Goal: Information Seeking & Learning: Compare options

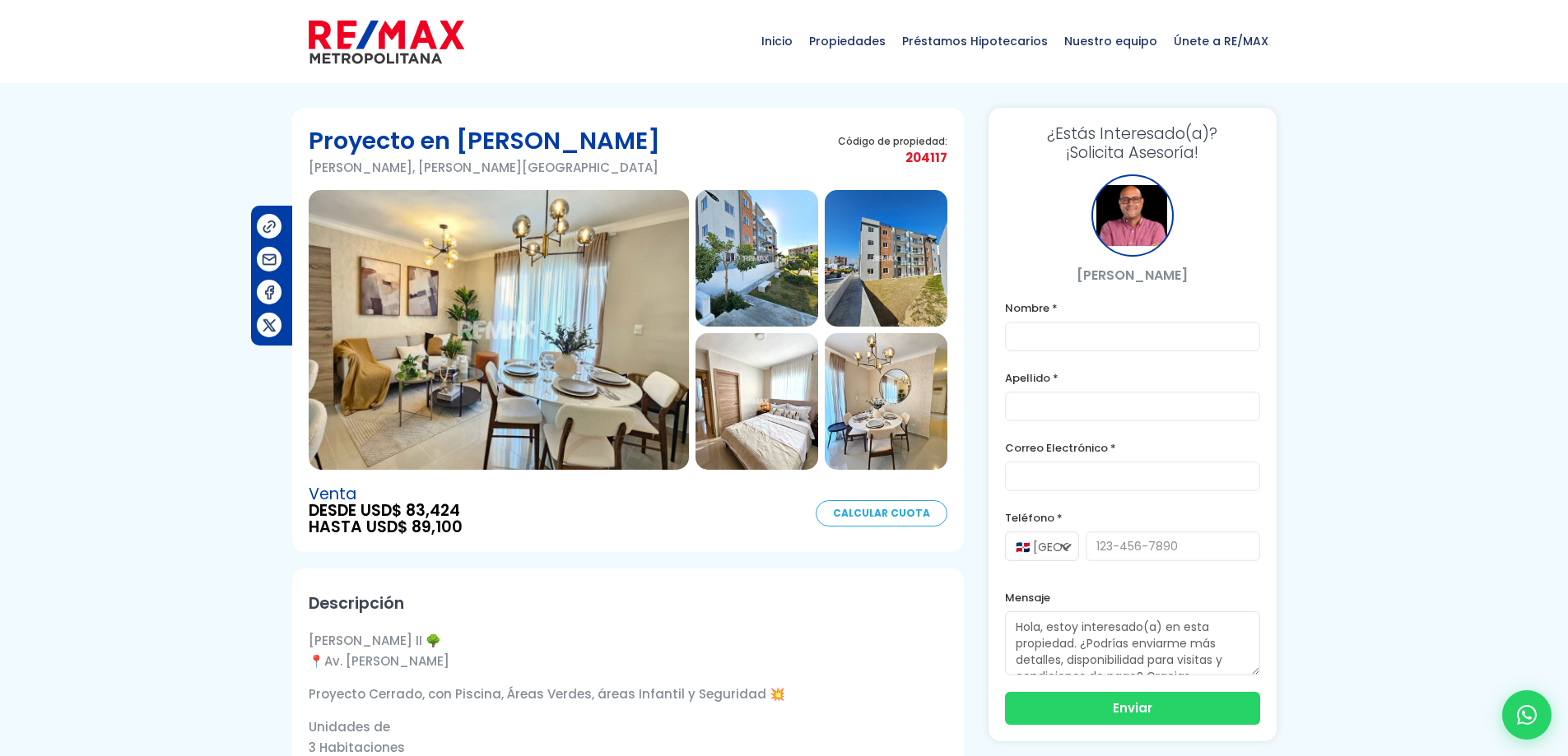
click at [490, 274] on img at bounding box center [499, 330] width 380 height 279
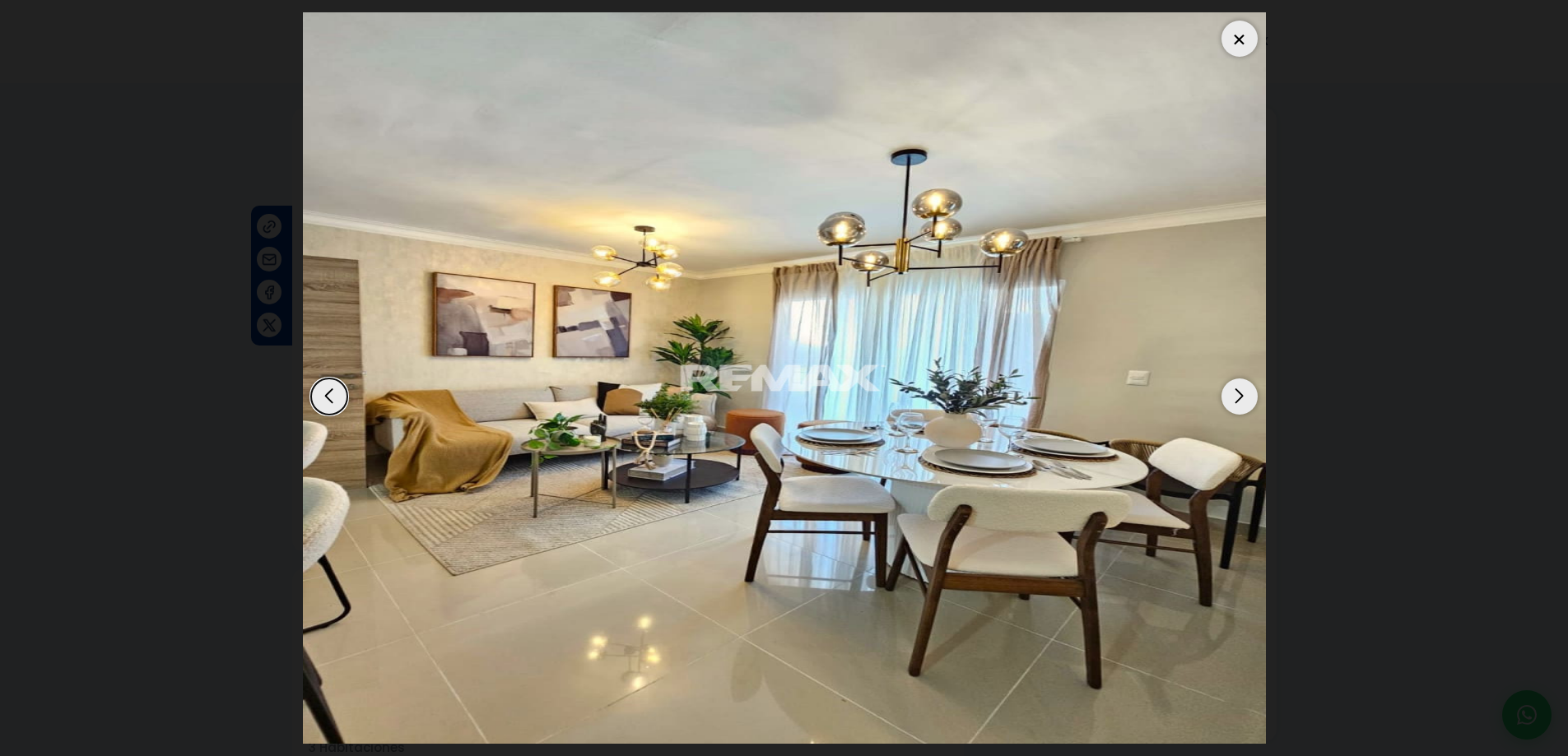
click at [1245, 392] on div "Next slide" at bounding box center [1239, 397] width 37 height 37
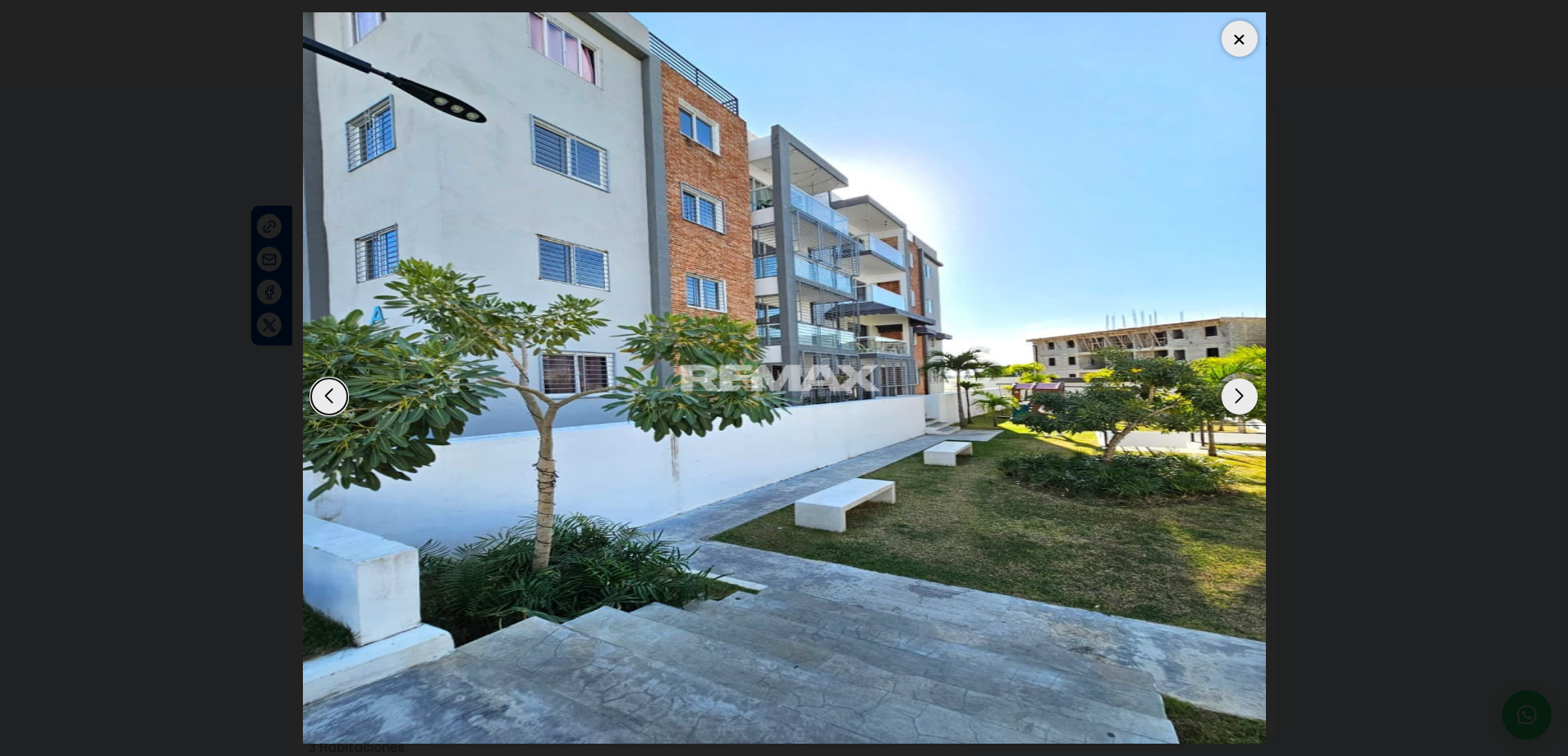
click at [1244, 392] on div "Next slide" at bounding box center [1239, 397] width 37 height 37
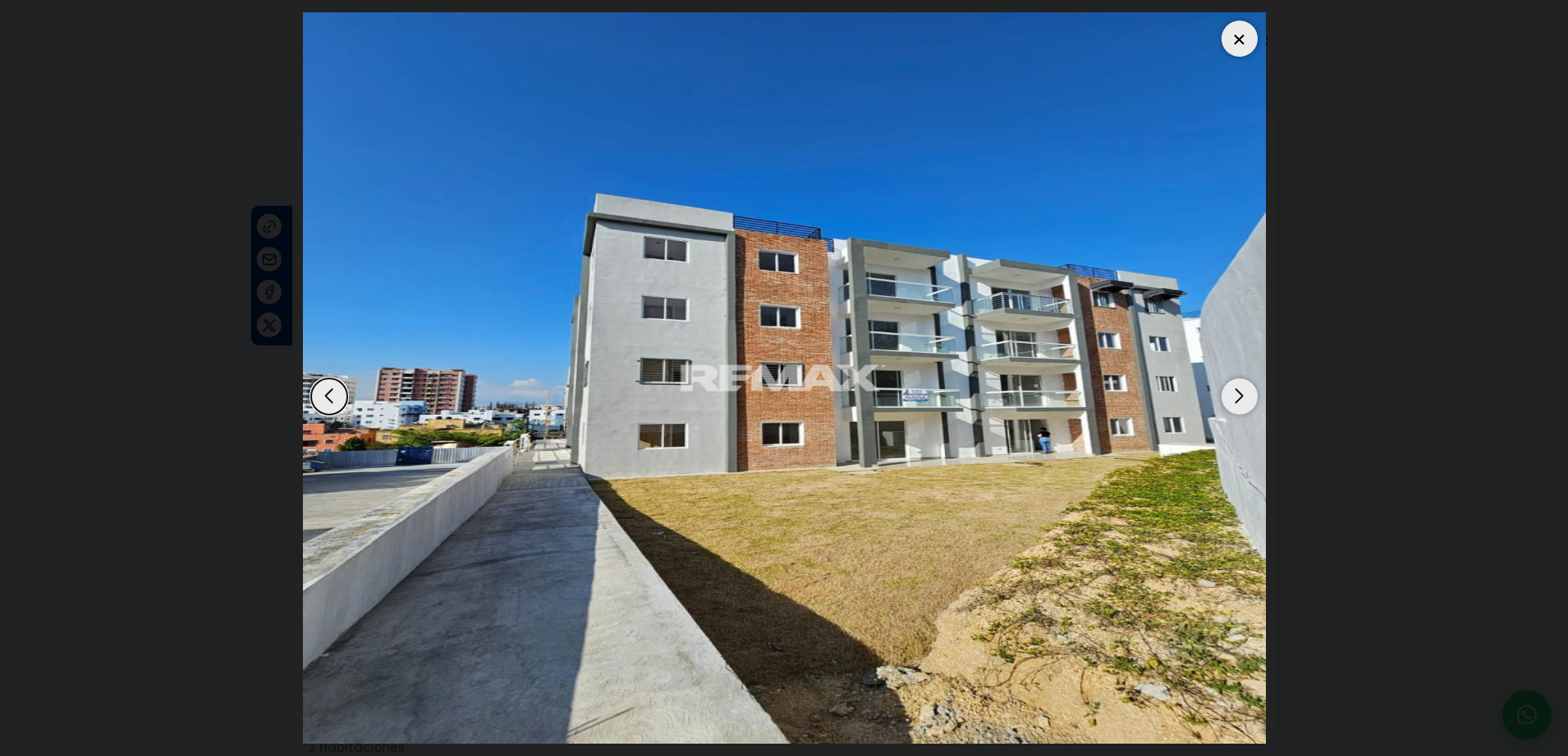
click at [1244, 392] on div "Next slide" at bounding box center [1239, 397] width 37 height 37
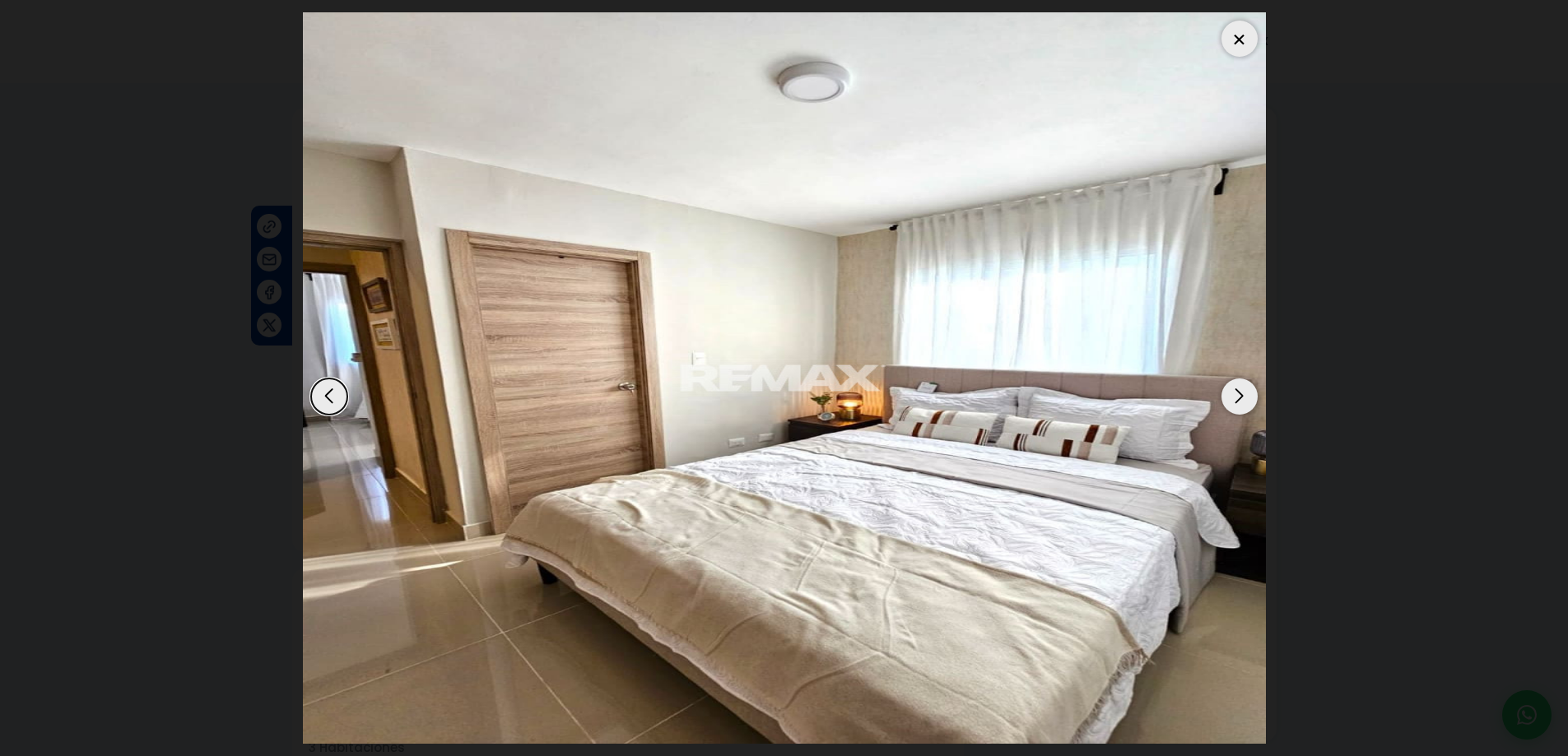
click at [1244, 392] on div "Next slide" at bounding box center [1239, 397] width 37 height 37
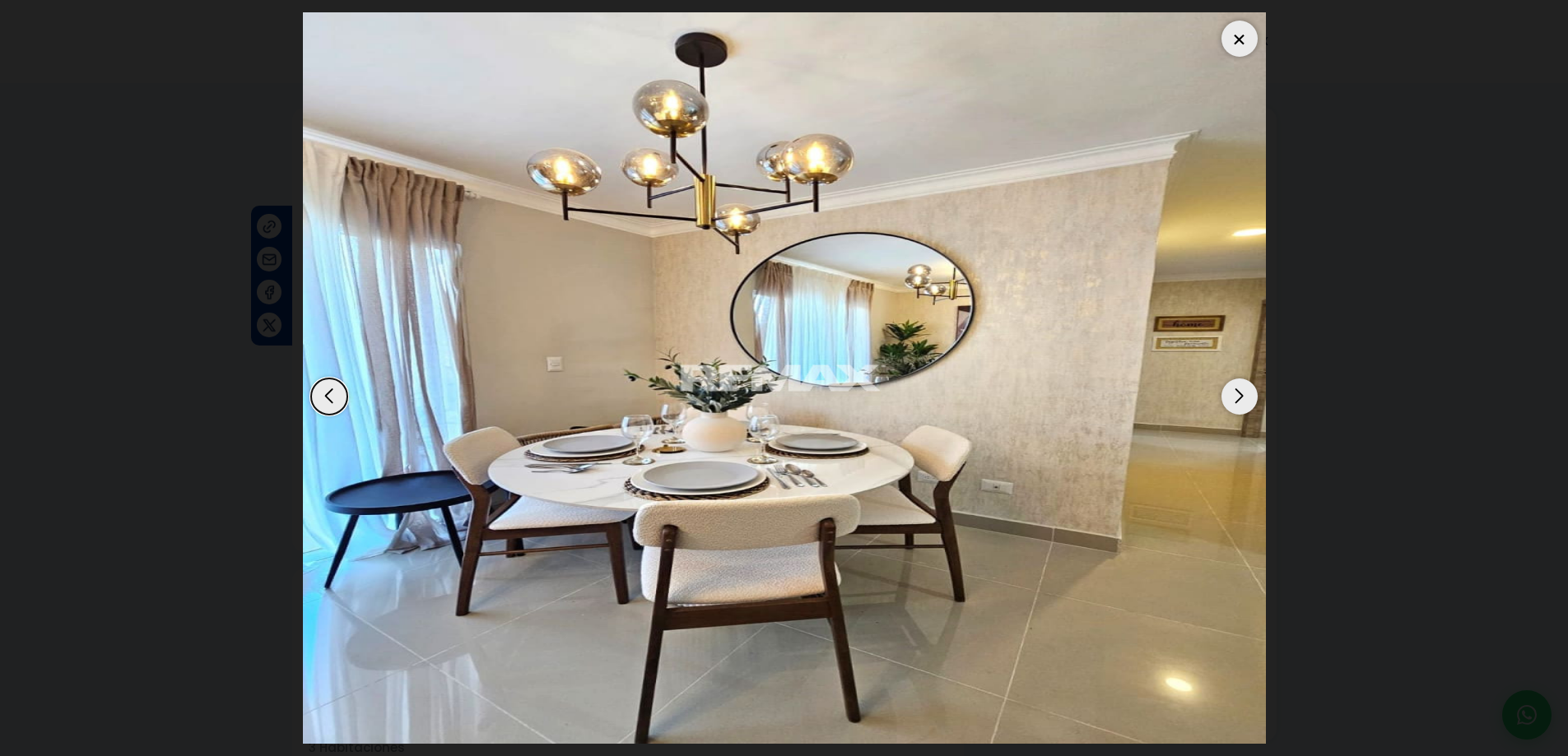
click at [1244, 392] on div "Next slide" at bounding box center [1239, 397] width 37 height 37
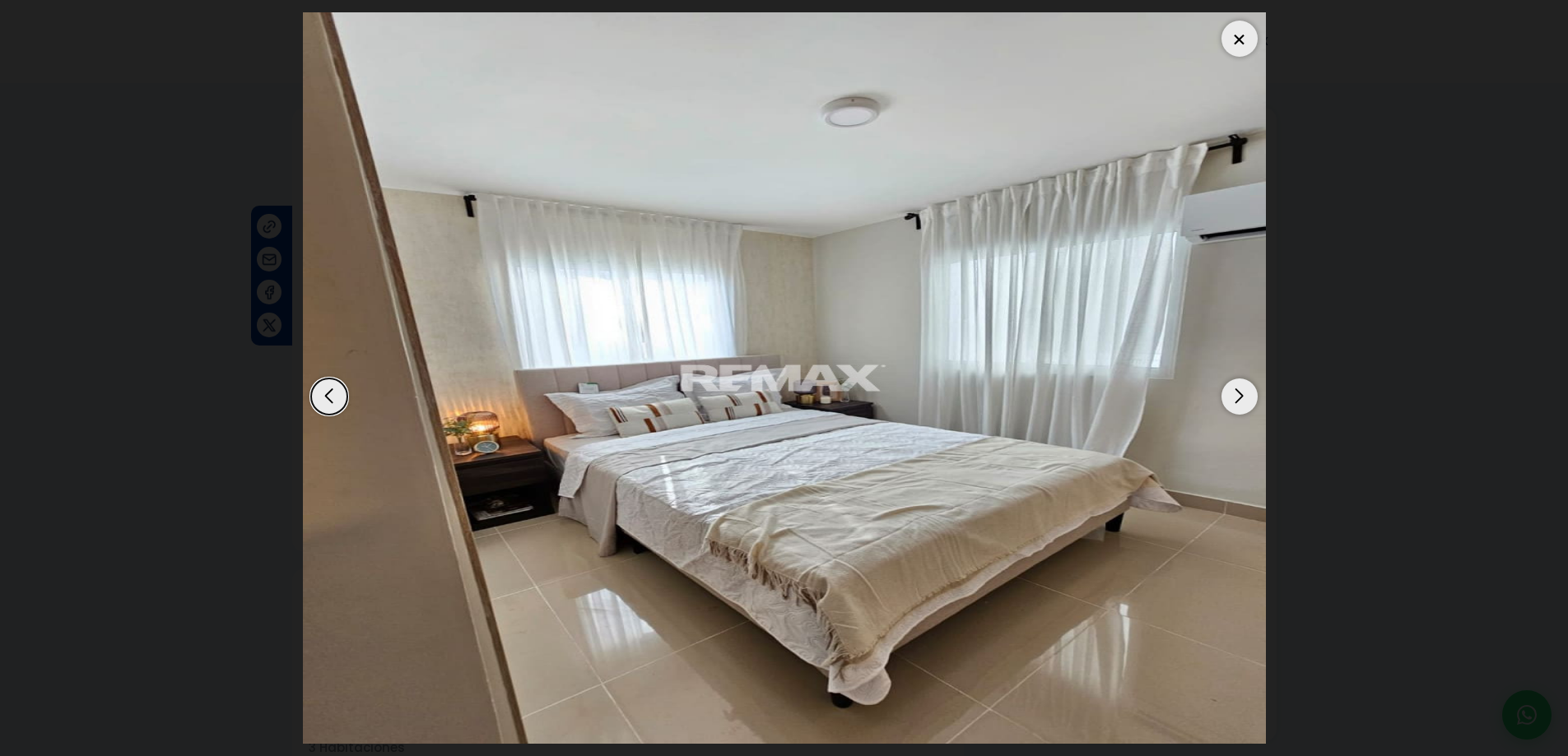
click at [1244, 392] on div "Next slide" at bounding box center [1239, 397] width 37 height 37
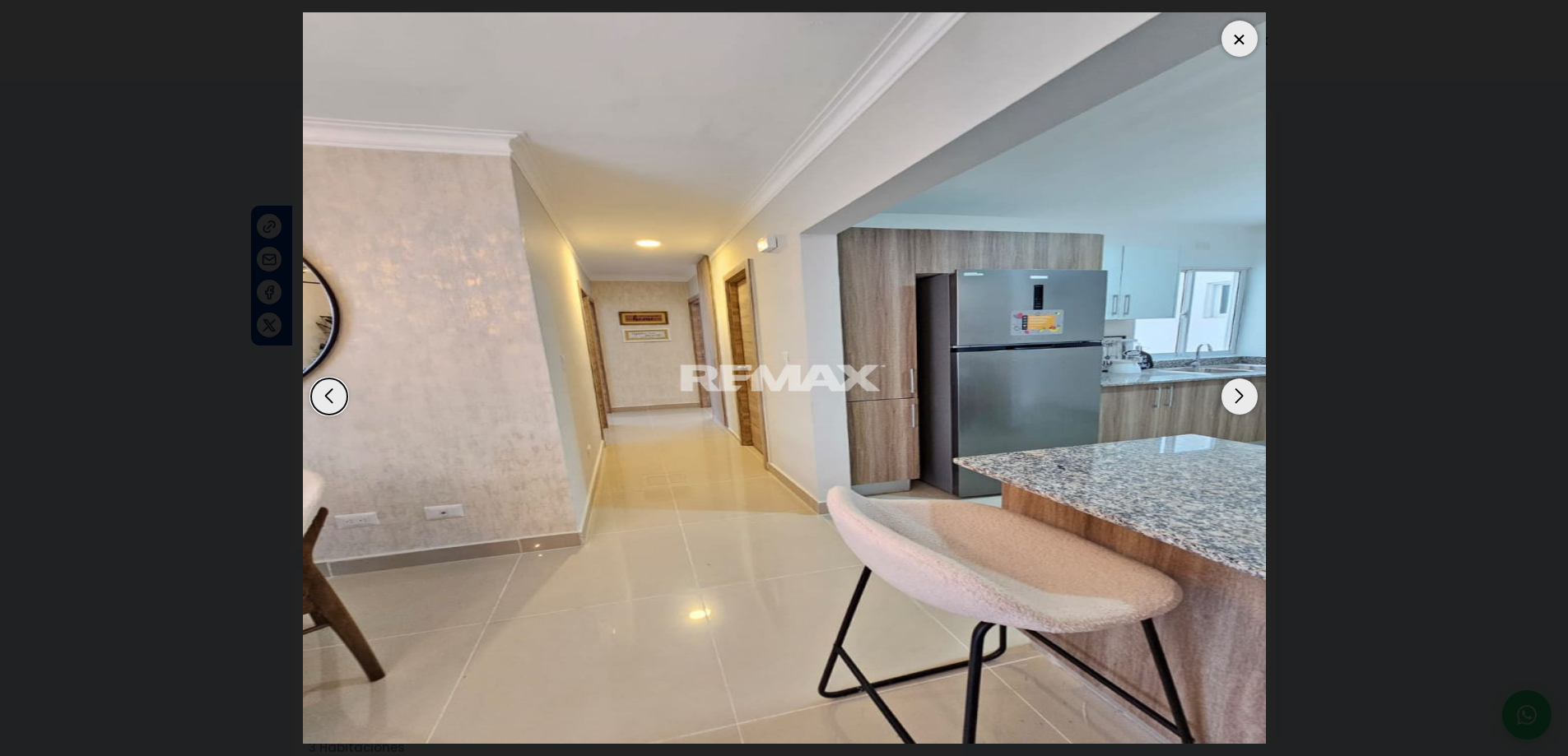
click at [1244, 392] on div "Next slide" at bounding box center [1239, 397] width 37 height 37
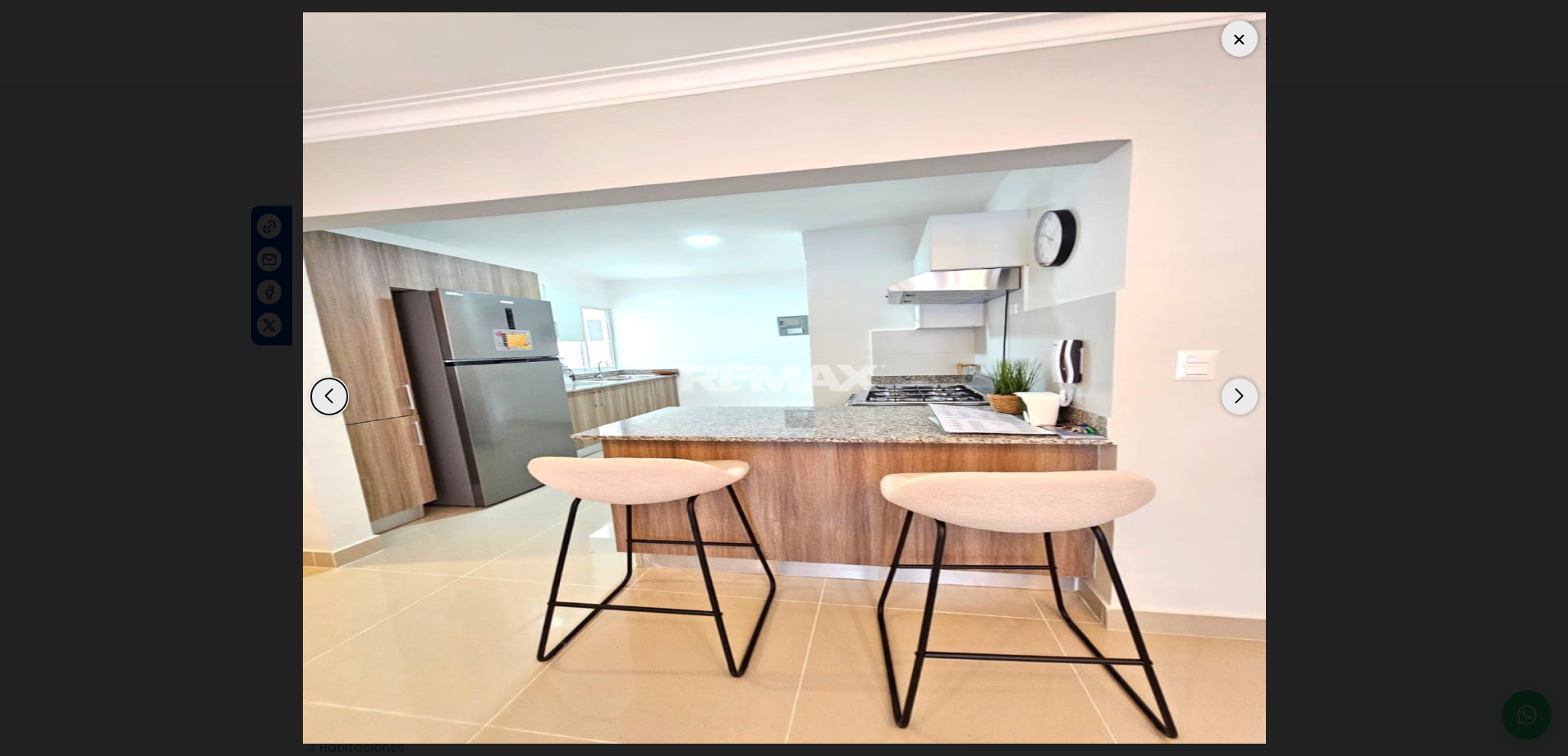
click at [1244, 392] on div "Next slide" at bounding box center [1239, 397] width 37 height 37
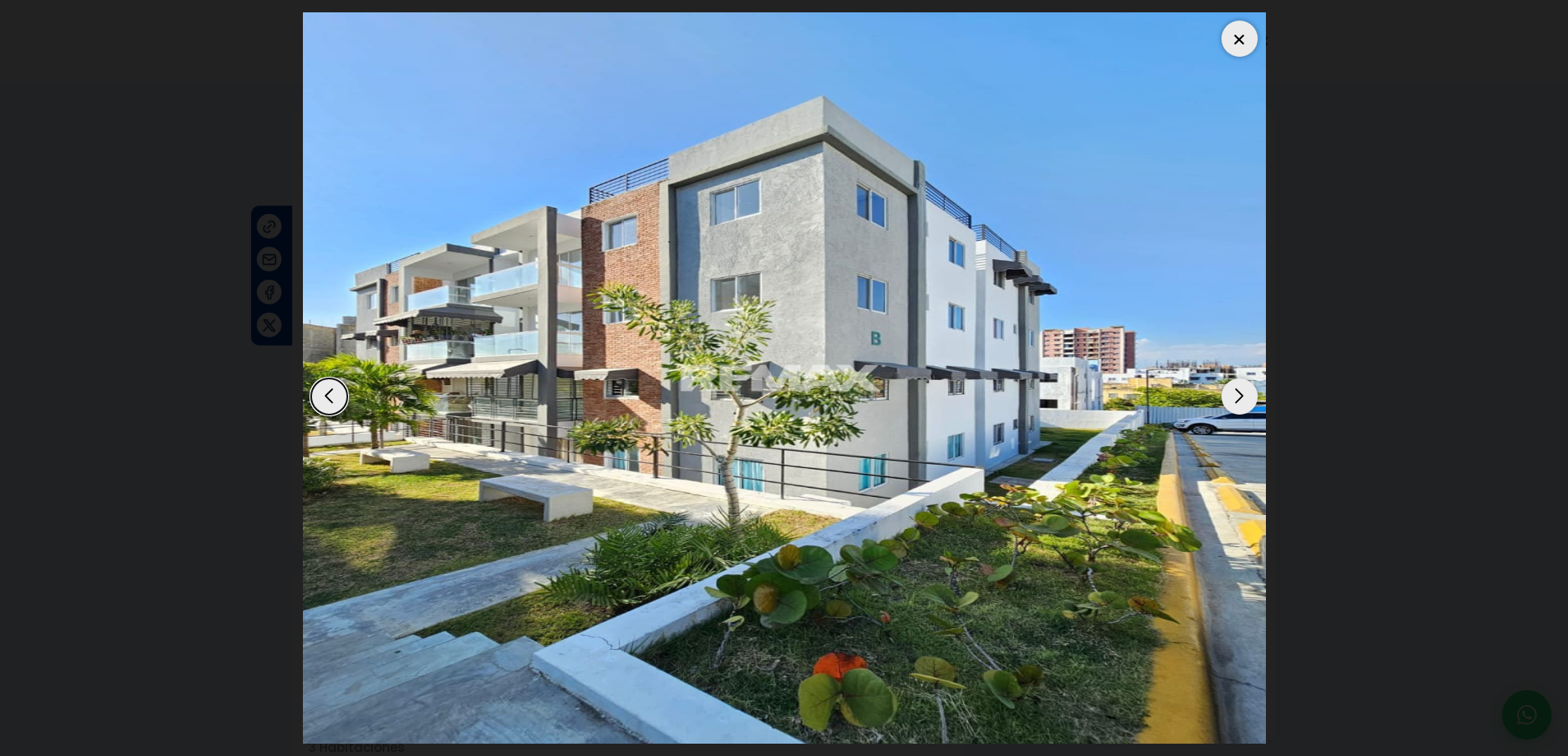
click at [1244, 392] on div "Next slide" at bounding box center [1239, 397] width 37 height 37
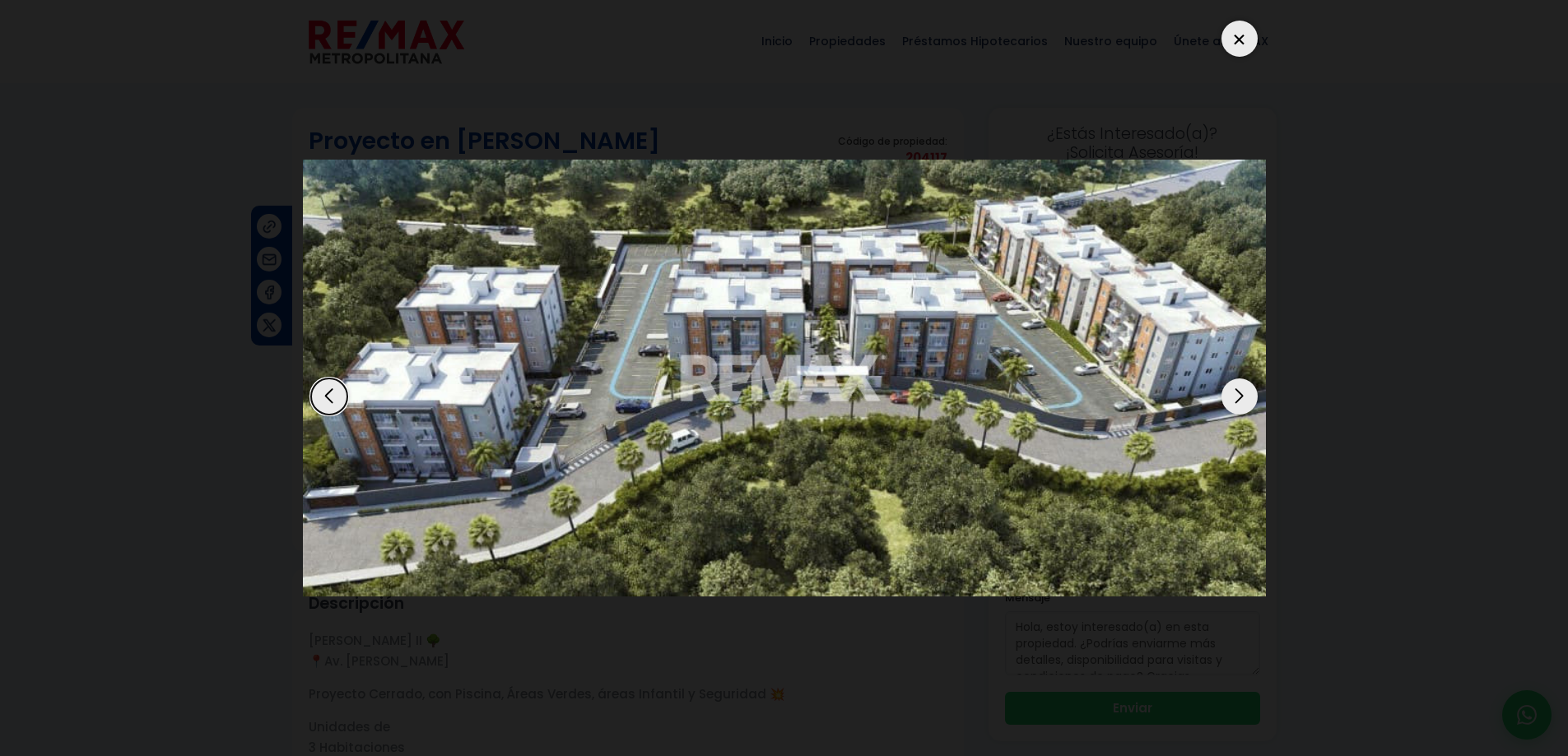
click at [1244, 392] on div "Next slide" at bounding box center [1239, 397] width 37 height 37
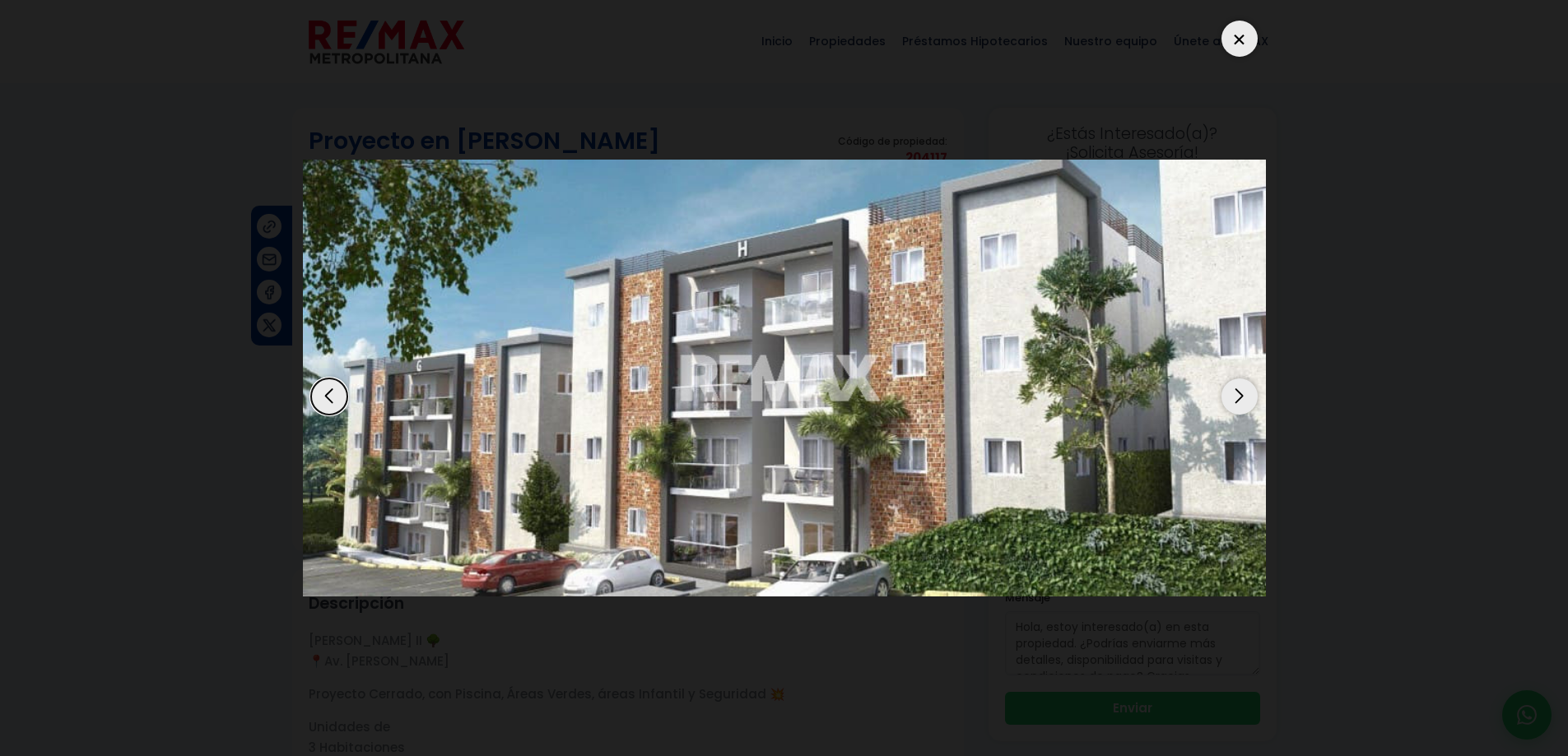
click at [1244, 392] on div "Next slide" at bounding box center [1239, 397] width 37 height 37
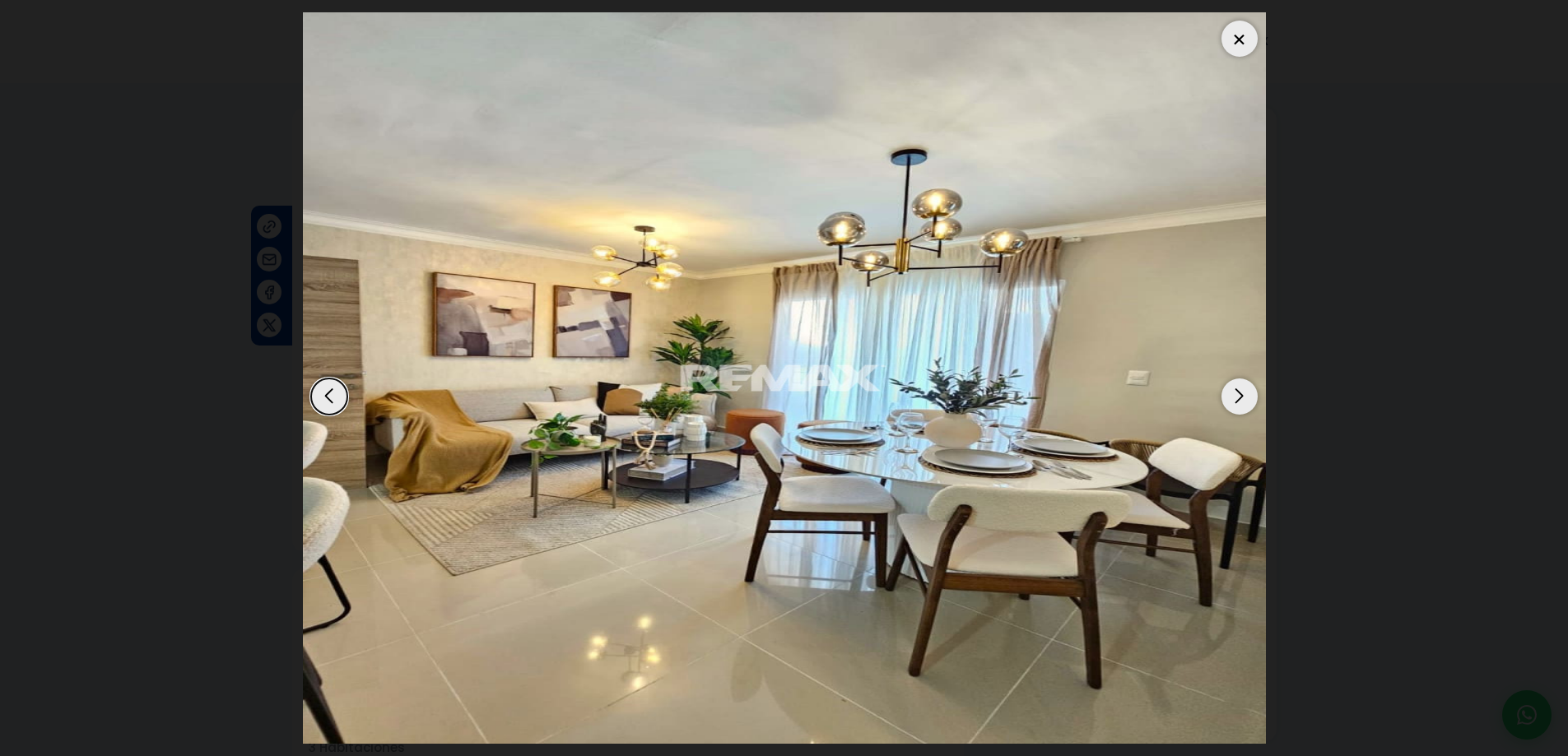
click at [1244, 392] on div "Next slide" at bounding box center [1239, 397] width 37 height 37
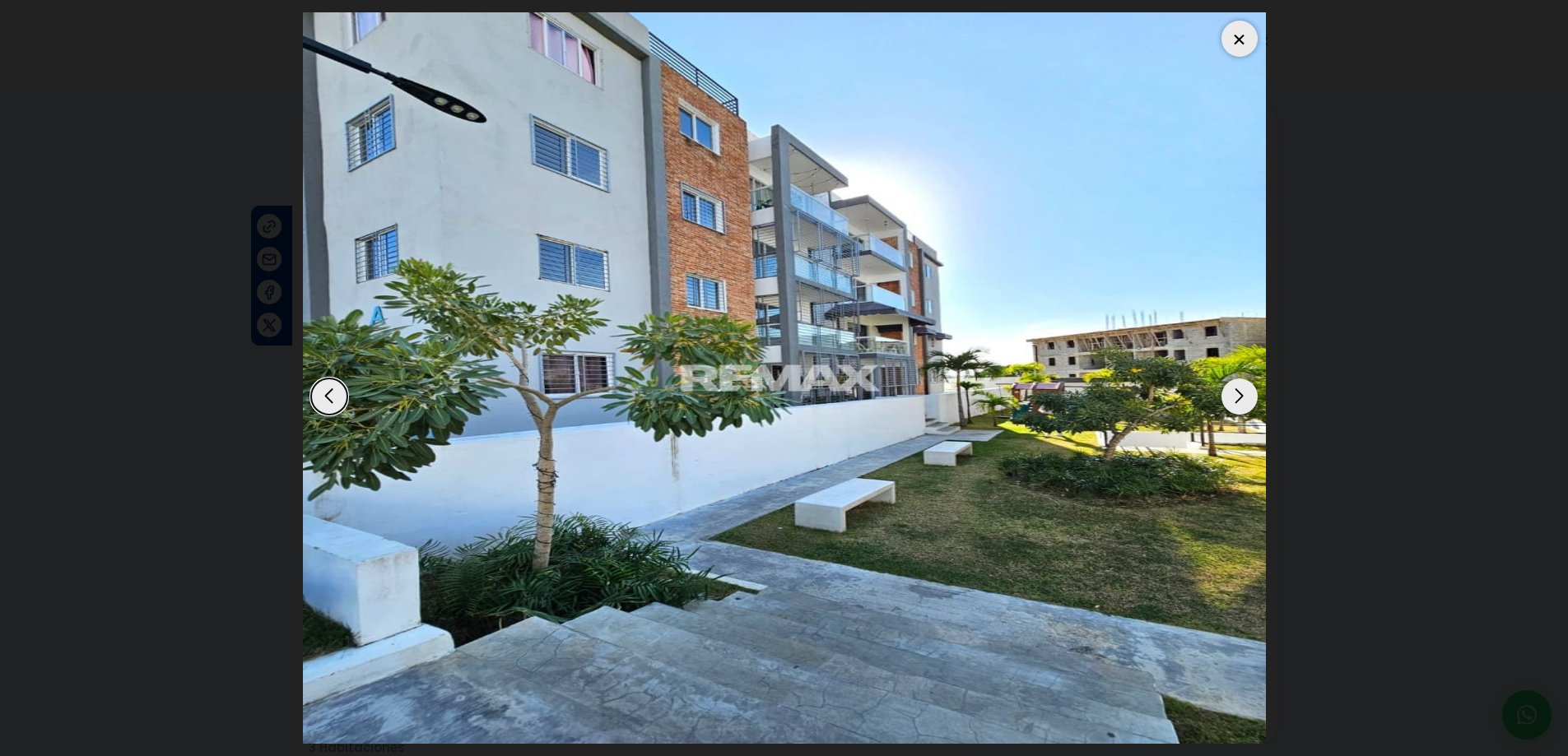
click at [1244, 392] on div "Next slide" at bounding box center [1239, 397] width 37 height 37
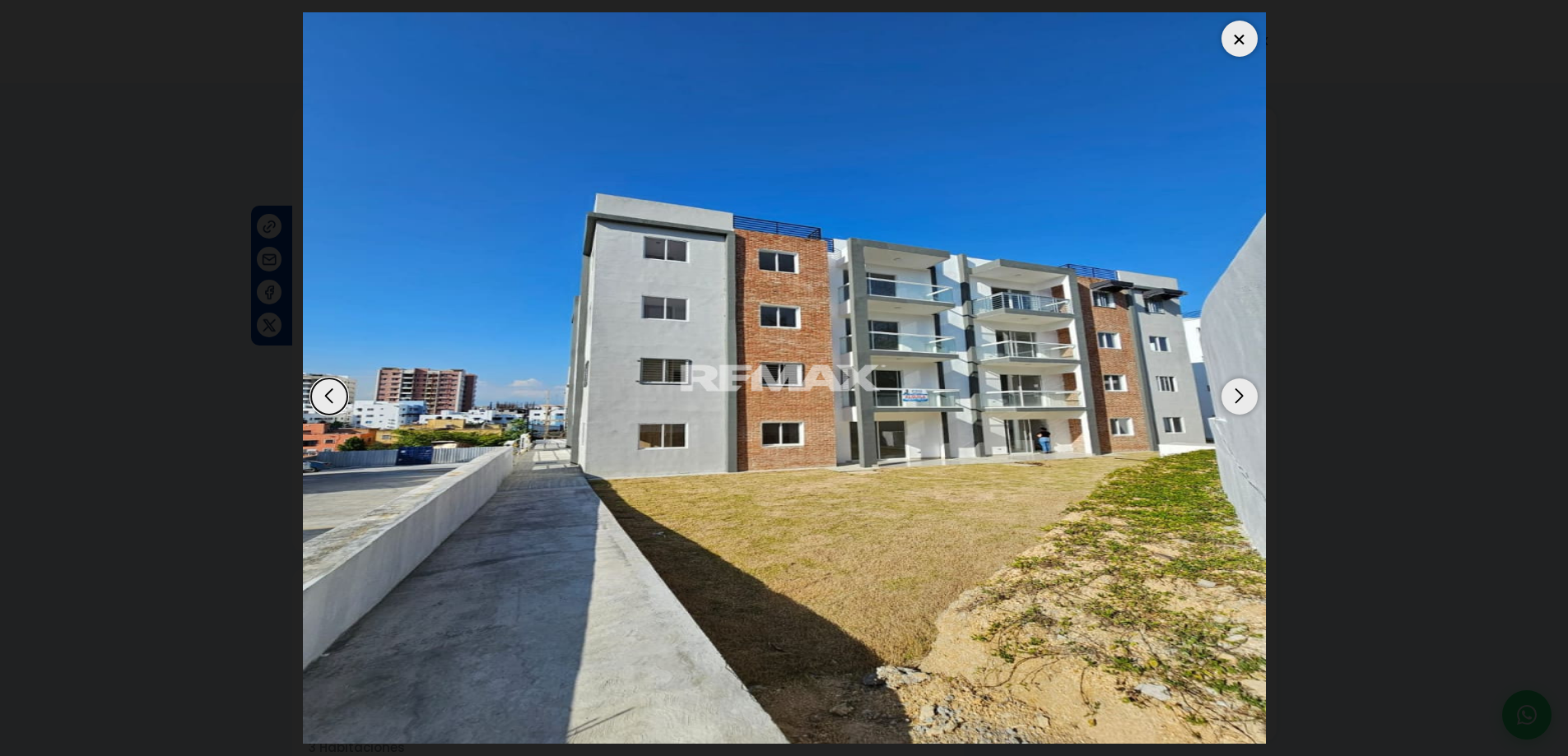
click at [1245, 39] on div at bounding box center [1239, 38] width 37 height 37
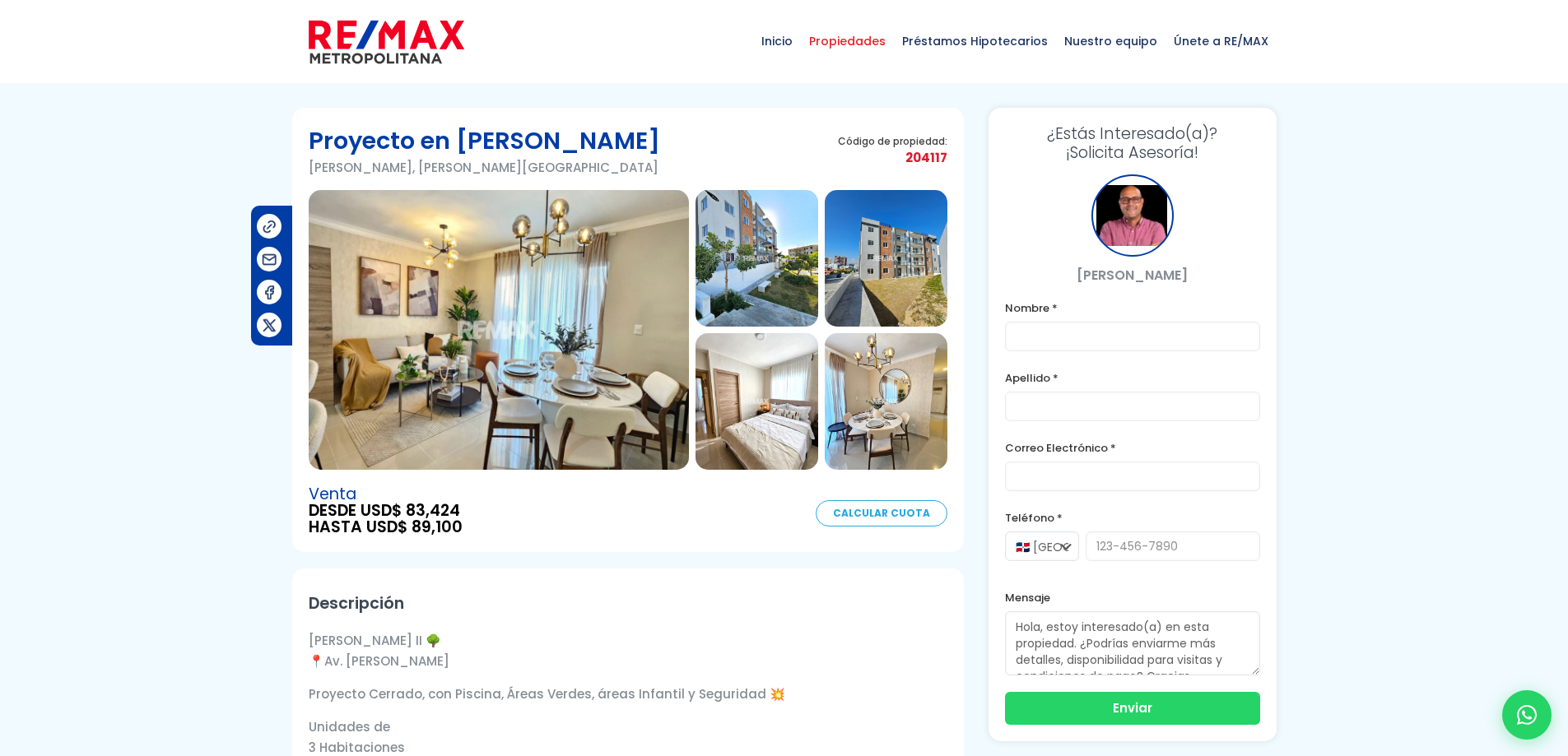
click at [849, 38] on span "Propiedades" at bounding box center [847, 41] width 93 height 49
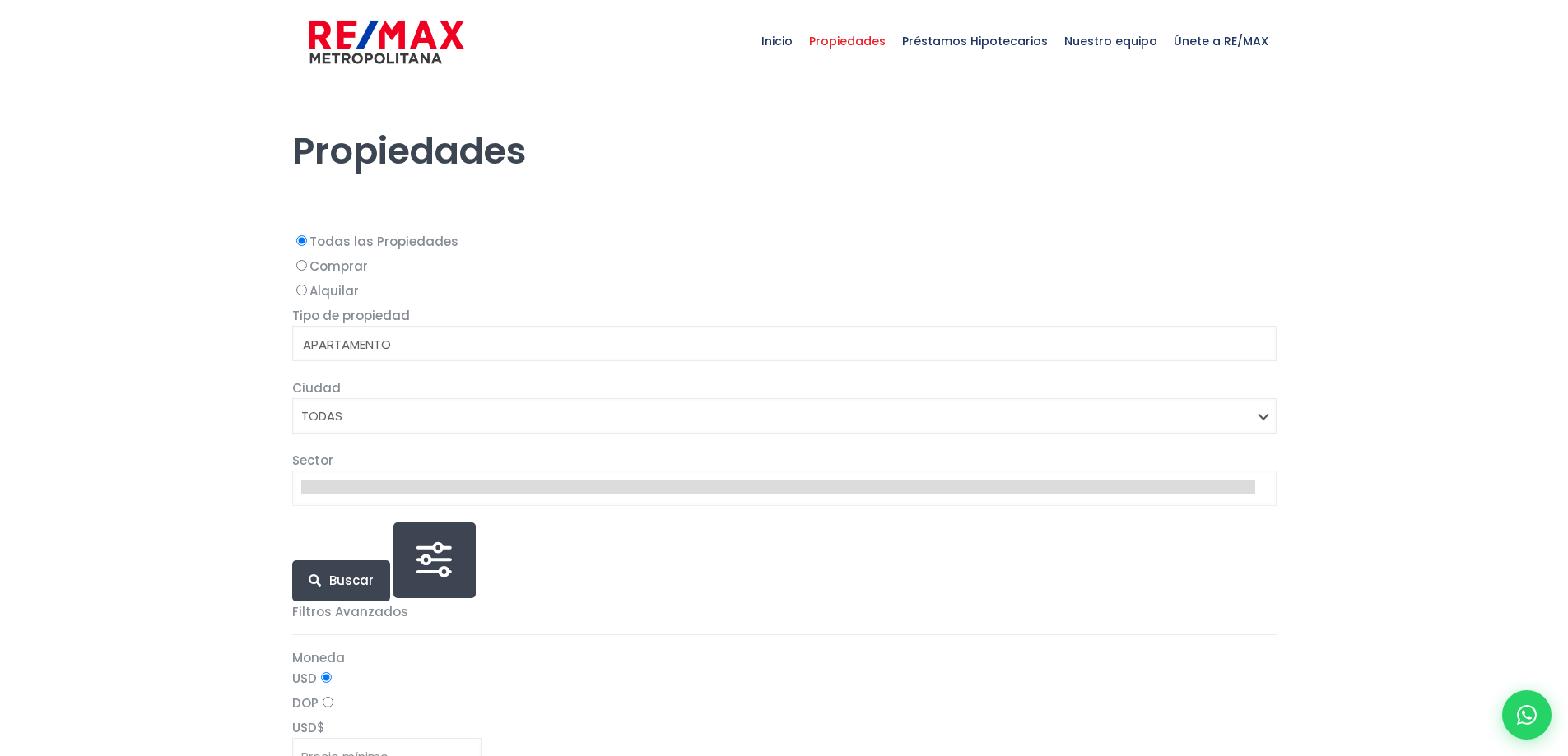
select select
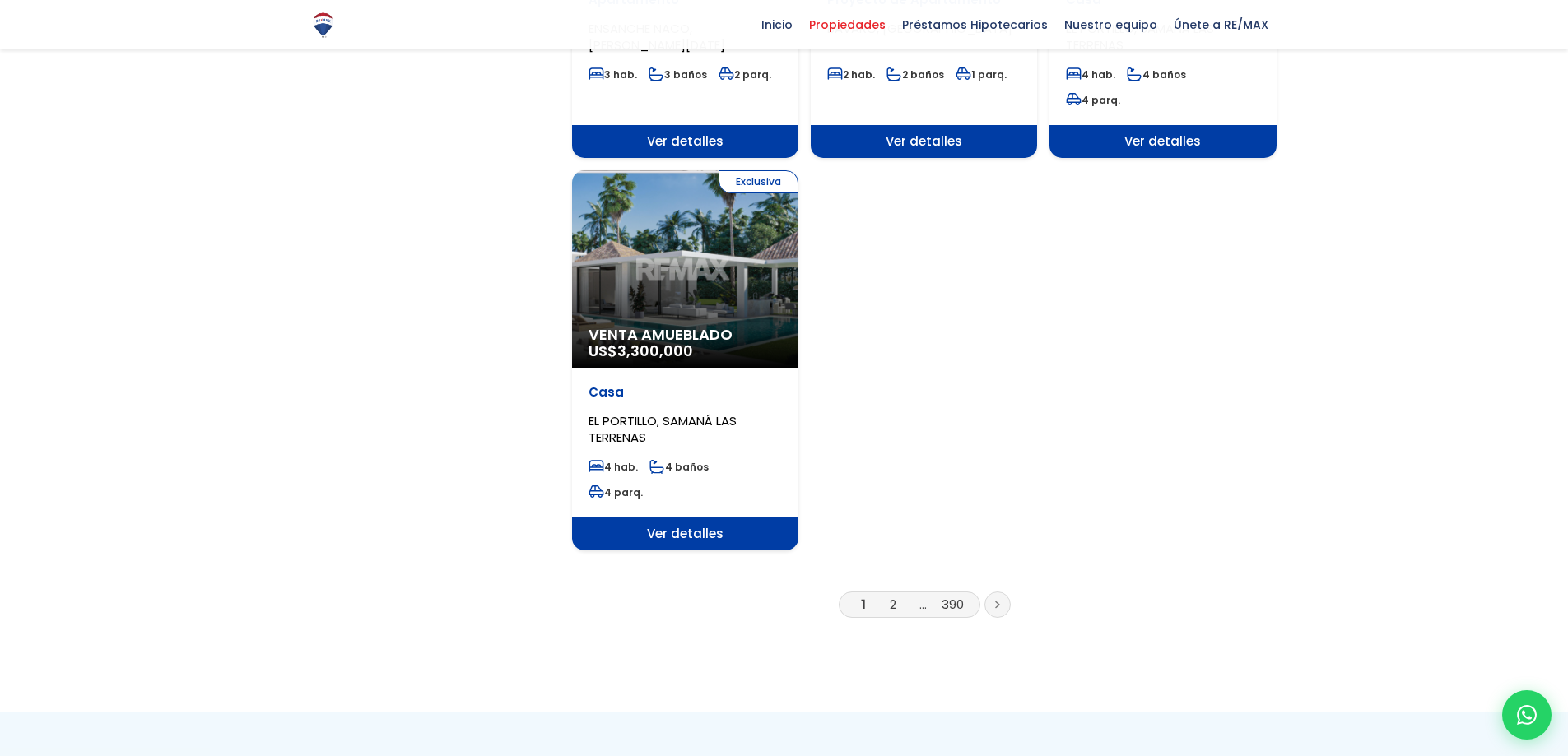
scroll to position [1975, 0]
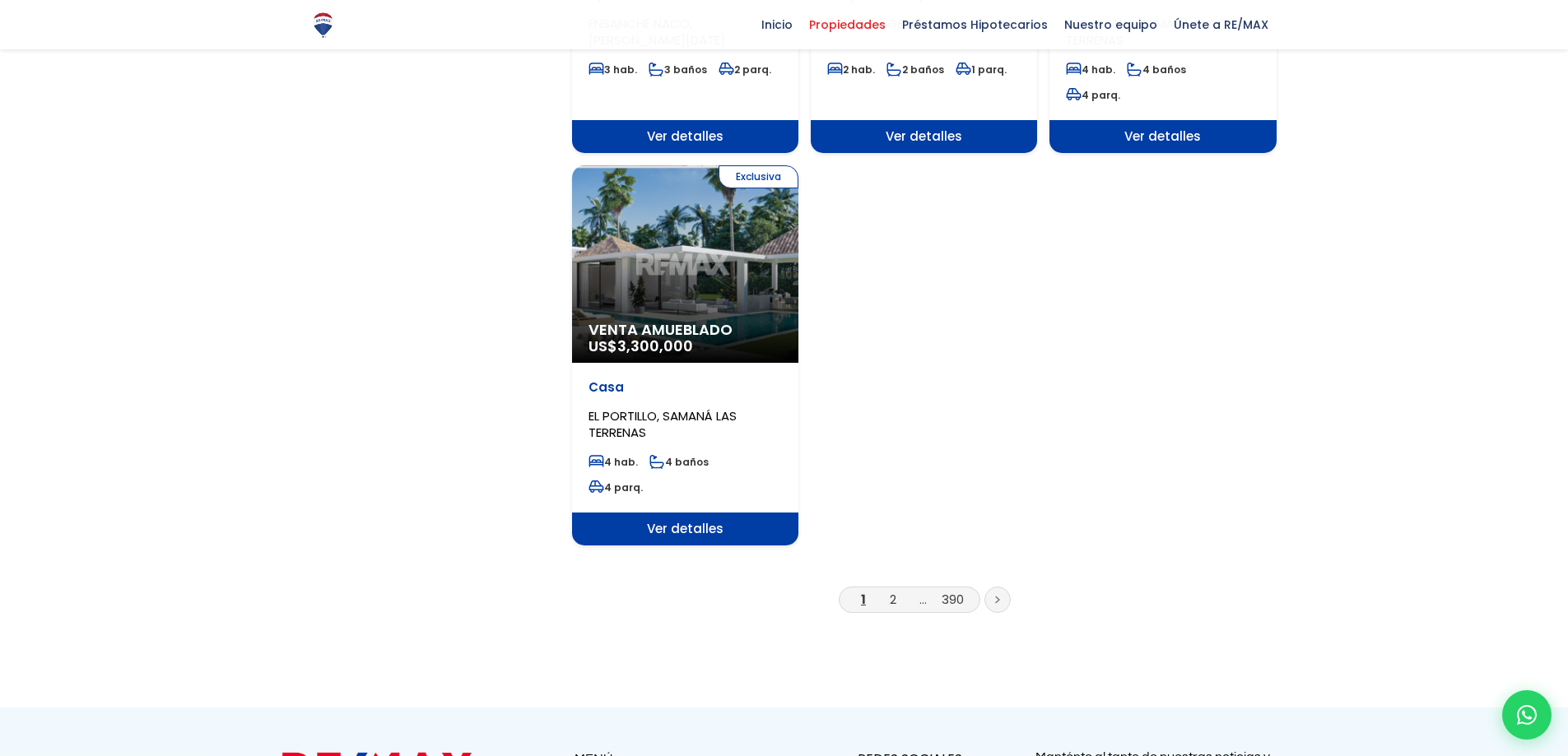
click at [897, 586] on span "1 2 ... 390" at bounding box center [909, 599] width 141 height 27
click at [895, 591] on link "2" at bounding box center [893, 600] width 7 height 18
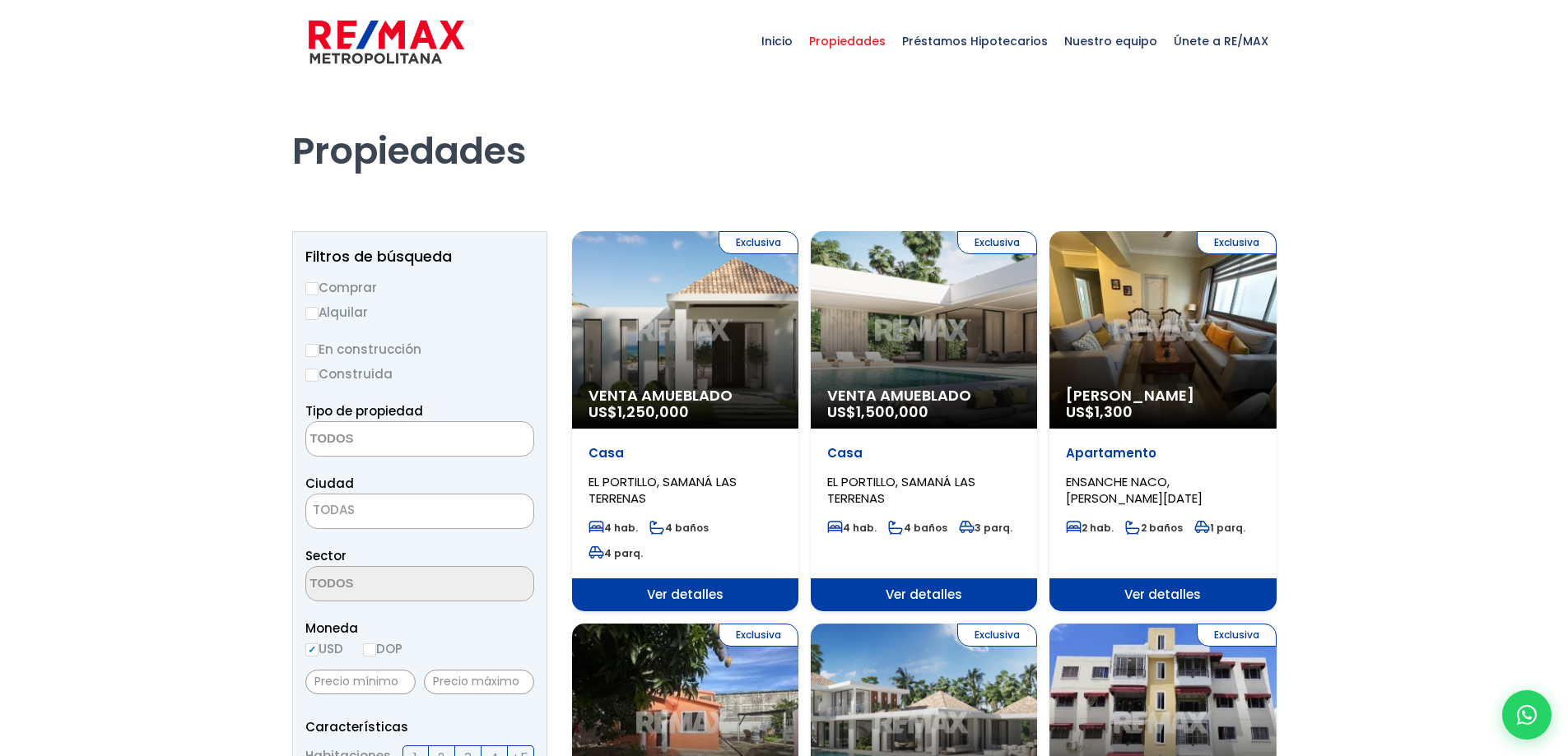
select select
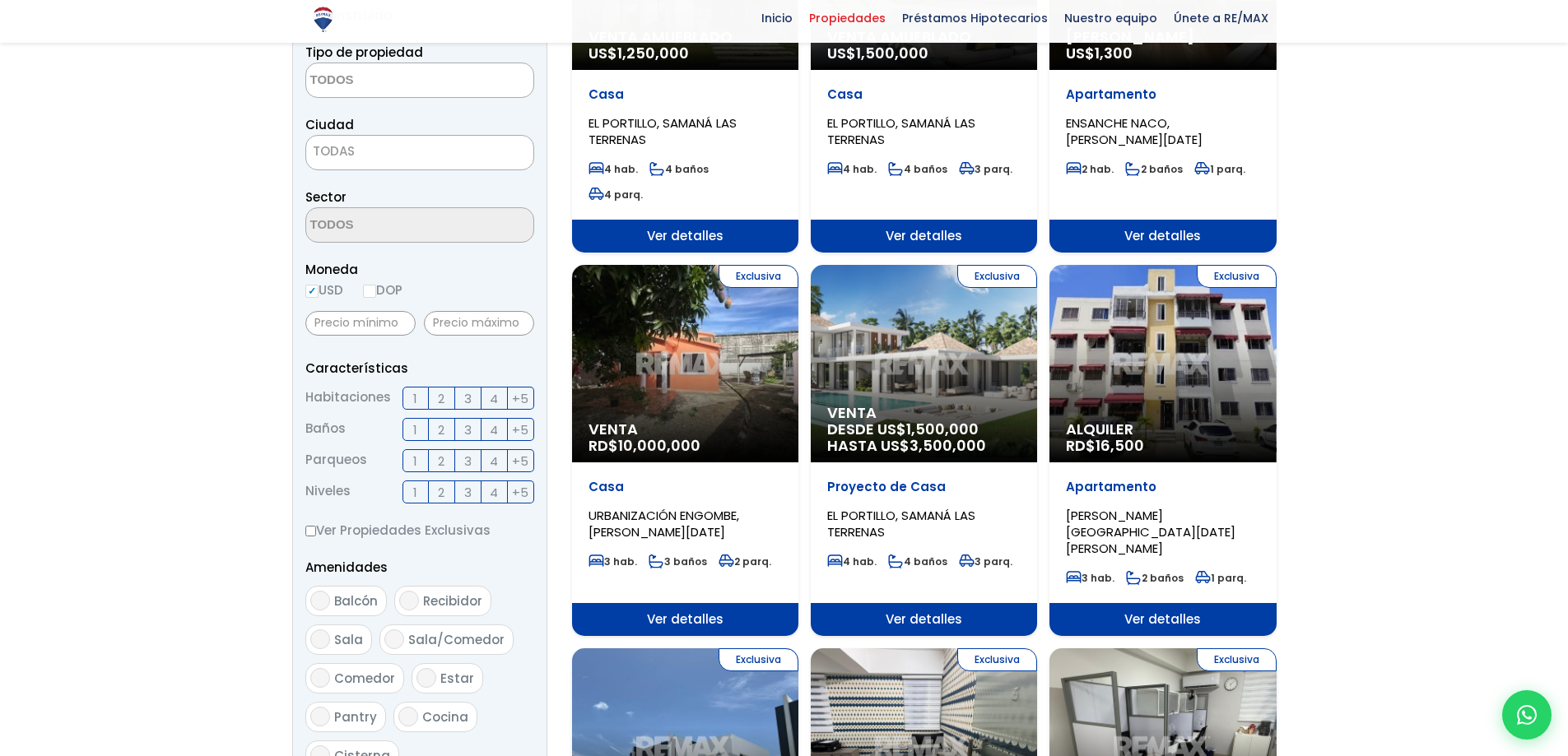
scroll to position [412, 0]
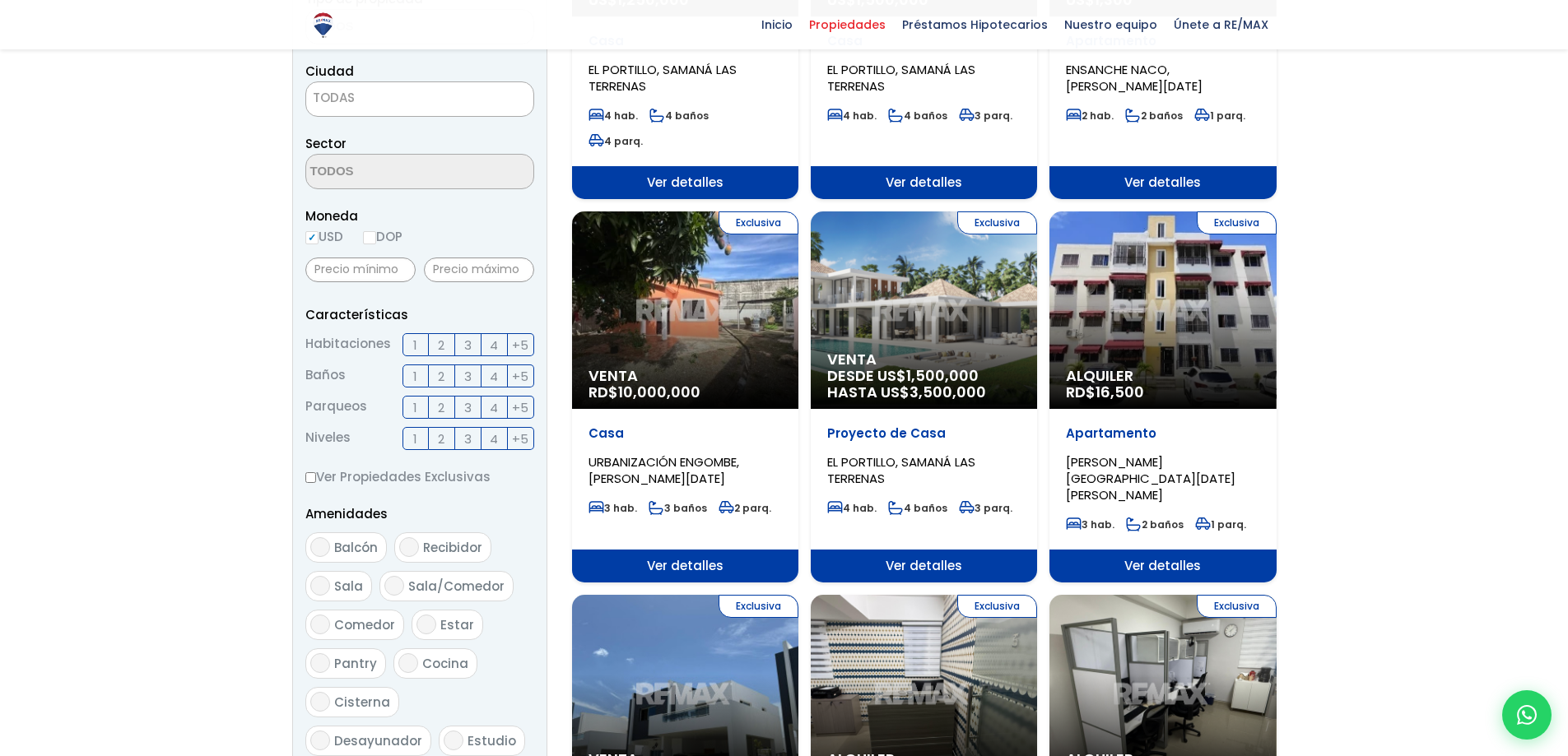
click at [694, 286] on div "Exclusiva Venta RD$ 10,000,000" at bounding box center [684, 310] width 226 height 197
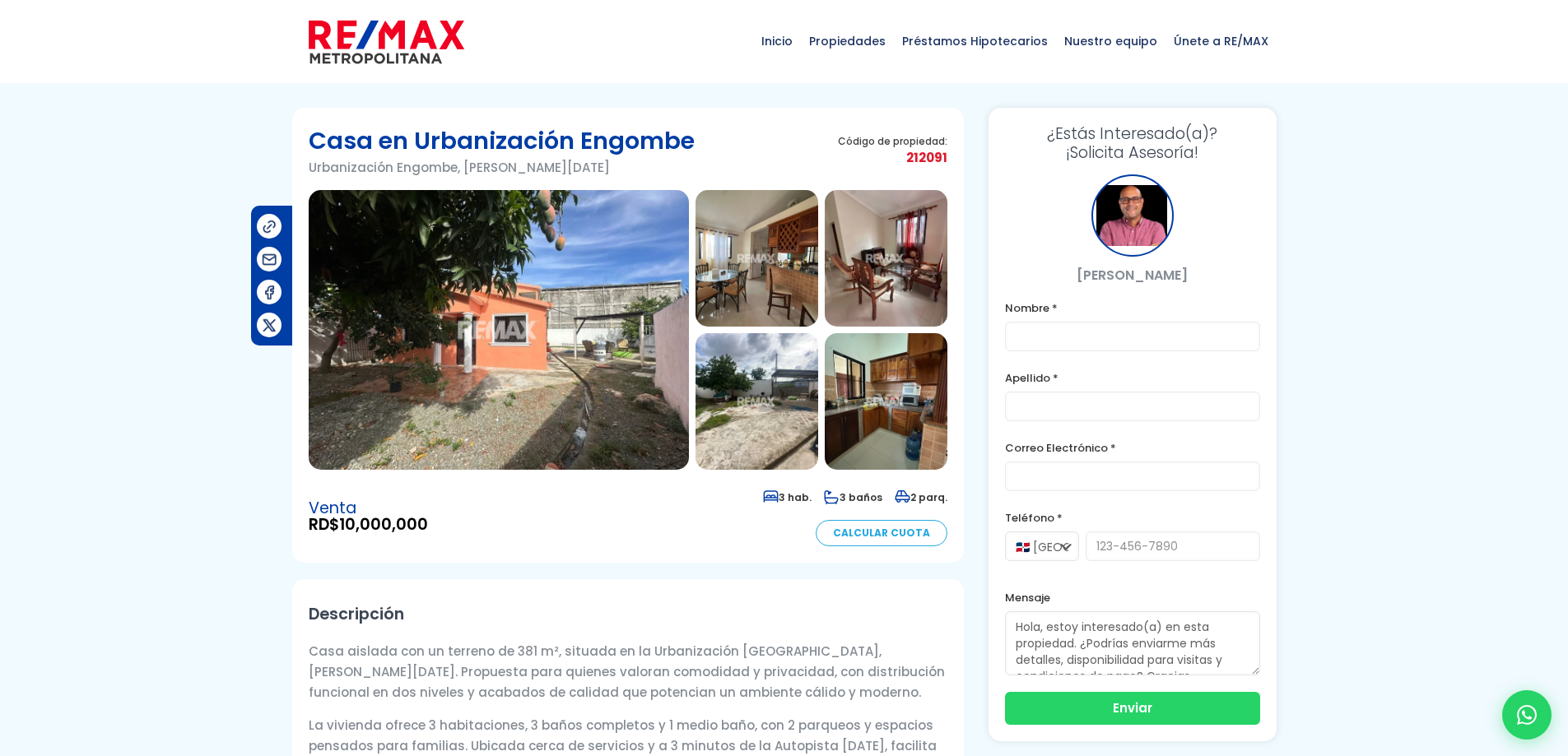
click at [508, 360] on img at bounding box center [499, 330] width 380 height 279
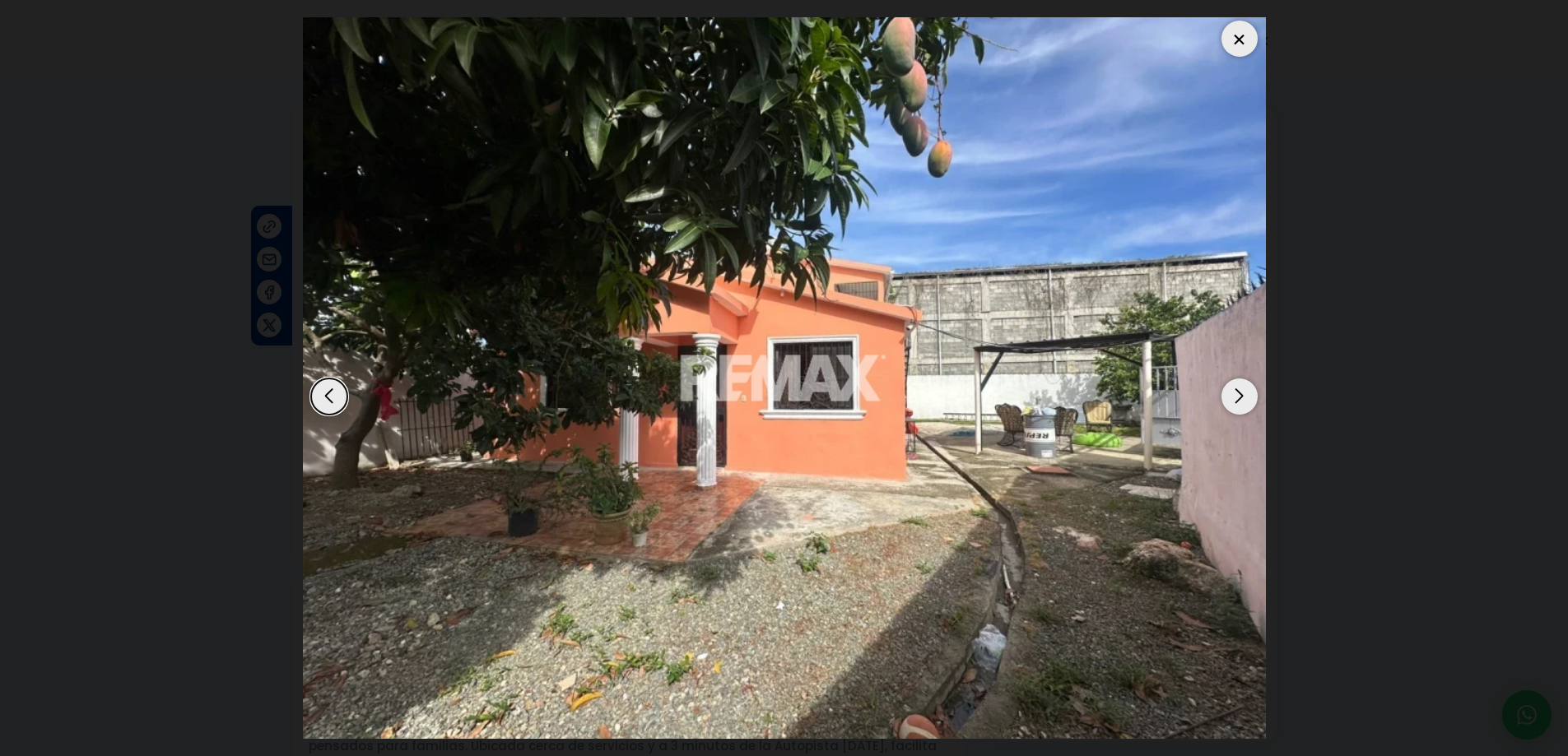
click at [1237, 394] on div "Next slide" at bounding box center [1239, 397] width 37 height 37
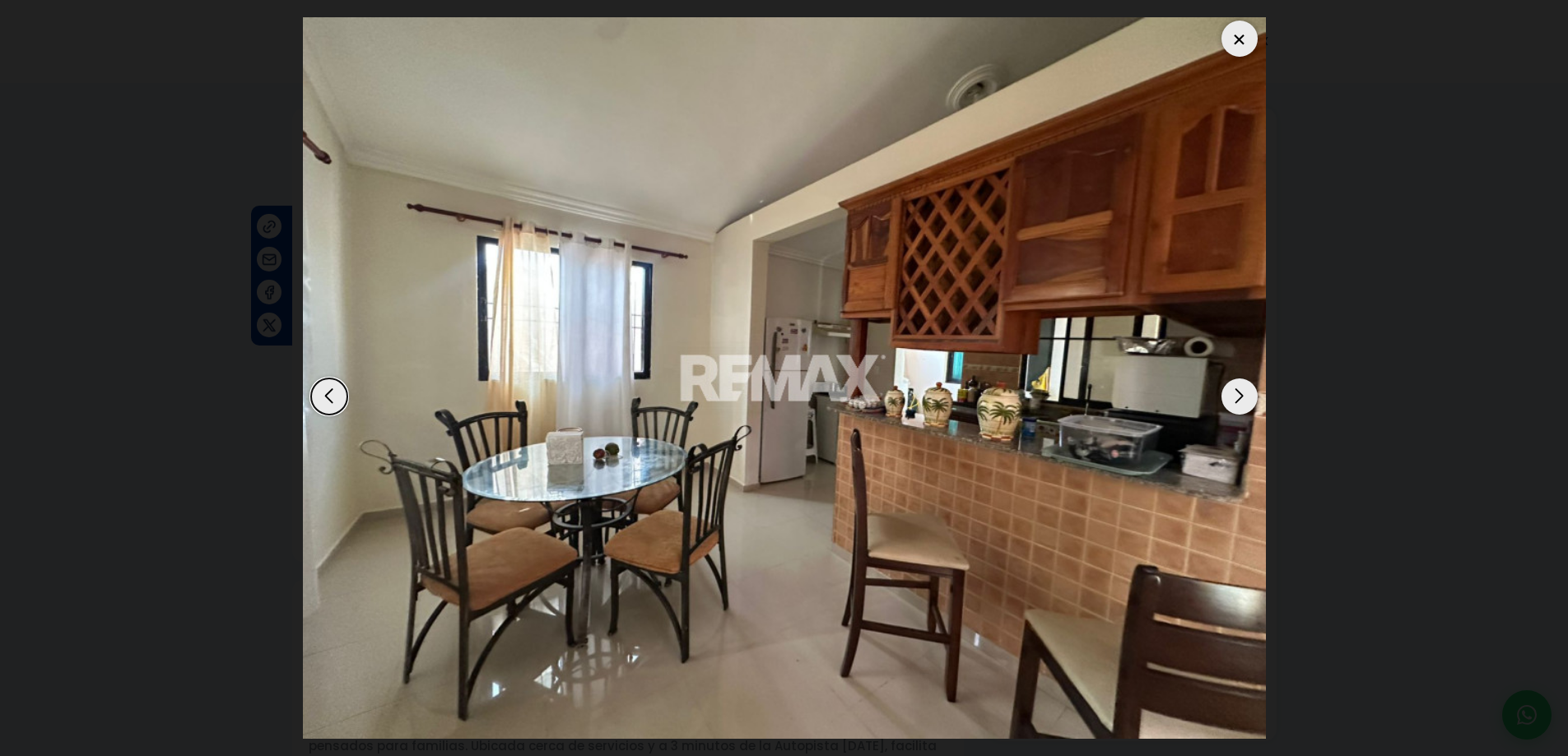
click at [1237, 394] on div "Next slide" at bounding box center [1239, 397] width 37 height 37
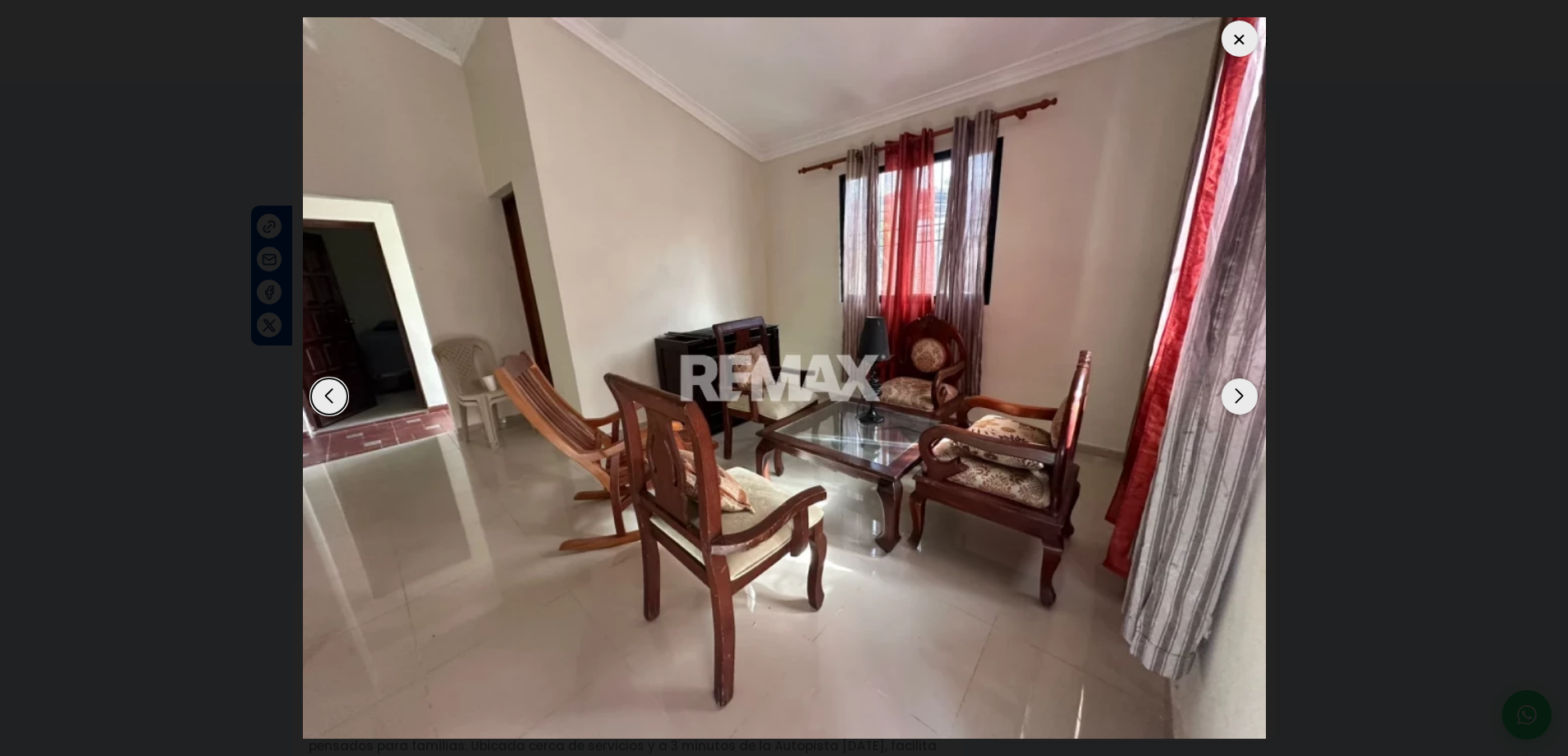
click at [1237, 394] on div "Next slide" at bounding box center [1239, 397] width 37 height 37
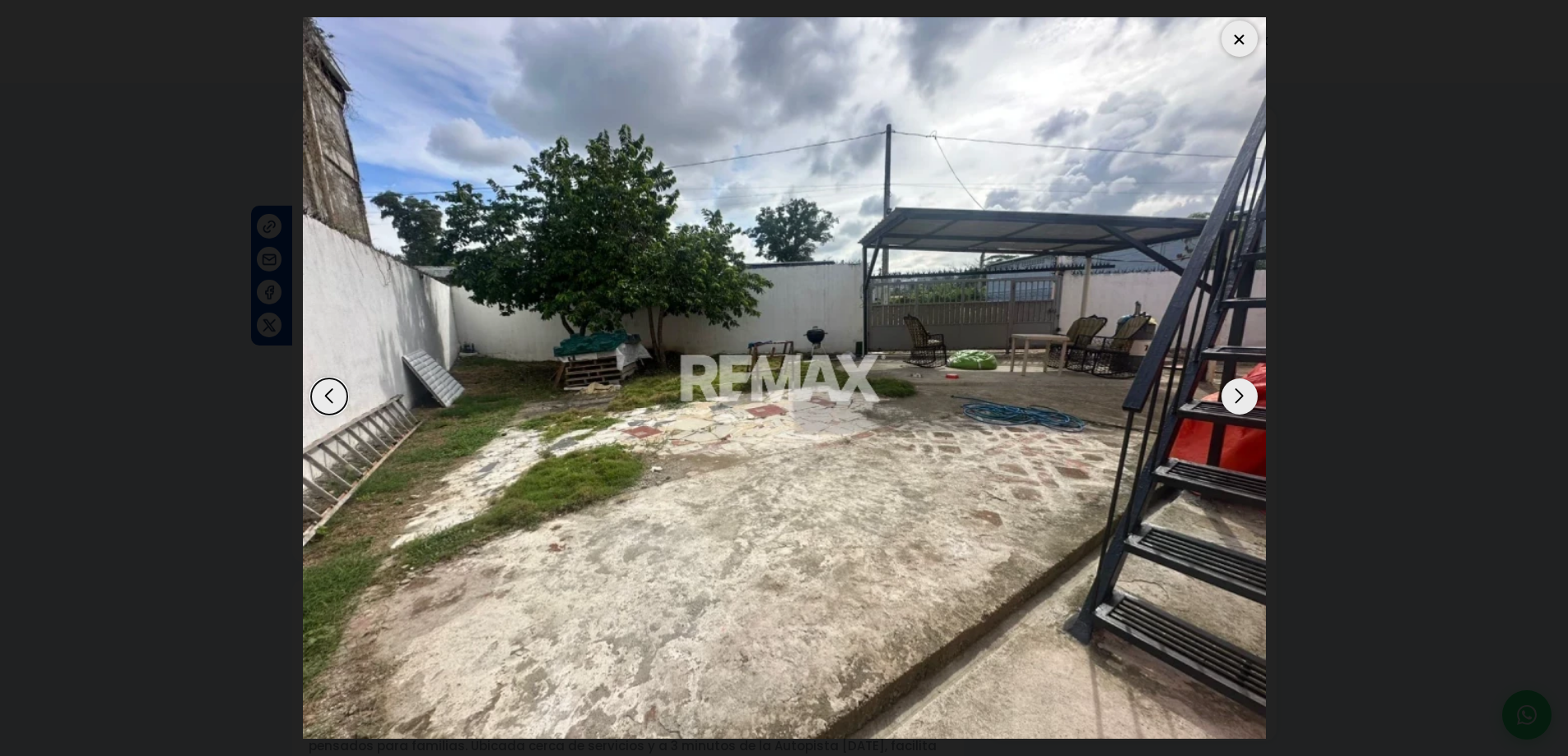
click at [1237, 394] on div "Next slide" at bounding box center [1239, 397] width 37 height 37
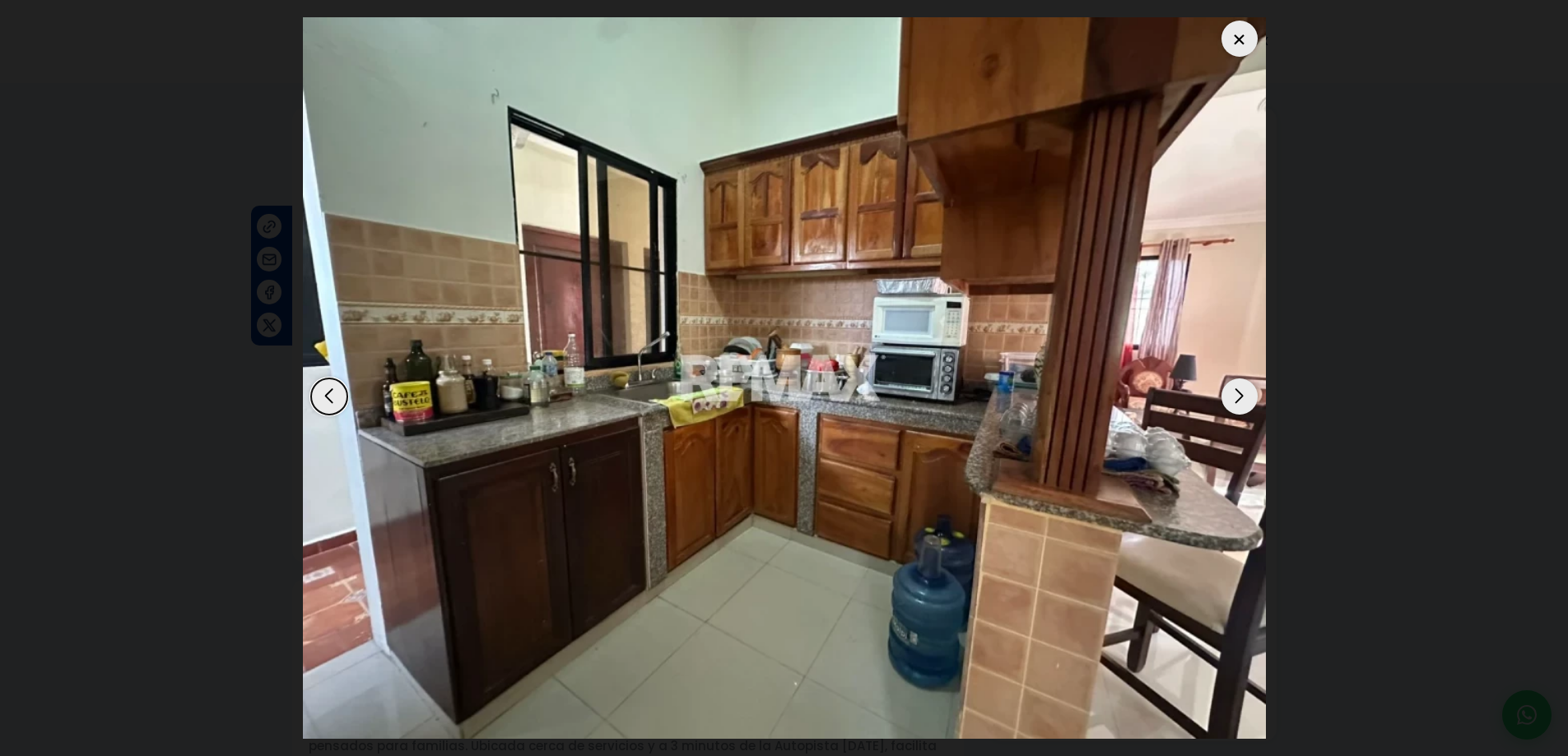
click at [1247, 400] on div "Next slide" at bounding box center [1239, 397] width 37 height 37
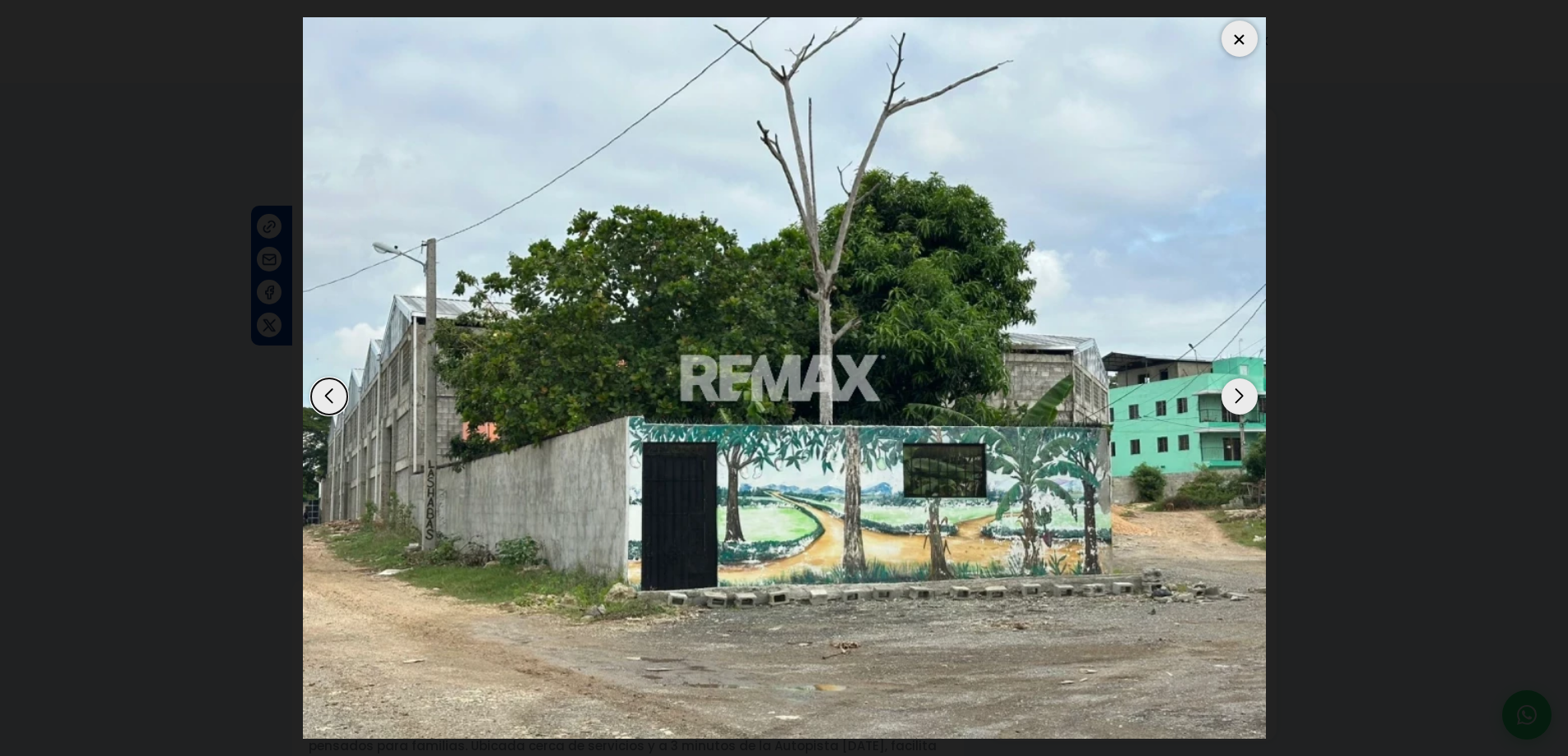
click at [1247, 399] on div "Next slide" at bounding box center [1239, 397] width 37 height 37
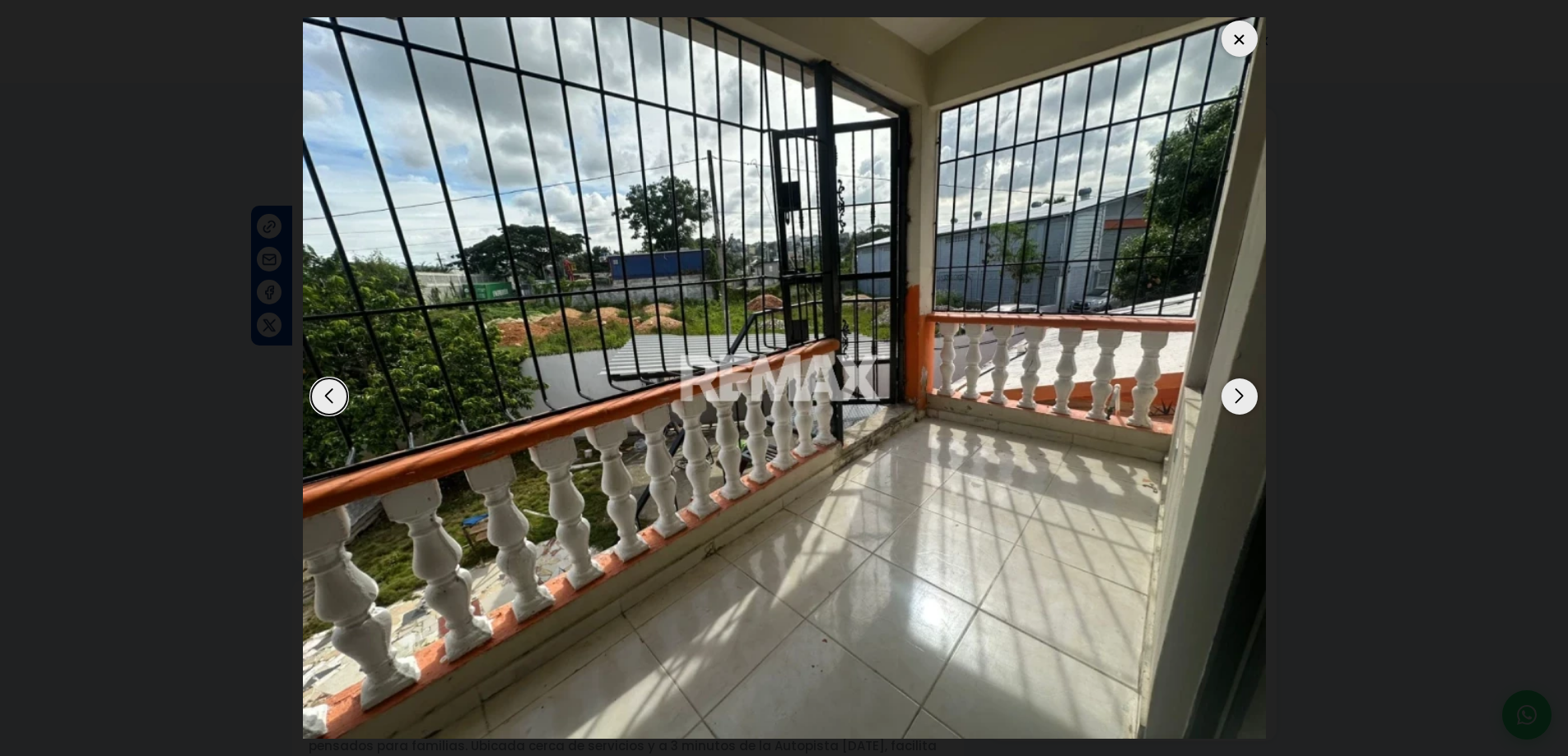
click at [1243, 404] on div "Next slide" at bounding box center [1239, 397] width 37 height 37
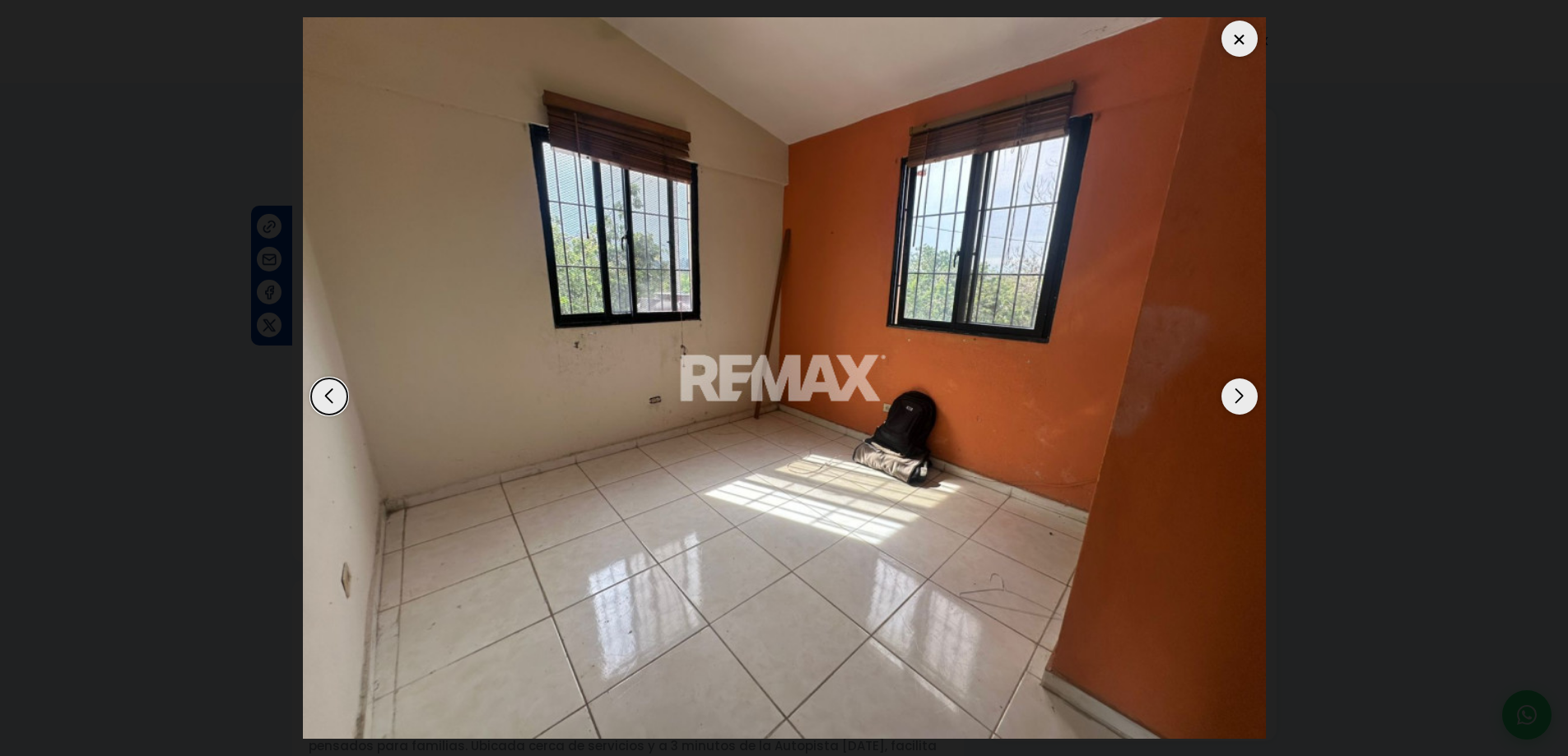
click at [1243, 409] on div "Next slide" at bounding box center [1239, 397] width 37 height 37
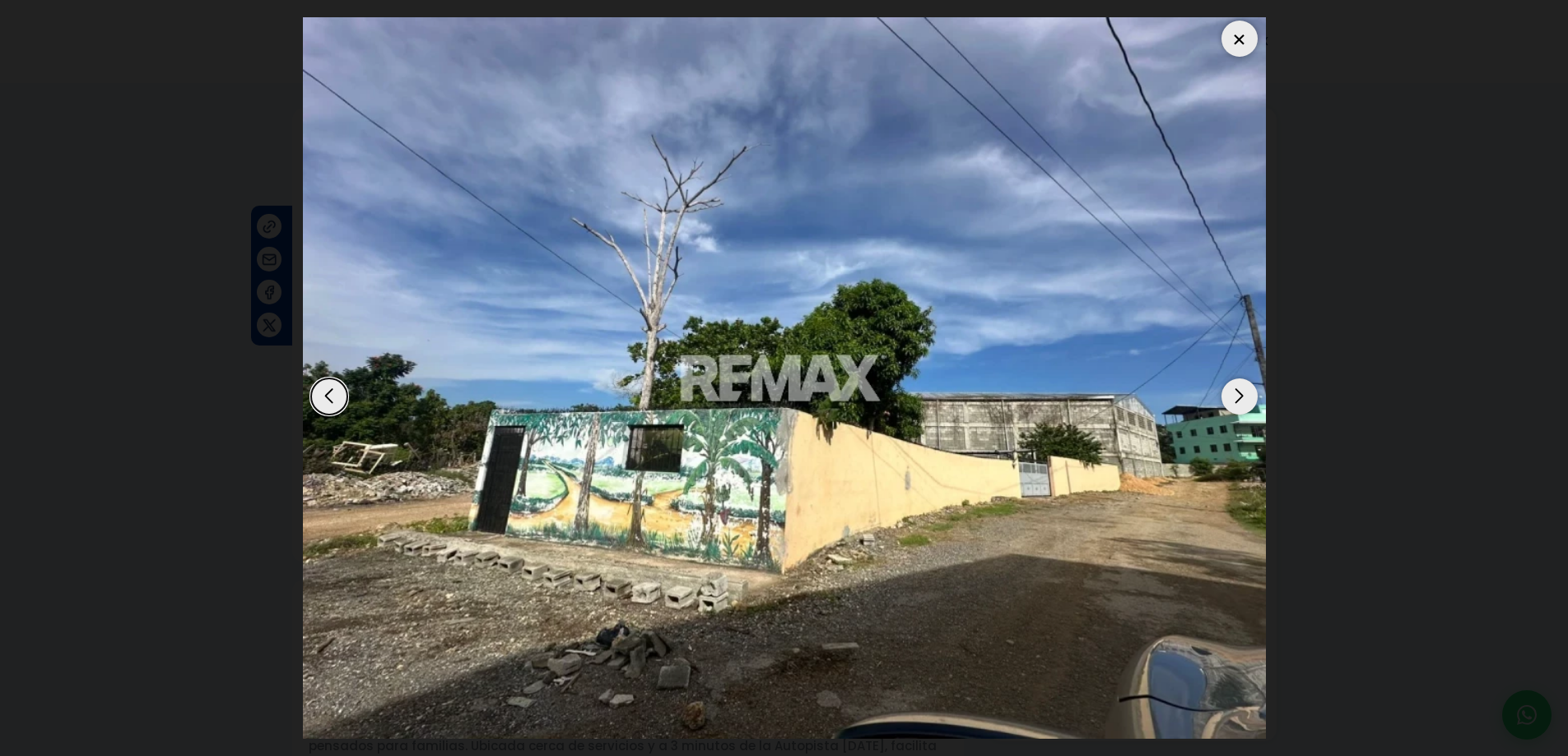
click at [1241, 405] on div "Next slide" at bounding box center [1239, 397] width 37 height 37
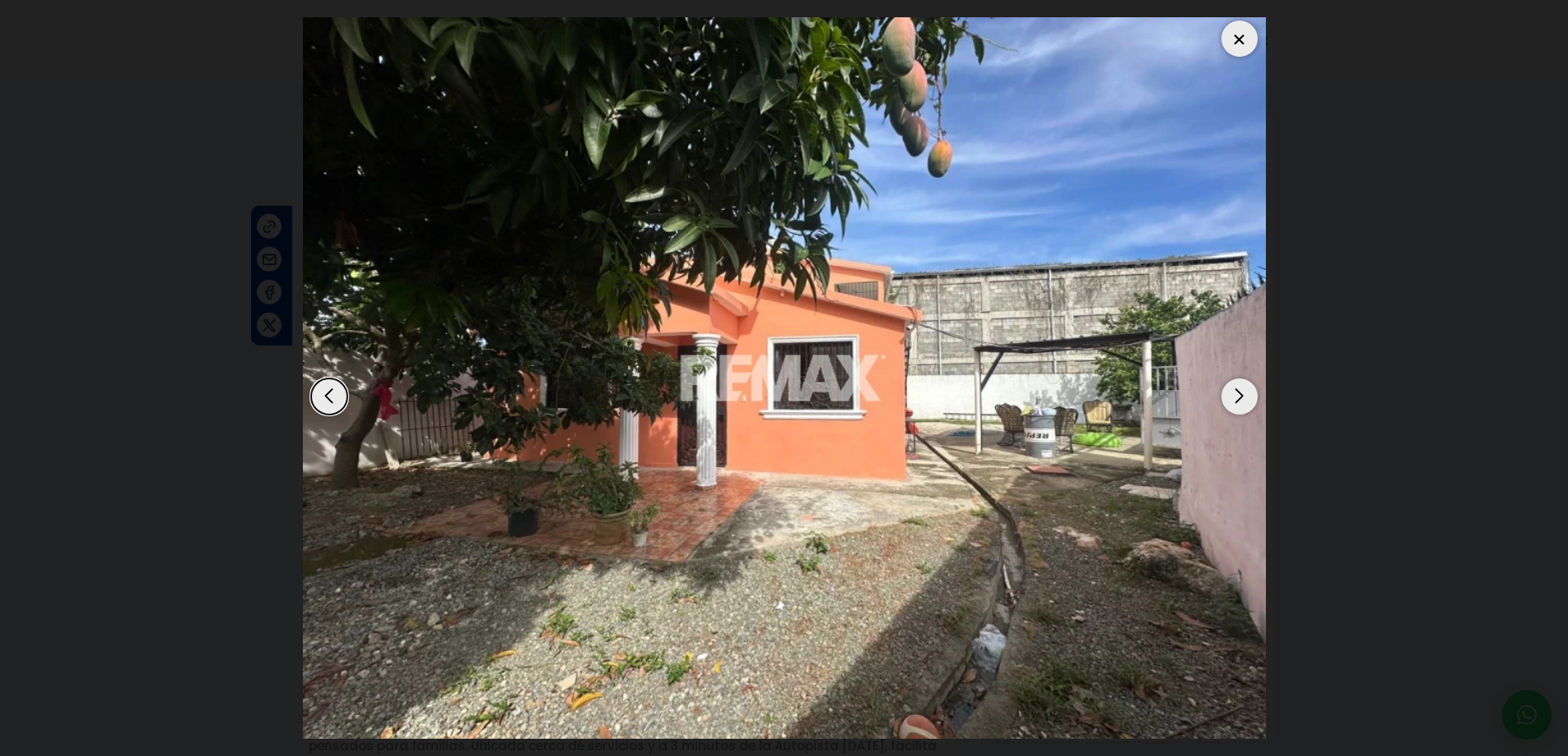
click at [1241, 404] on div "Next slide" at bounding box center [1239, 397] width 37 height 37
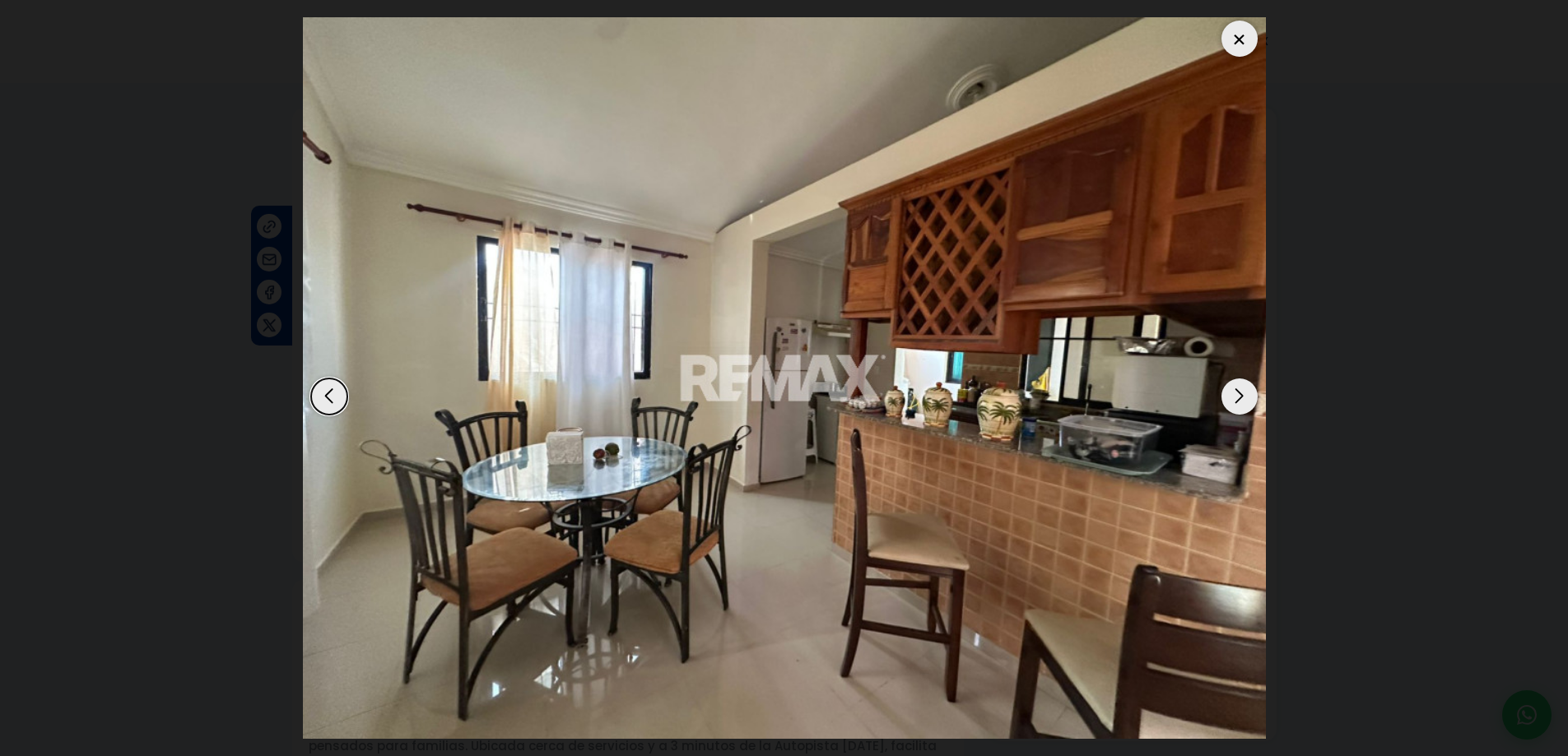
click at [1241, 404] on div "Next slide" at bounding box center [1239, 397] width 37 height 37
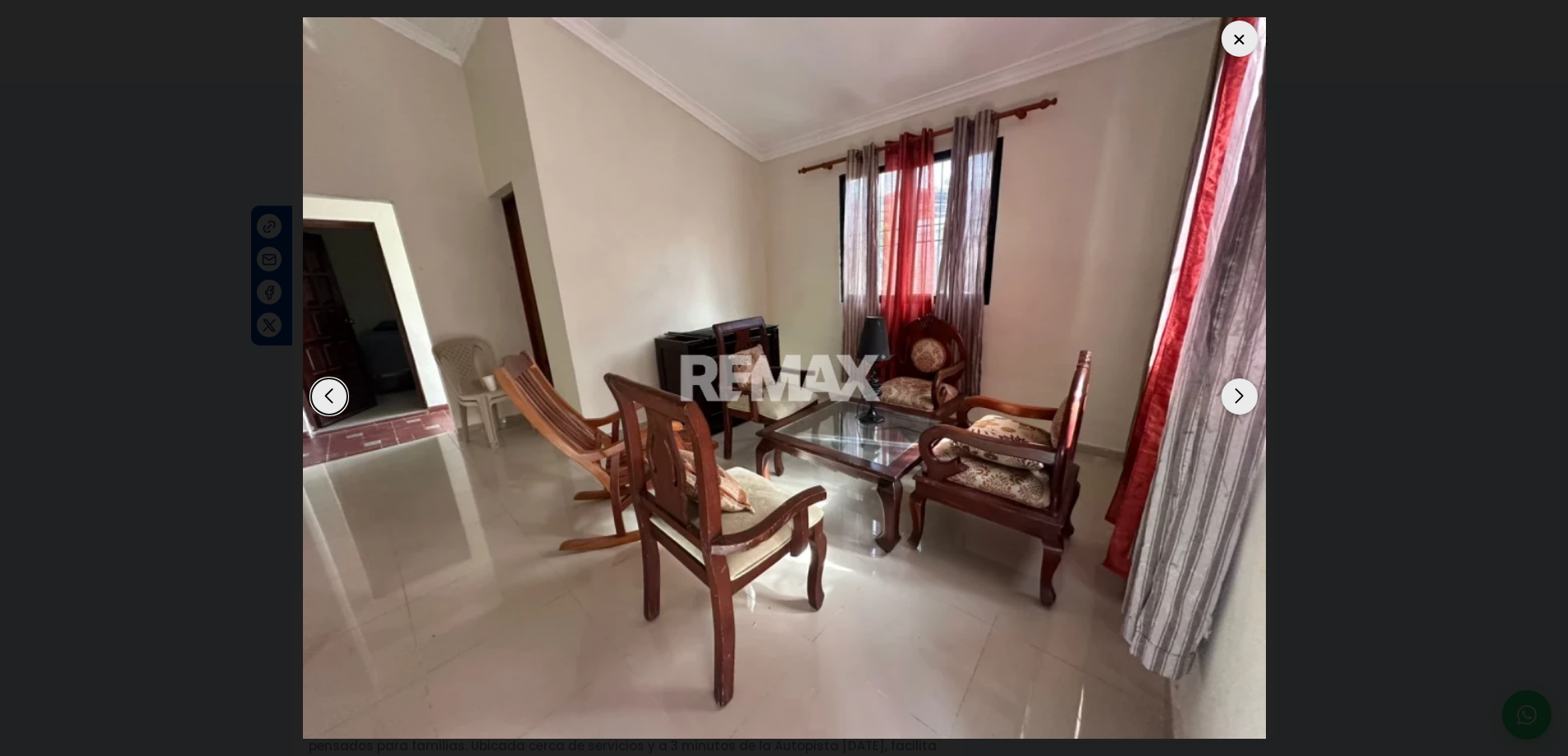
click at [1238, 42] on div at bounding box center [1239, 38] width 37 height 37
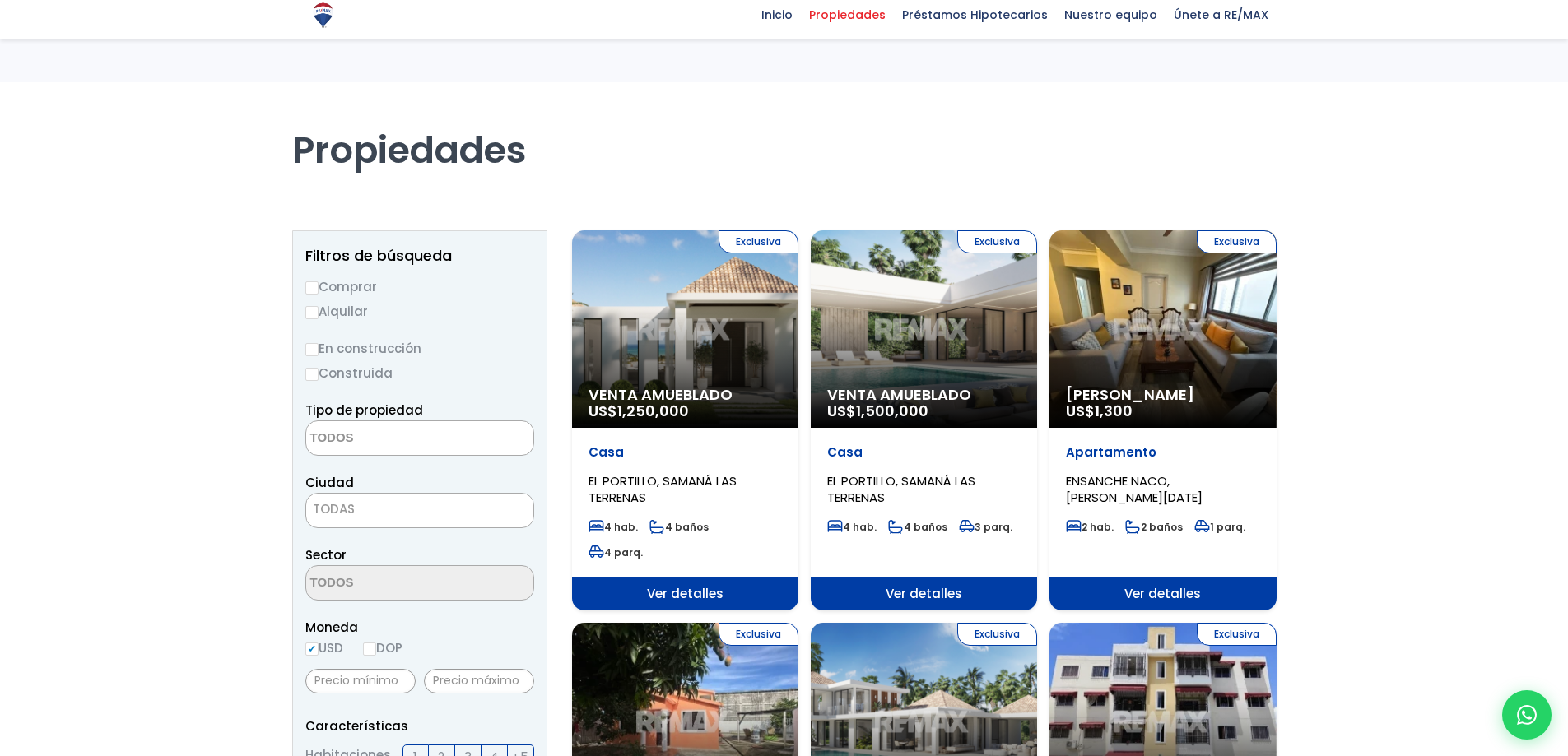
select select
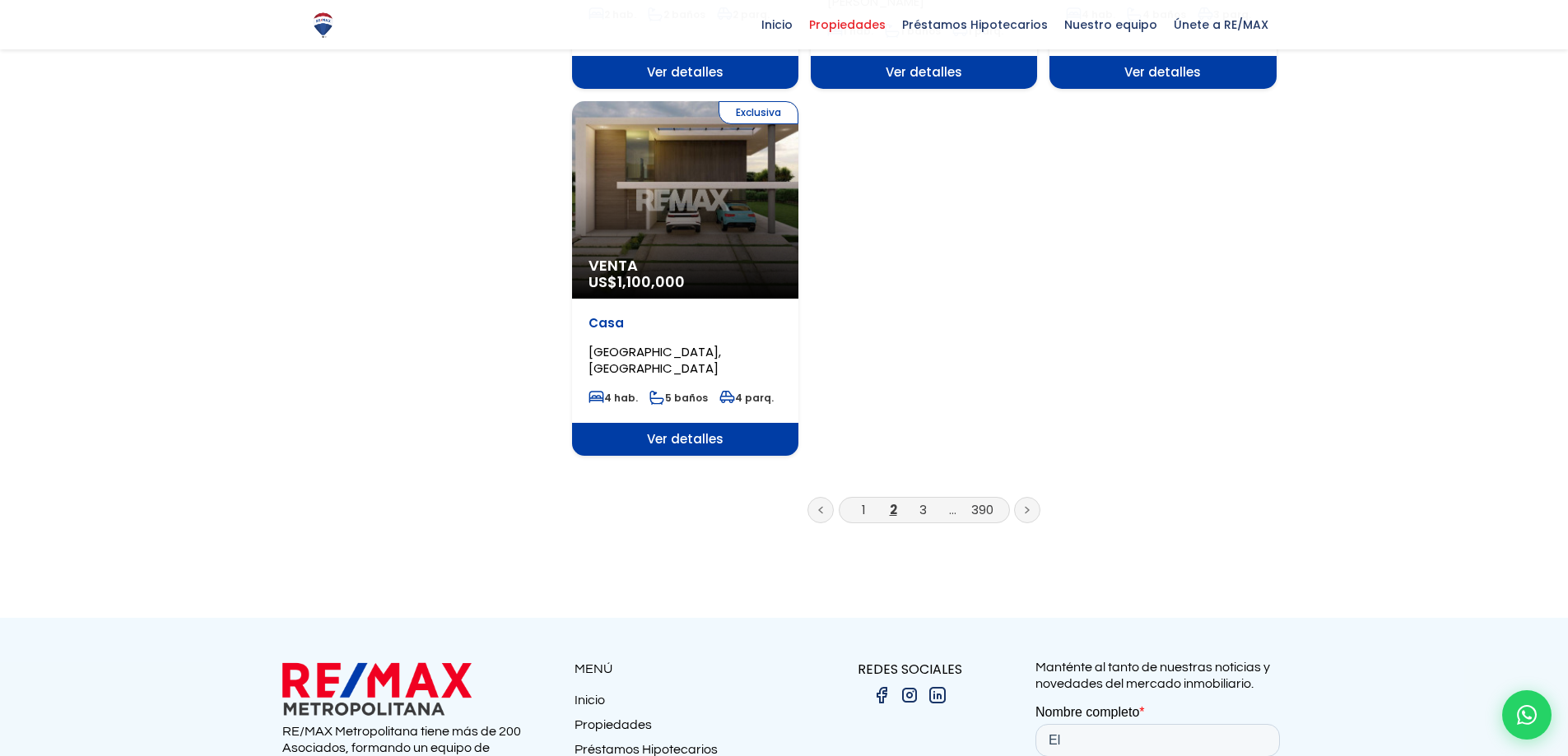
scroll to position [2057, 0]
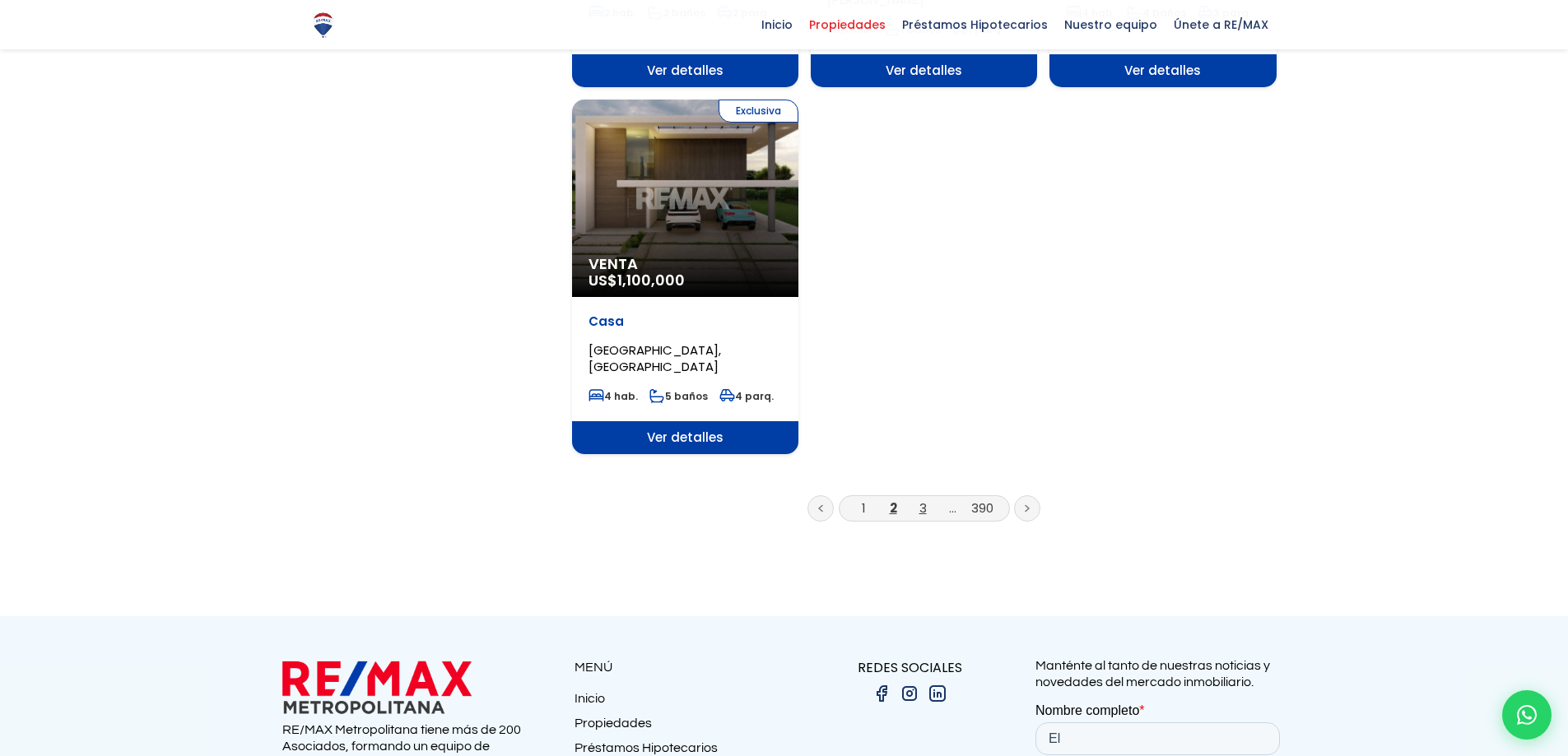
click at [921, 499] on link "3" at bounding box center [923, 508] width 8 height 18
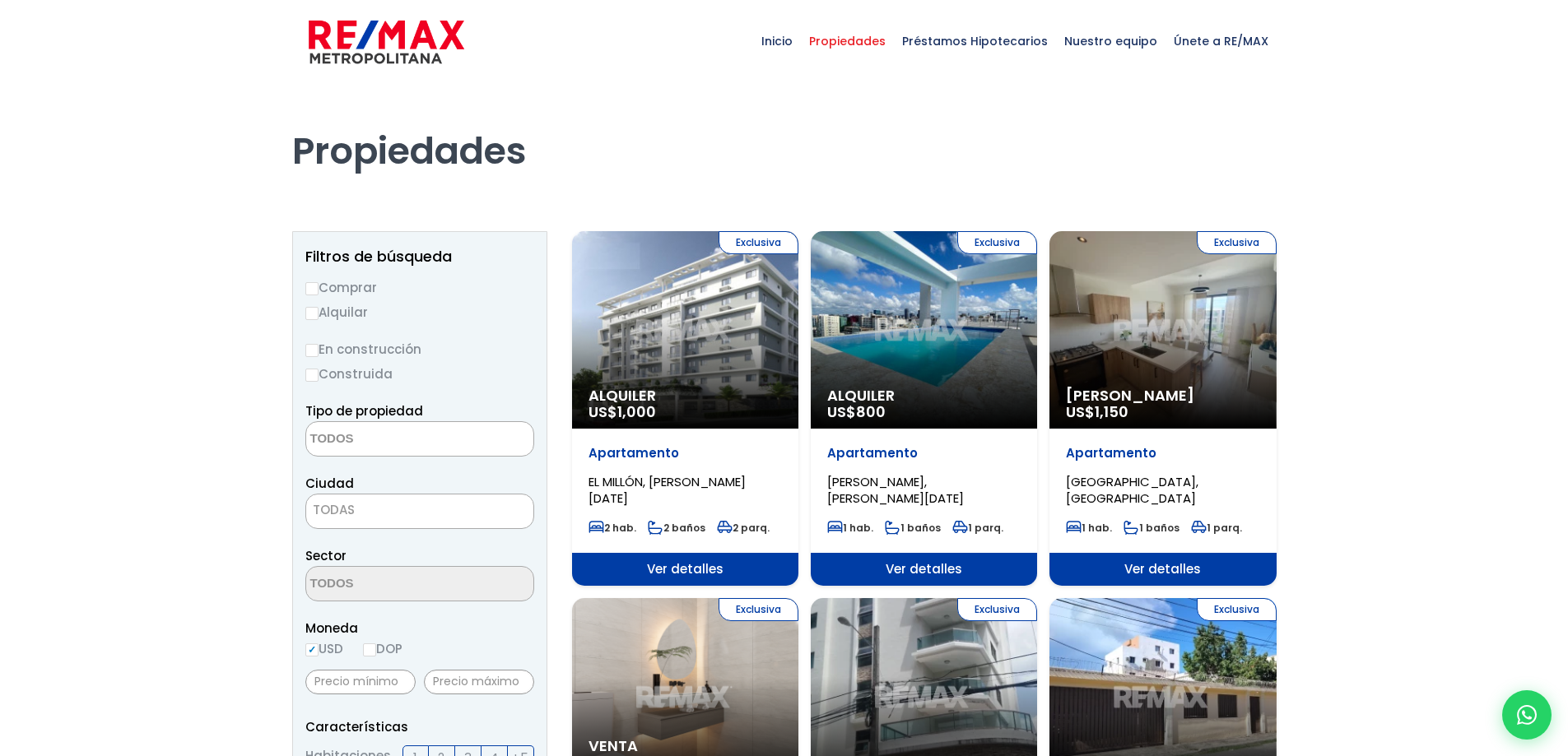
select select
click at [932, 348] on div "Exclusiva Alquiler US$ 800" at bounding box center [923, 330] width 226 height 197
select select
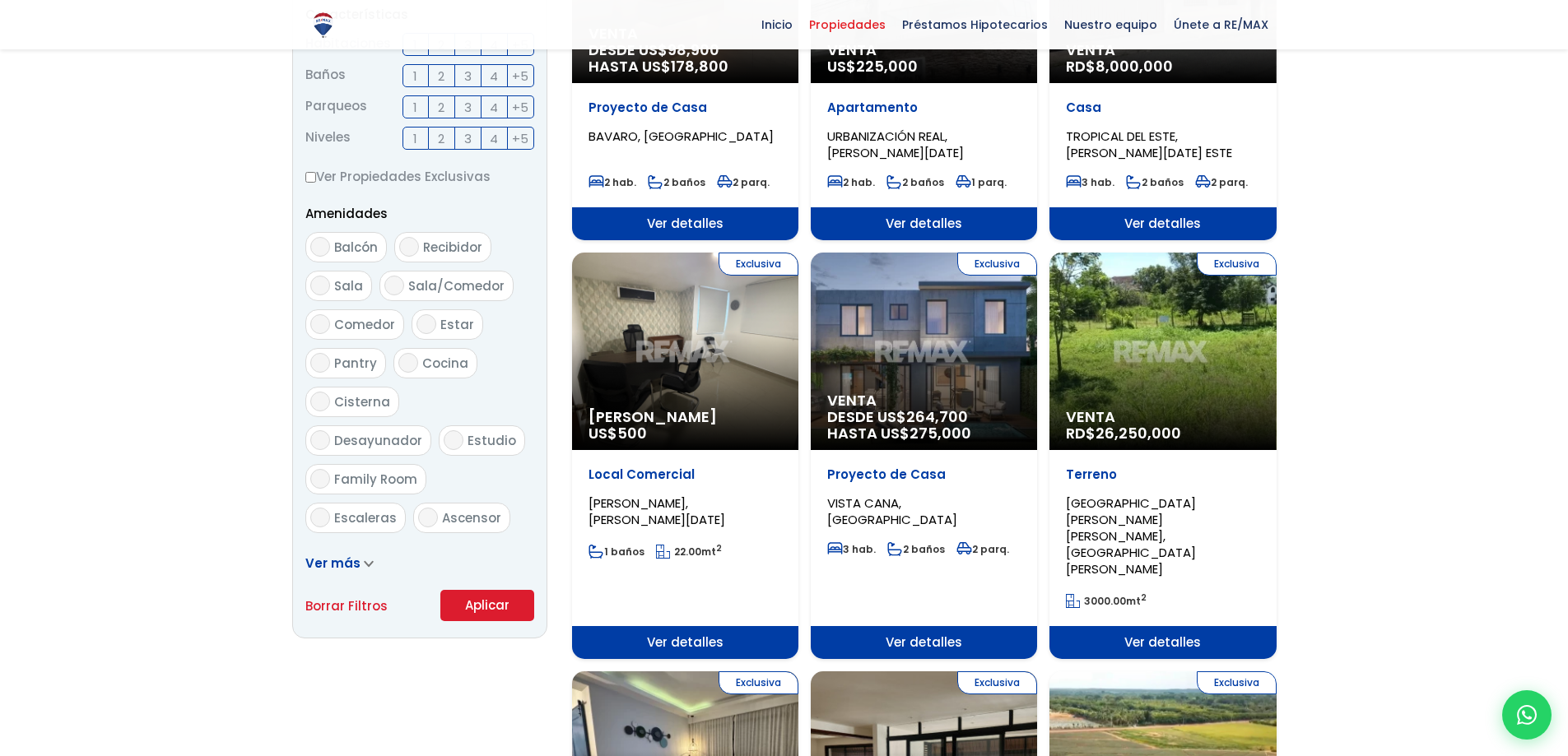
scroll to position [740, 0]
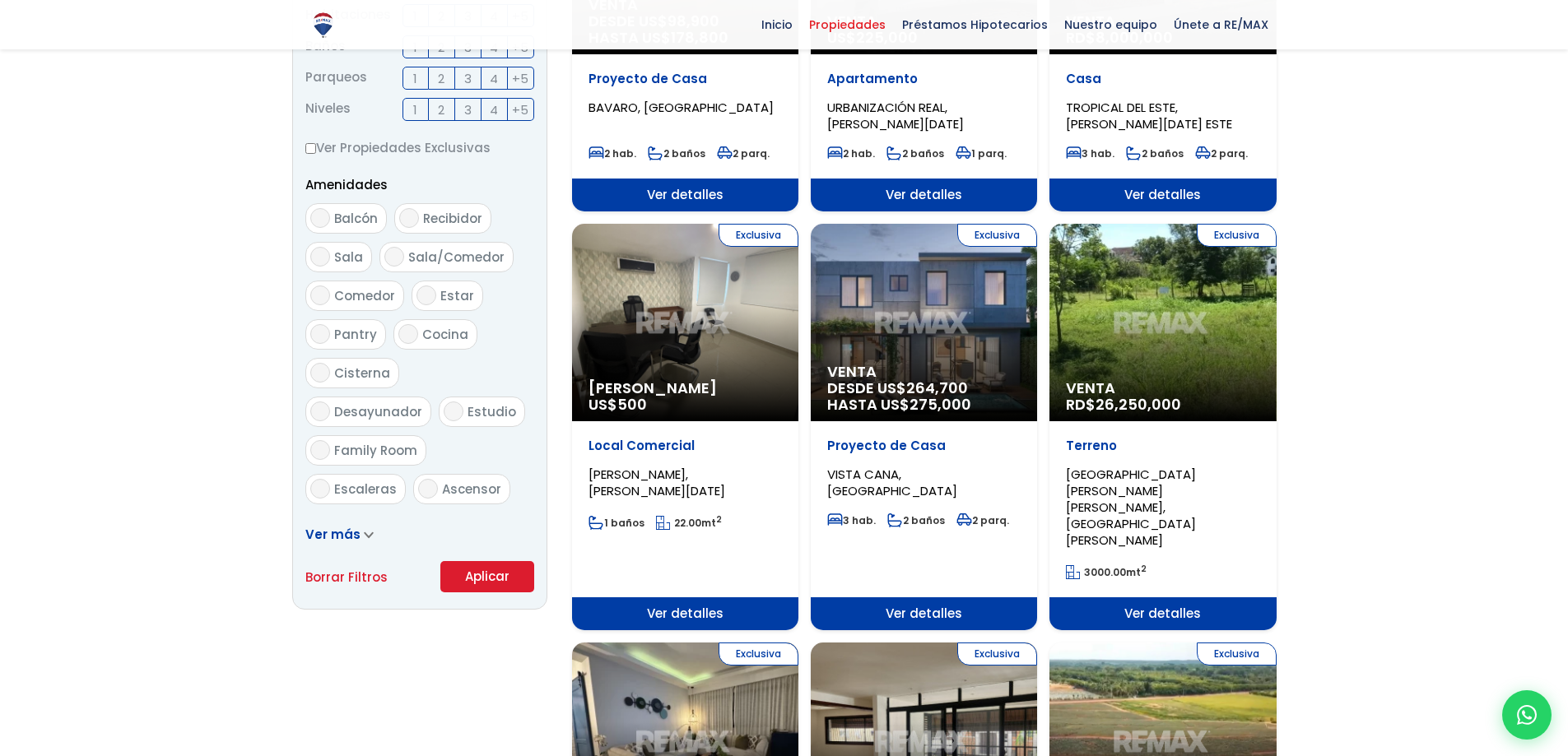
click at [673, 309] on div "Exclusiva Alquiler Amueblado US$ 500" at bounding box center [684, 323] width 226 height 197
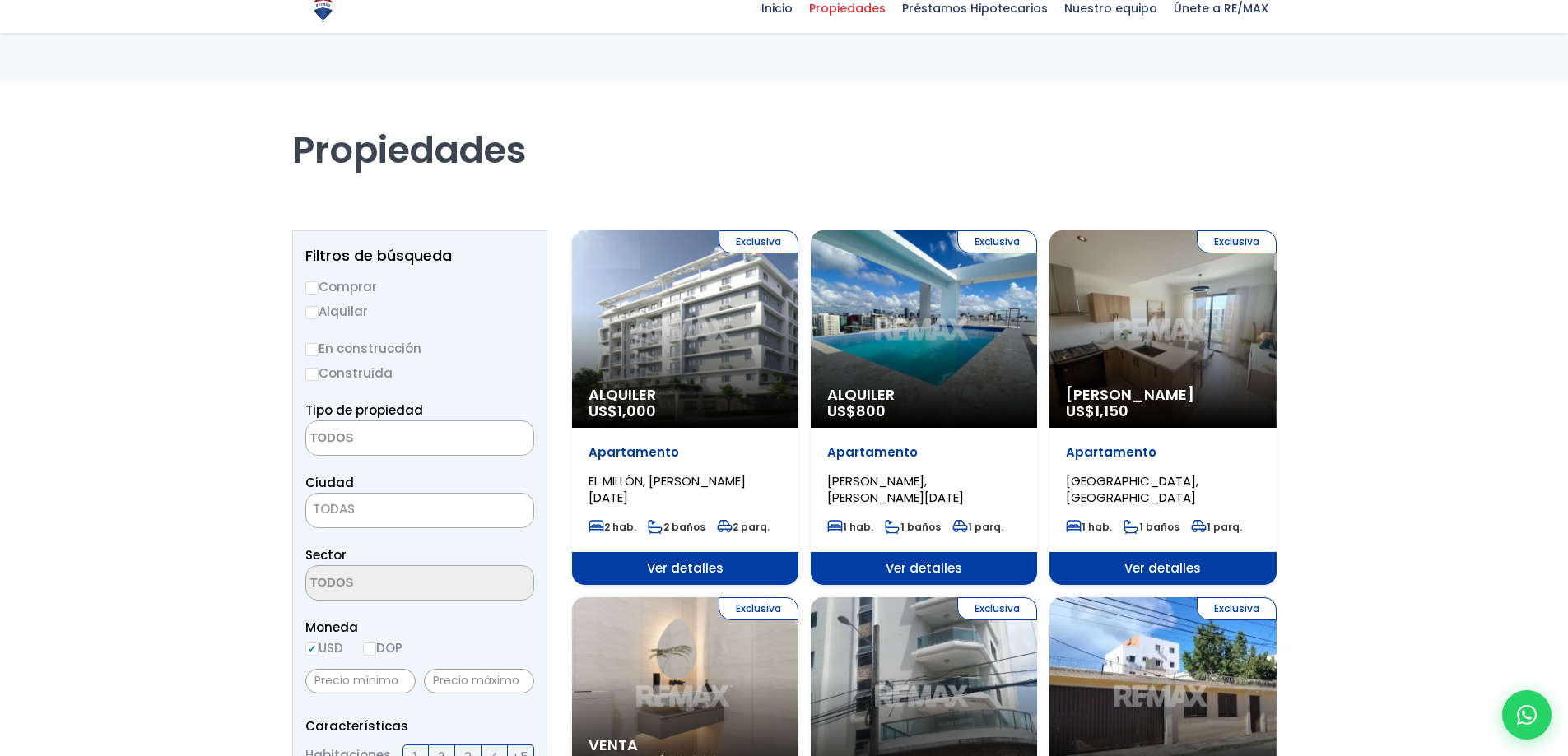
select select
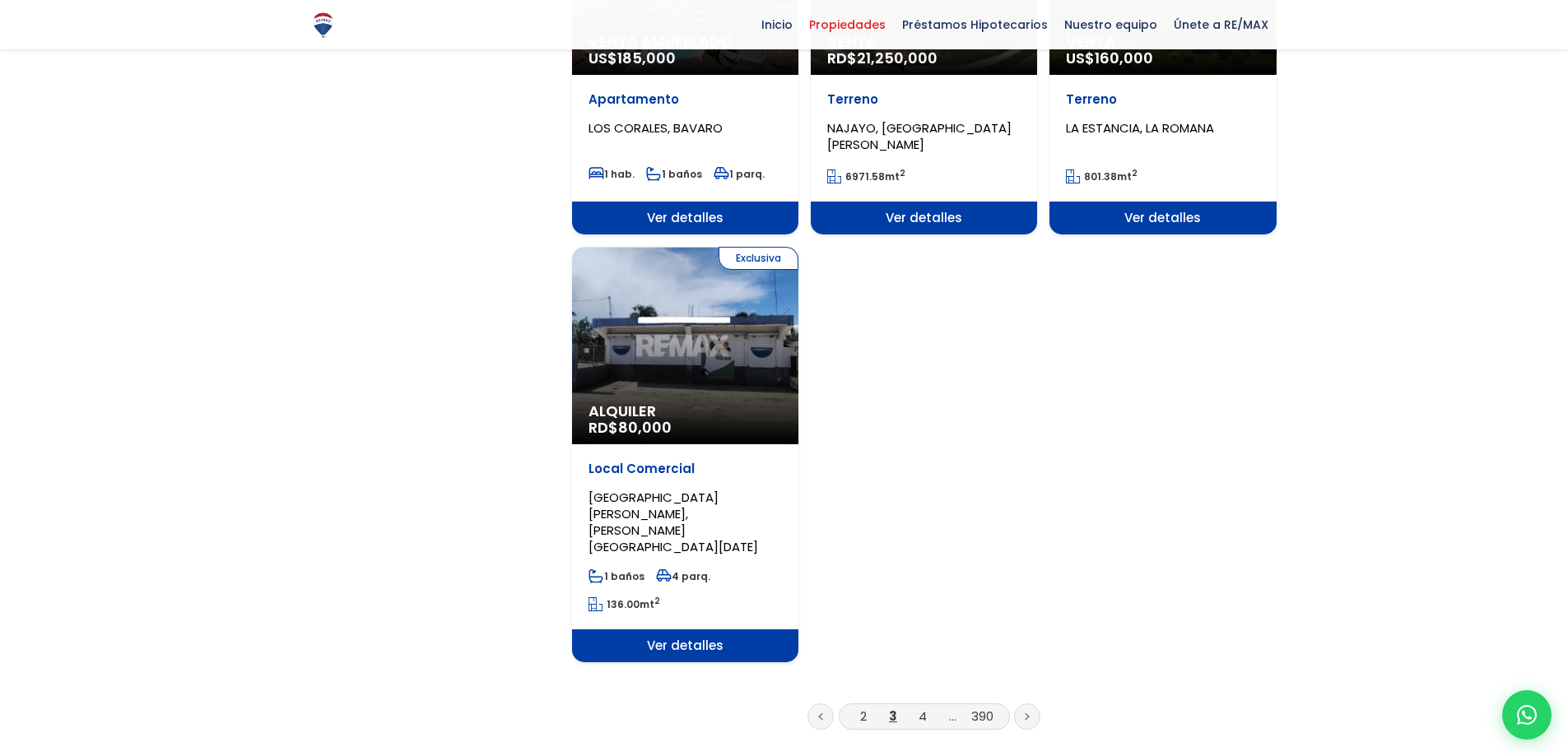
scroll to position [1975, 0]
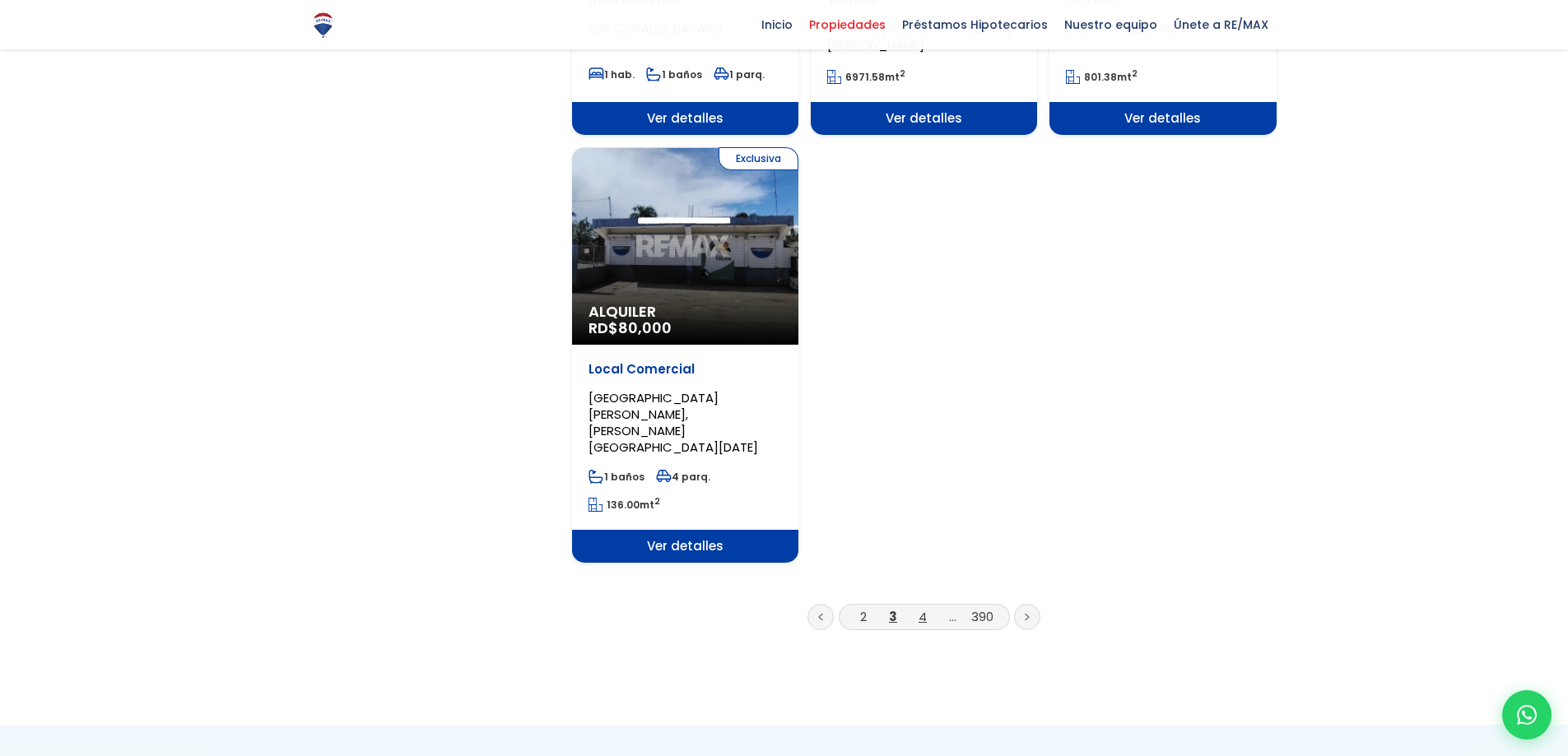
click at [922, 608] on link "4" at bounding box center [922, 617] width 8 height 18
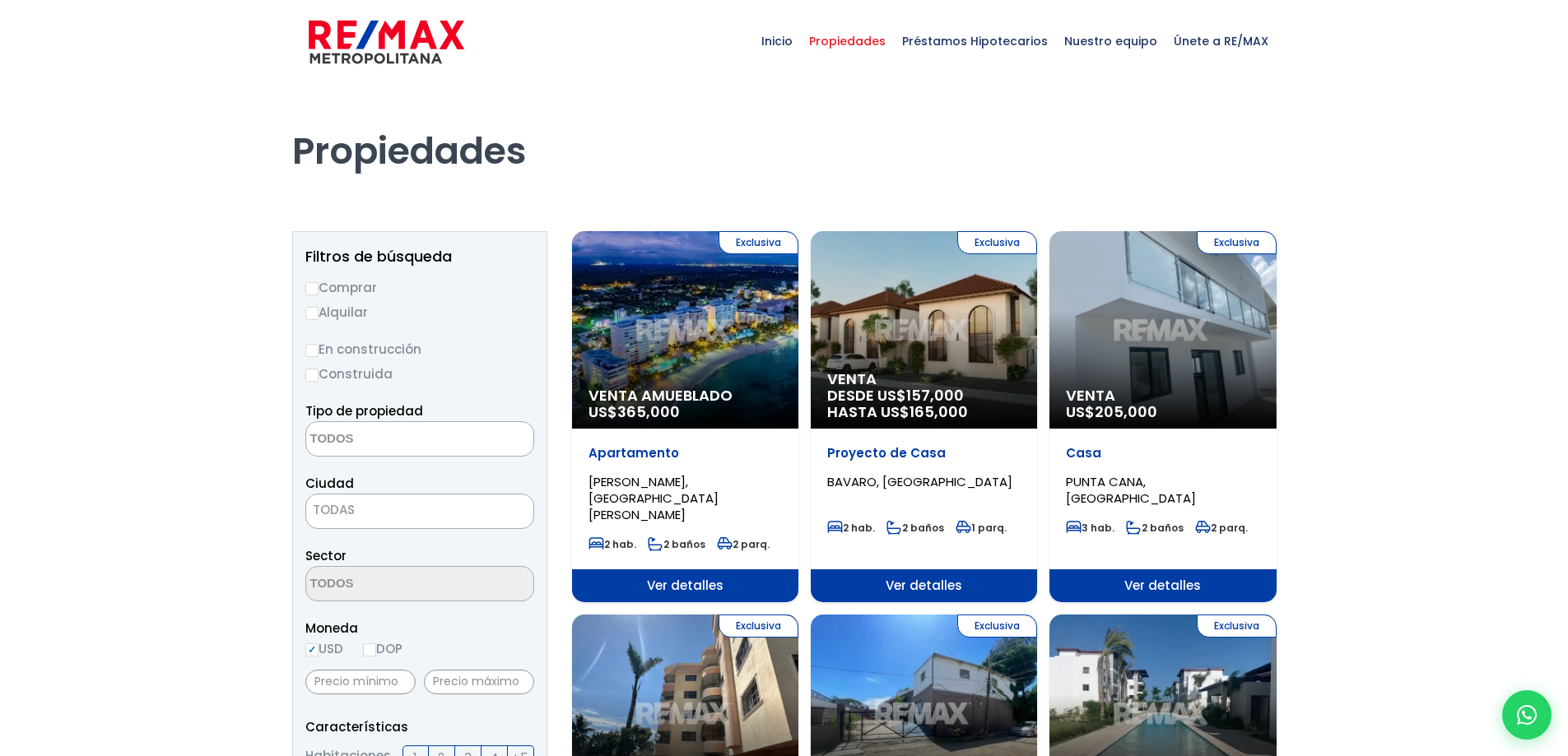
click at [369, 443] on textarea "Search" at bounding box center [386, 440] width 160 height 36
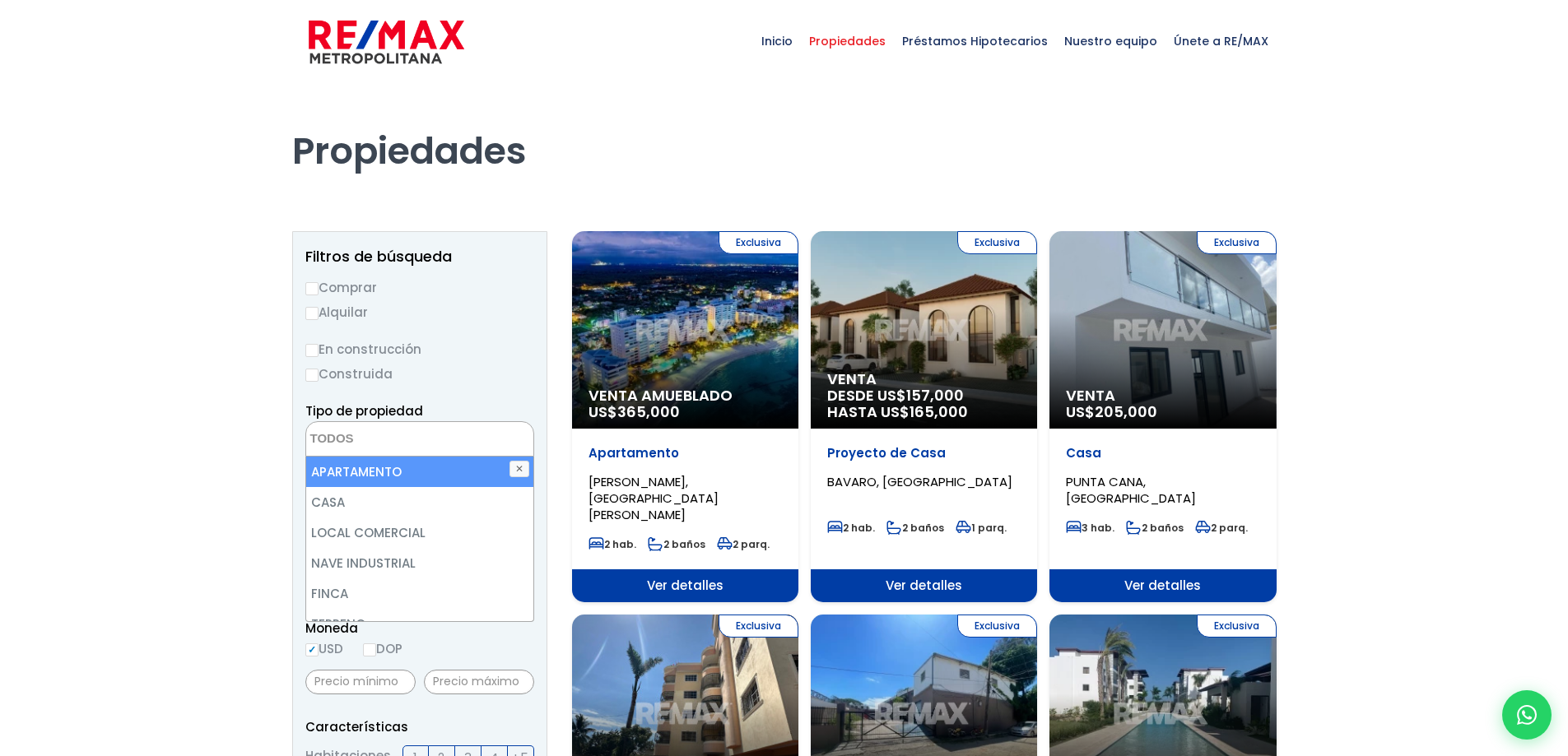
click at [370, 469] on li "APARTAMENTO" at bounding box center [420, 472] width 227 height 31
select select "apartment"
click at [518, 467] on button "✕" at bounding box center [519, 469] width 20 height 17
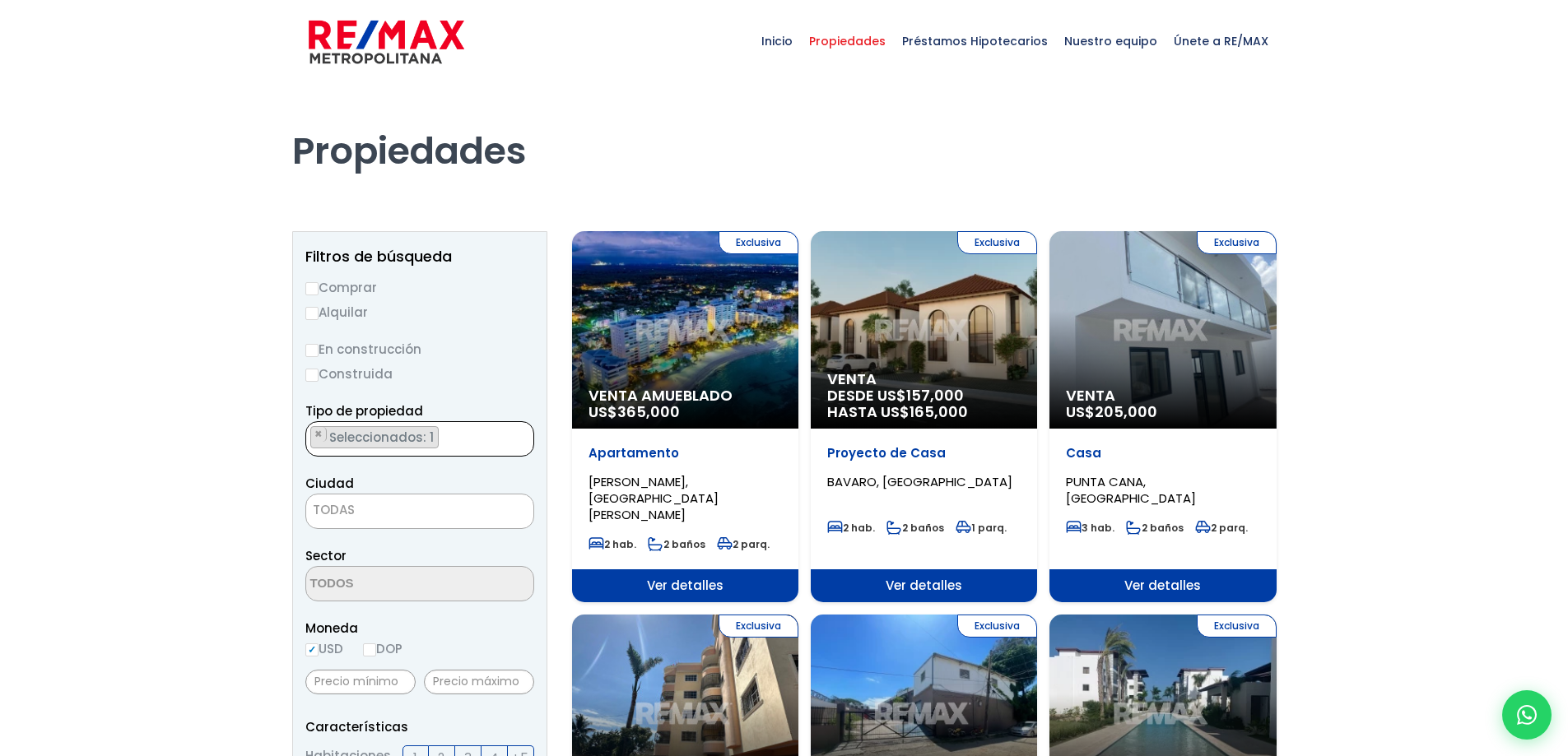
click at [422, 439] on span "Seleccionados: 1" at bounding box center [383, 437] width 111 height 18
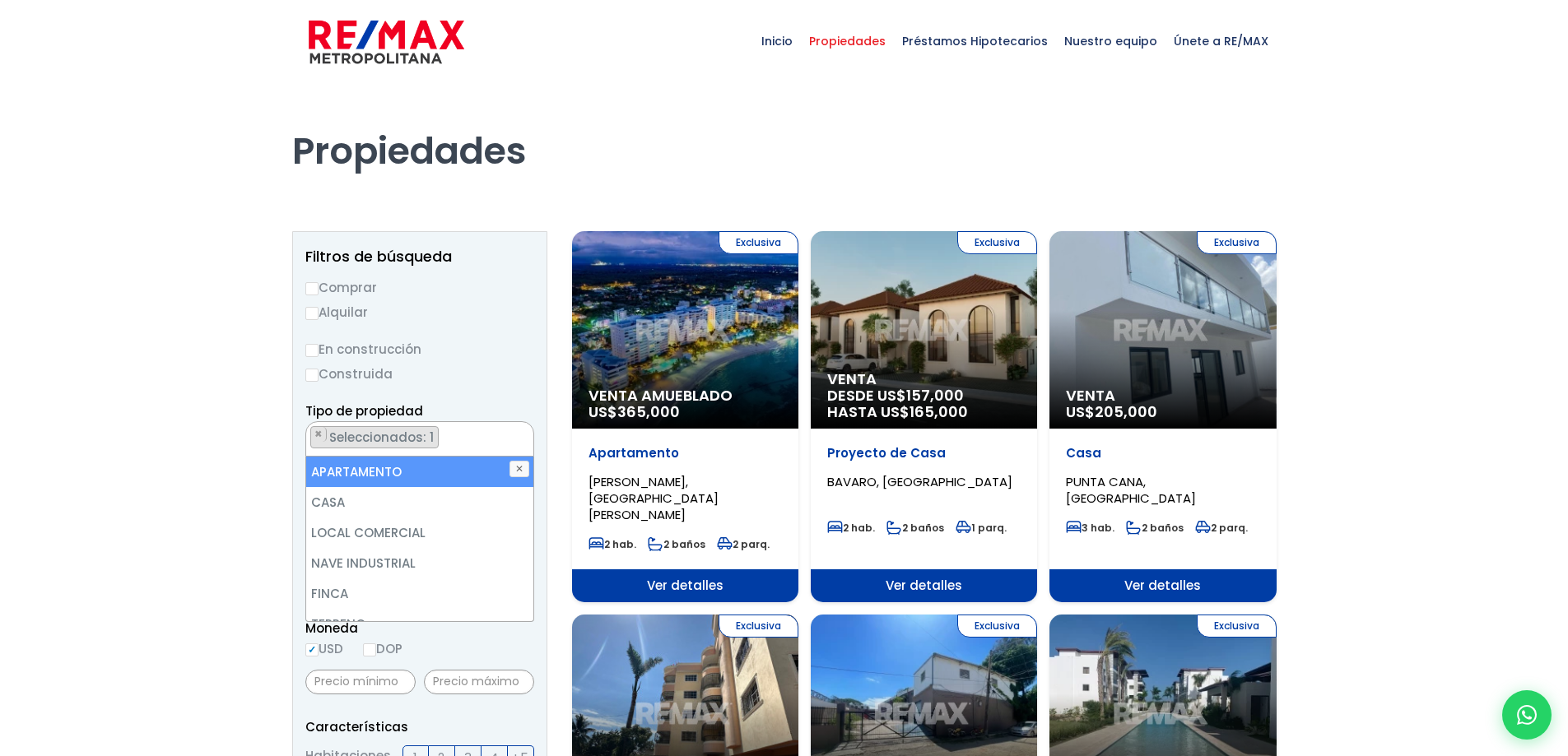
click at [357, 475] on li "APARTAMENTO" at bounding box center [420, 472] width 227 height 31
click at [357, 473] on li "APARTAMENTO" at bounding box center [420, 472] width 227 height 31
select select "apartment"
click at [357, 473] on li "APARTAMENTO" at bounding box center [420, 472] width 227 height 31
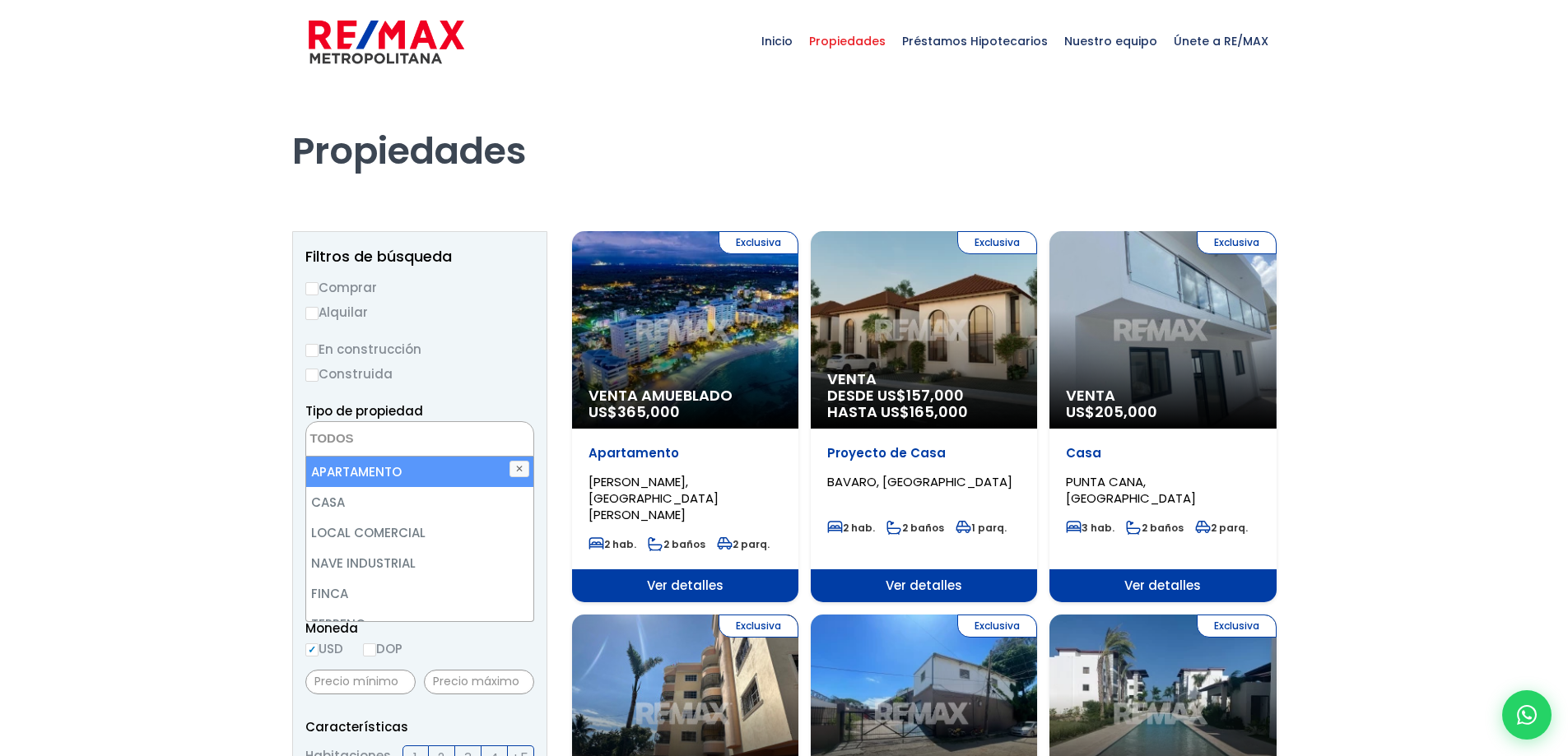
select select "apartment"
click at [357, 473] on li "APARTAMENTO" at bounding box center [420, 472] width 227 height 31
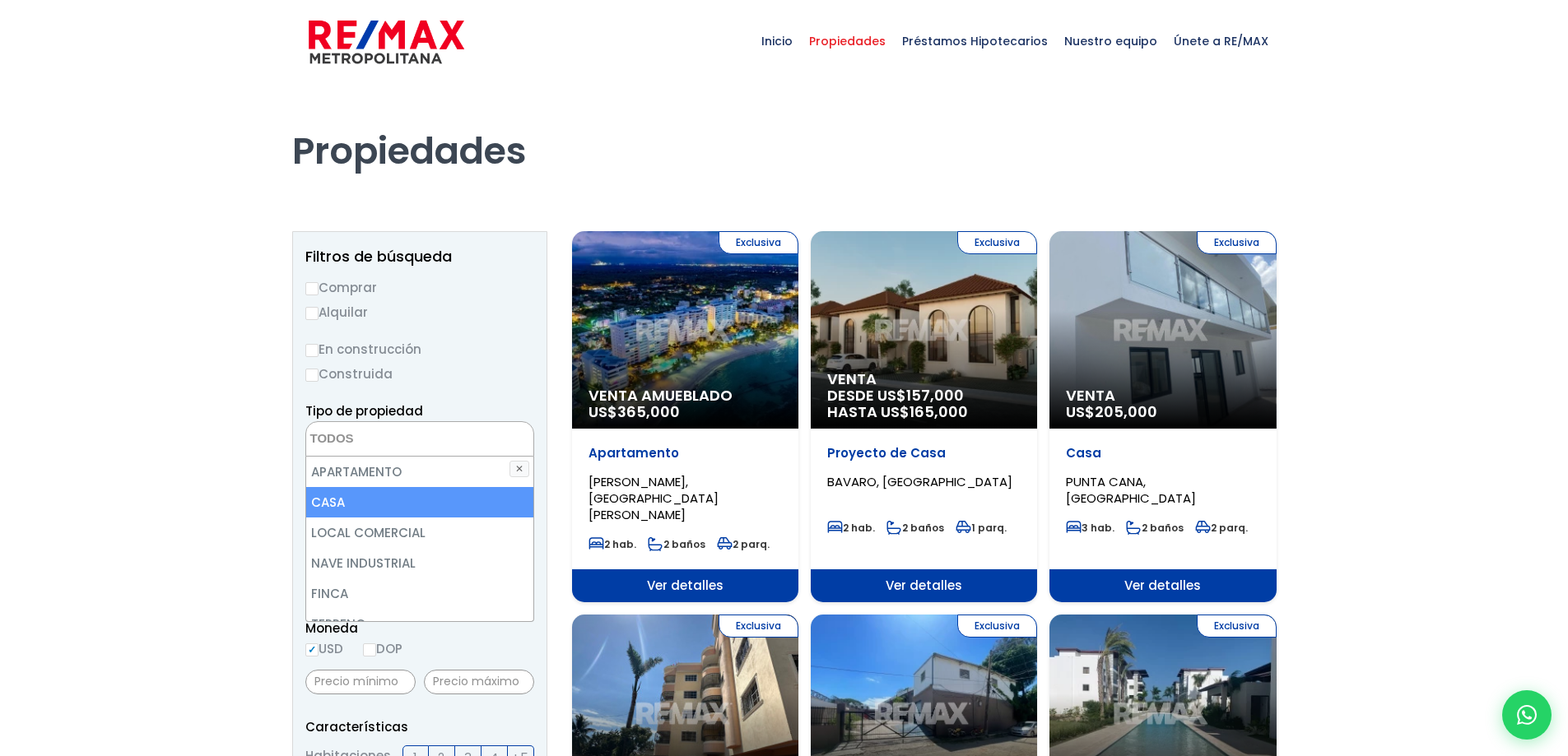
click at [350, 496] on li "CASA" at bounding box center [420, 502] width 227 height 31
select select "house"
click at [350, 496] on li "CASA" at bounding box center [420, 502] width 227 height 31
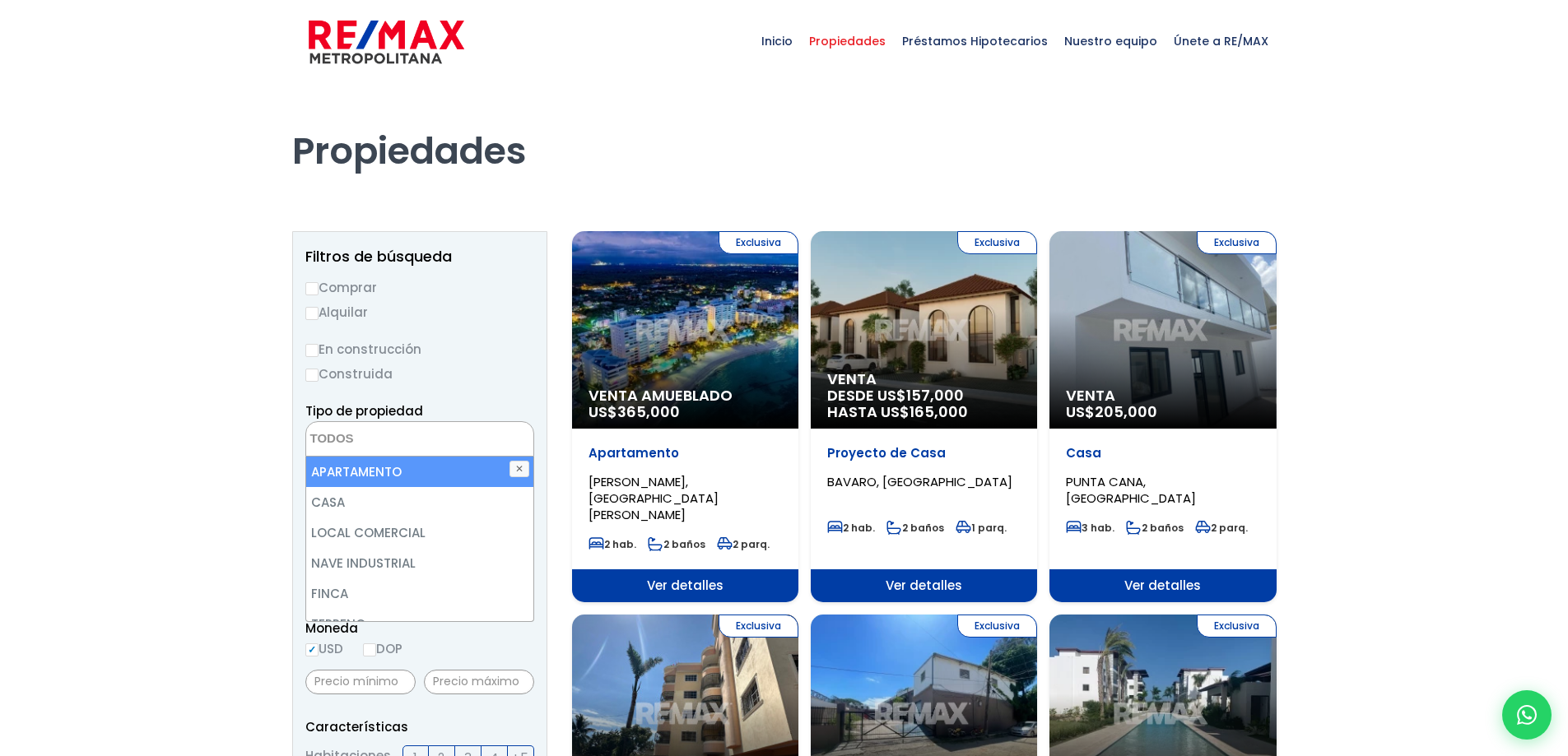
click at [361, 468] on li "APARTAMENTO" at bounding box center [420, 472] width 227 height 31
select select "apartment"
click at [394, 437] on span "Seleccionados: 1" at bounding box center [383, 437] width 111 height 18
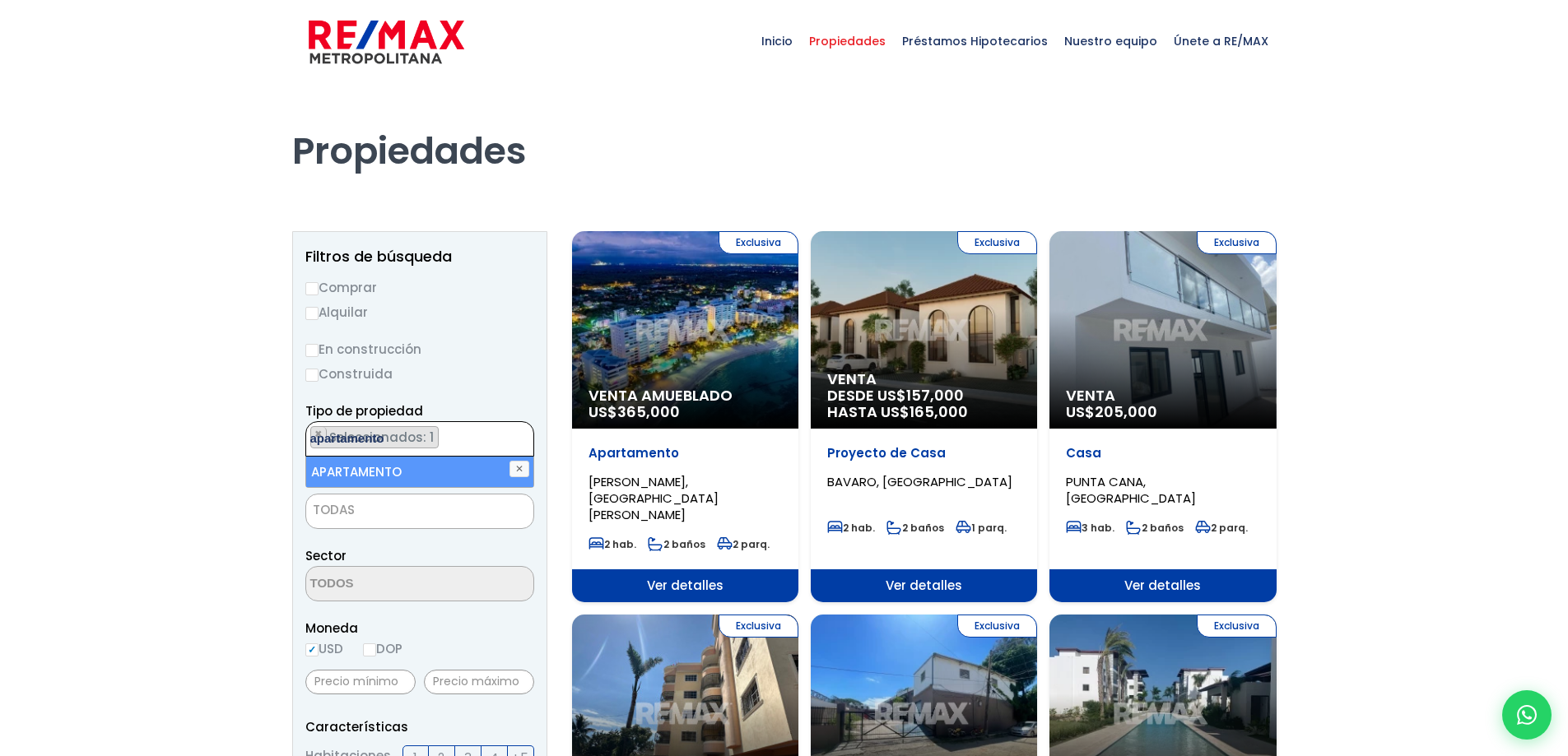
type textarea "apartamento"
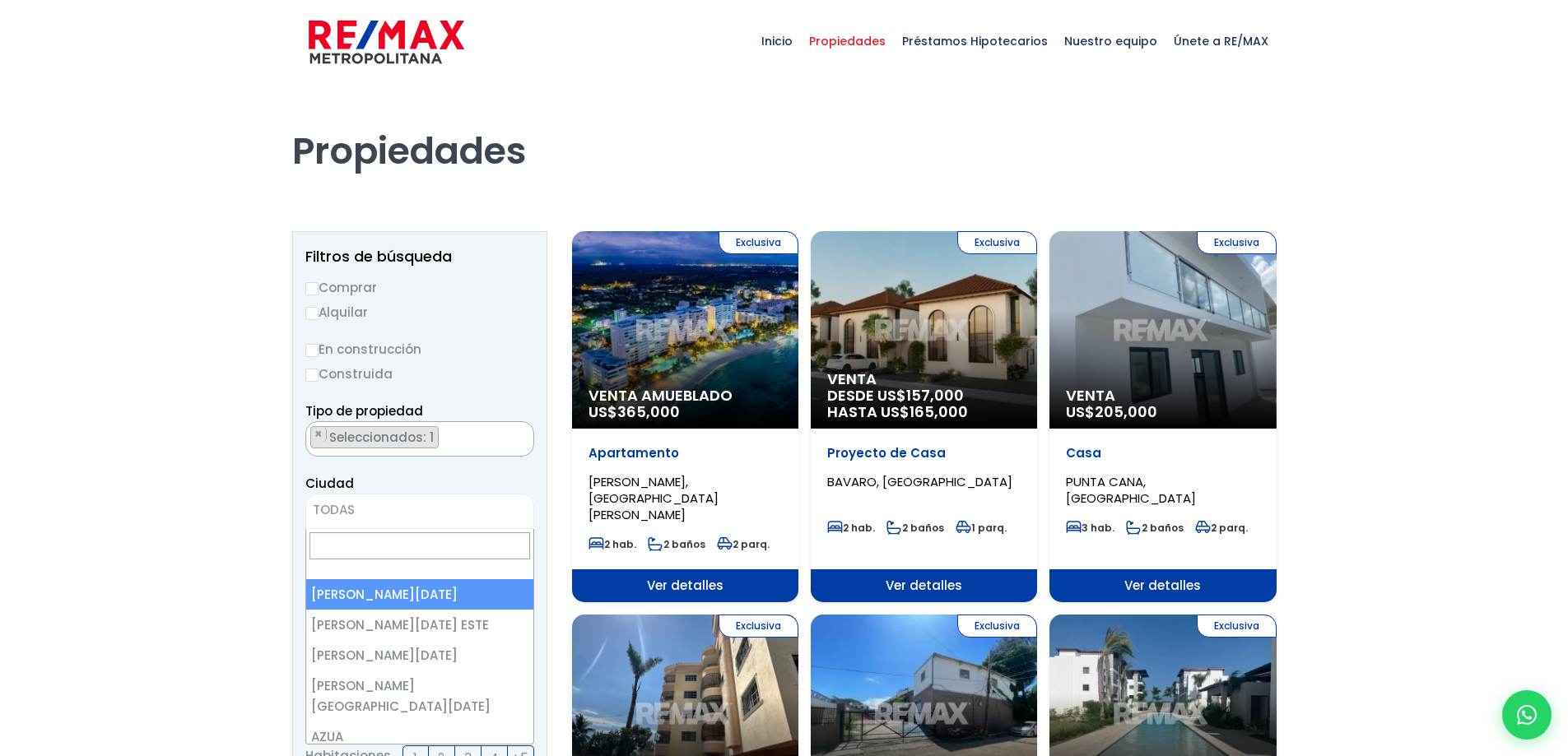
click at [385, 507] on span "TODAS" at bounding box center [420, 509] width 227 height 23
select select "1"
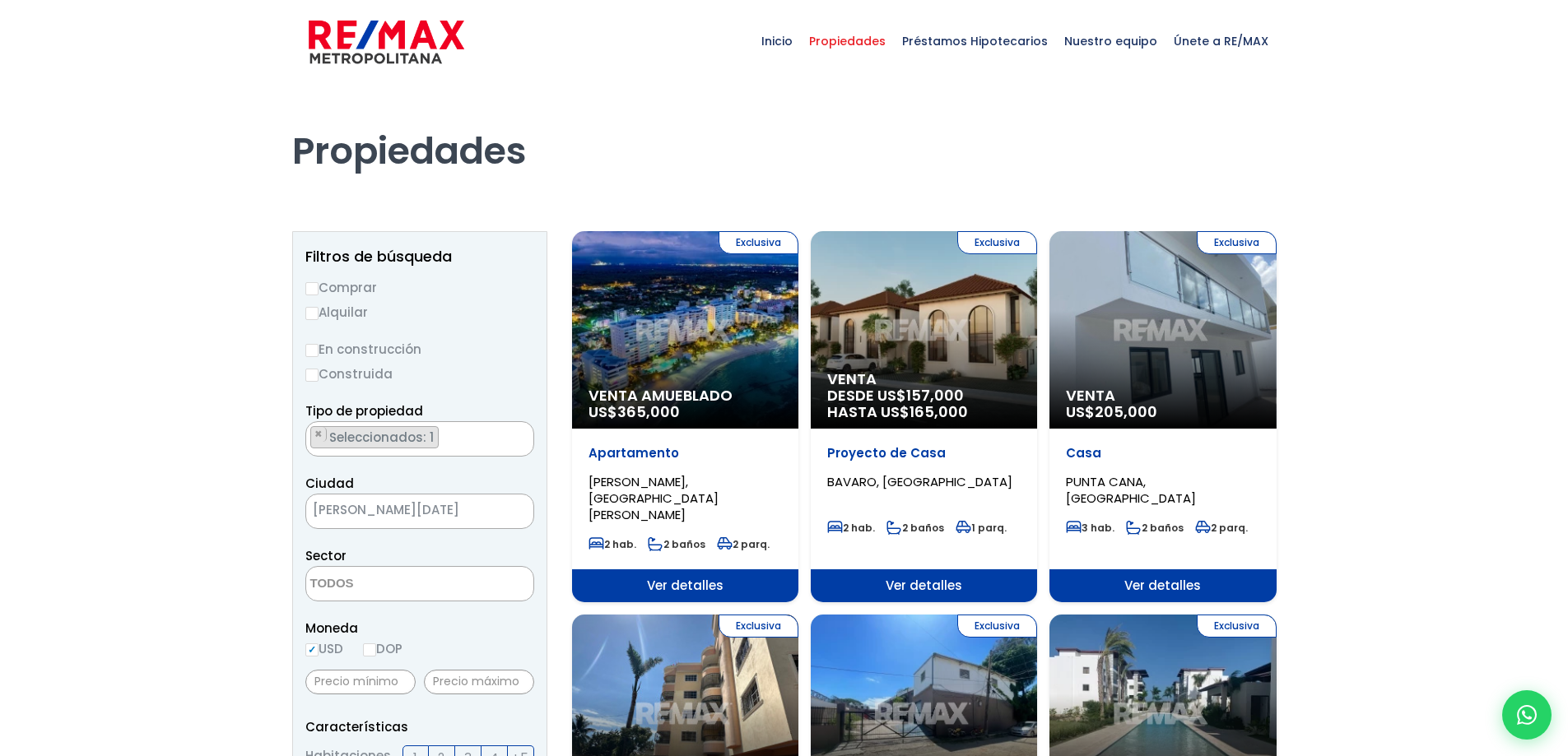
click at [404, 586] on textarea "Search" at bounding box center [386, 584] width 160 height 36
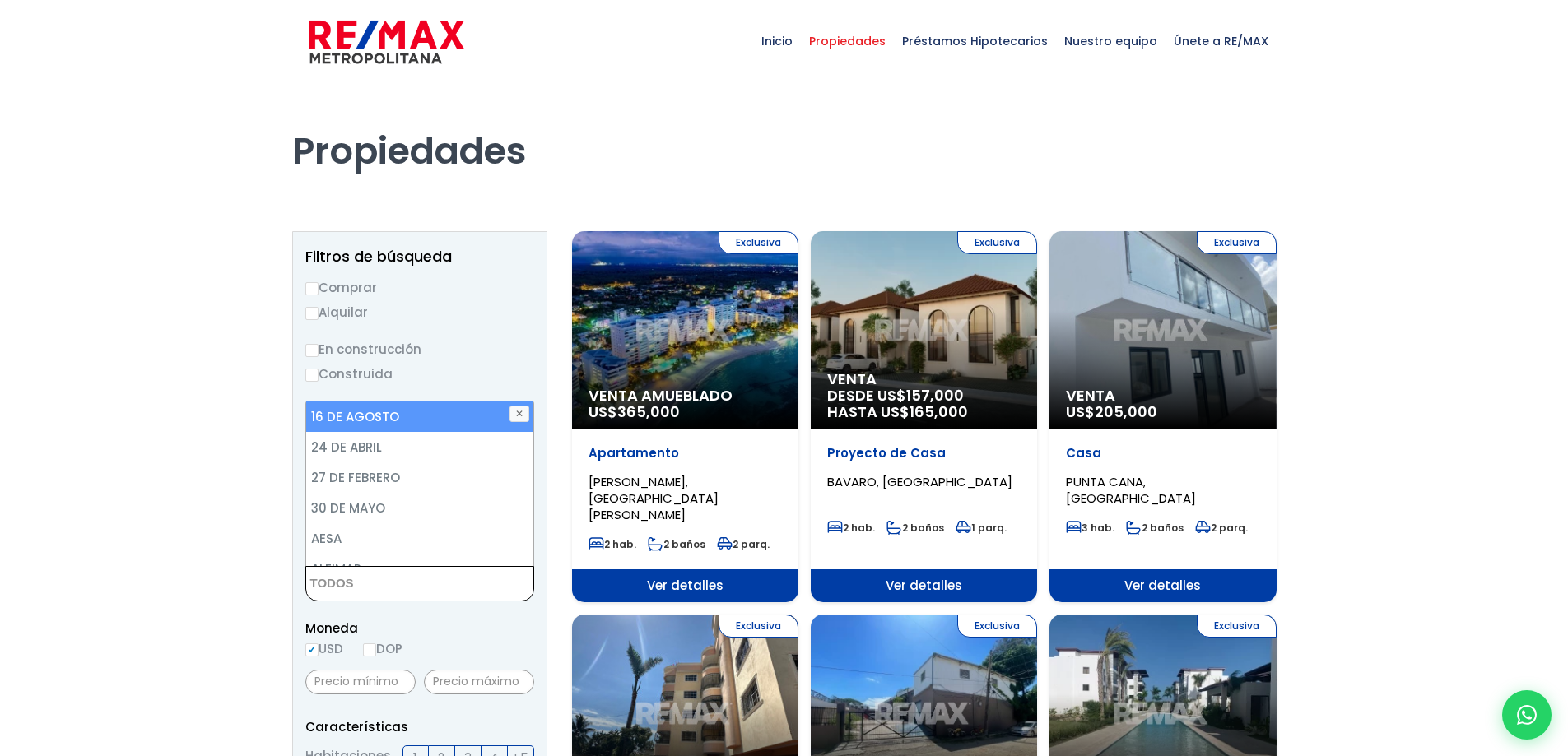
click at [404, 586] on textarea "Search" at bounding box center [386, 584] width 160 height 36
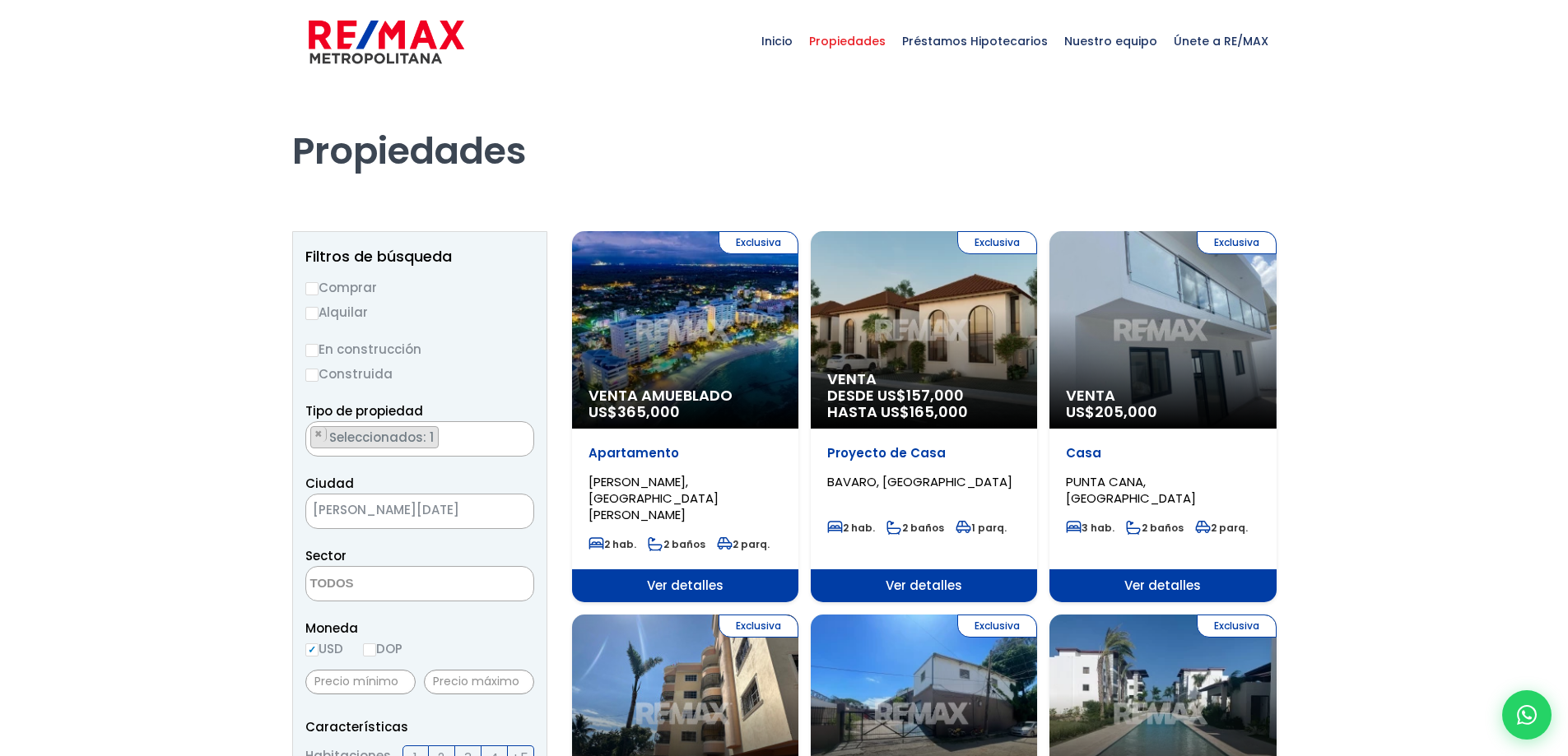
click at [309, 316] on input "Alquilar" at bounding box center [311, 313] width 13 height 13
radio input "true"
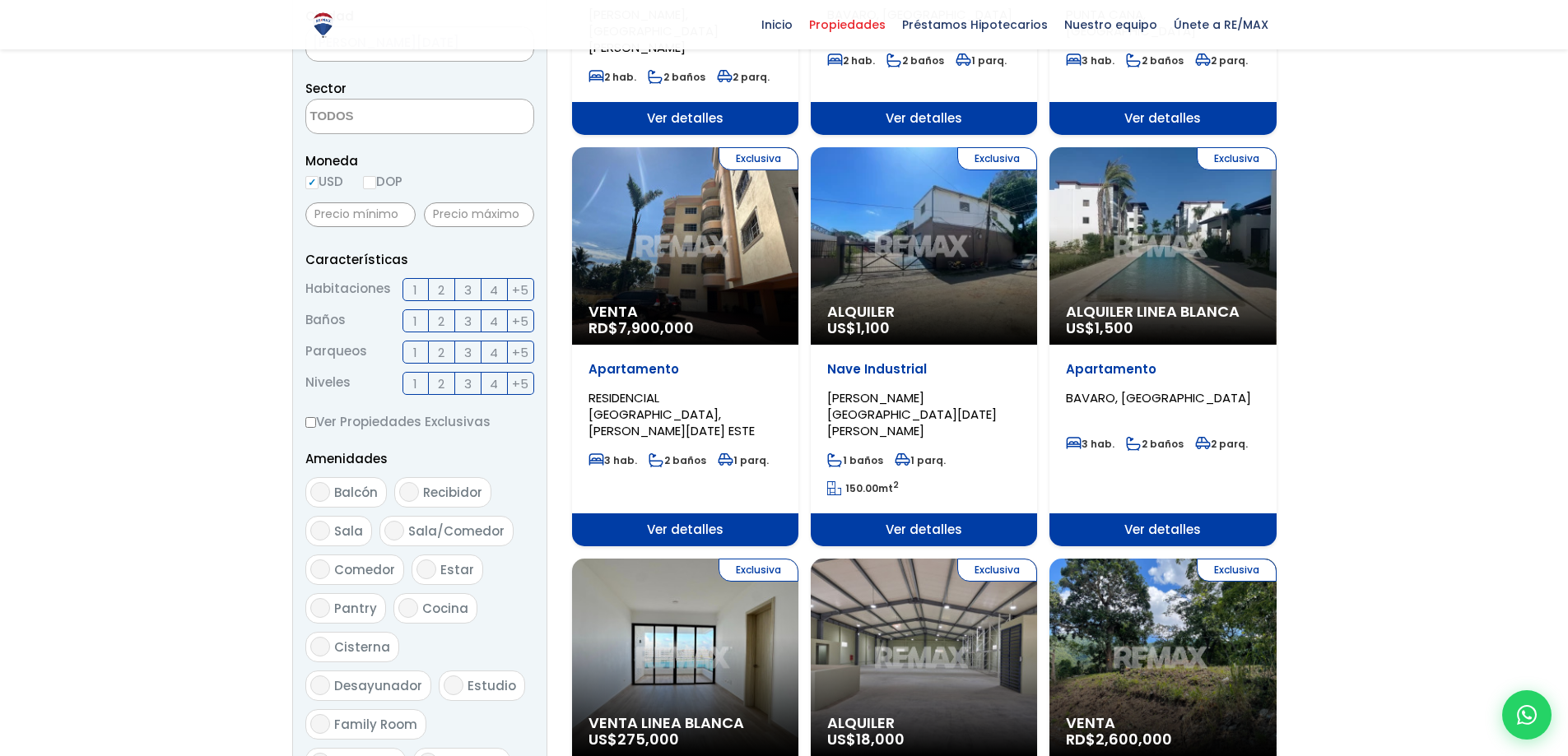
scroll to position [493, 0]
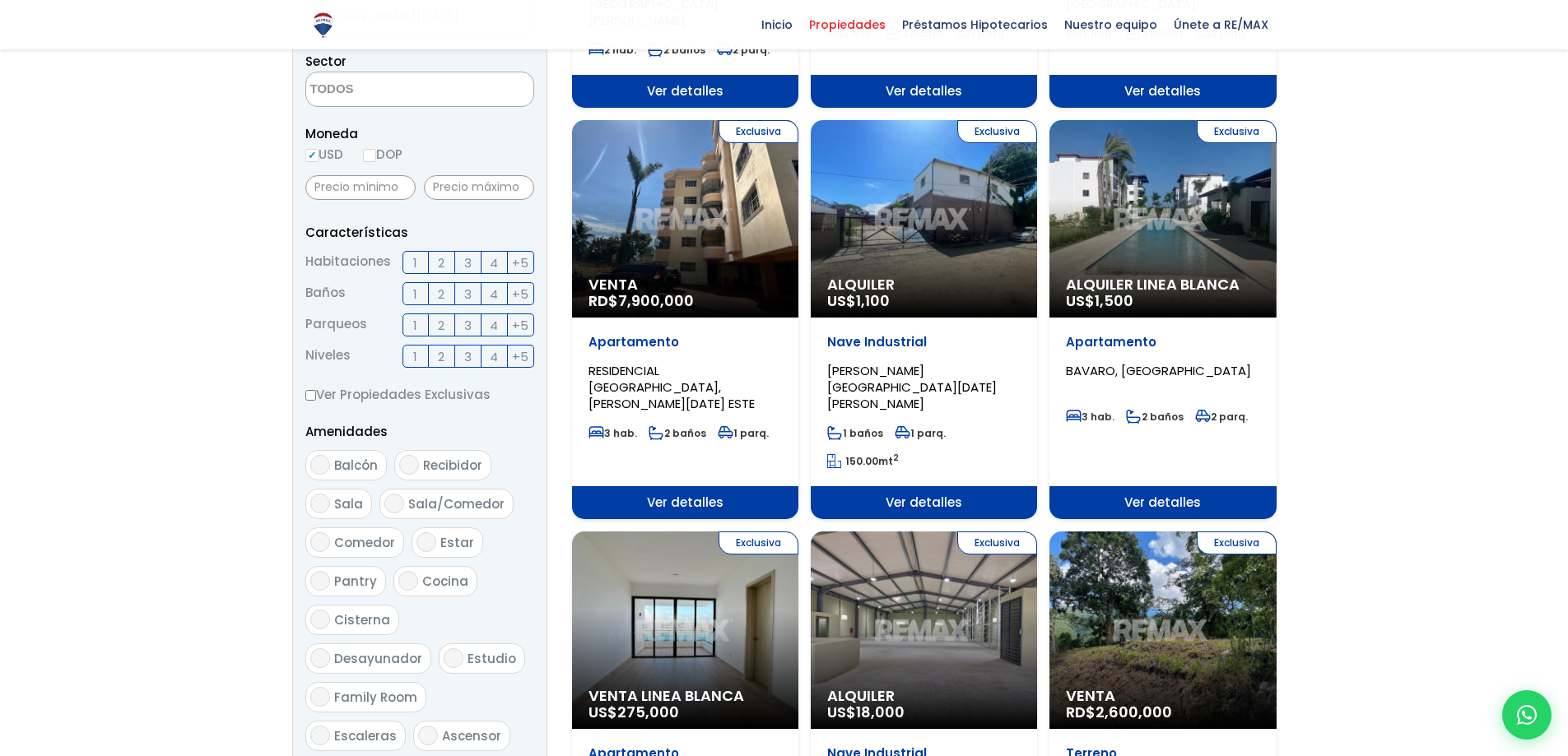
click at [419, 263] on label "1" at bounding box center [416, 262] width 27 height 23
click at [0, 0] on input "1" at bounding box center [0, 0] width 0 height 0
click at [424, 293] on label "1" at bounding box center [416, 293] width 27 height 23
click at [0, 0] on input "1" at bounding box center [0, 0] width 0 height 0
click at [424, 324] on label "1" at bounding box center [416, 325] width 27 height 23
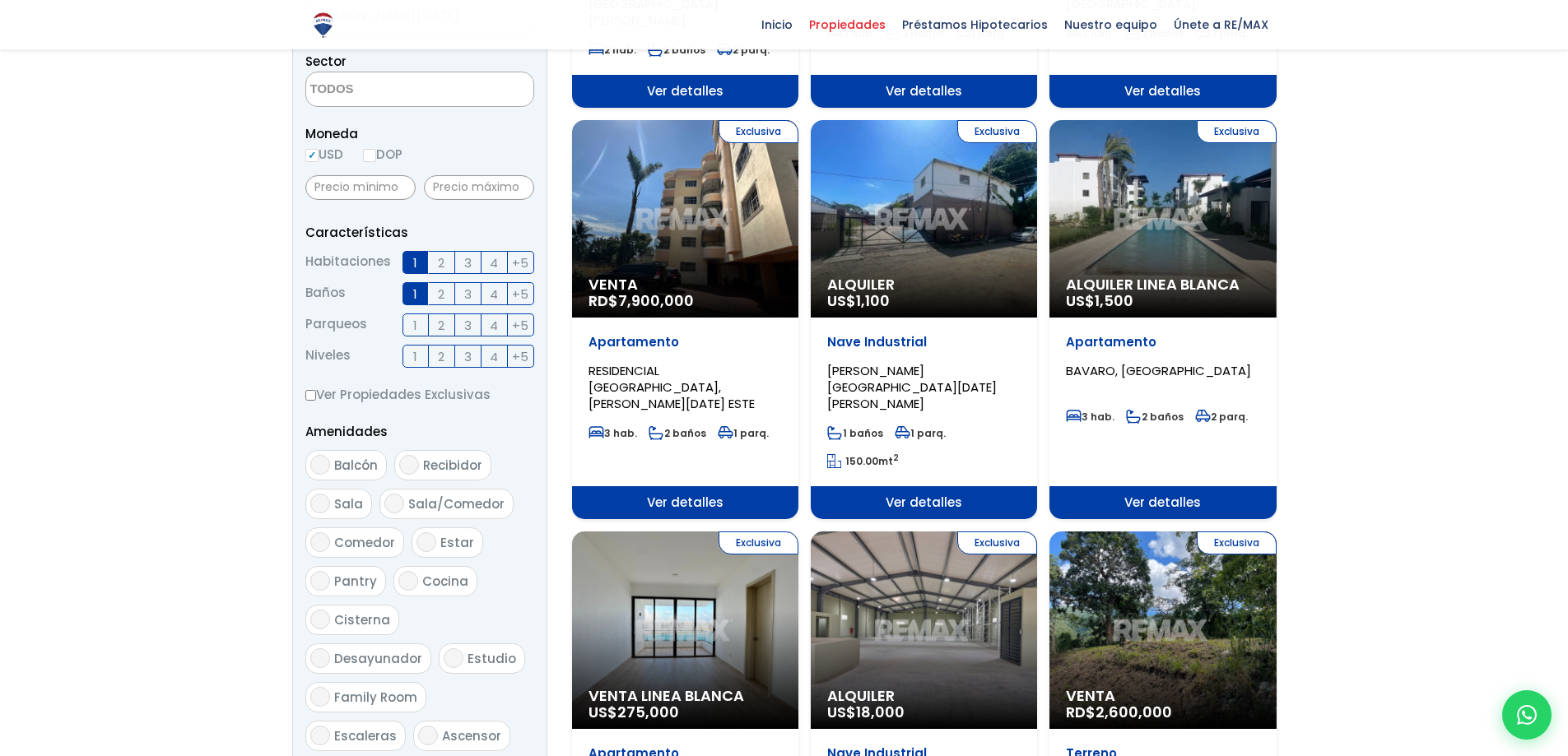
click at [0, 0] on input "1" at bounding box center [0, 0] width 0 height 0
click at [320, 464] on input "Balcón" at bounding box center [320, 465] width 20 height 20
checkbox input "true"
click at [323, 502] on input "Sala" at bounding box center [320, 503] width 20 height 20
click at [323, 500] on input "Sala" at bounding box center [320, 503] width 20 height 20
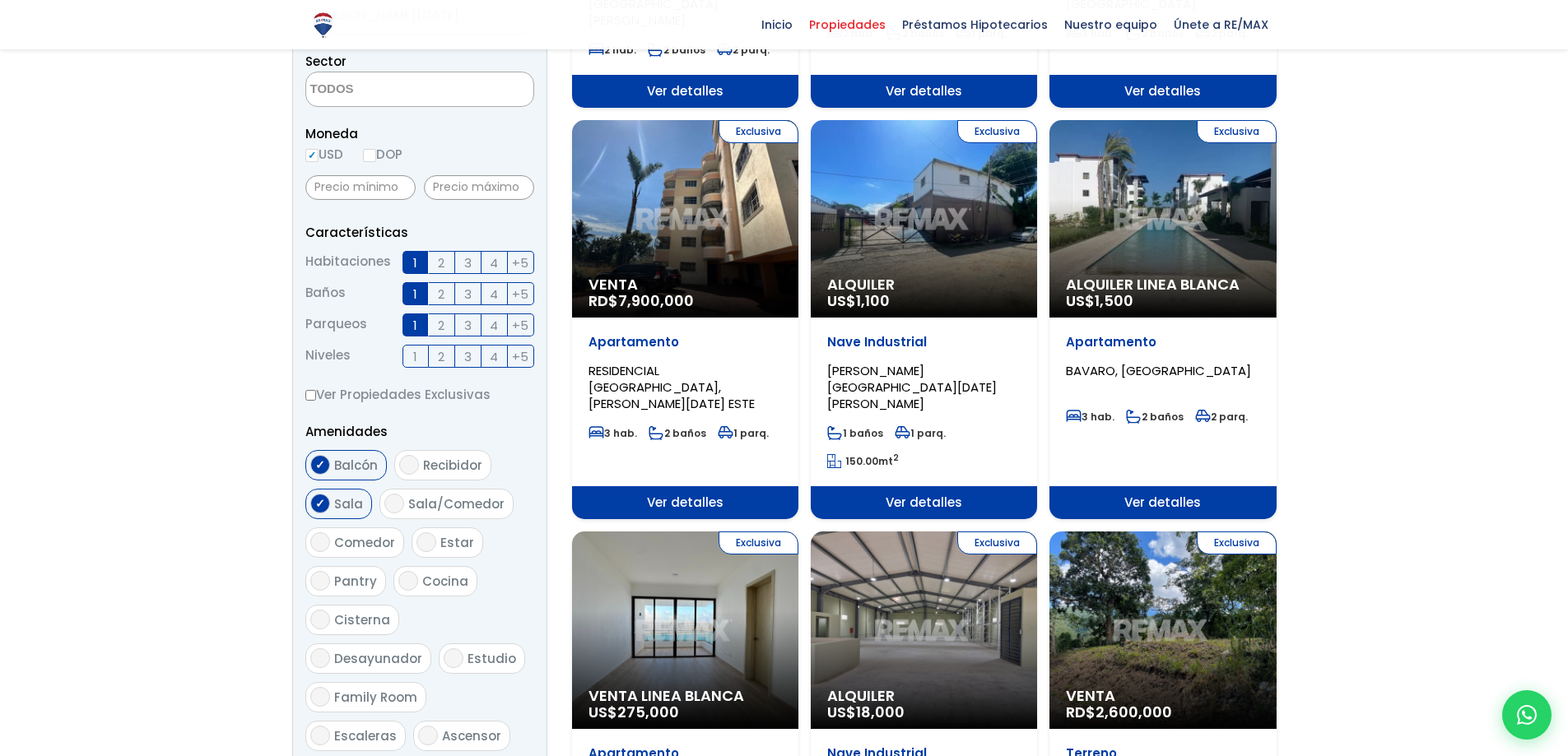
checkbox input "false"
click at [400, 500] on input "Sala/Comedor" at bounding box center [394, 503] width 20 height 20
checkbox input "true"
click at [321, 505] on input "Sala" at bounding box center [320, 503] width 20 height 20
checkbox input "true"
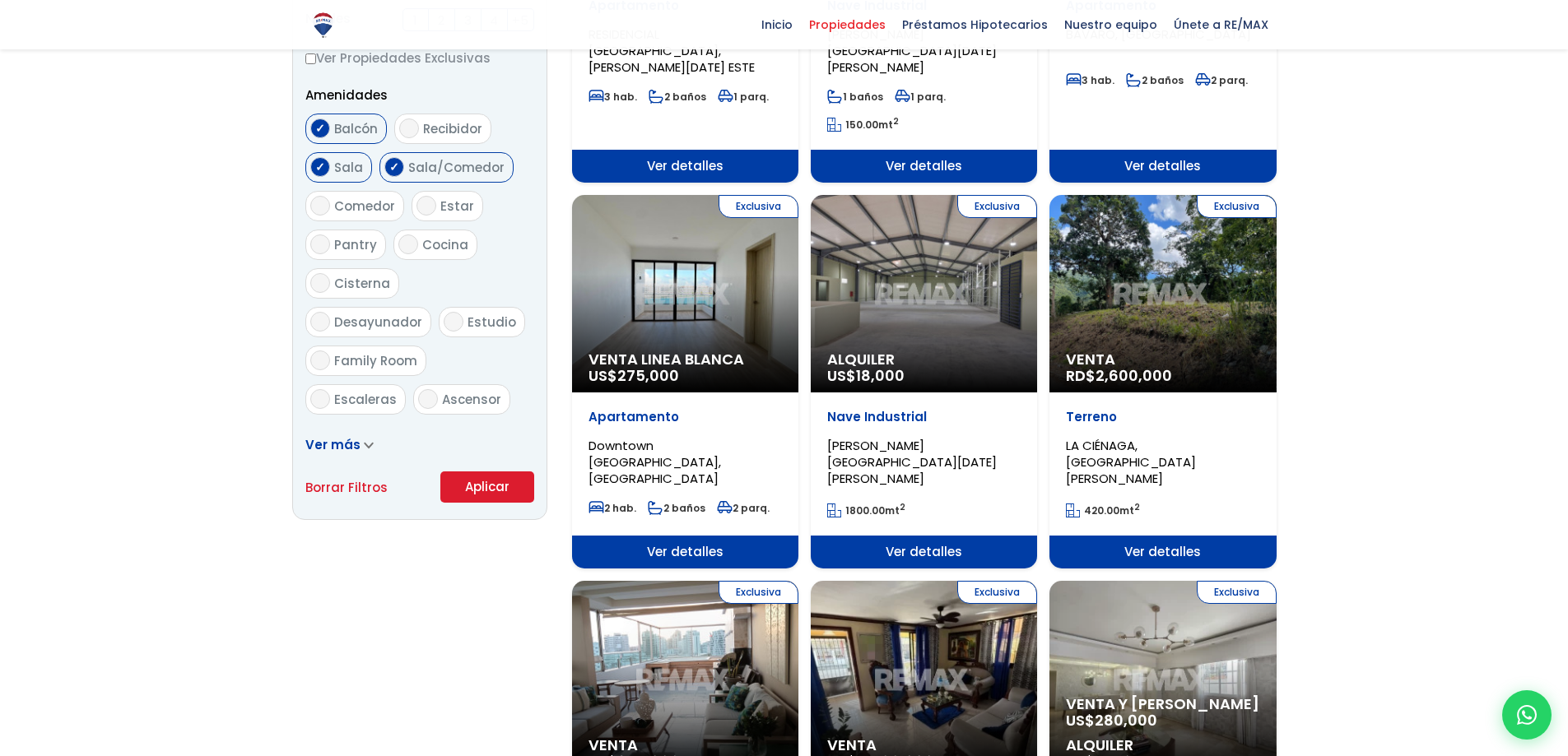
scroll to position [905, 0]
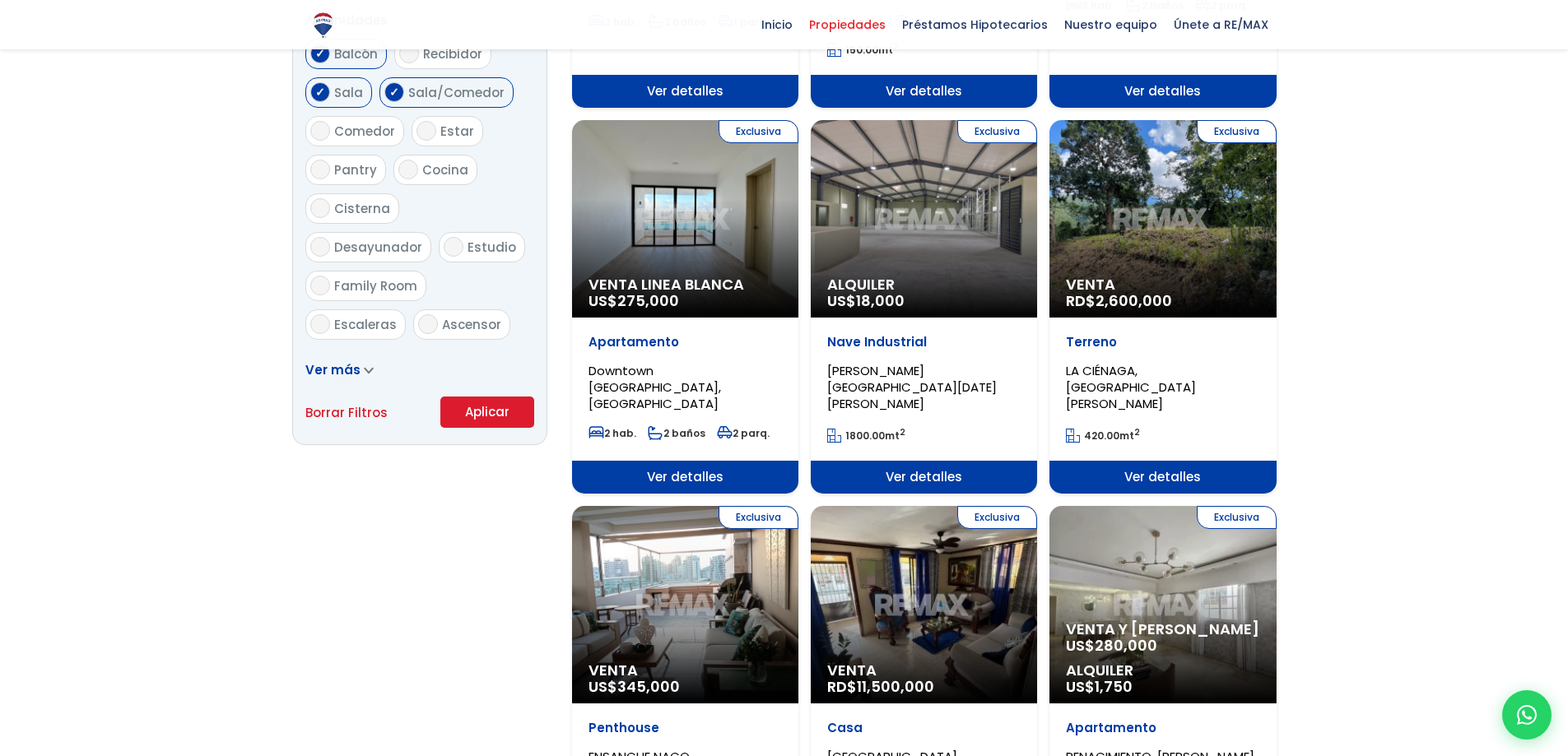
click at [492, 413] on button "Aplicar" at bounding box center [487, 413] width 94 height 32
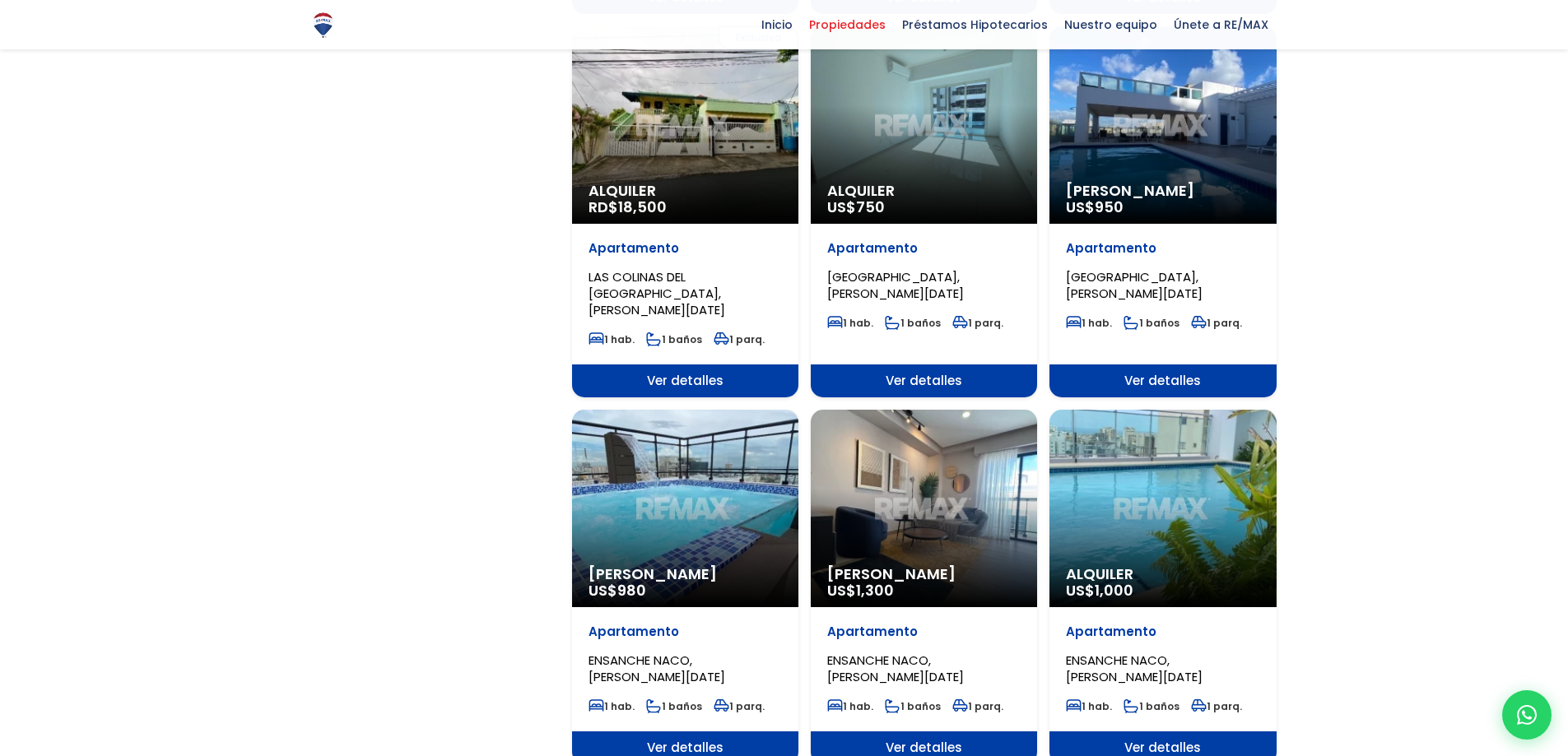
scroll to position [1481, 0]
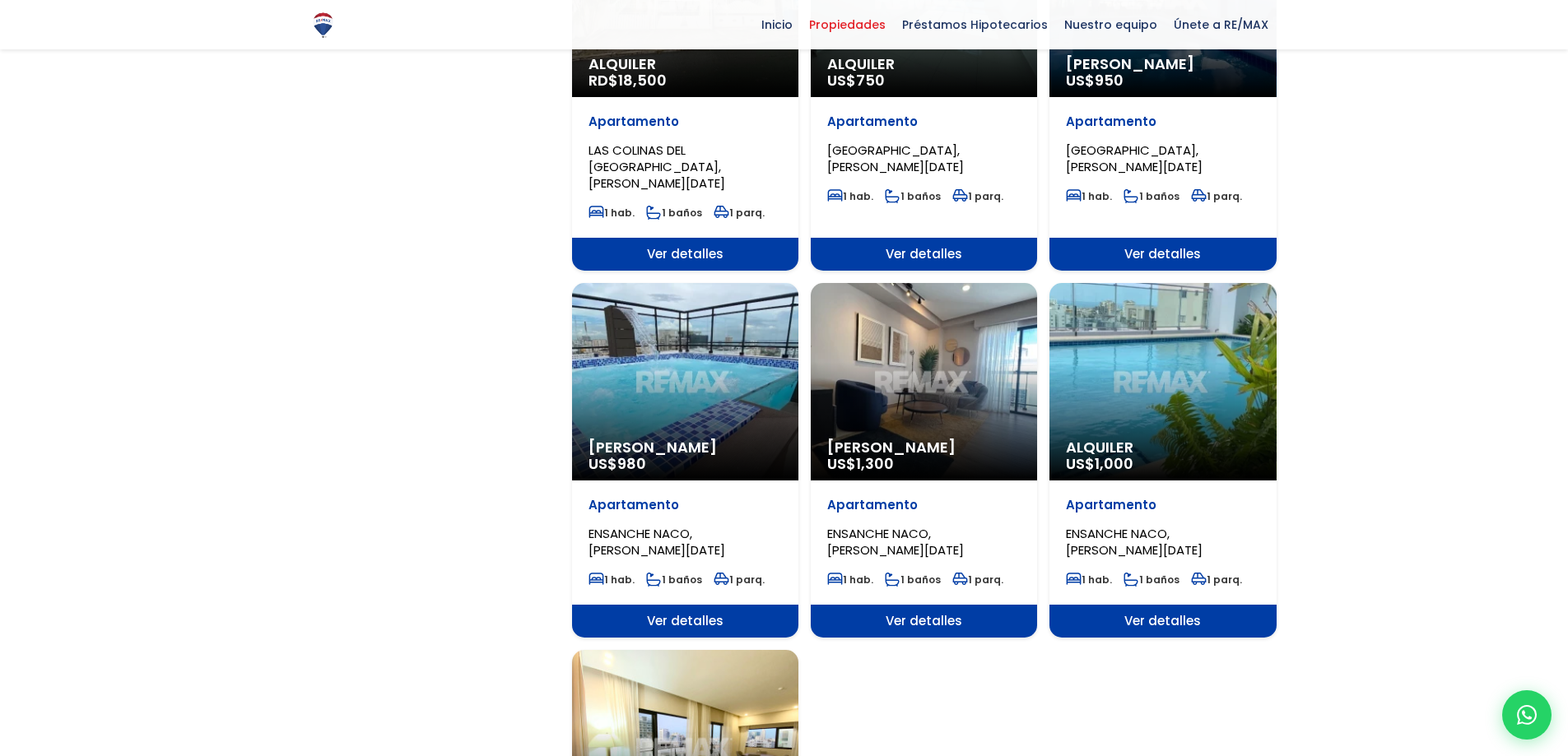
click at [630, 287] on div "Alquiler Amueblado US$ 980" at bounding box center [684, 382] width 226 height 197
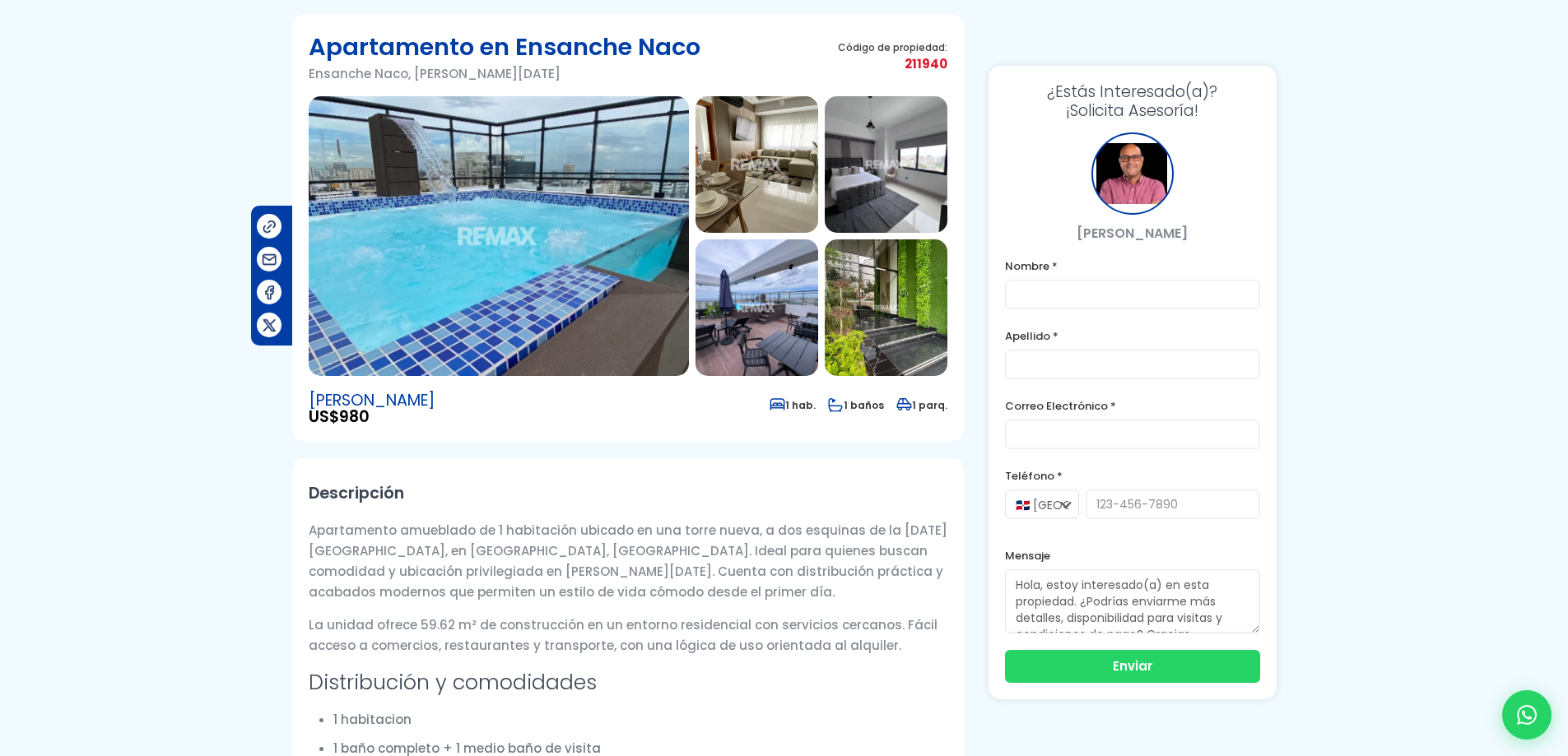
scroll to position [82, 0]
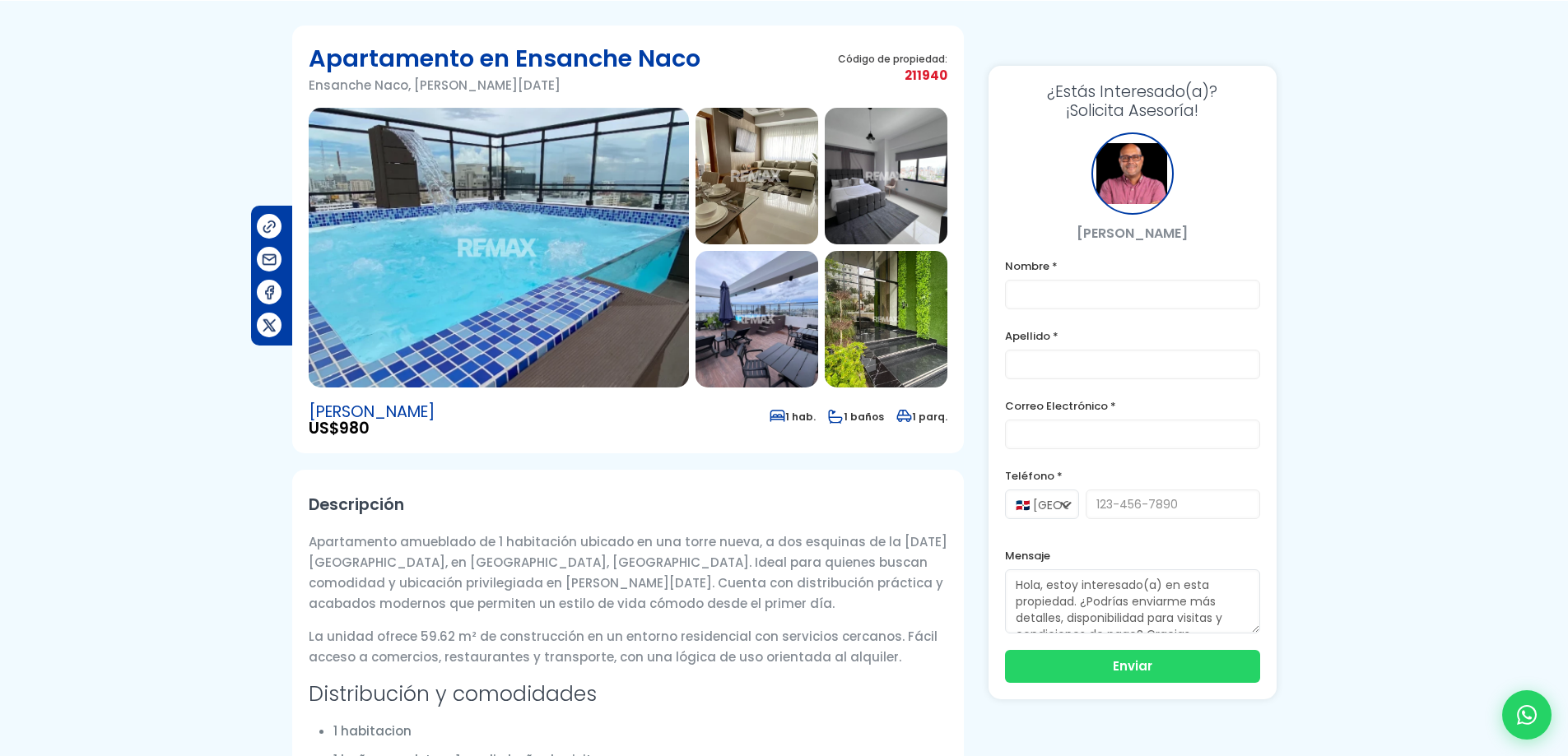
click at [533, 240] on img at bounding box center [499, 247] width 380 height 279
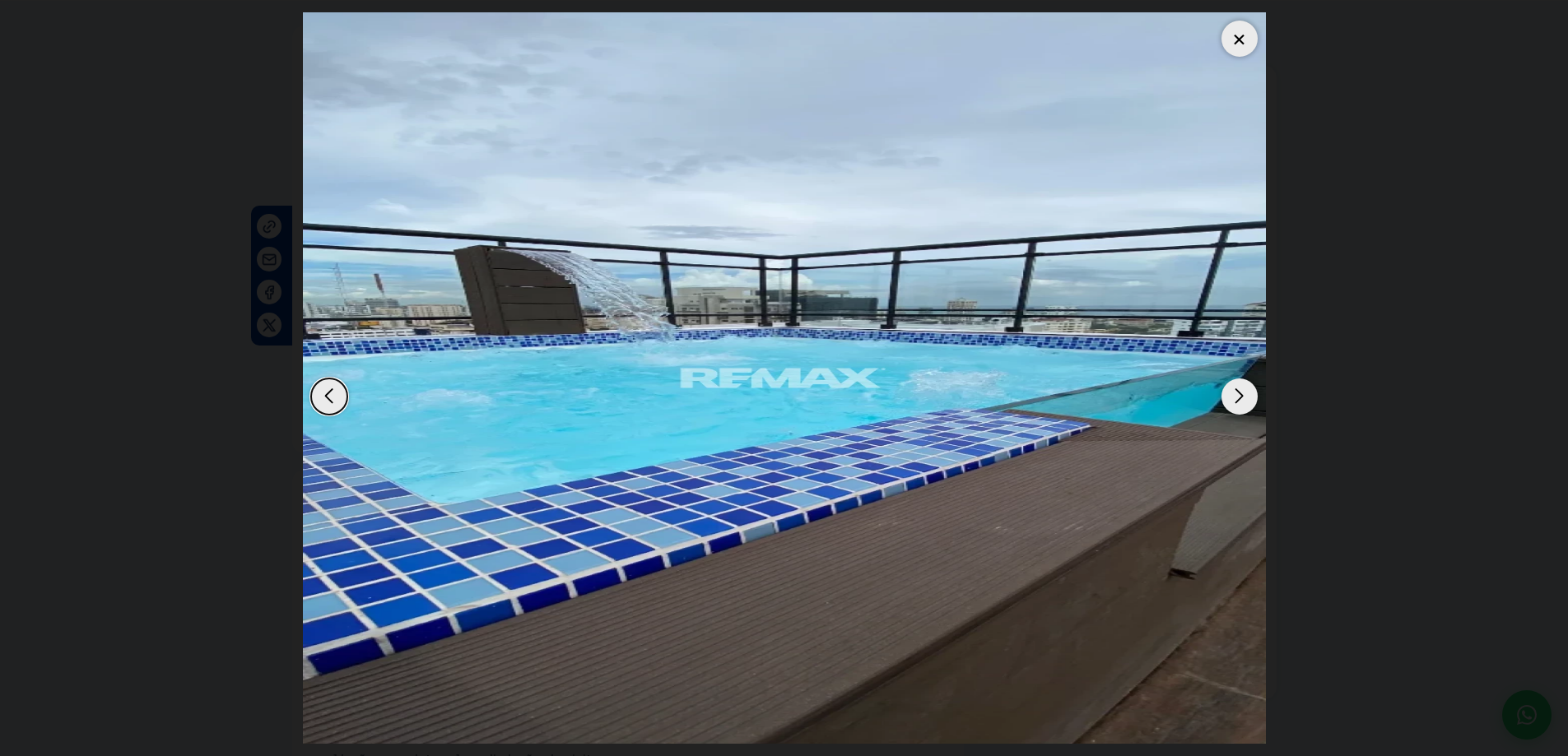
click at [1245, 396] on div "Next slide" at bounding box center [1239, 397] width 37 height 37
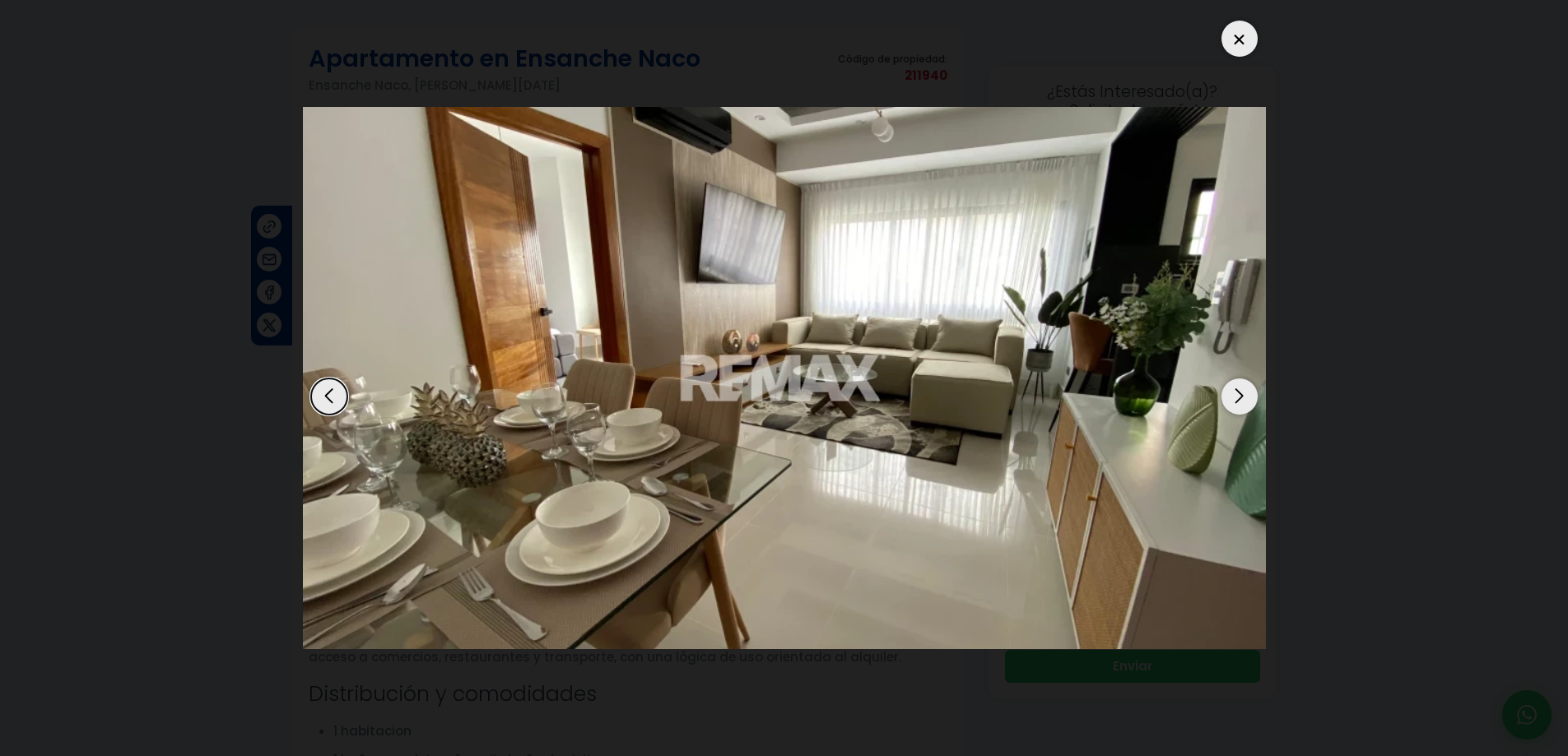
click at [1245, 396] on div "Next slide" at bounding box center [1239, 397] width 37 height 37
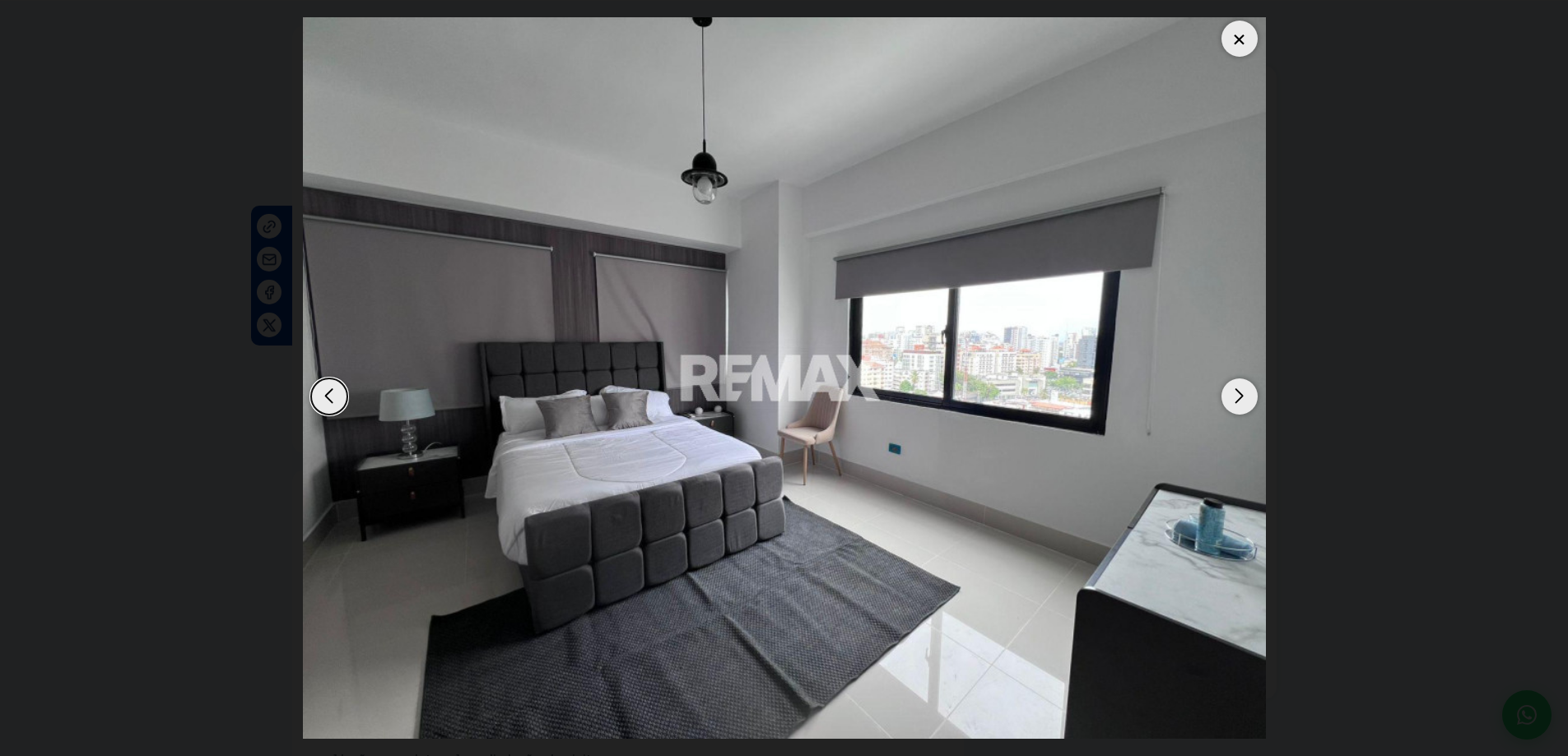
click at [1245, 396] on div "Next slide" at bounding box center [1239, 397] width 37 height 37
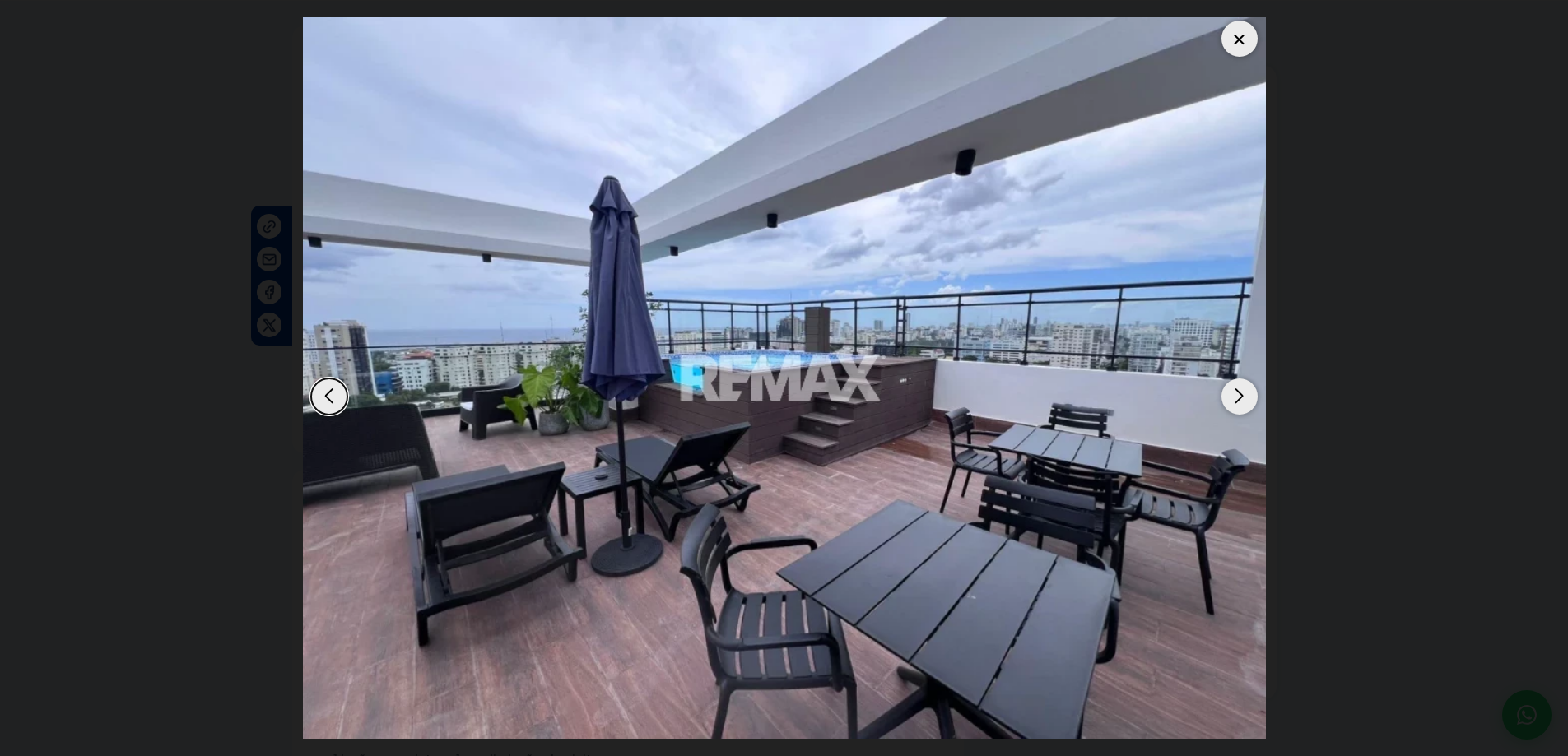
click at [1245, 396] on div "Next slide" at bounding box center [1239, 397] width 37 height 37
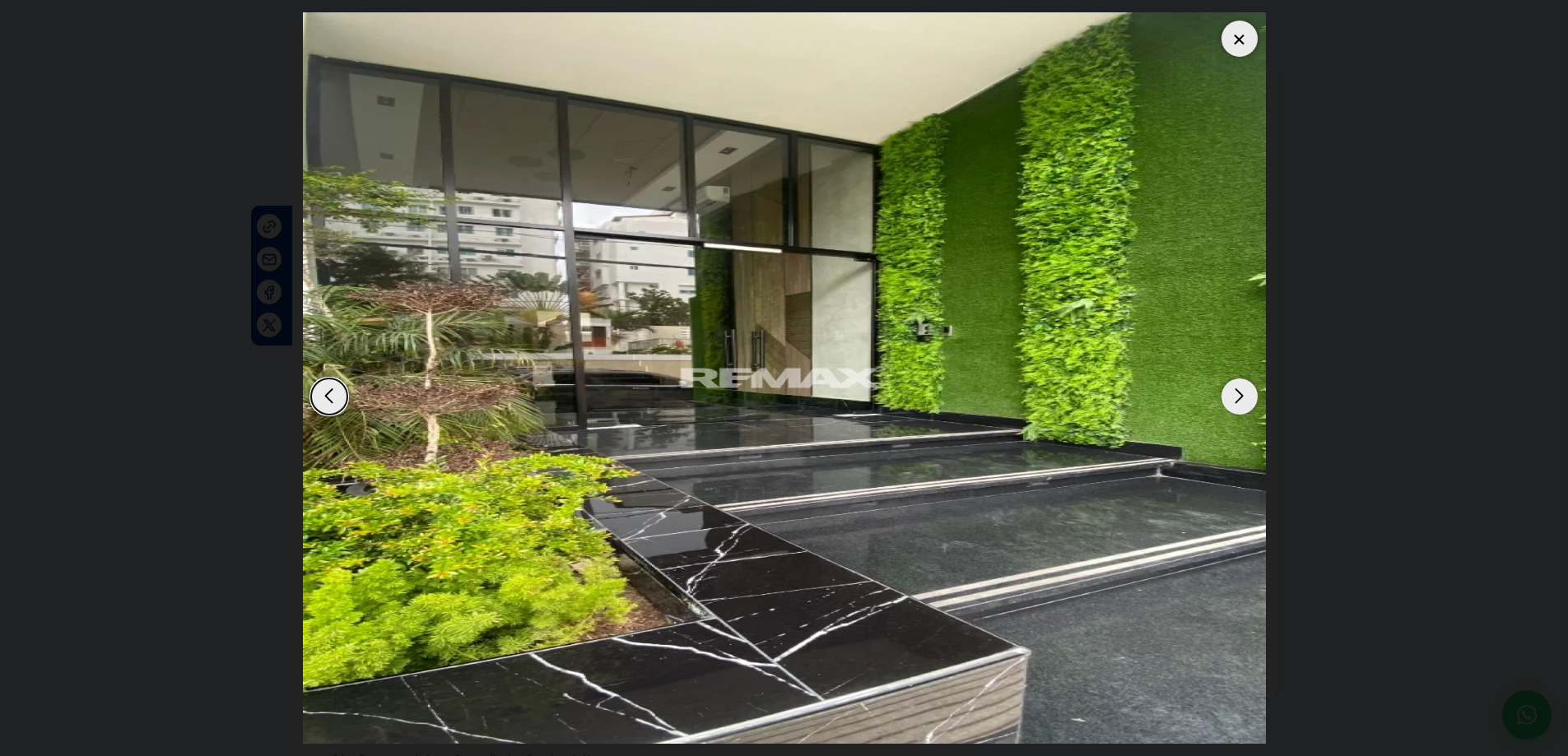
click at [1245, 396] on div "Next slide" at bounding box center [1239, 397] width 37 height 37
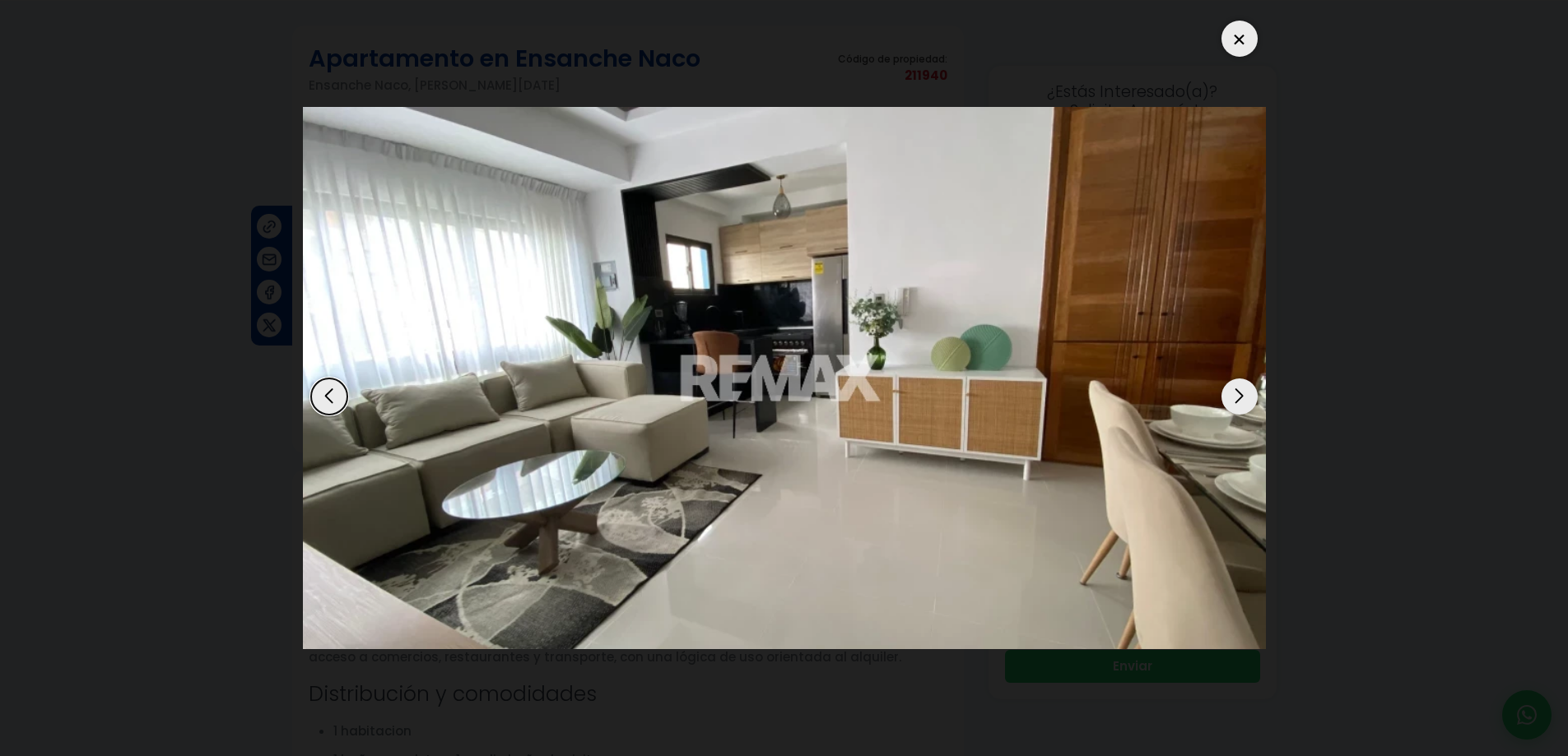
click at [1245, 396] on div "Next slide" at bounding box center [1239, 397] width 37 height 37
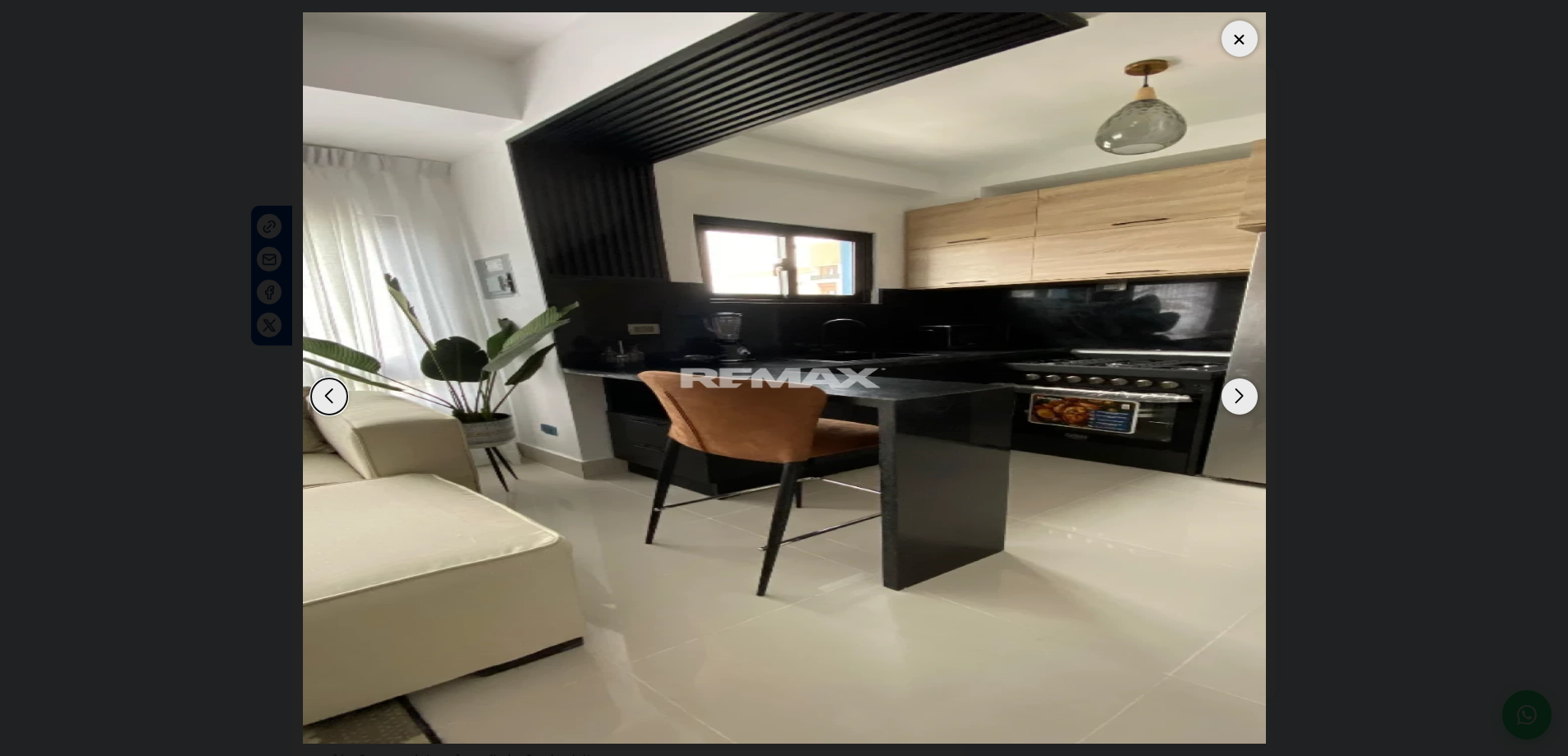
click at [1245, 396] on div "Next slide" at bounding box center [1239, 397] width 37 height 37
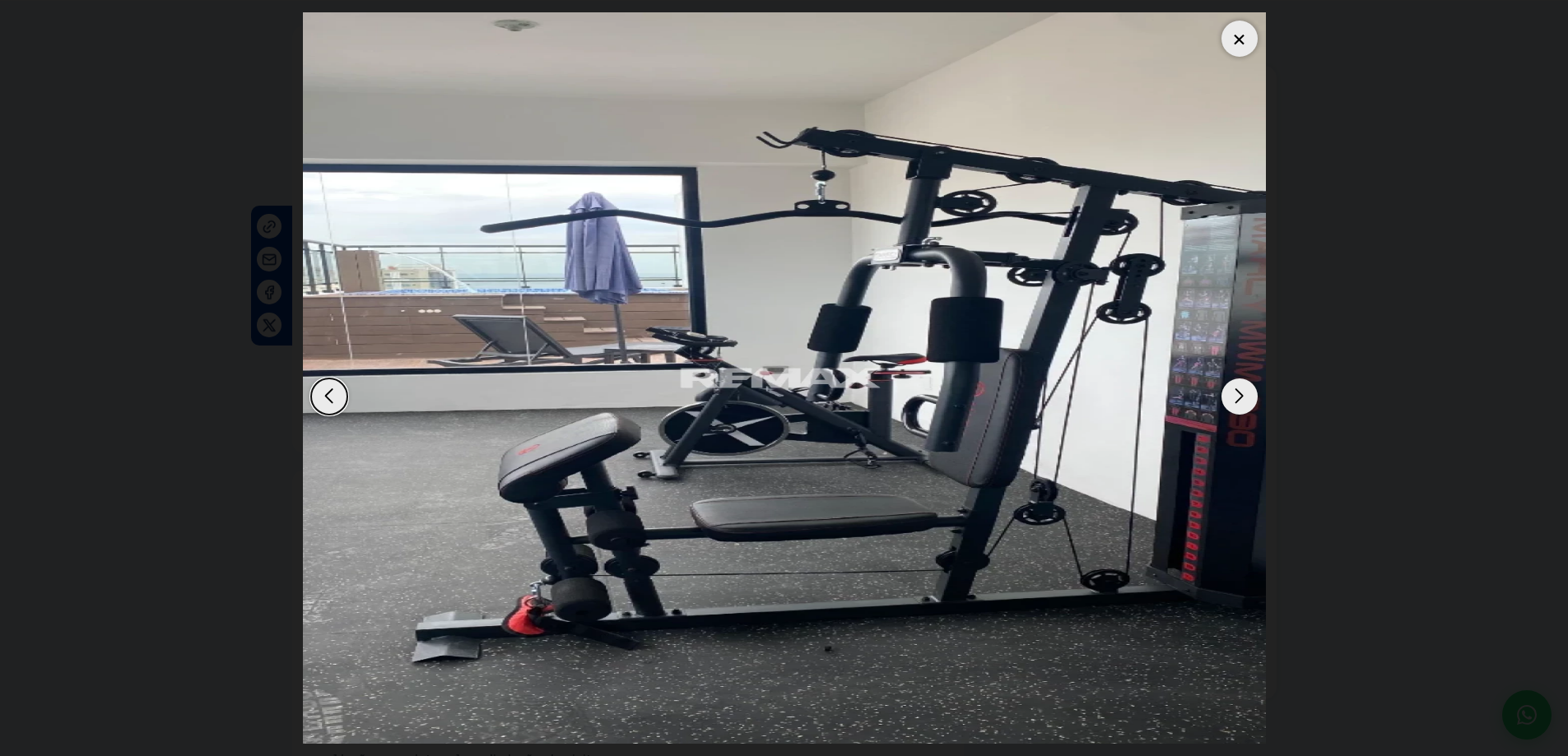
click at [1245, 396] on div "Next slide" at bounding box center [1239, 397] width 37 height 37
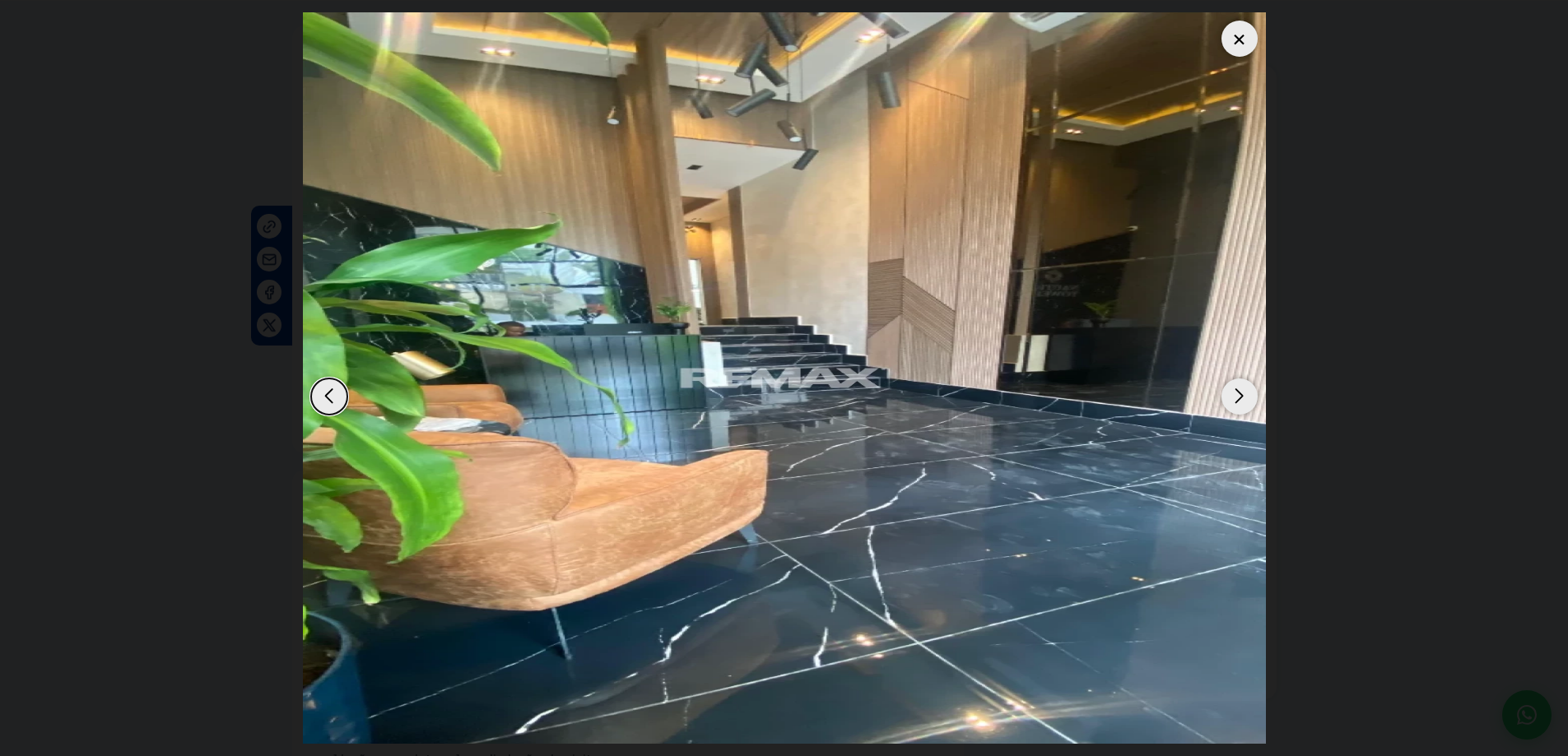
click at [1245, 396] on div "Next slide" at bounding box center [1239, 397] width 37 height 37
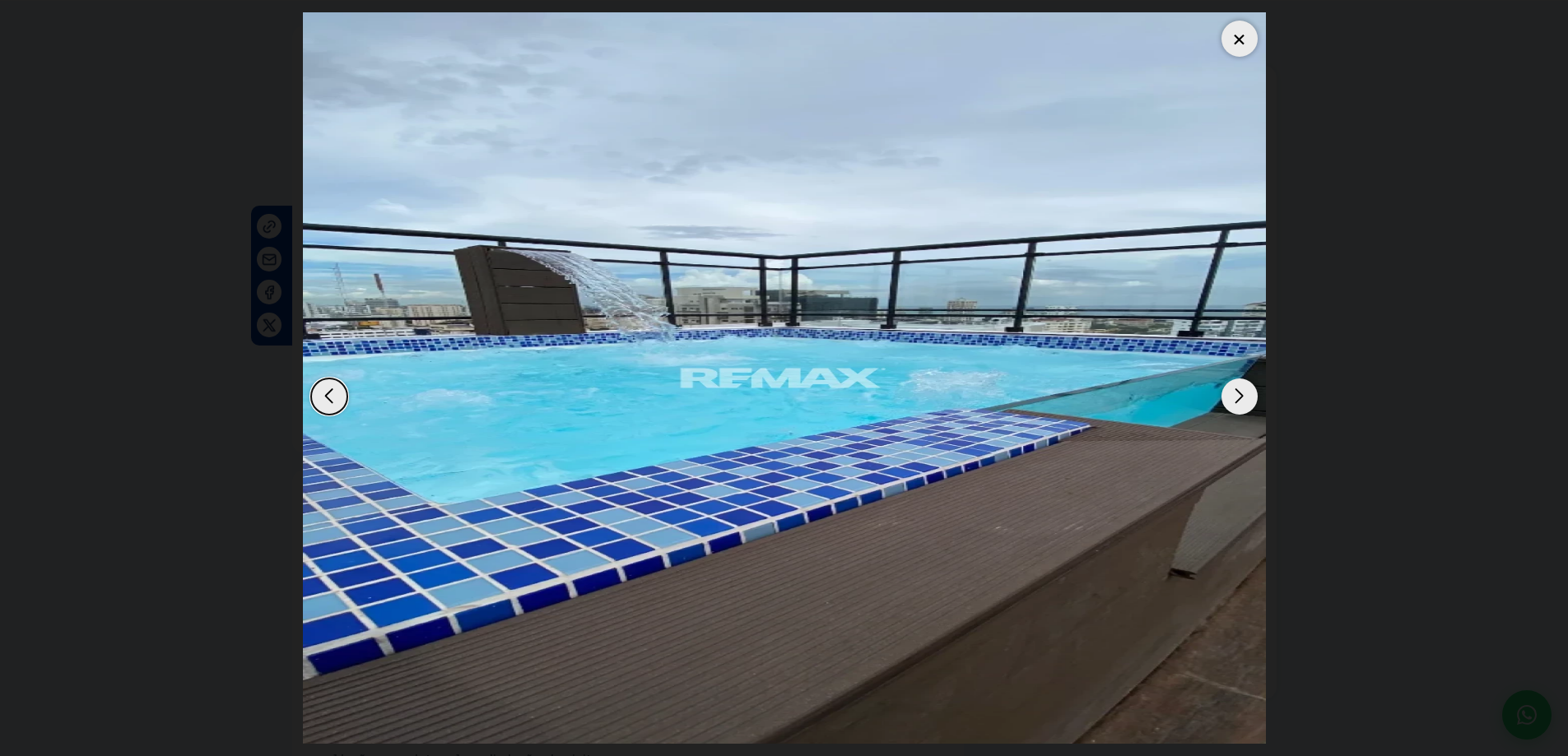
click at [1245, 396] on div "Next slide" at bounding box center [1239, 397] width 37 height 37
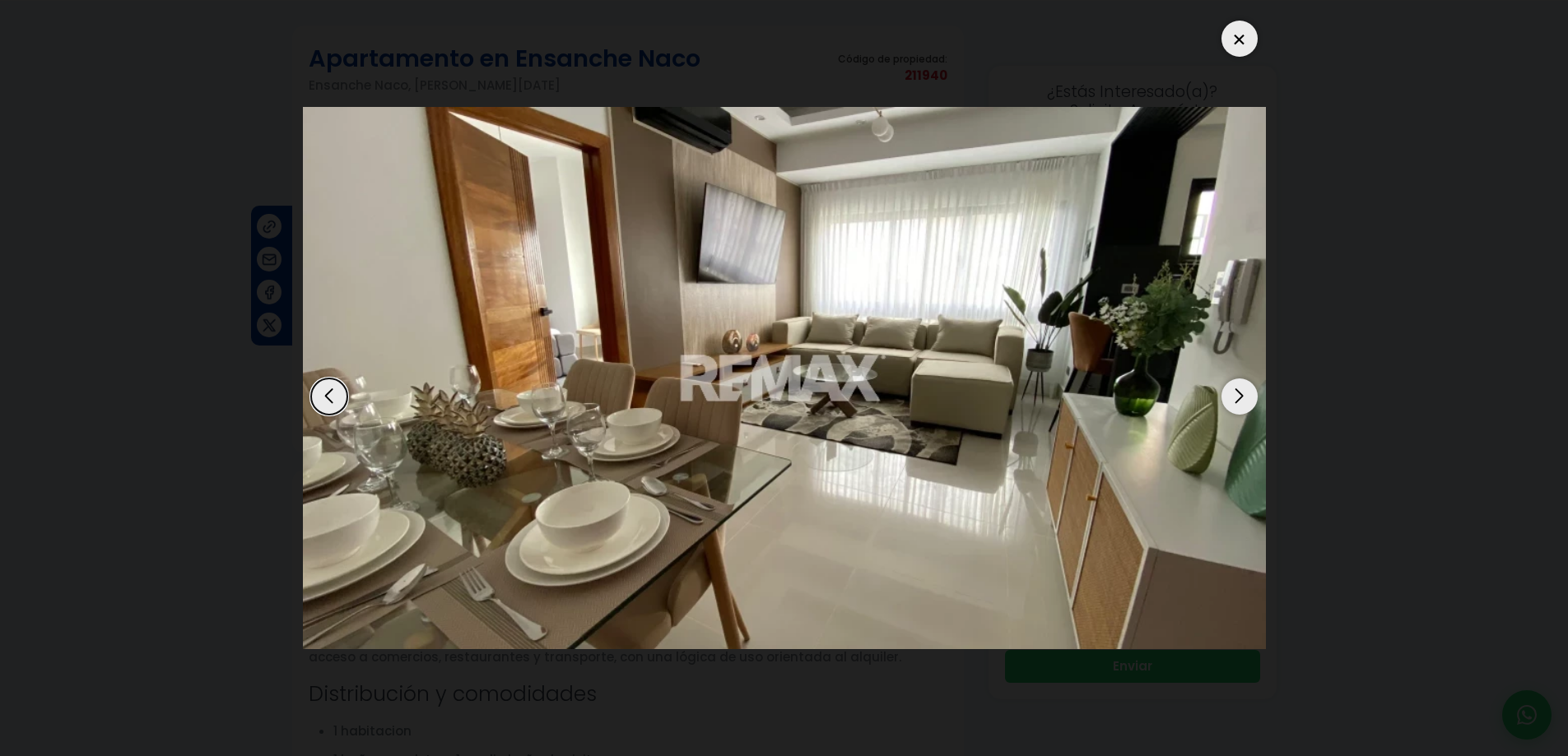
click at [1242, 38] on div at bounding box center [1239, 38] width 37 height 37
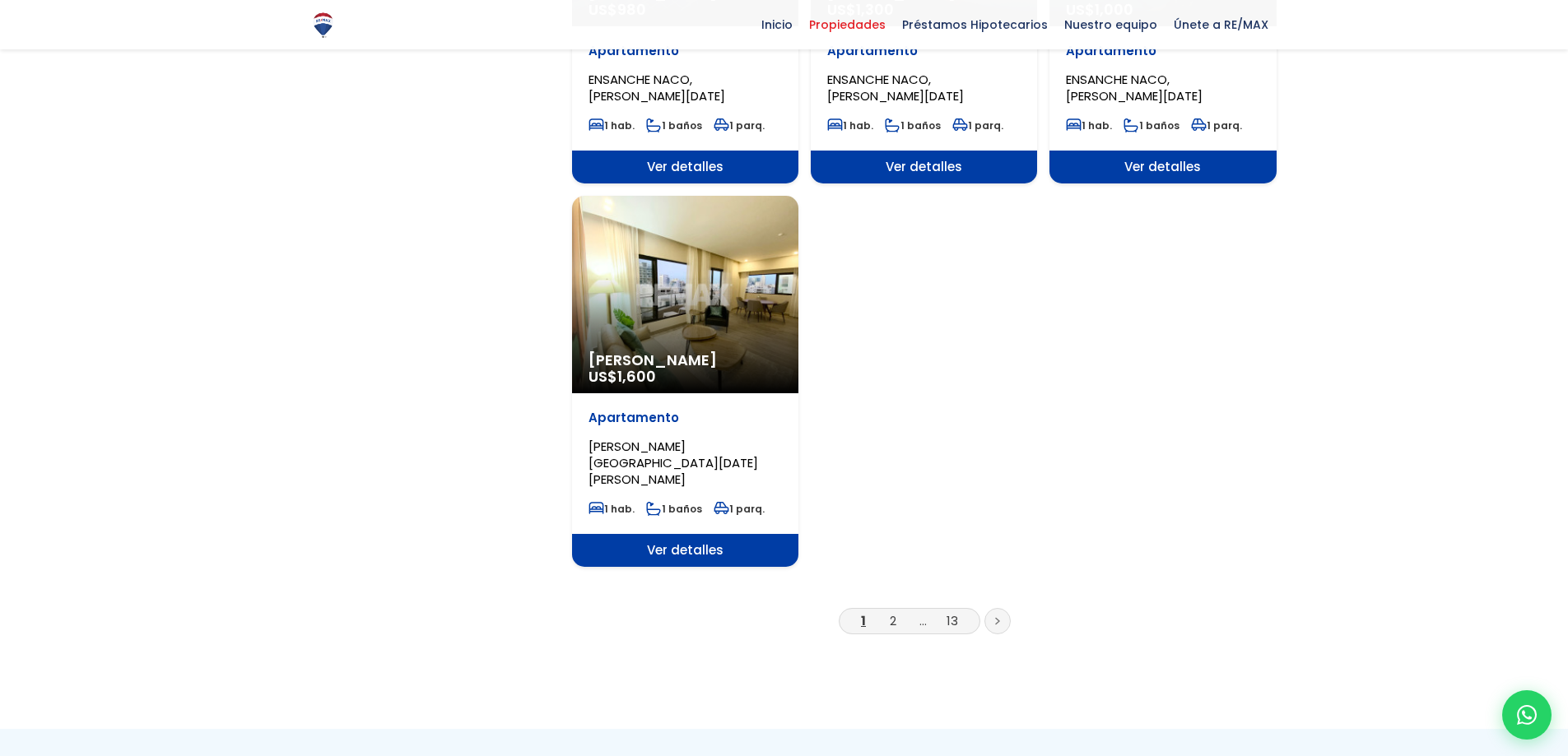
scroll to position [1975, 0]
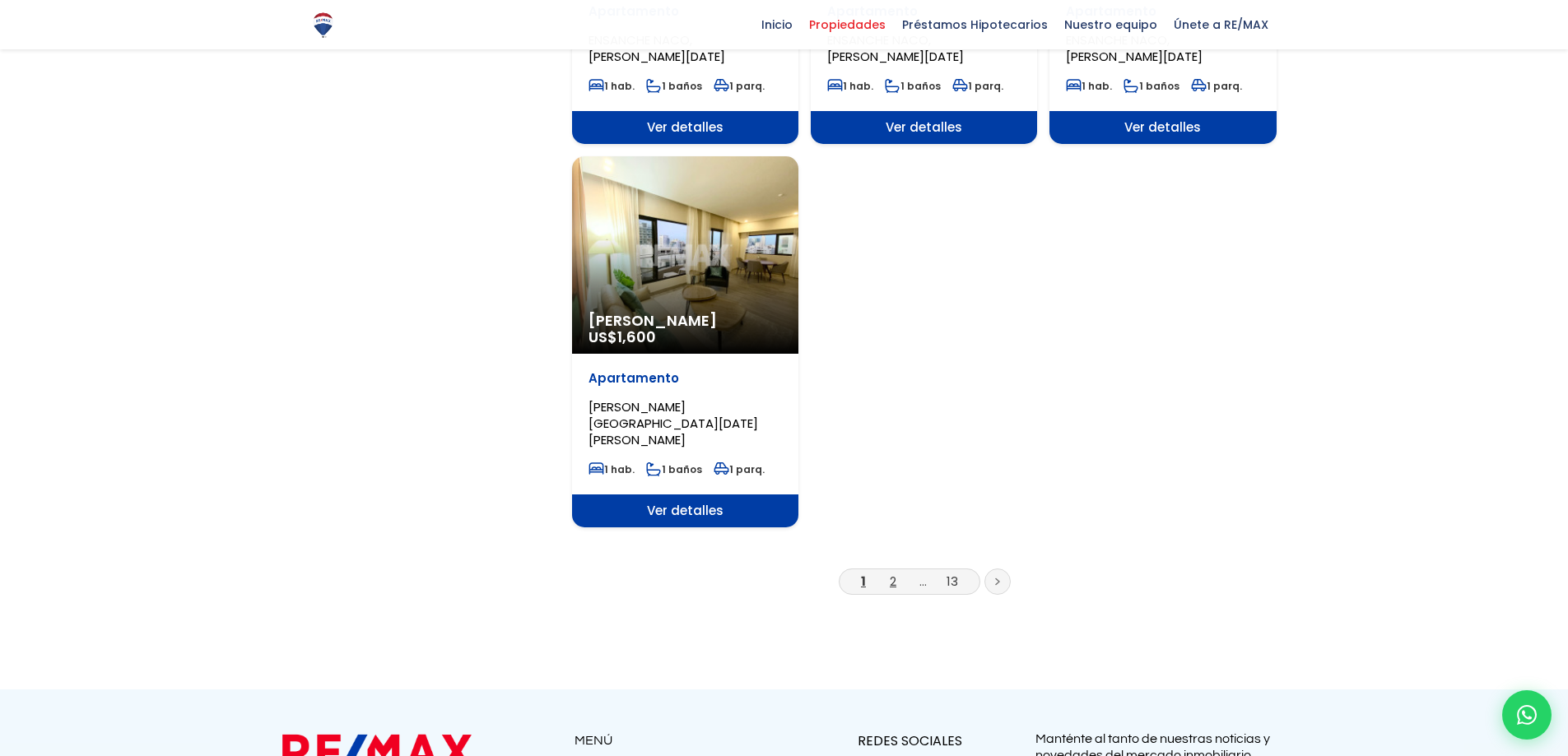
click at [894, 572] on link "2" at bounding box center [893, 581] width 7 height 18
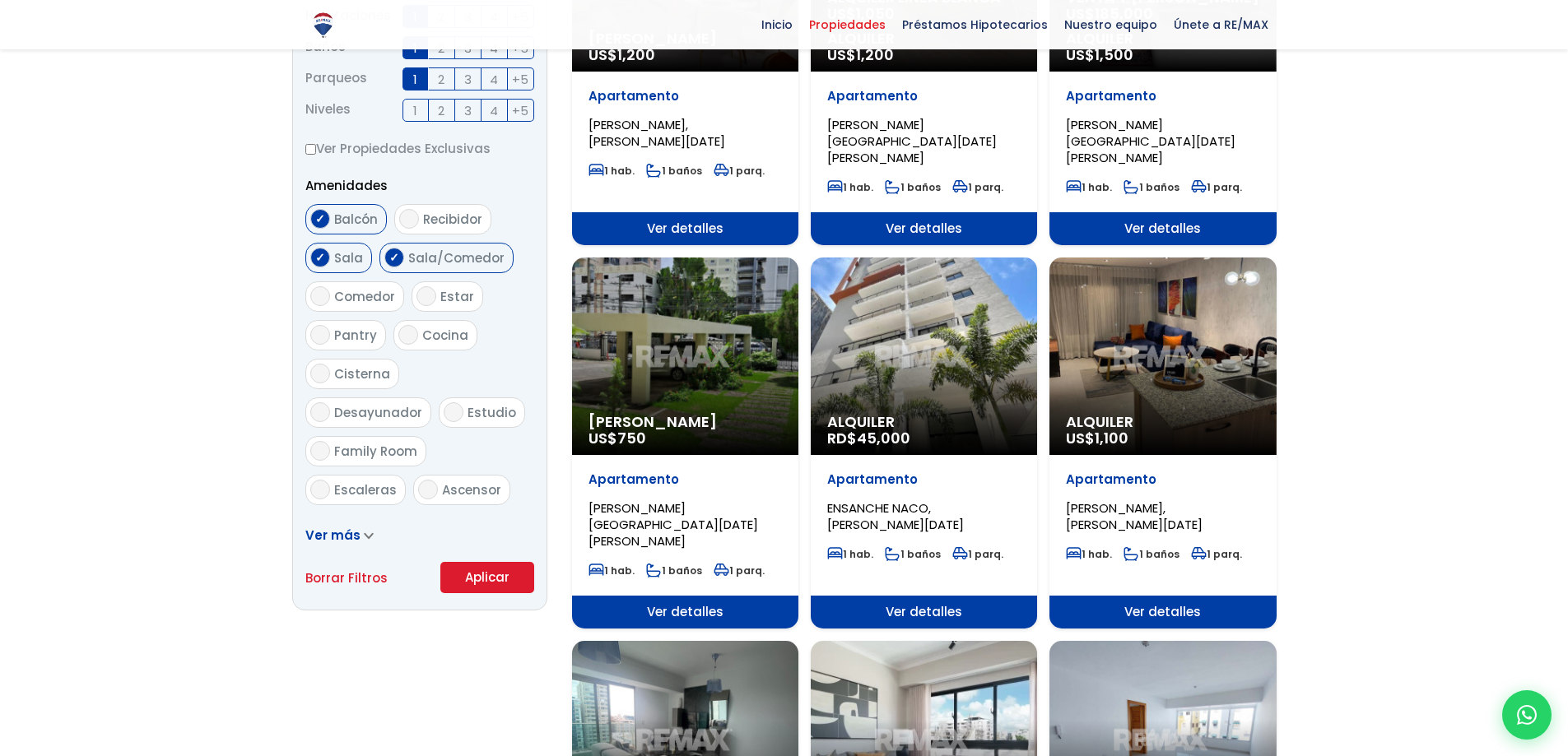
scroll to position [740, 0]
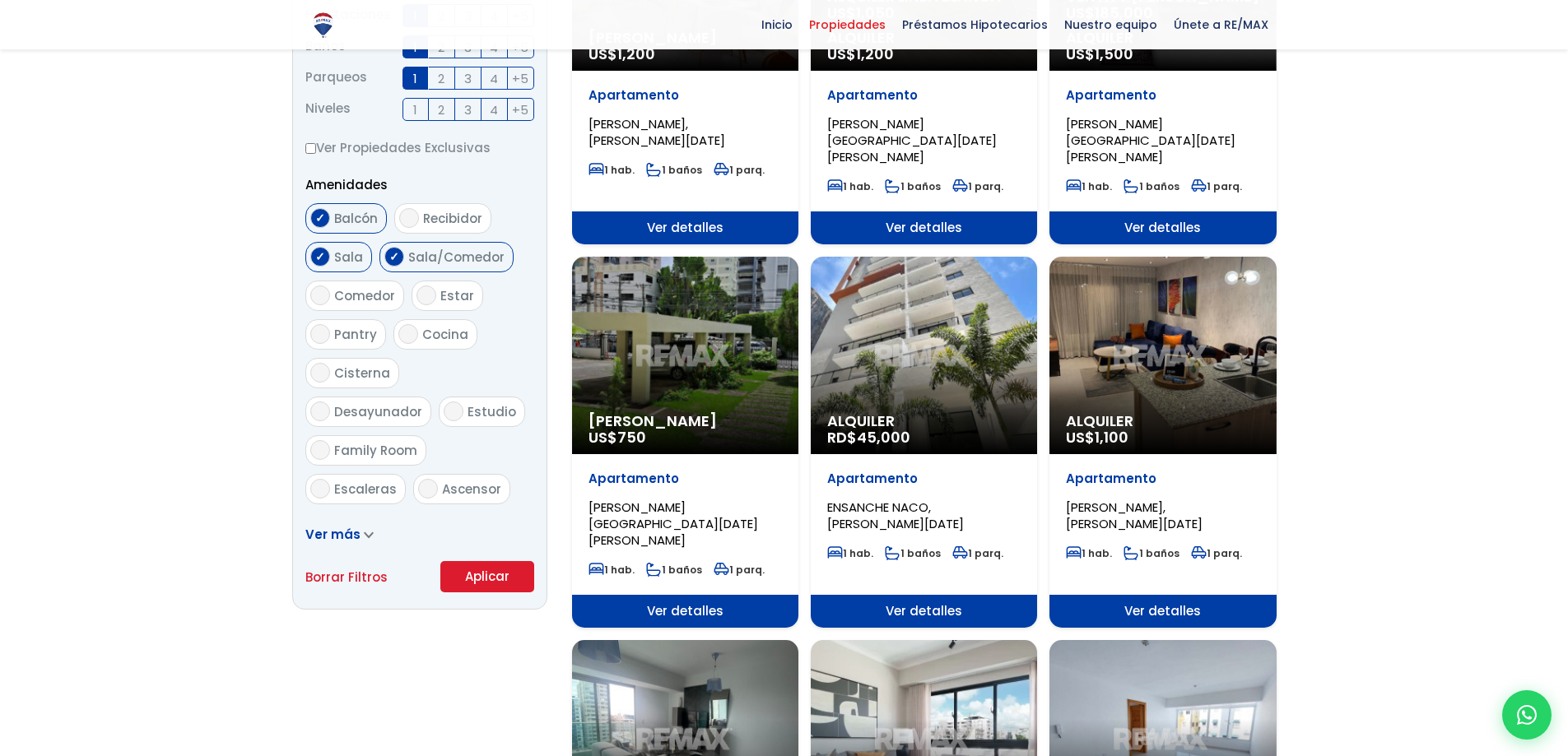
click at [709, 318] on div "[PERSON_NAME] US$ 750" at bounding box center [684, 355] width 226 height 197
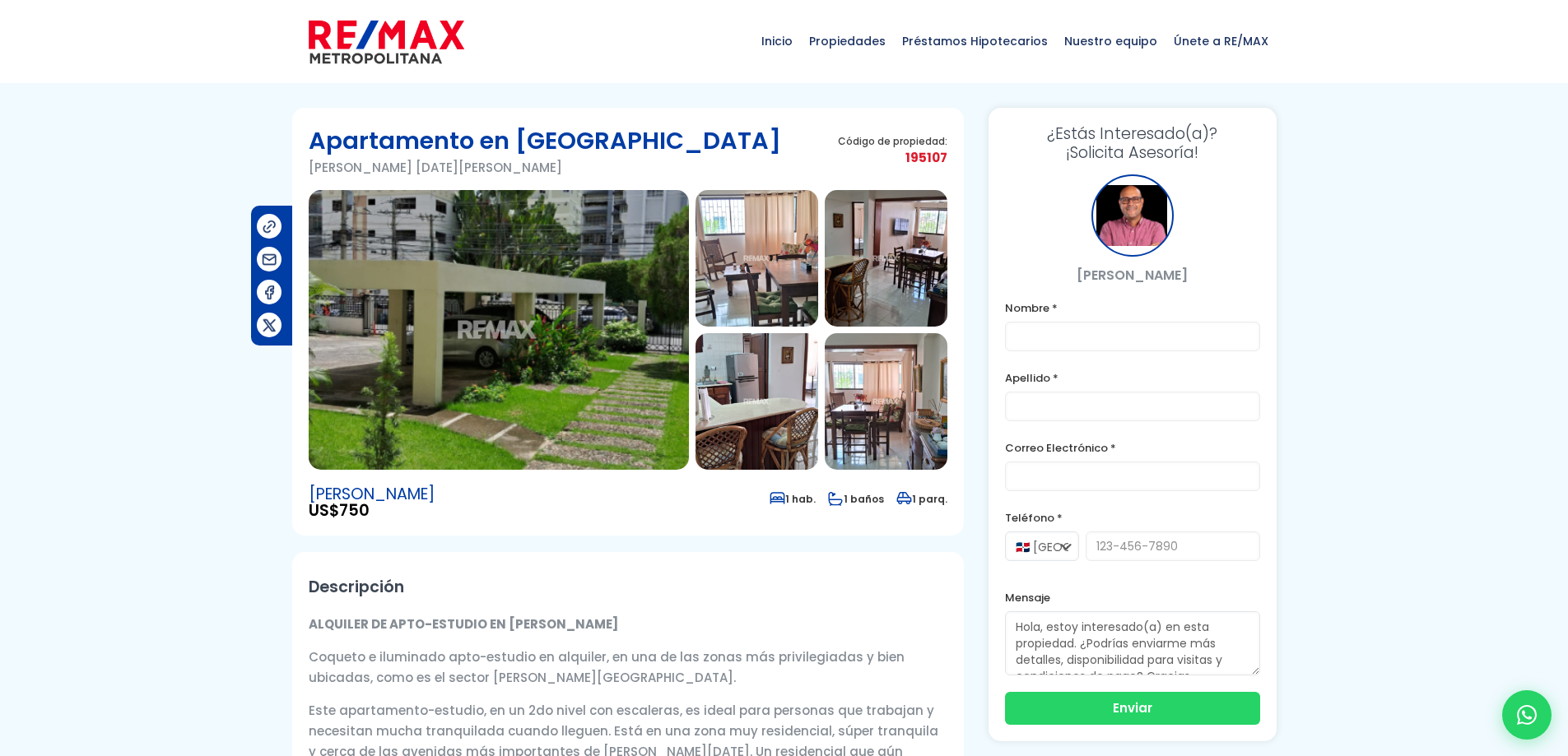
click at [444, 339] on img at bounding box center [499, 330] width 380 height 279
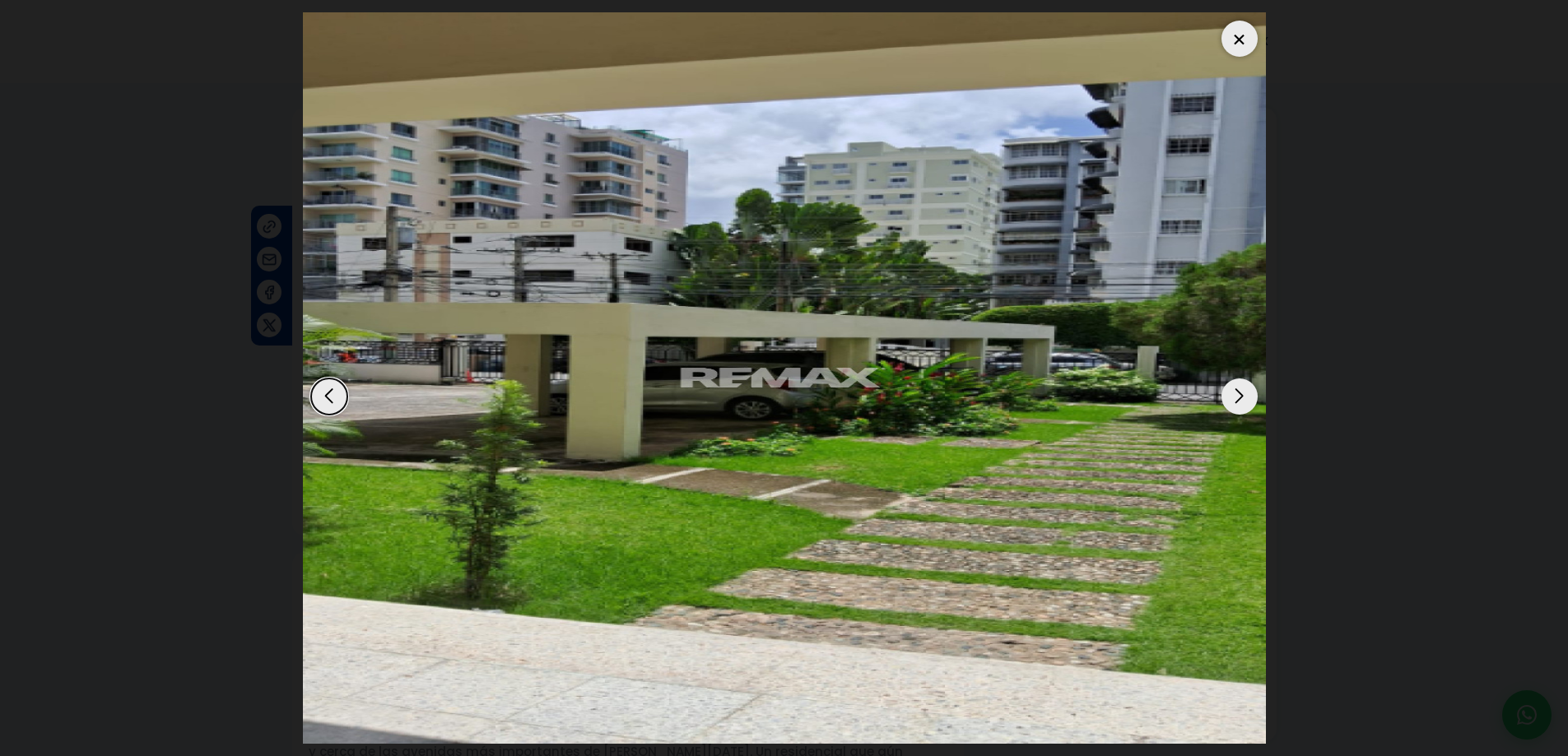
click at [1236, 385] on div "Next slide" at bounding box center [1239, 397] width 37 height 37
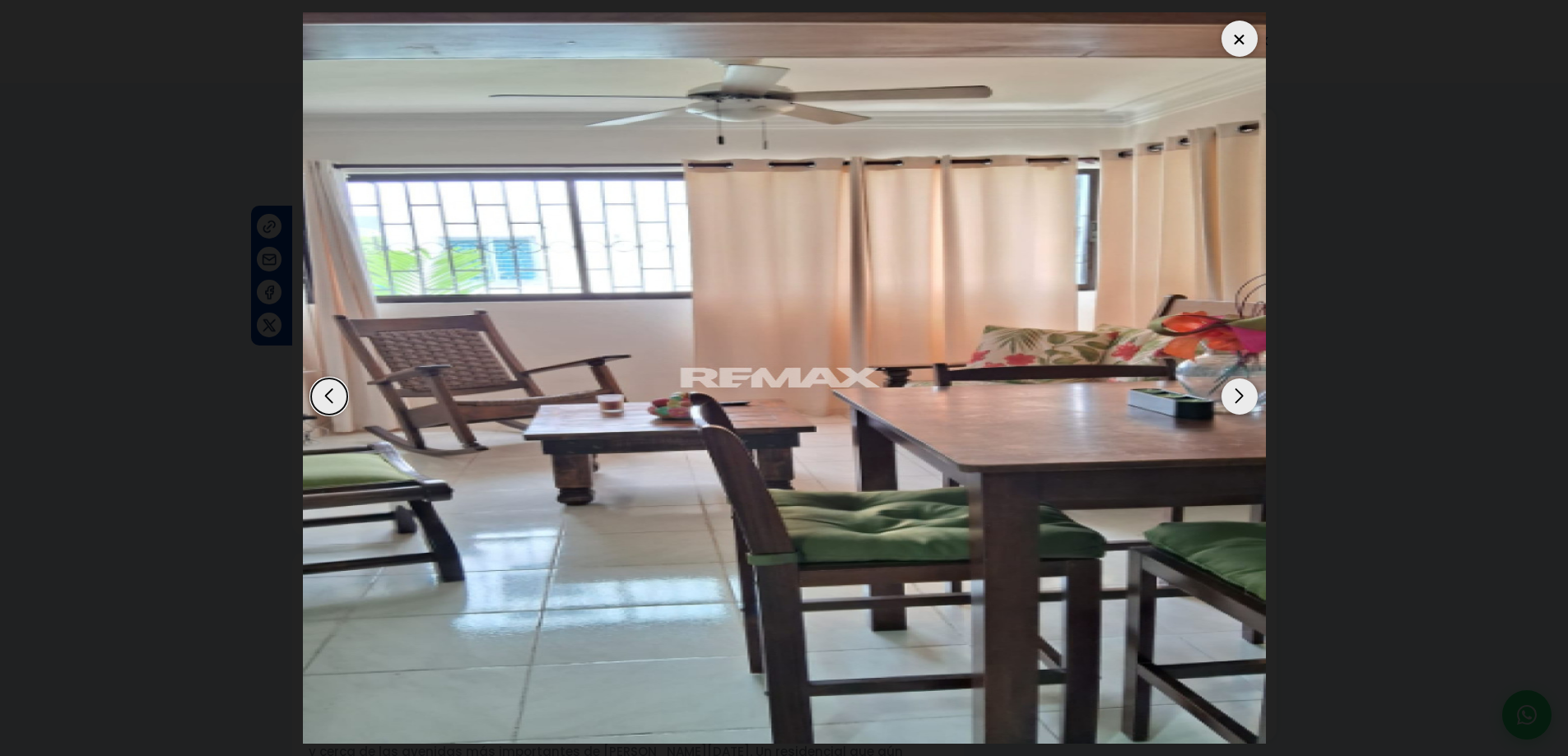
click at [1235, 384] on div "Next slide" at bounding box center [1239, 397] width 37 height 37
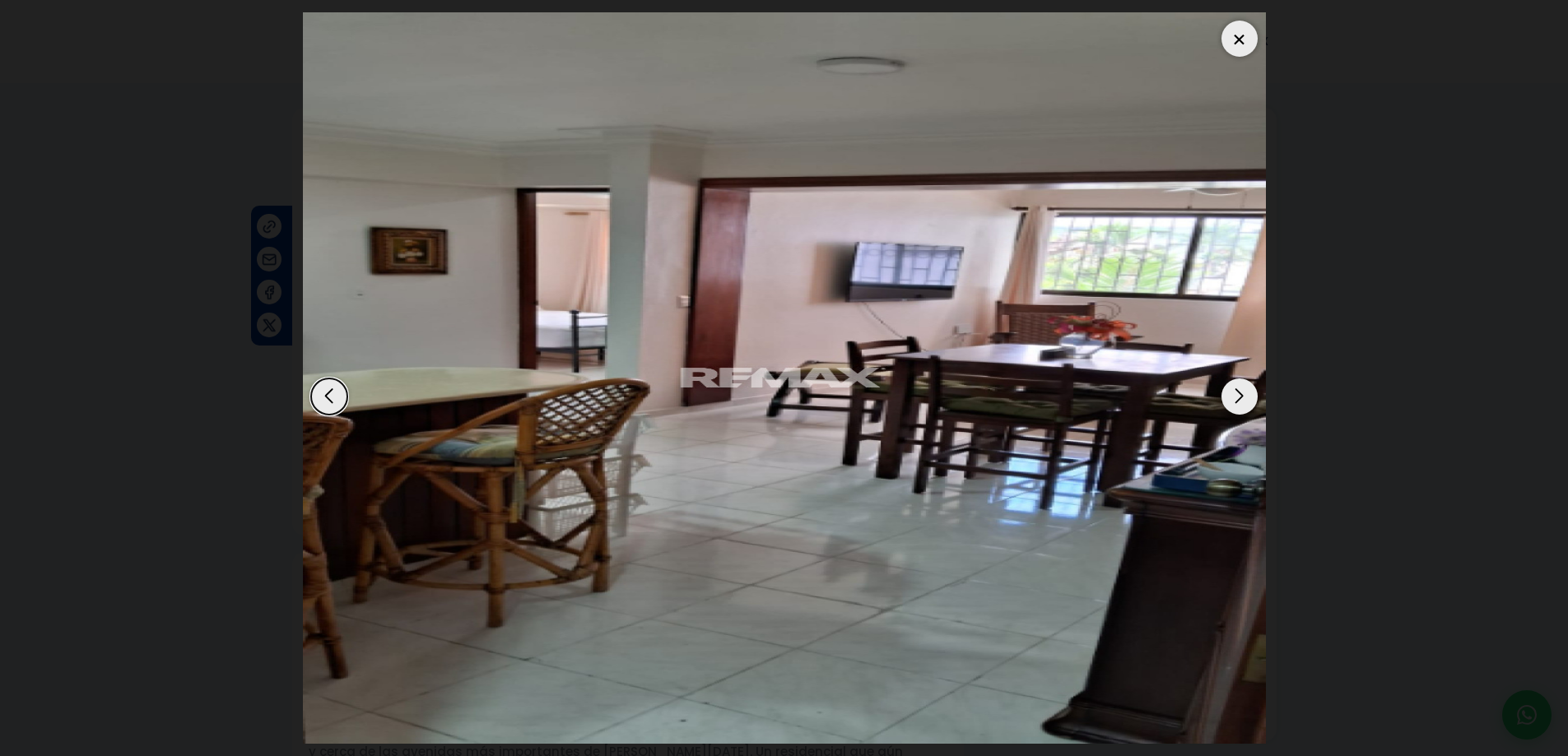
click at [1235, 384] on div "Next slide" at bounding box center [1239, 397] width 37 height 37
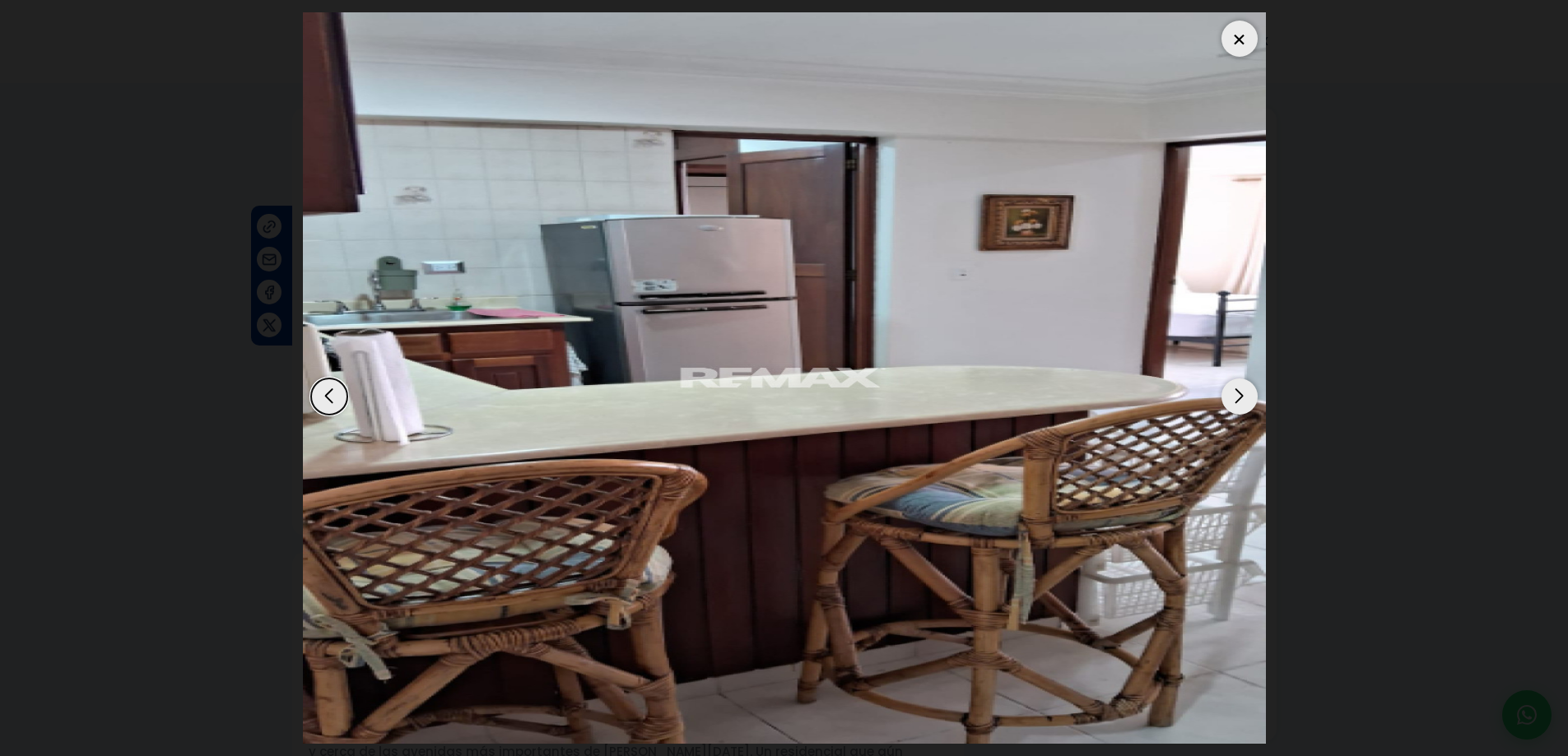
click at [1235, 384] on div "Next slide" at bounding box center [1239, 397] width 37 height 37
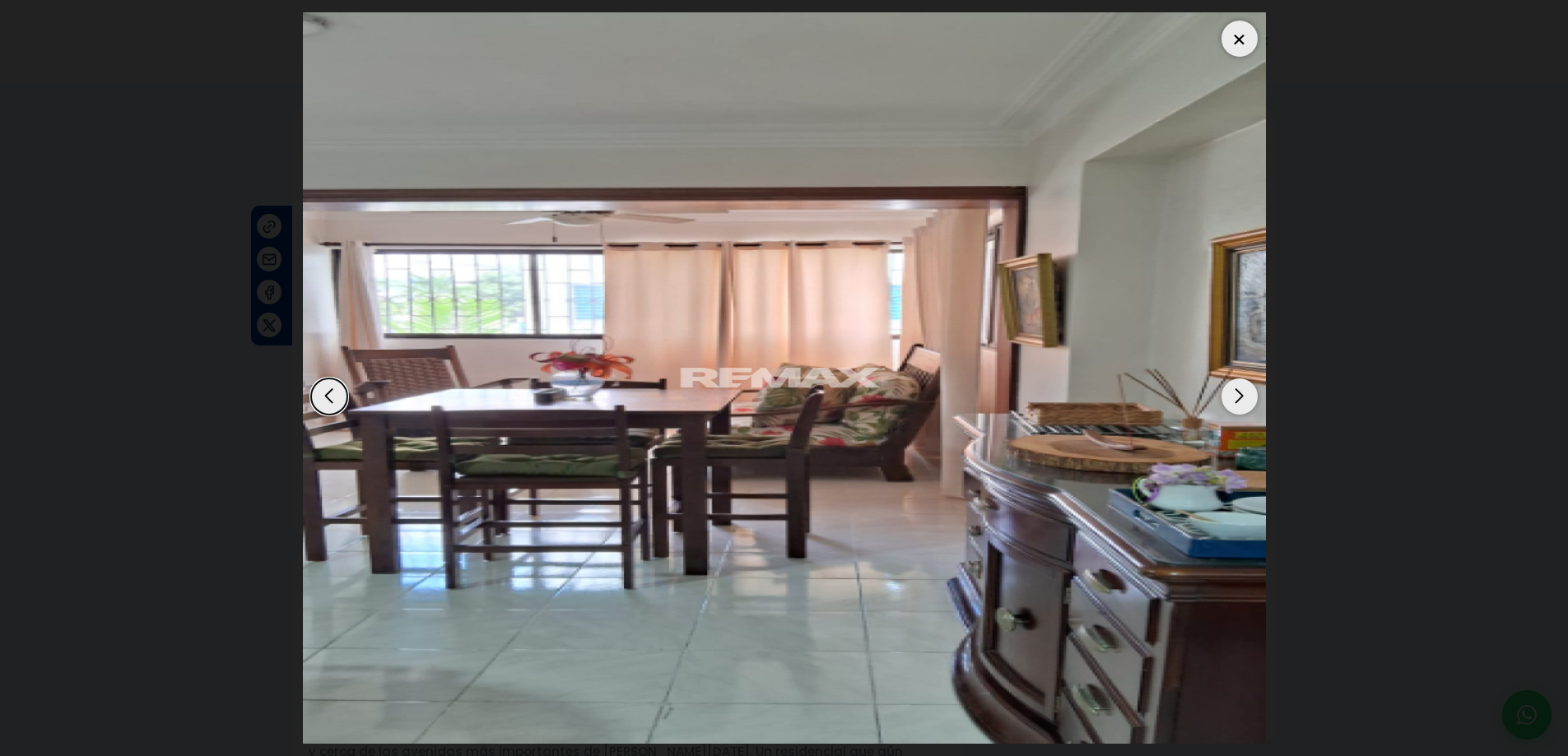
click at [1235, 384] on div "Next slide" at bounding box center [1239, 397] width 37 height 37
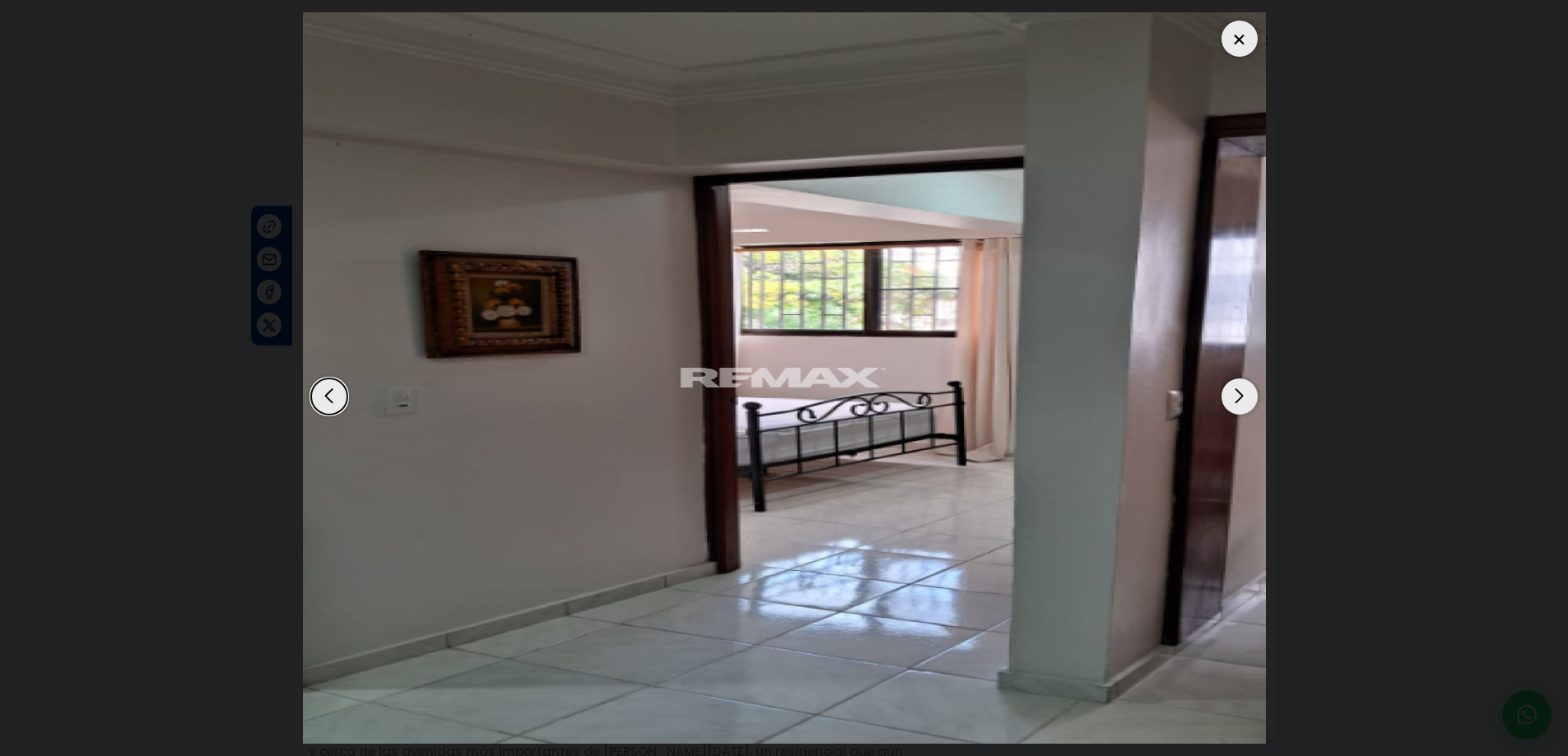
click at [1235, 384] on div "Next slide" at bounding box center [1239, 397] width 37 height 37
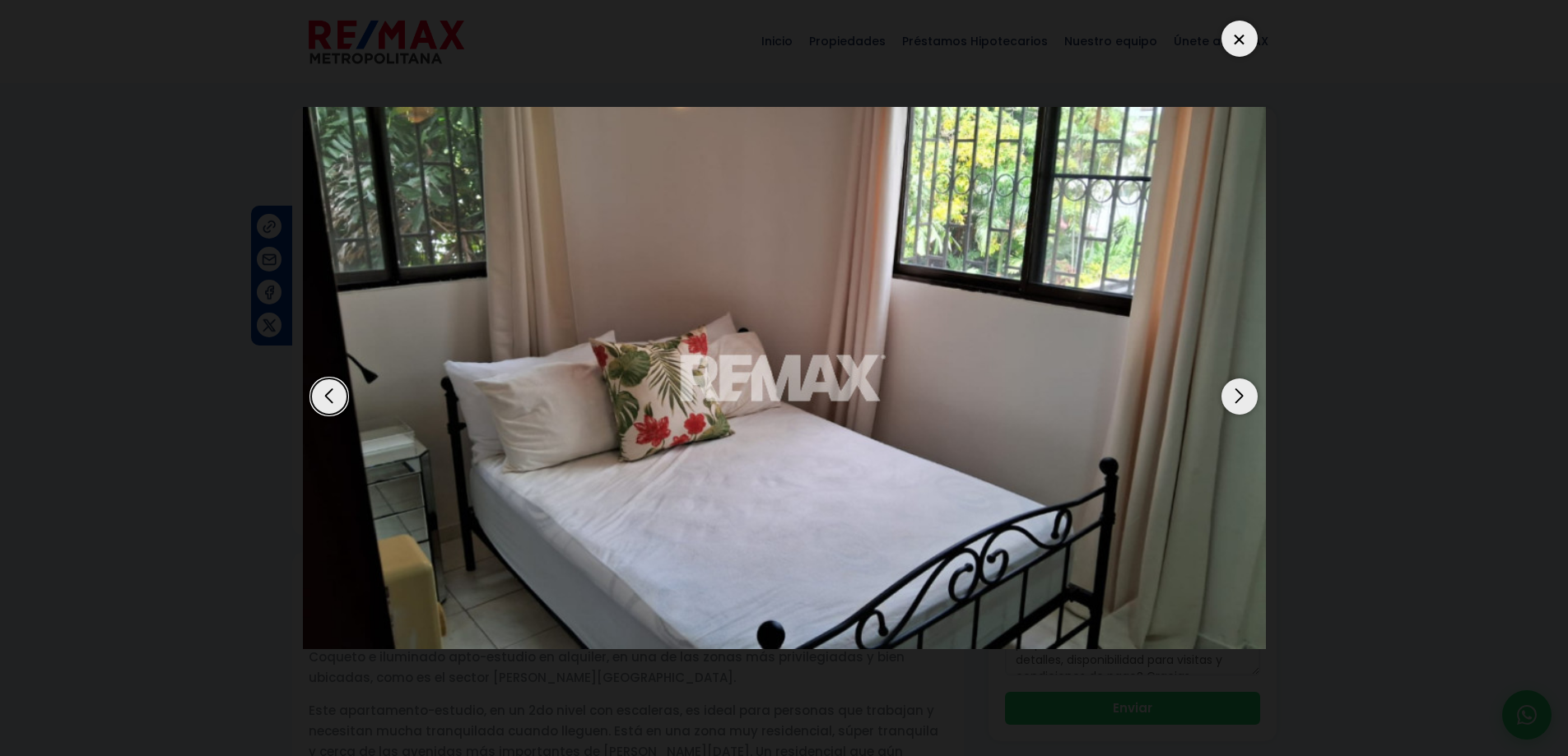
click at [1235, 384] on div "Next slide" at bounding box center [1239, 397] width 37 height 37
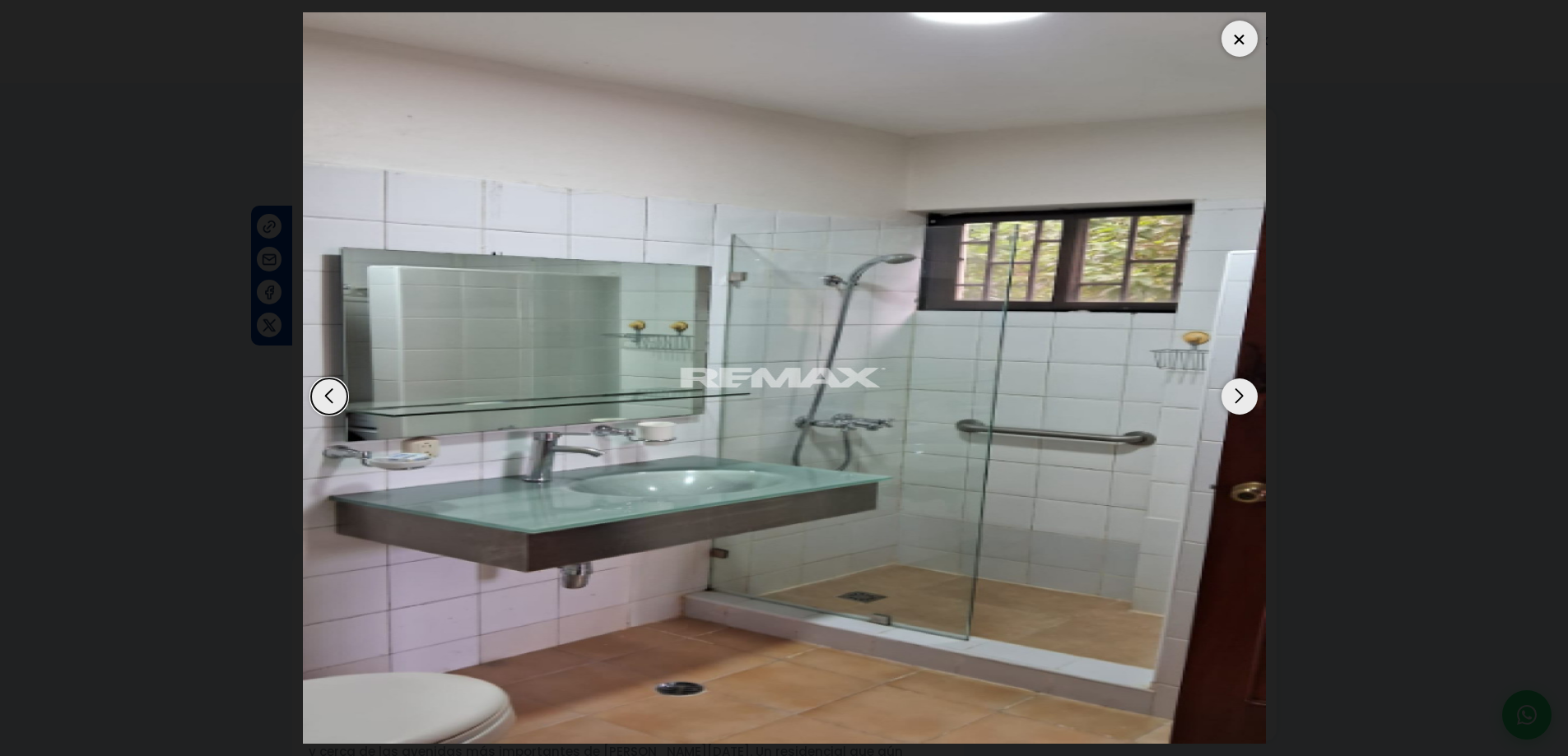
click at [1235, 38] on div at bounding box center [1239, 38] width 37 height 37
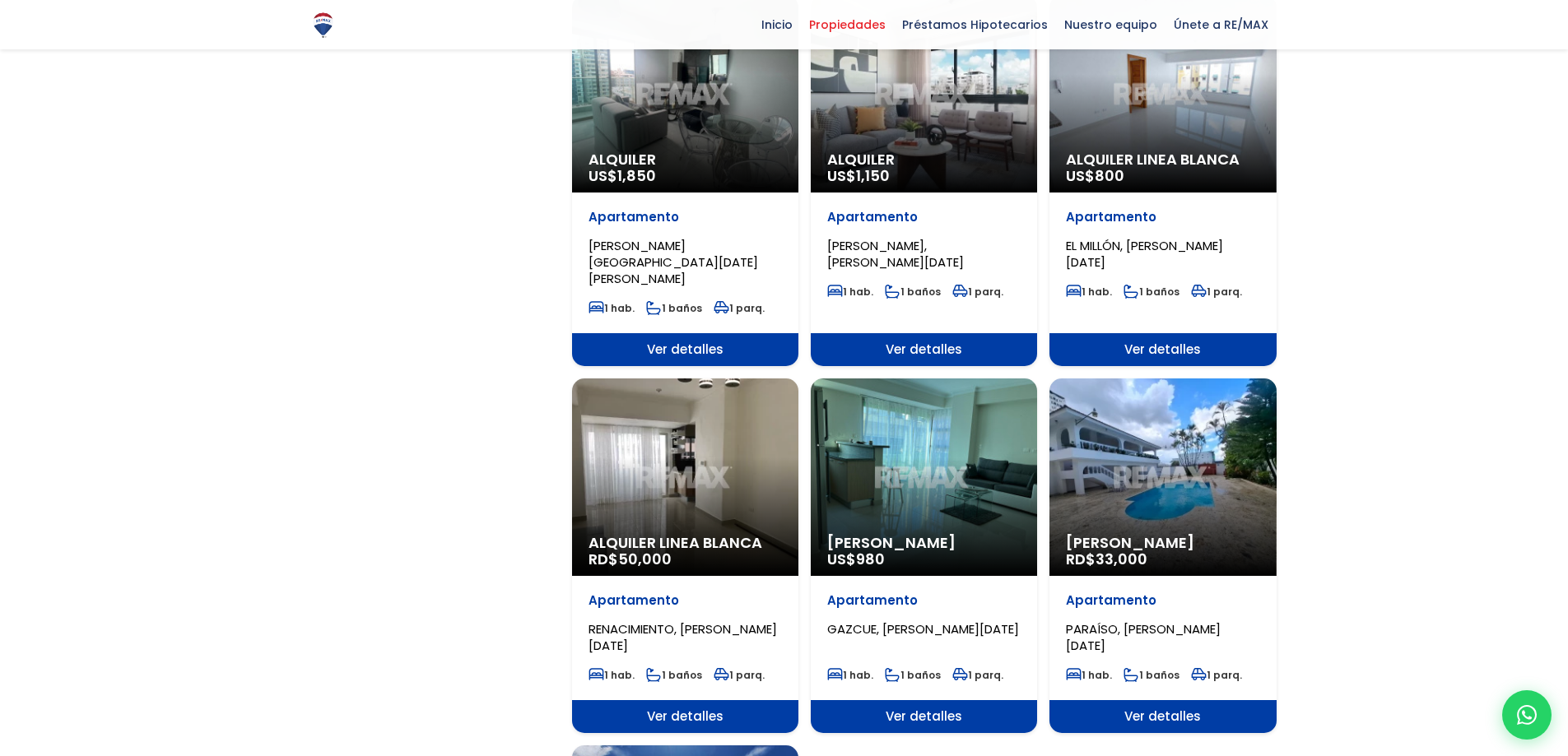
scroll to position [1399, 0]
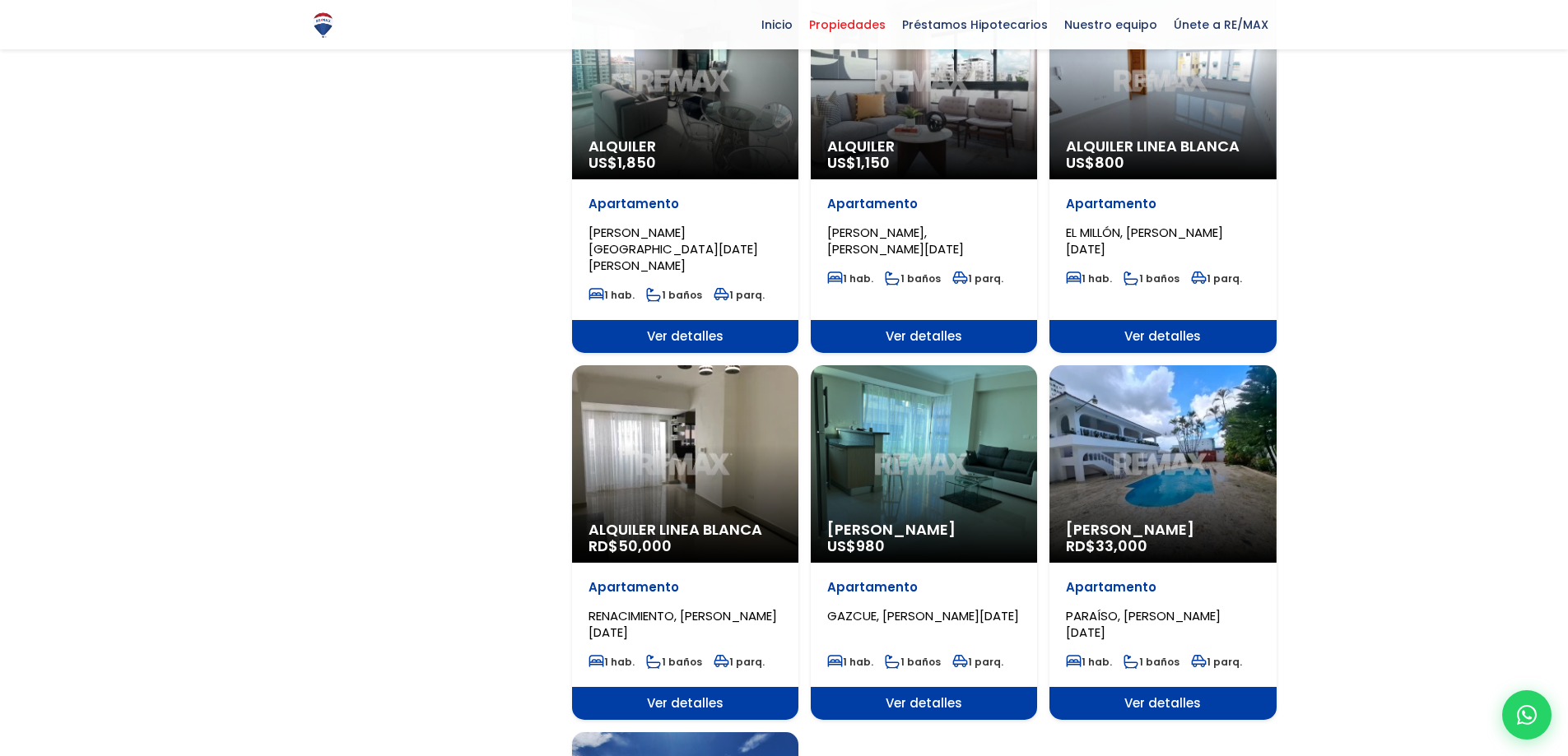
click at [909, 389] on div "Alquiler Amueblado US$ 980" at bounding box center [923, 464] width 226 height 197
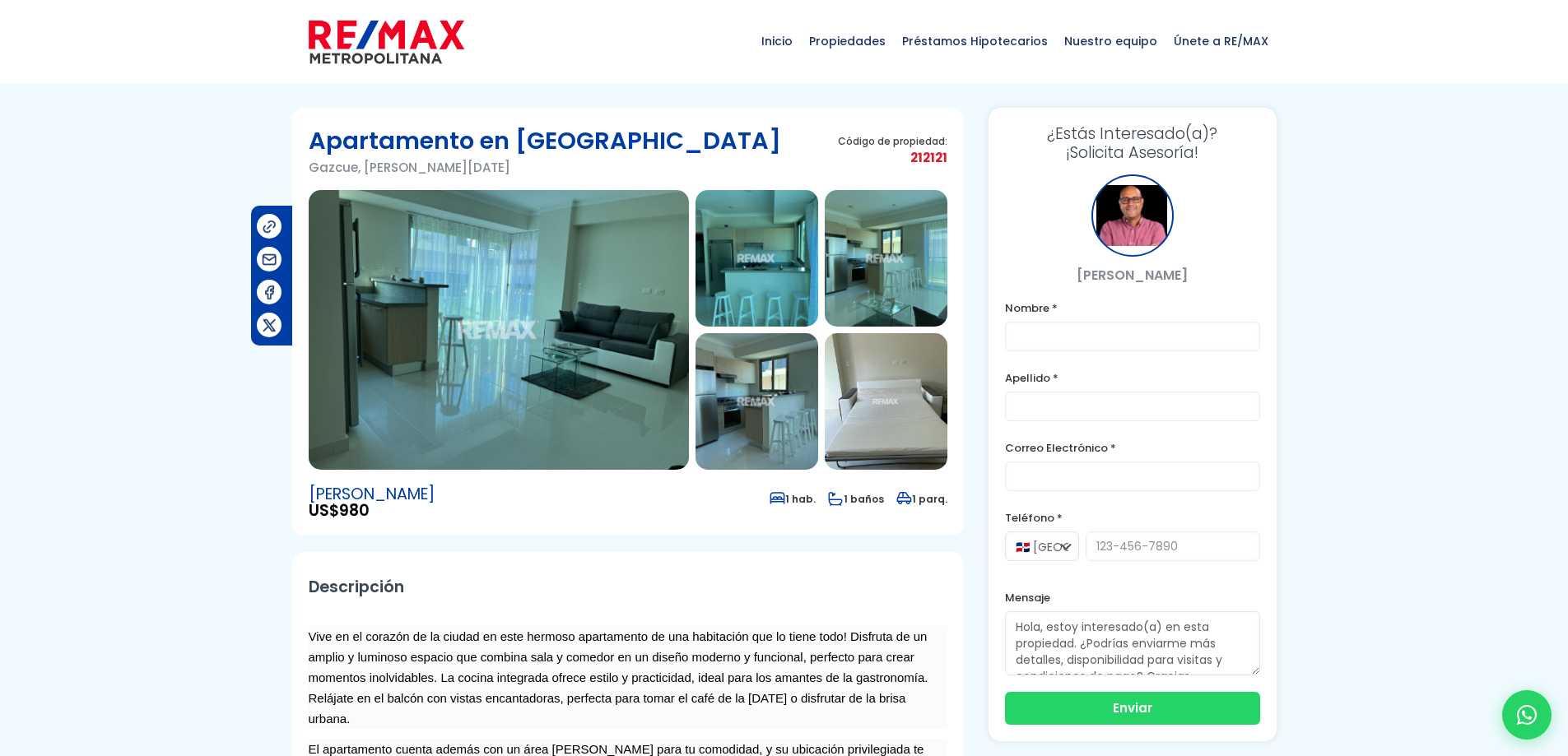
click at [510, 331] on img at bounding box center [499, 330] width 380 height 279
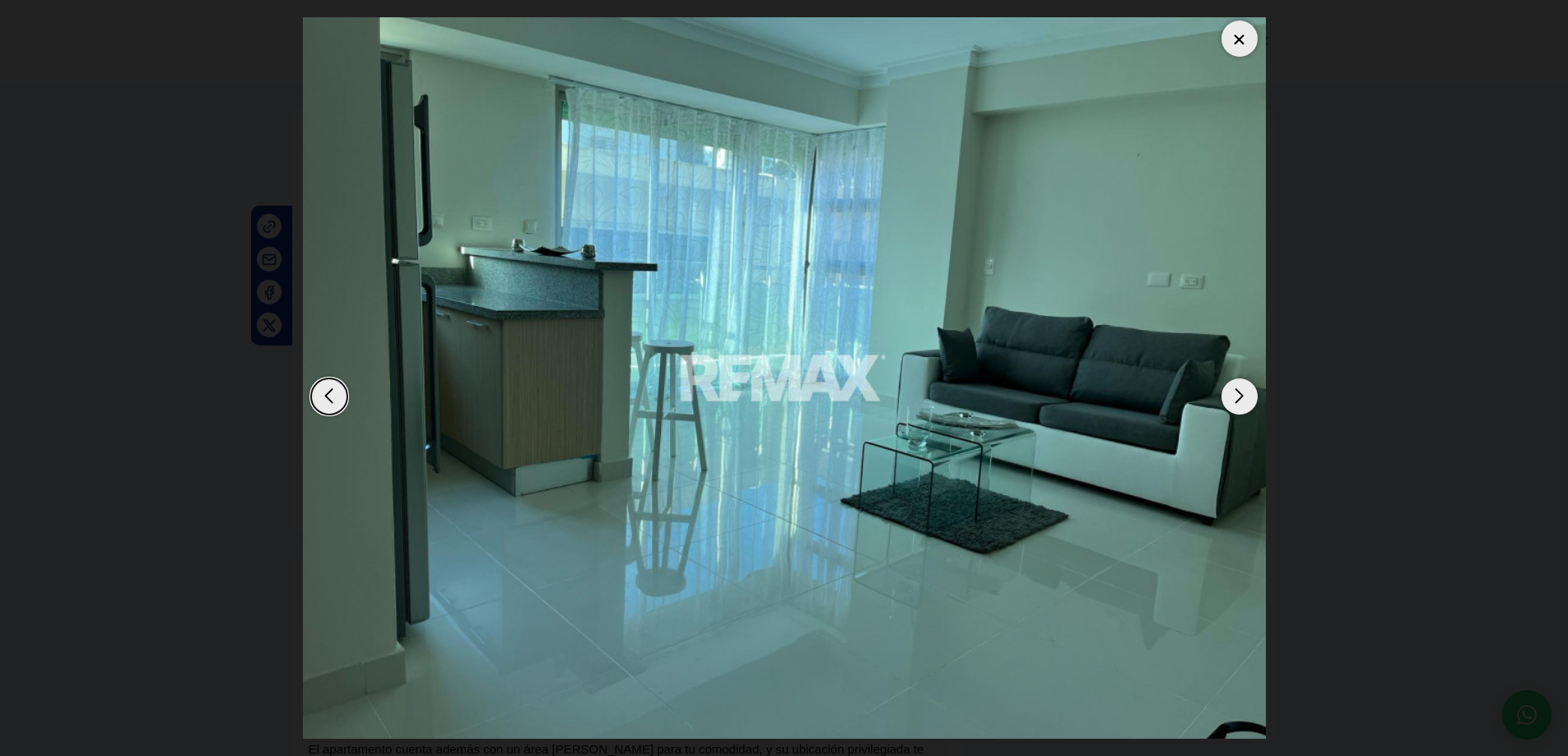
click at [1247, 394] on div "Next slide" at bounding box center [1239, 397] width 37 height 37
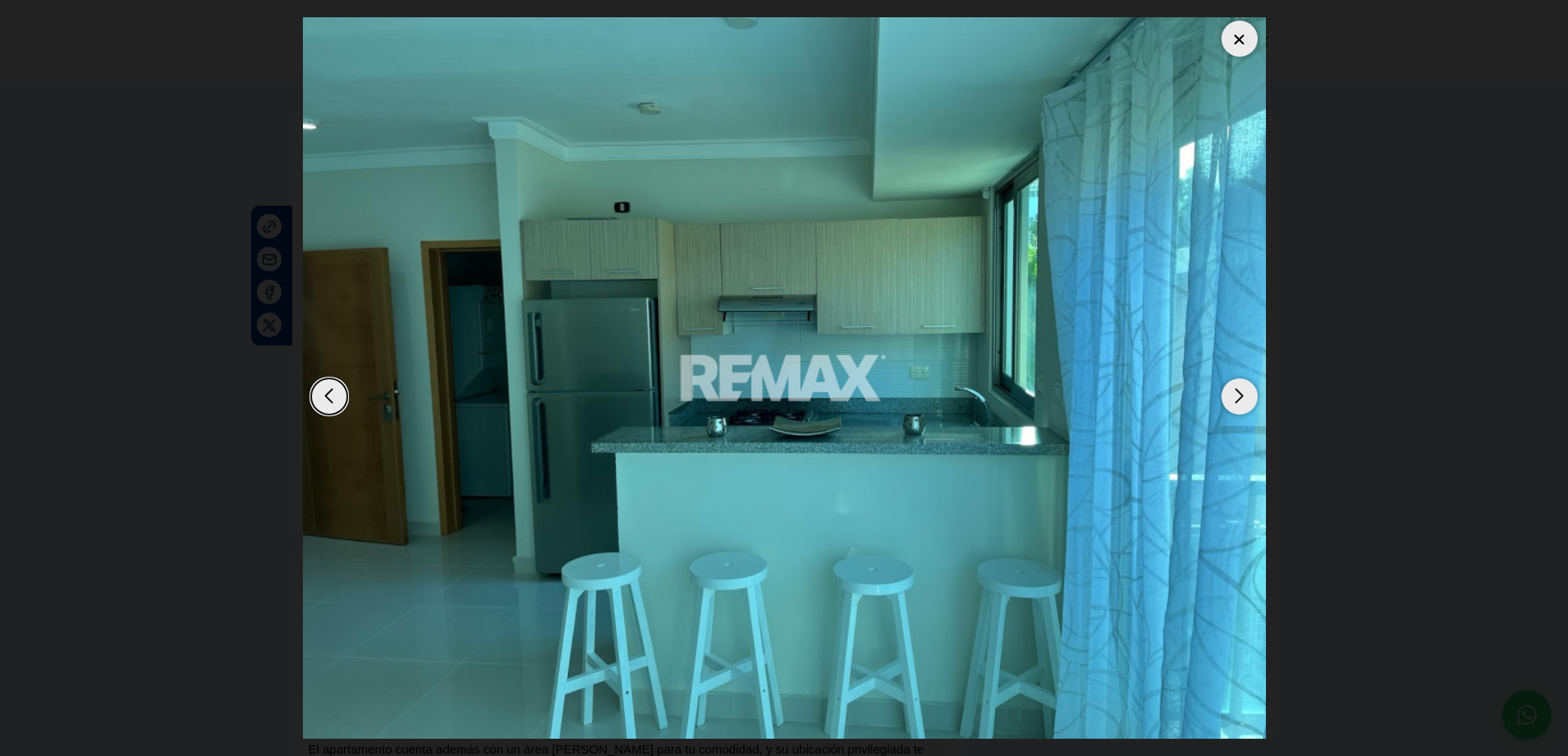
click at [1247, 394] on div "Next slide" at bounding box center [1239, 397] width 37 height 37
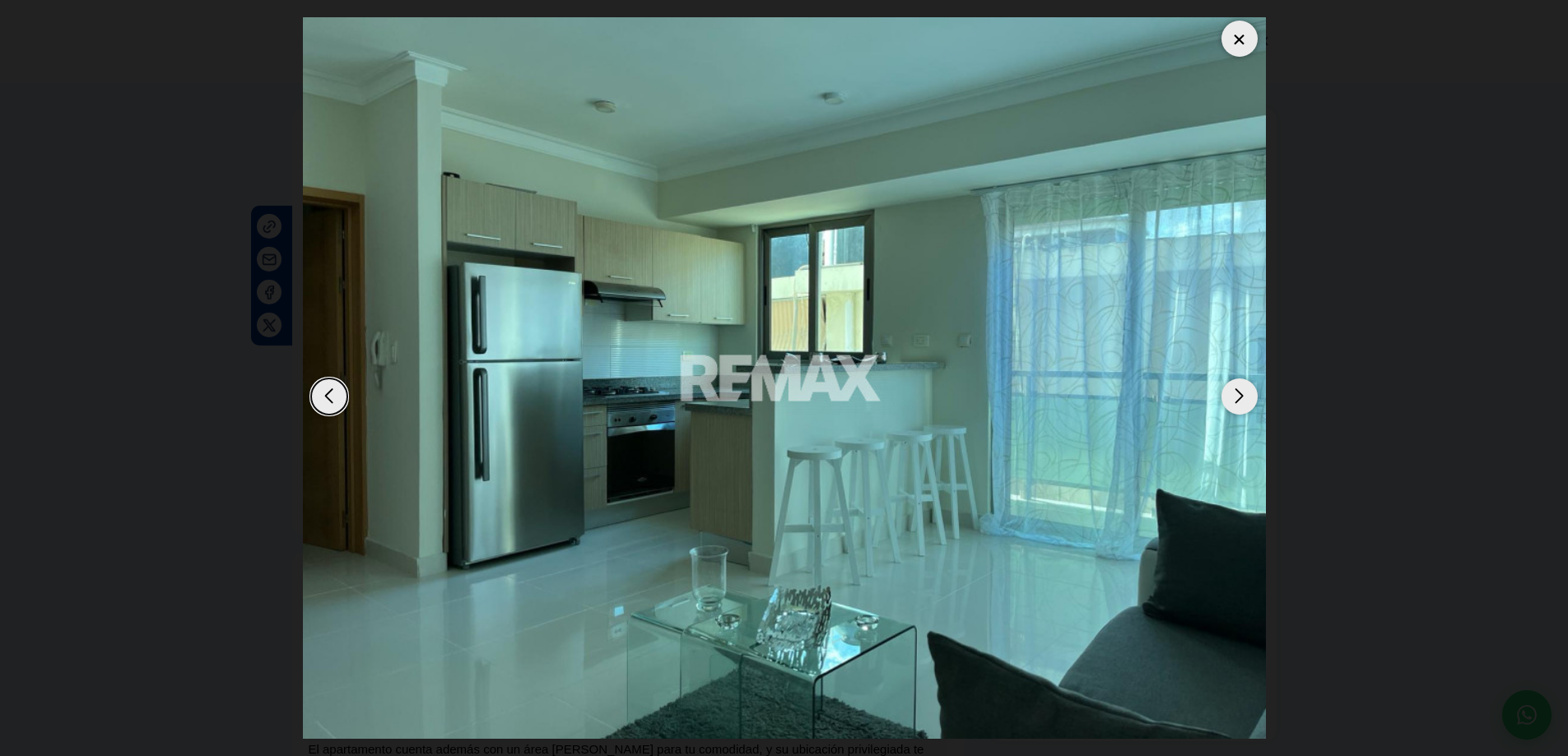
click at [1247, 394] on div "Next slide" at bounding box center [1239, 397] width 37 height 37
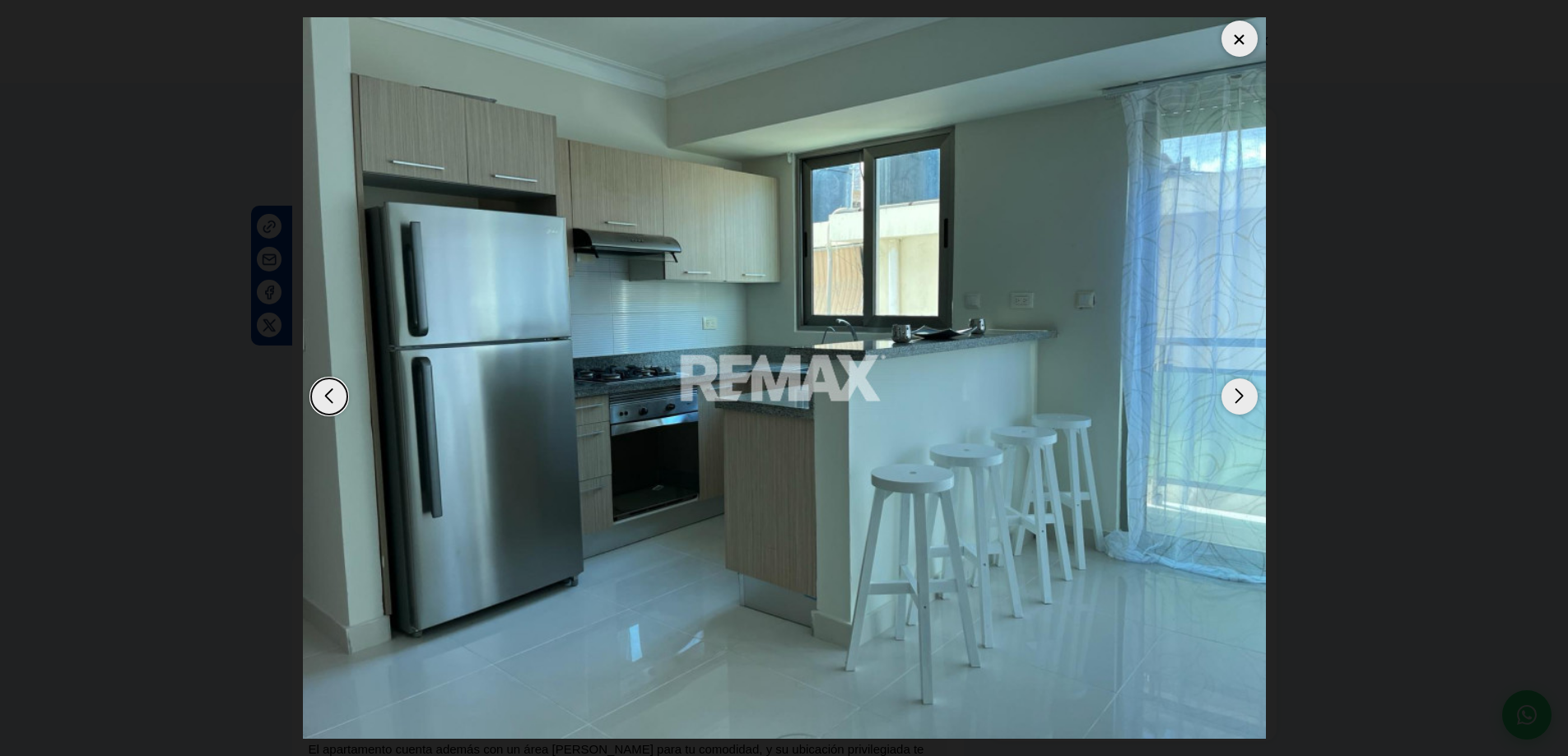
click at [1247, 394] on div "Next slide" at bounding box center [1239, 397] width 37 height 37
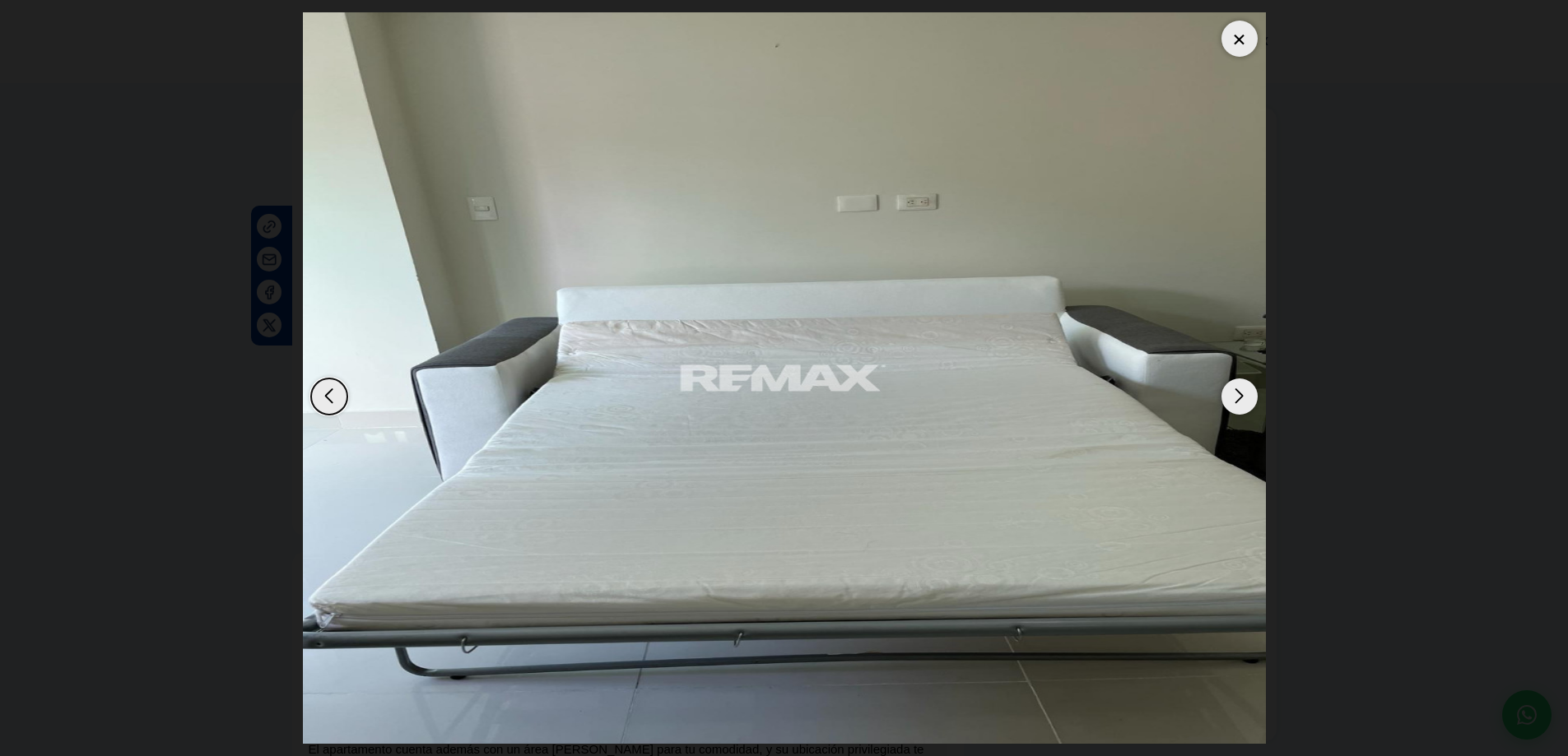
click at [1247, 394] on div "Next slide" at bounding box center [1239, 397] width 37 height 37
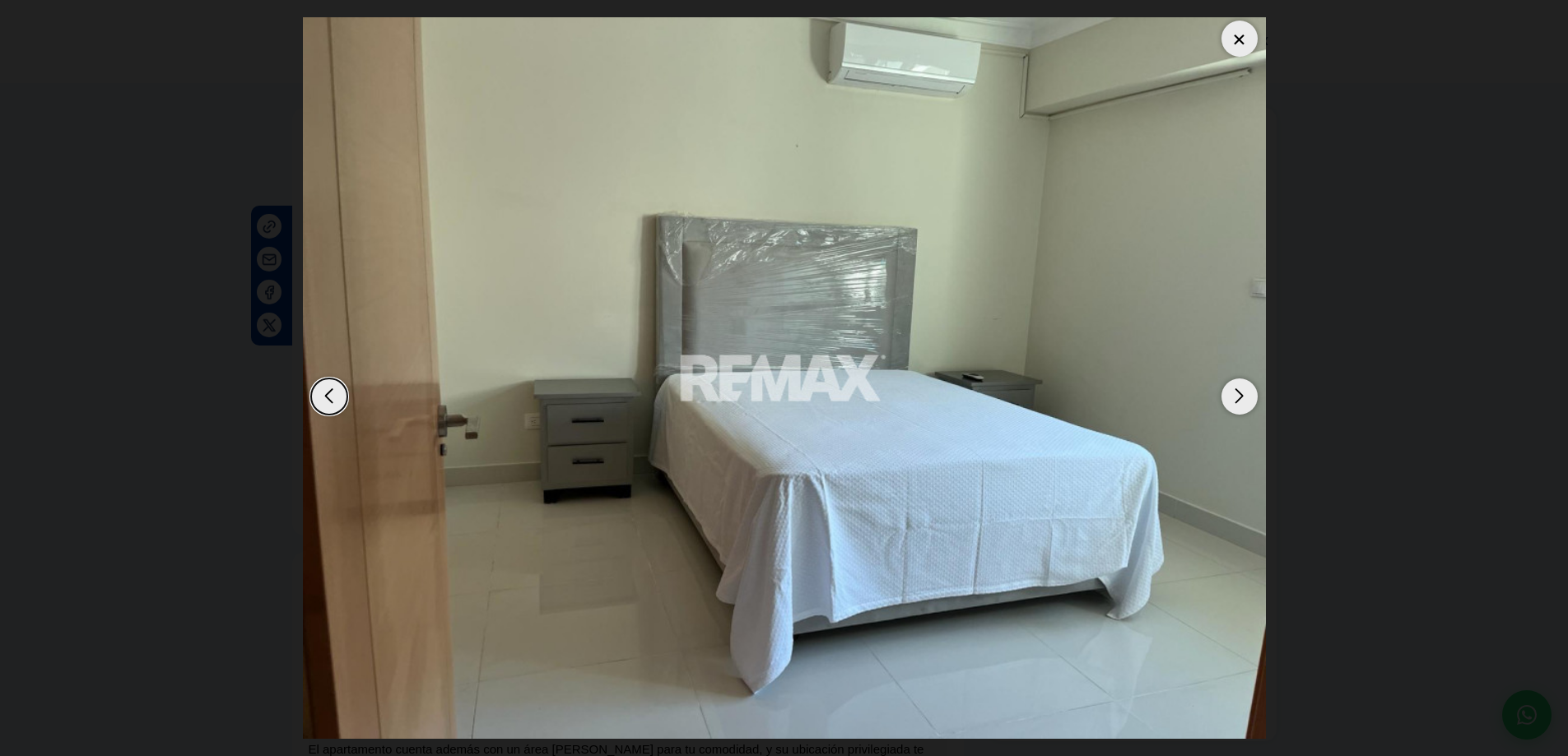
click at [1247, 394] on div "Next slide" at bounding box center [1239, 397] width 37 height 37
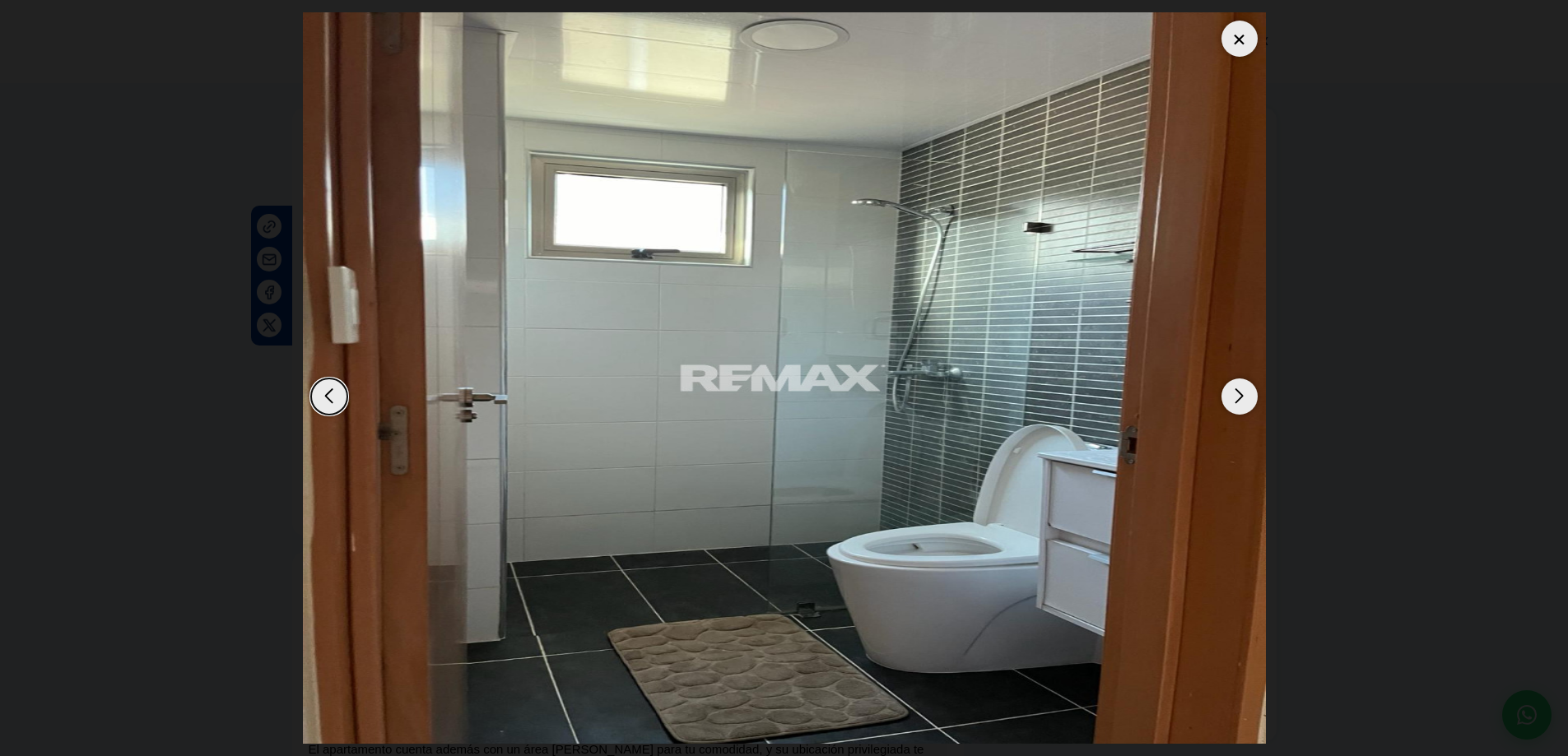
click at [1247, 394] on div "Next slide" at bounding box center [1239, 397] width 37 height 37
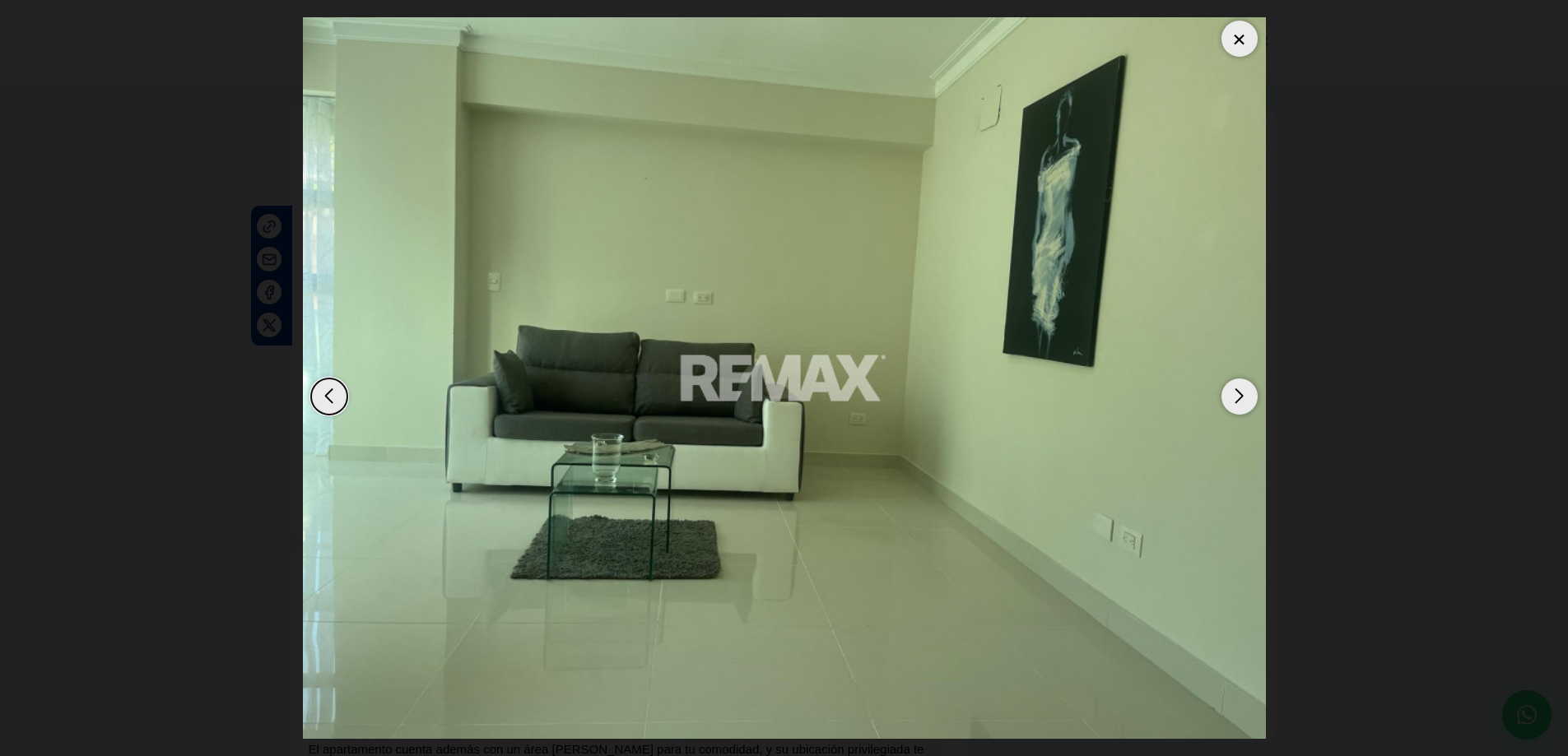
click at [1248, 394] on div "Next slide" at bounding box center [1239, 397] width 37 height 37
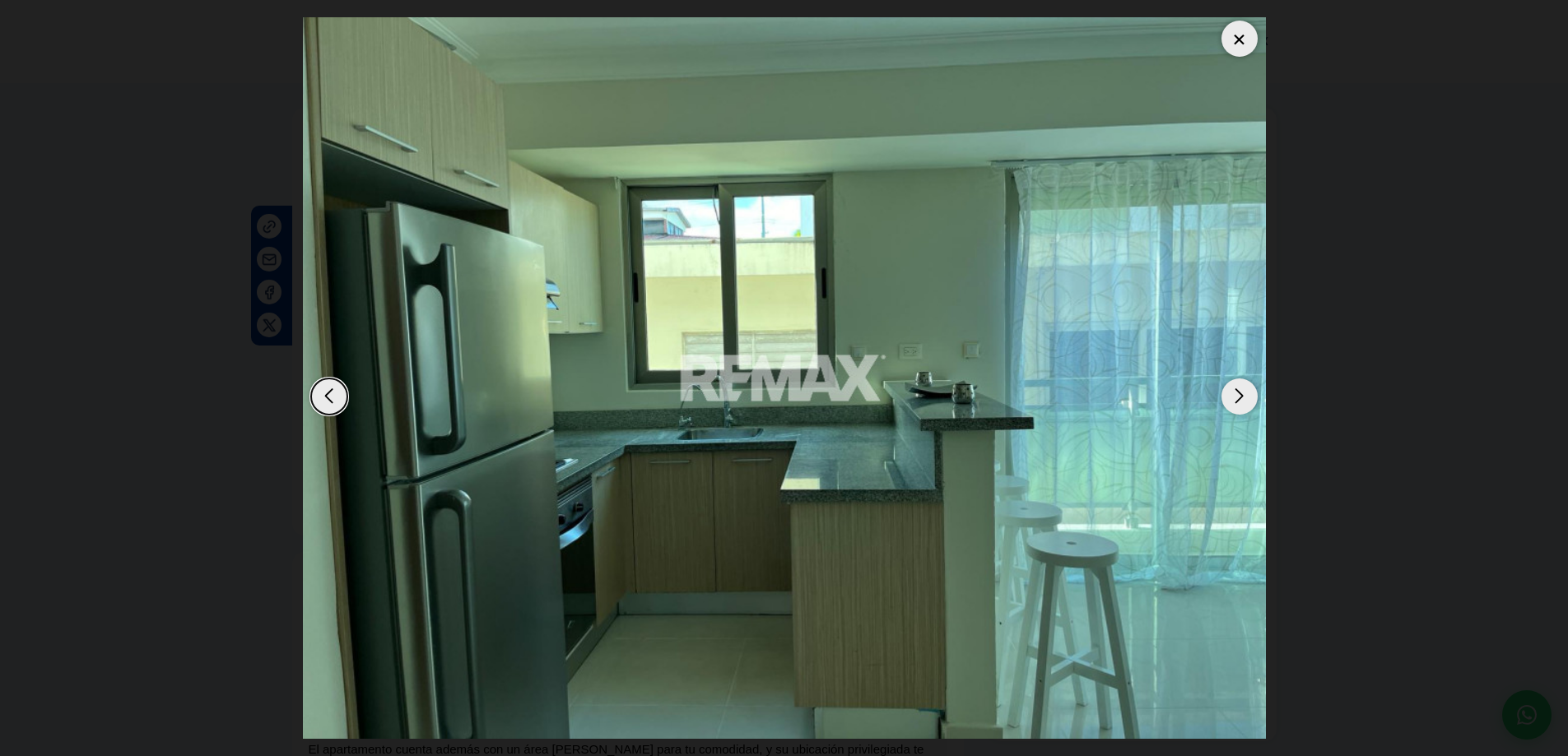
click at [1248, 394] on div "Next slide" at bounding box center [1239, 397] width 37 height 37
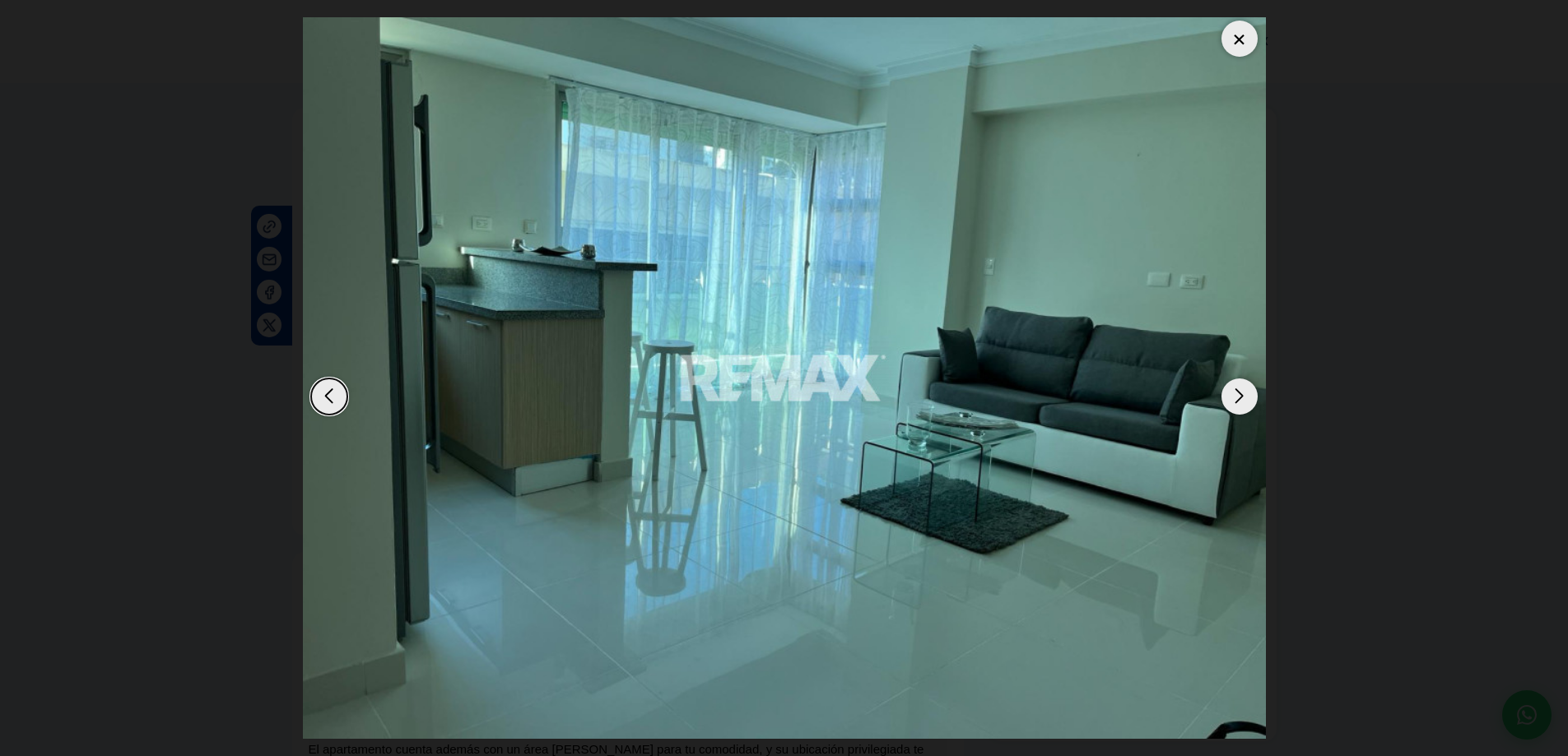
click at [1248, 394] on div "Next slide" at bounding box center [1239, 397] width 37 height 37
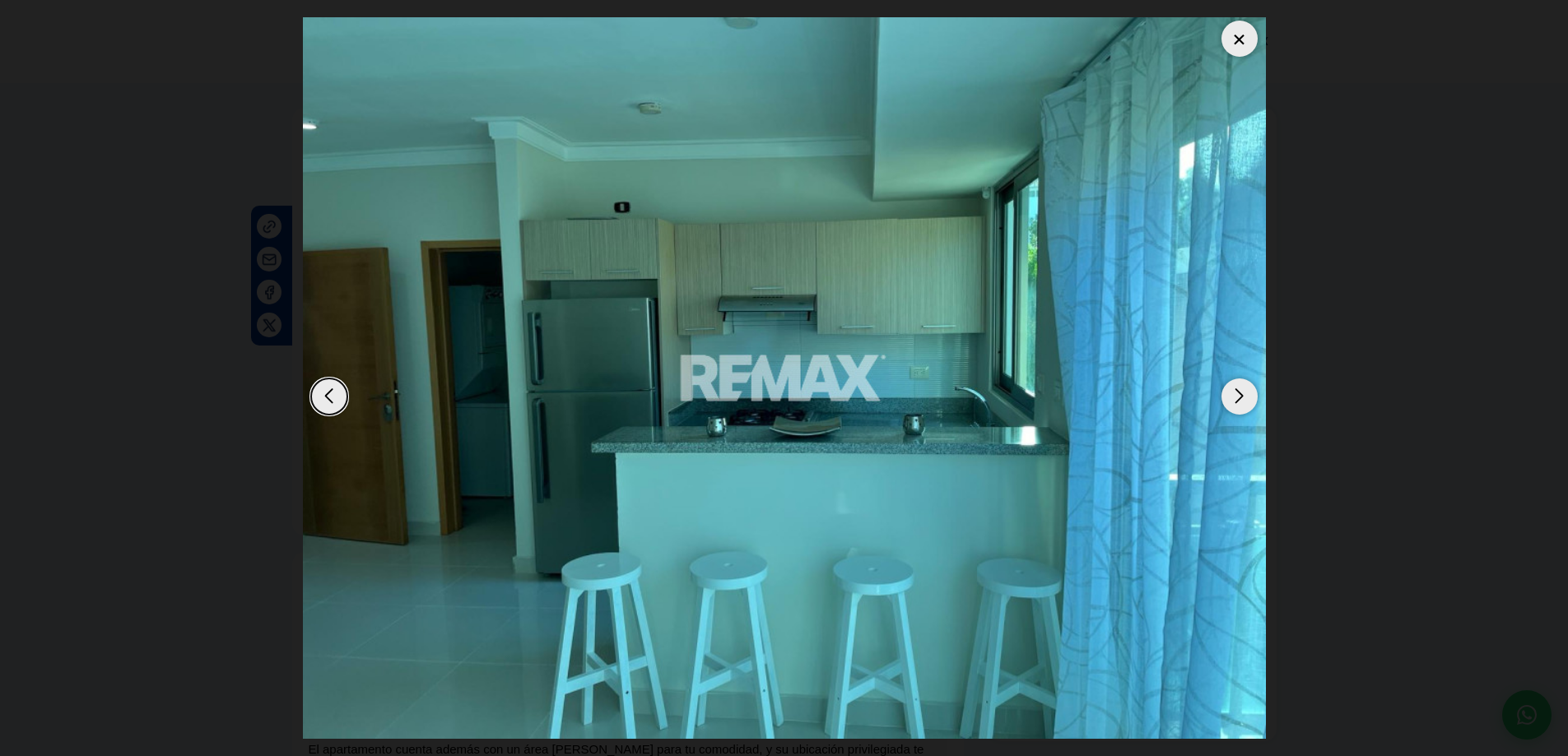
click at [1248, 394] on div "Next slide" at bounding box center [1239, 397] width 37 height 37
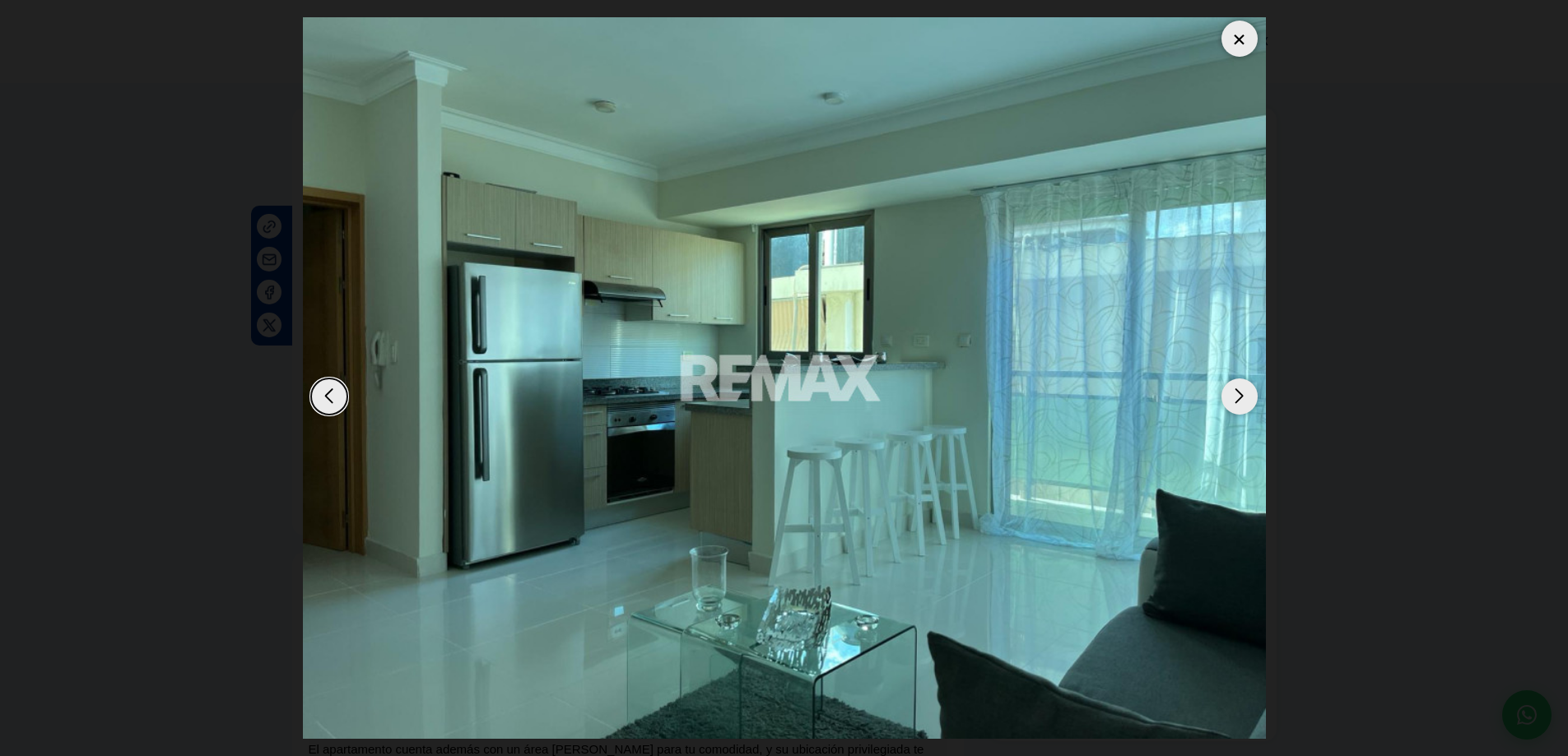
click at [1238, 34] on div at bounding box center [1239, 38] width 37 height 37
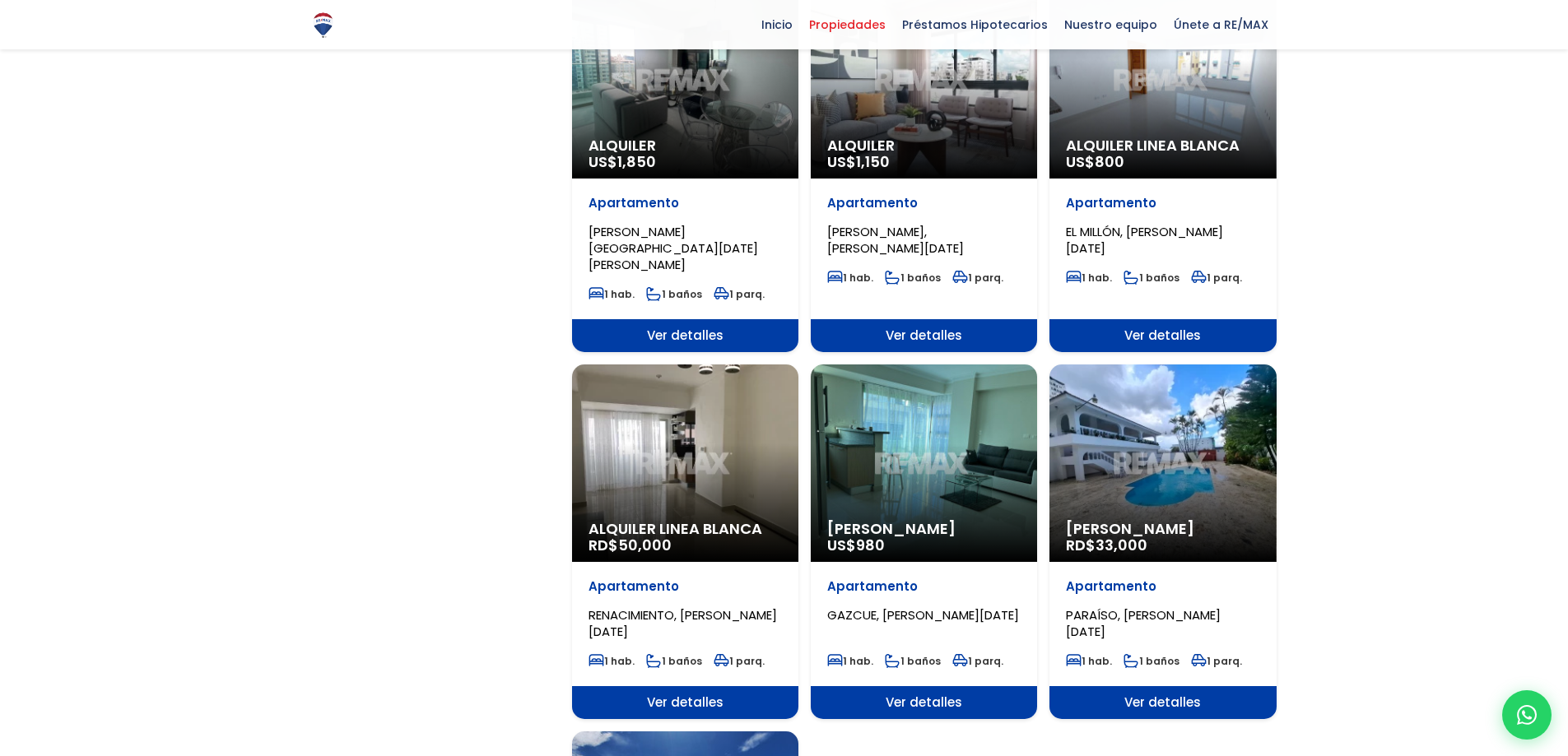
scroll to position [1399, 0]
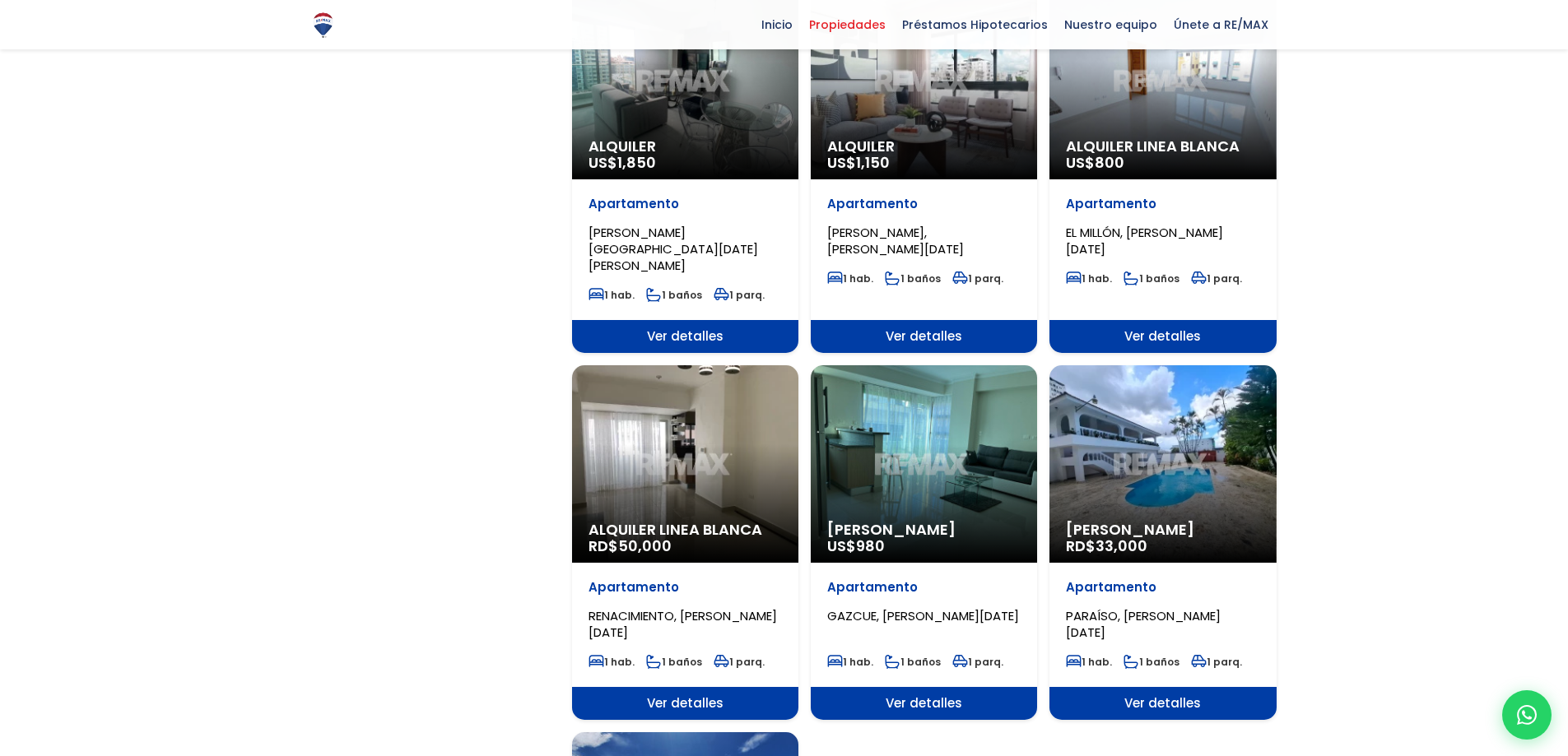
click at [1154, 400] on div "Alquiler Amueblado RD$ 33,000" at bounding box center [1162, 464] width 226 height 197
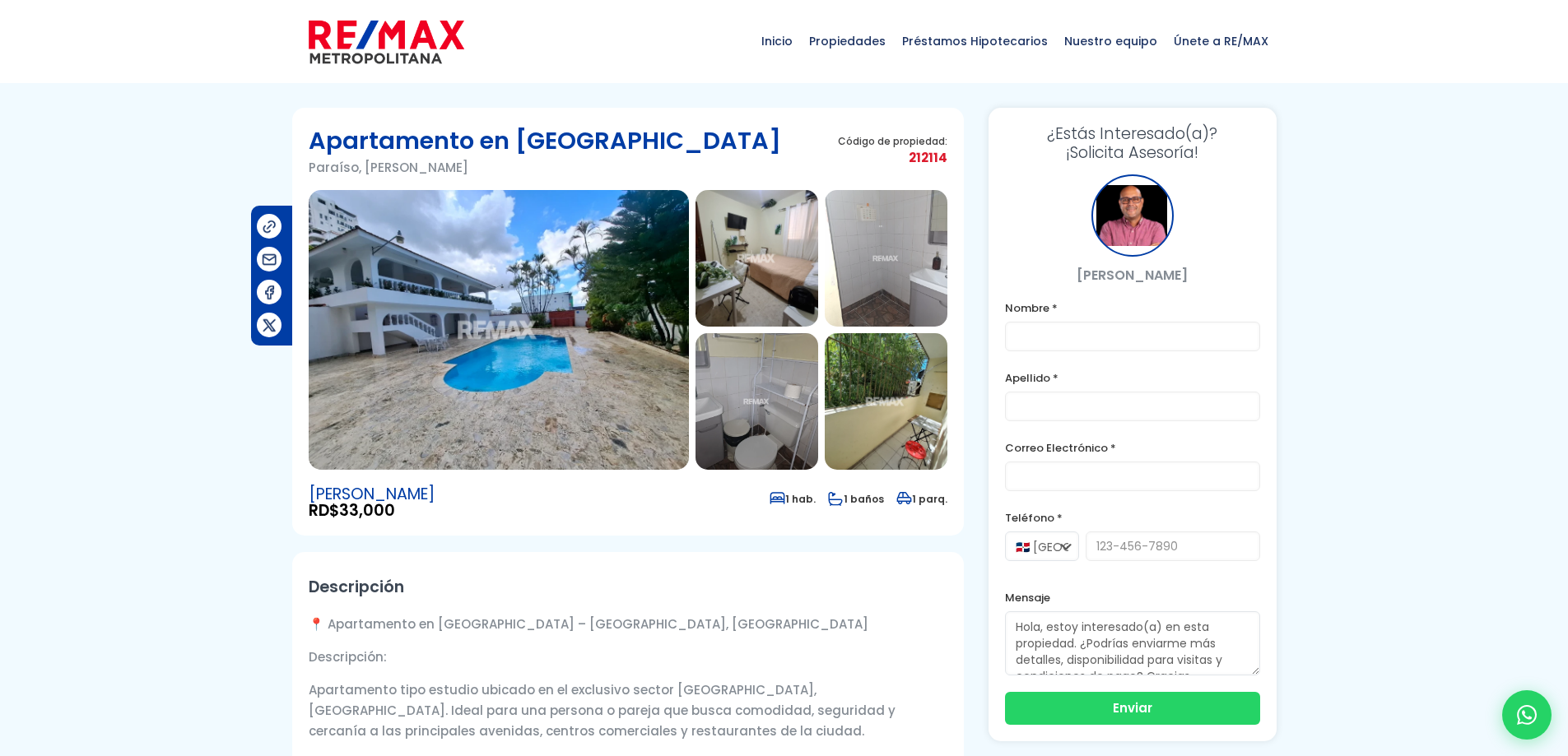
click at [435, 269] on img at bounding box center [499, 330] width 380 height 279
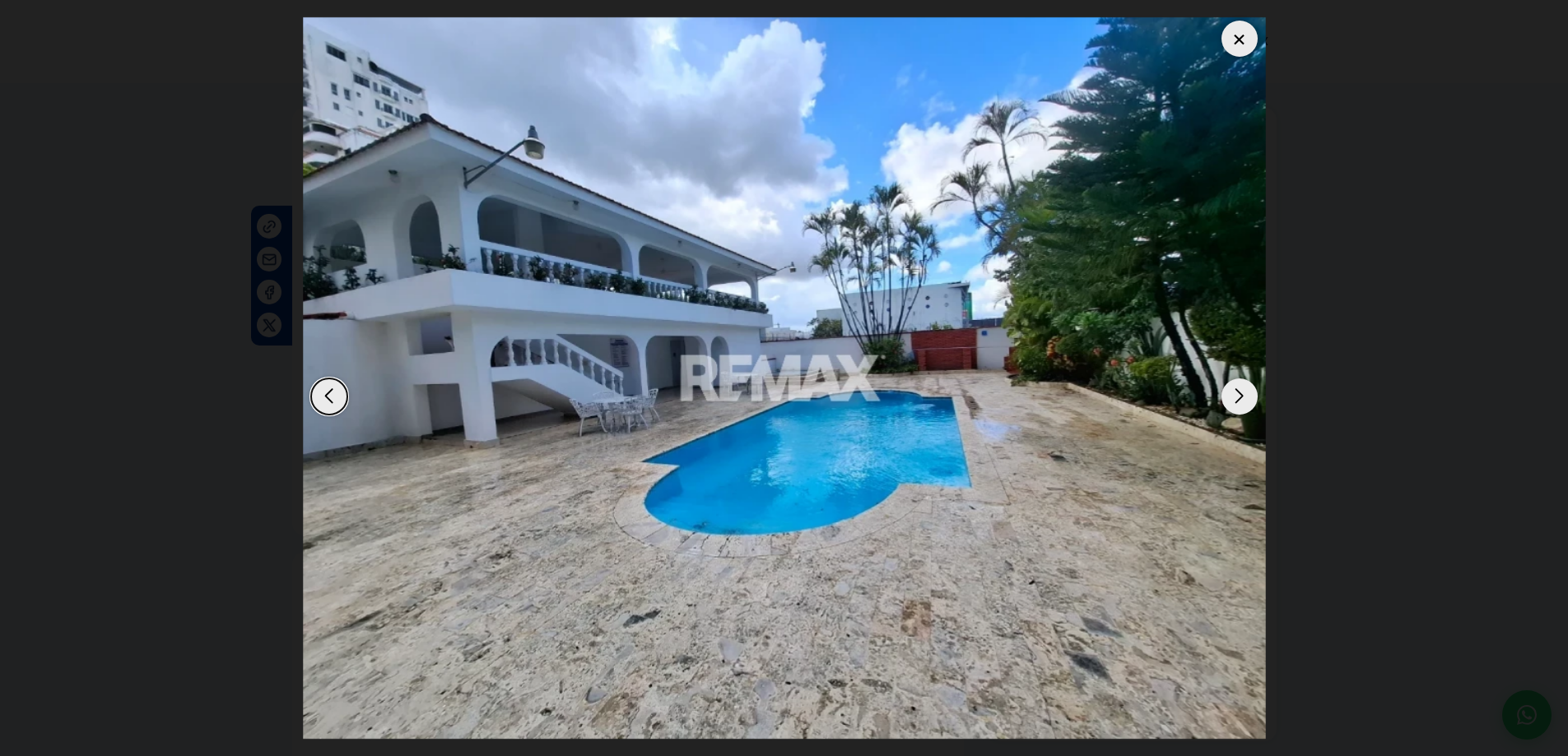
click at [1244, 392] on div "Next slide" at bounding box center [1239, 397] width 37 height 37
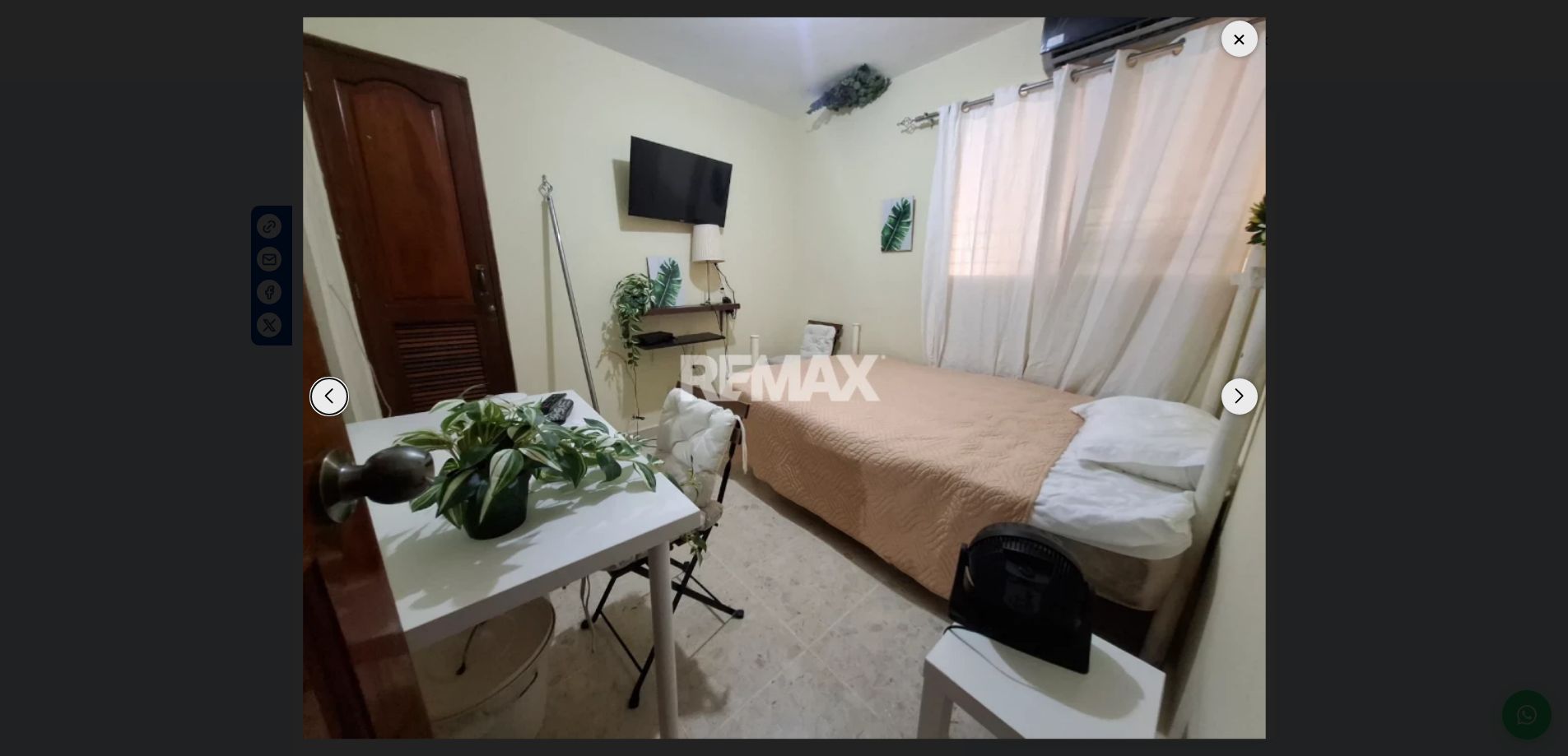
click at [1243, 392] on div "Next slide" at bounding box center [1239, 397] width 37 height 37
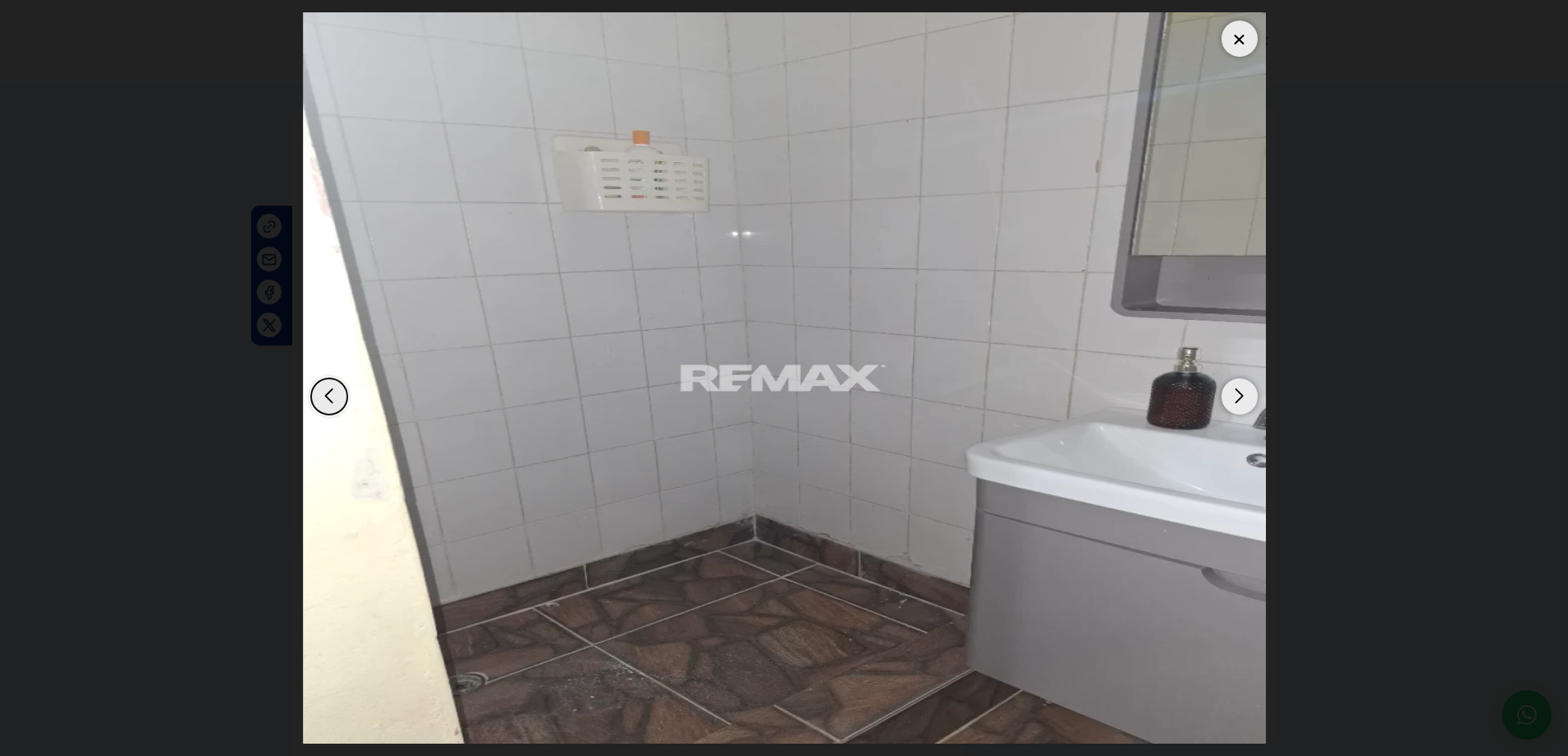
click at [1242, 392] on div "Next slide" at bounding box center [1239, 397] width 37 height 37
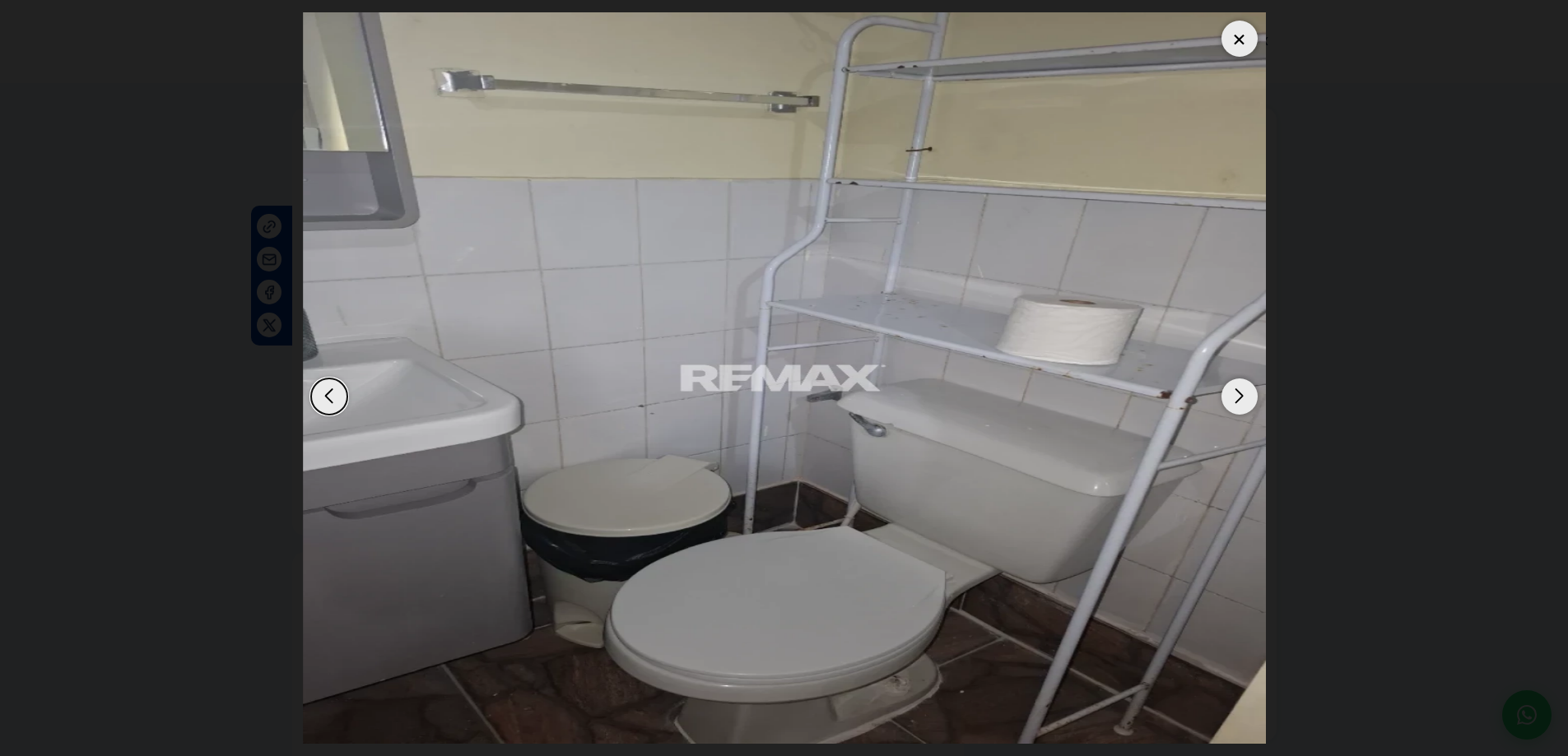
click at [1243, 391] on div "Next slide" at bounding box center [1239, 397] width 37 height 37
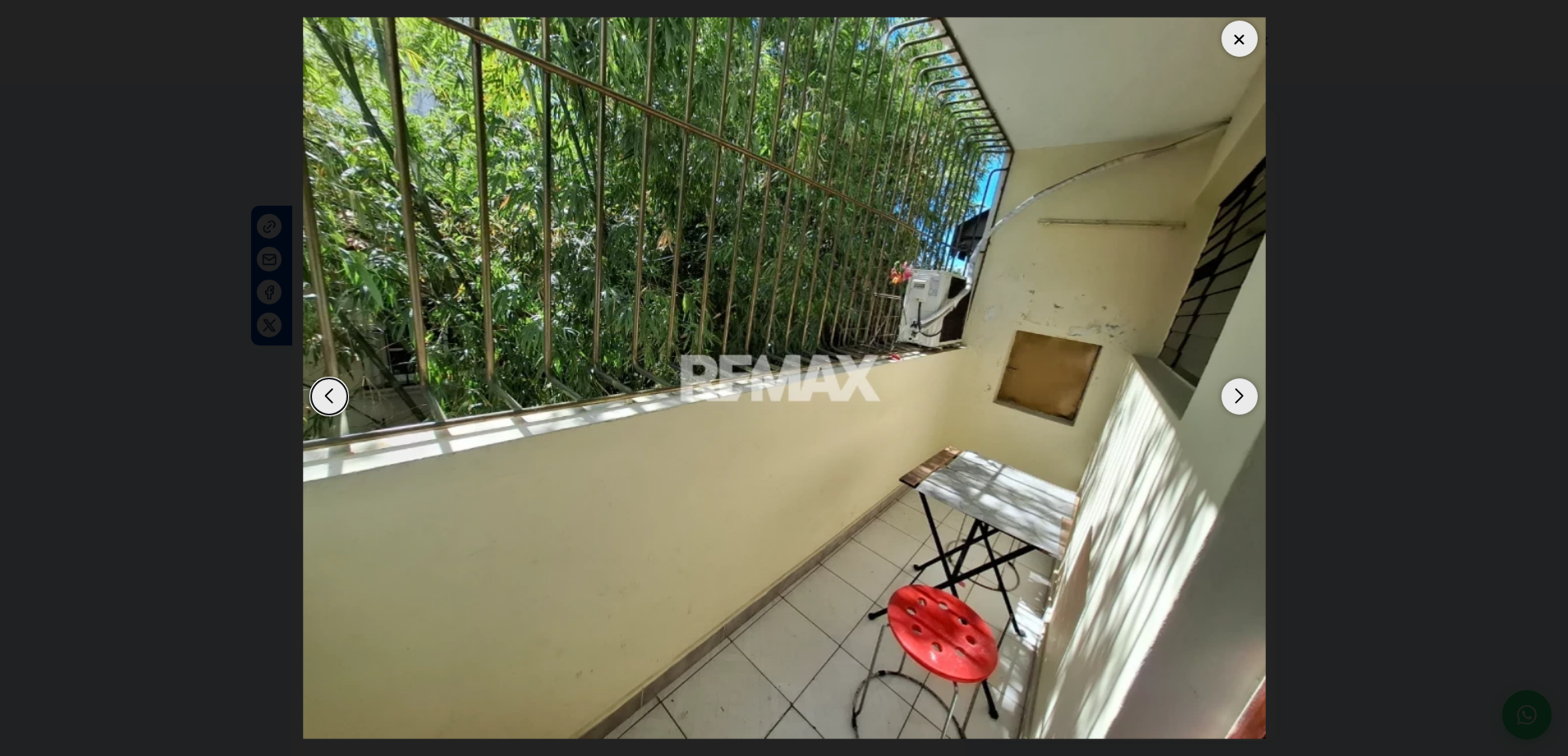
click at [1243, 391] on div "Next slide" at bounding box center [1239, 397] width 37 height 37
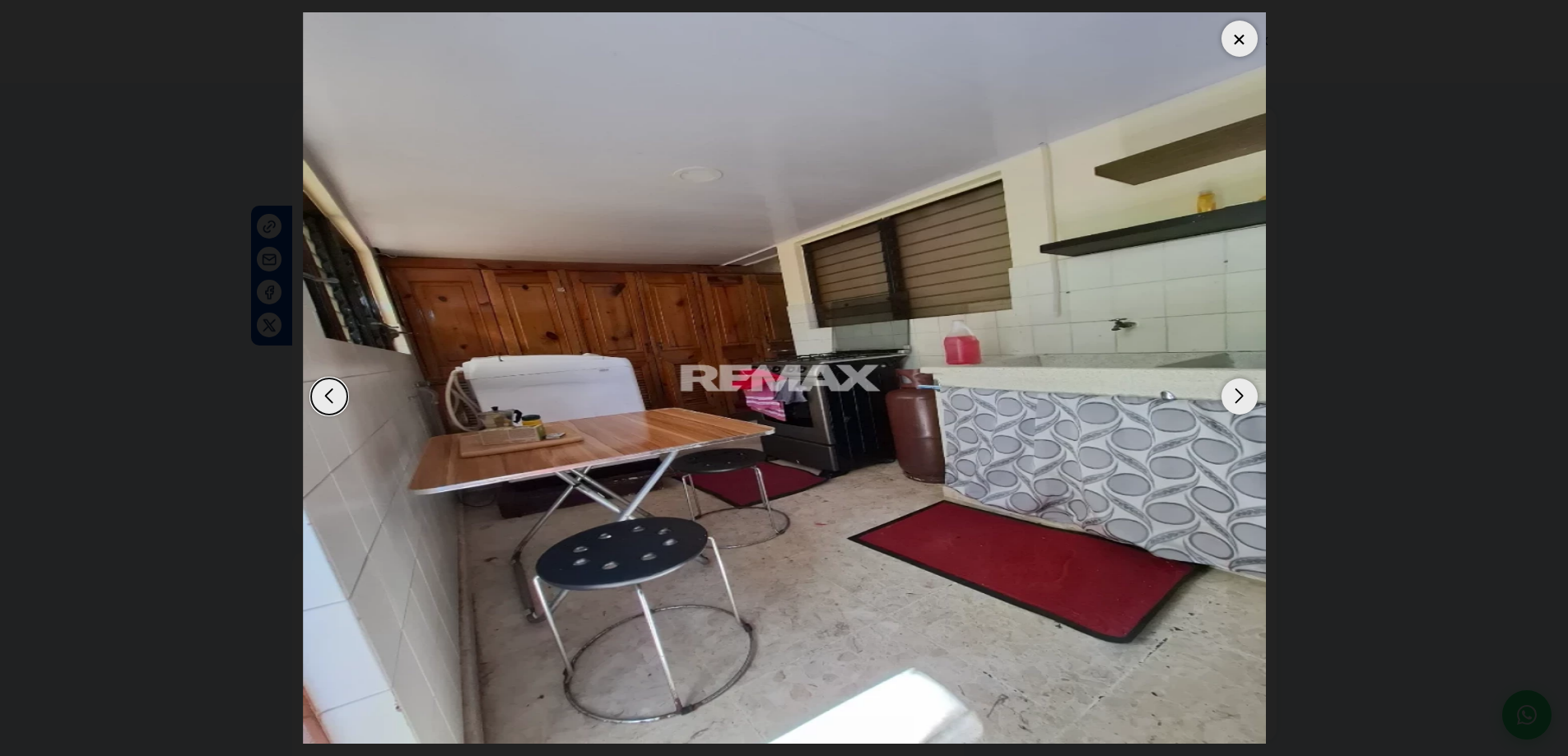
click at [1243, 391] on div "Next slide" at bounding box center [1239, 397] width 37 height 37
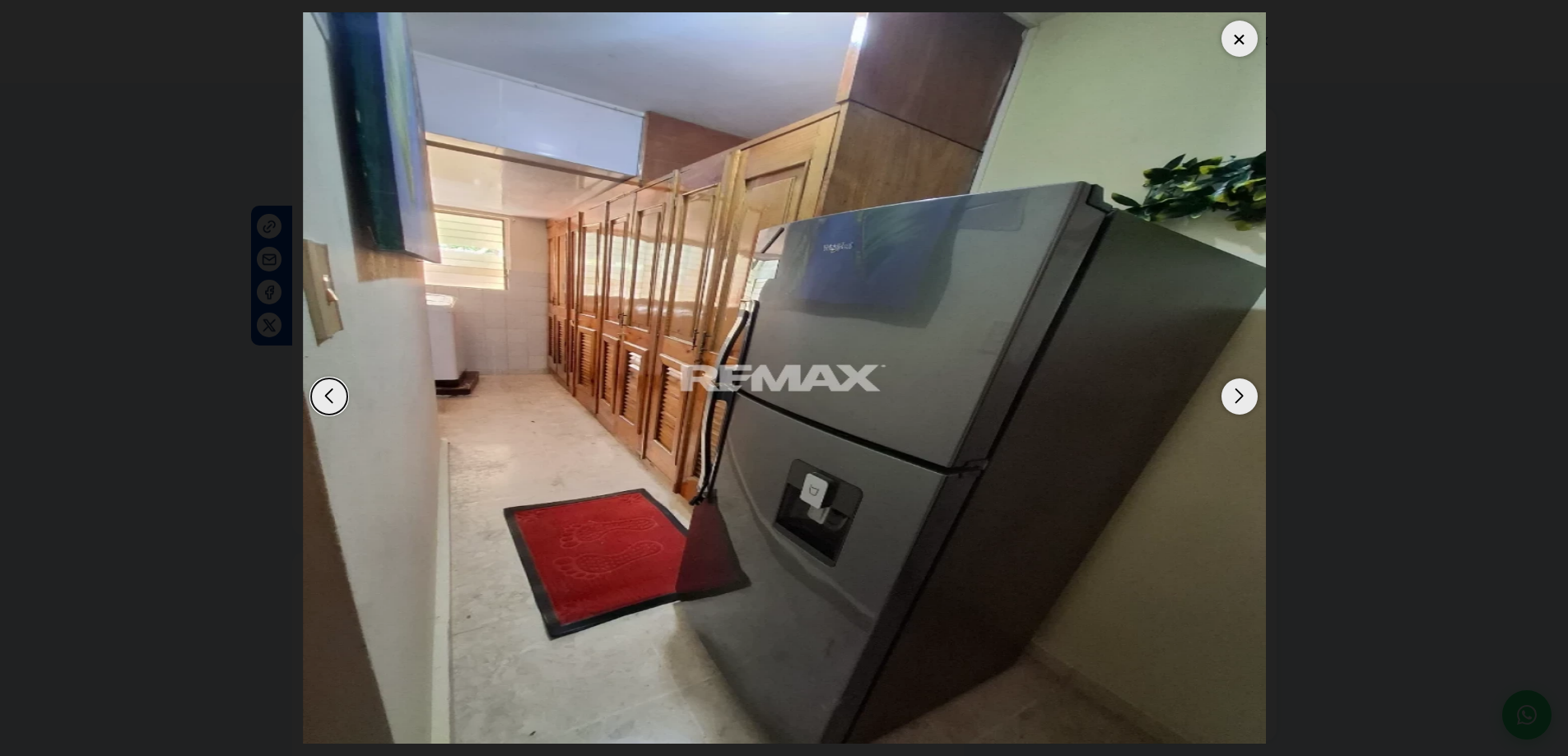
click at [1243, 391] on div "Next slide" at bounding box center [1239, 397] width 37 height 37
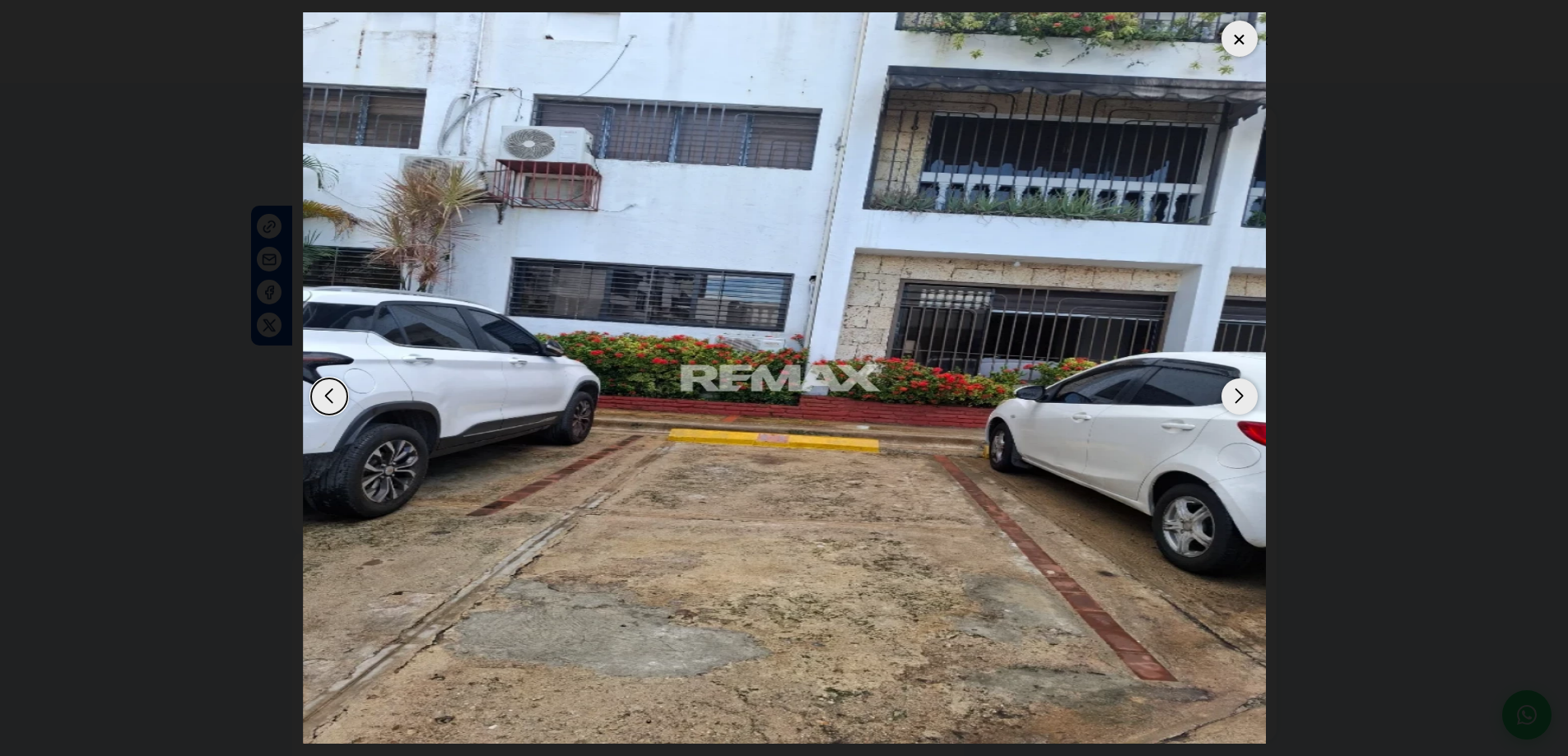
click at [1243, 391] on div "Next slide" at bounding box center [1239, 397] width 37 height 37
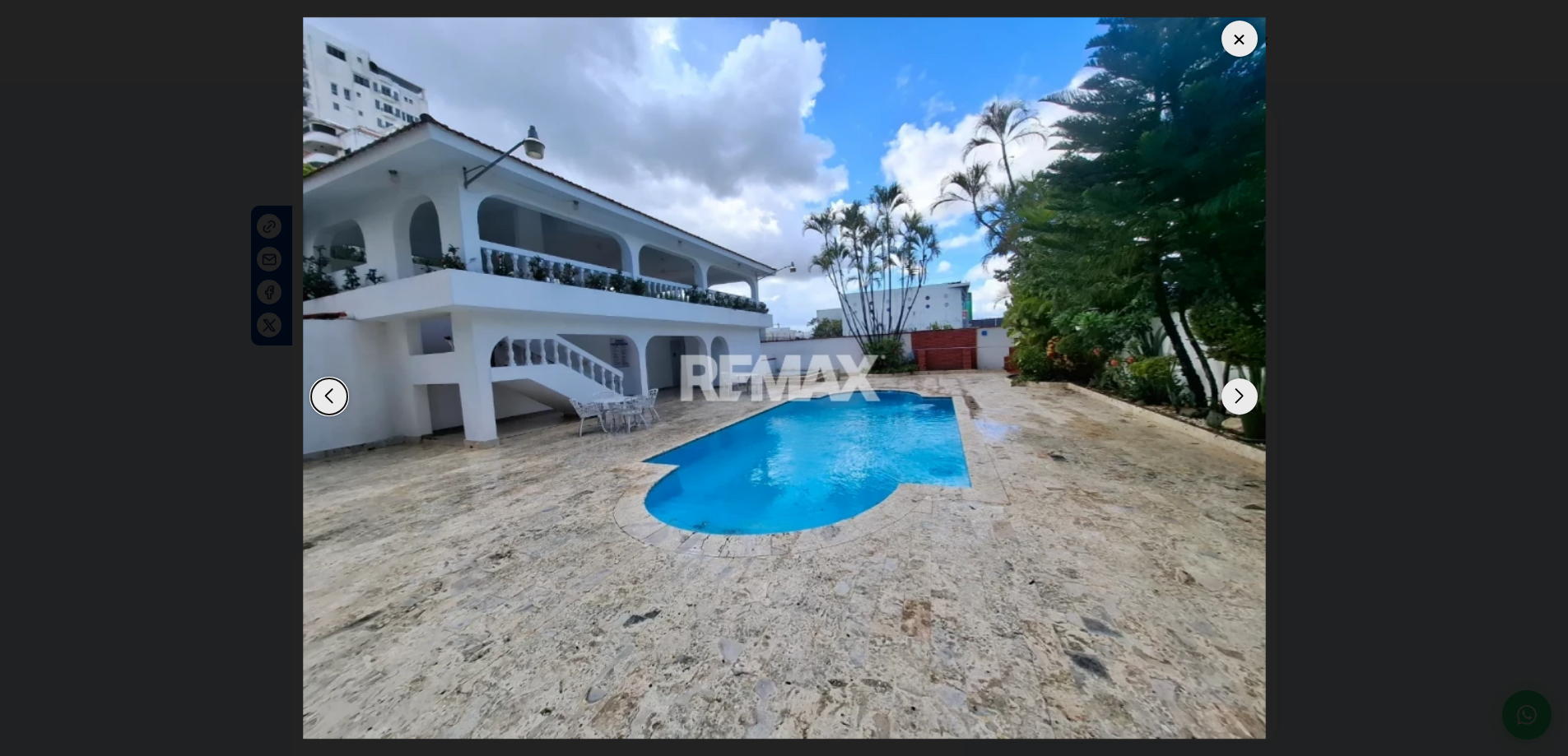
click at [1243, 391] on div "Next slide" at bounding box center [1239, 397] width 37 height 37
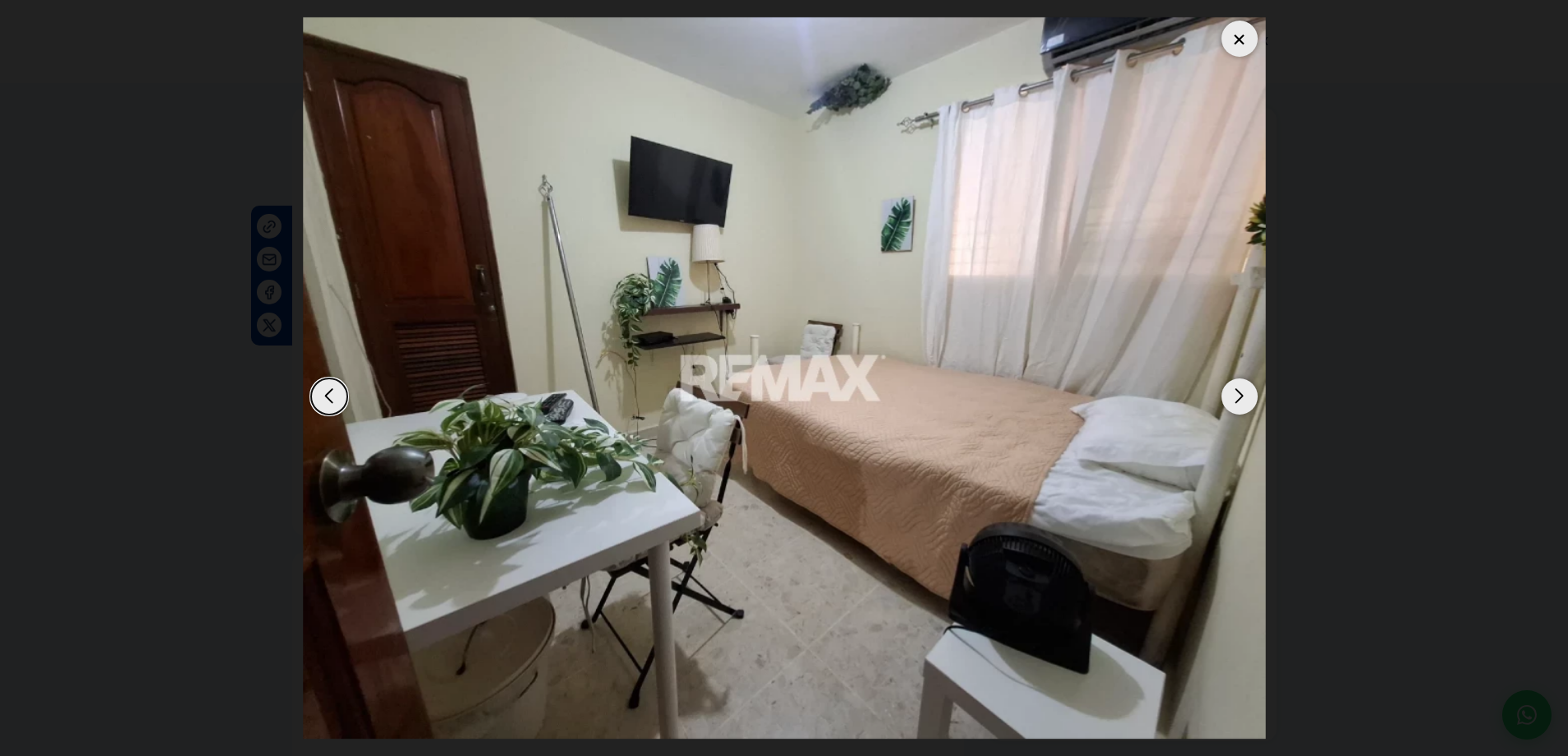
click at [1243, 391] on div "Next slide" at bounding box center [1239, 397] width 37 height 37
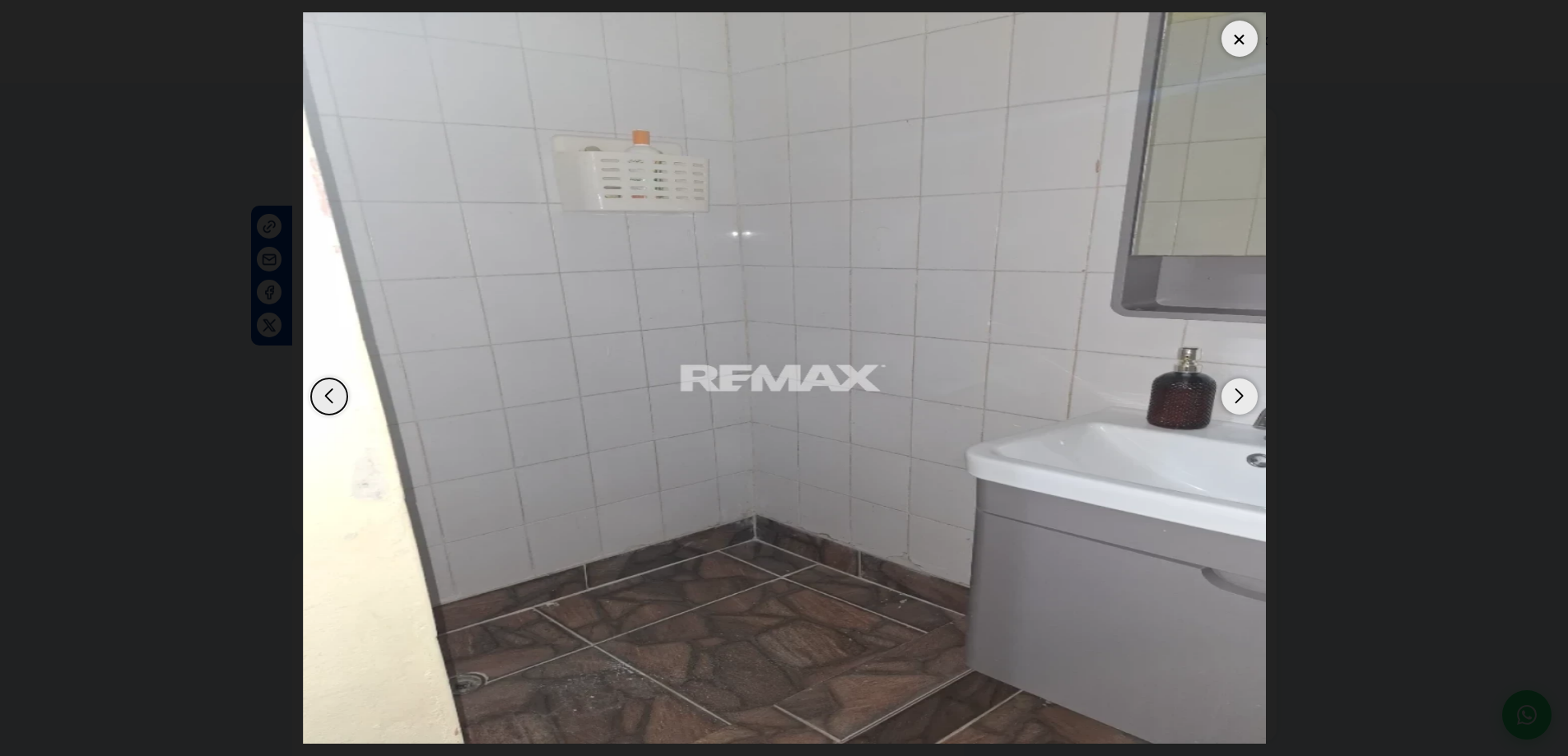
click at [1243, 391] on div "Next slide" at bounding box center [1239, 397] width 37 height 37
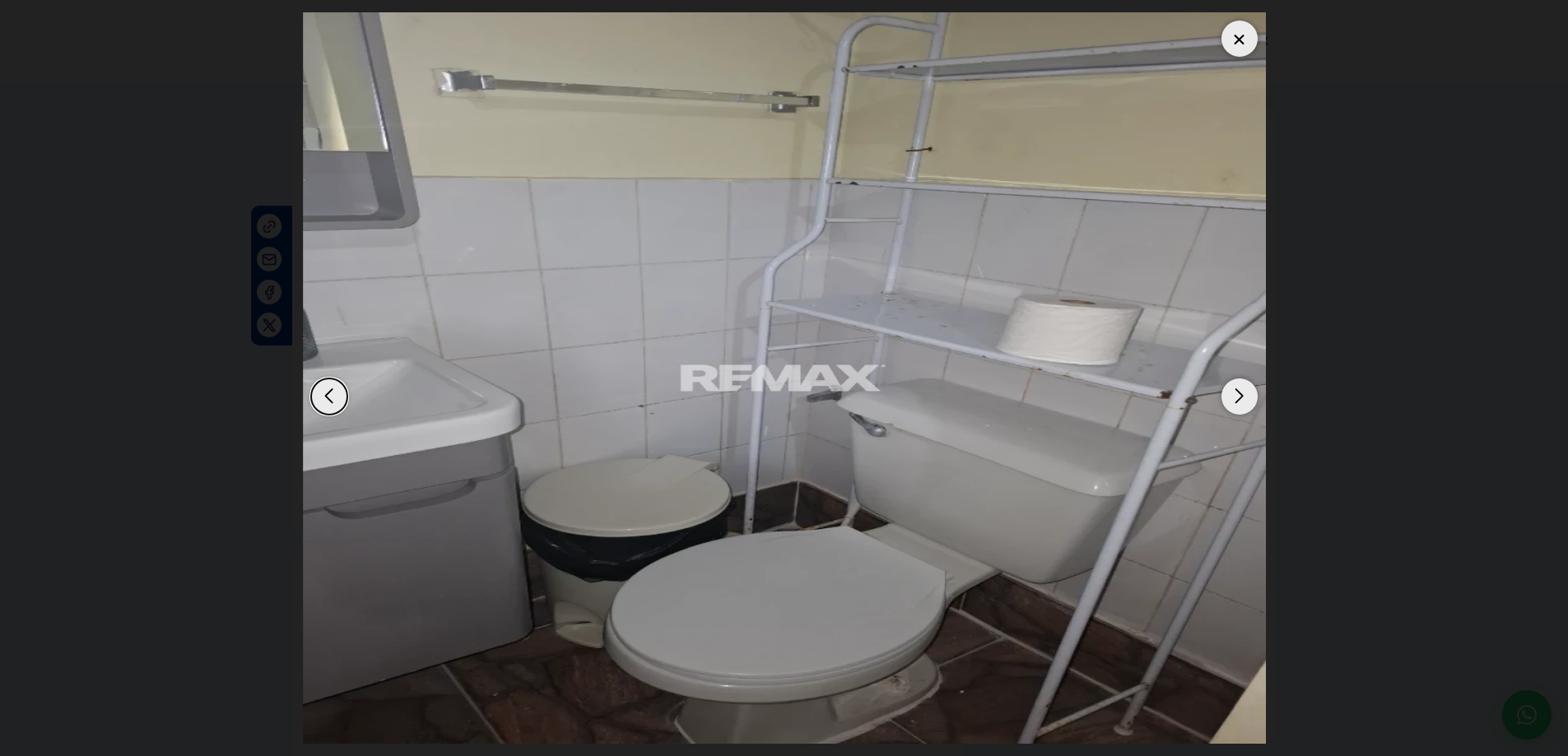
click at [1240, 33] on div at bounding box center [1239, 38] width 37 height 37
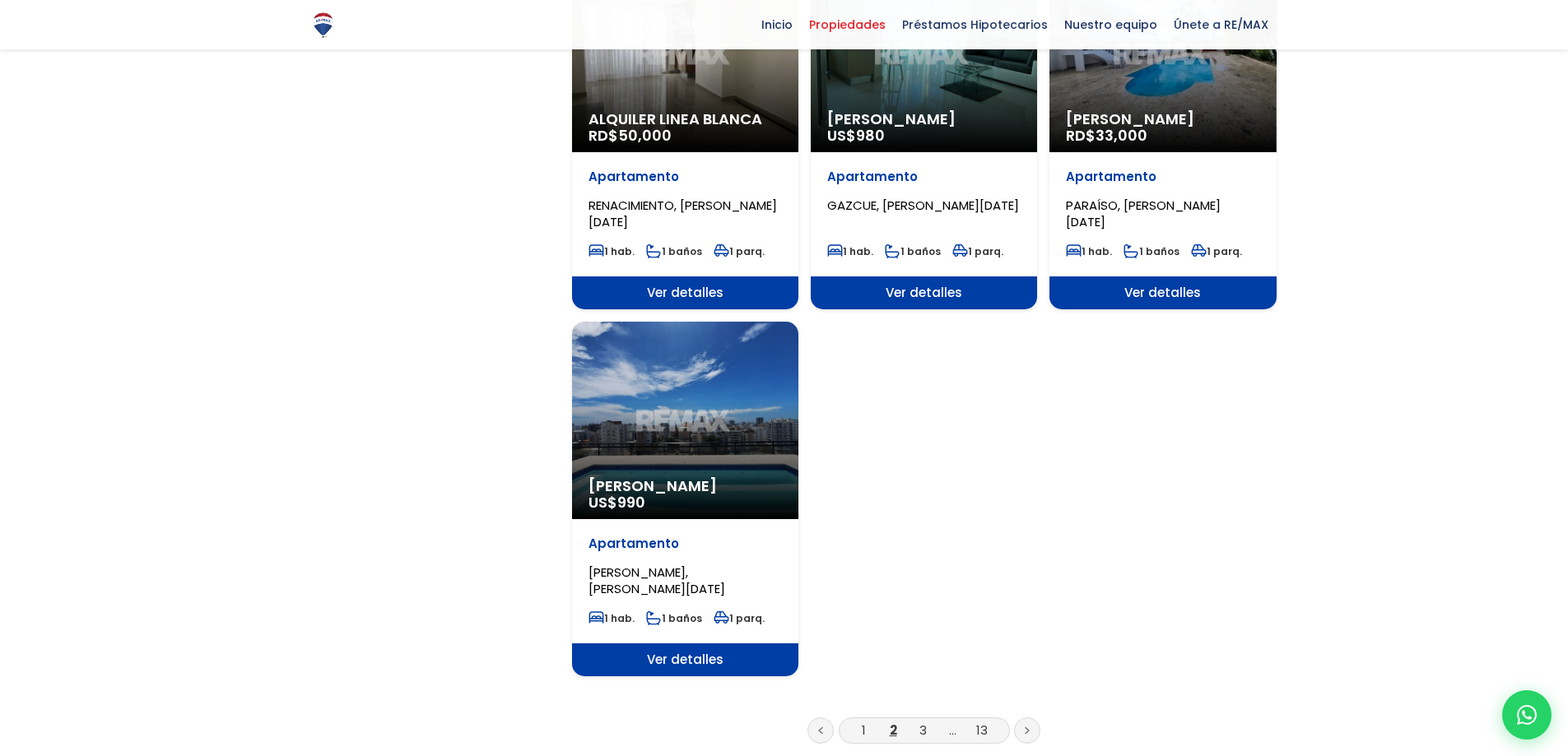
scroll to position [1810, 0]
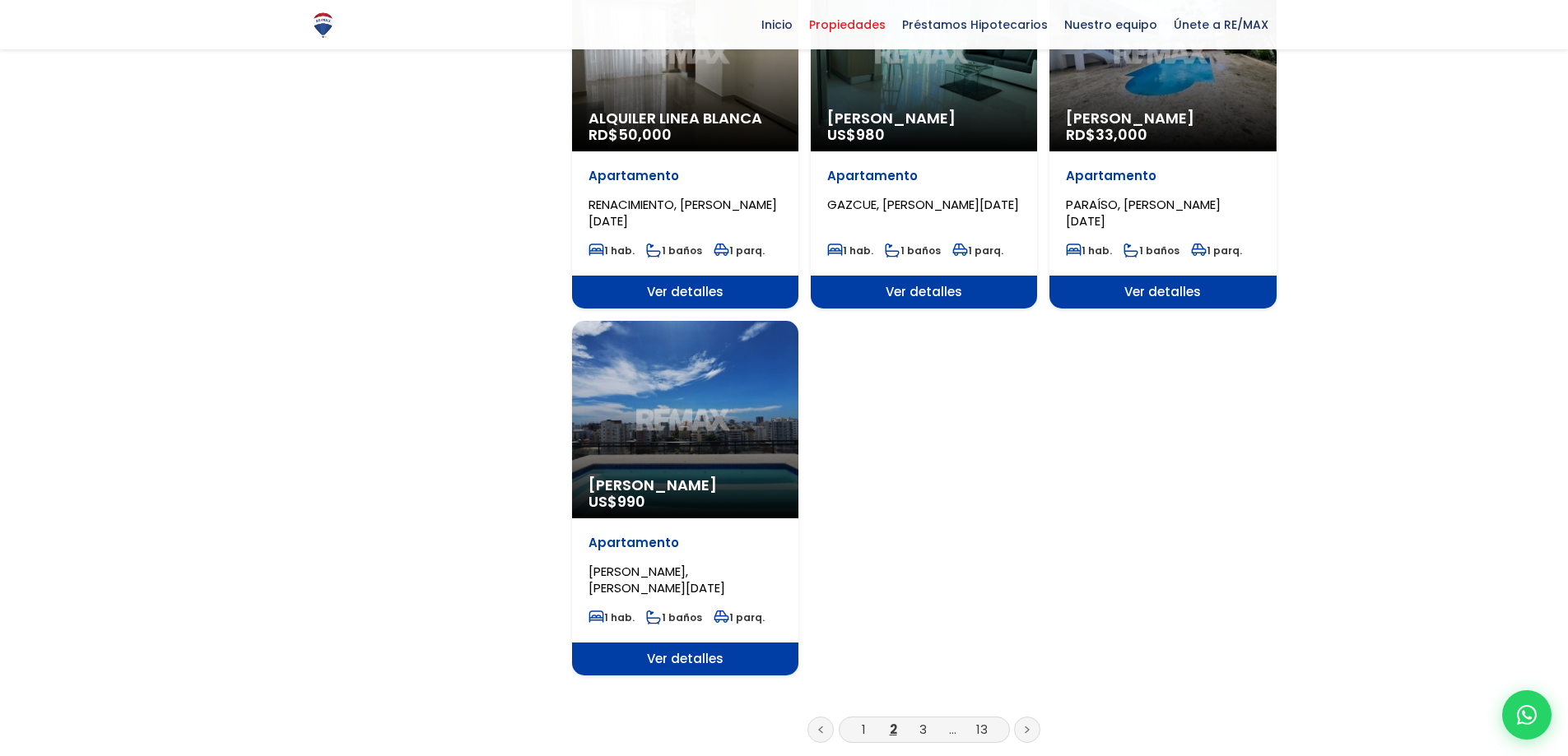
click at [670, 372] on div "[PERSON_NAME] US$ 990" at bounding box center [684, 419] width 226 height 197
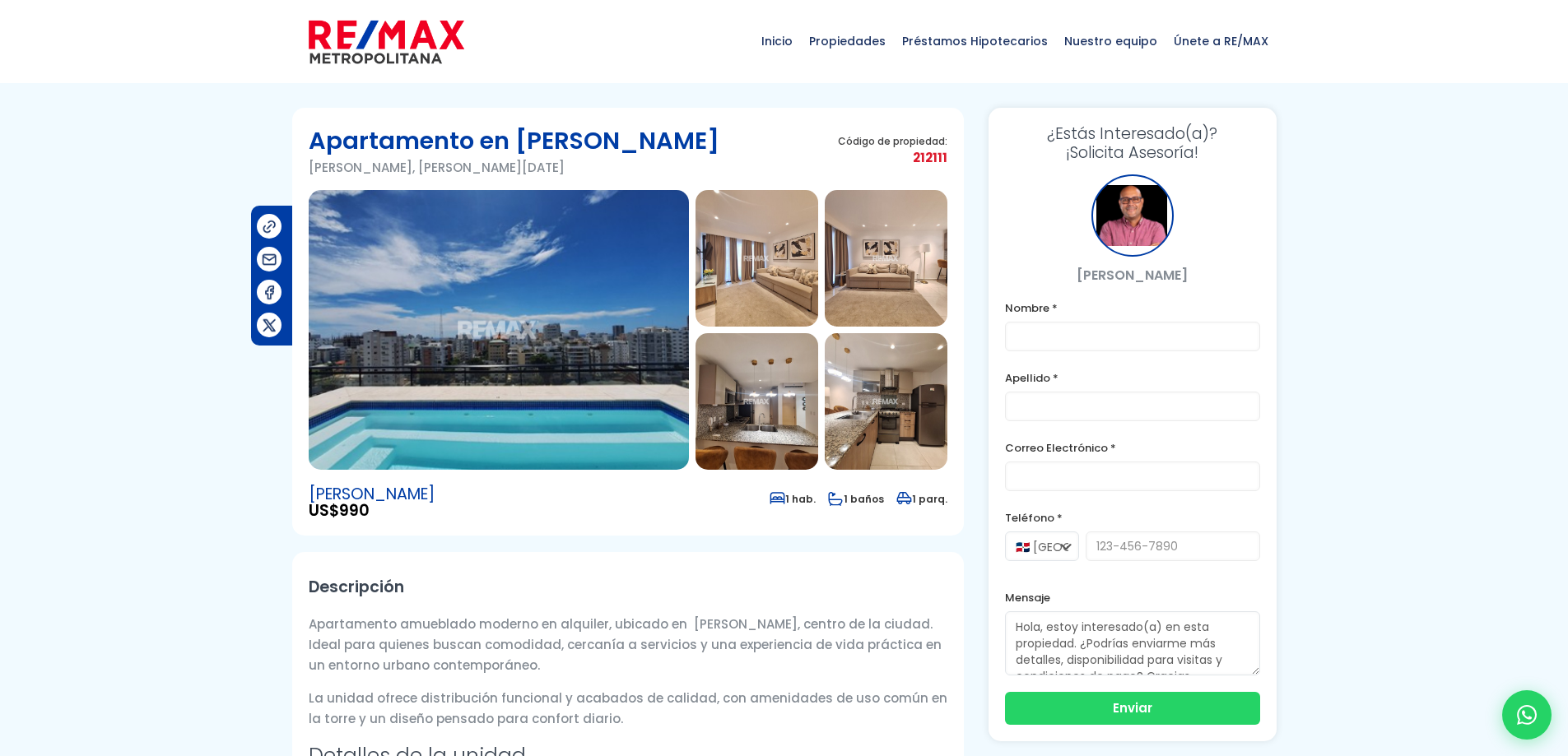
click at [437, 343] on img at bounding box center [499, 330] width 380 height 279
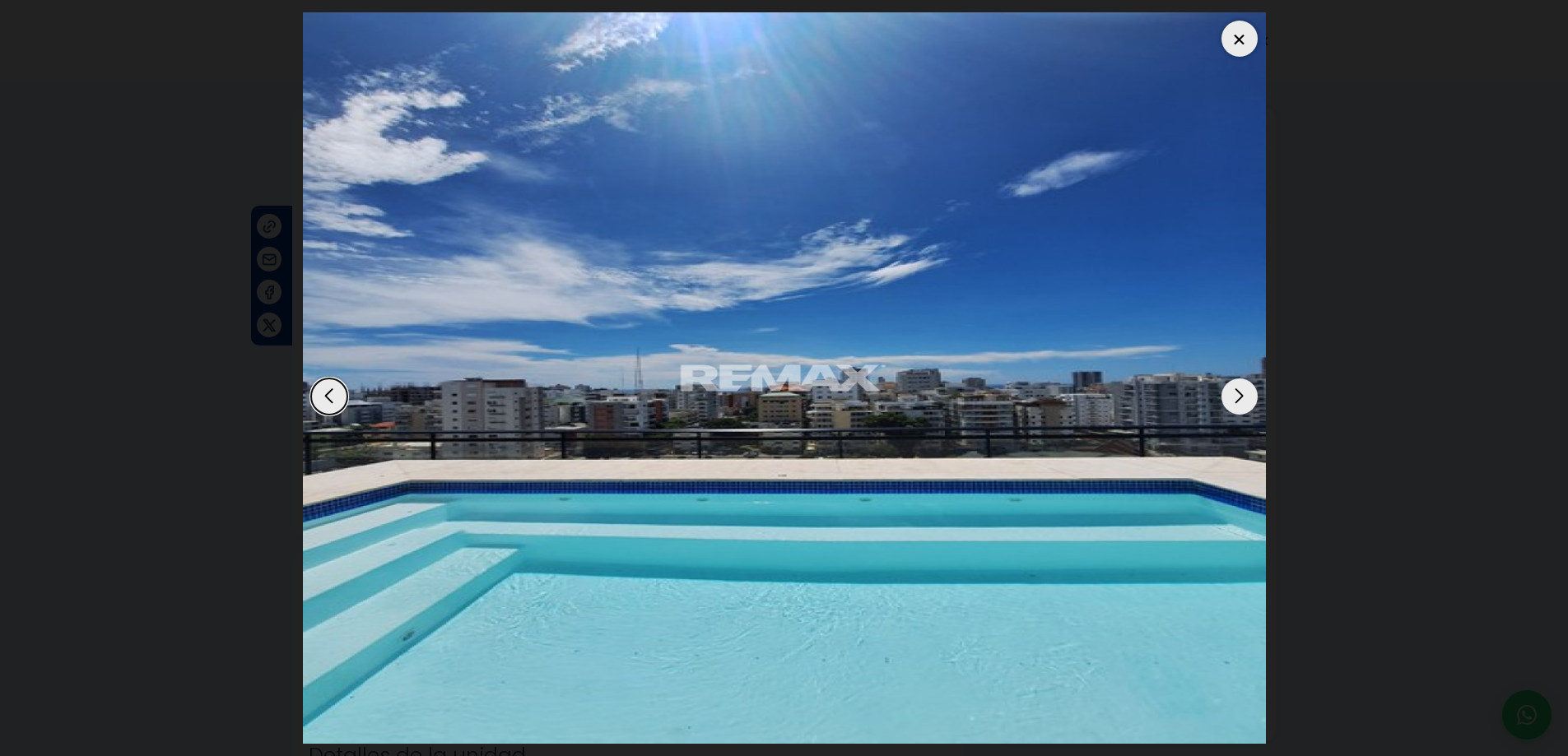
click at [1236, 396] on div "Next slide" at bounding box center [1239, 397] width 37 height 37
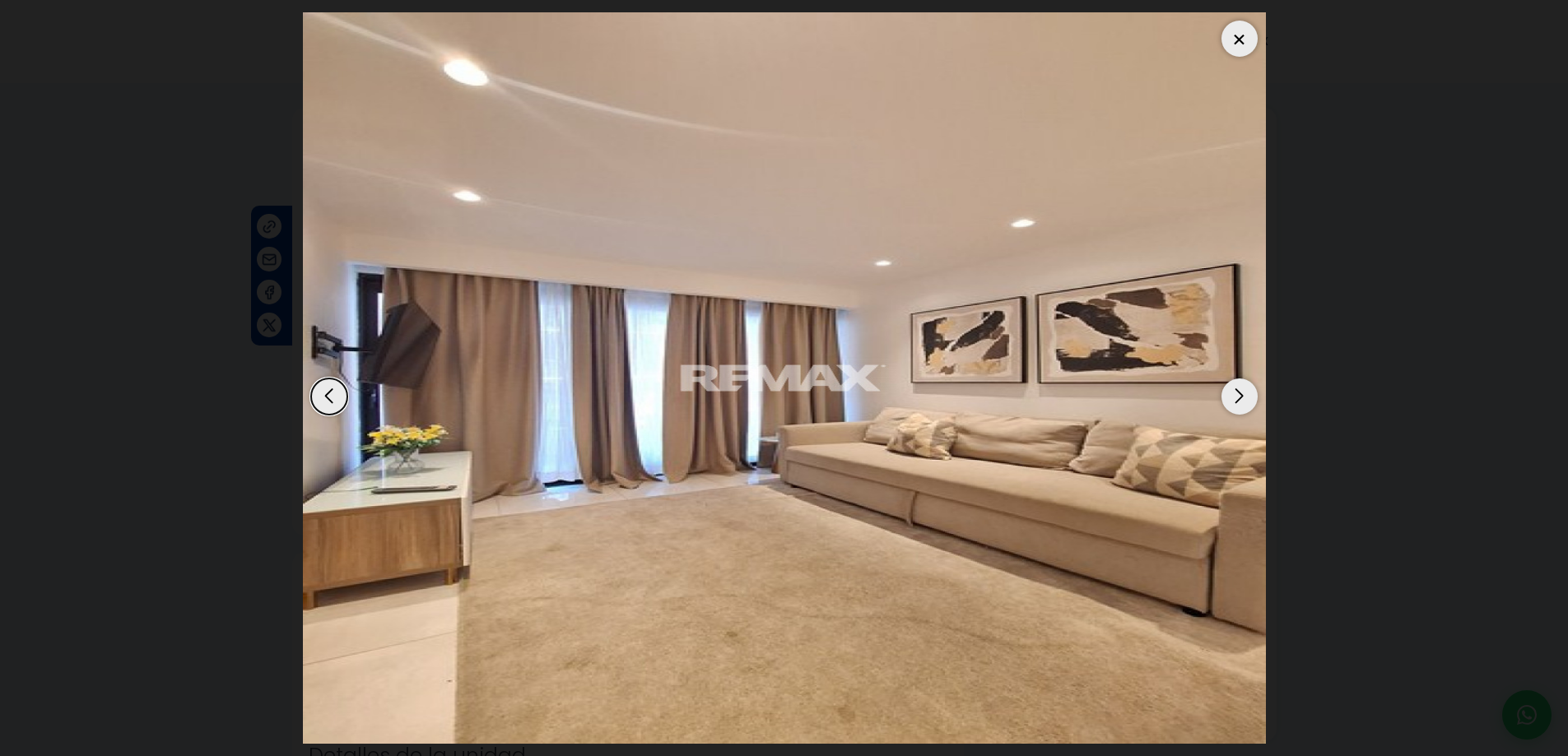
click at [1236, 396] on div "Next slide" at bounding box center [1239, 397] width 37 height 37
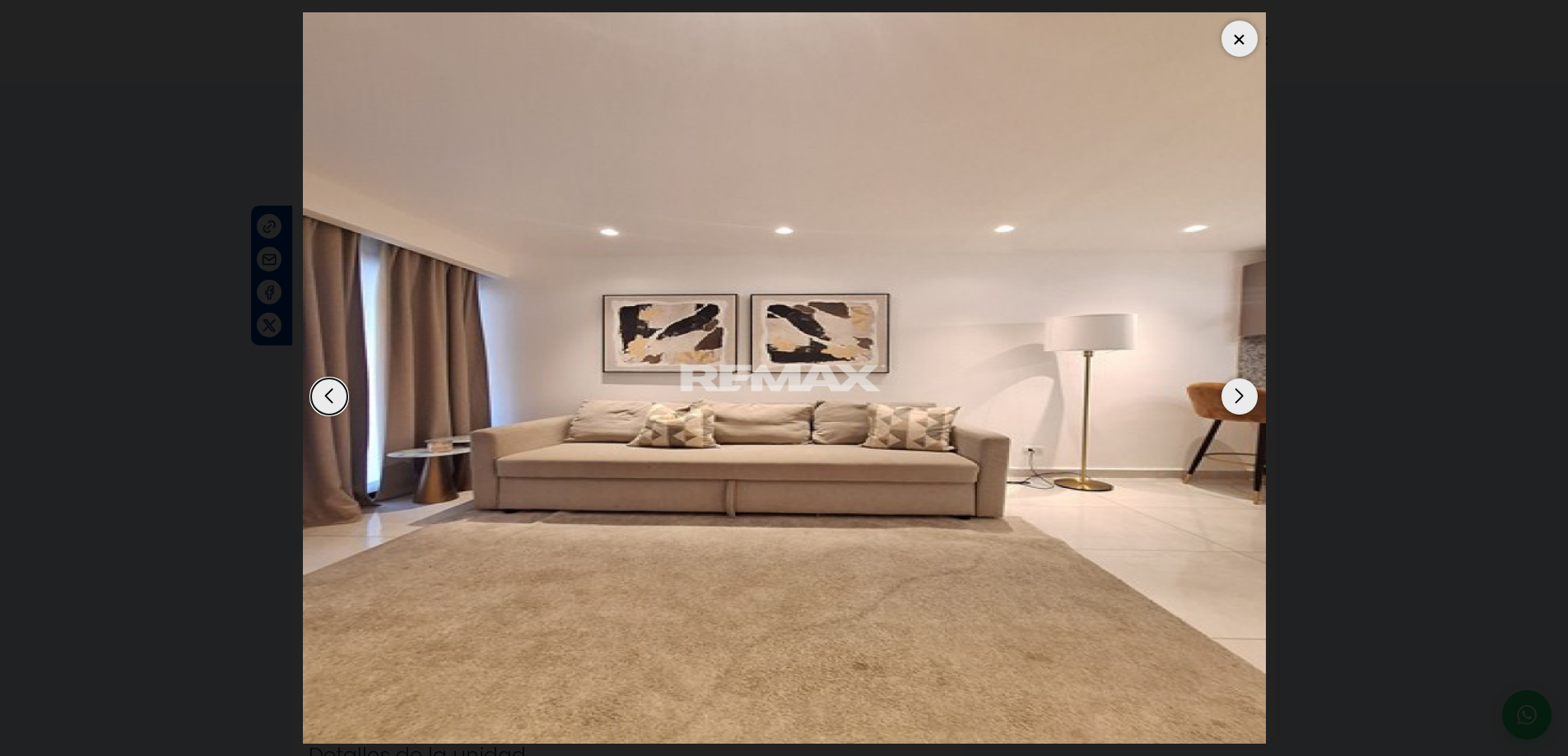
click at [1236, 396] on div "Next slide" at bounding box center [1239, 397] width 37 height 37
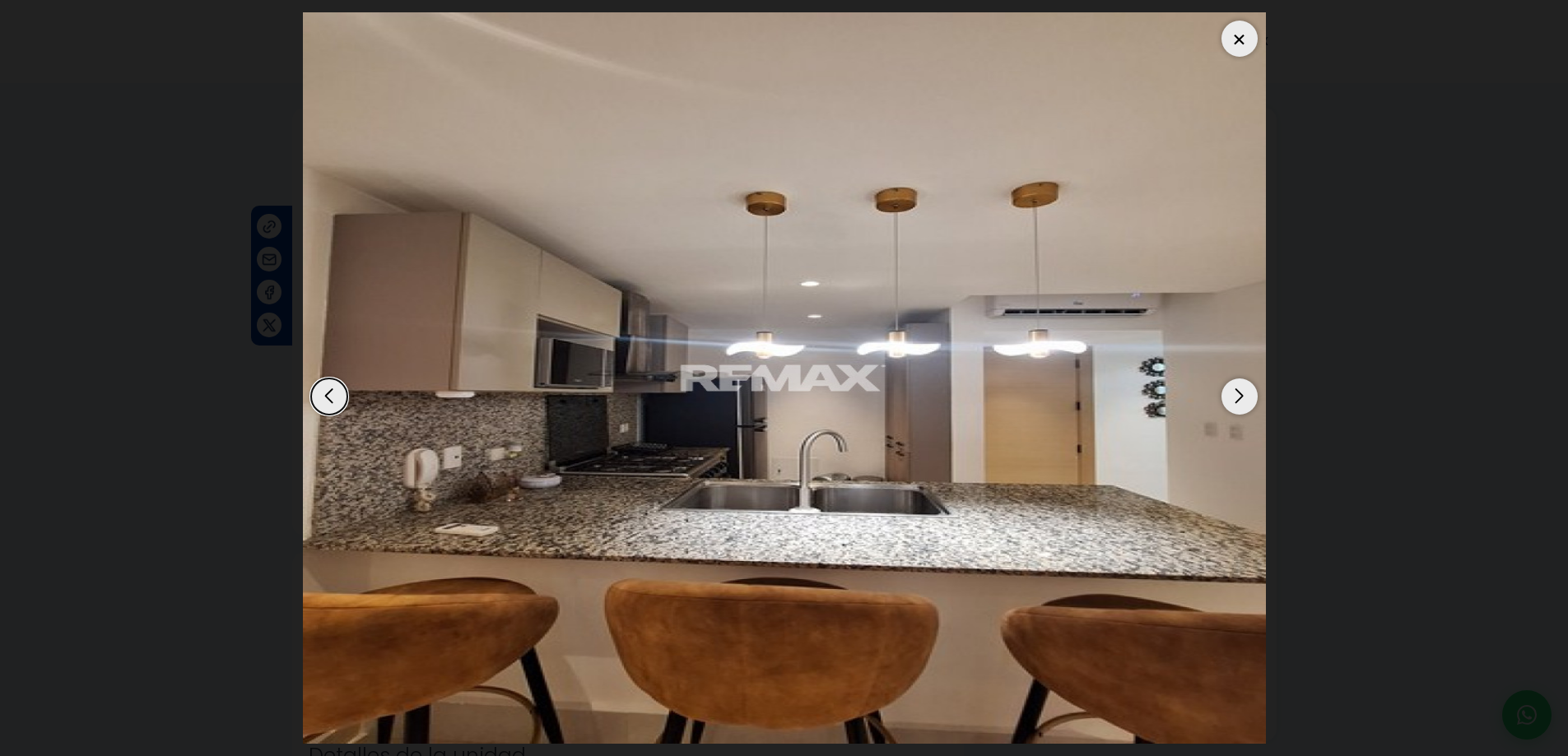
click at [1236, 396] on div "Next slide" at bounding box center [1239, 397] width 37 height 37
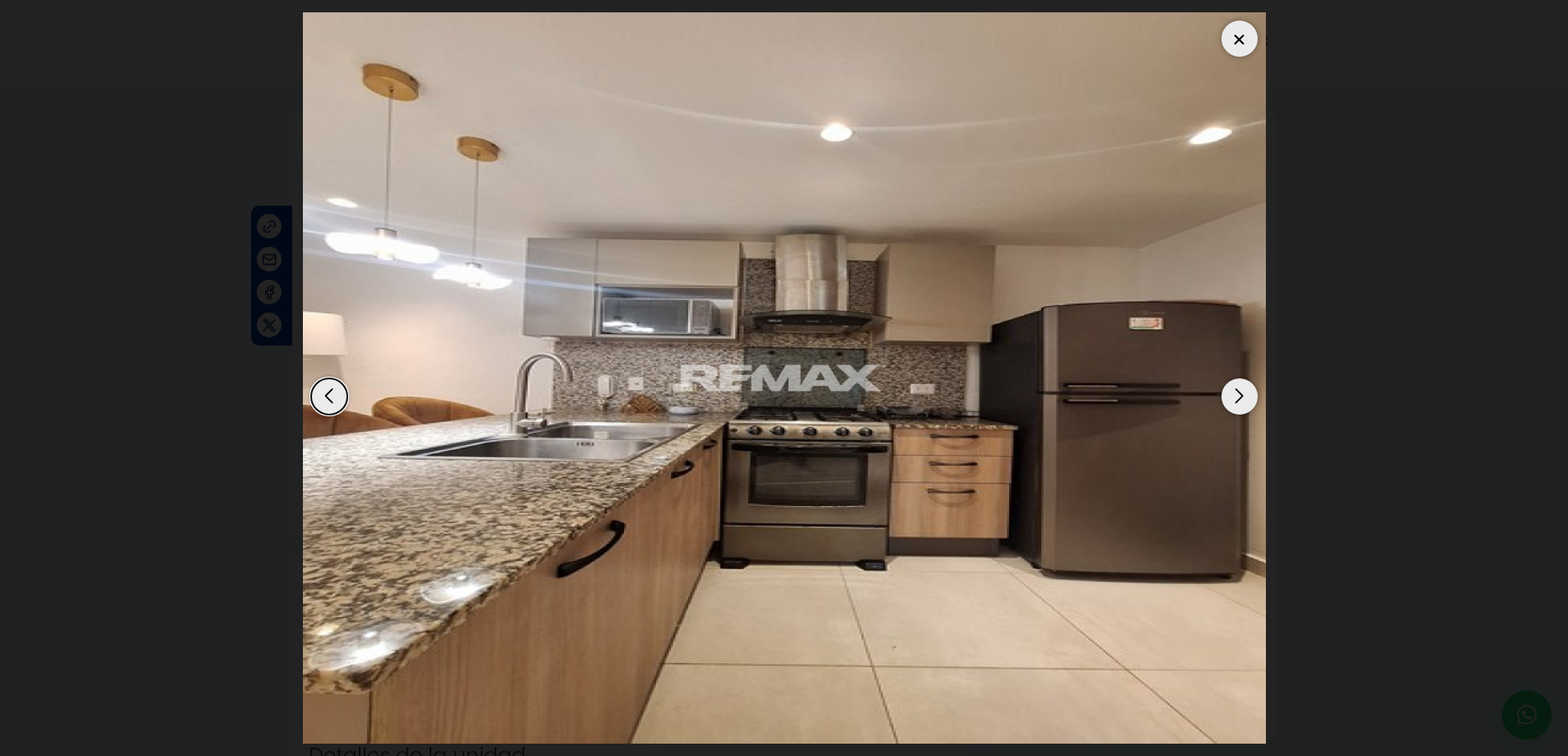
click at [1236, 396] on div "Next slide" at bounding box center [1239, 397] width 37 height 37
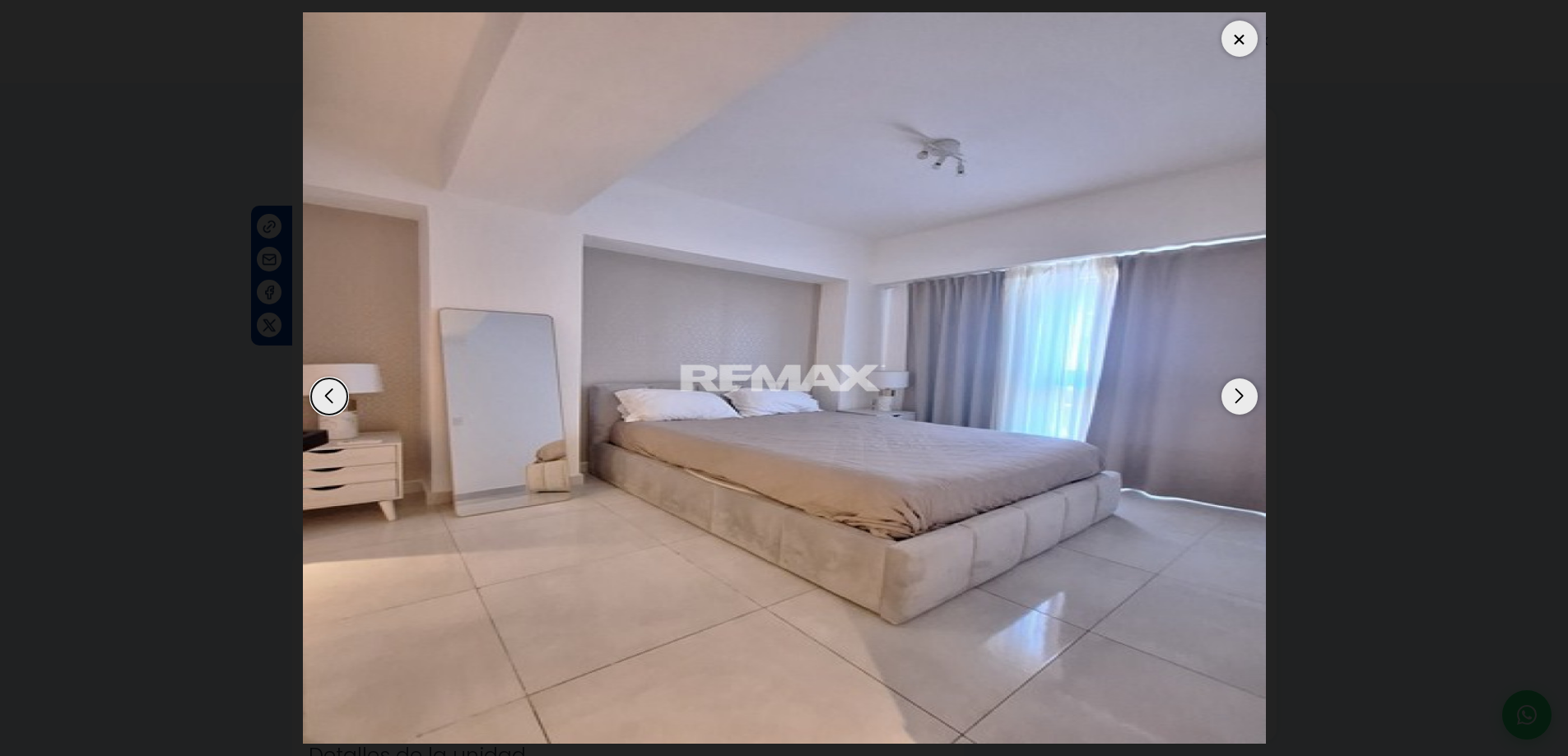
click at [1236, 396] on div "Next slide" at bounding box center [1239, 397] width 37 height 37
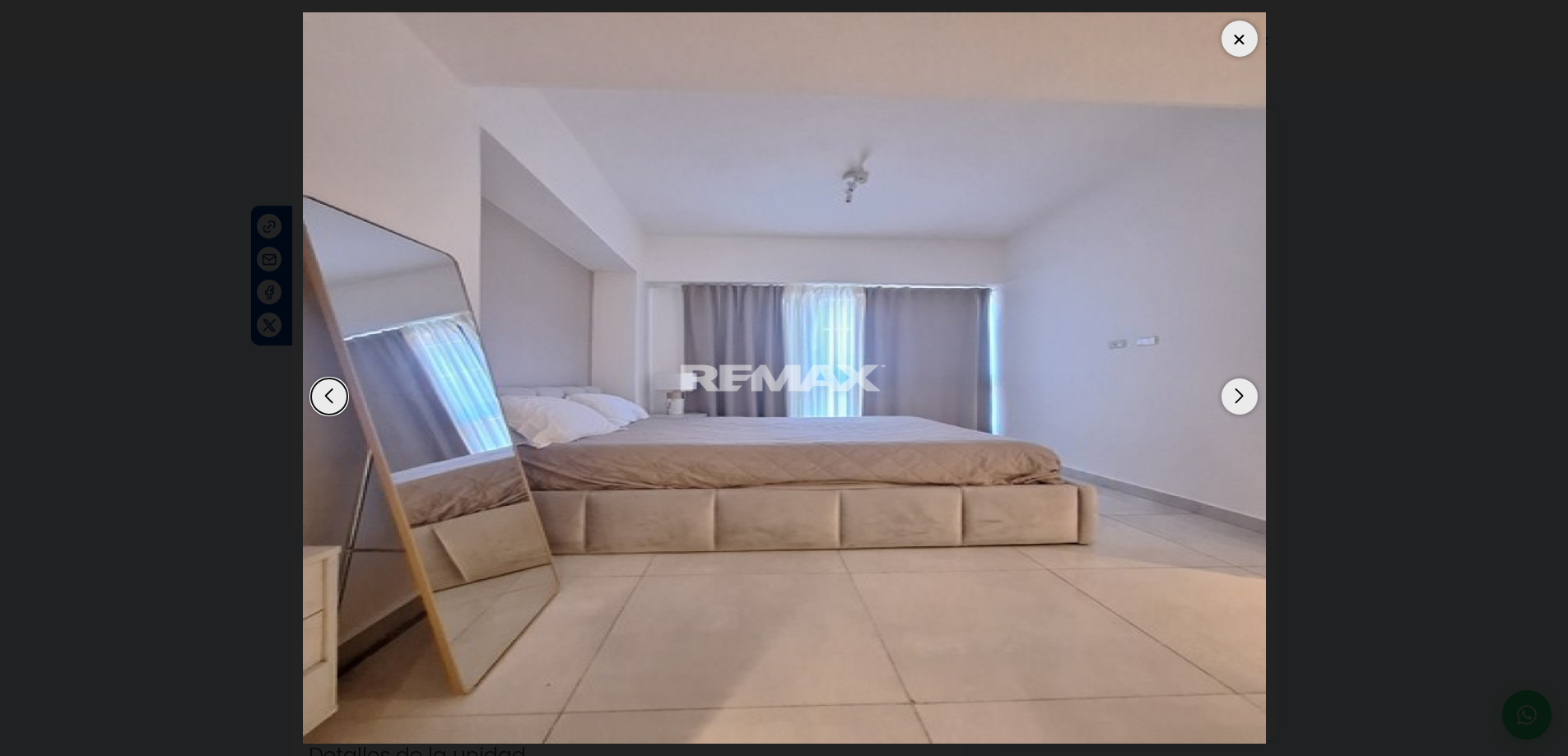
click at [1236, 396] on div "Next slide" at bounding box center [1239, 397] width 37 height 37
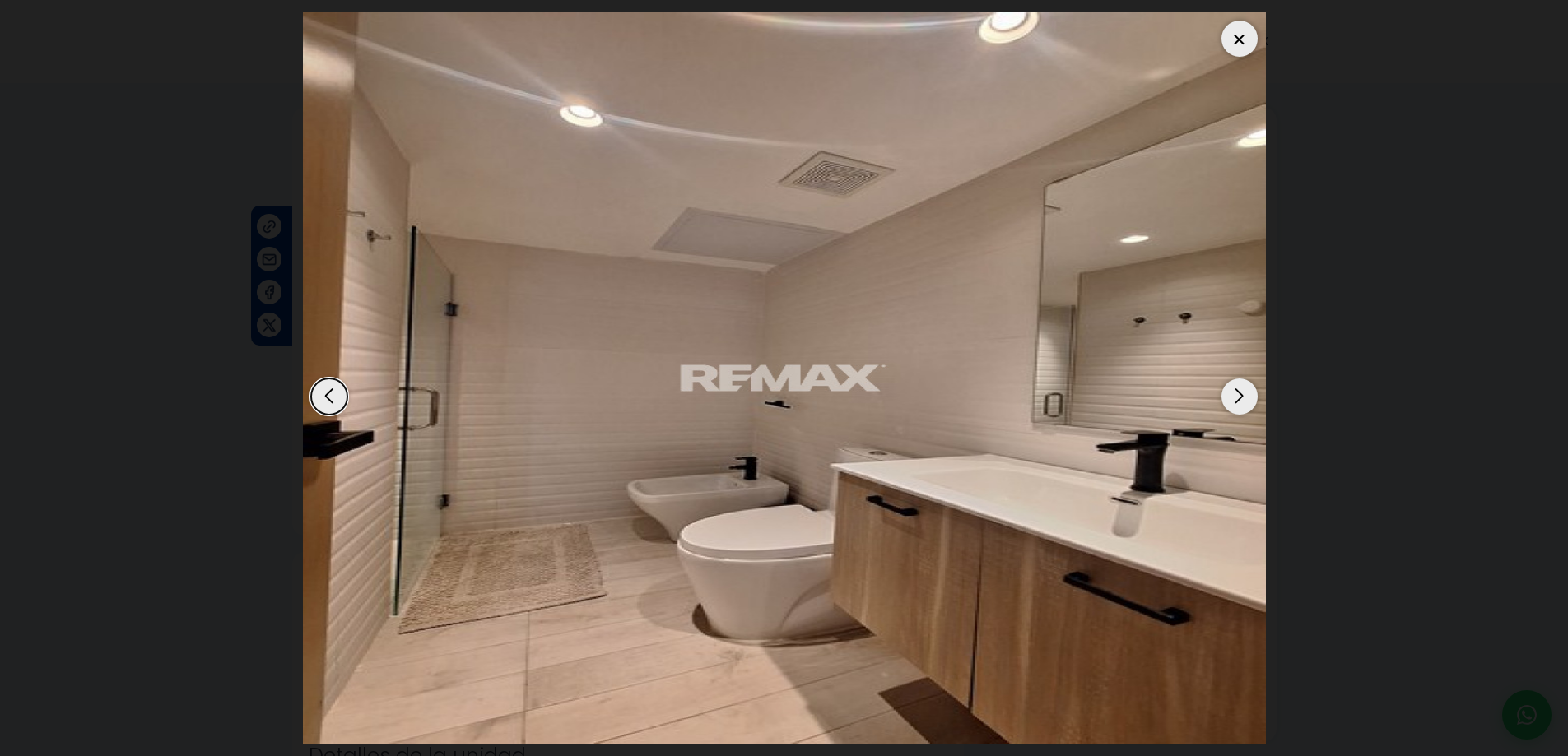
click at [1236, 396] on div "Next slide" at bounding box center [1239, 397] width 37 height 37
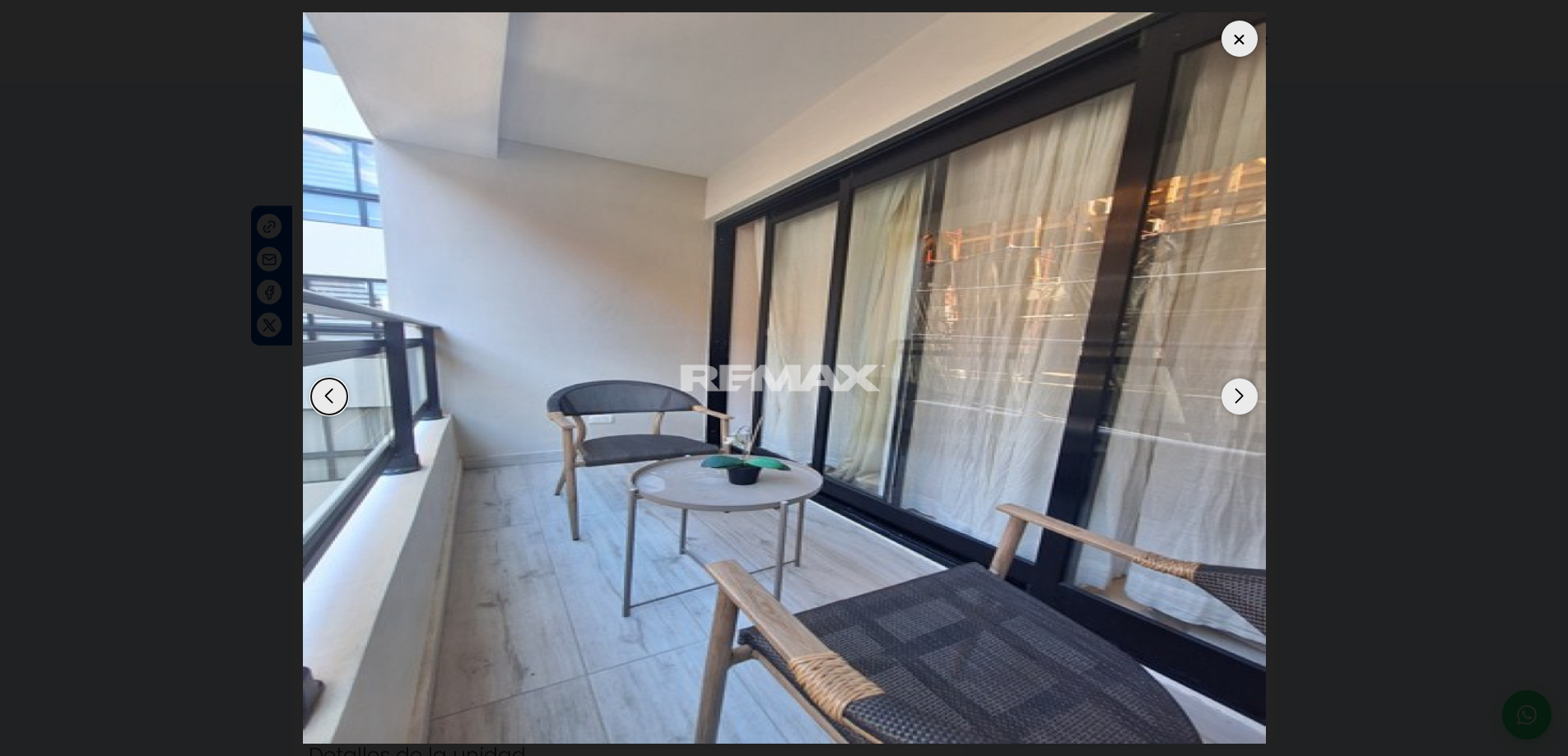
click at [1236, 396] on div "Next slide" at bounding box center [1239, 397] width 37 height 37
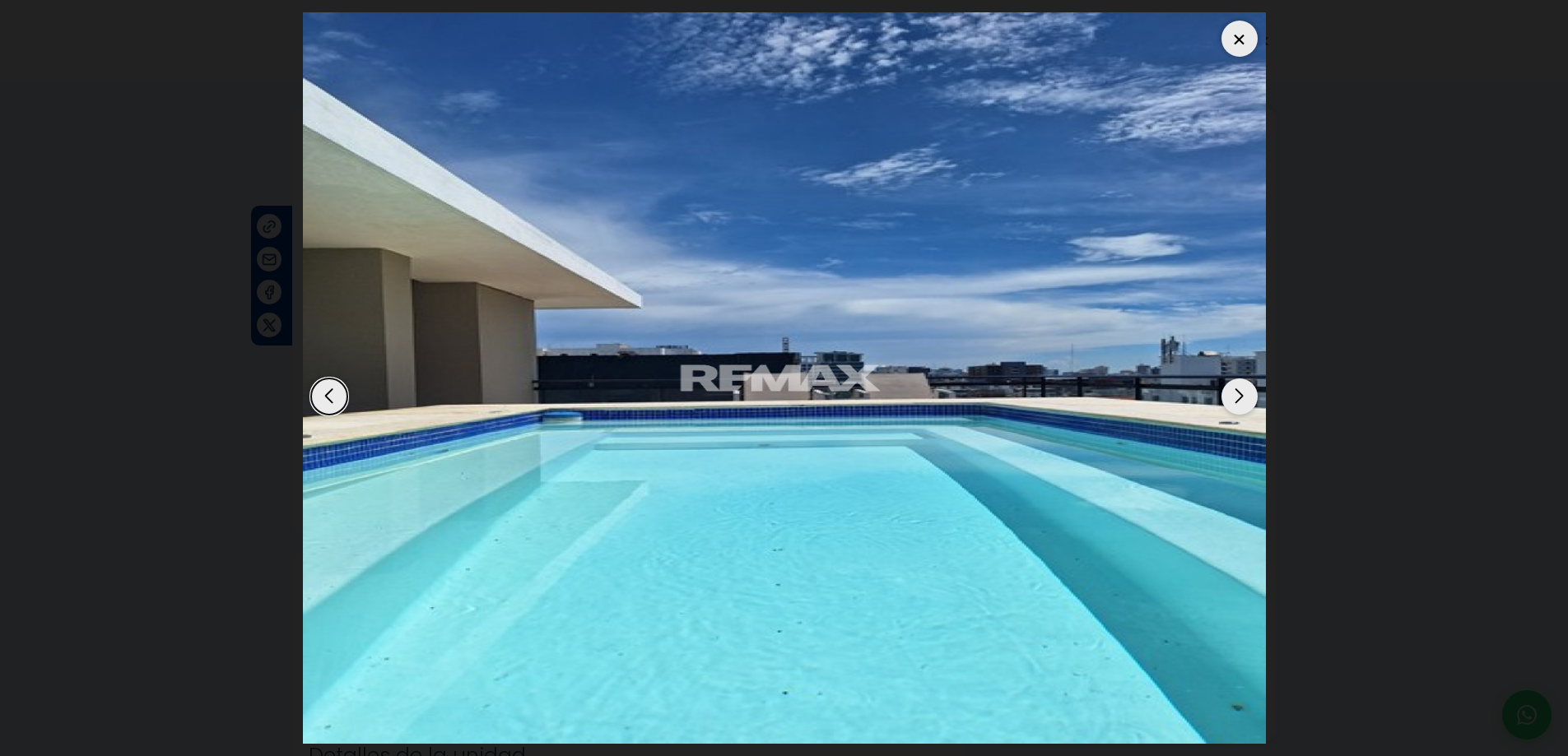
click at [1236, 396] on div "Next slide" at bounding box center [1239, 397] width 37 height 37
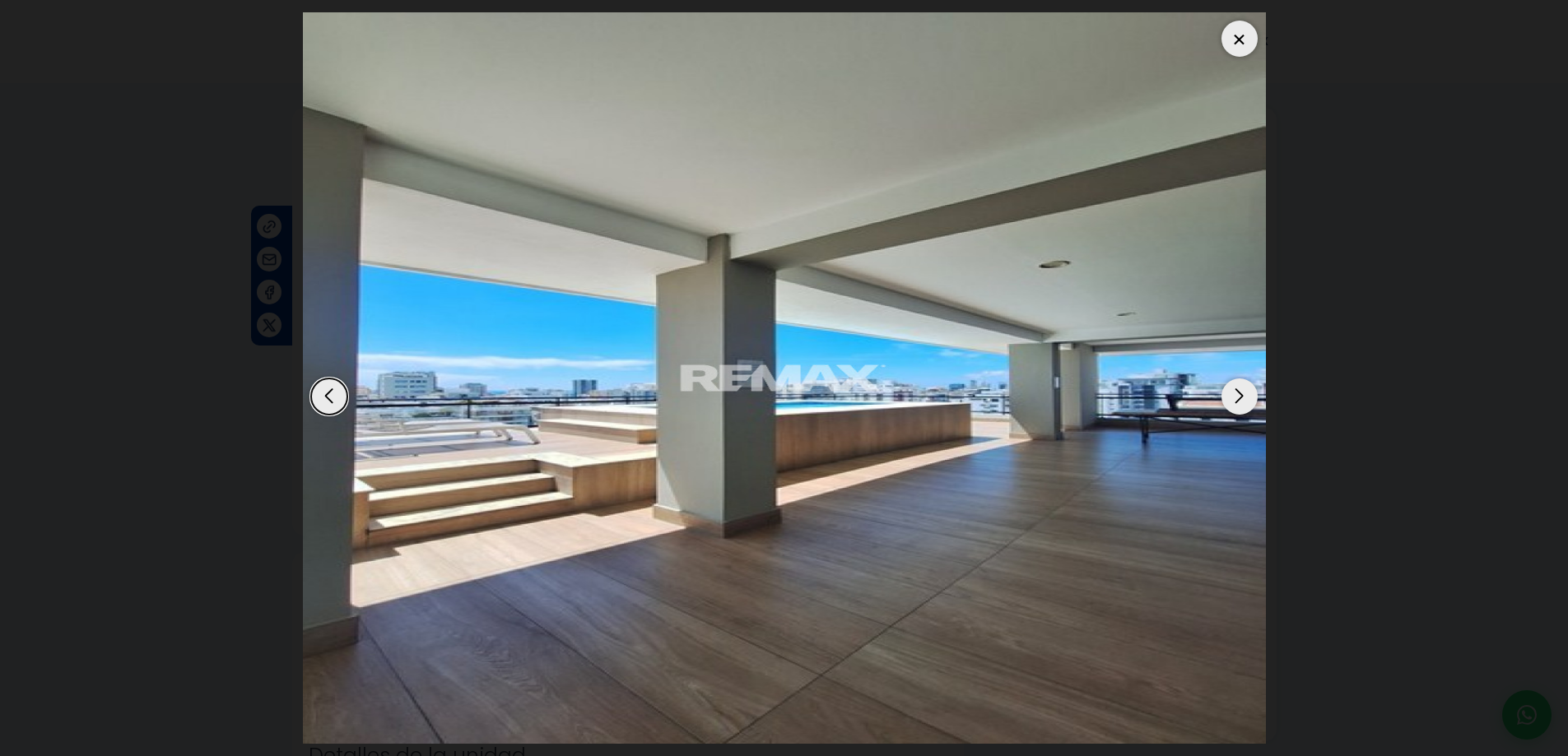
click at [1236, 396] on div "Next slide" at bounding box center [1239, 397] width 37 height 37
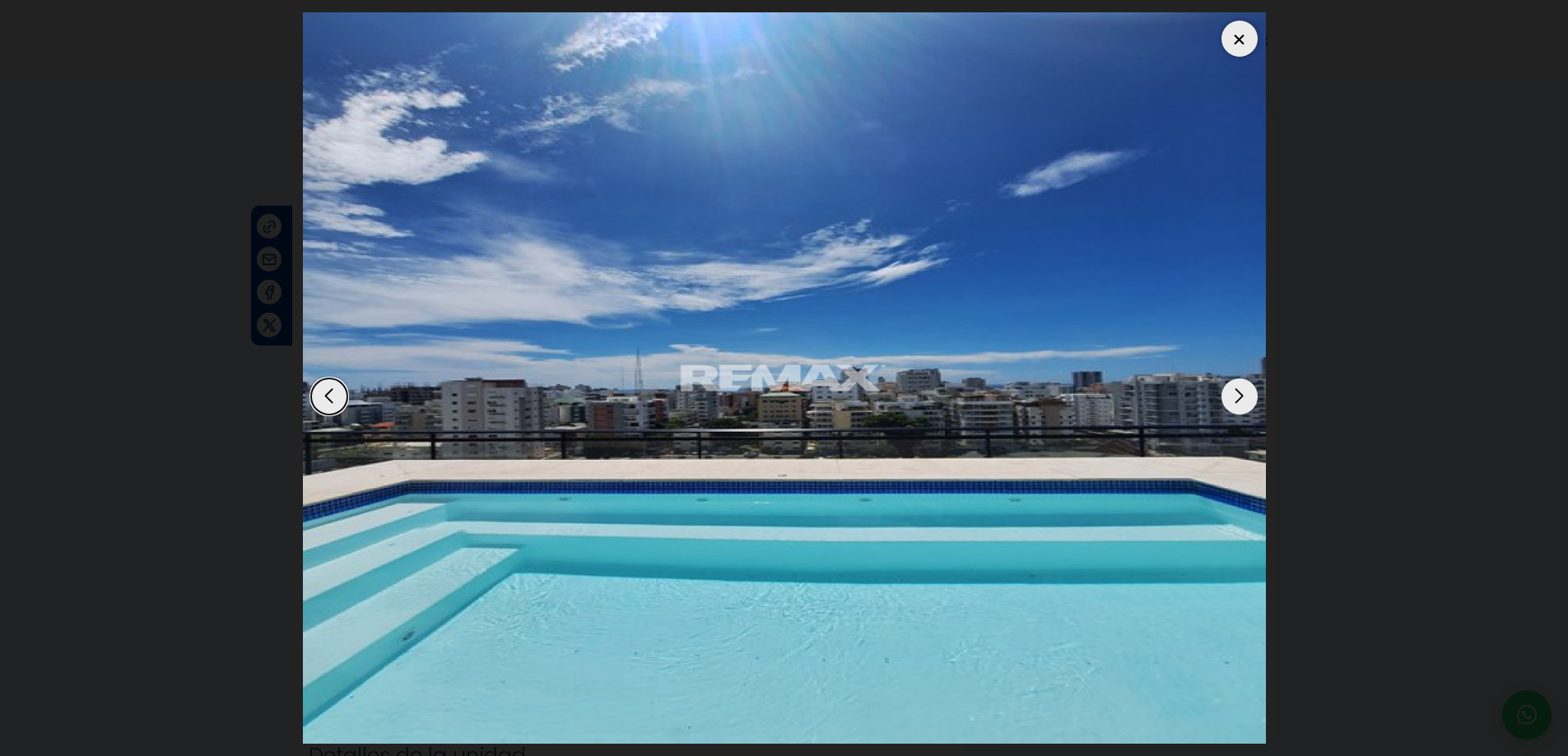
click at [1236, 396] on div "Next slide" at bounding box center [1239, 397] width 37 height 37
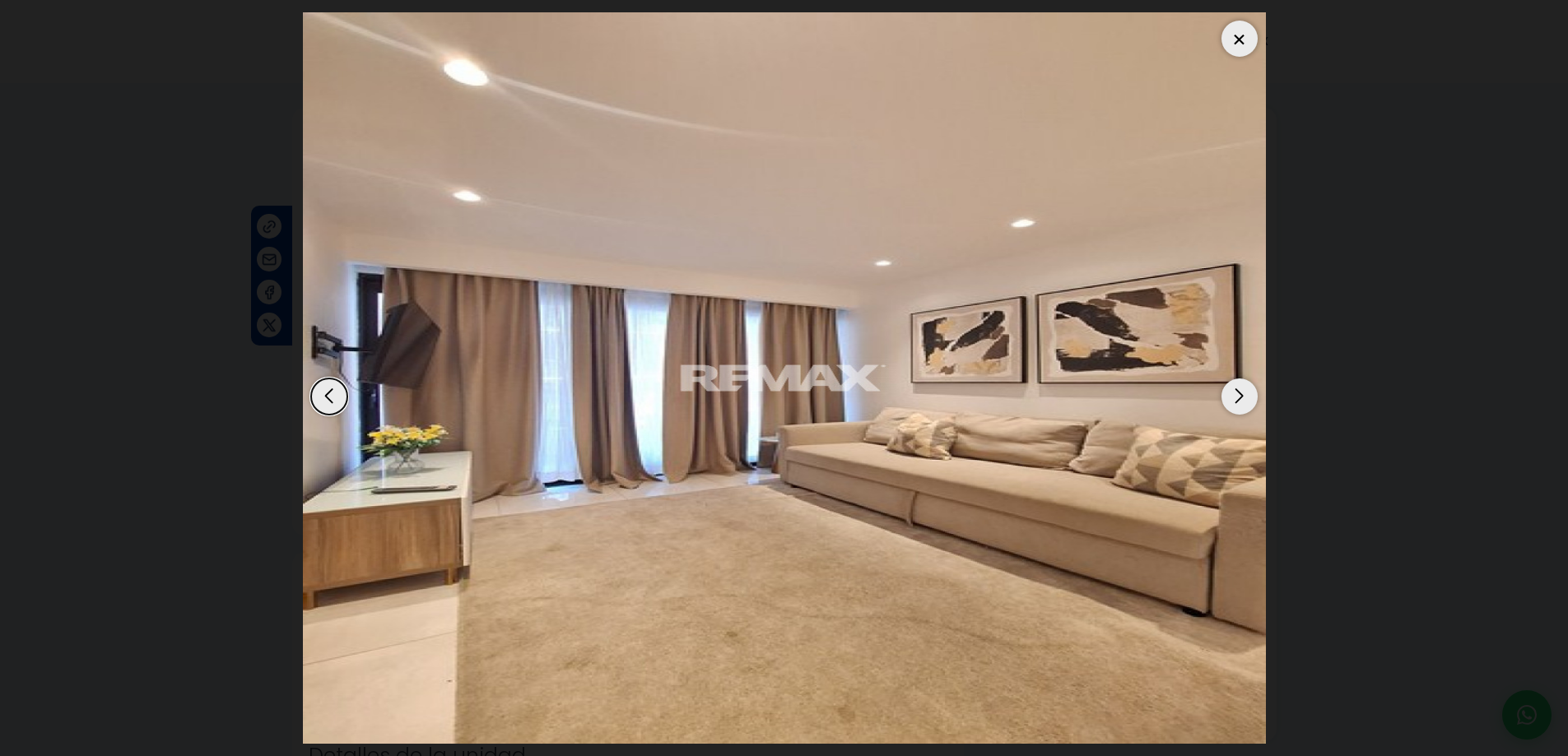
click at [1236, 396] on div "Next slide" at bounding box center [1239, 397] width 37 height 37
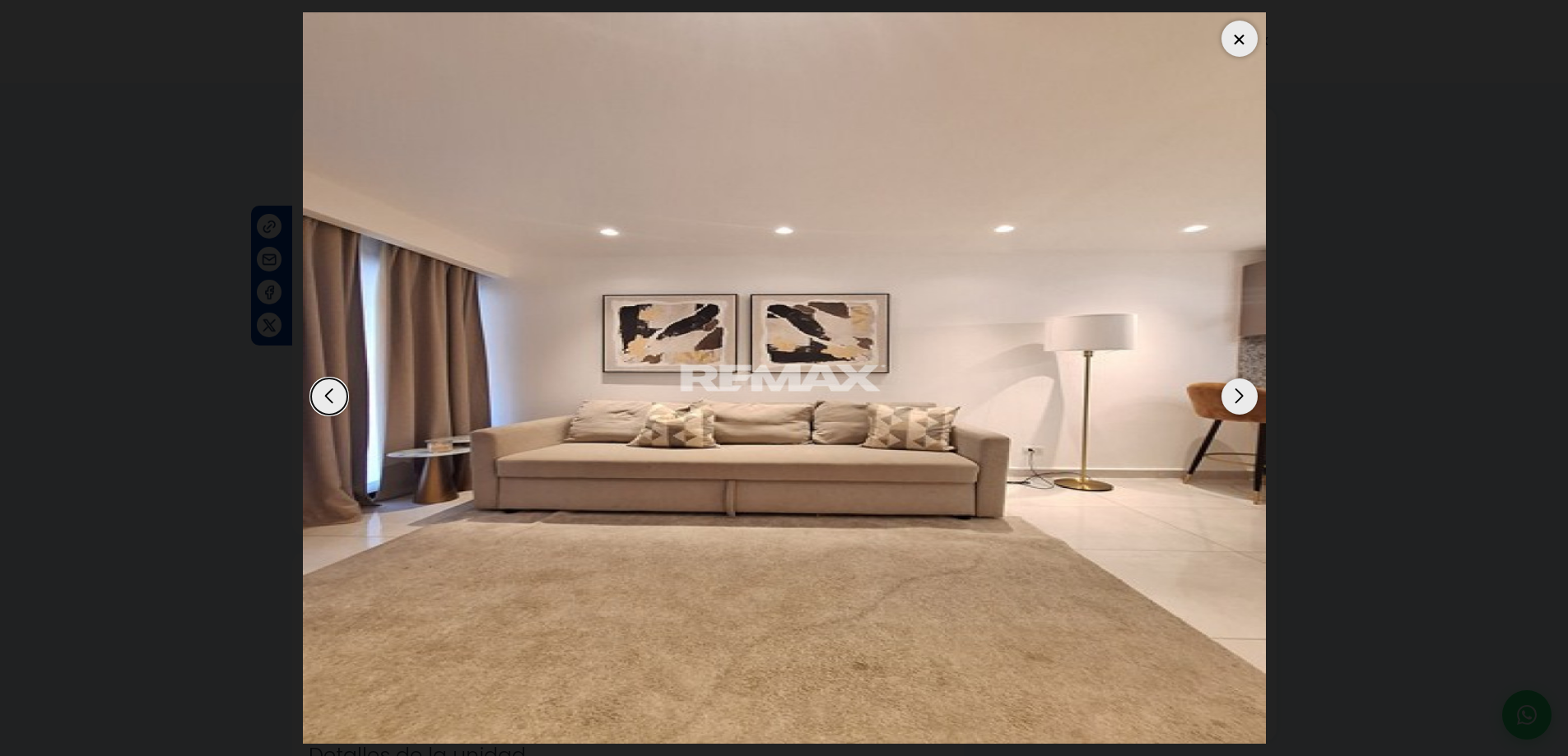
click at [1236, 396] on div "Next slide" at bounding box center [1239, 397] width 37 height 37
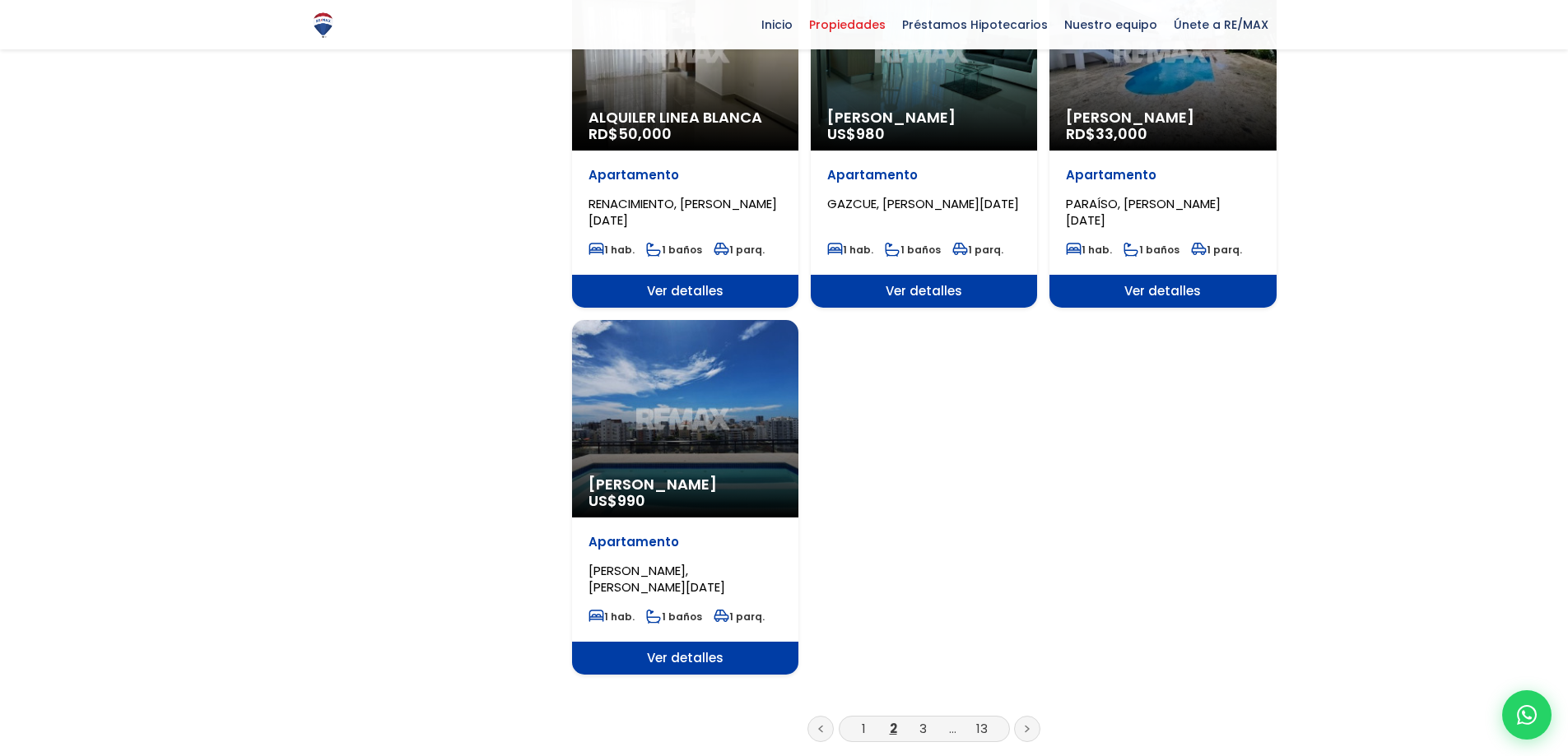
scroll to position [1810, 0]
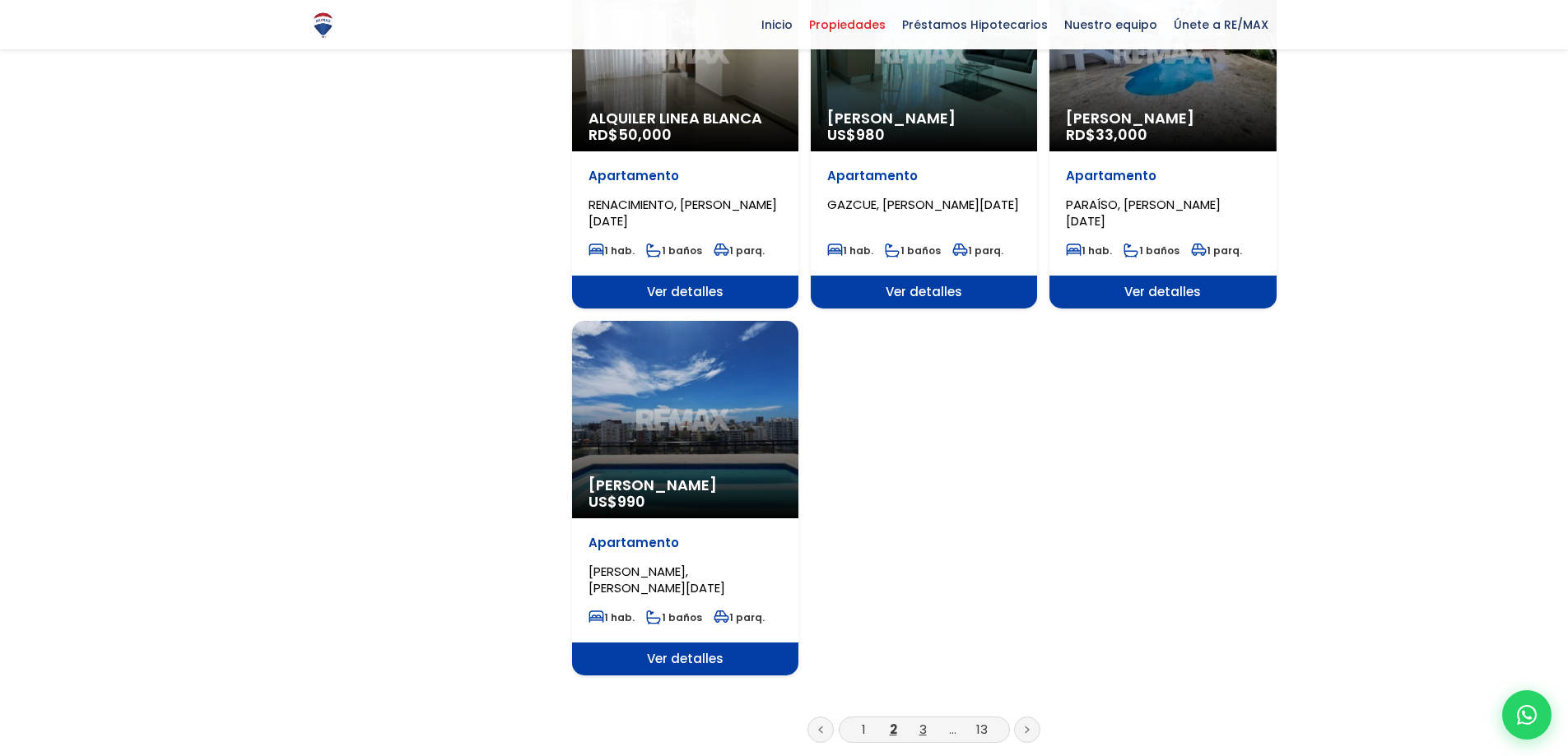
click at [920, 720] on link "3" at bounding box center [923, 729] width 8 height 18
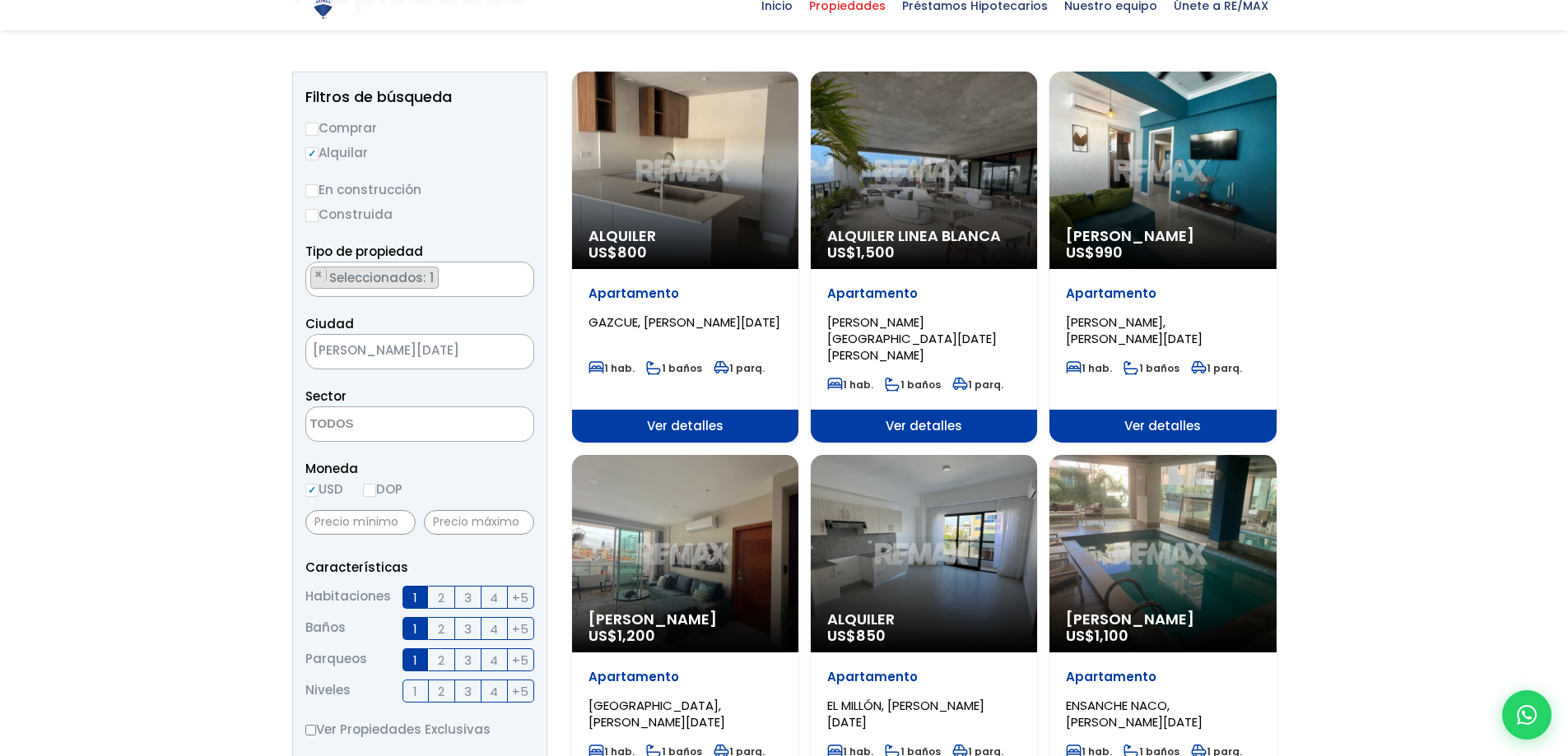
scroll to position [165, 0]
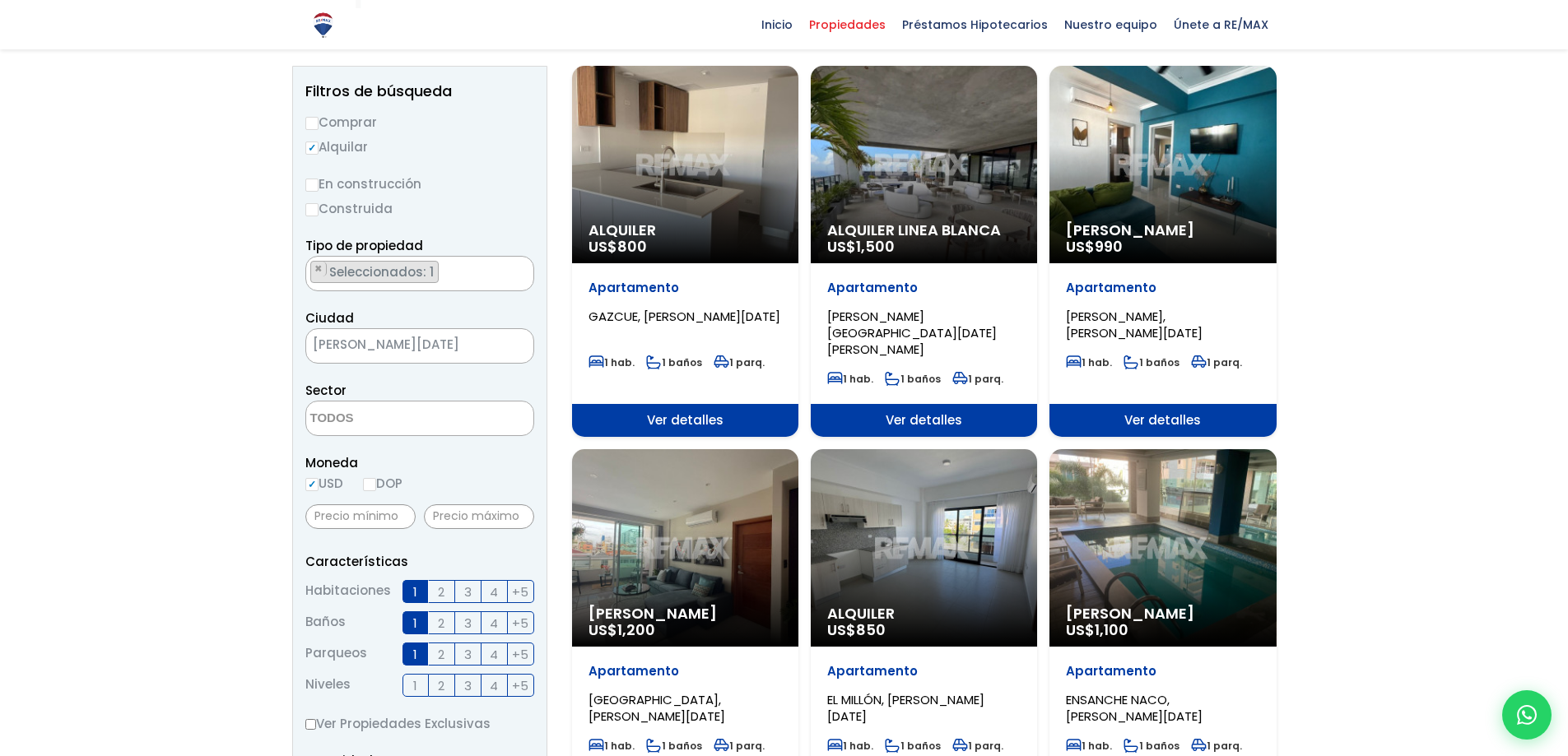
click at [1186, 167] on div "[PERSON_NAME] US$ 990" at bounding box center [1162, 165] width 226 height 197
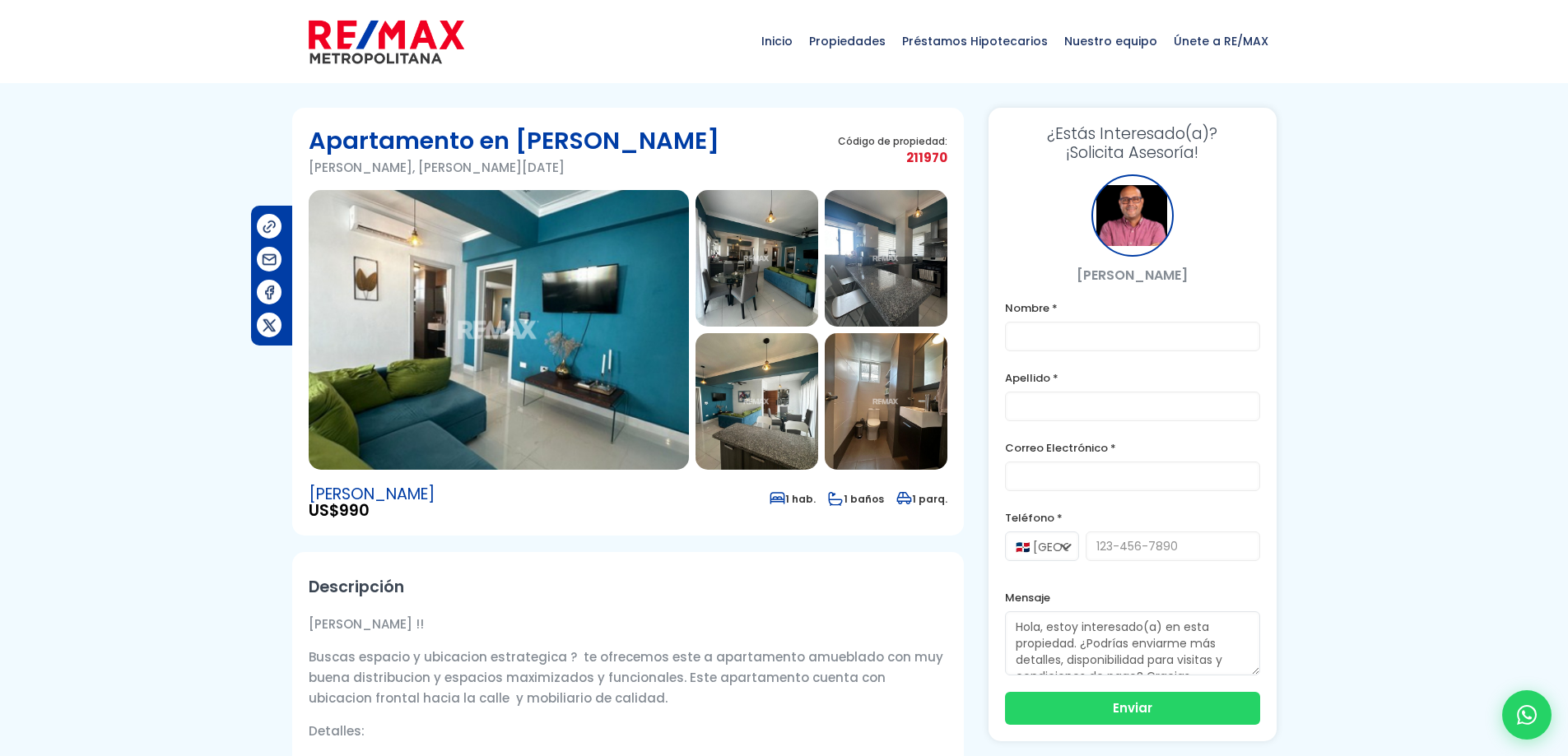
click at [563, 350] on img at bounding box center [499, 330] width 380 height 279
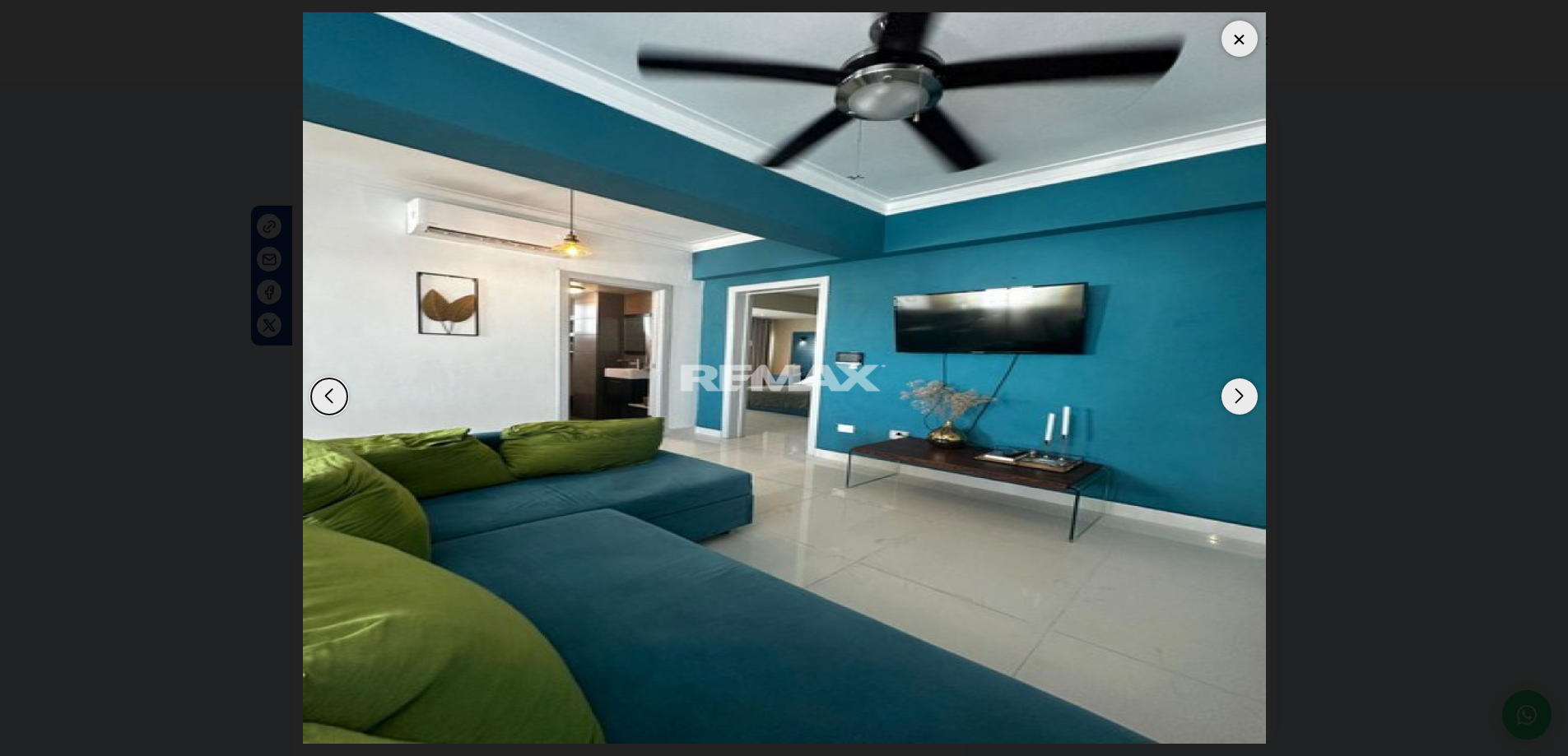
click at [1236, 397] on div "Next slide" at bounding box center [1239, 397] width 37 height 37
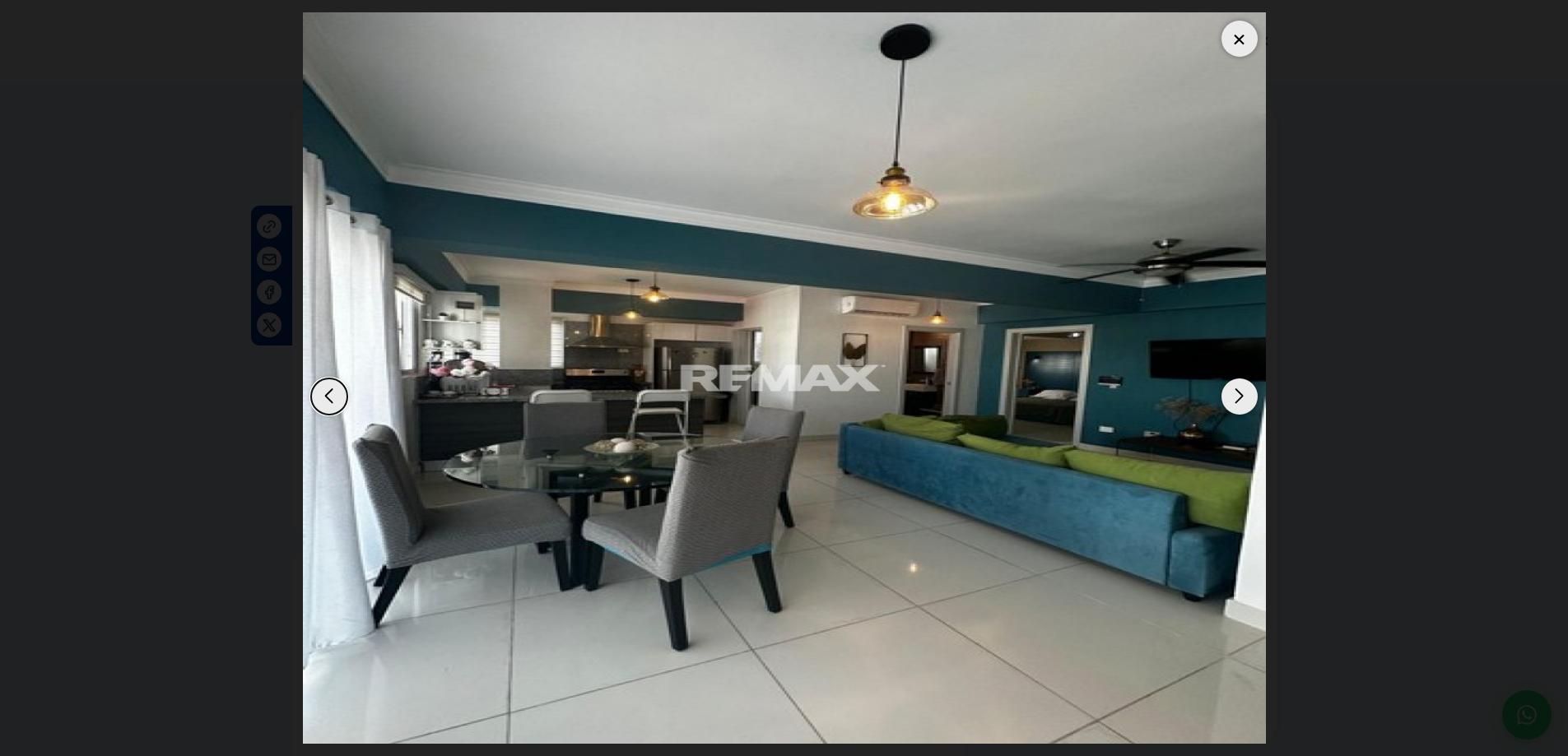
click at [1236, 397] on div "Next slide" at bounding box center [1239, 397] width 37 height 37
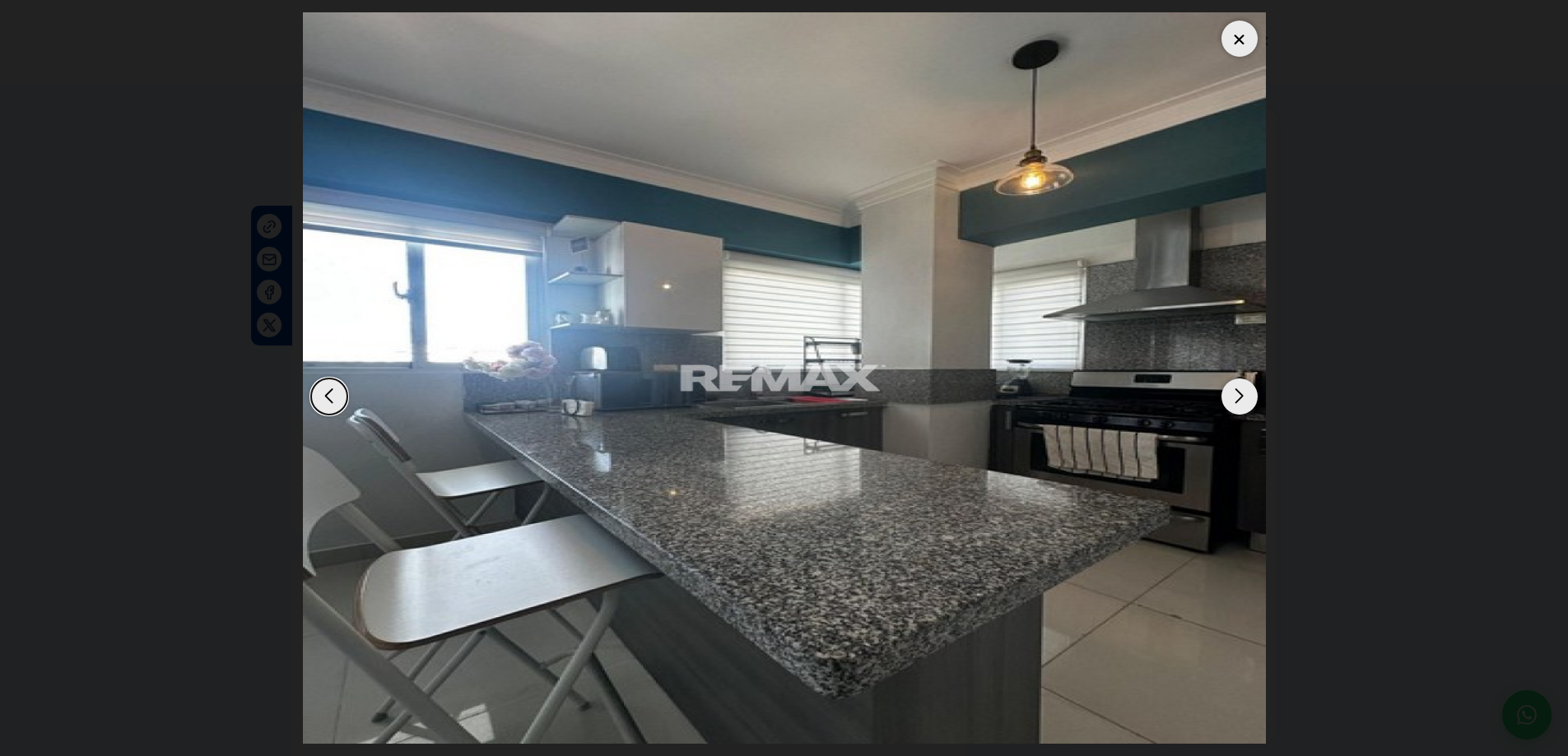
click at [1236, 397] on div "Next slide" at bounding box center [1239, 397] width 37 height 37
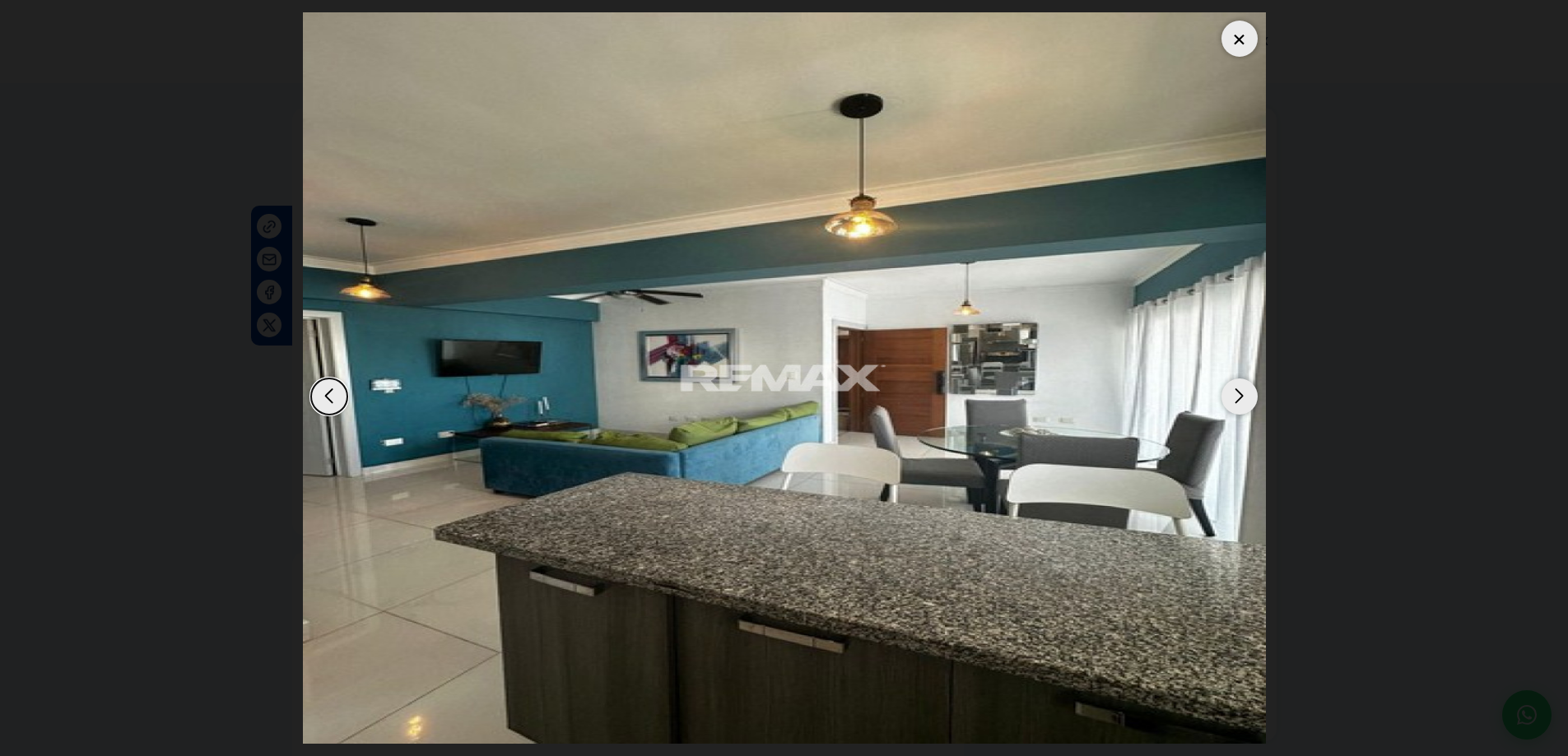
click at [1236, 397] on div "Next slide" at bounding box center [1239, 397] width 37 height 37
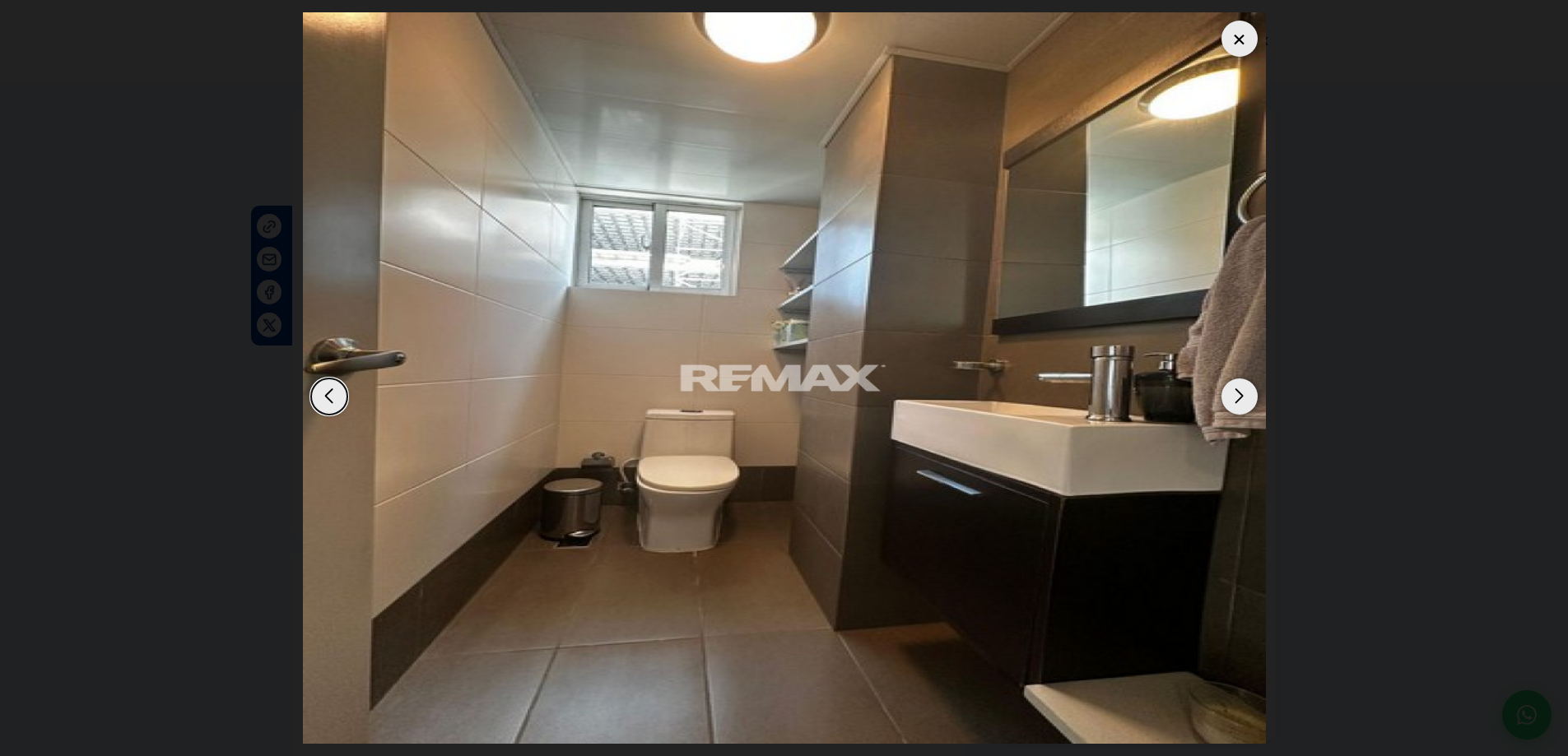
click at [1236, 397] on div "Next slide" at bounding box center [1239, 397] width 37 height 37
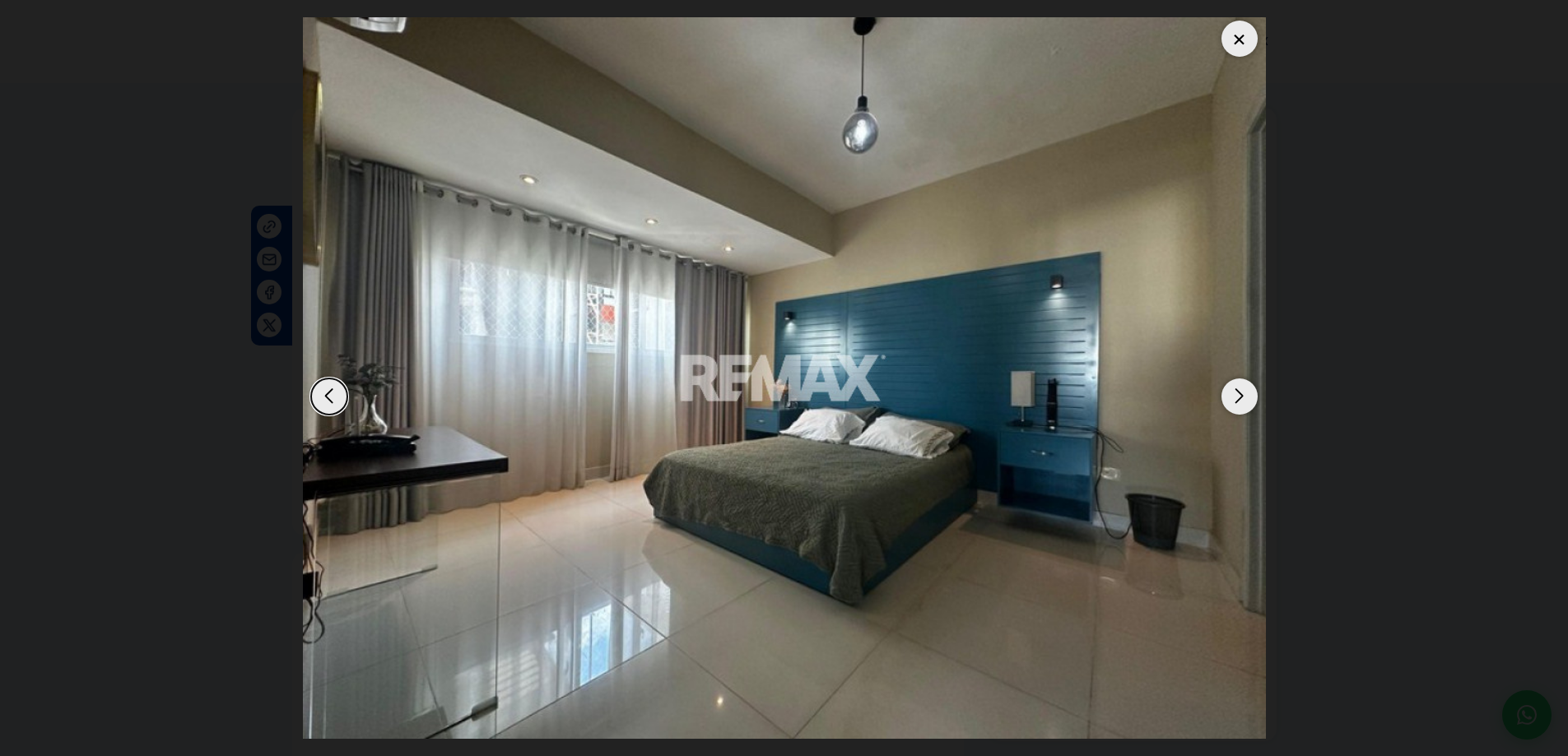
click at [1236, 397] on div "Next slide" at bounding box center [1239, 397] width 37 height 37
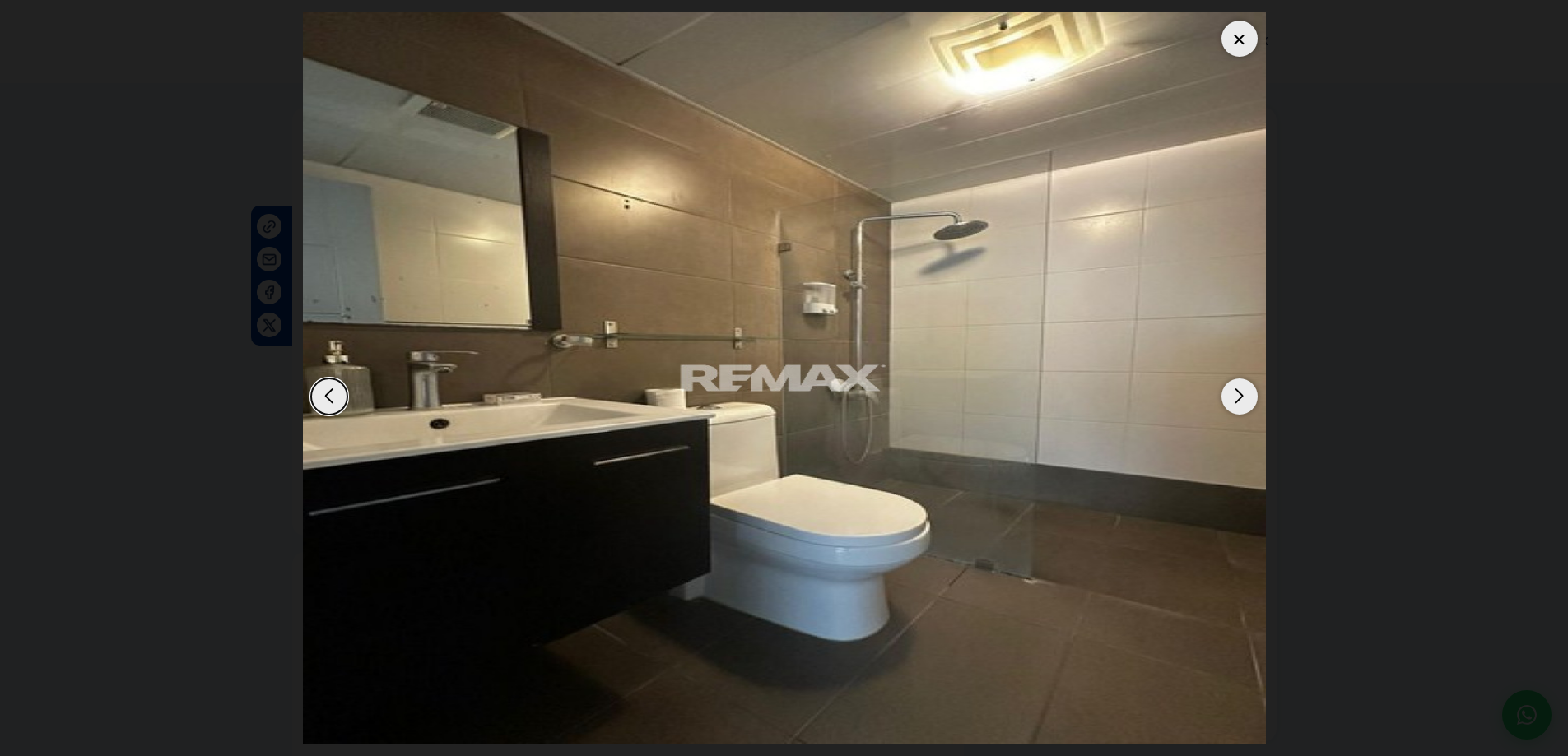
click at [1236, 397] on div "Next slide" at bounding box center [1239, 397] width 37 height 37
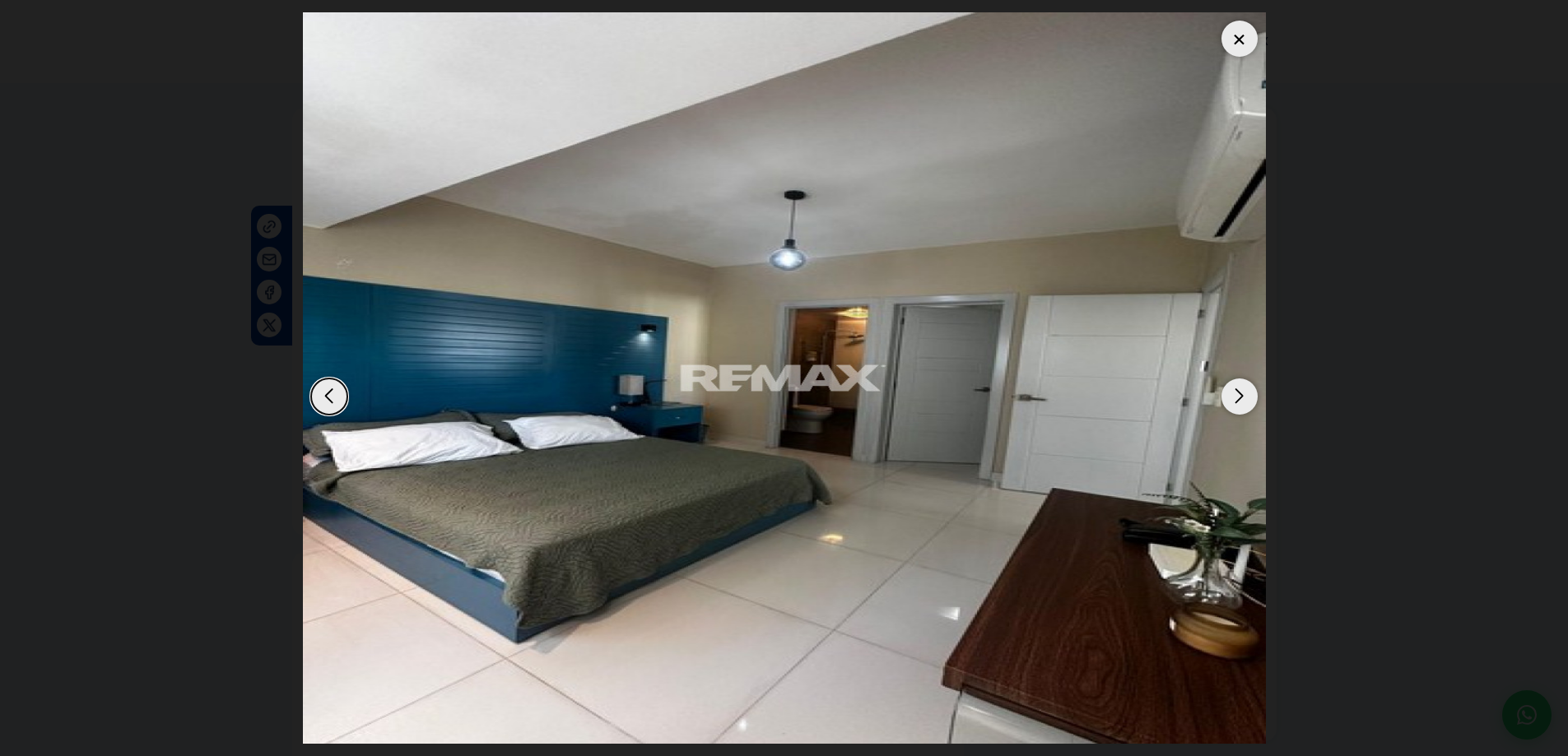
click at [1236, 397] on div "Next slide" at bounding box center [1239, 397] width 37 height 37
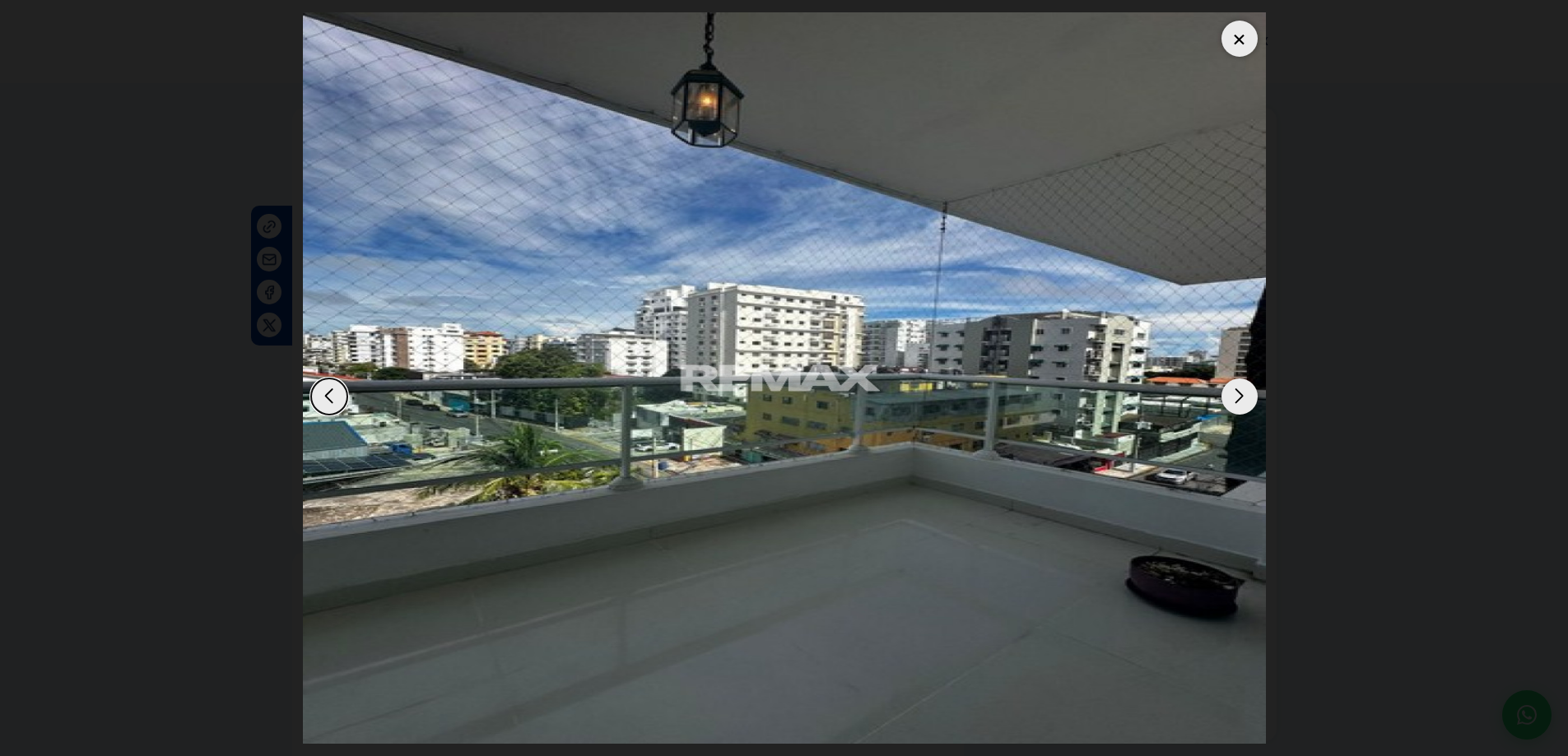
click at [1240, 391] on div "Next slide" at bounding box center [1239, 397] width 37 height 37
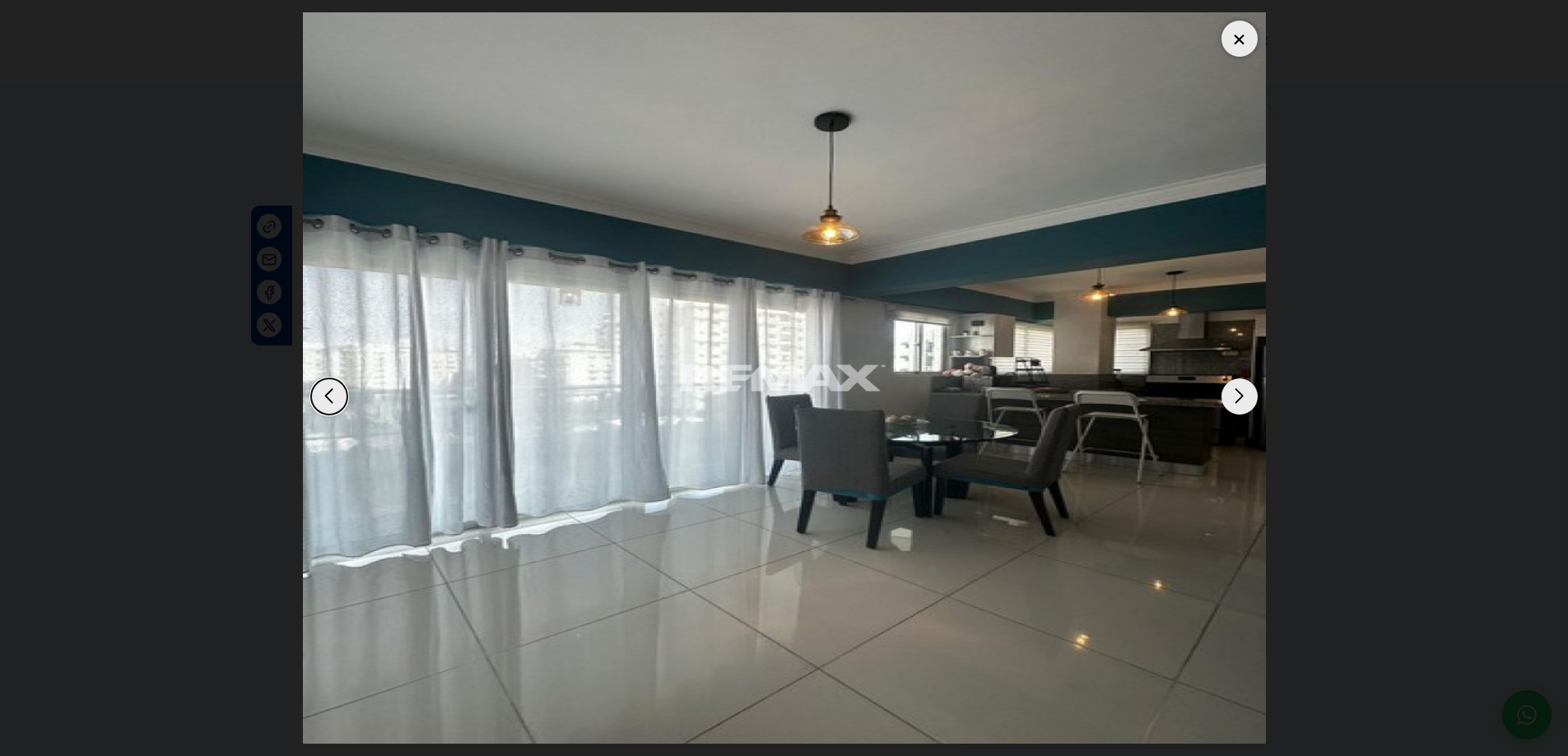
click at [1240, 391] on div "Next slide" at bounding box center [1239, 397] width 37 height 37
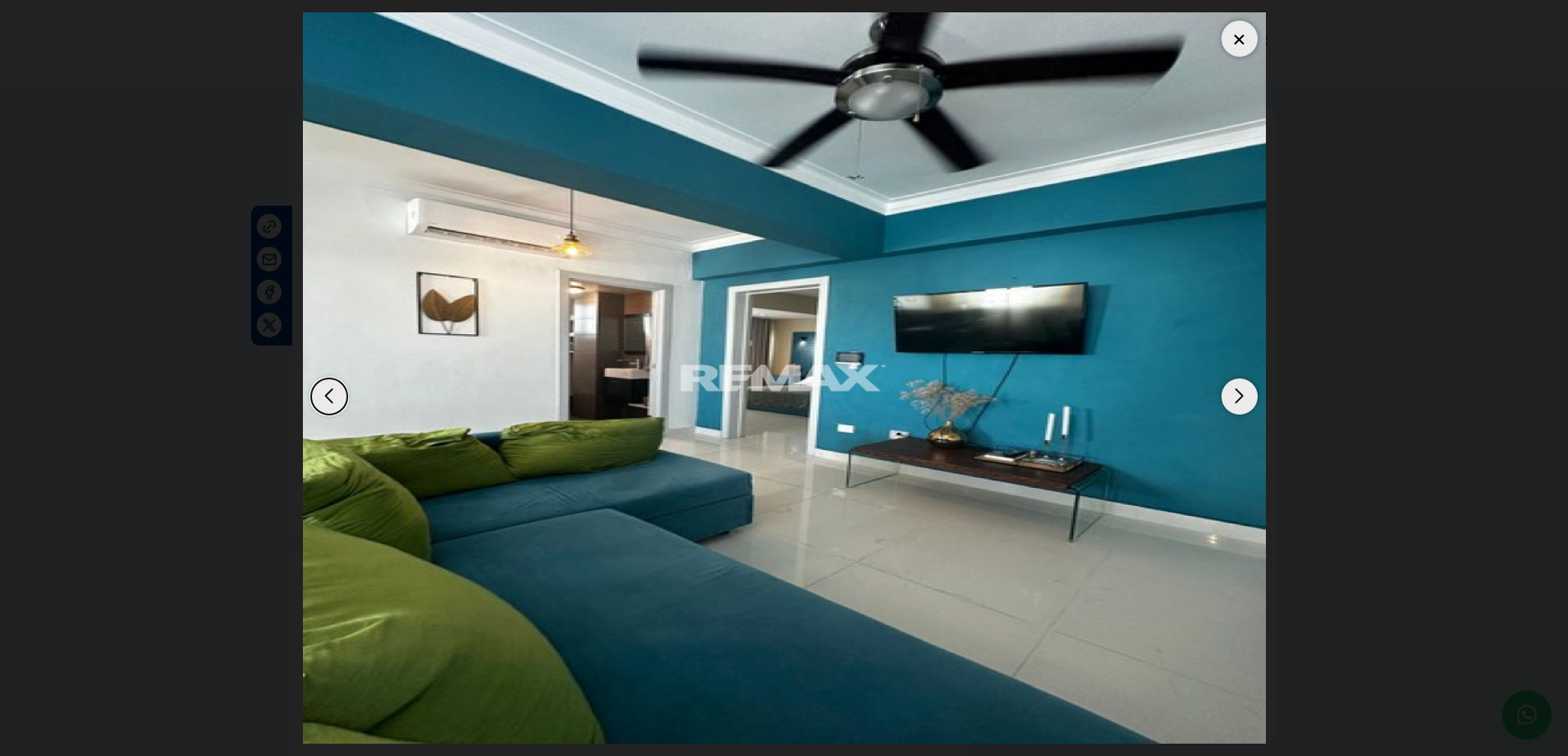
click at [1240, 391] on div "Next slide" at bounding box center [1239, 397] width 37 height 37
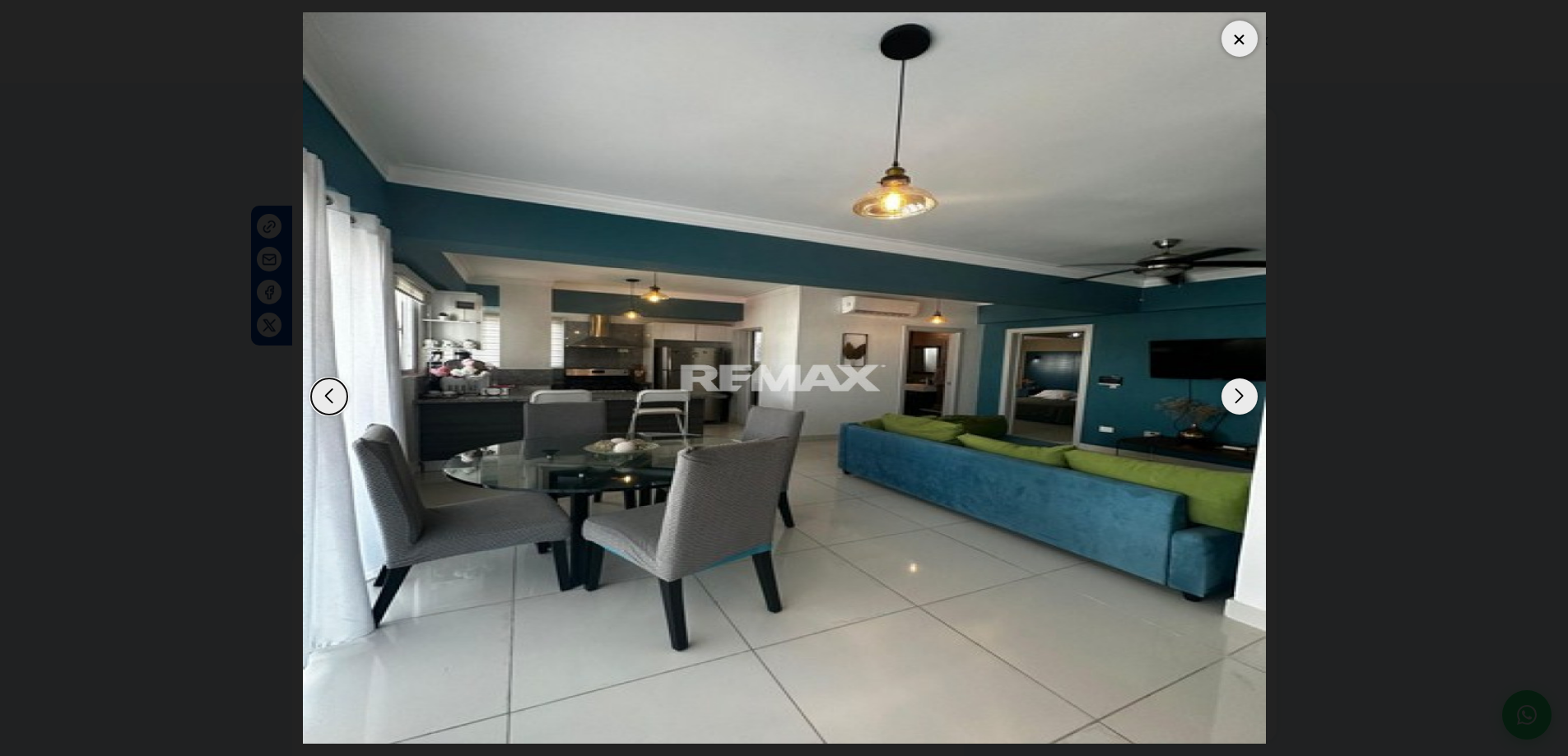
click at [1240, 391] on div "Next slide" at bounding box center [1239, 397] width 37 height 37
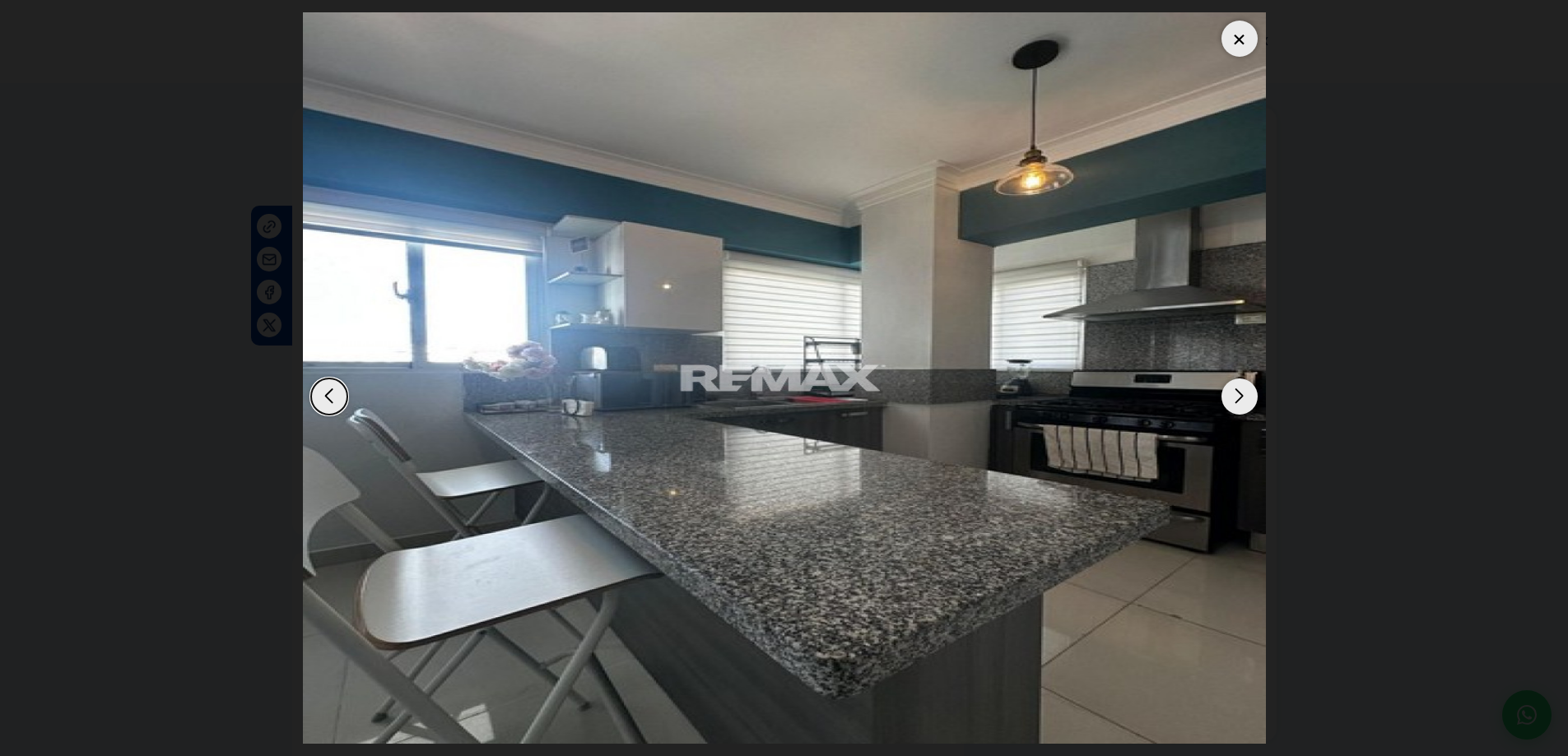
click at [1238, 41] on div at bounding box center [1239, 38] width 37 height 37
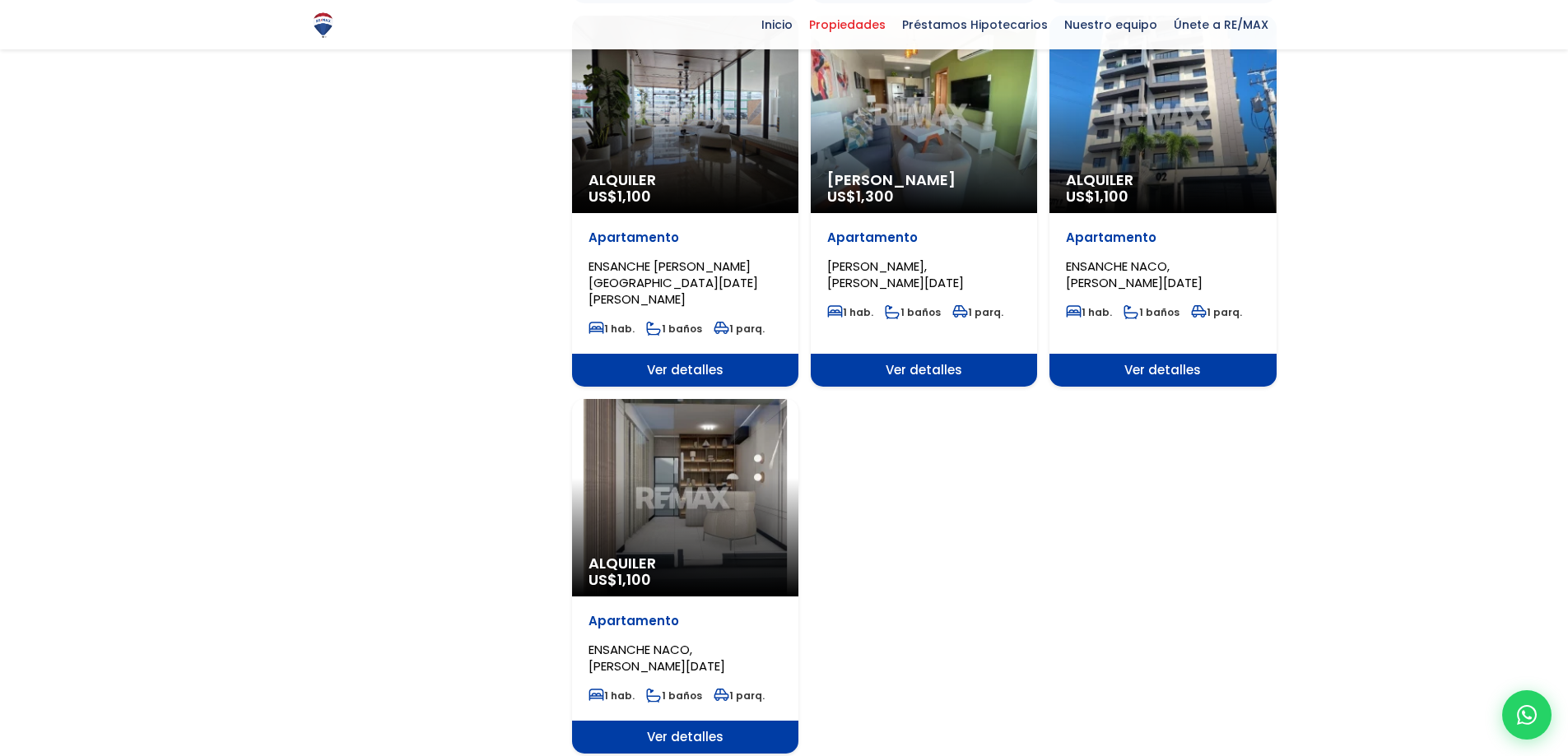
scroll to position [1810, 0]
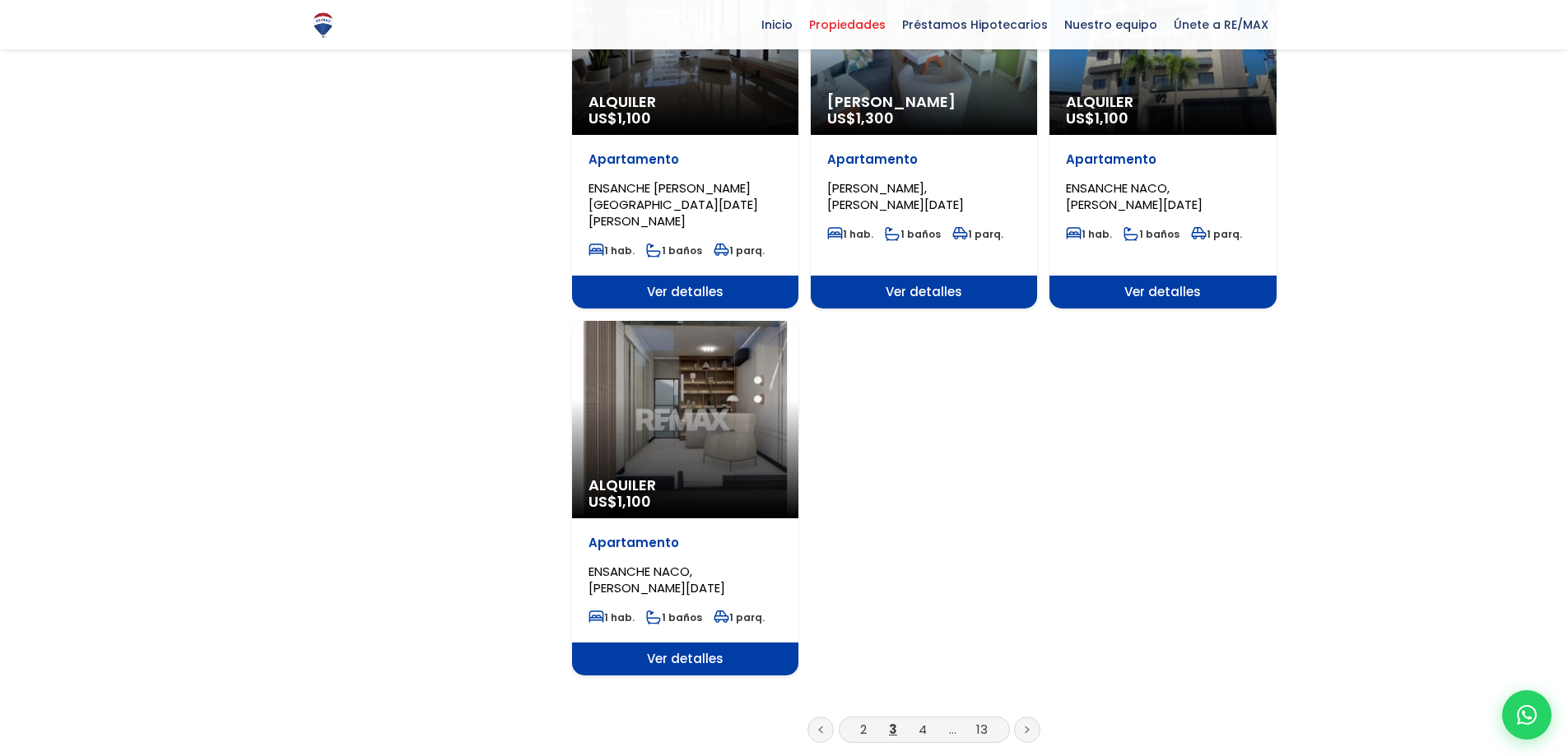
click at [917, 719] on li "4" at bounding box center [922, 729] width 27 height 21
click at [921, 720] on link "4" at bounding box center [922, 729] width 8 height 18
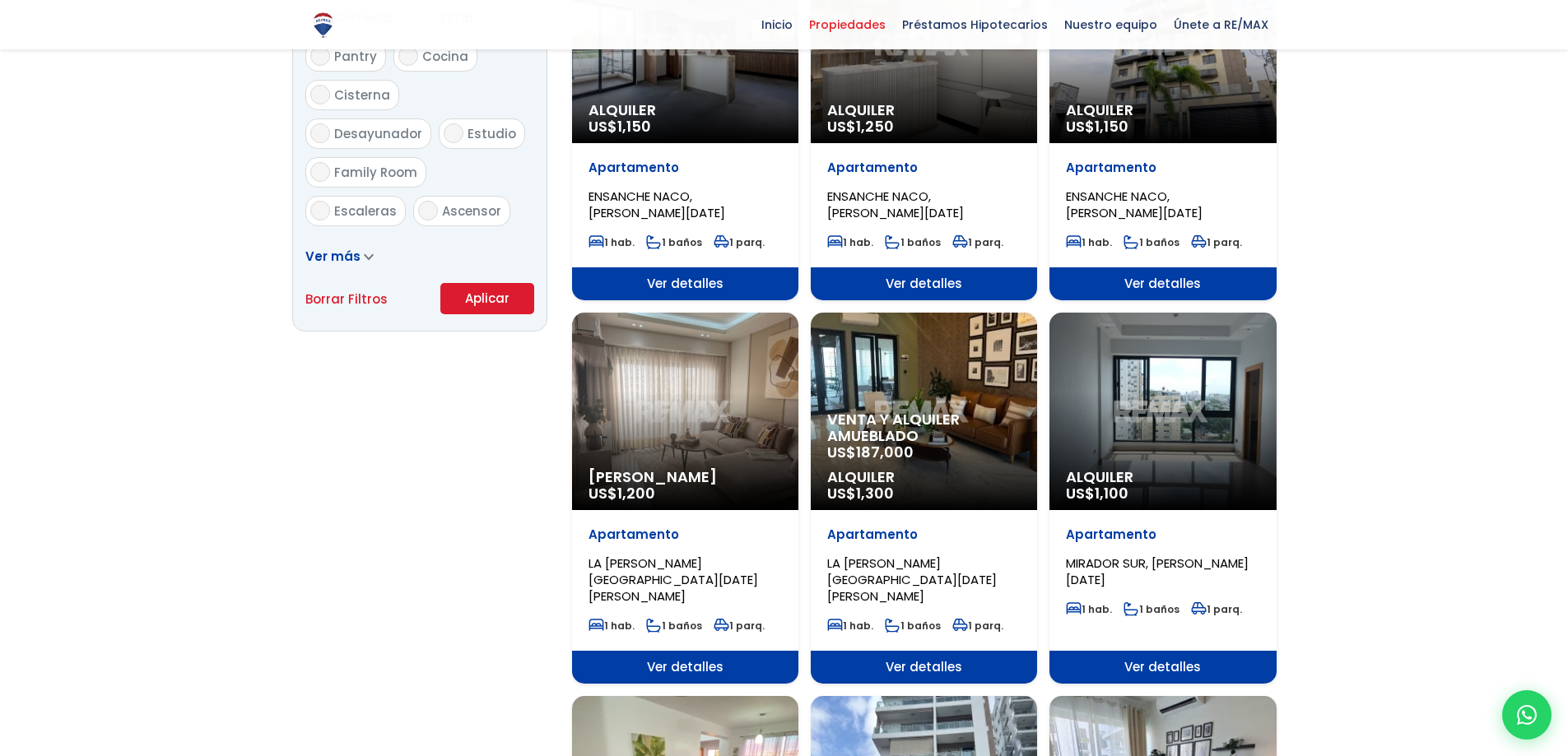
scroll to position [1070, 0]
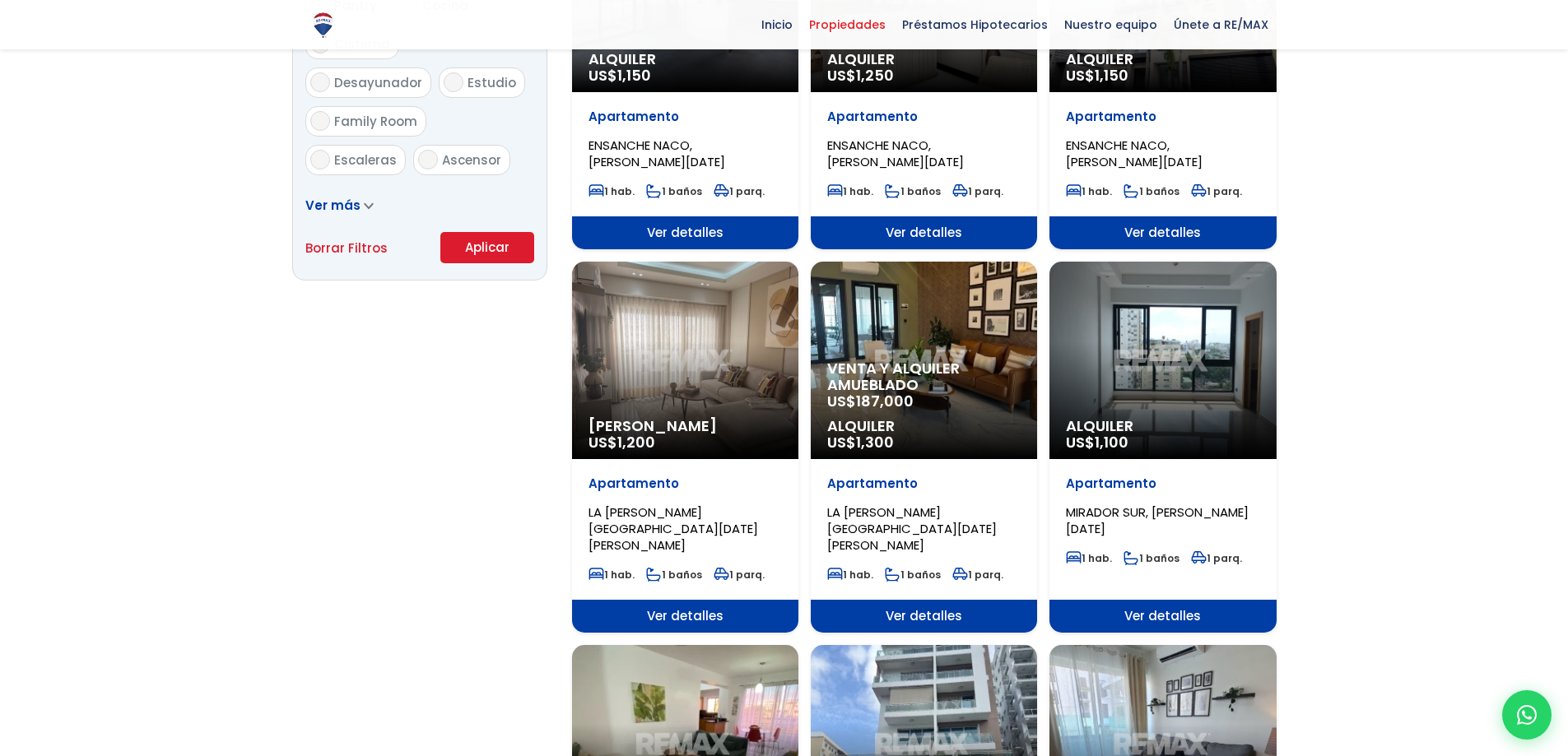
click at [956, 344] on div "Venta y alquiler amueblado US$ 187,000 Alquiler US$ 1,300" at bounding box center [923, 360] width 226 height 197
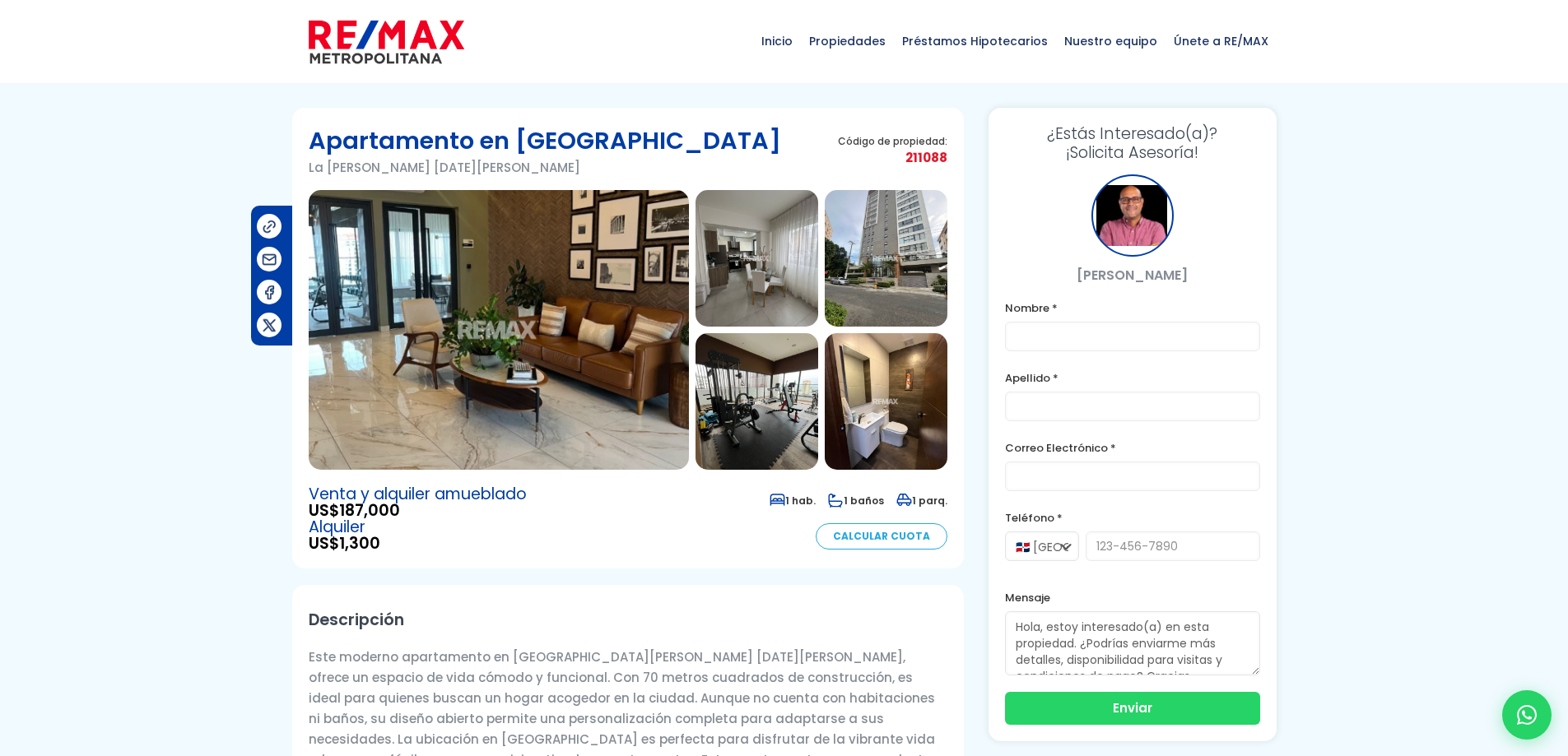
click at [597, 295] on img at bounding box center [499, 330] width 380 height 279
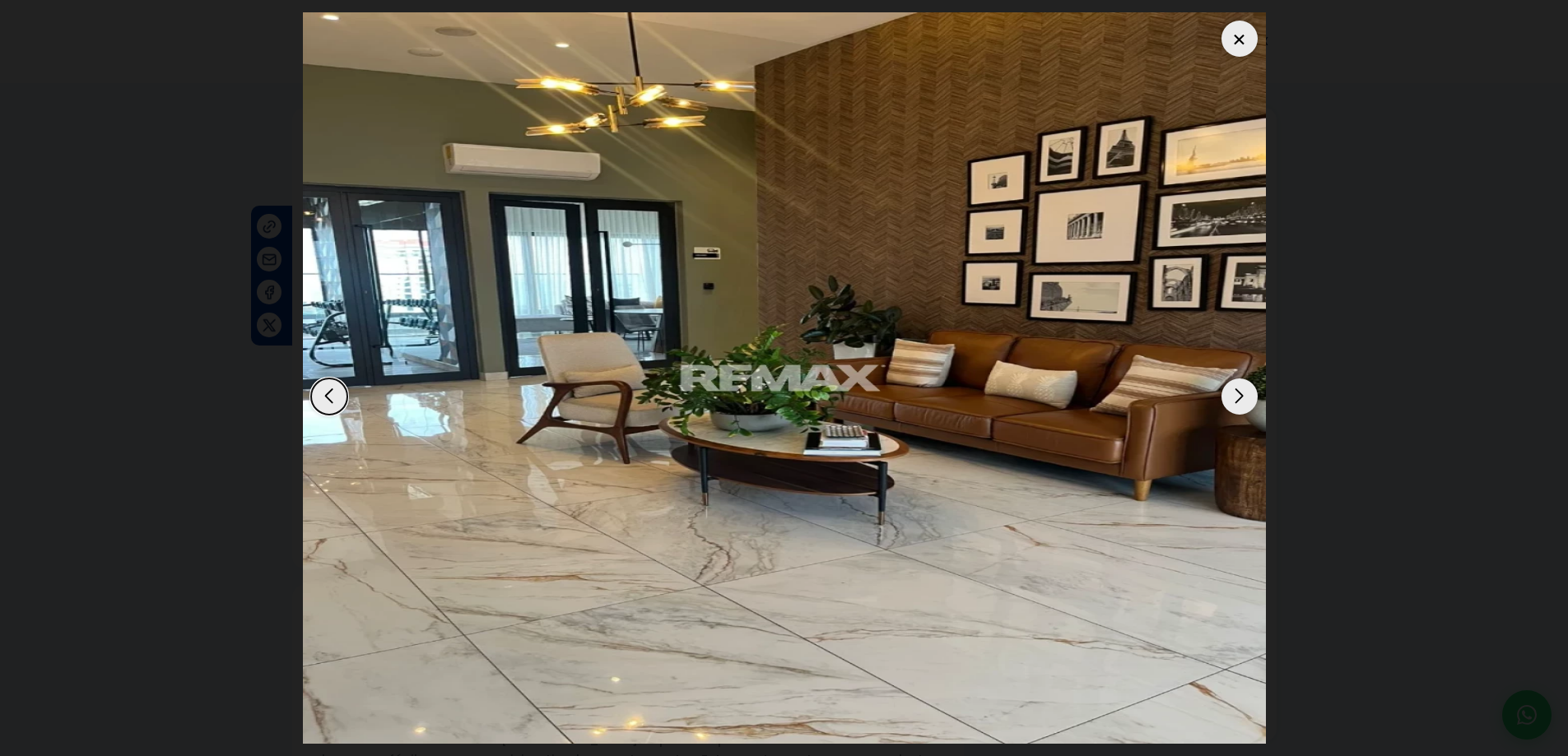
click at [1239, 403] on div "Next slide" at bounding box center [1239, 397] width 37 height 37
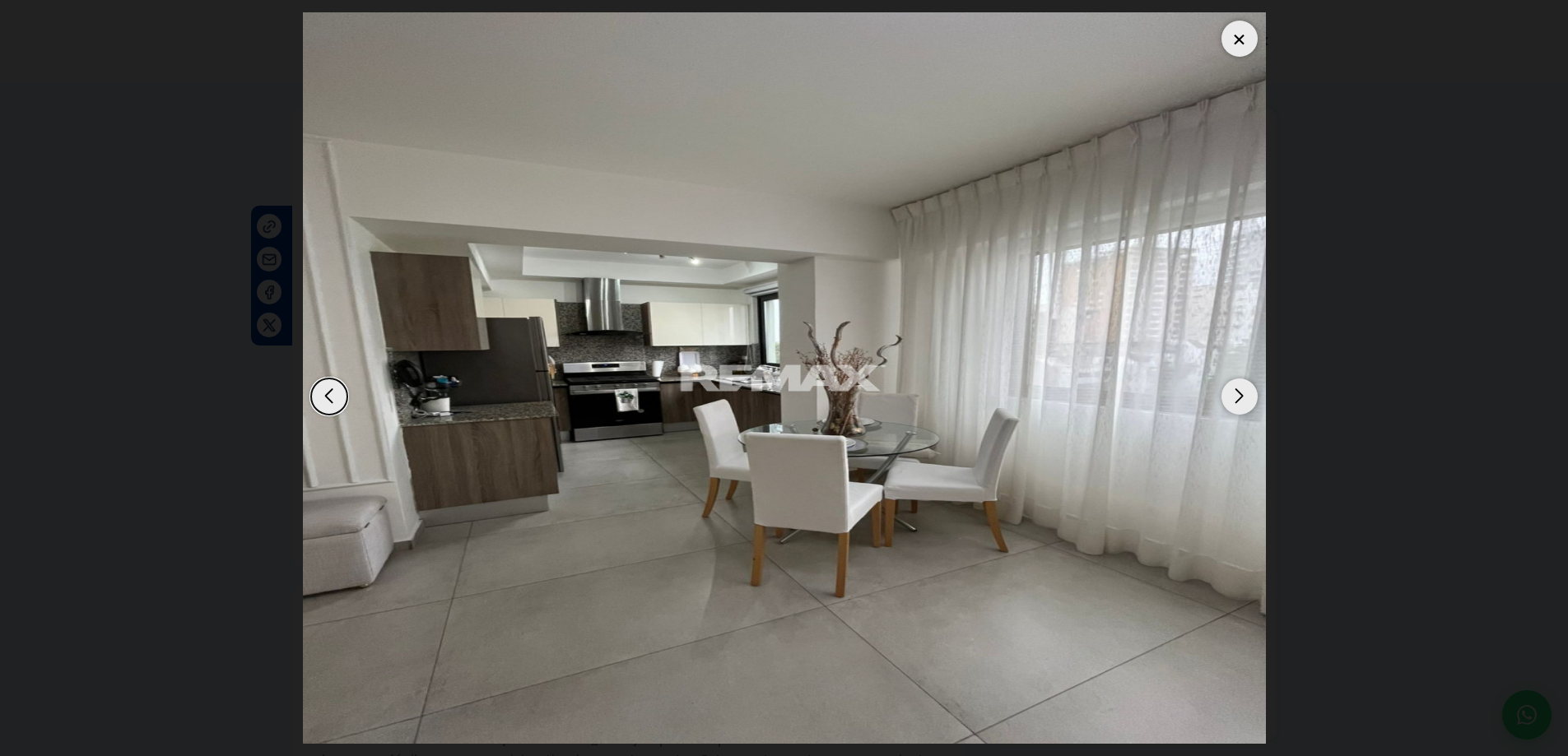
click at [1239, 403] on div "Next slide" at bounding box center [1239, 397] width 37 height 37
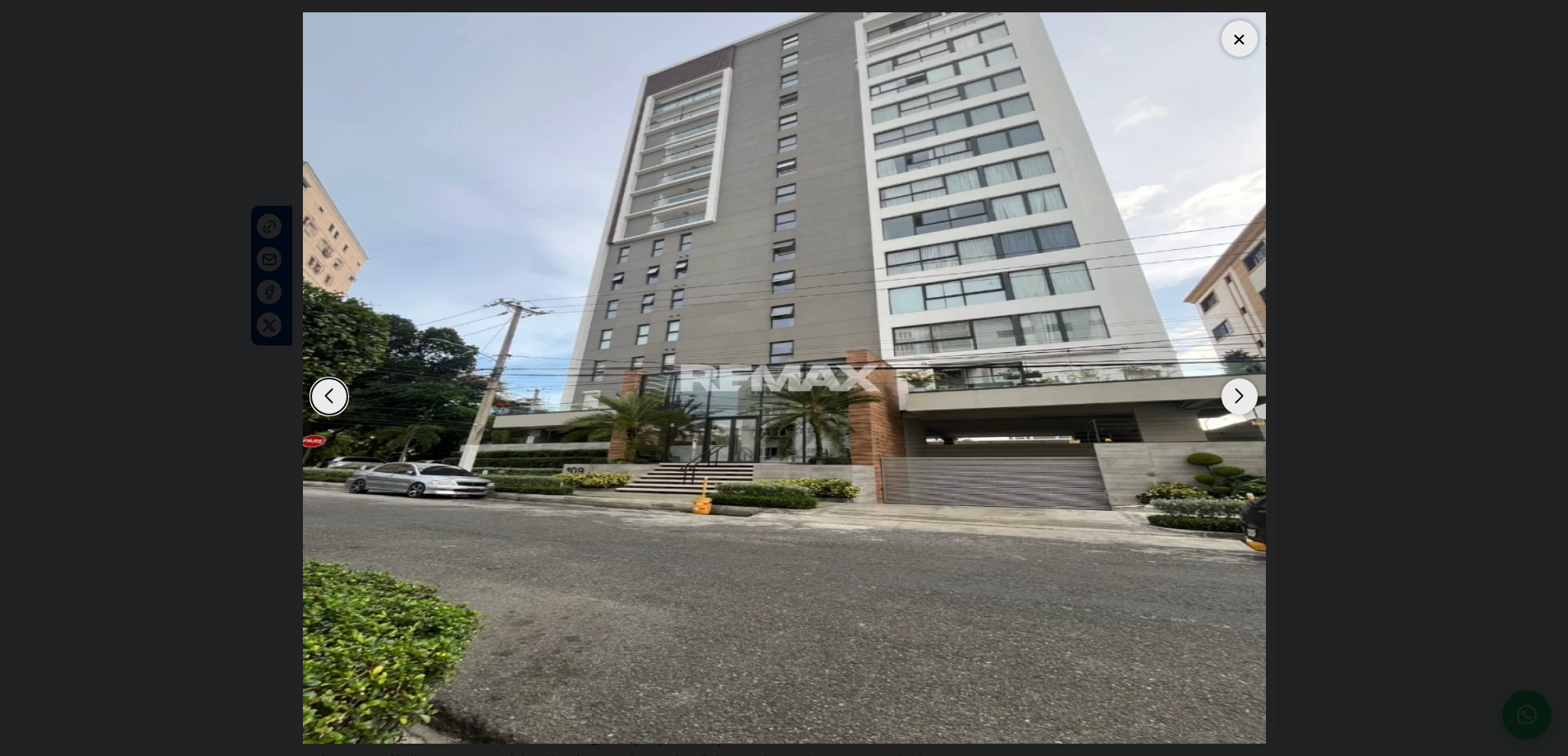
click at [1239, 403] on div "Next slide" at bounding box center [1239, 397] width 37 height 37
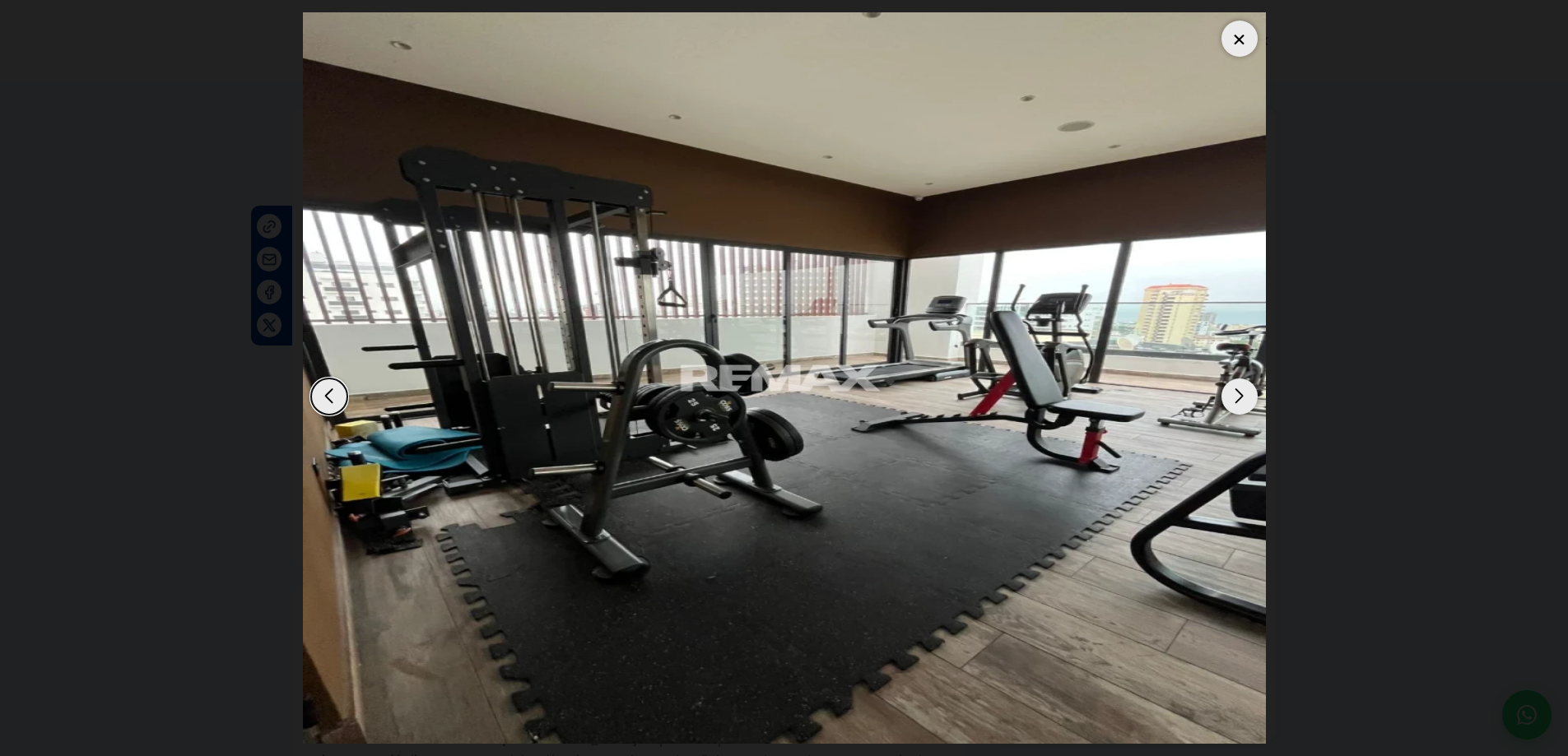
click at [1239, 403] on div "Next slide" at bounding box center [1239, 397] width 37 height 37
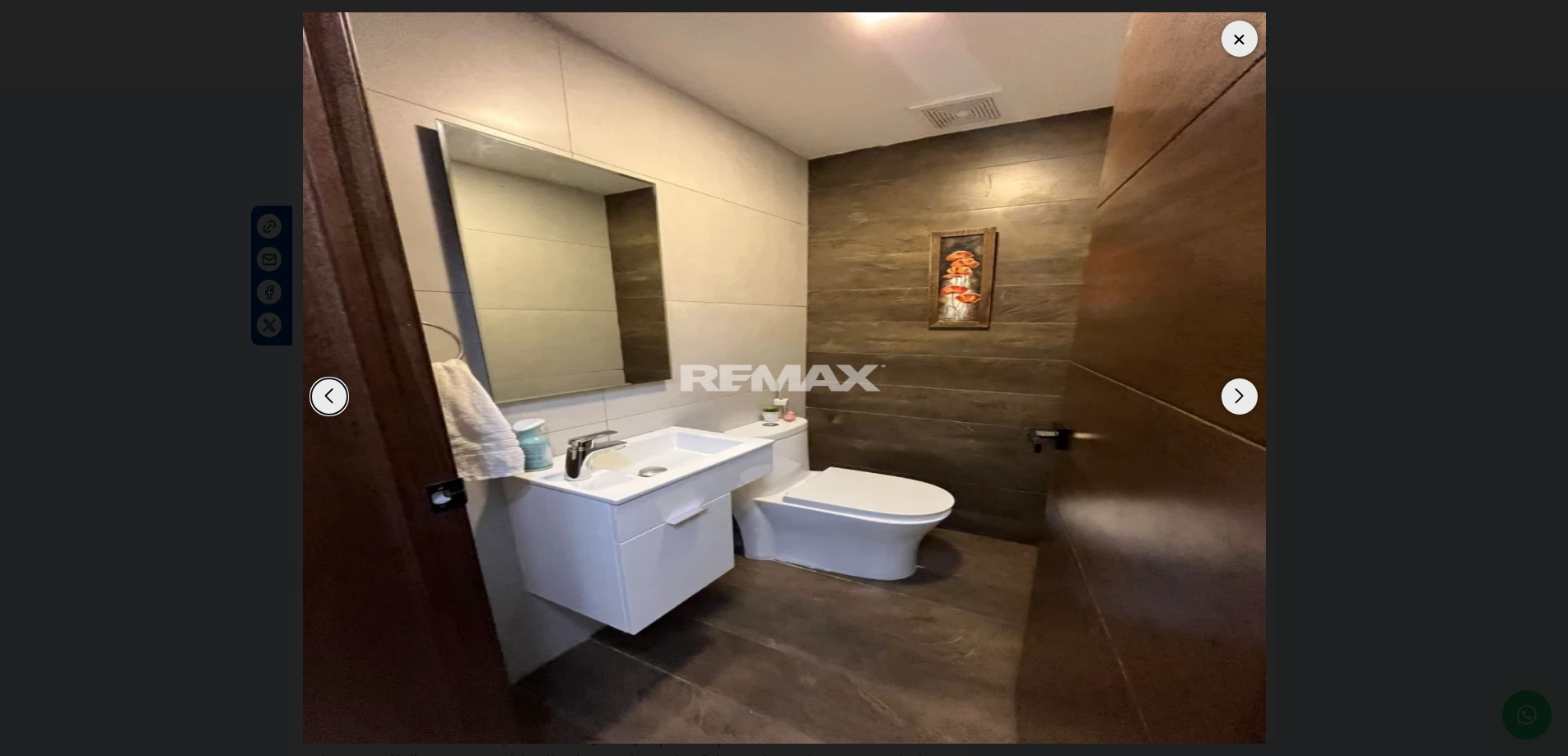
click at [1239, 403] on div "Next slide" at bounding box center [1239, 397] width 37 height 37
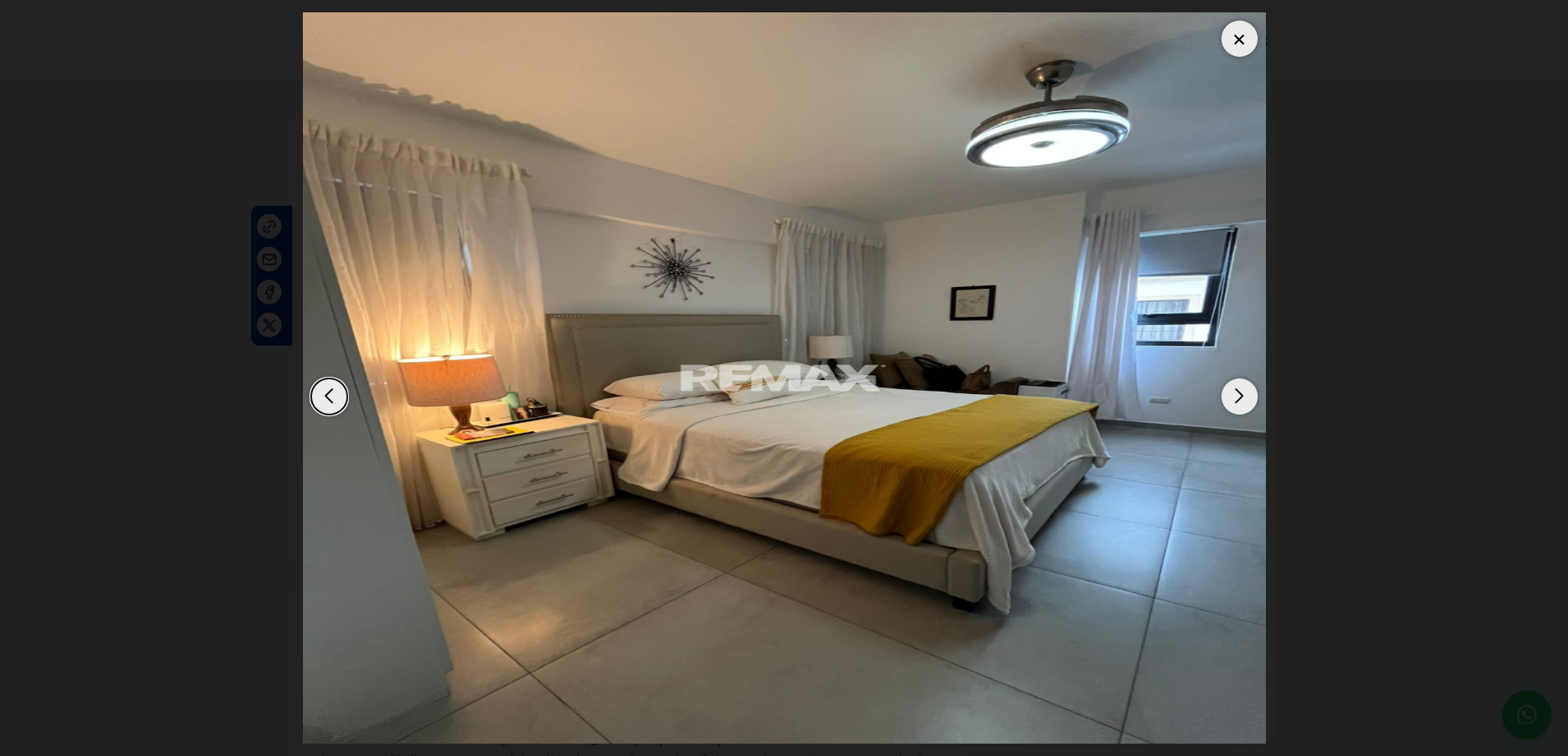
click at [1239, 403] on div "Next slide" at bounding box center [1239, 397] width 37 height 37
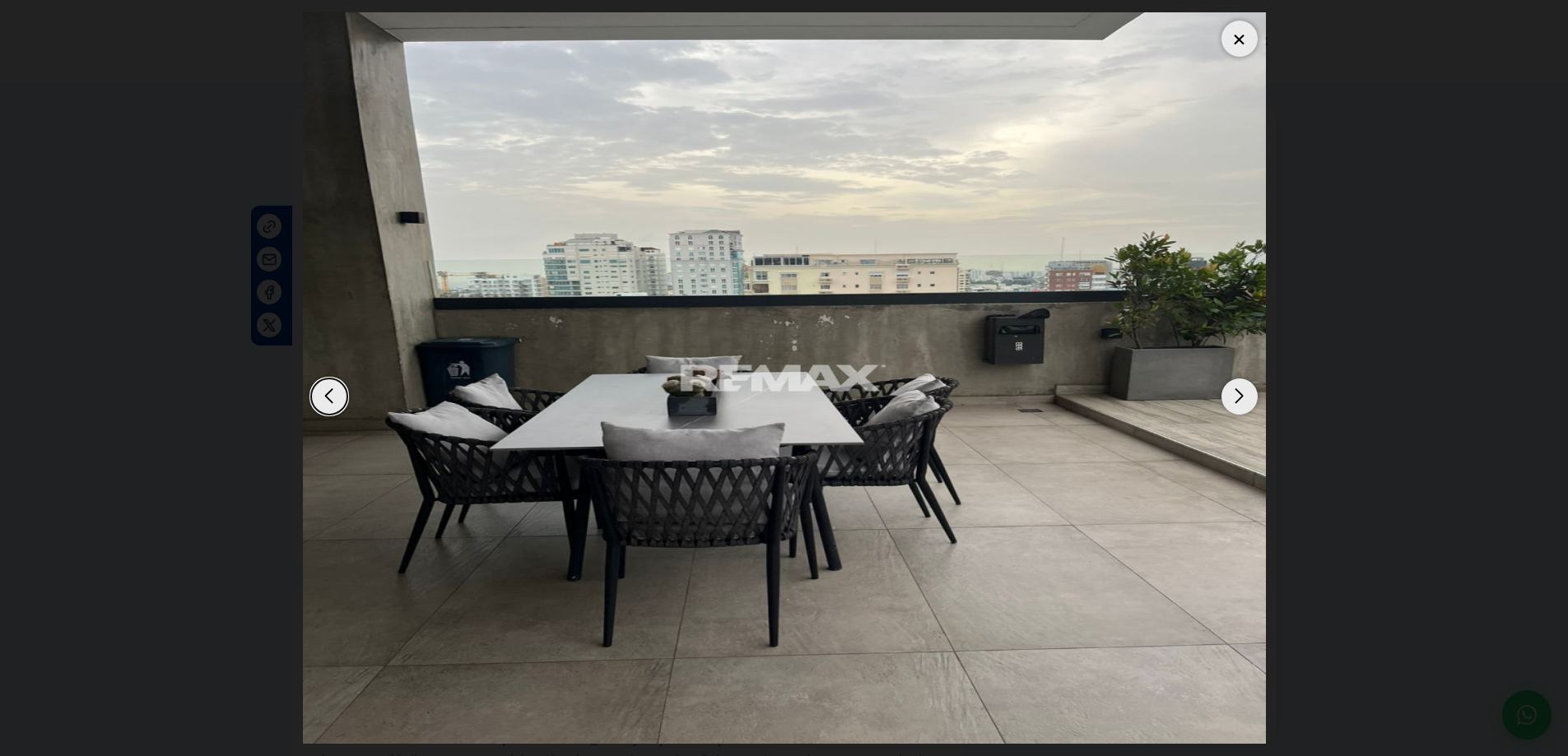
click at [1239, 403] on div "Next slide" at bounding box center [1239, 397] width 37 height 37
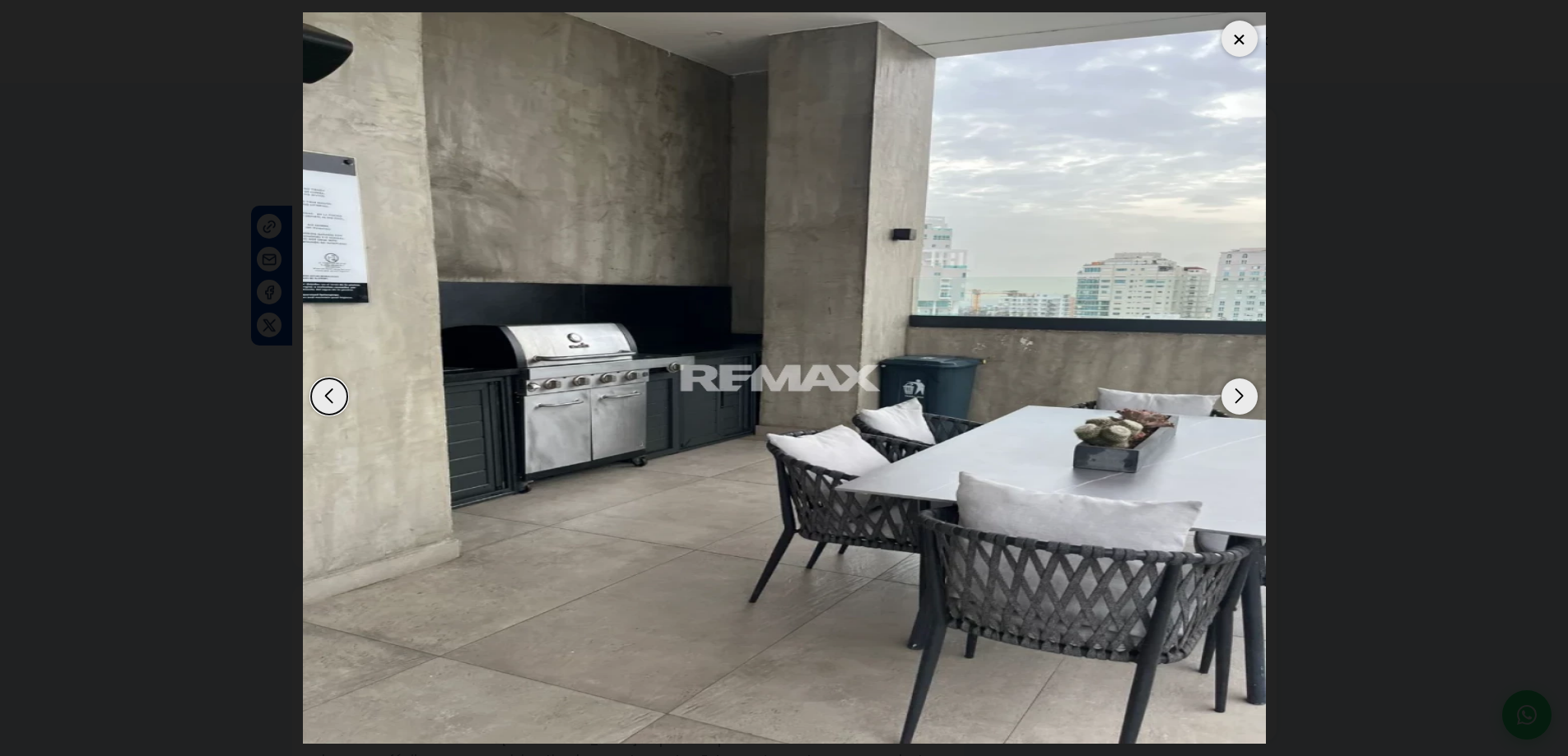
click at [1239, 403] on div "Next slide" at bounding box center [1239, 397] width 37 height 37
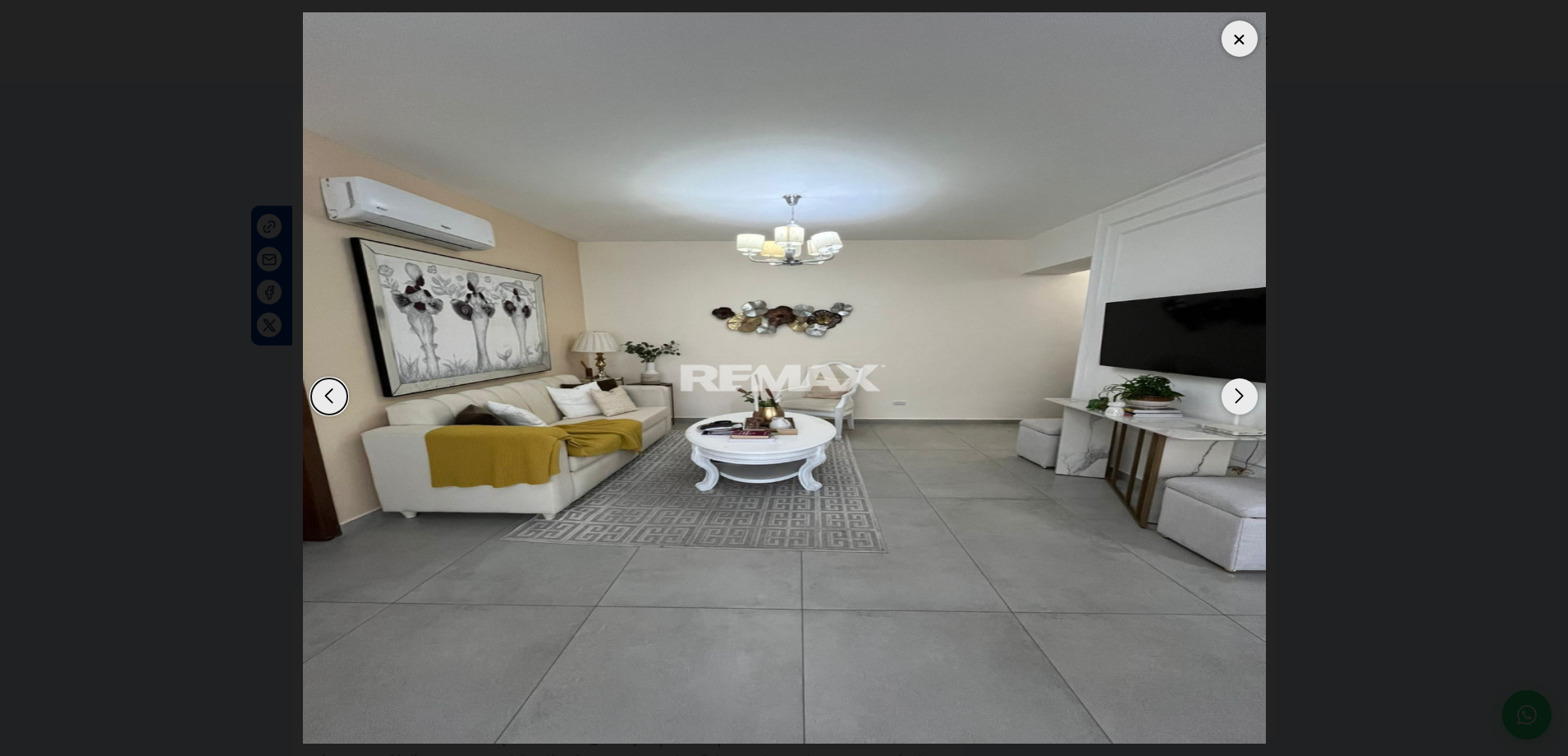
click at [1239, 403] on div "Next slide" at bounding box center [1239, 397] width 37 height 37
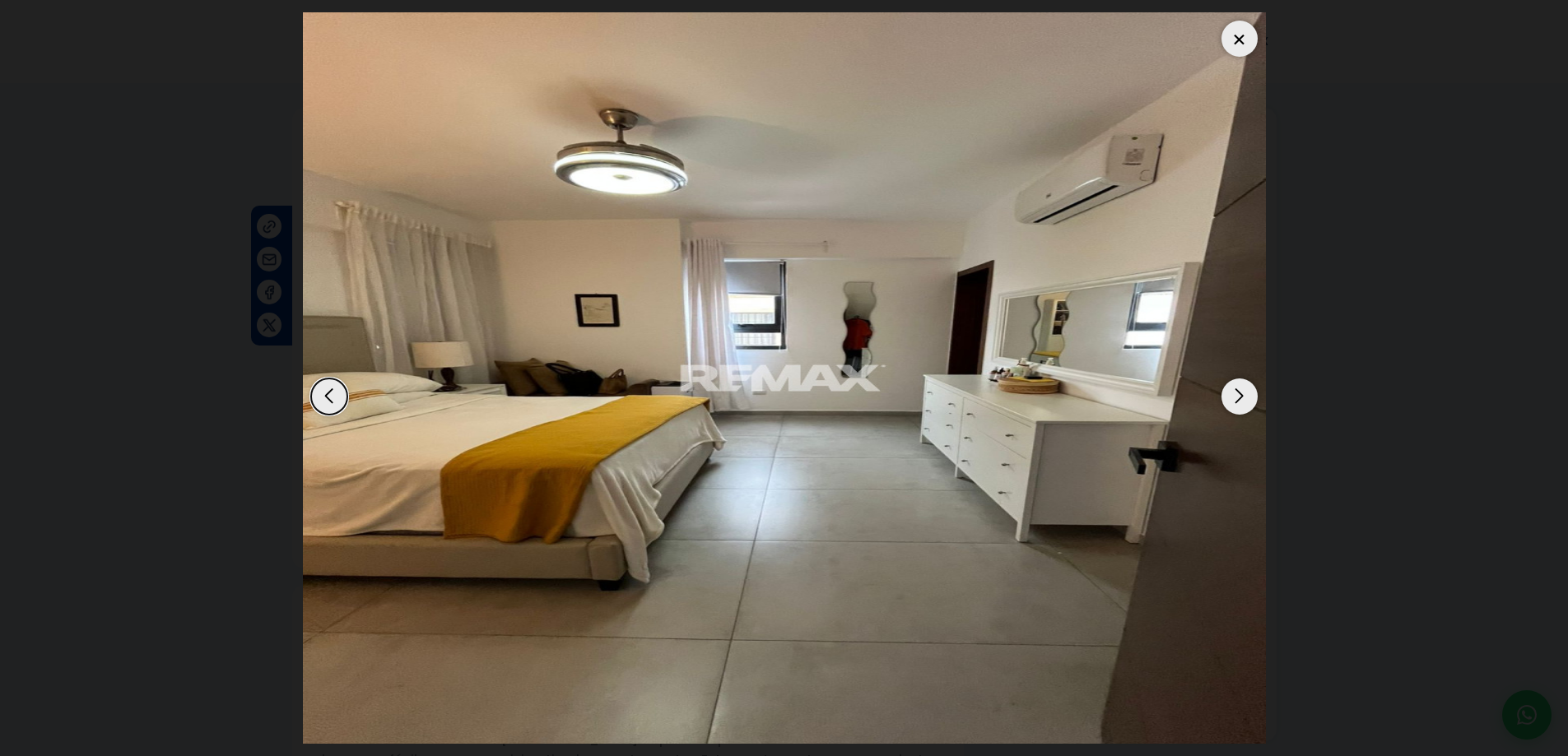
click at [1239, 403] on div "Next slide" at bounding box center [1239, 397] width 37 height 37
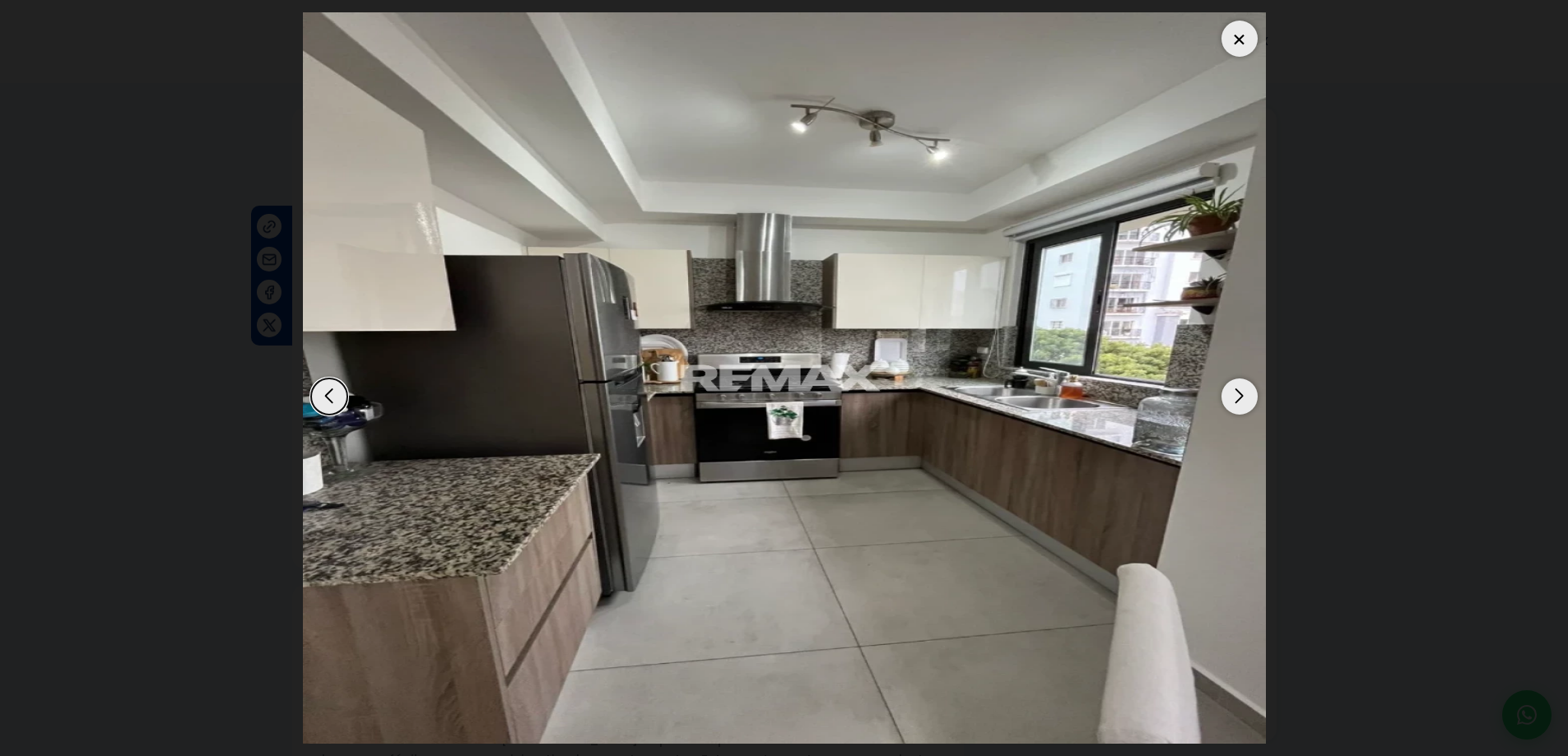
click at [1239, 403] on div "Next slide" at bounding box center [1239, 397] width 37 height 37
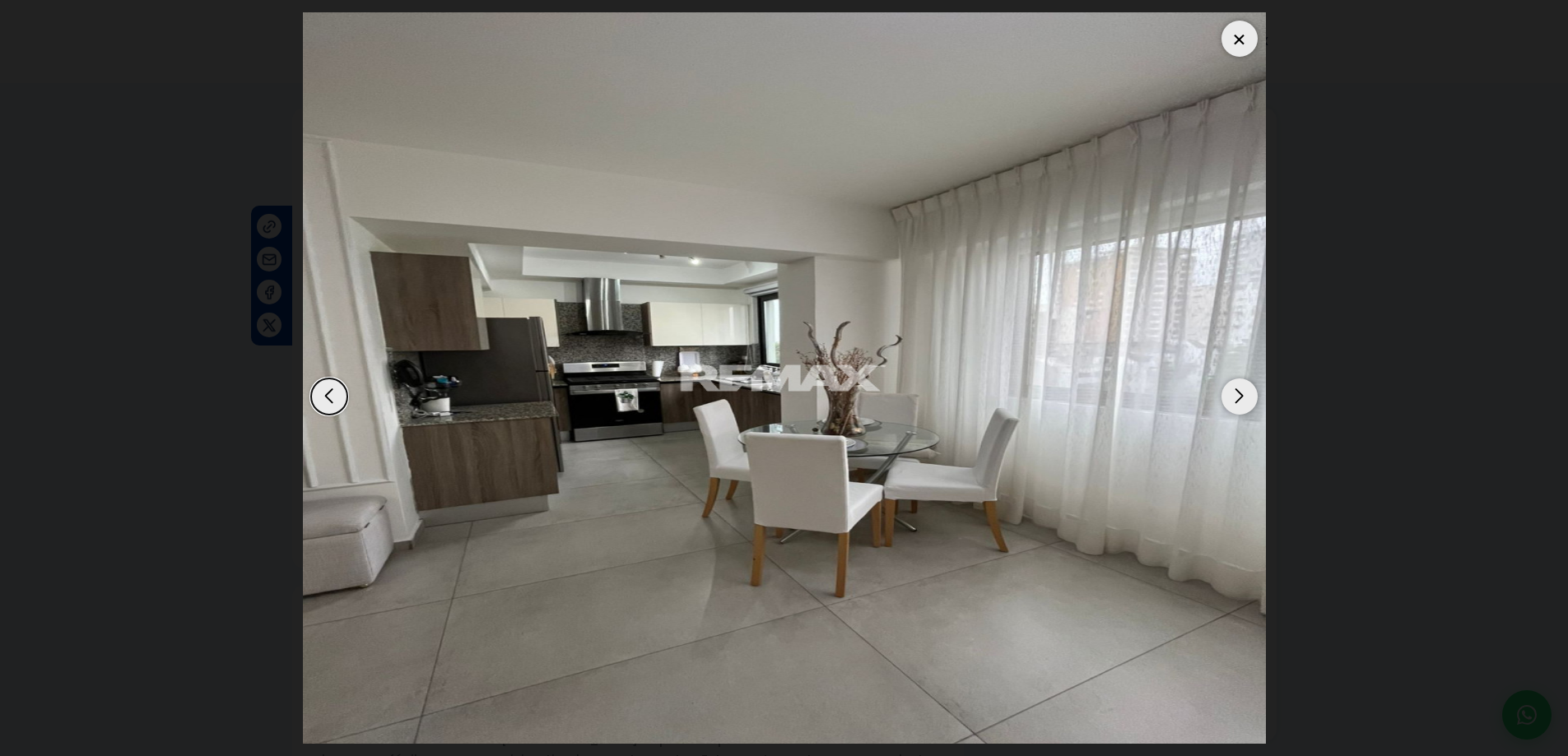
click at [1239, 403] on div "Next slide" at bounding box center [1239, 397] width 37 height 37
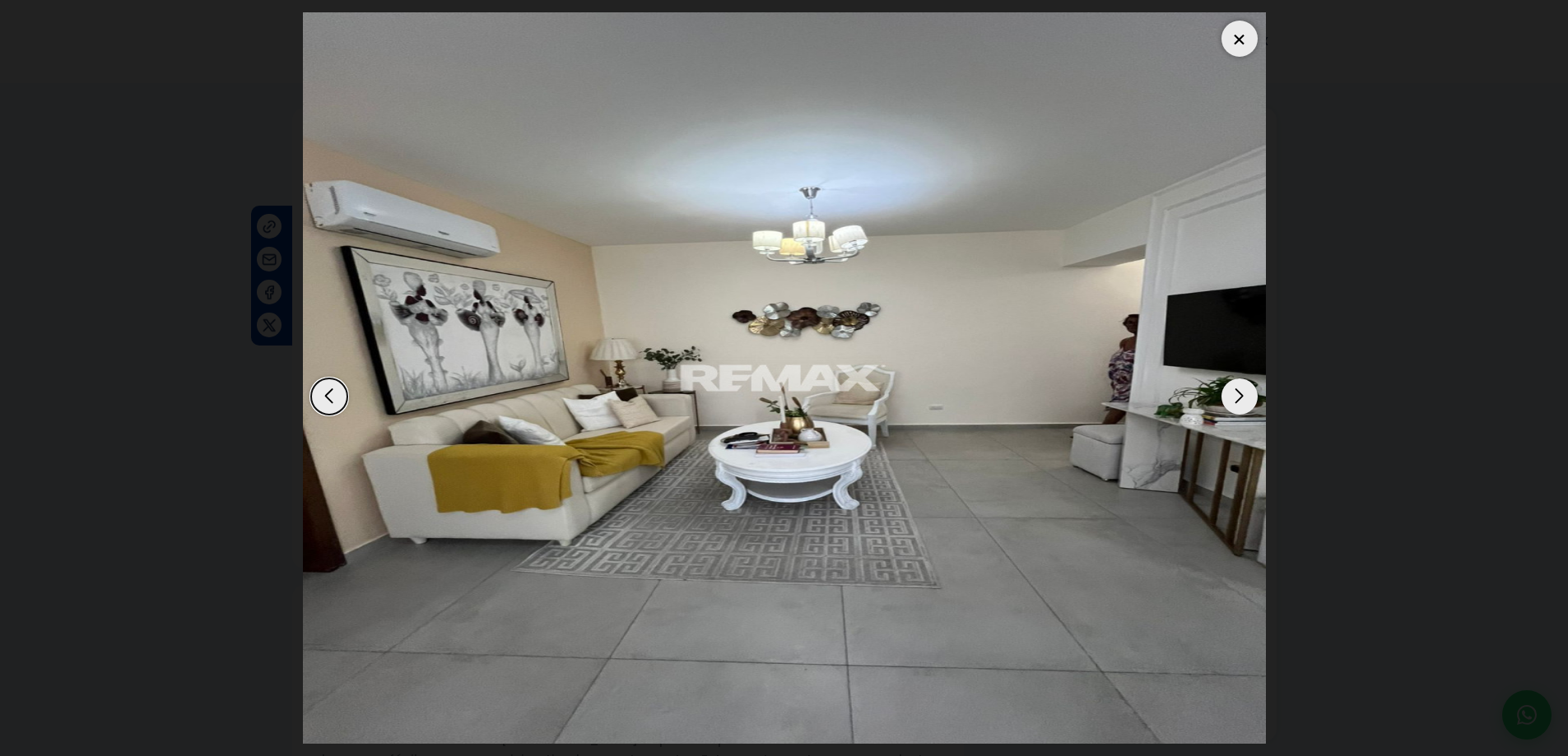
click at [1239, 403] on div "Next slide" at bounding box center [1239, 397] width 37 height 37
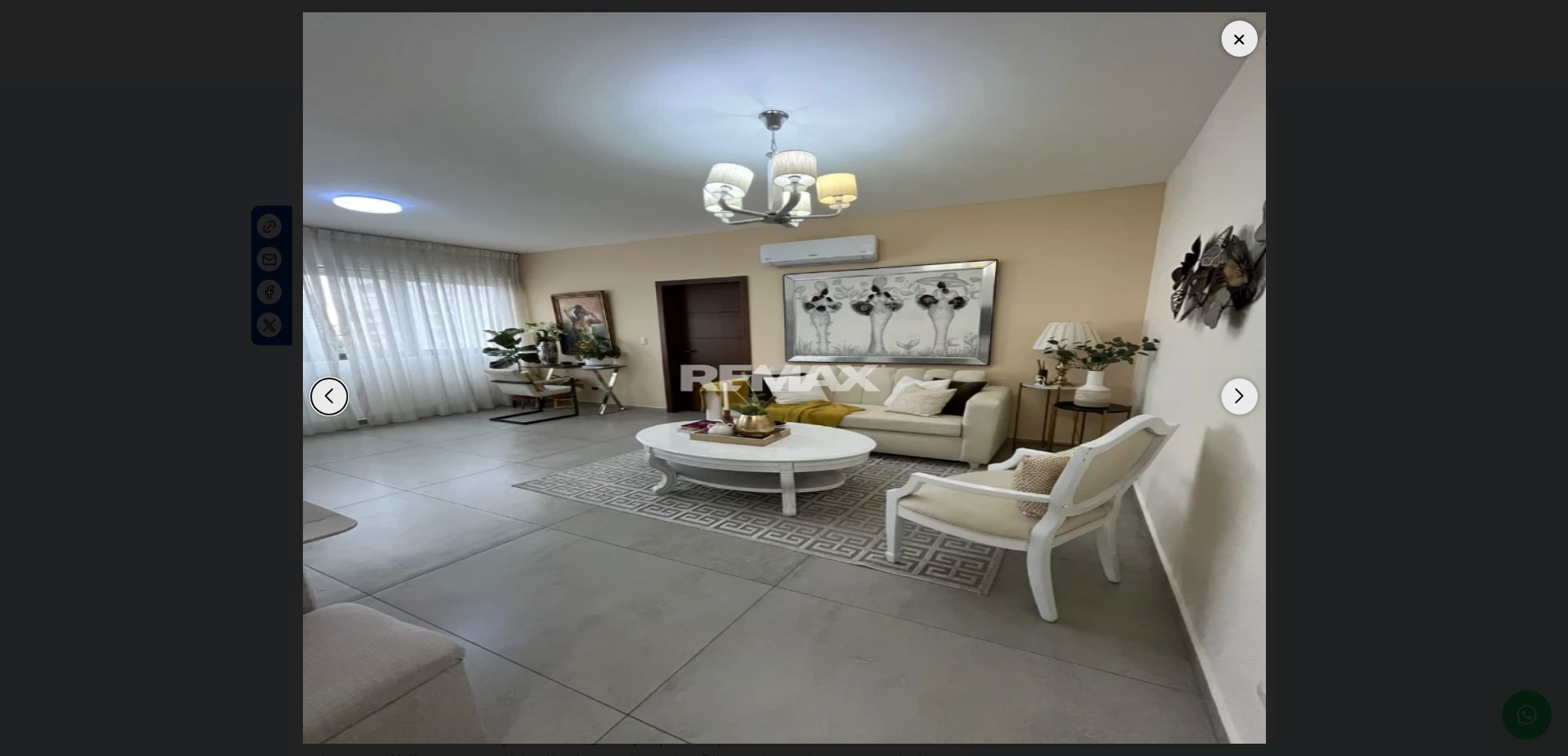
click at [1239, 403] on div "Next slide" at bounding box center [1239, 397] width 37 height 37
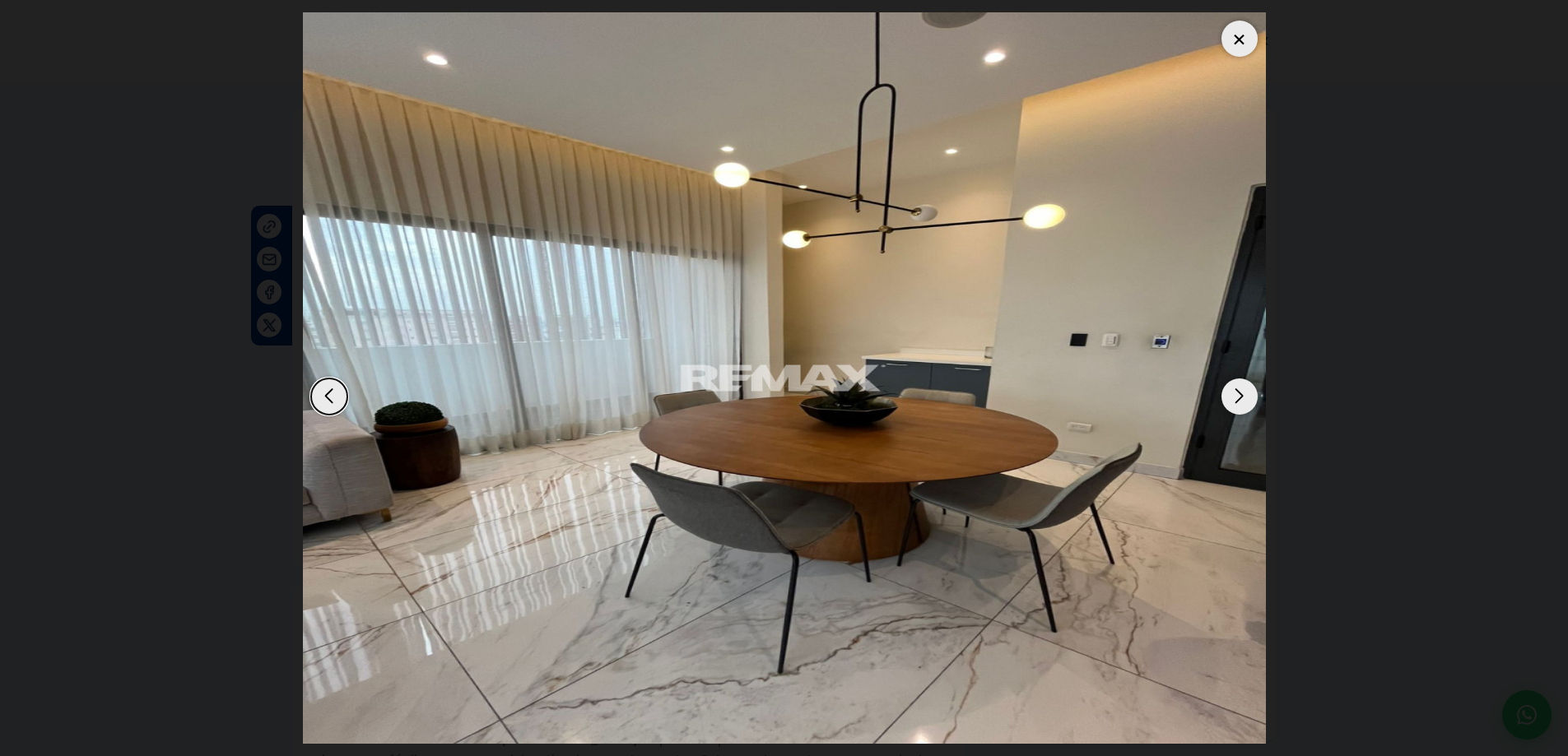
click at [1239, 403] on div "Next slide" at bounding box center [1239, 397] width 37 height 37
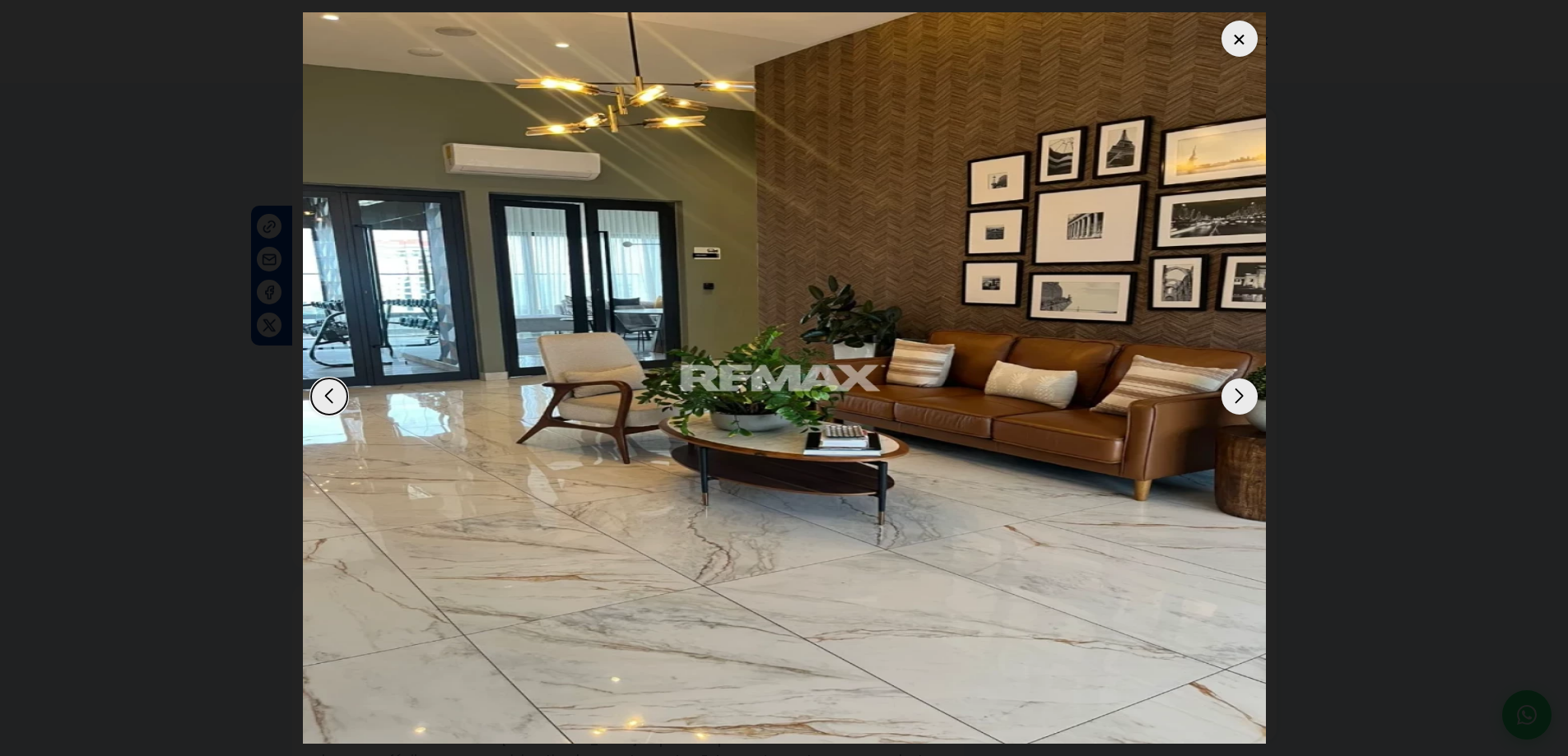
click at [1246, 44] on div at bounding box center [1239, 38] width 37 height 37
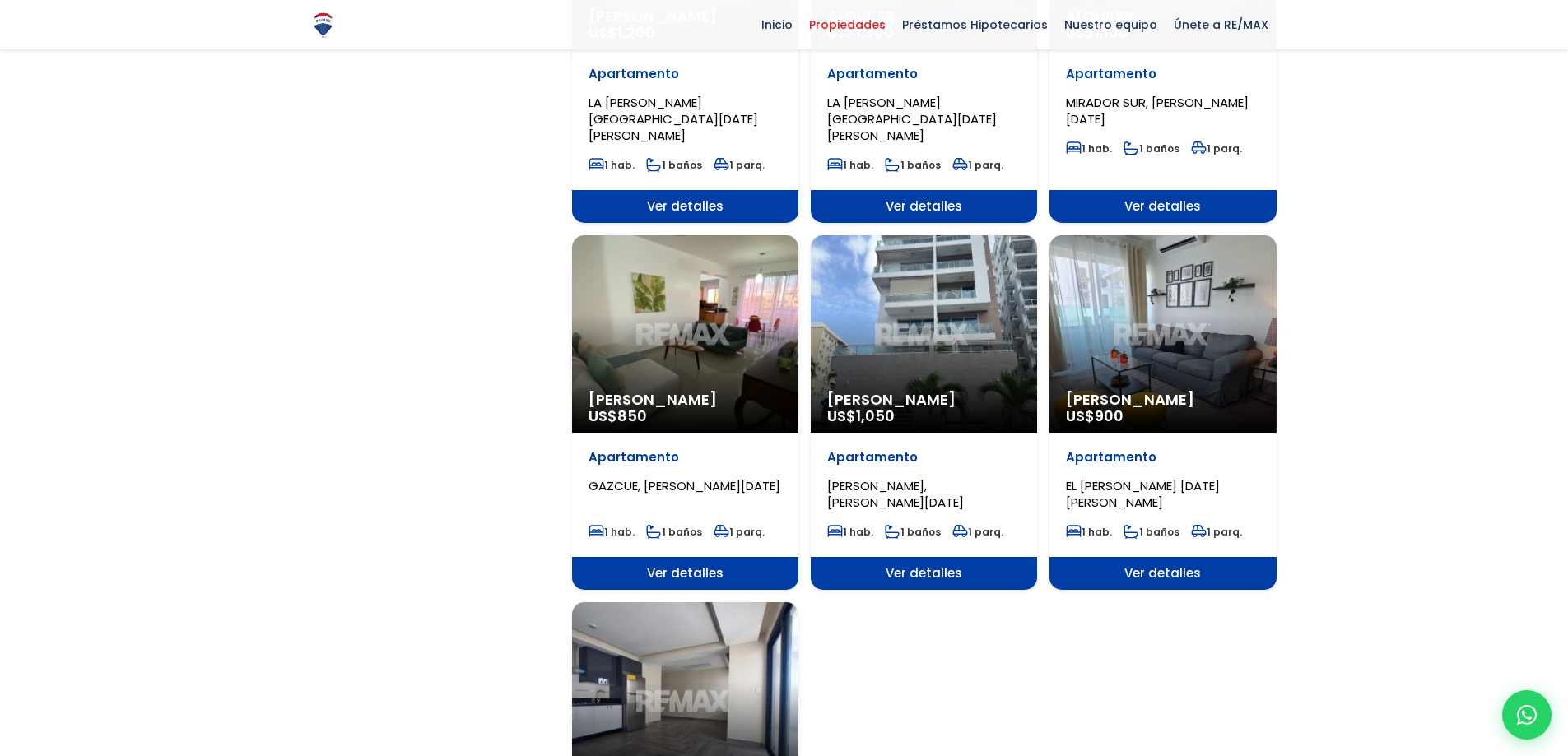
scroll to position [1481, 0]
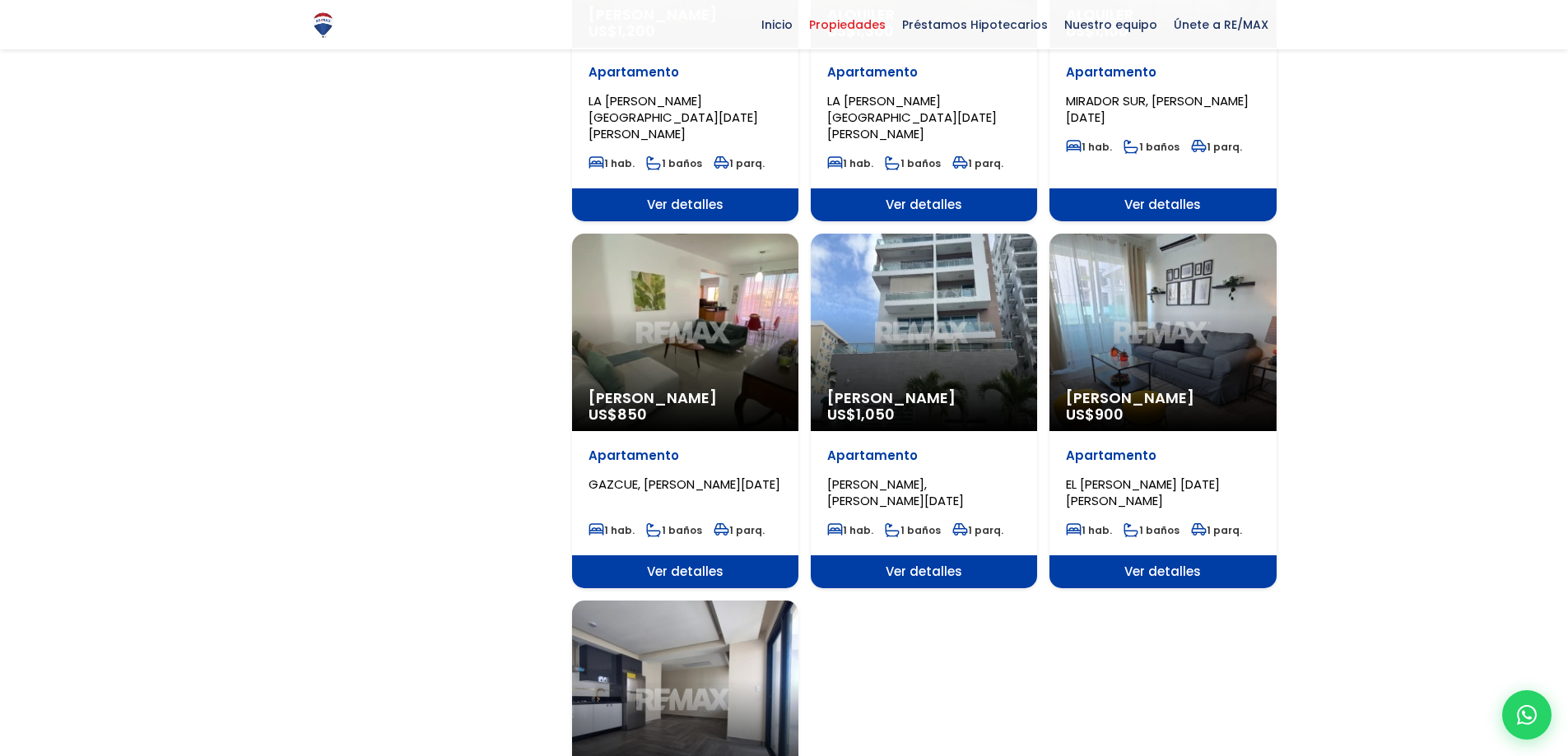
click at [686, 287] on div "Alquiler Amueblado US$ 850" at bounding box center [684, 333] width 226 height 197
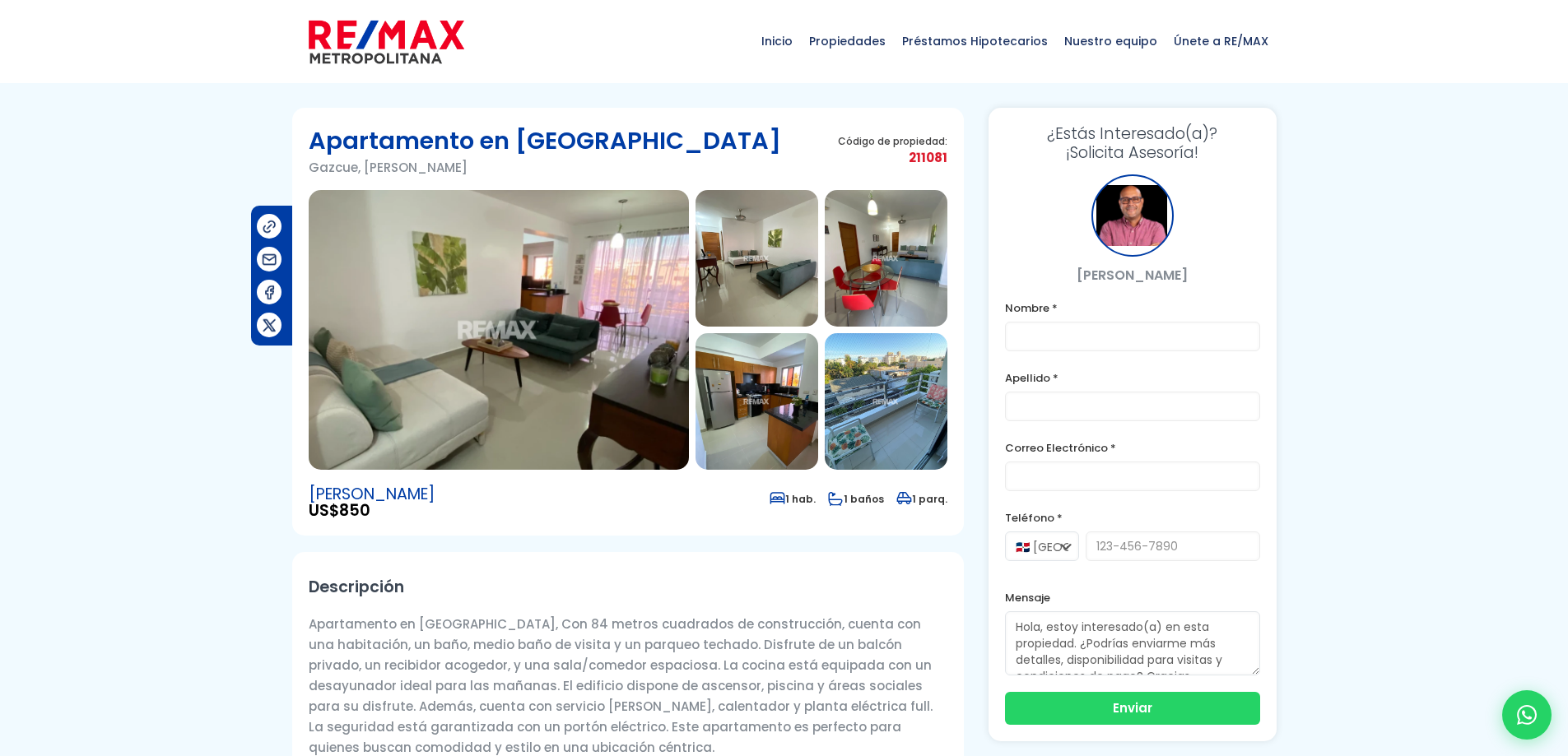
click at [527, 305] on img at bounding box center [499, 330] width 380 height 279
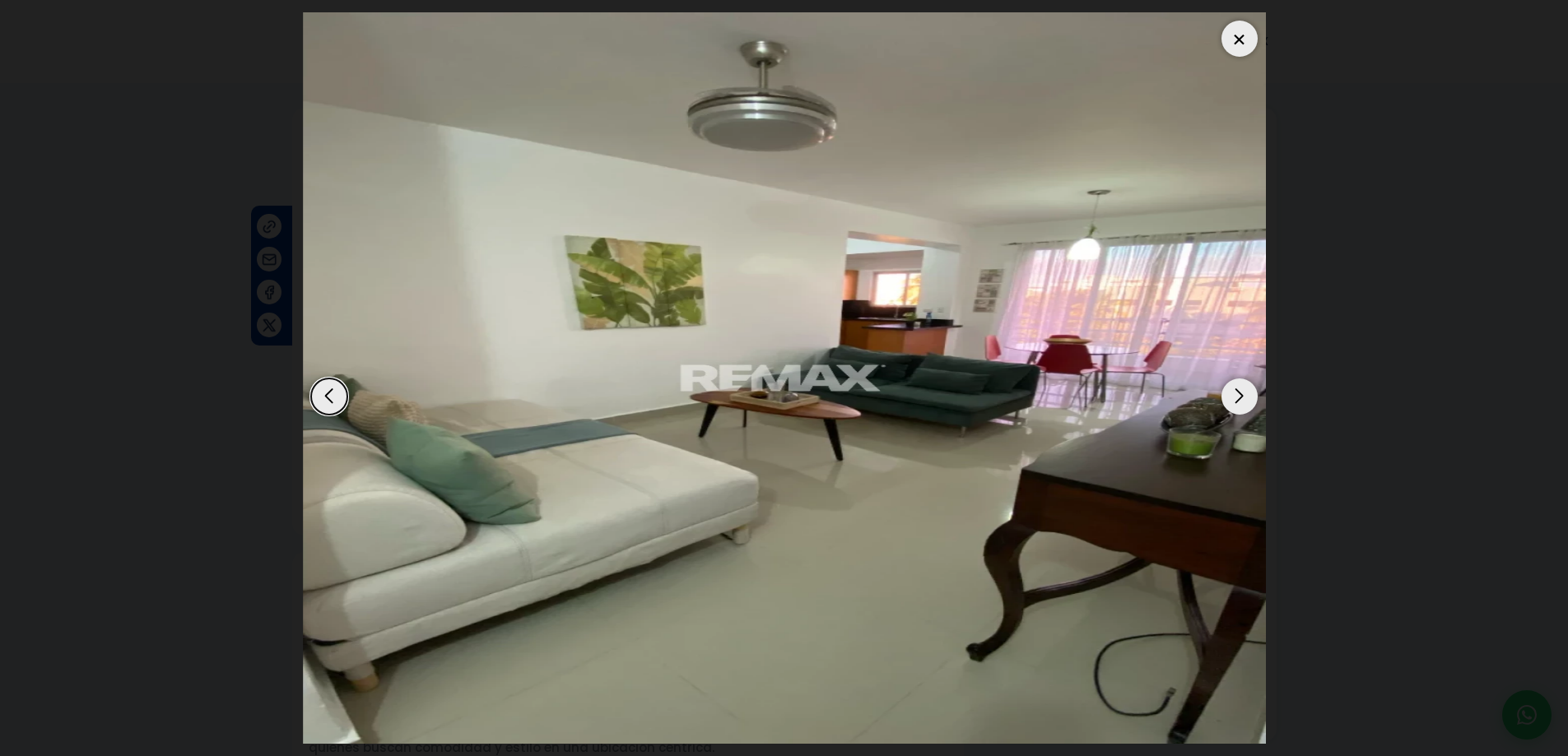
click at [1243, 394] on div "Next slide" at bounding box center [1239, 397] width 37 height 37
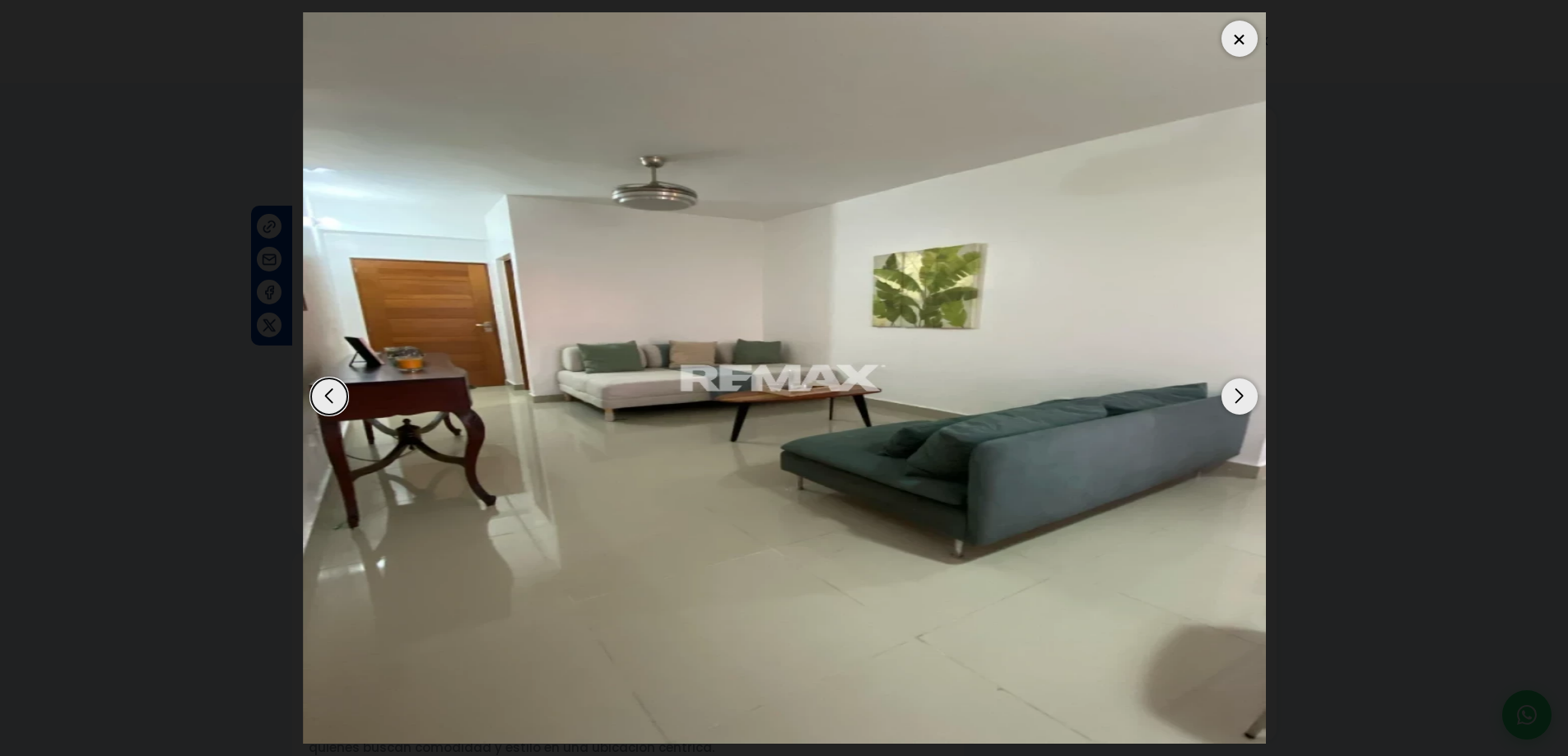
click at [1243, 394] on div "Next slide" at bounding box center [1239, 397] width 37 height 37
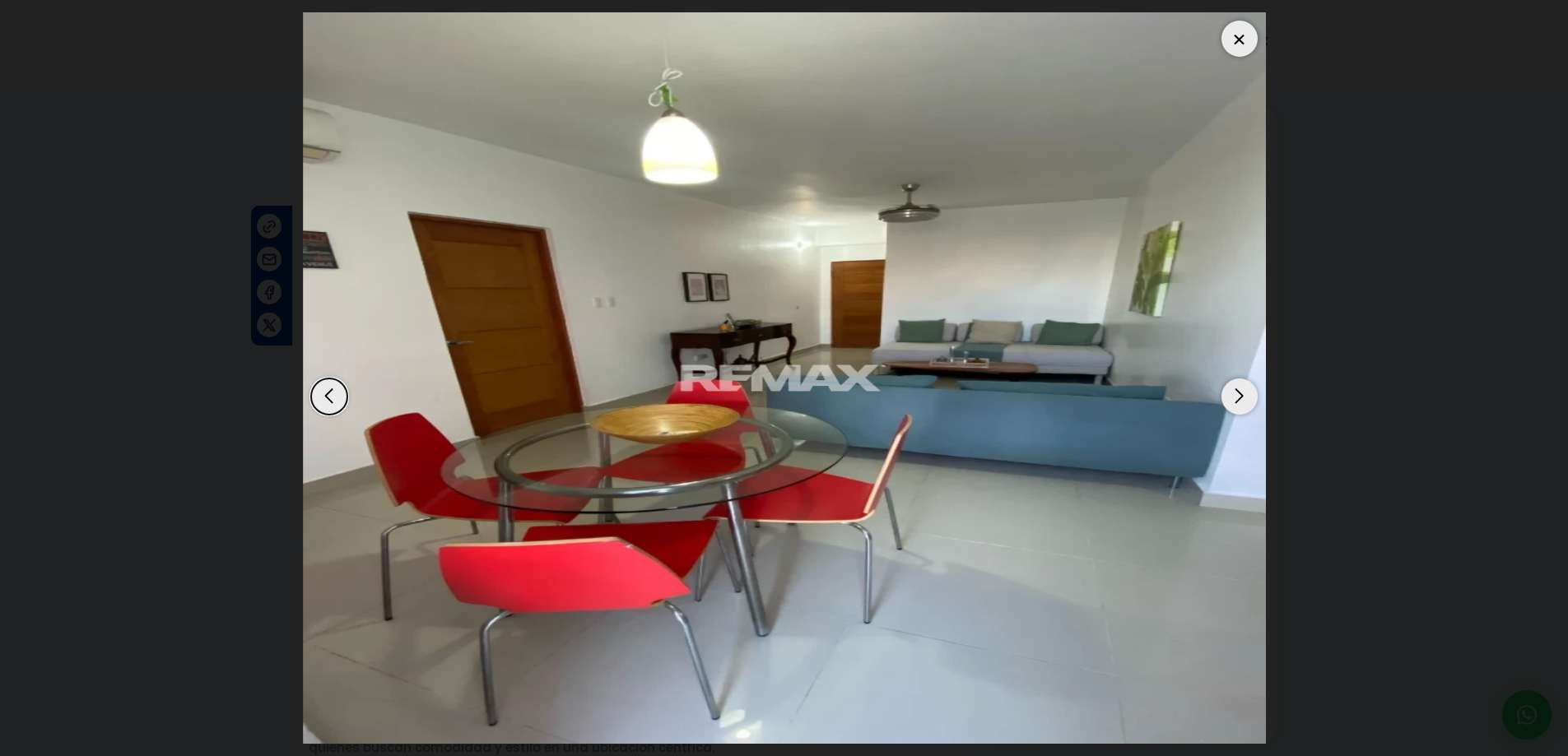
click at [1243, 394] on div "Next slide" at bounding box center [1239, 397] width 37 height 37
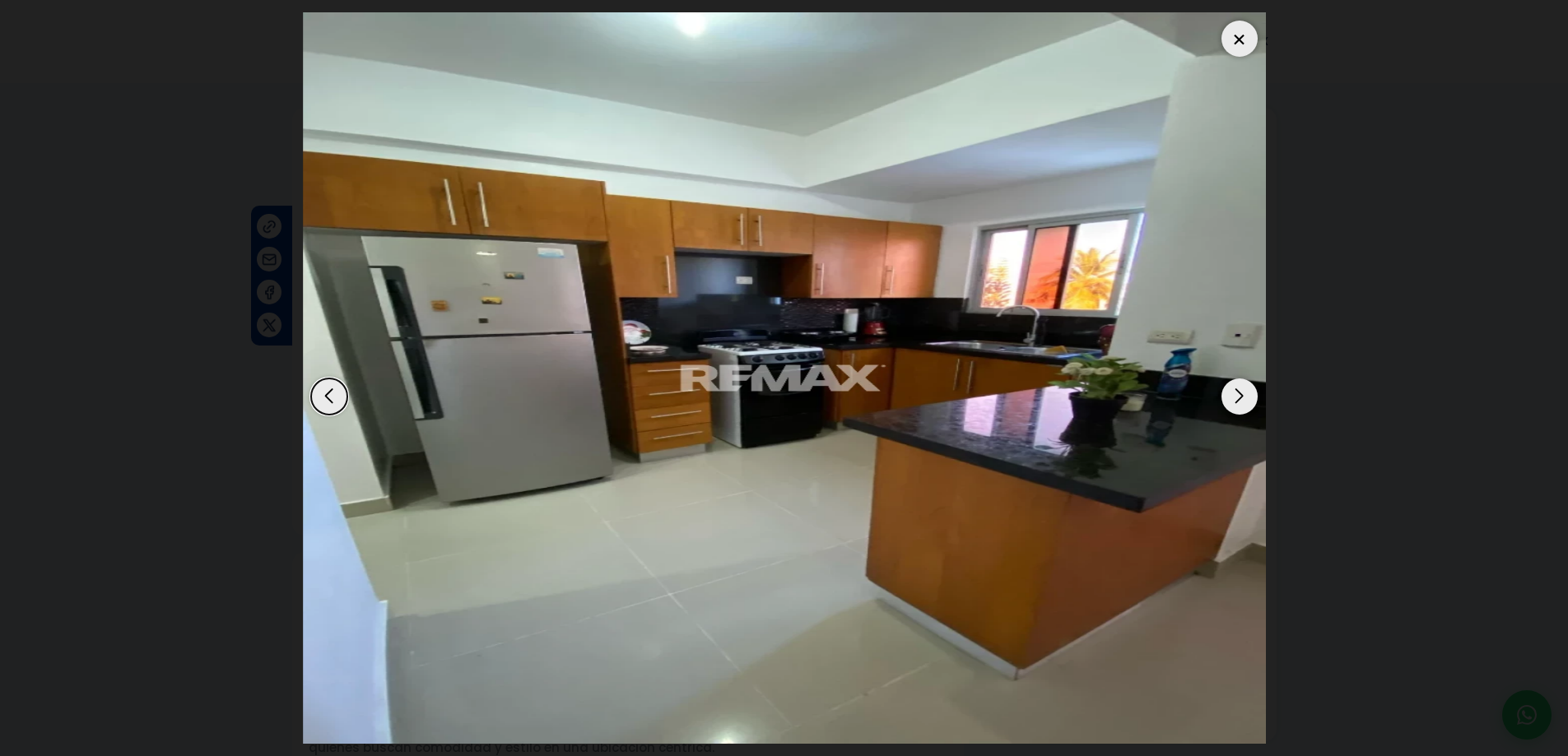
click at [1243, 394] on div "Next slide" at bounding box center [1239, 397] width 37 height 37
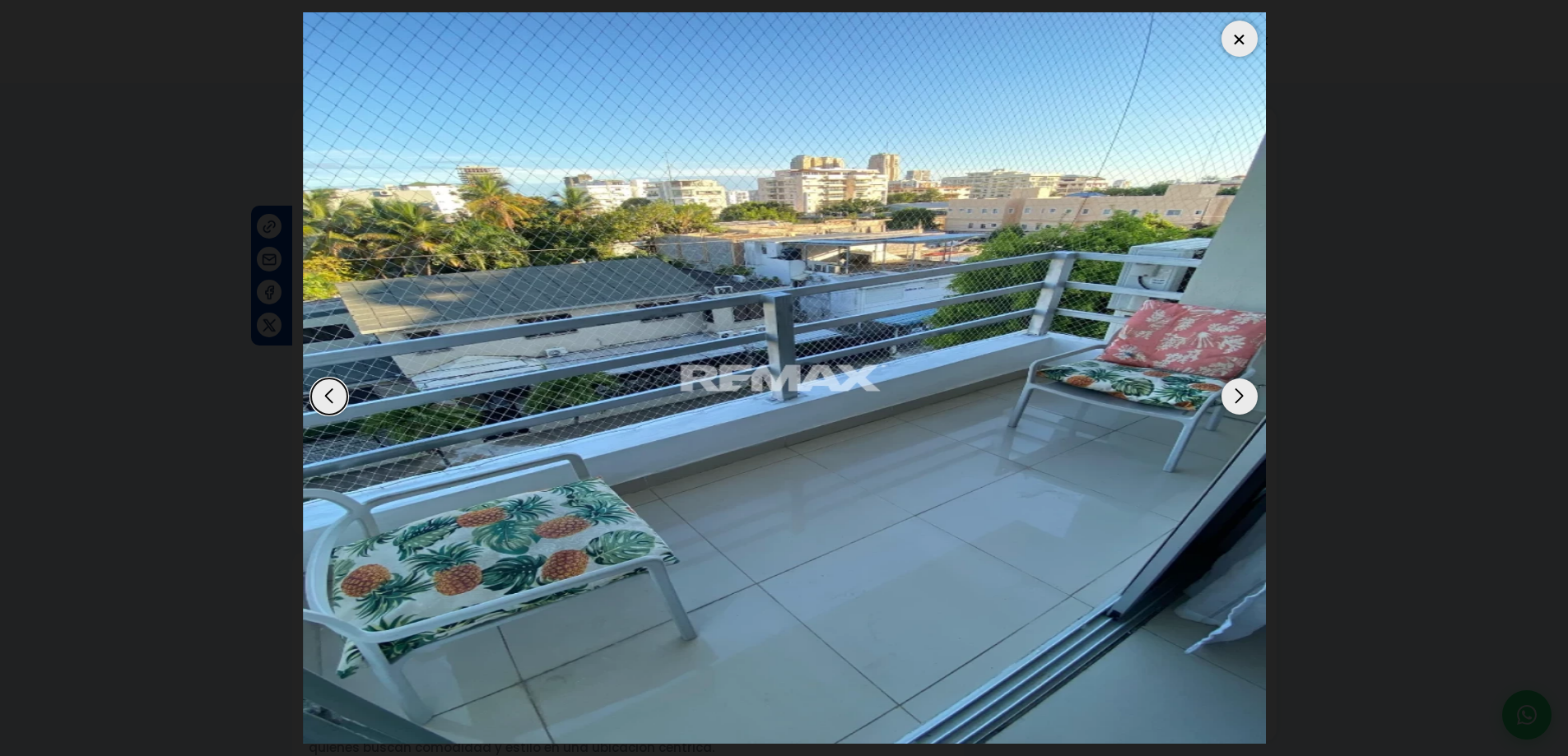
click at [1243, 394] on div "Next slide" at bounding box center [1239, 397] width 37 height 37
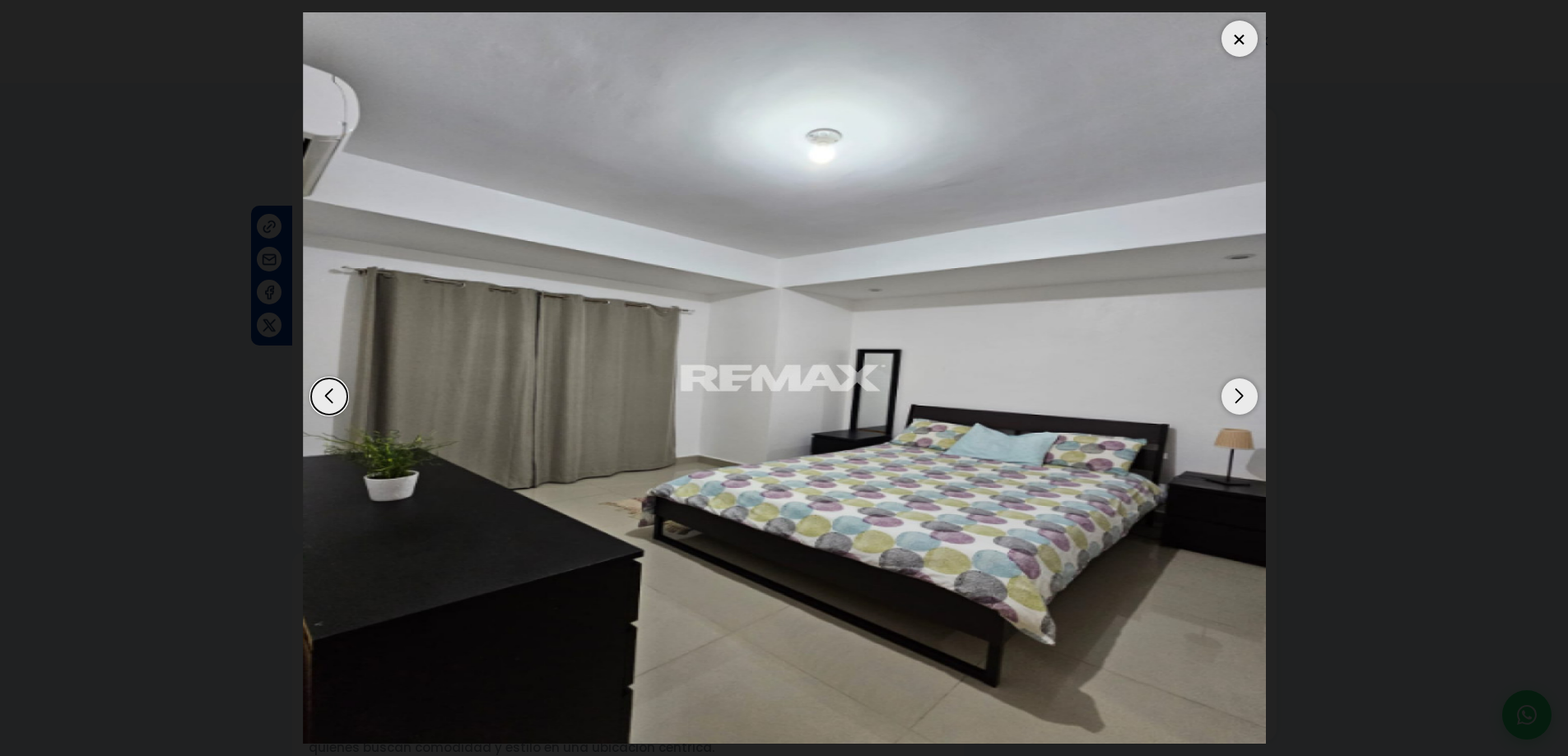
click at [1243, 394] on div "Next slide" at bounding box center [1239, 397] width 37 height 37
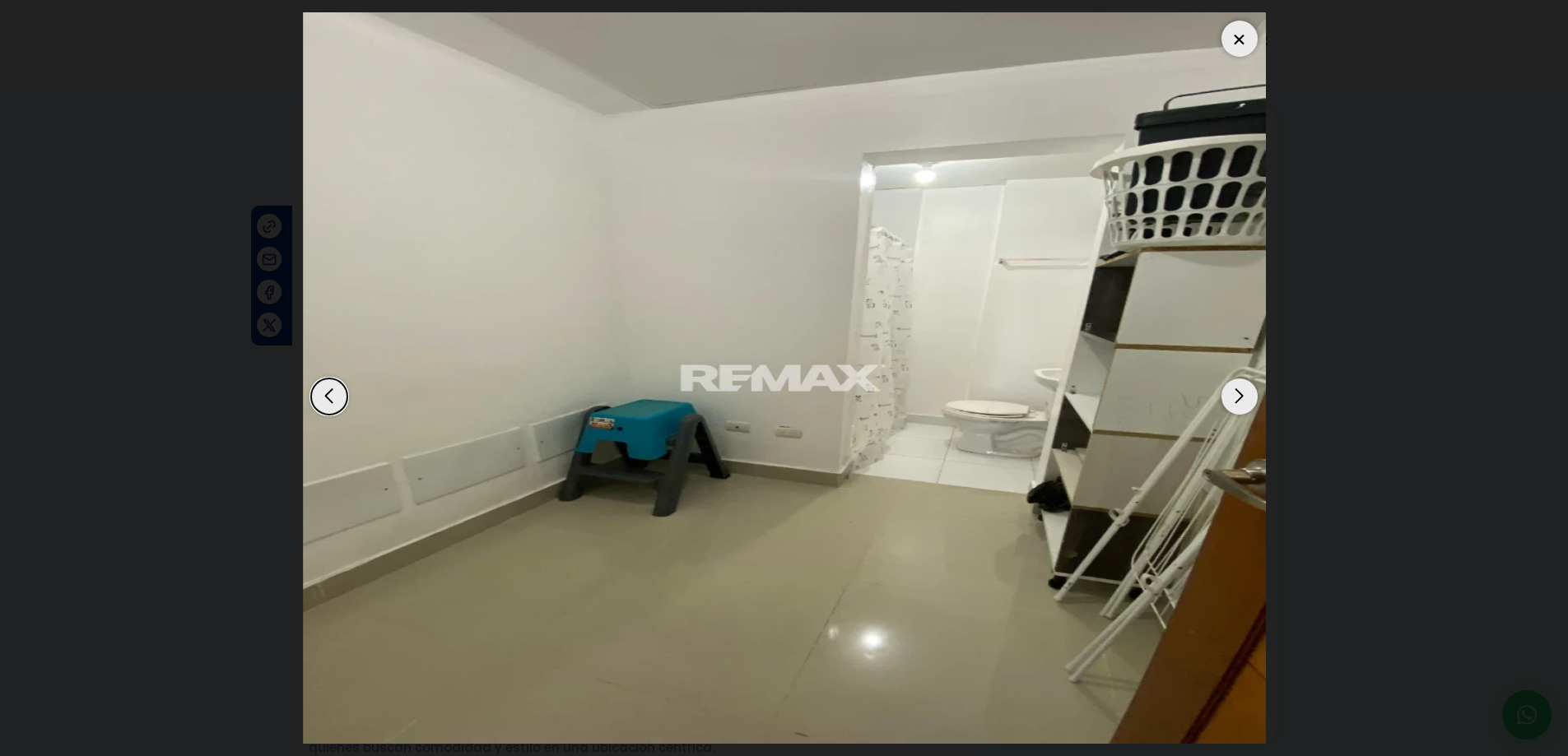
click at [1243, 394] on div "Next slide" at bounding box center [1239, 397] width 37 height 37
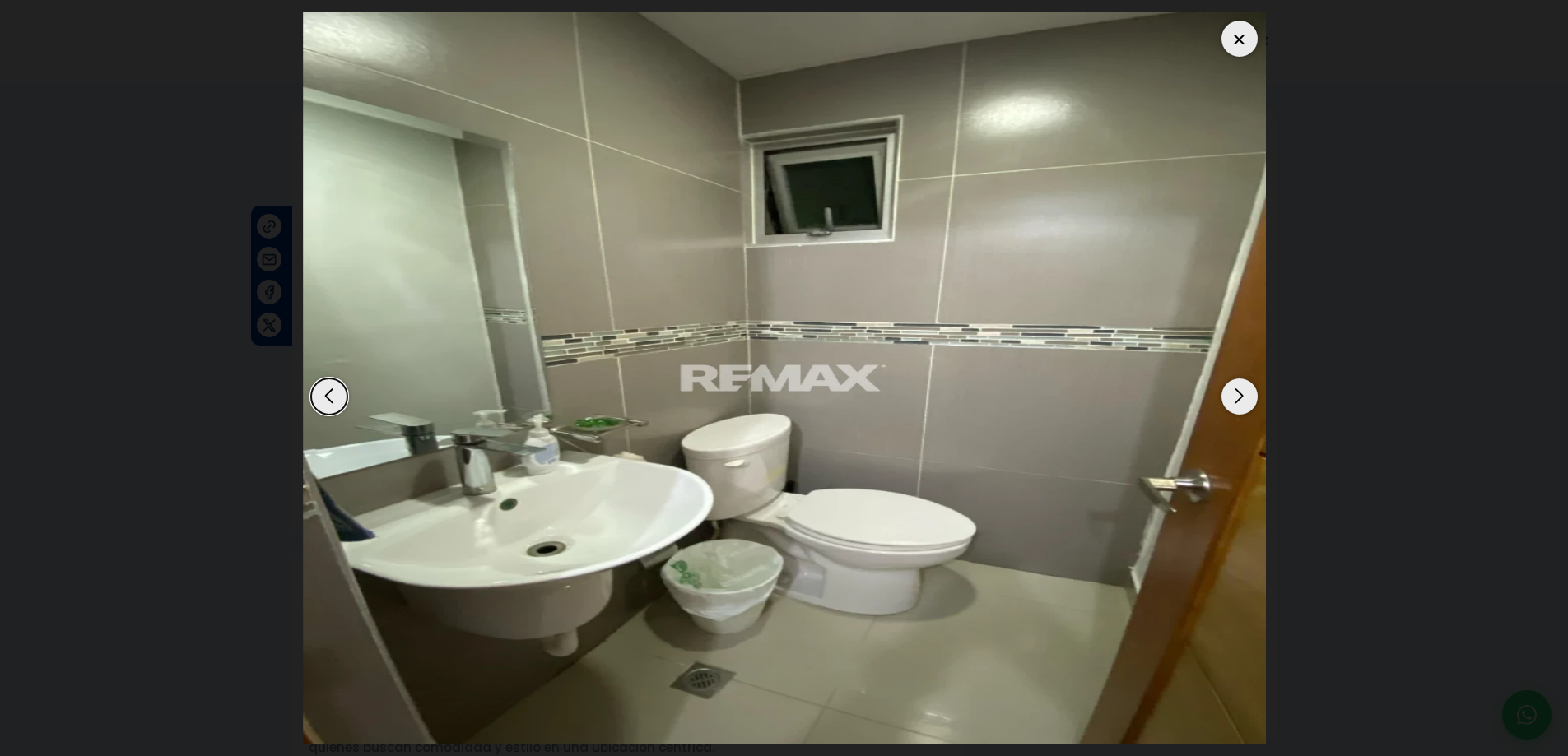
click at [1243, 394] on div "Next slide" at bounding box center [1239, 397] width 37 height 37
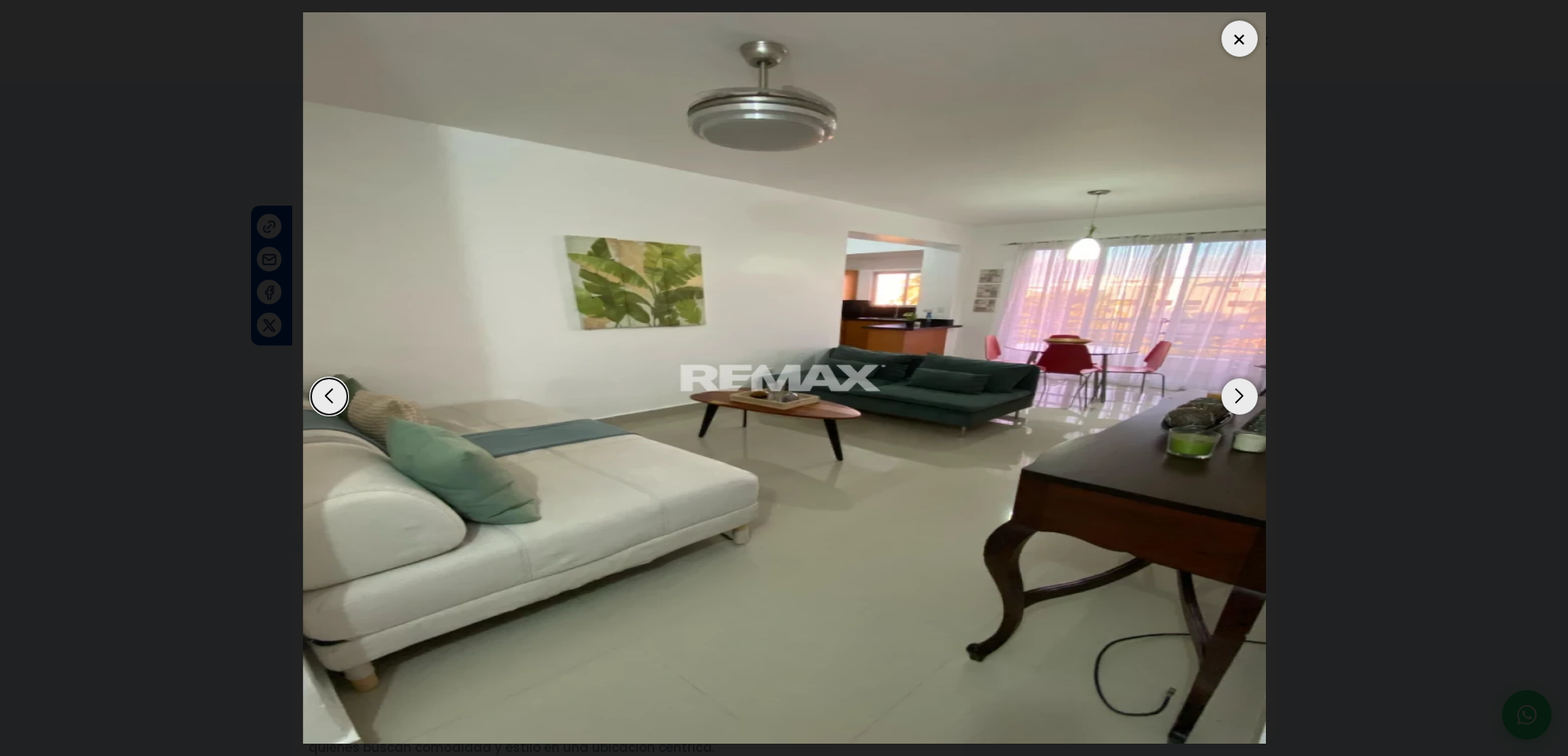
click at [1243, 394] on div "Next slide" at bounding box center [1239, 397] width 37 height 37
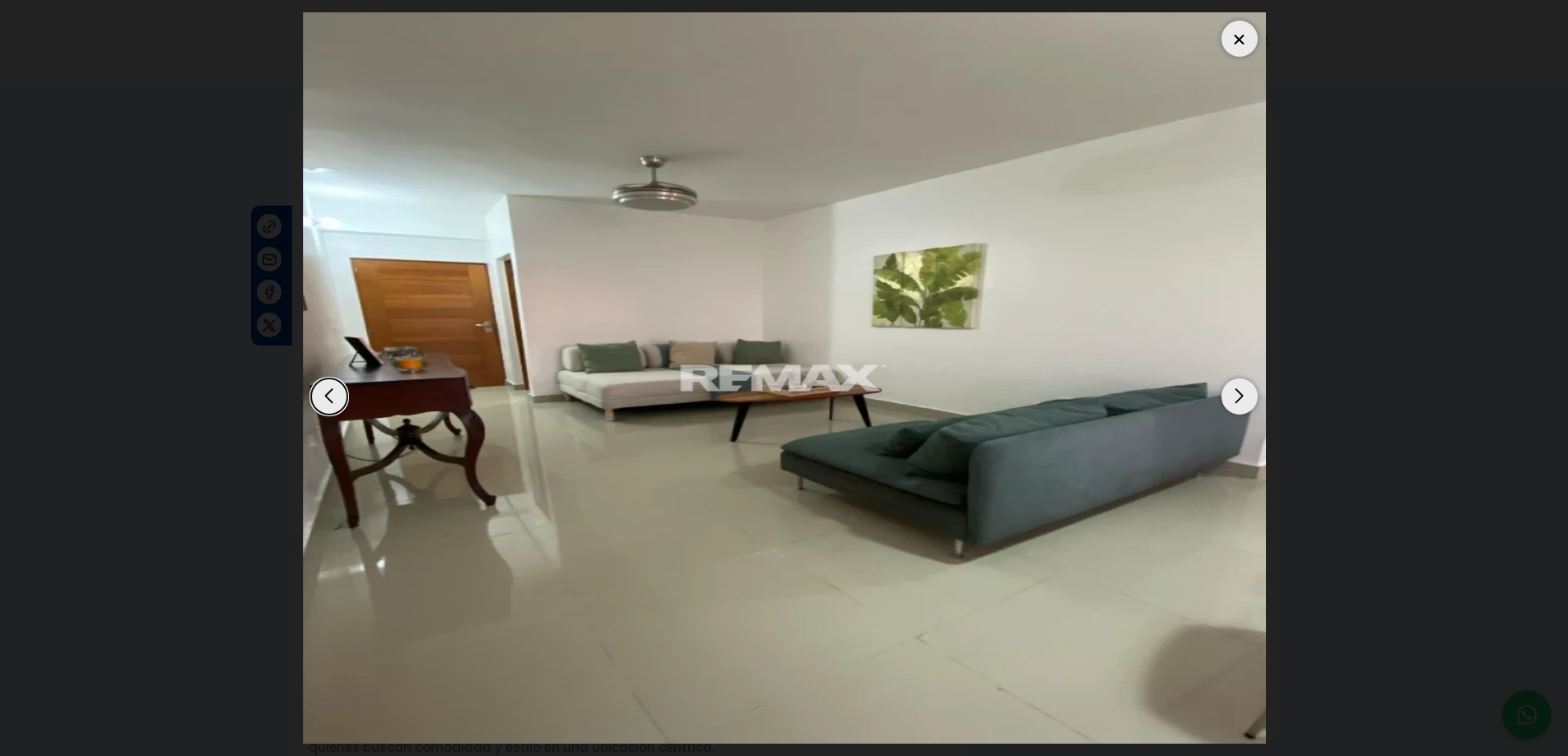
click at [1243, 394] on div "Next slide" at bounding box center [1239, 397] width 37 height 37
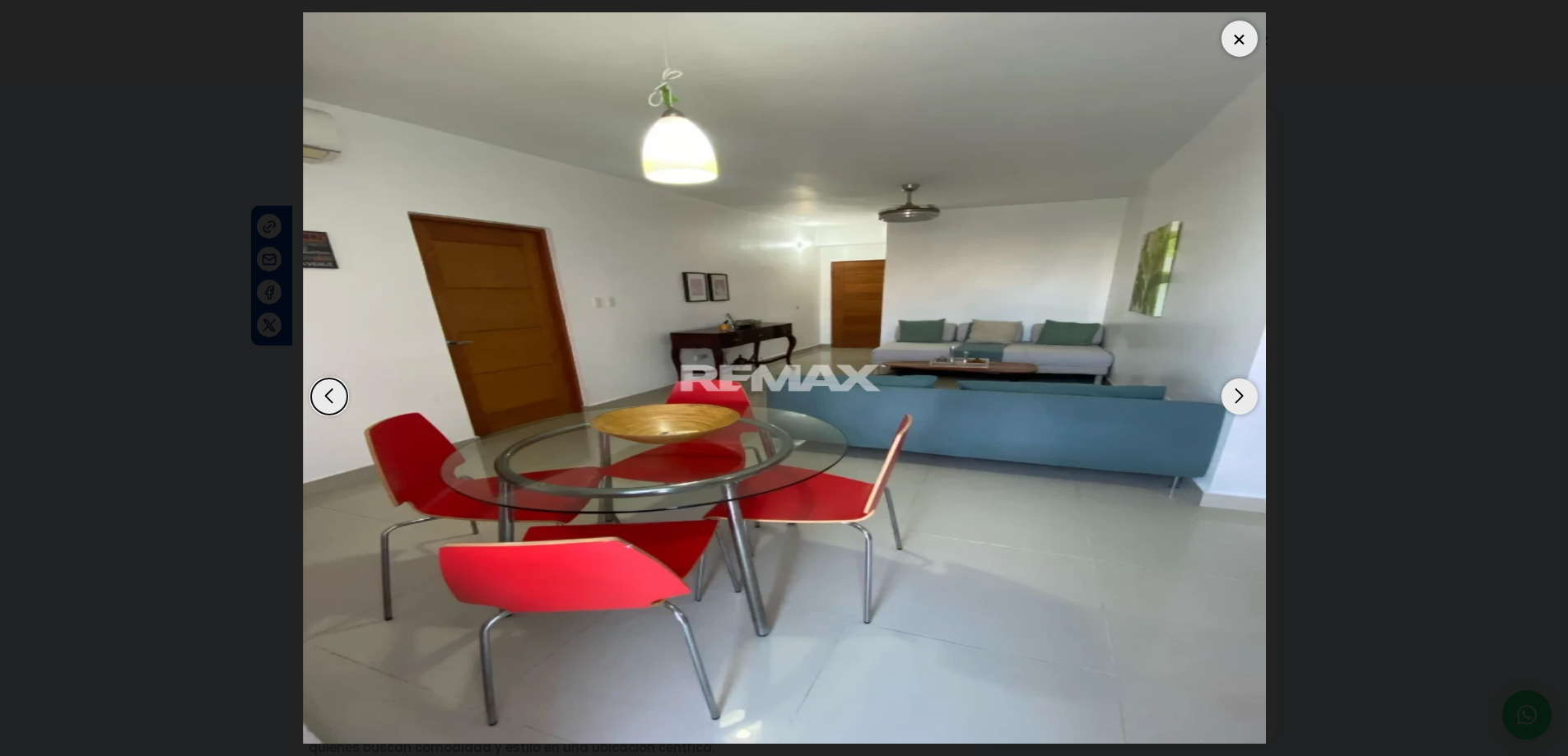
click at [1230, 39] on div at bounding box center [1239, 38] width 37 height 37
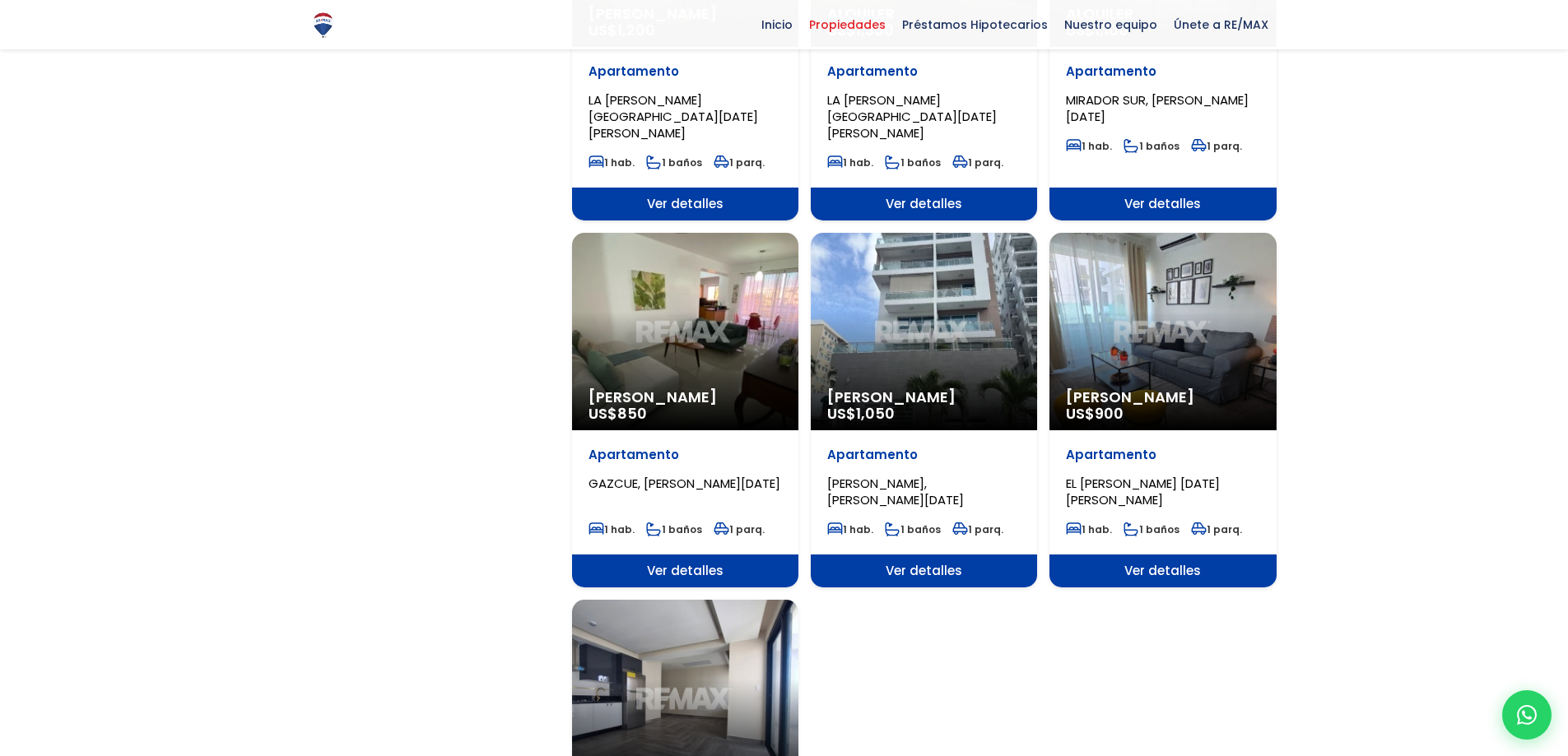
scroll to position [1481, 0]
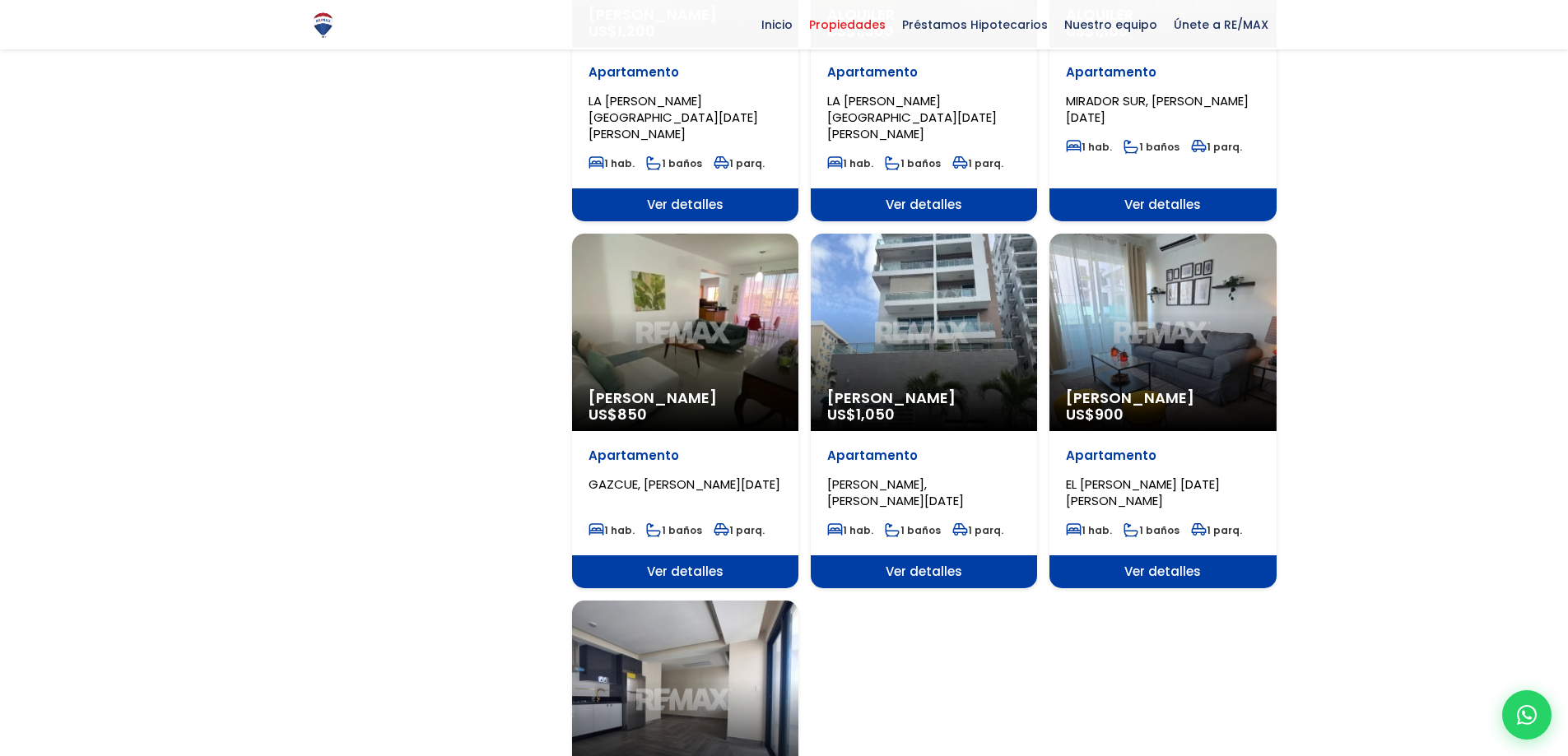
click at [1181, 339] on div "Alquiler Amueblado US$ 900" at bounding box center [1162, 333] width 226 height 197
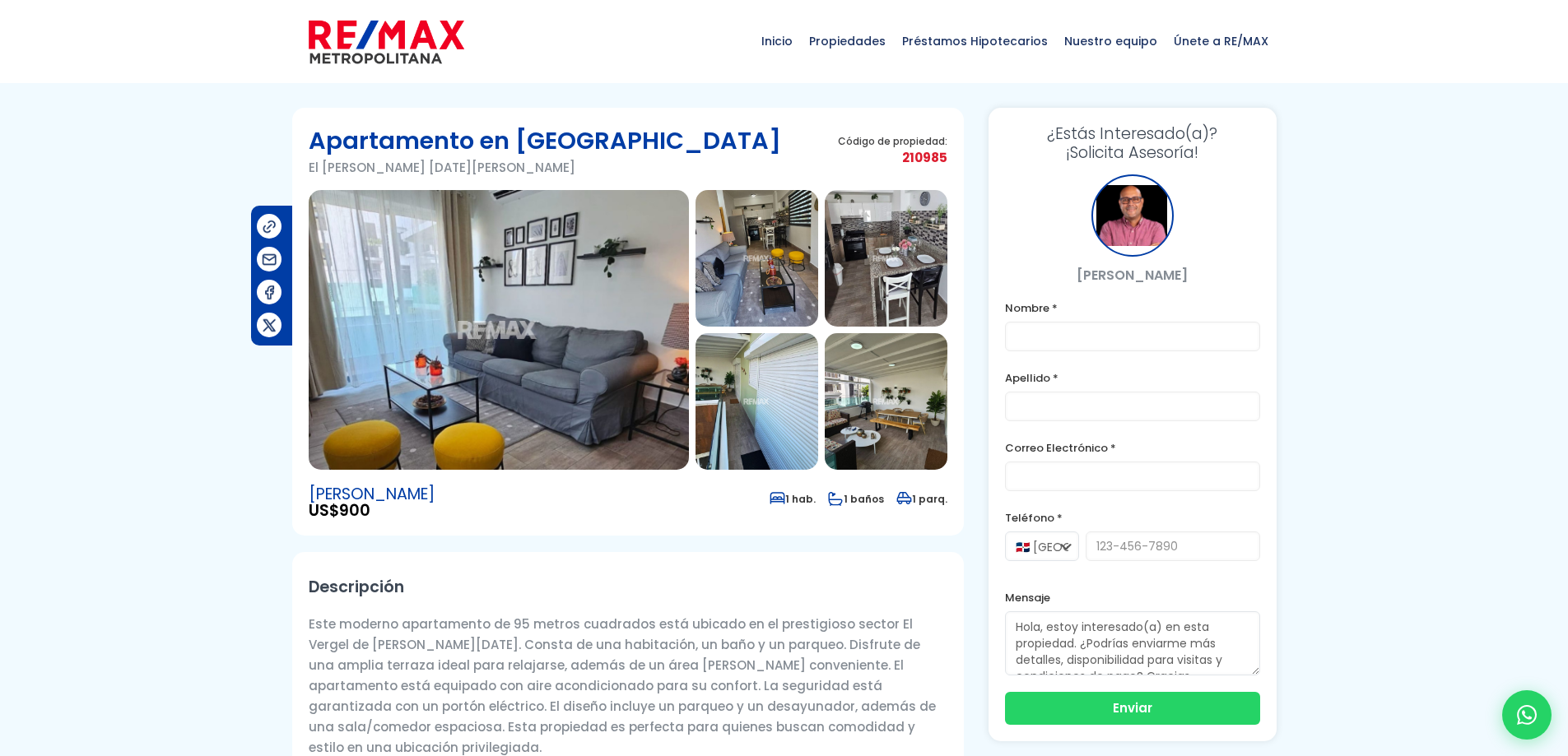
click at [552, 362] on img at bounding box center [499, 330] width 380 height 279
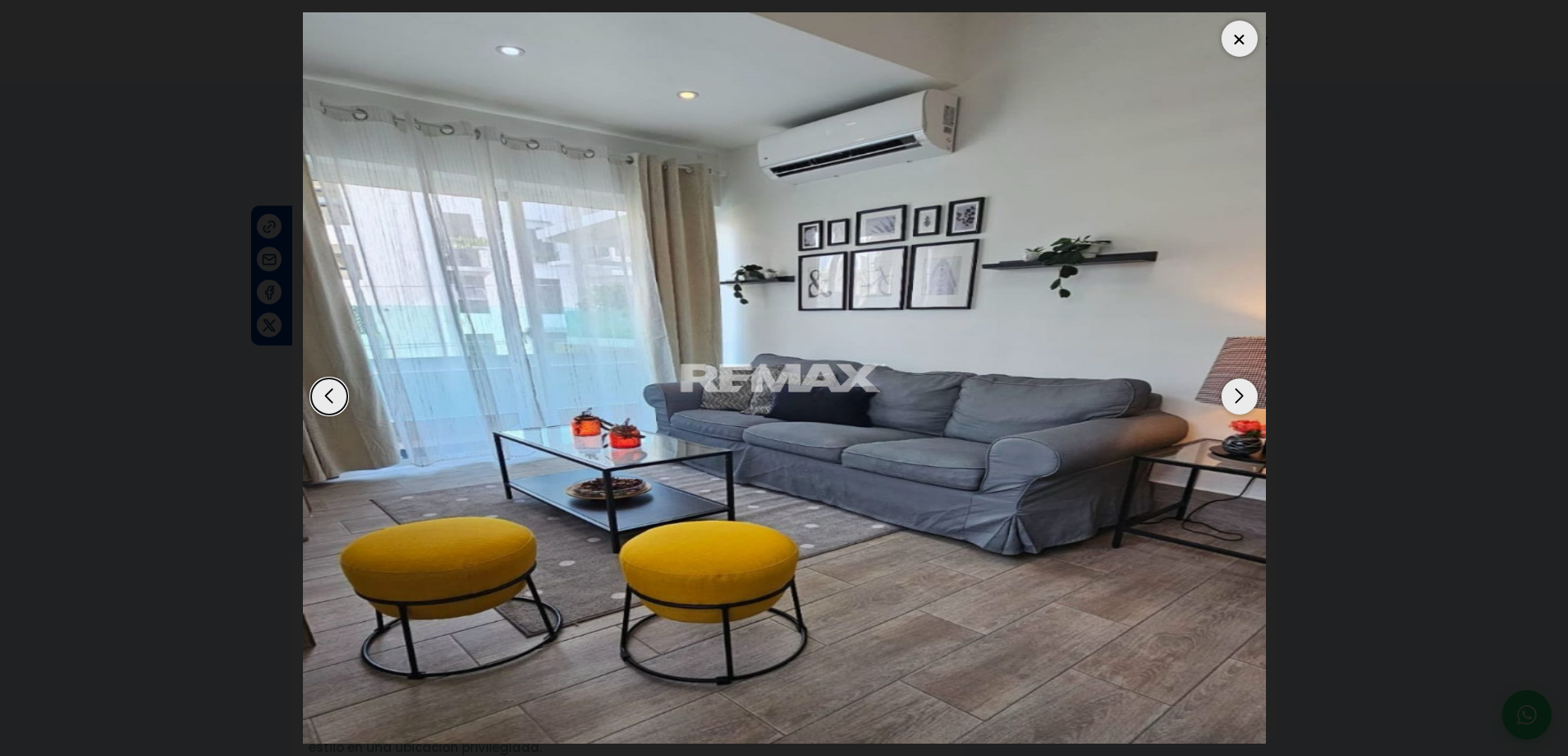
click at [1241, 397] on div "Next slide" at bounding box center [1239, 397] width 37 height 37
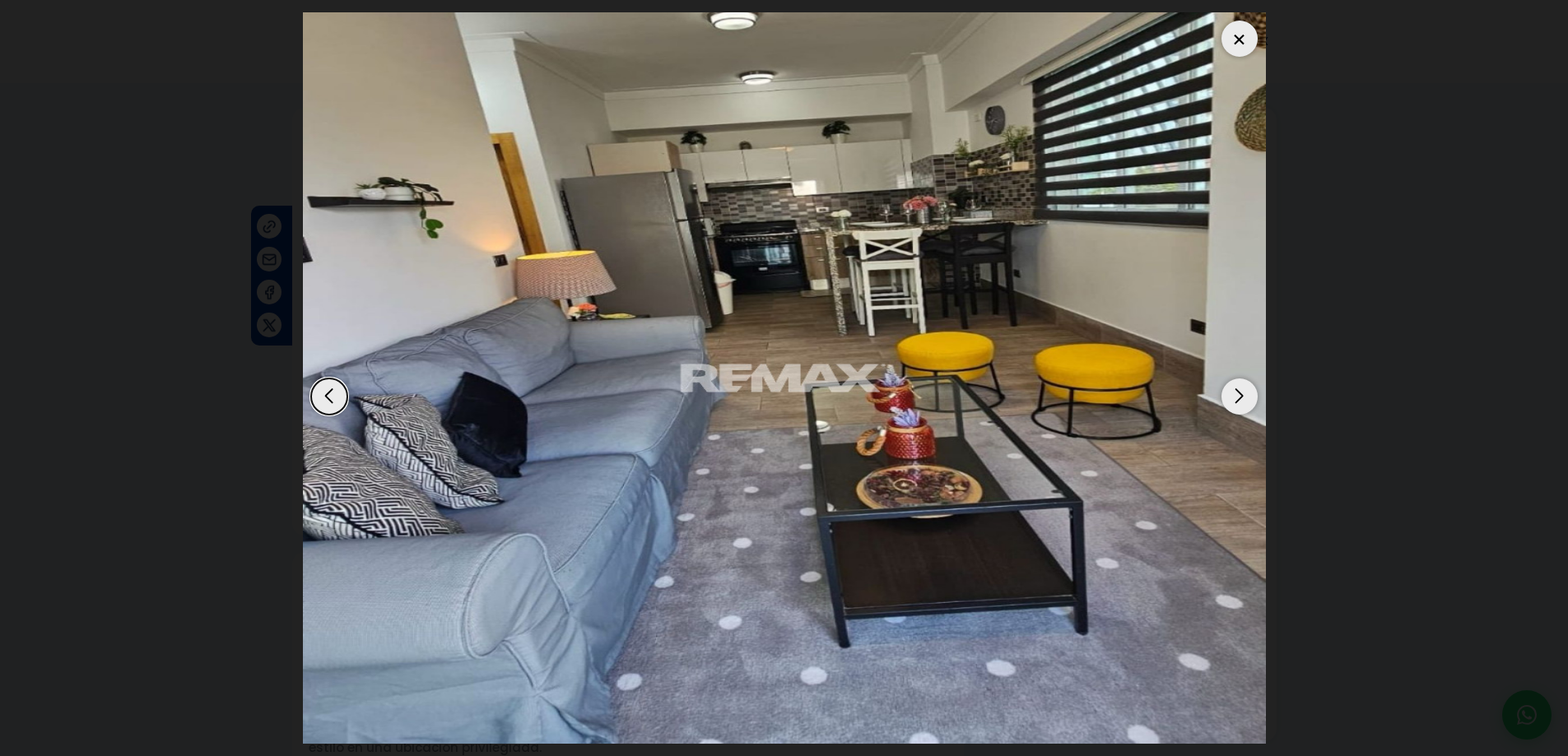
click at [1241, 402] on div "Next slide" at bounding box center [1239, 397] width 37 height 37
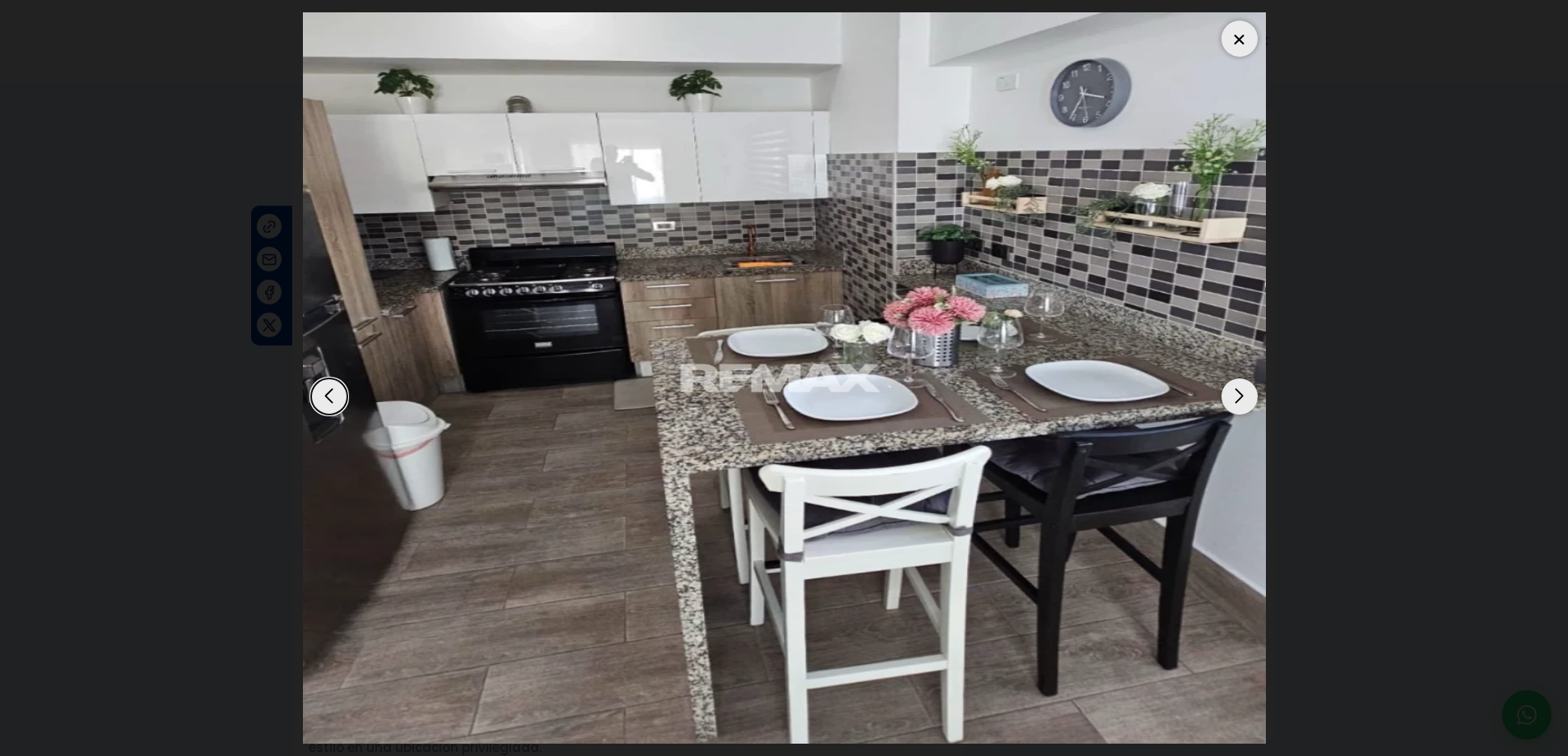
click at [1244, 409] on div "Next slide" at bounding box center [1239, 397] width 37 height 37
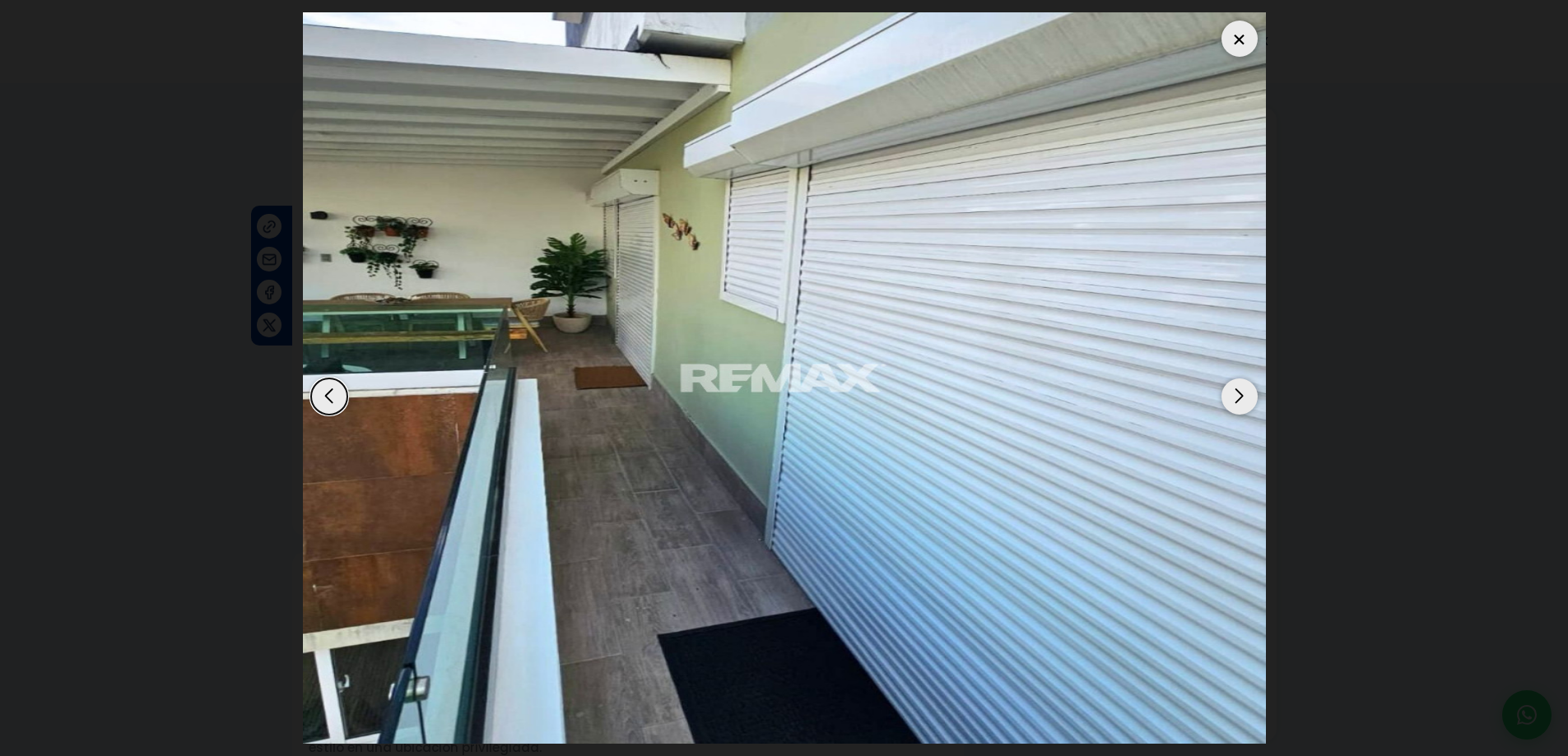
click at [1244, 409] on div "Next slide" at bounding box center [1239, 397] width 37 height 37
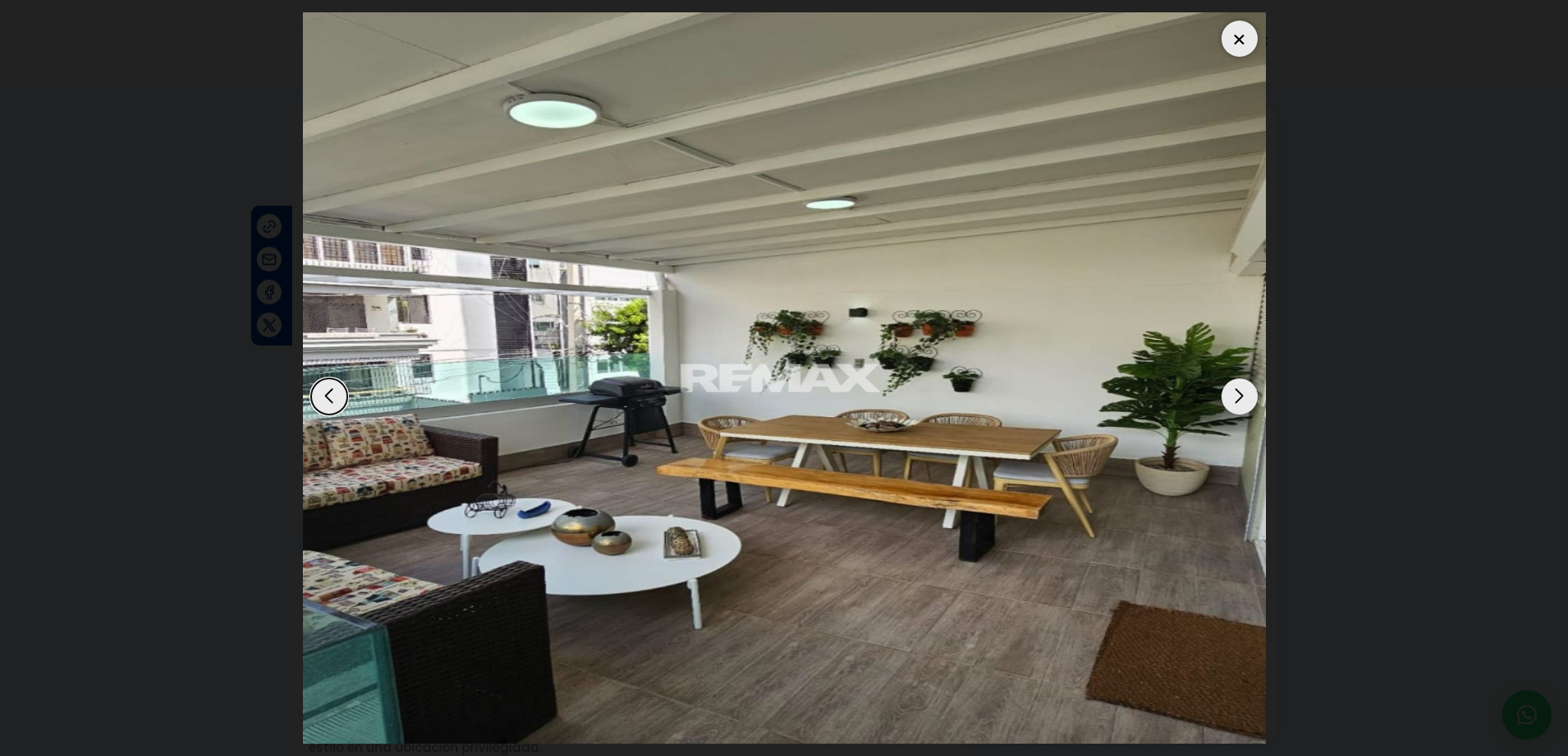
click at [1237, 386] on div "Next slide" at bounding box center [1239, 397] width 37 height 37
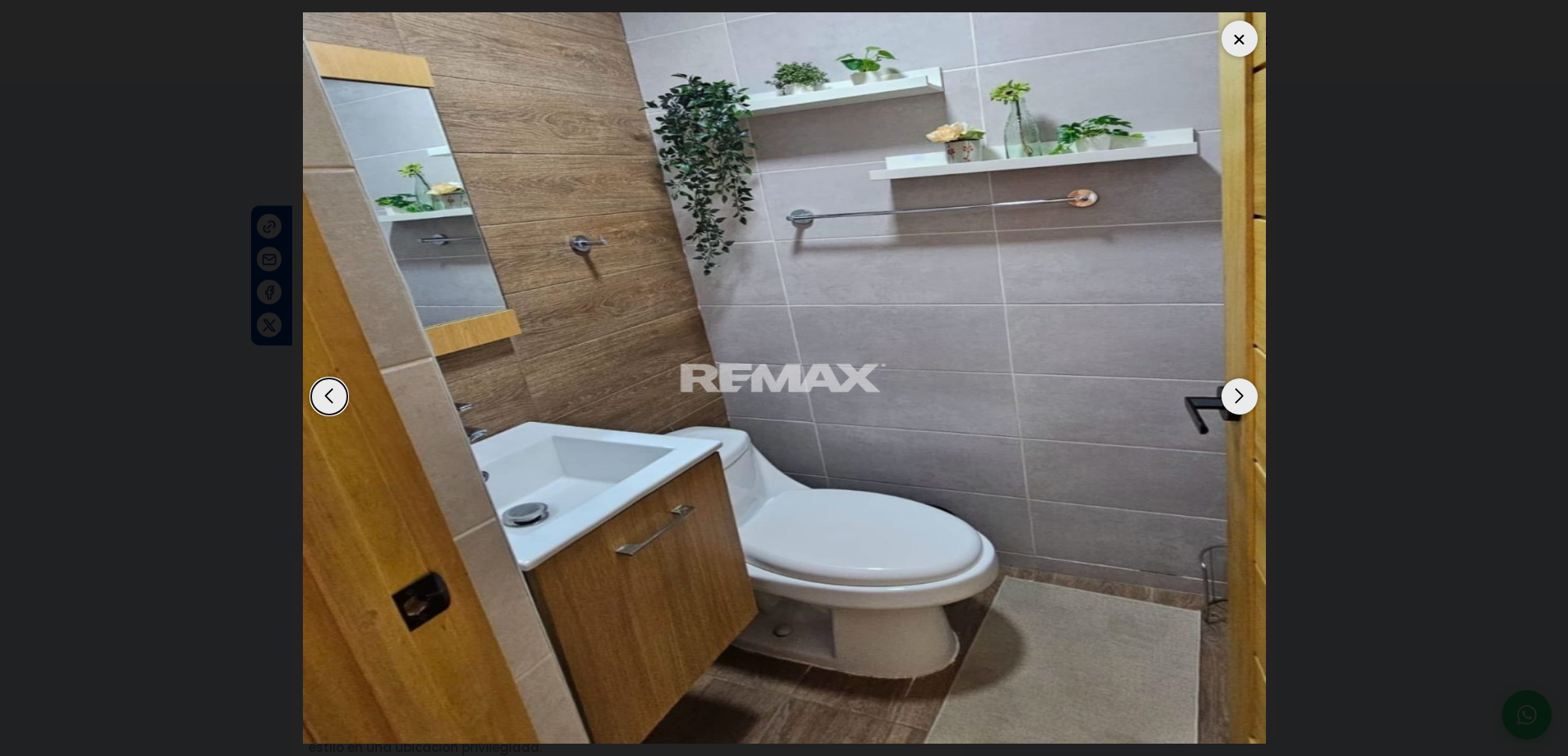
click at [1236, 394] on div "Next slide" at bounding box center [1239, 397] width 37 height 37
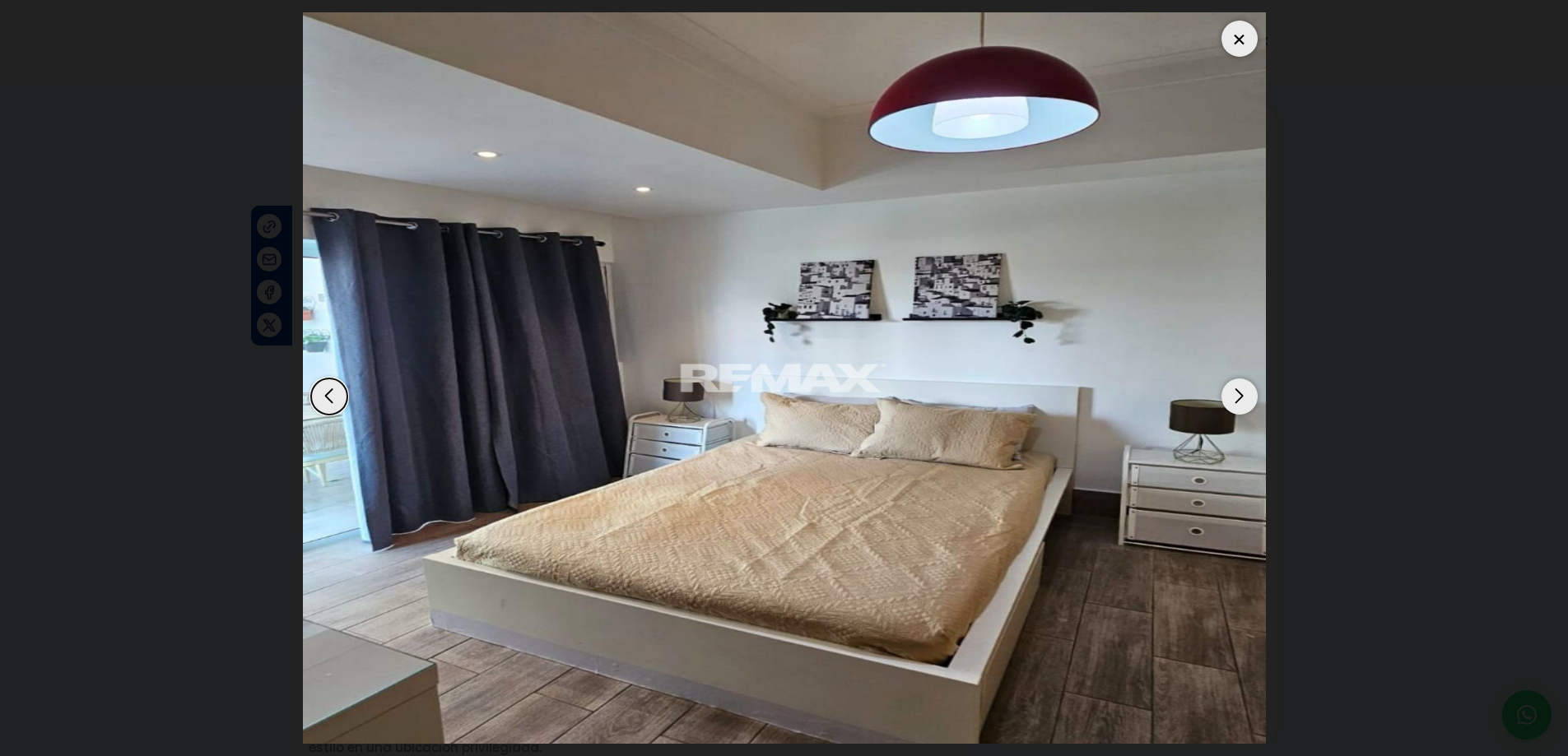
click at [1235, 394] on div "Next slide" at bounding box center [1239, 397] width 37 height 37
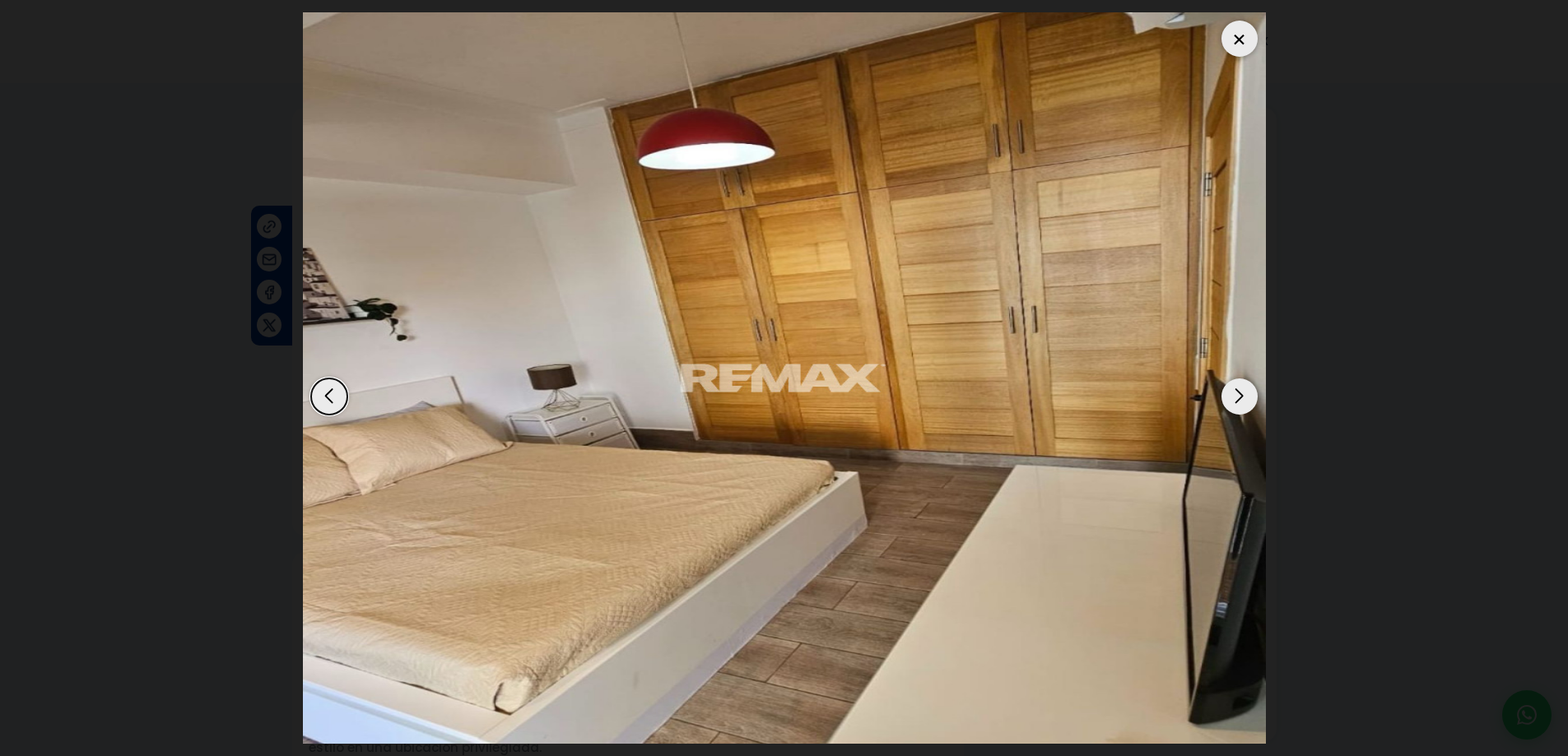
click at [1235, 391] on div "Next slide" at bounding box center [1239, 397] width 37 height 37
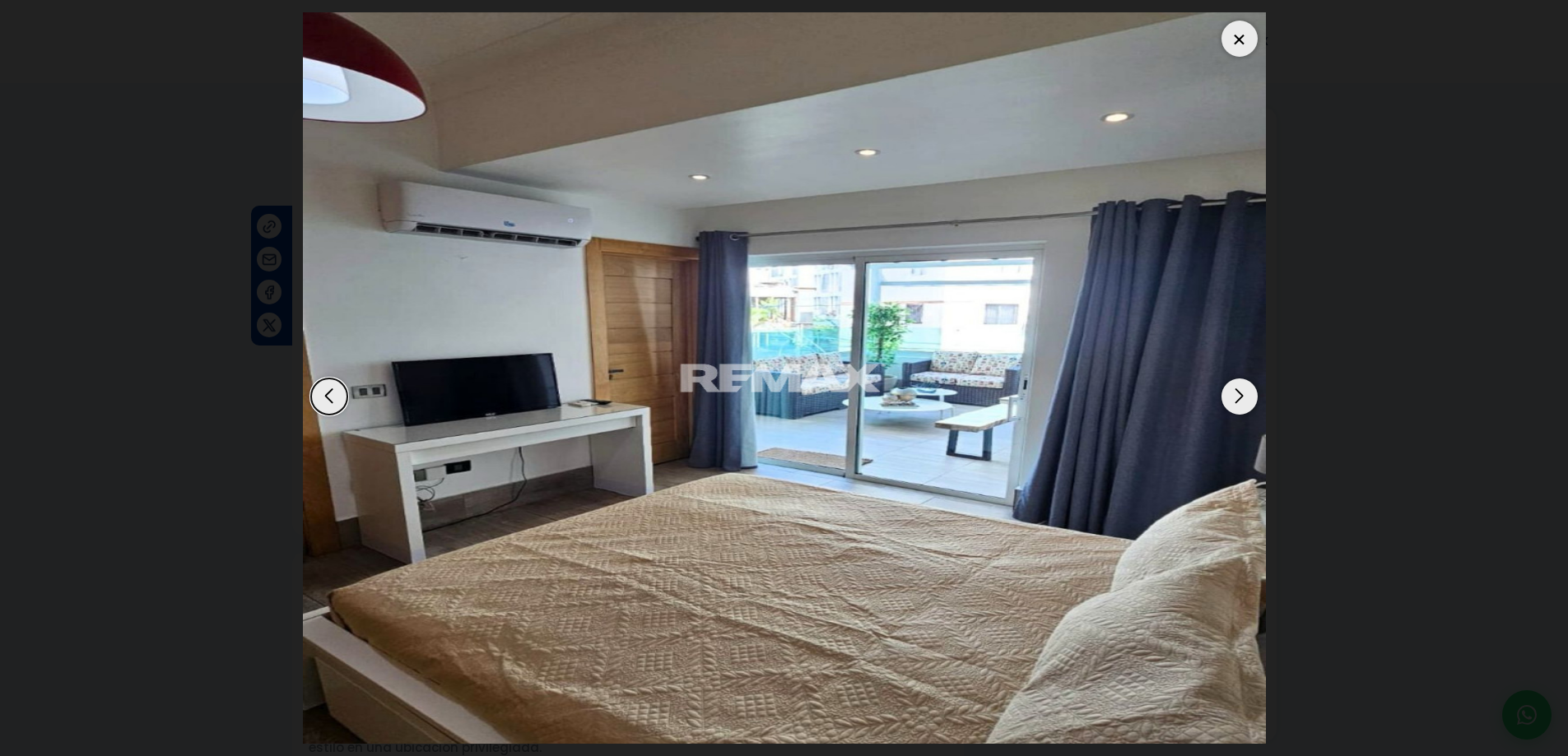
click at [1235, 391] on div "Next slide" at bounding box center [1239, 397] width 37 height 37
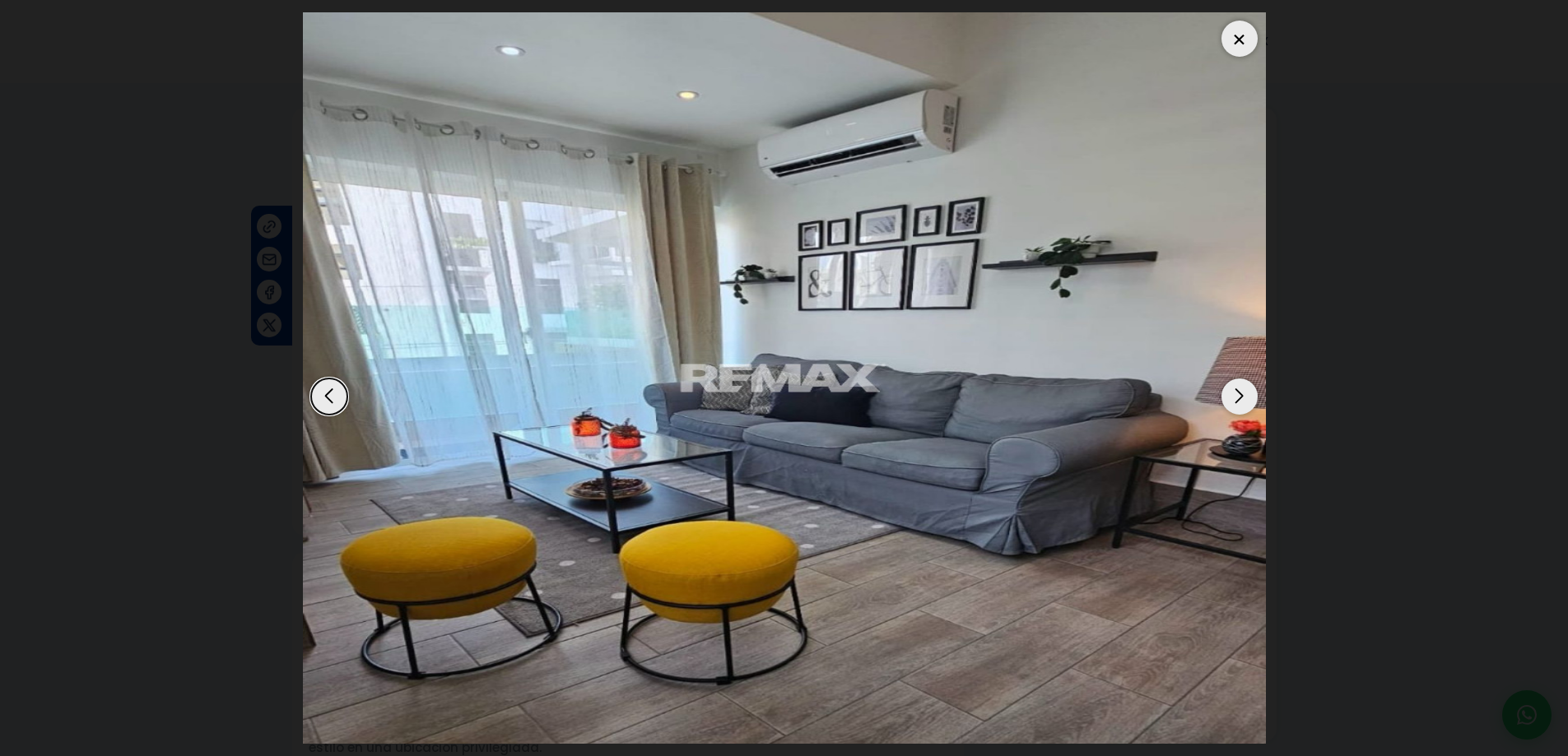
click at [1233, 390] on div "Next slide" at bounding box center [1239, 397] width 37 height 37
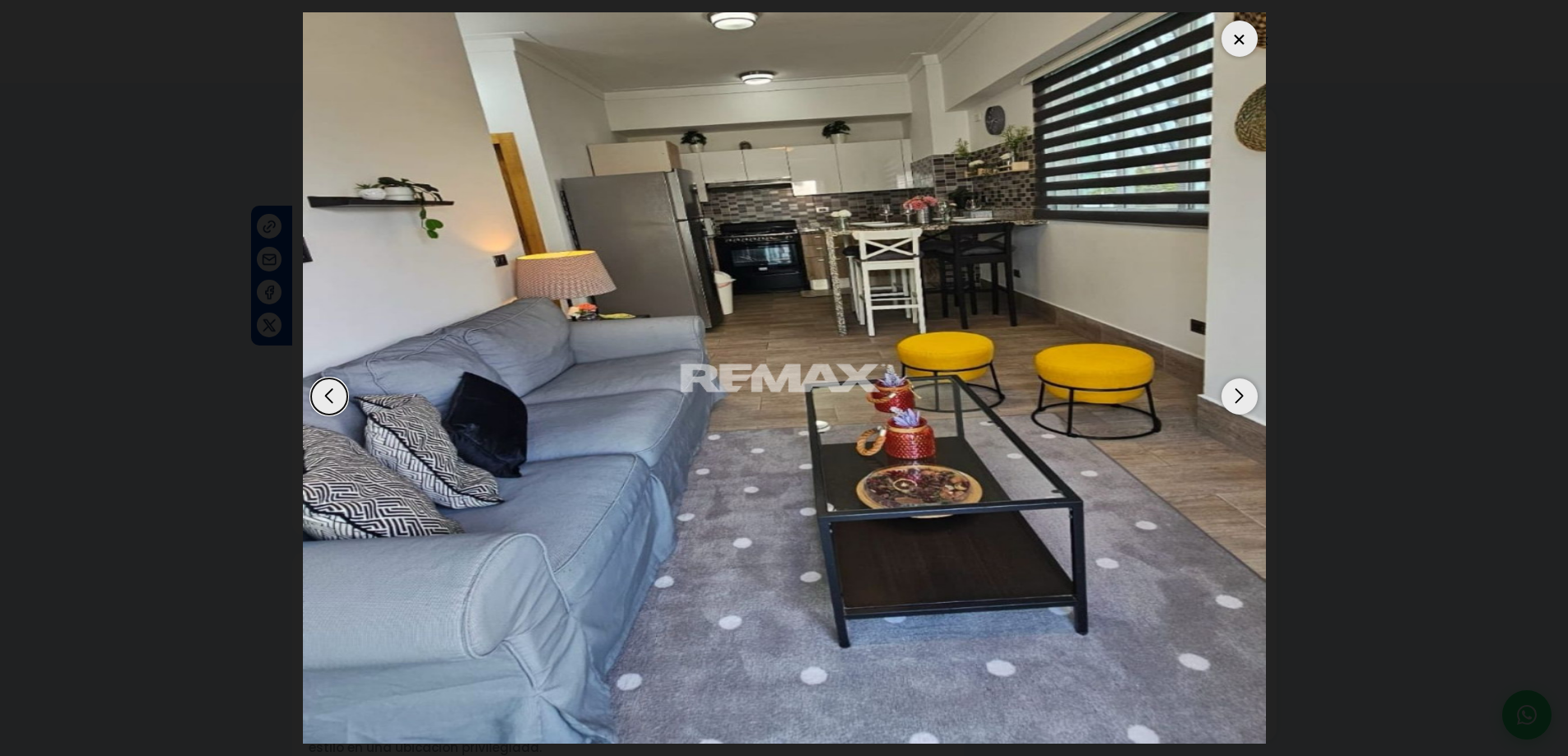
click at [1232, 389] on div "Next slide" at bounding box center [1239, 397] width 37 height 37
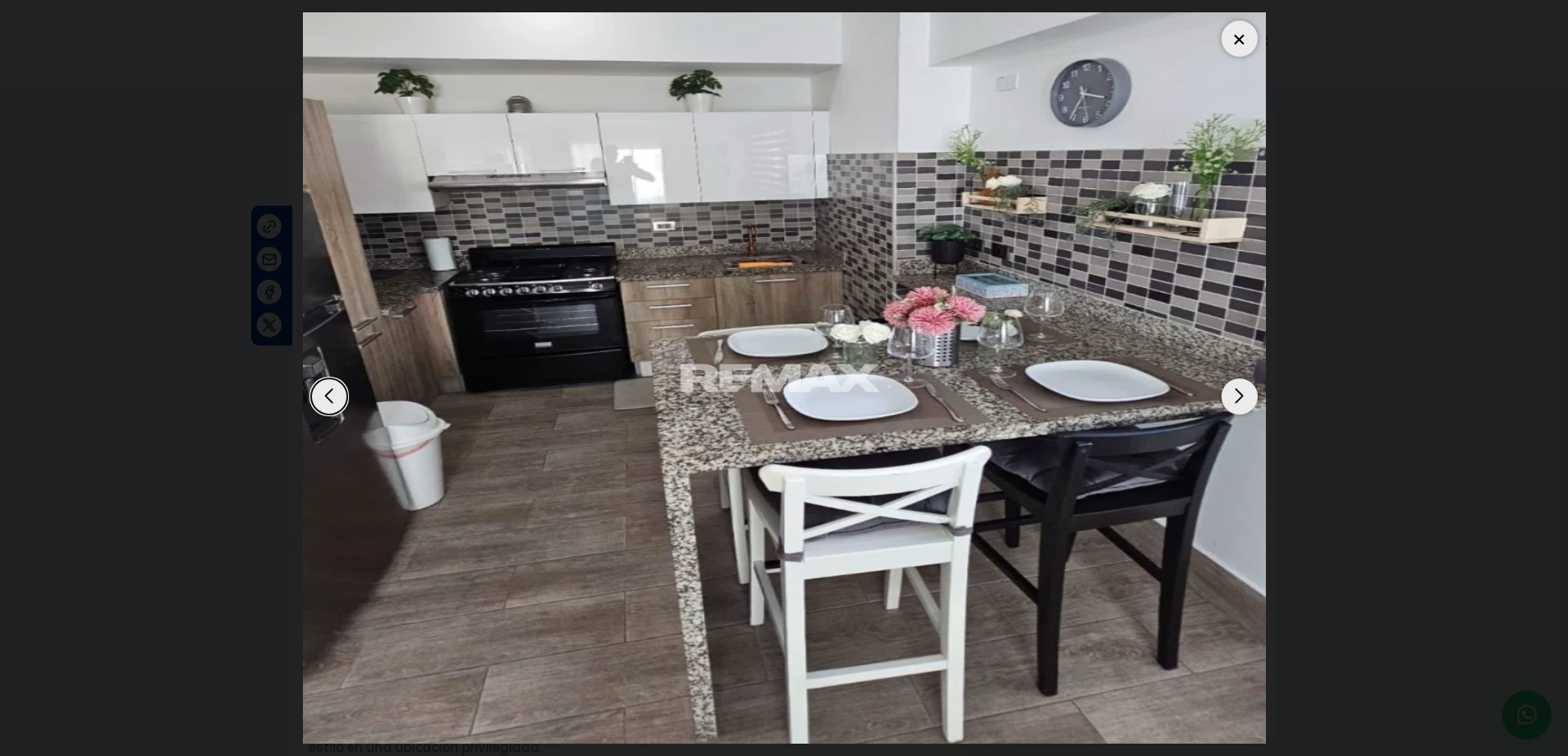
click at [1235, 394] on div "Next slide" at bounding box center [1239, 397] width 37 height 37
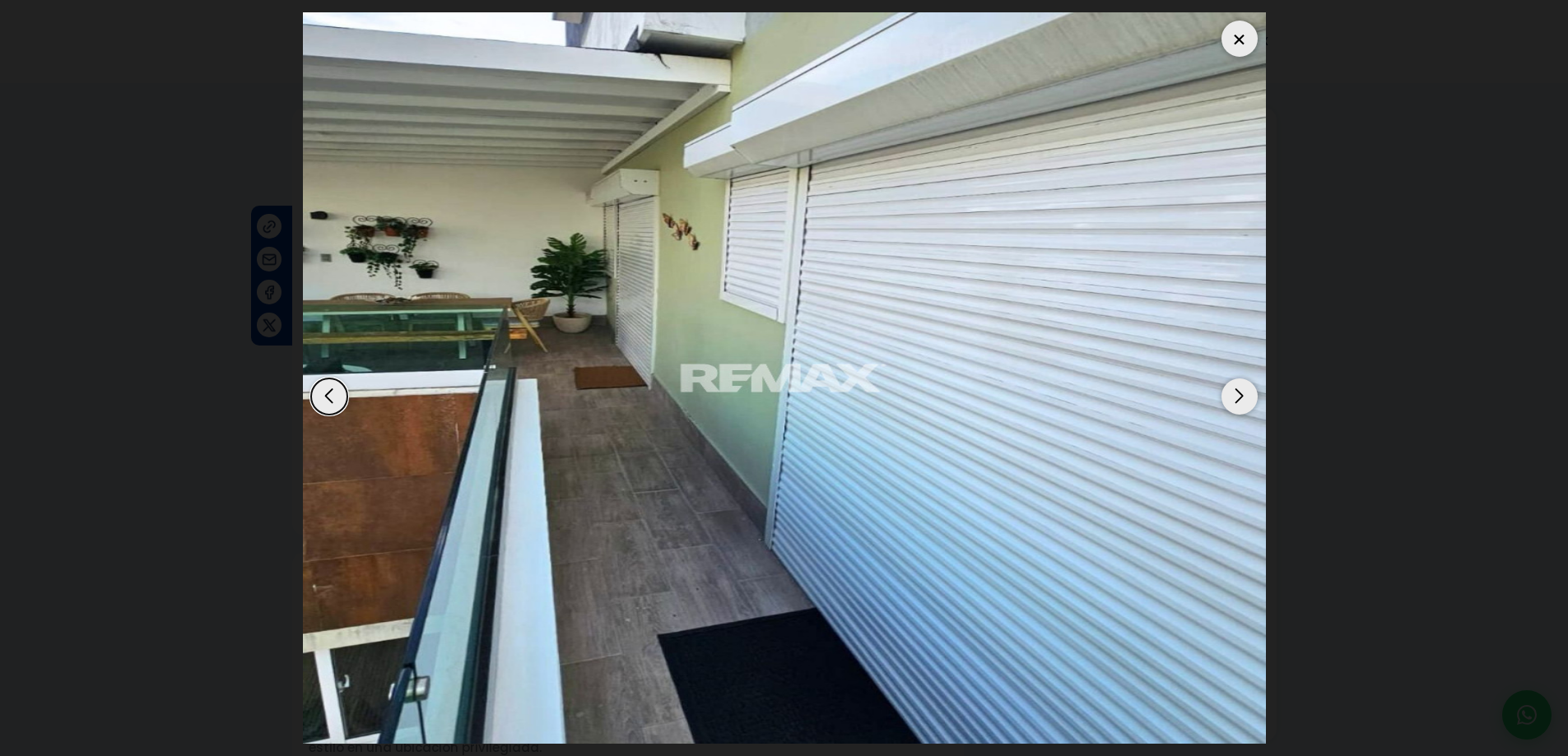
click at [1229, 44] on div at bounding box center [1239, 38] width 37 height 37
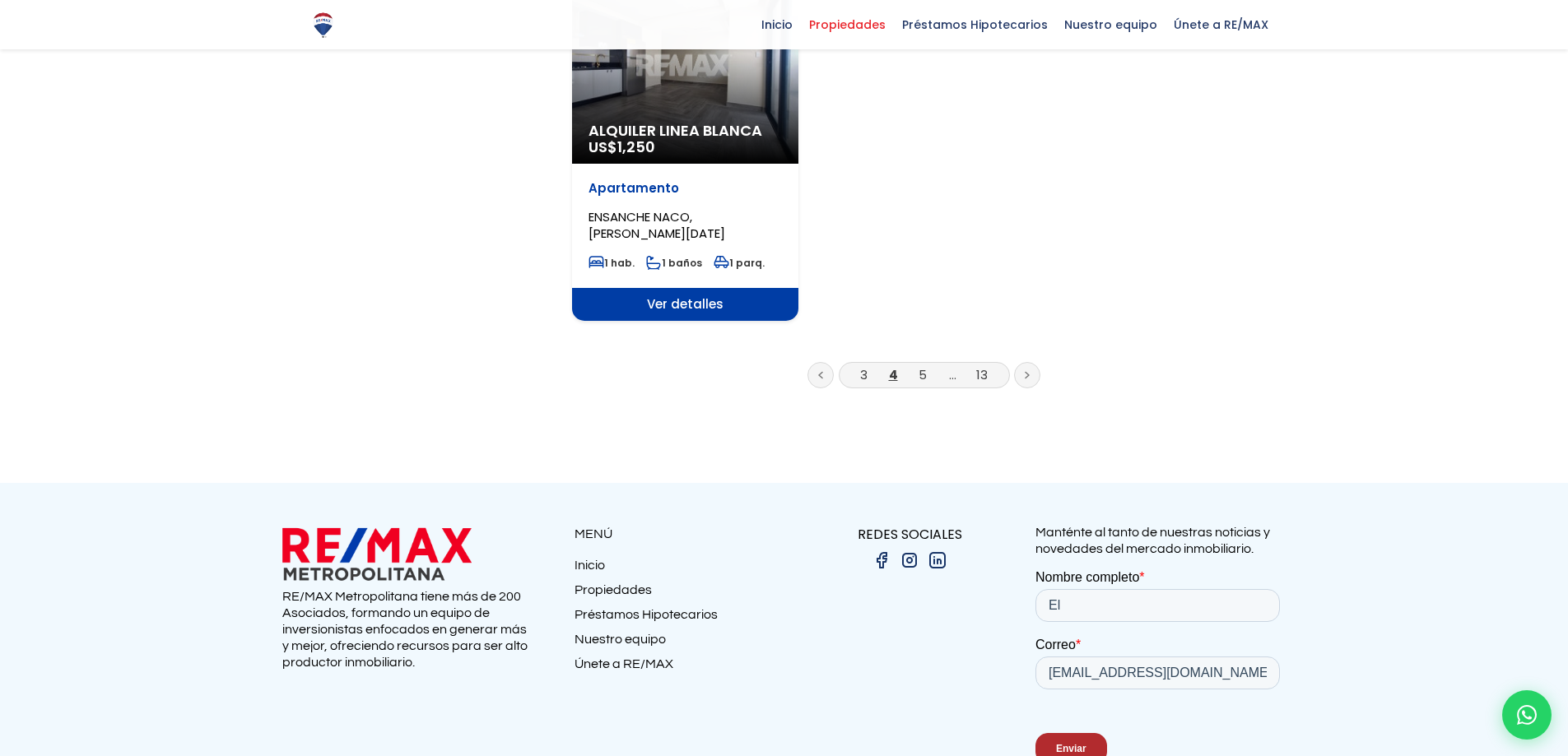
scroll to position [2141, 0]
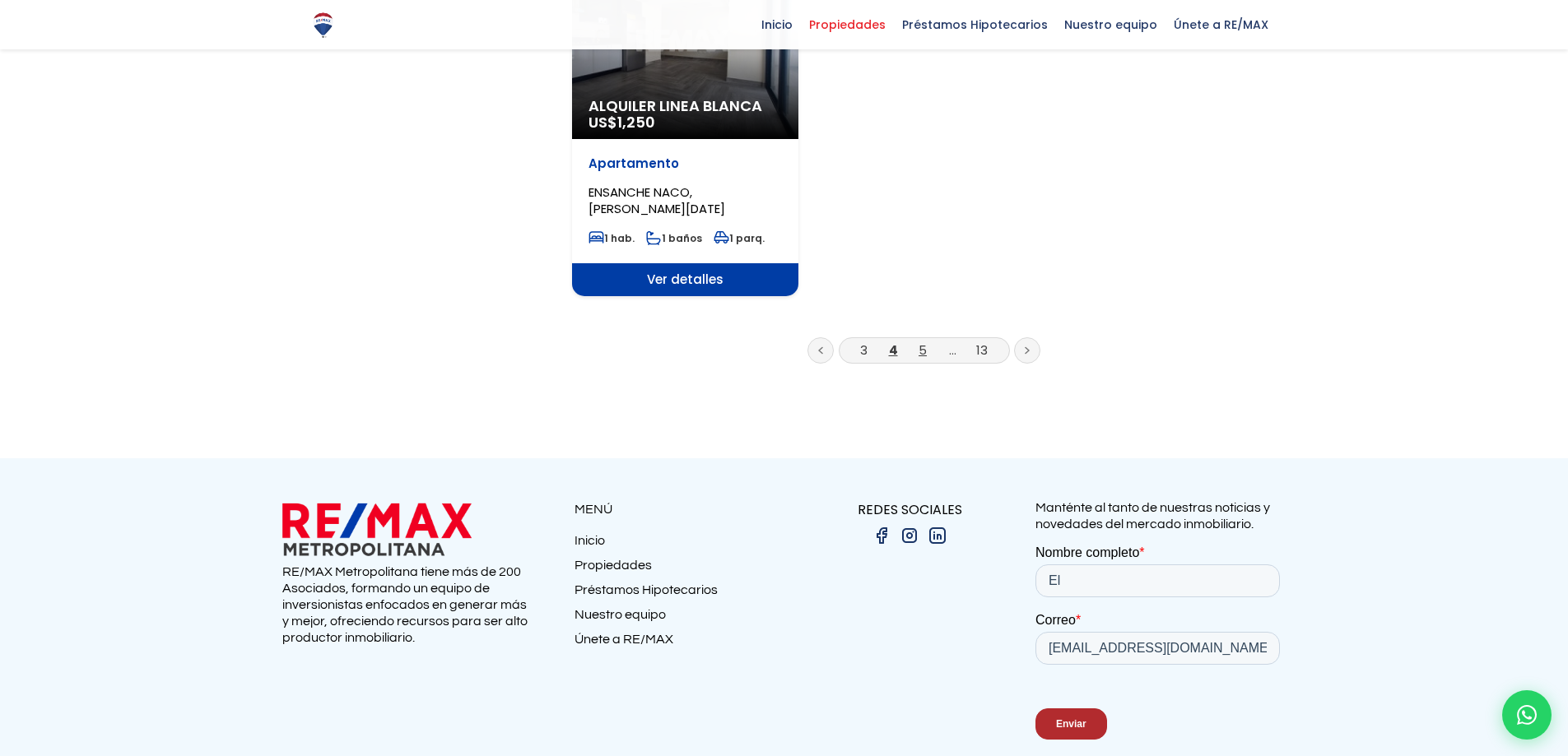
click at [923, 341] on link "5" at bounding box center [922, 350] width 8 height 18
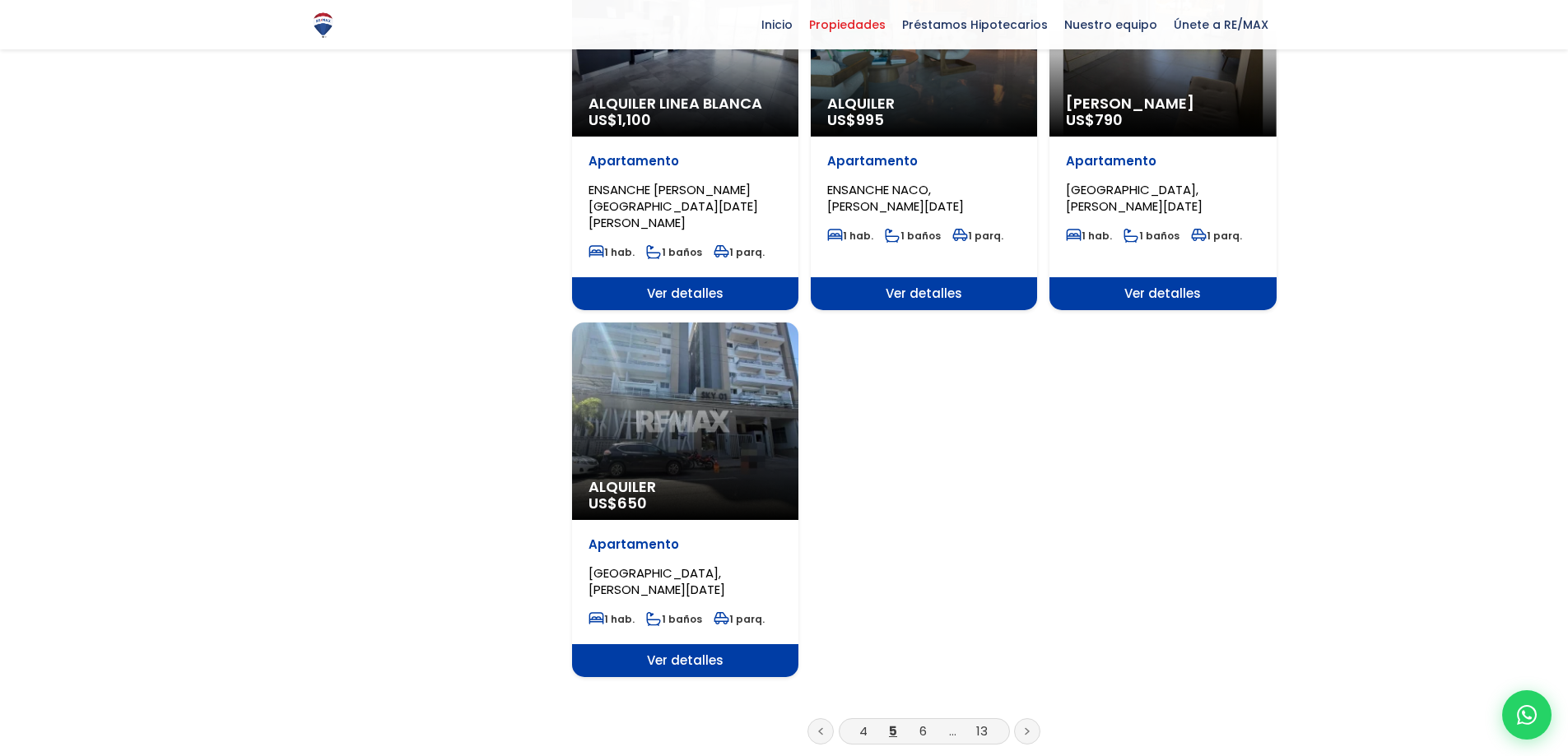
scroll to position [1810, 0]
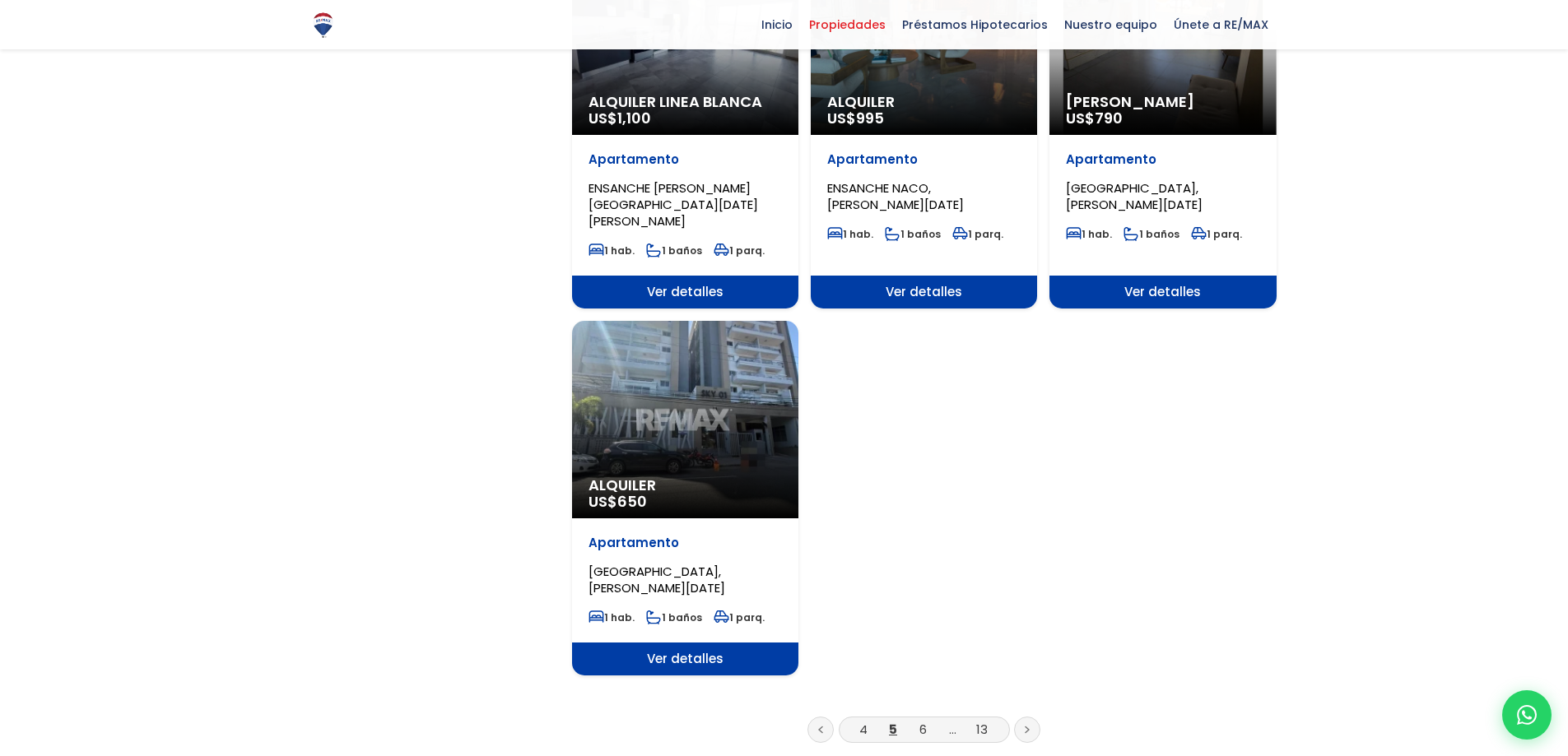
click at [631, 361] on div "Alquiler US$ 650" at bounding box center [684, 419] width 226 height 197
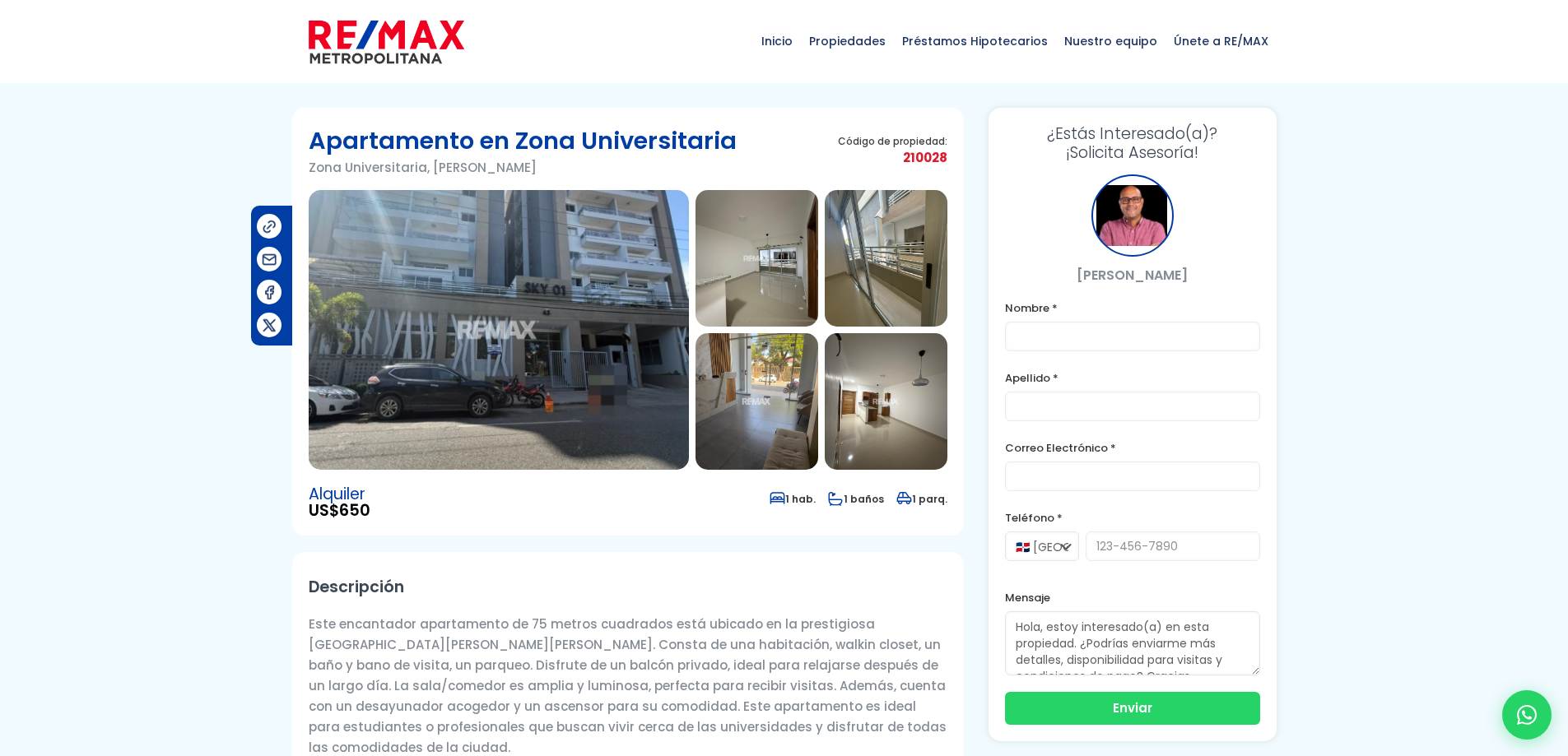
click at [483, 328] on img at bounding box center [499, 330] width 380 height 279
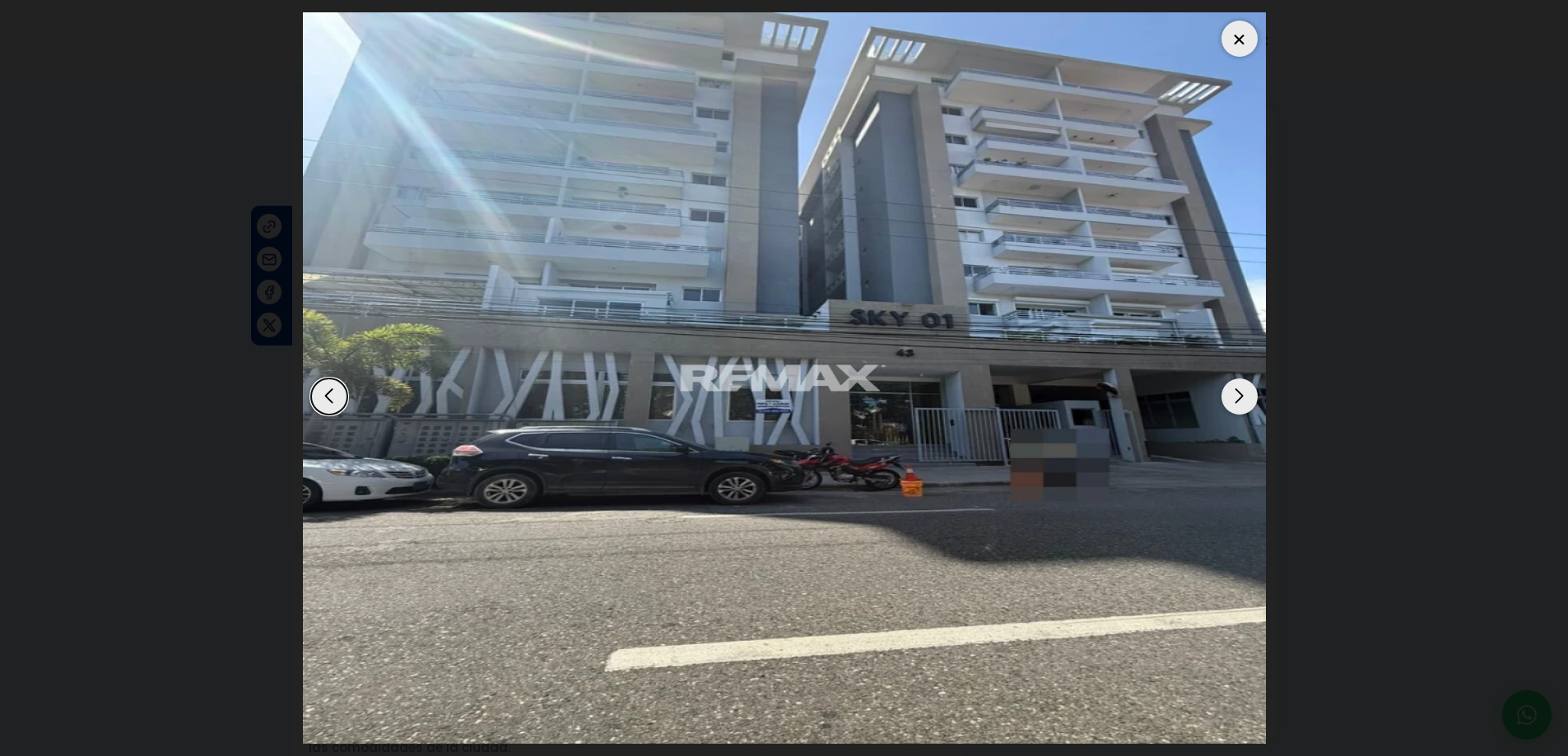
click at [1234, 397] on div "Next slide" at bounding box center [1239, 397] width 37 height 37
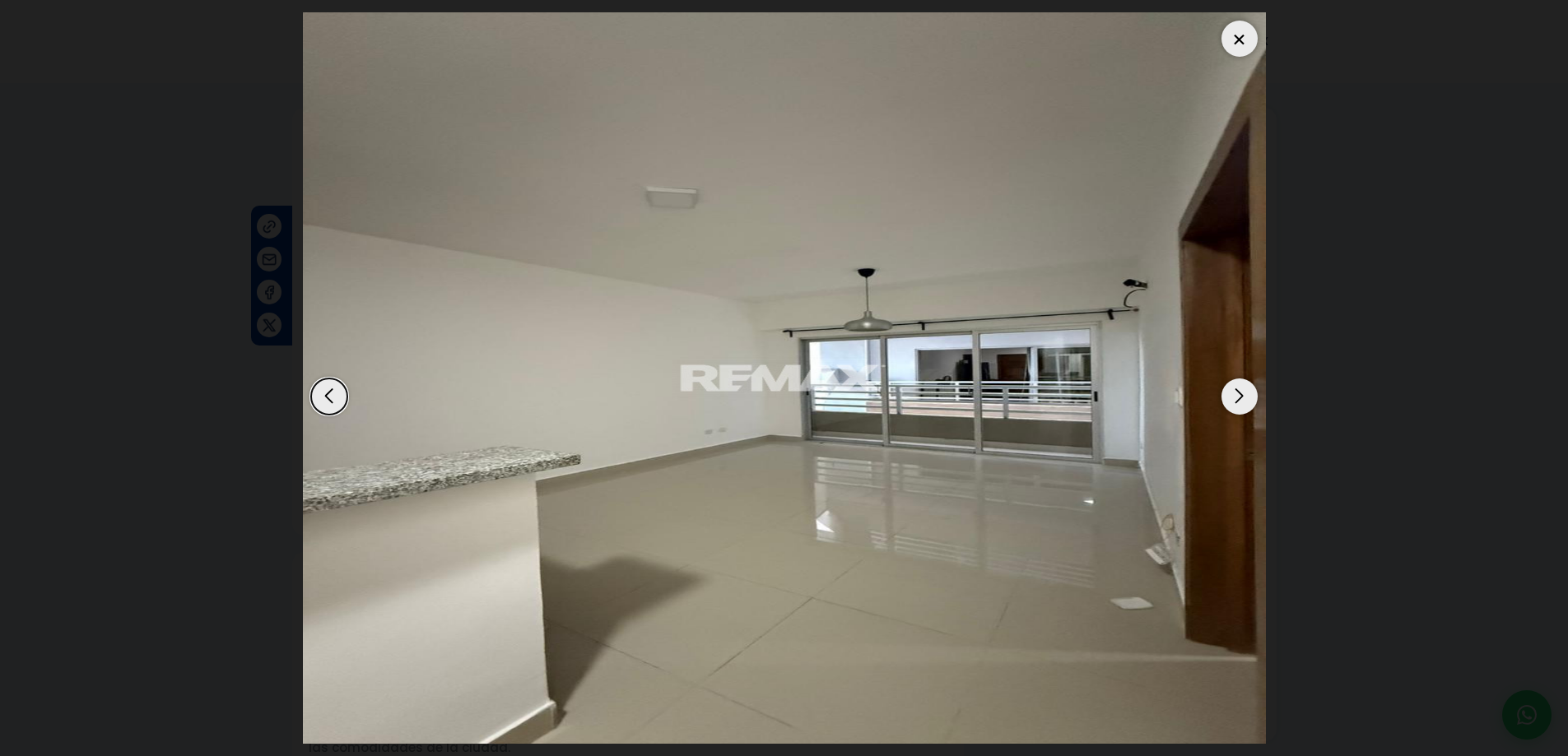
click at [1240, 394] on div "Next slide" at bounding box center [1239, 397] width 37 height 37
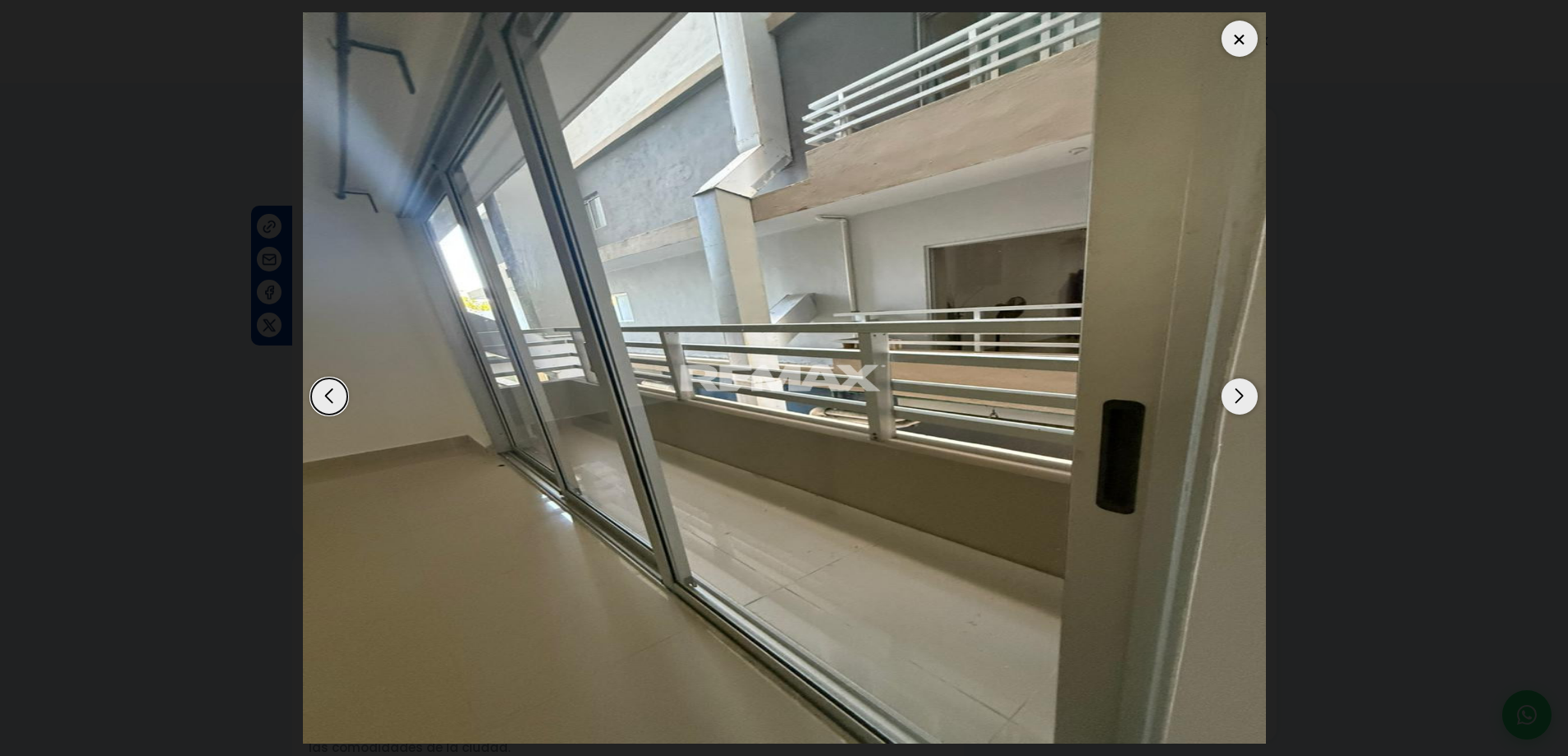
click at [1242, 389] on div "Next slide" at bounding box center [1239, 397] width 37 height 37
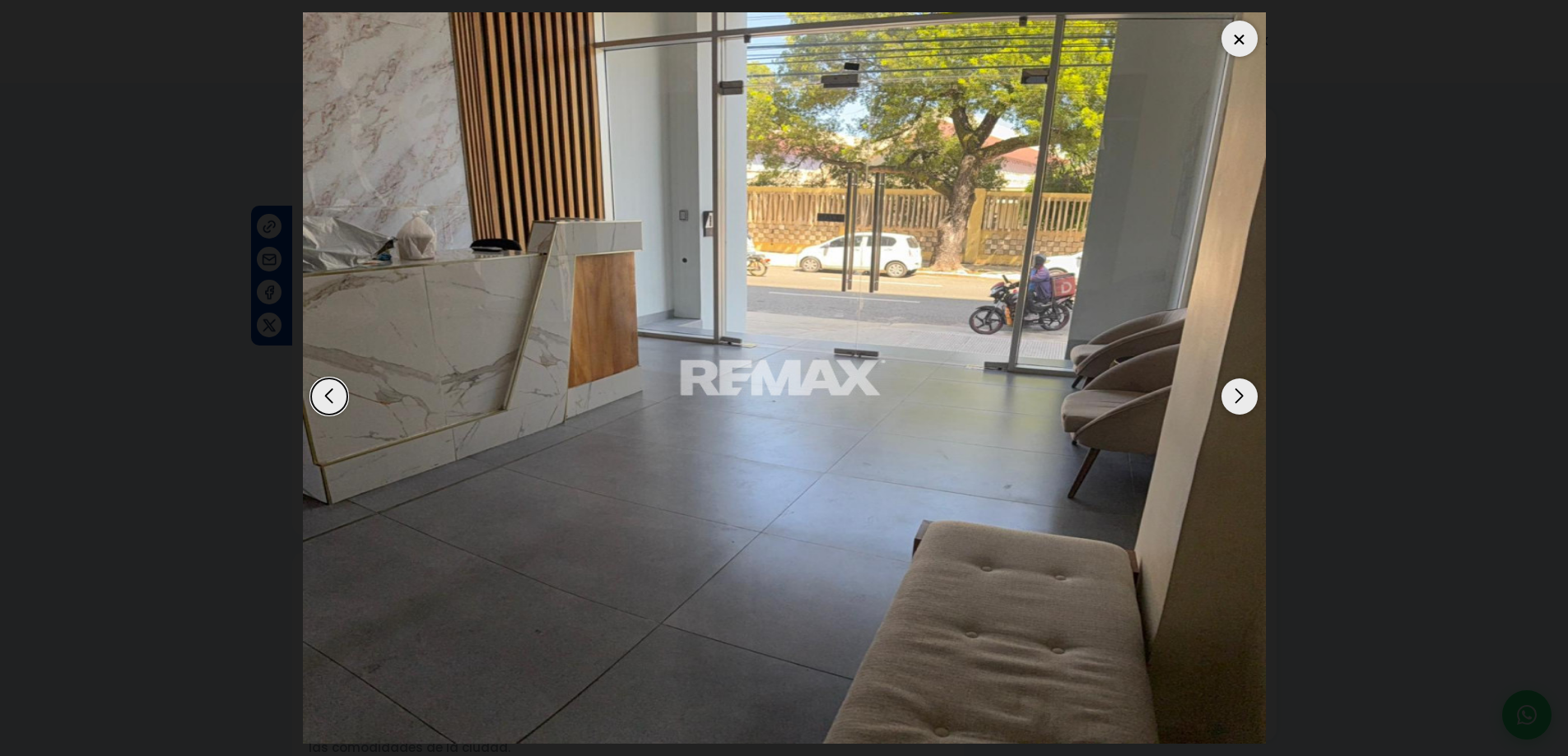
click at [1242, 389] on div "Next slide" at bounding box center [1239, 397] width 37 height 37
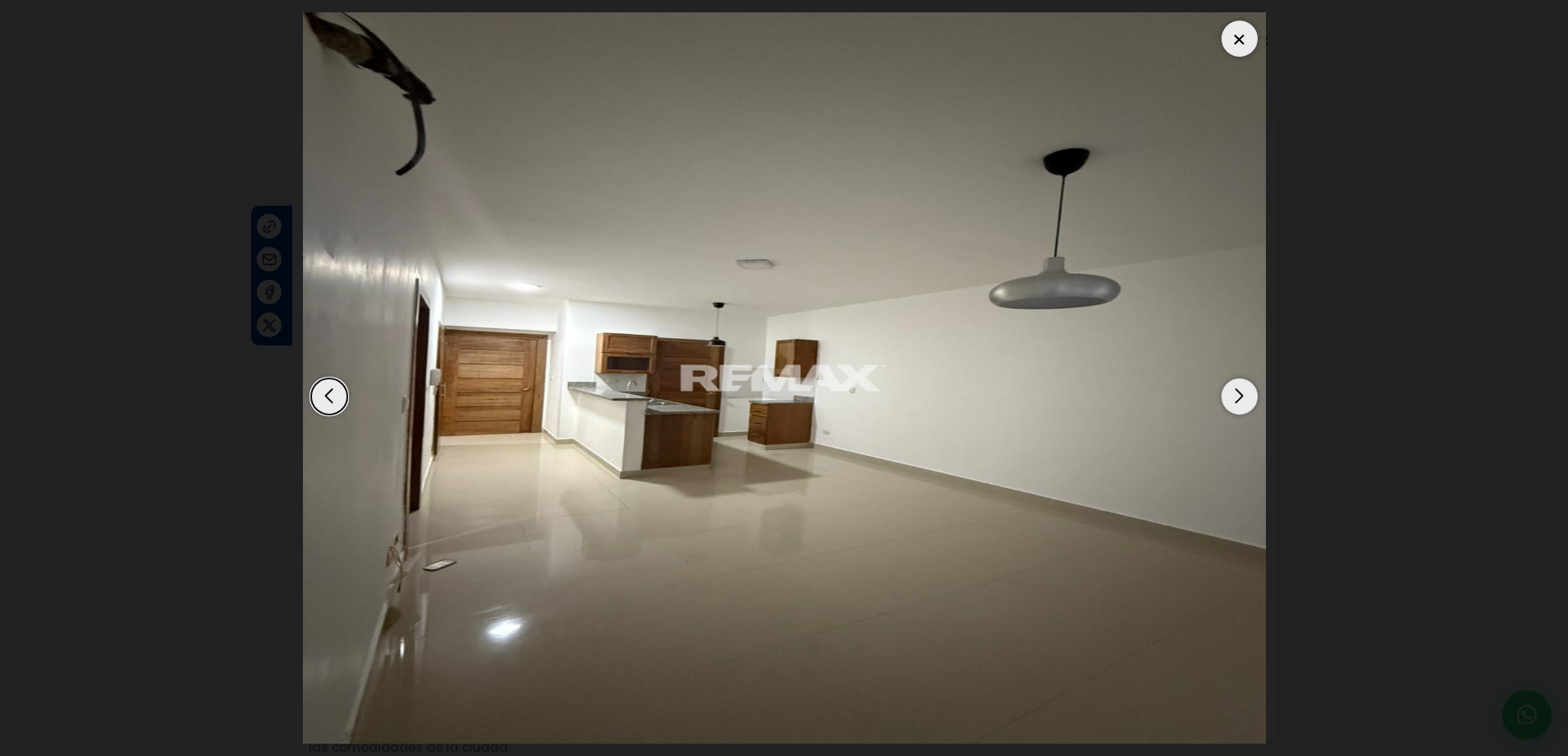
click at [1229, 35] on div at bounding box center [1239, 38] width 37 height 37
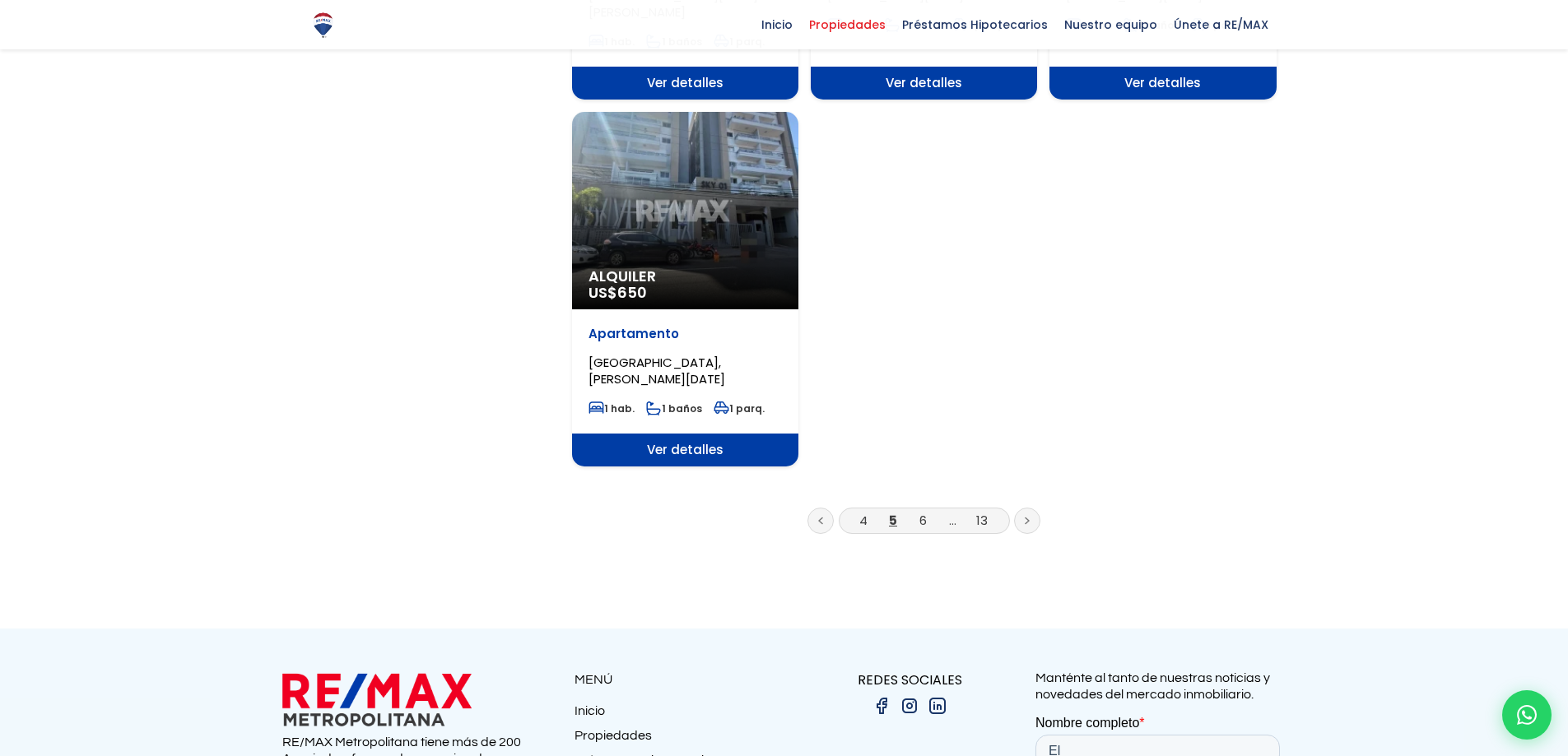
scroll to position [2058, 0]
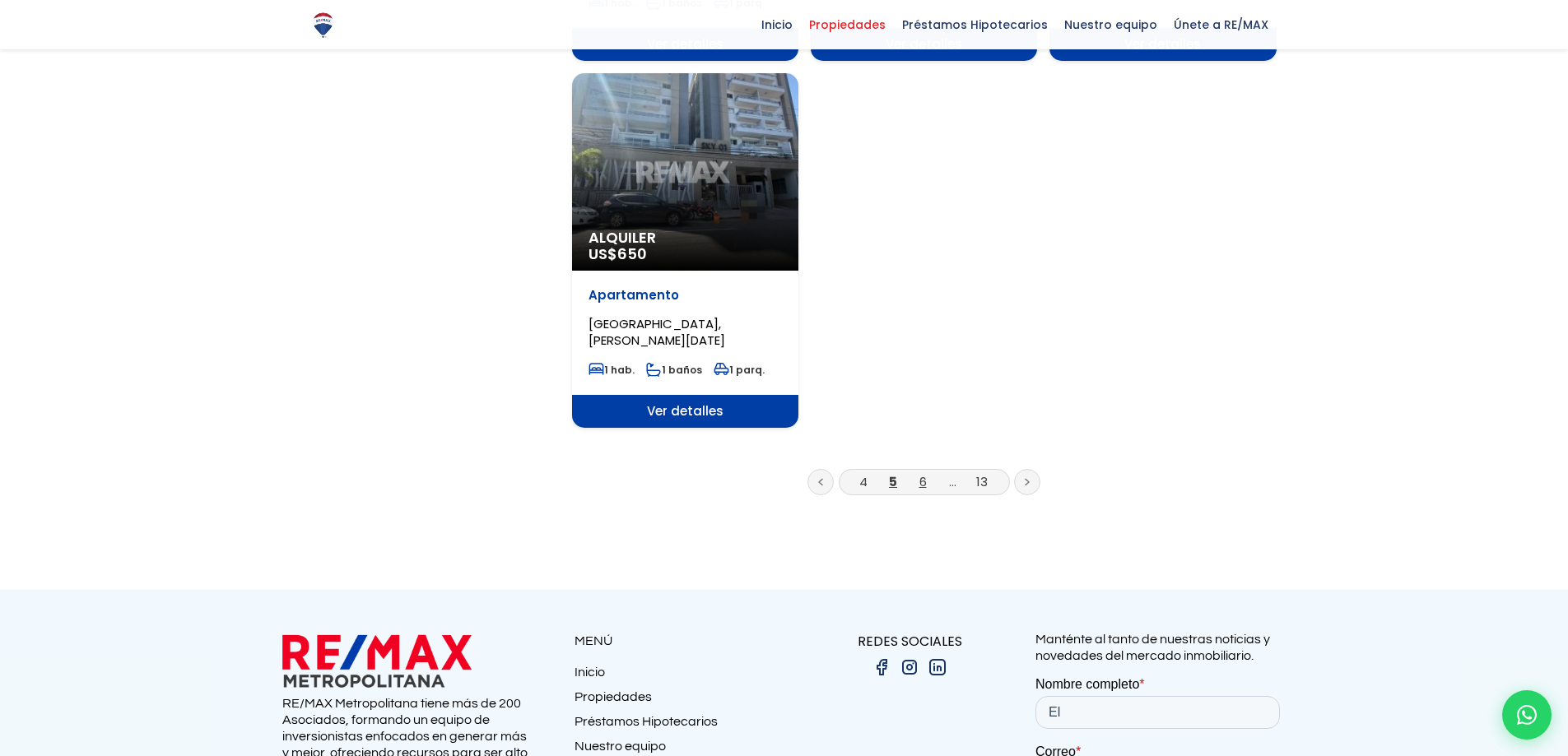
click at [919, 473] on link "6" at bounding box center [923, 482] width 8 height 18
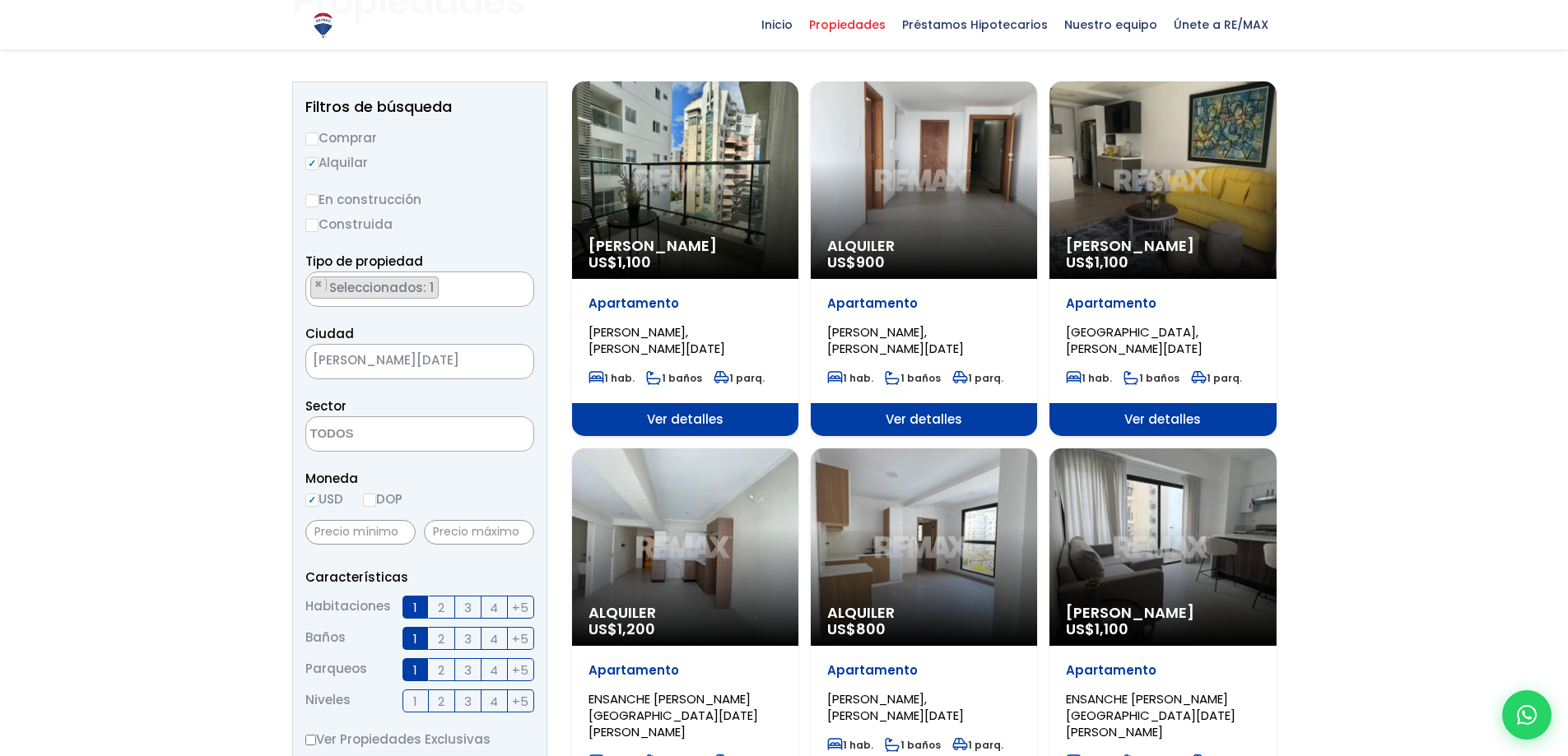
scroll to position [82, 0]
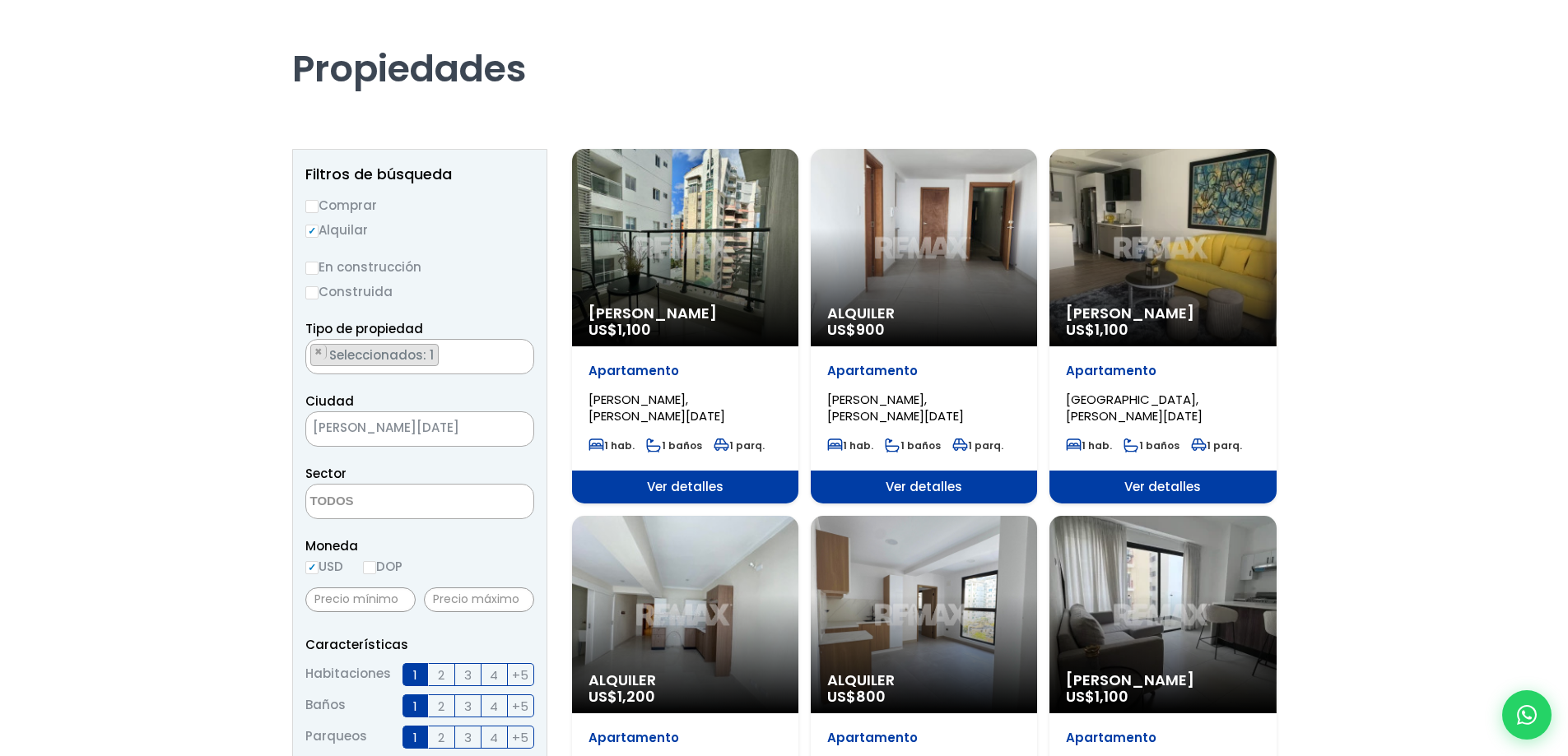
click at [488, 428] on span "SANTO DOMINGO DE GUZMÁN" at bounding box center [399, 427] width 186 height 23
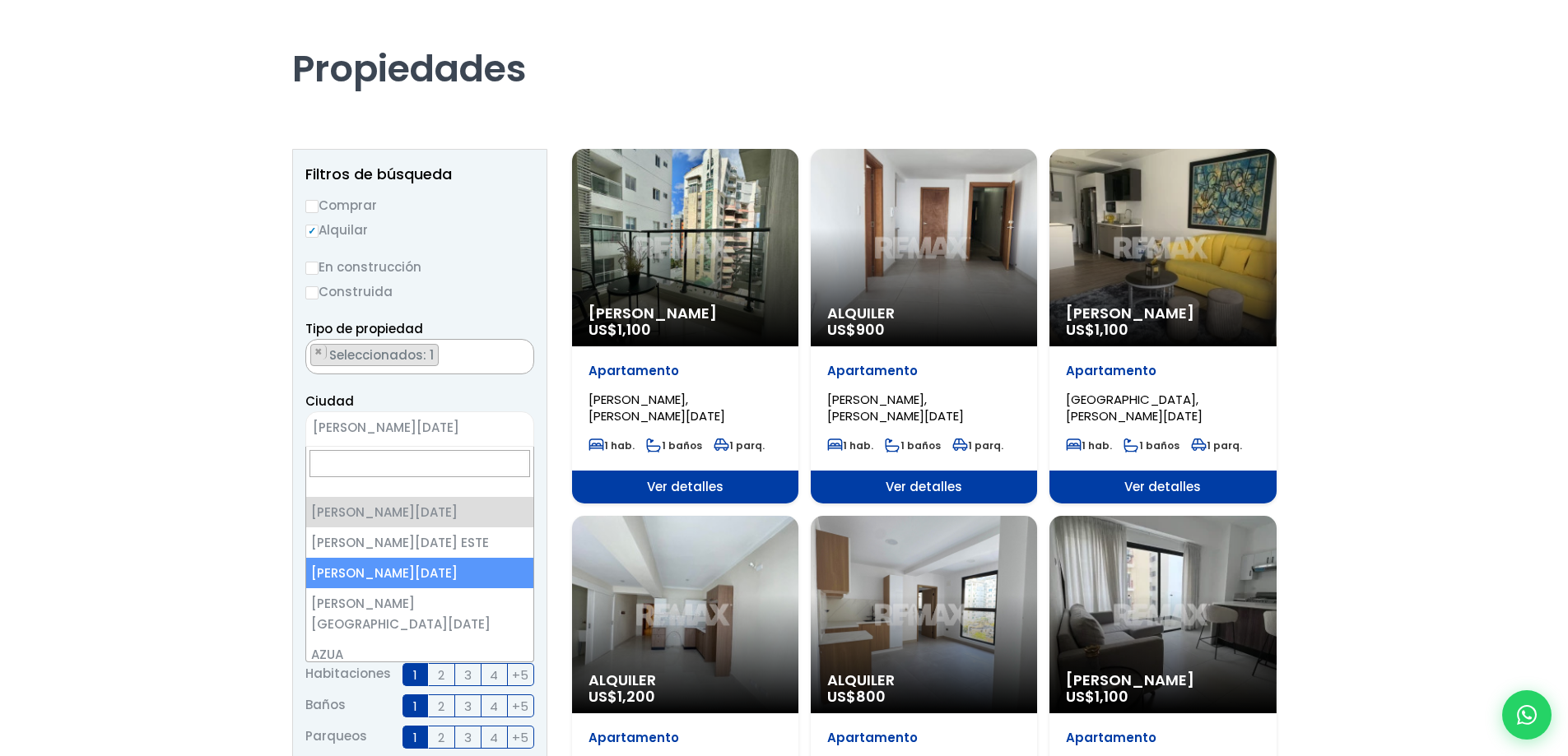
select select "149"
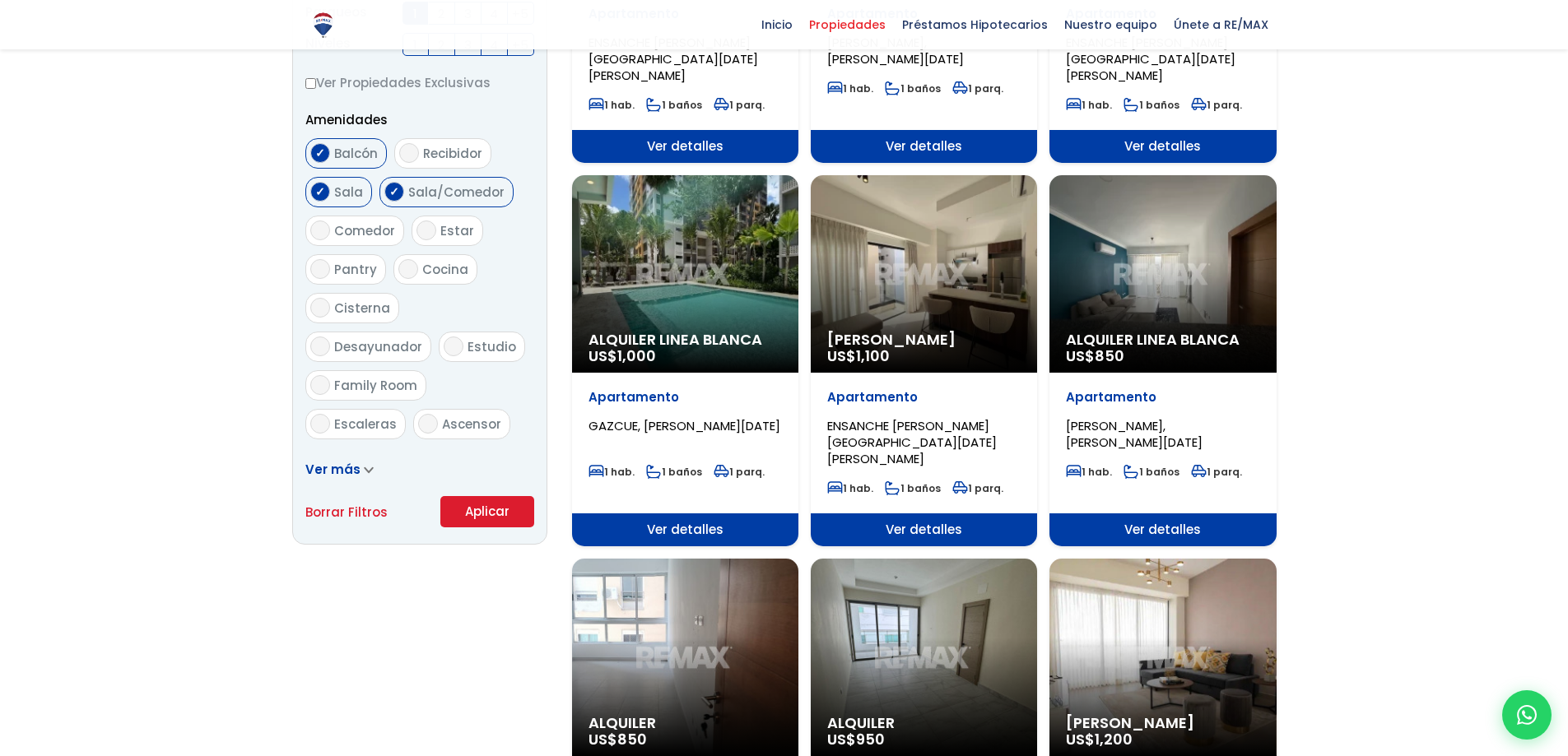
scroll to position [823, 0]
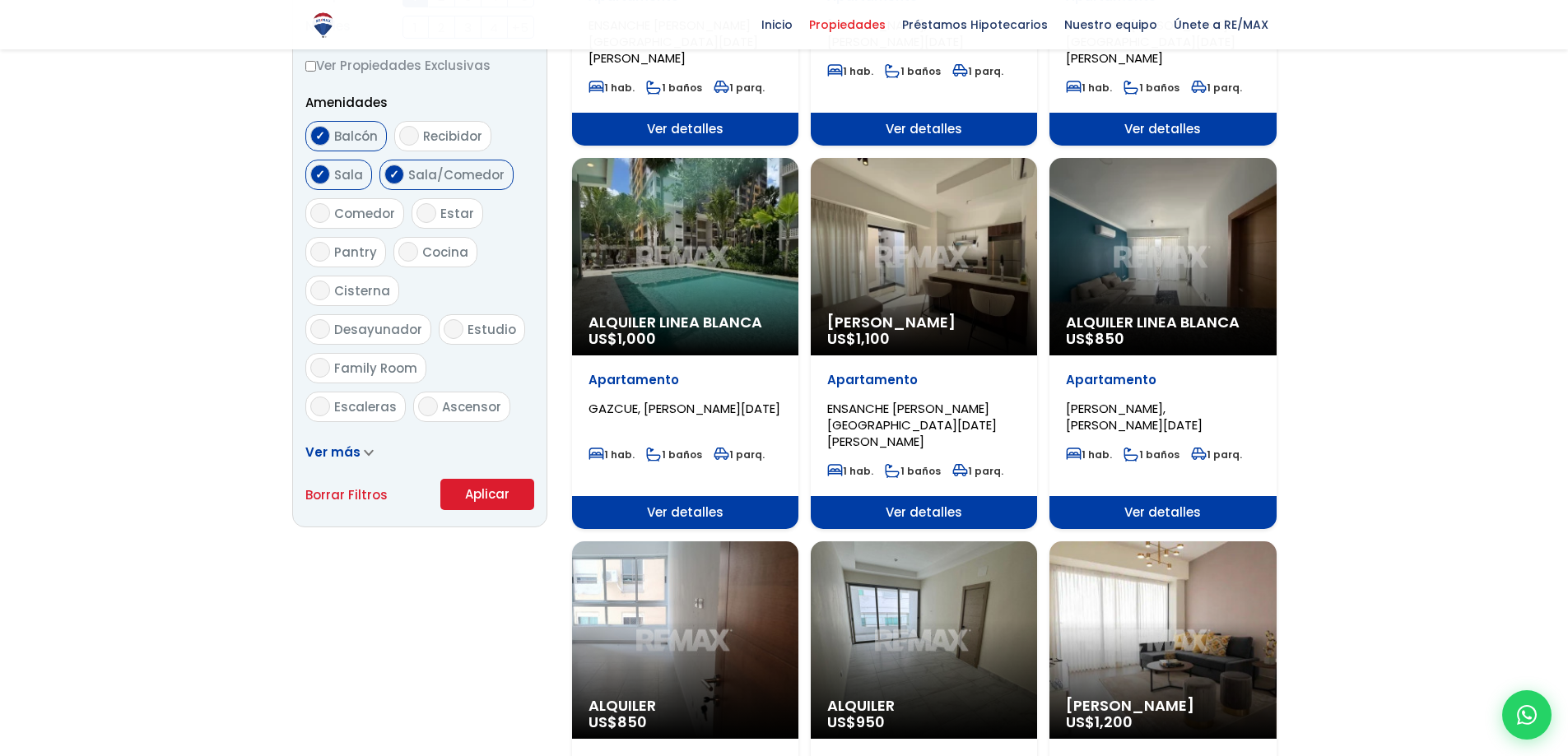
click at [478, 491] on button "Aplicar" at bounding box center [487, 494] width 94 height 32
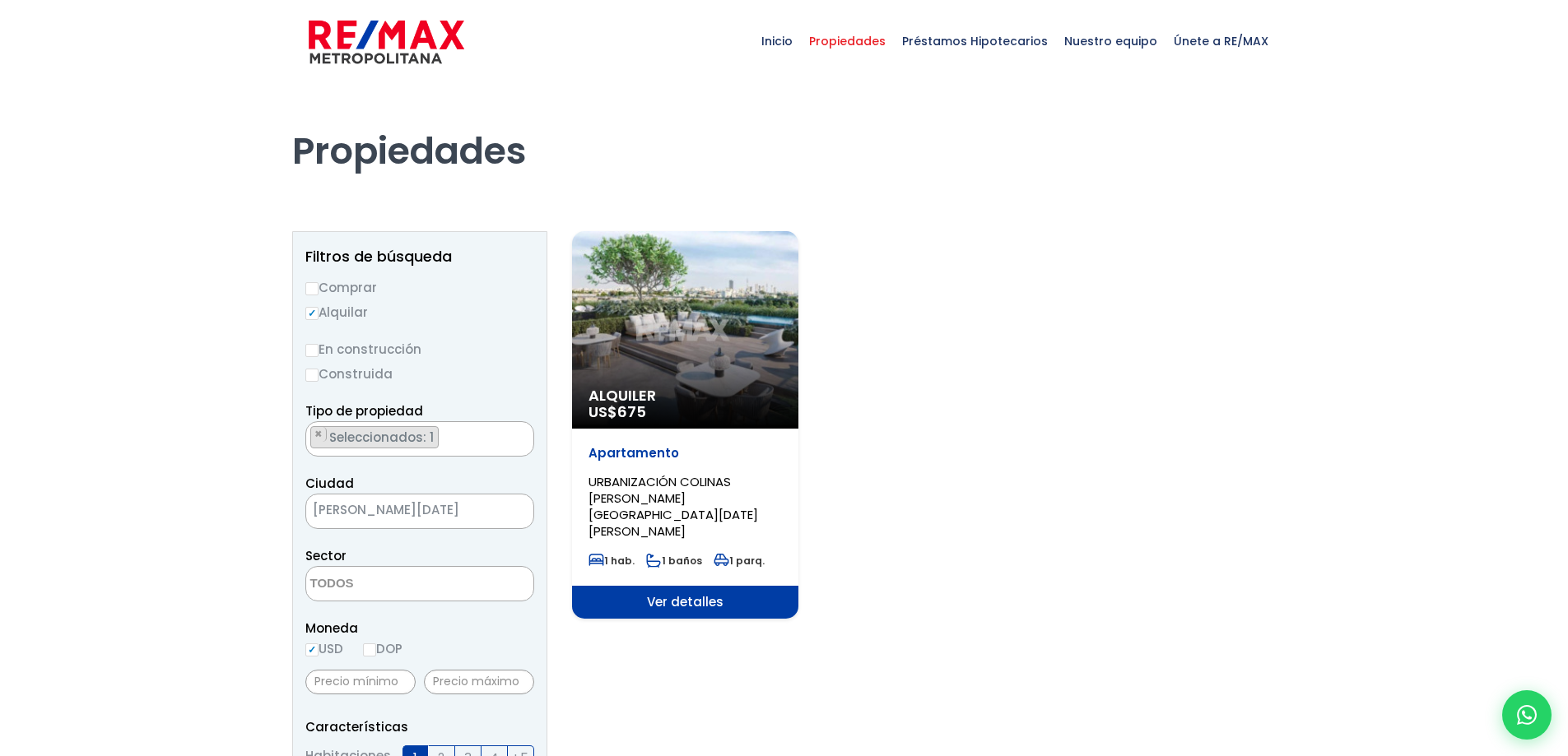
click at [711, 323] on div "Alquiler US$ 675" at bounding box center [684, 330] width 226 height 197
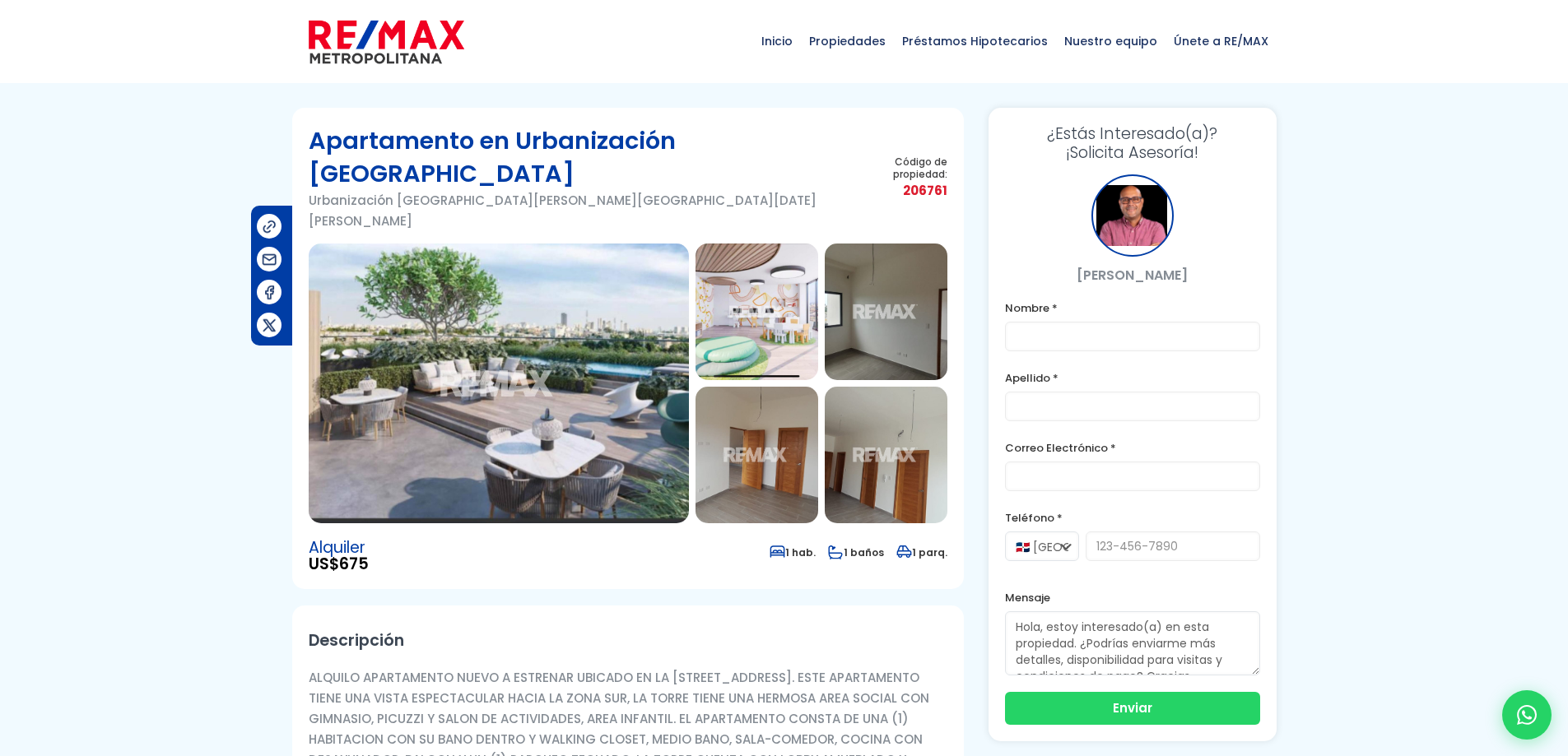
click at [538, 364] on img at bounding box center [499, 383] width 380 height 279
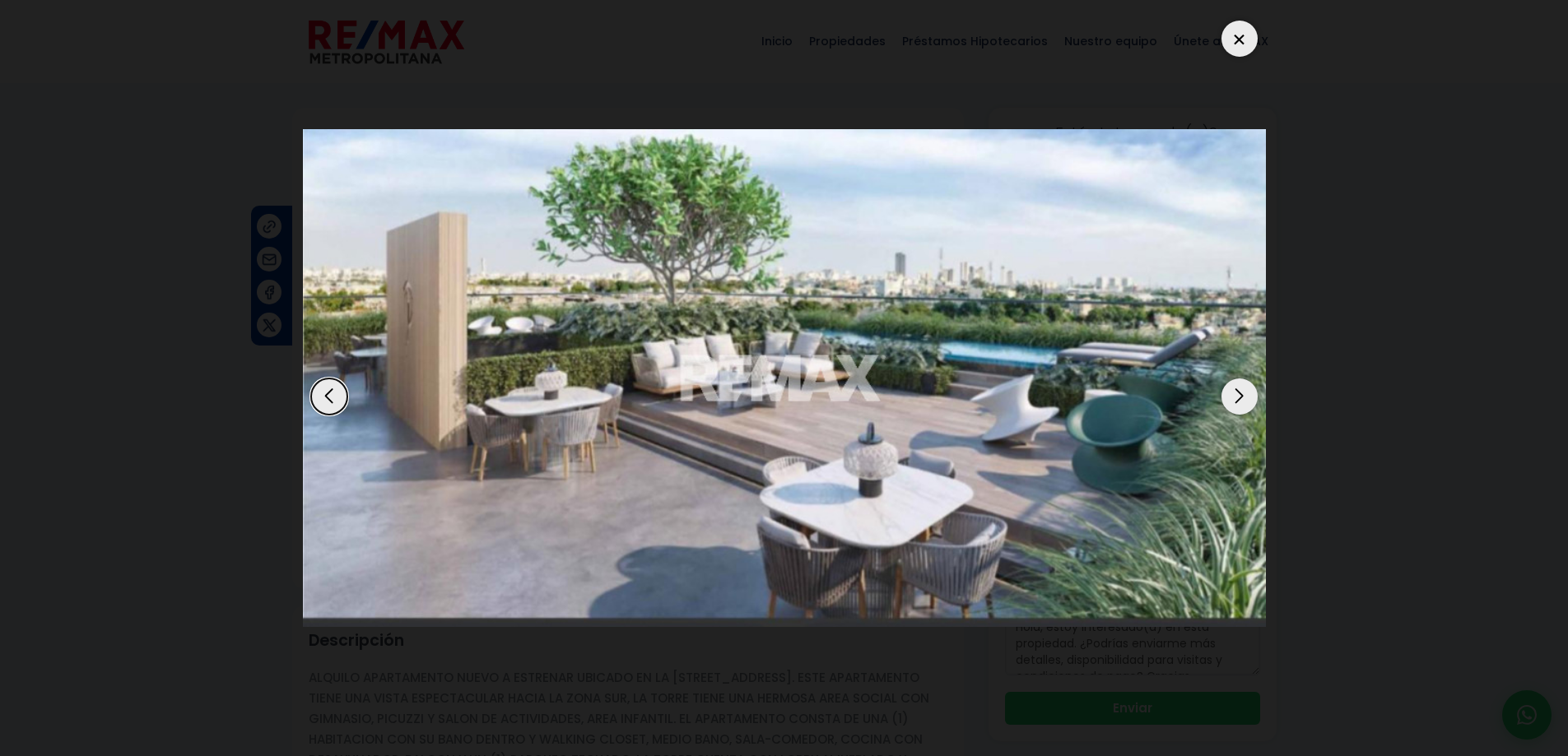
click at [1243, 393] on div "Next slide" at bounding box center [1239, 397] width 37 height 37
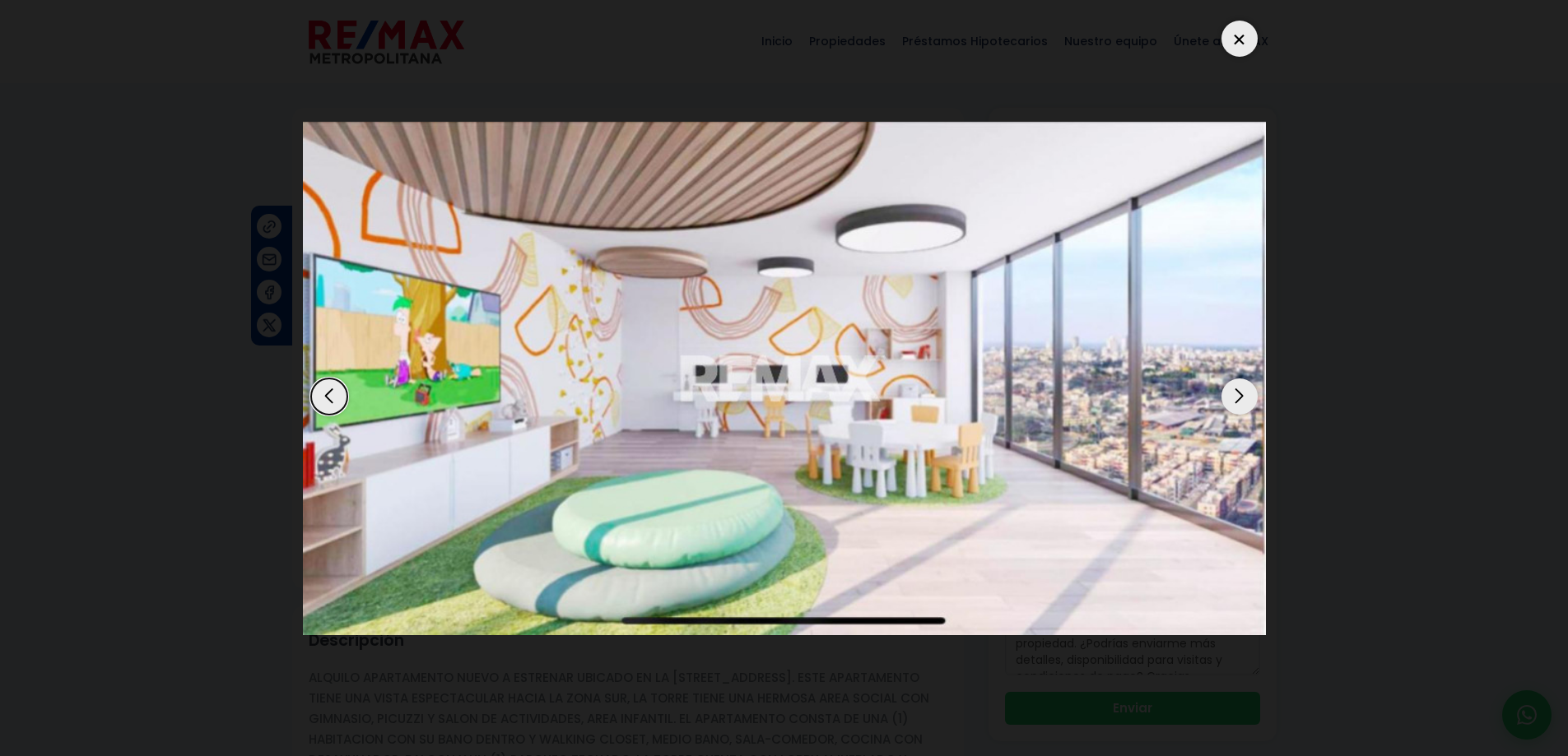
click at [1242, 395] on div "Next slide" at bounding box center [1239, 397] width 37 height 37
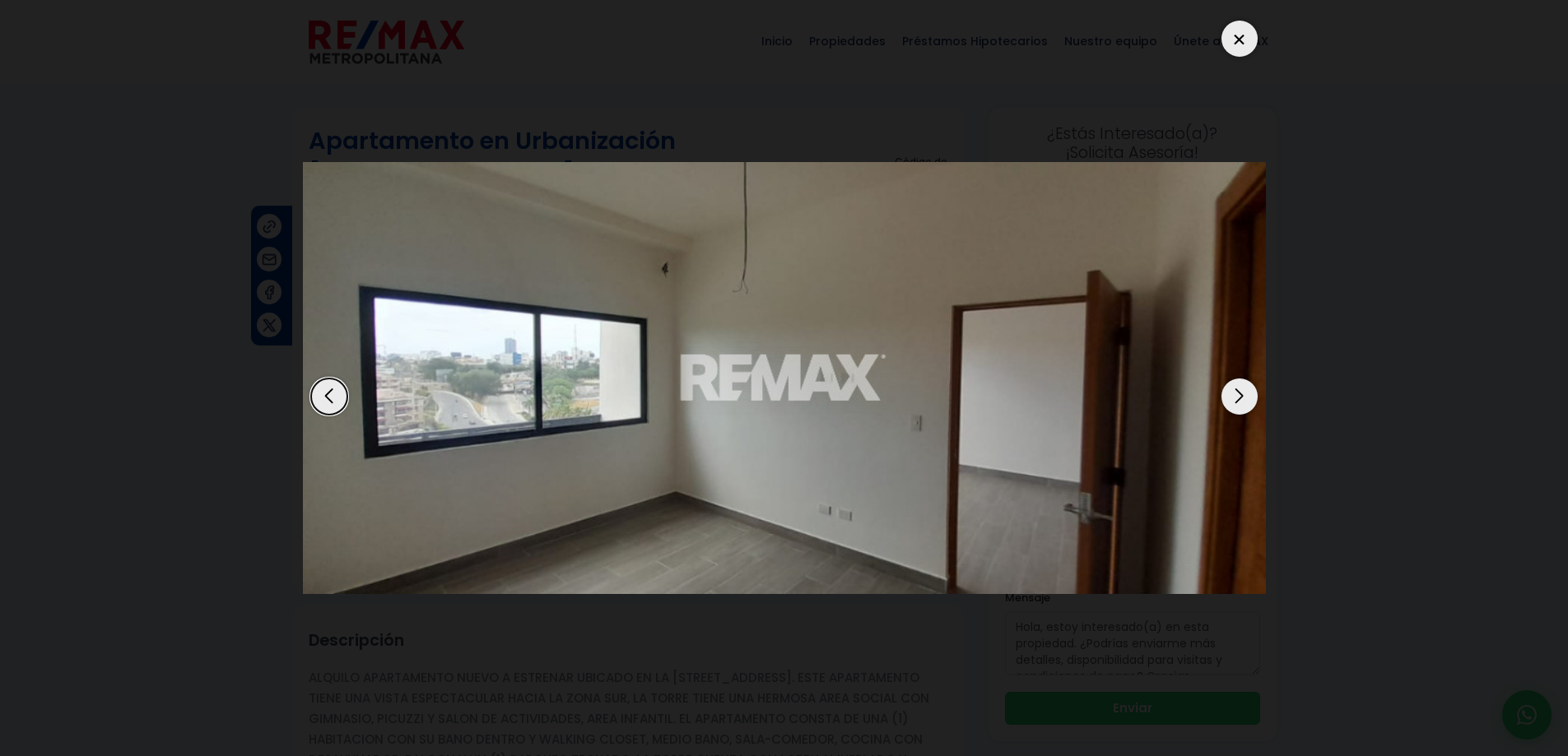
click at [1242, 395] on div "Next slide" at bounding box center [1239, 397] width 37 height 37
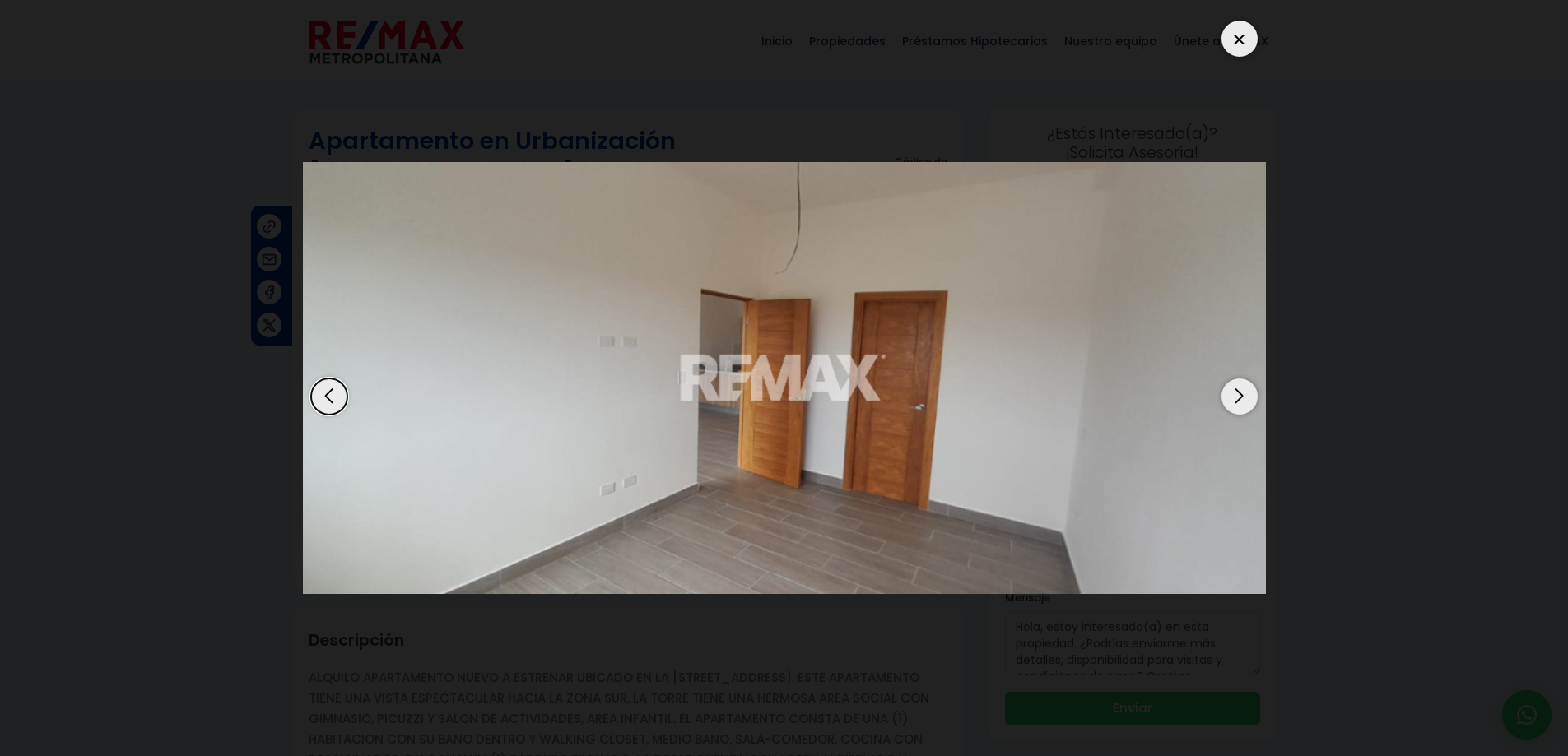
click at [1242, 395] on div "Next slide" at bounding box center [1239, 397] width 37 height 37
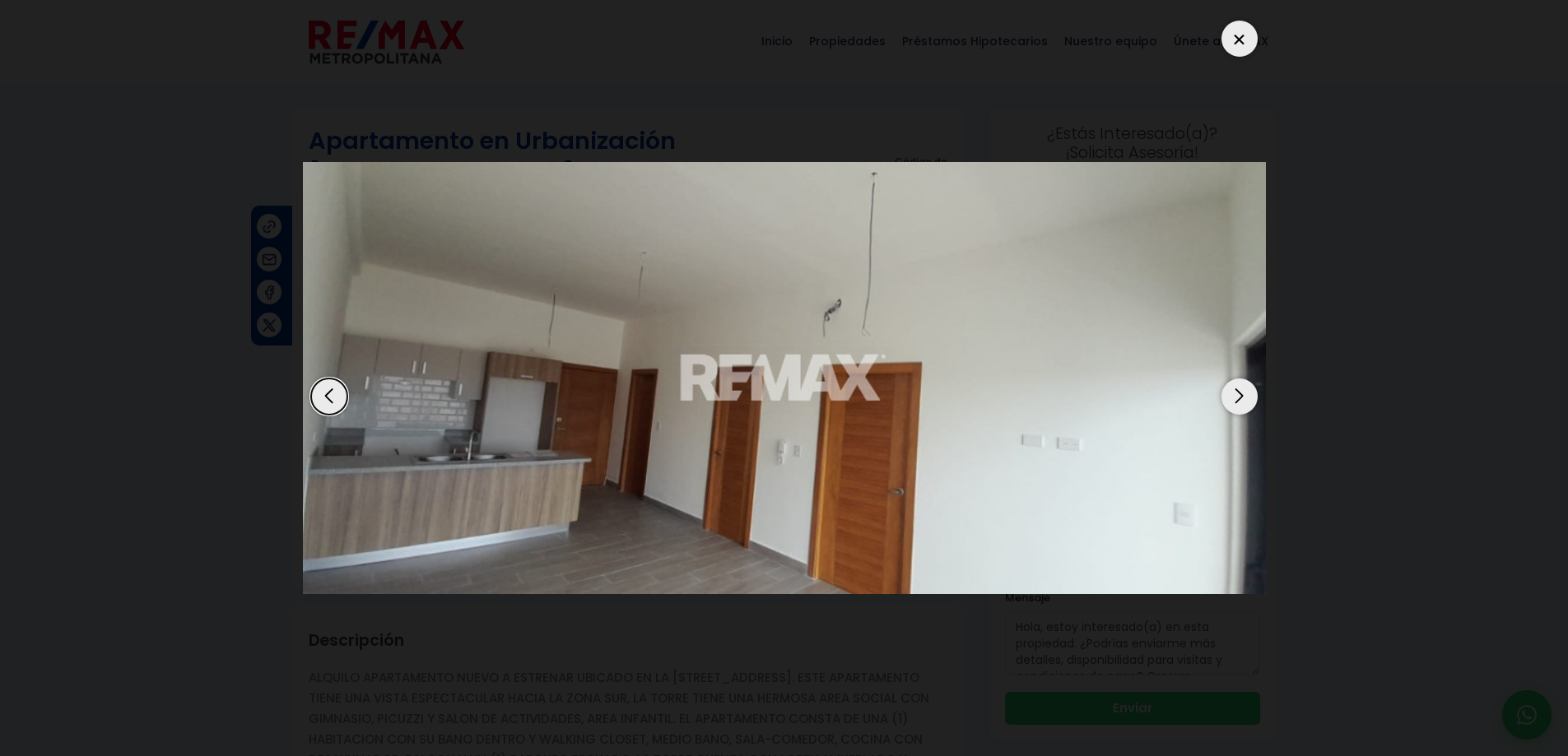
click at [1242, 395] on div "Next slide" at bounding box center [1239, 397] width 37 height 37
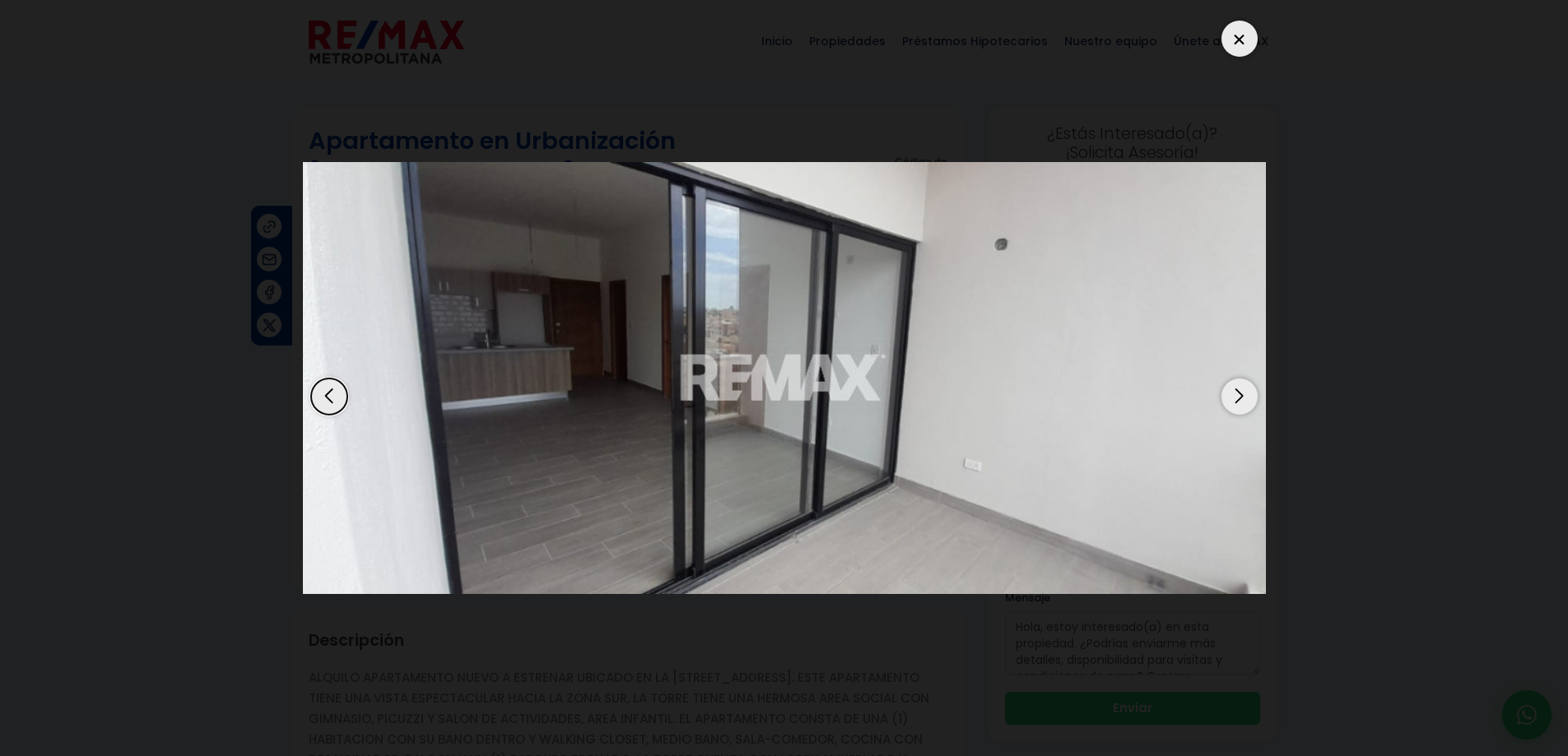
click at [1242, 395] on div "Next slide" at bounding box center [1239, 397] width 37 height 37
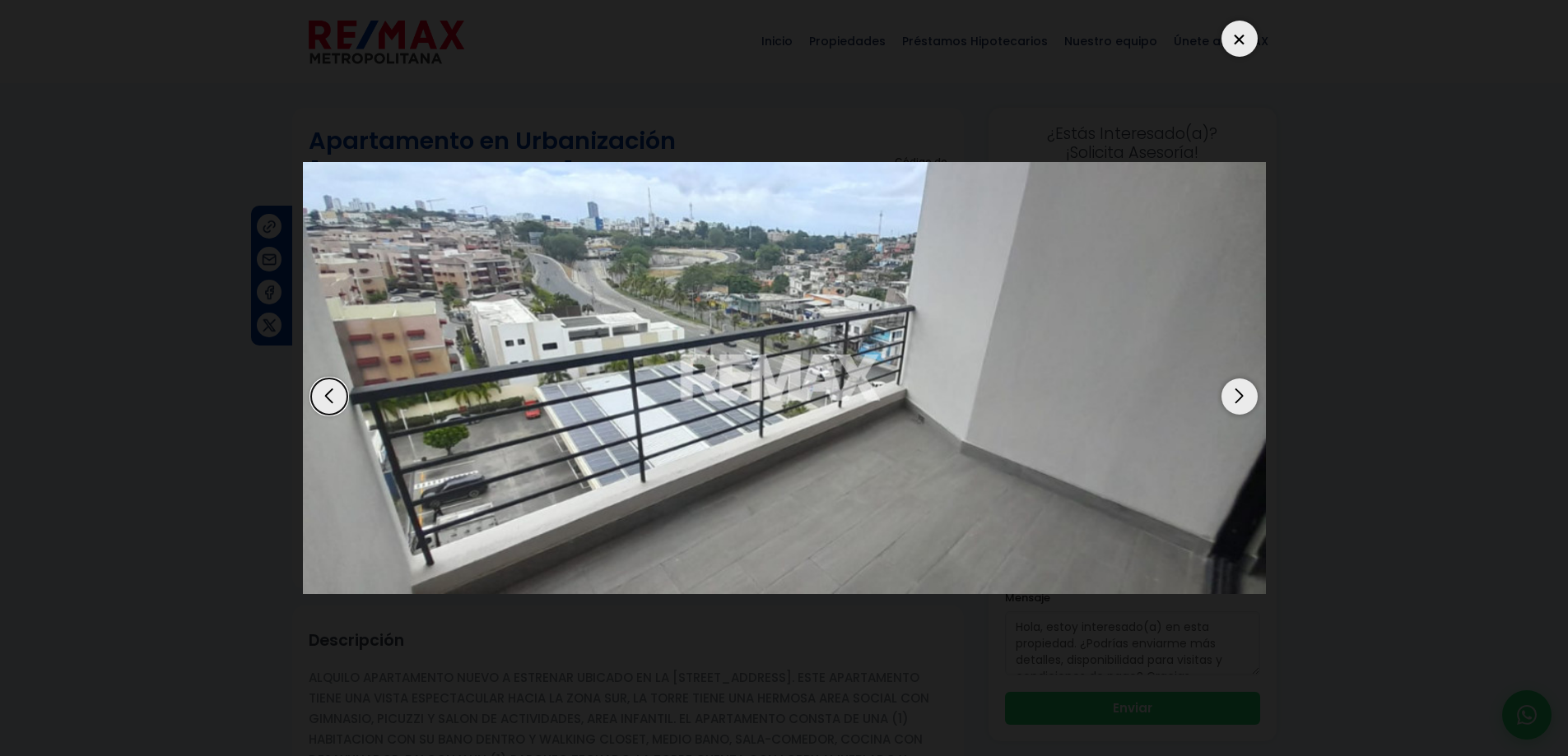
click at [1242, 395] on div "Next slide" at bounding box center [1239, 397] width 37 height 37
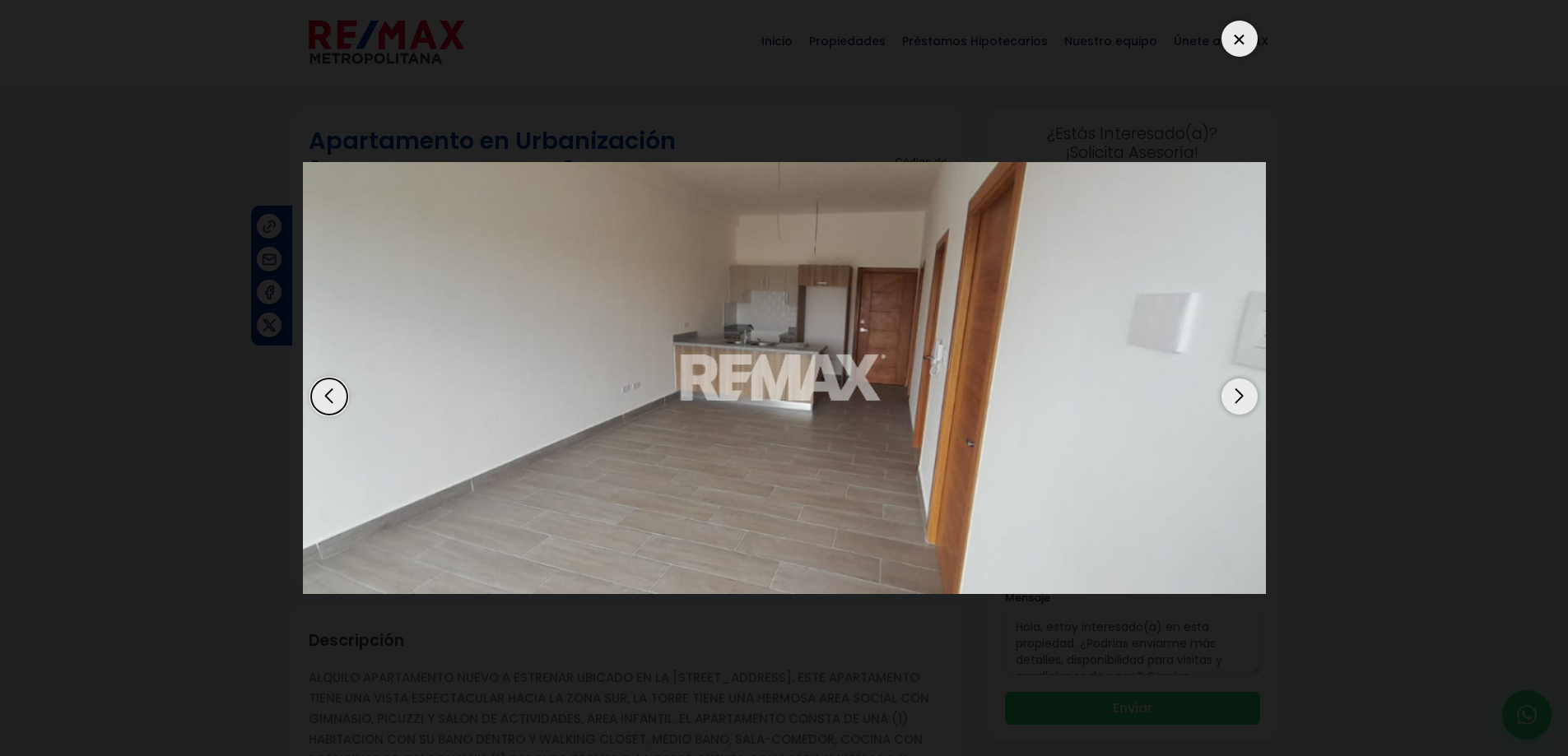
click at [1242, 395] on div "Next slide" at bounding box center [1239, 397] width 37 height 37
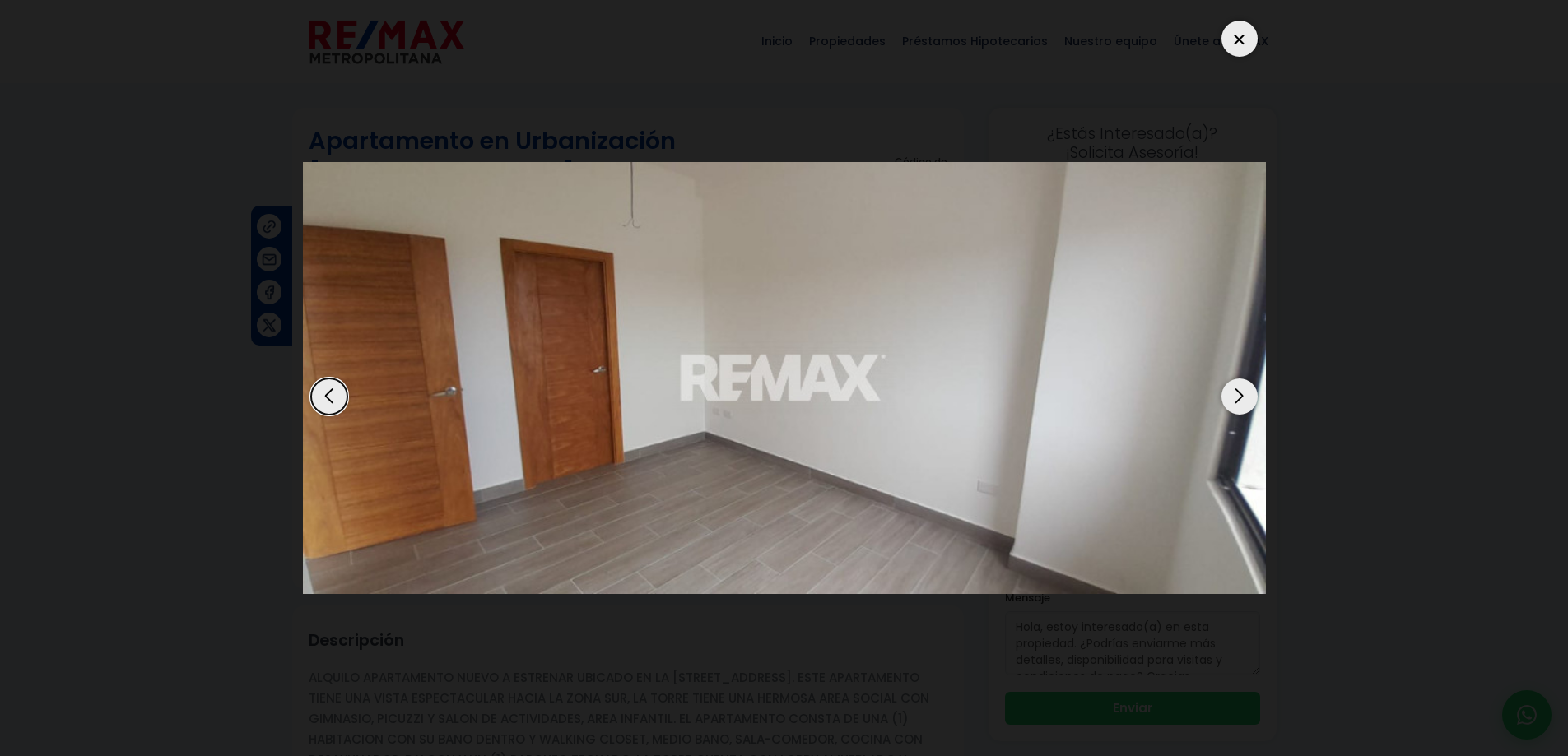
click at [1235, 39] on div at bounding box center [1239, 38] width 37 height 37
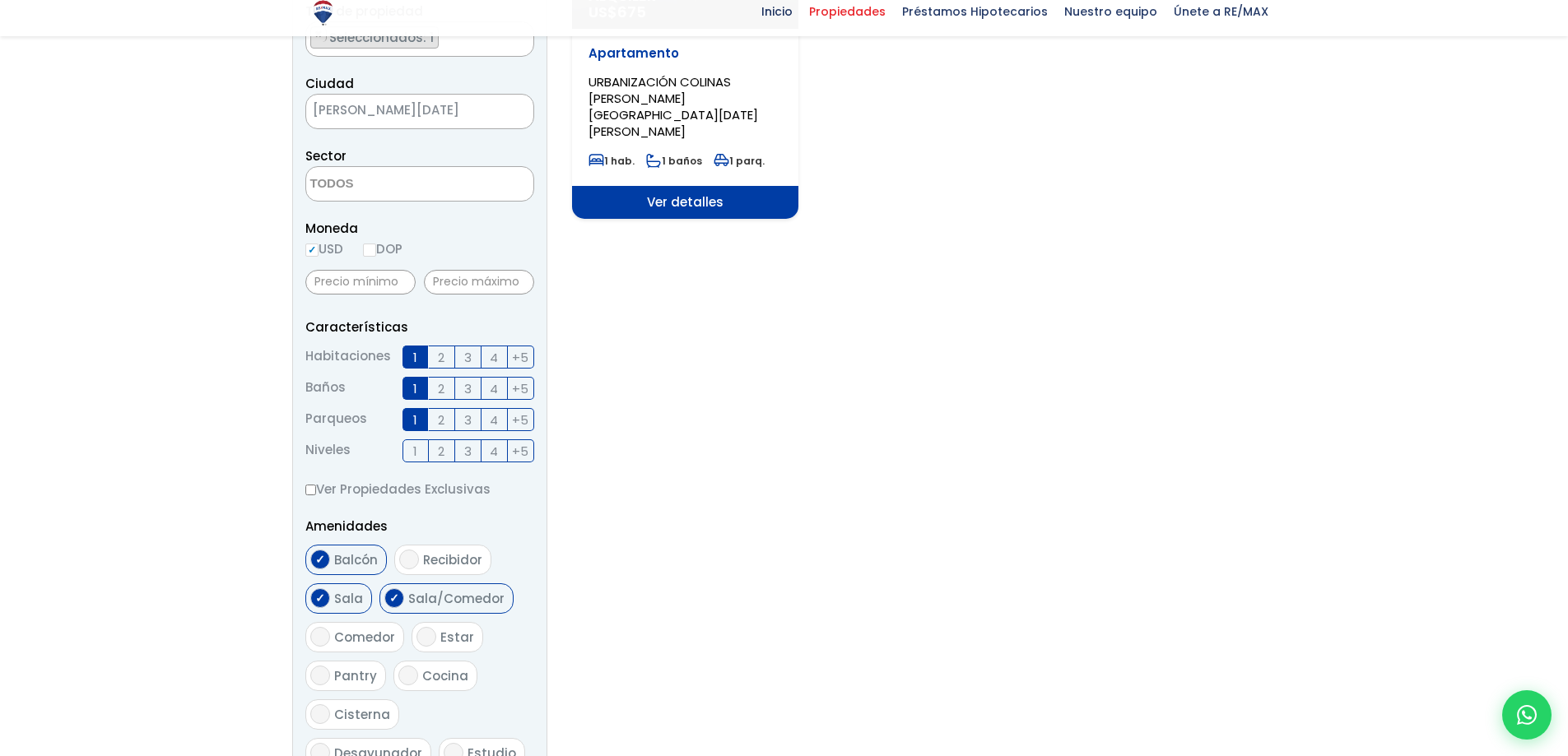
scroll to position [412, 0]
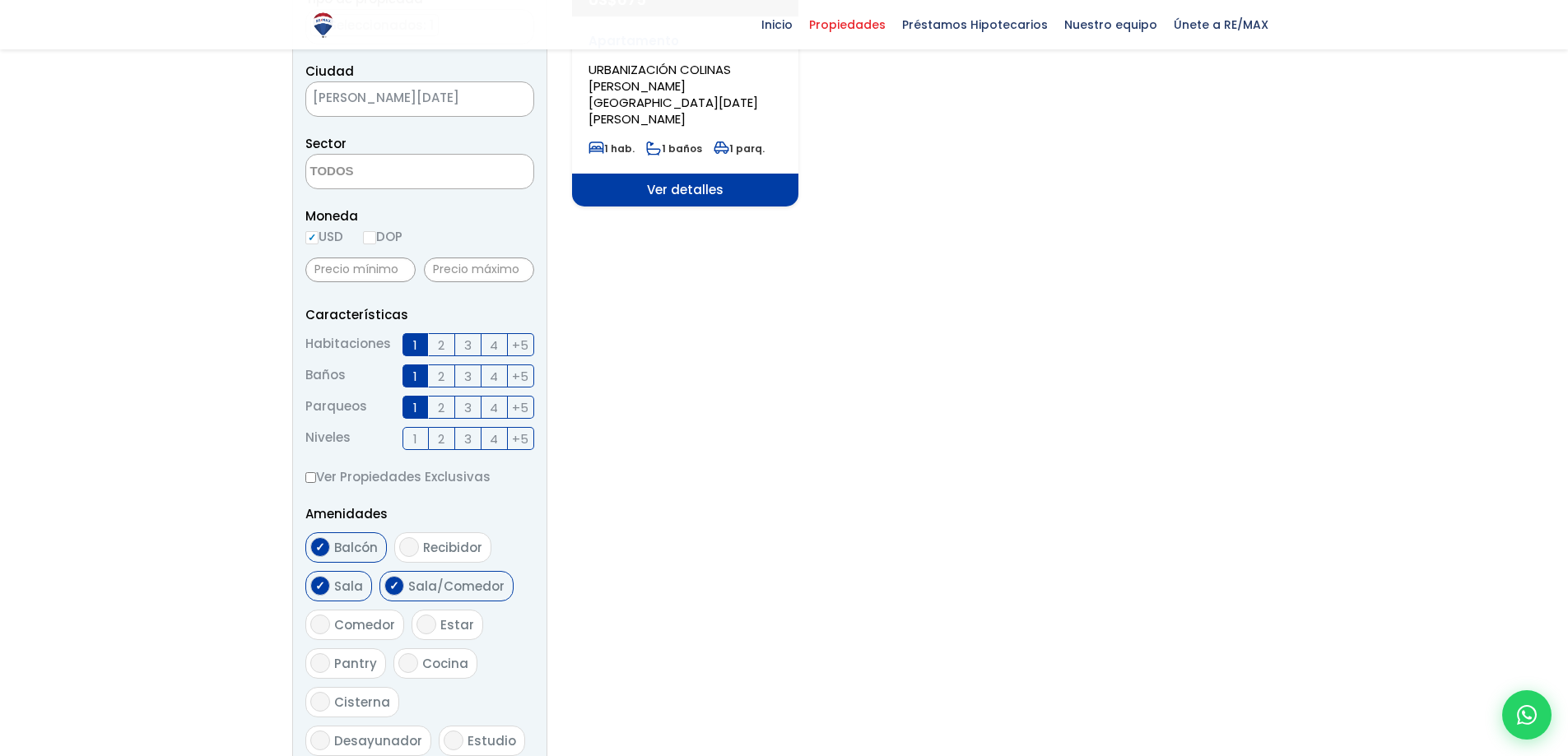
click at [488, 93] on span "[PERSON_NAME][DATE]" at bounding box center [399, 98] width 186 height 23
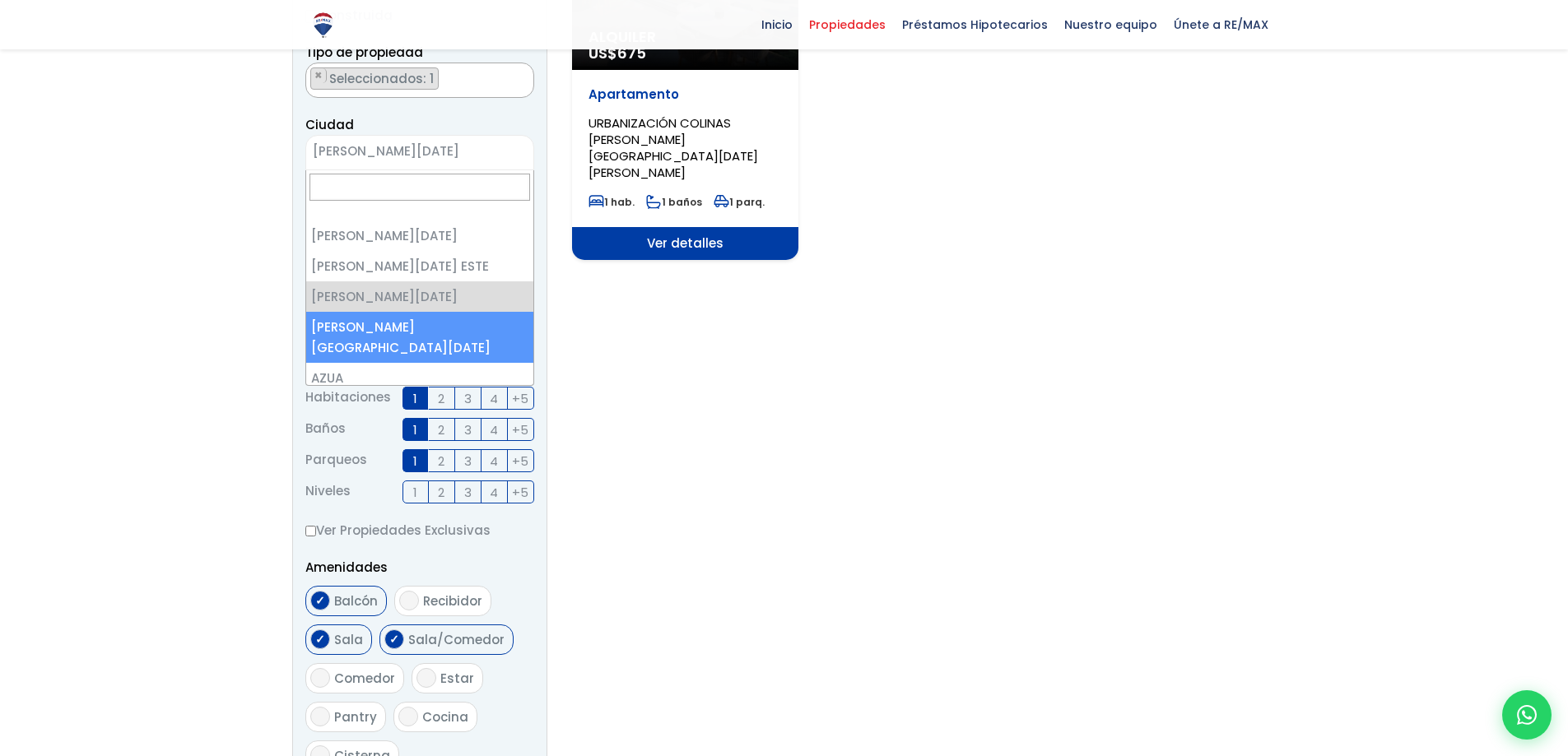
scroll to position [329, 0]
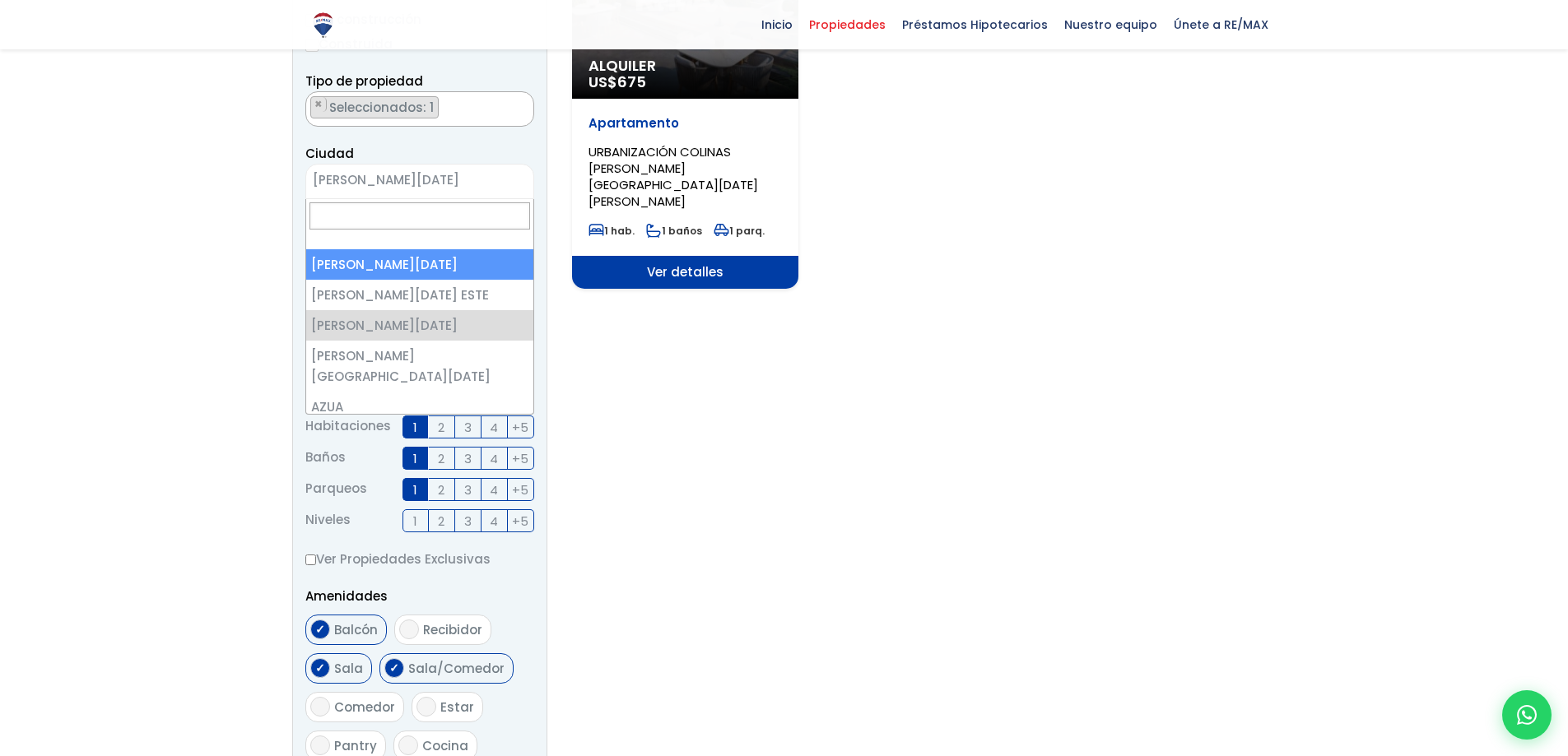
select select "1"
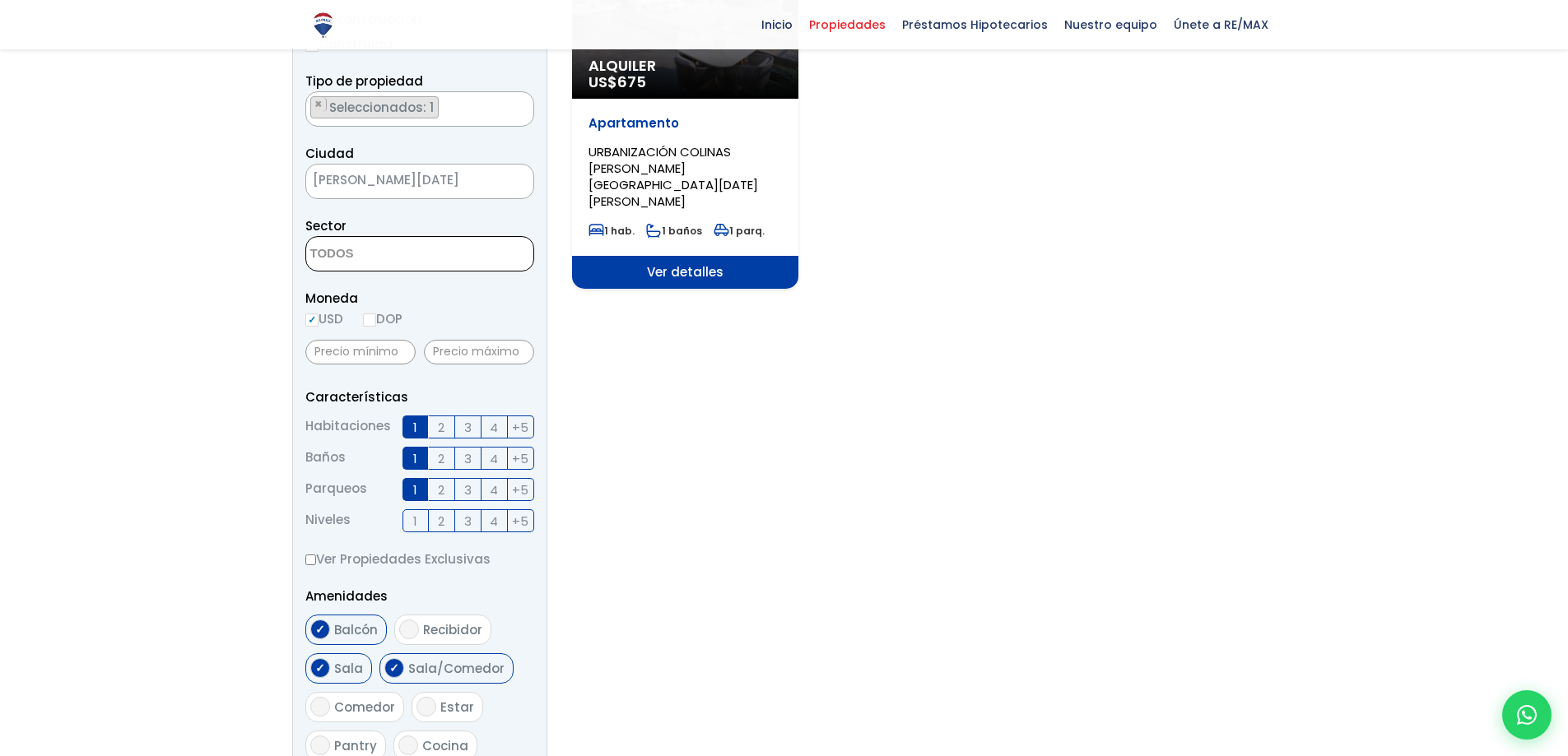
click at [433, 254] on textarea "Search" at bounding box center [386, 255] width 160 height 36
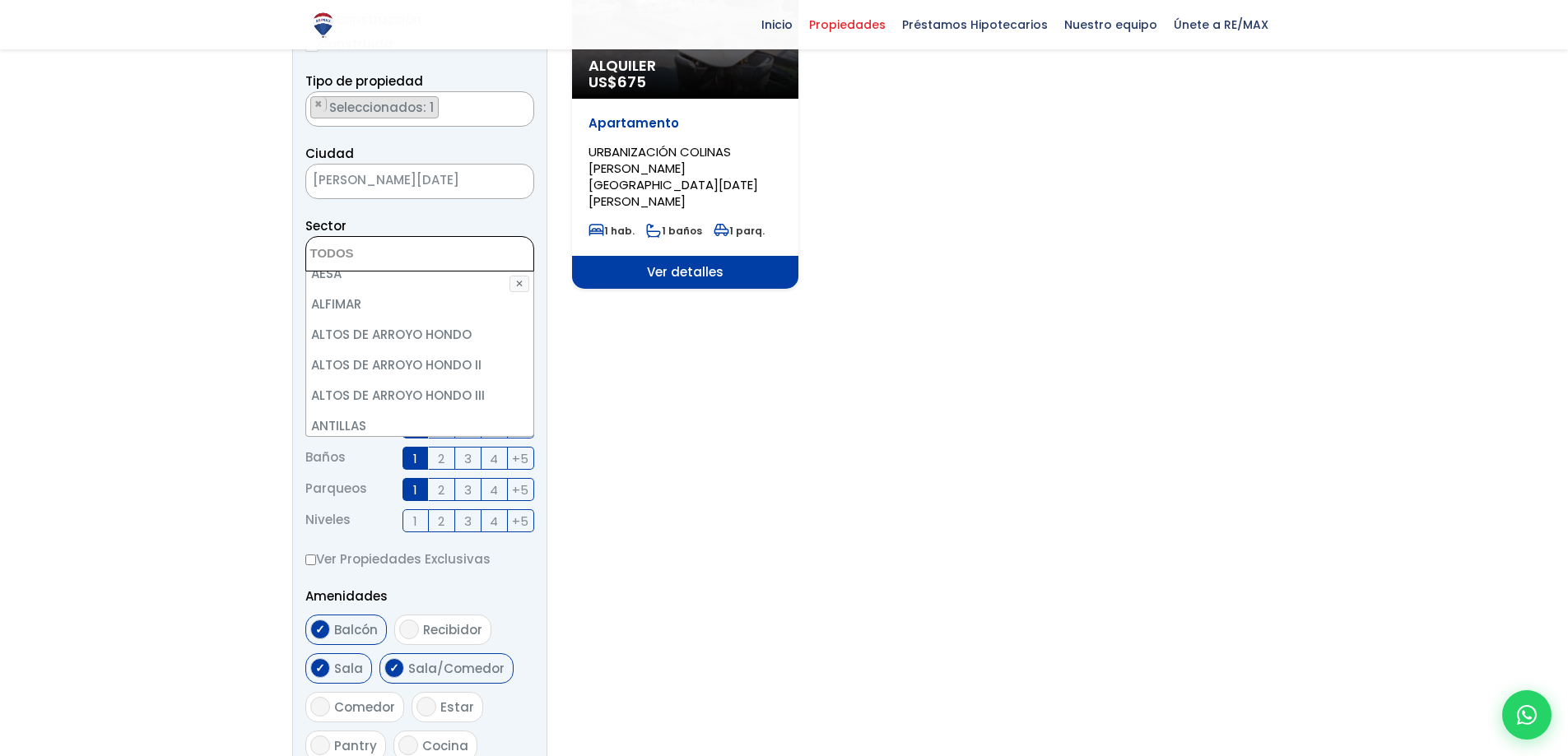
scroll to position [165, 0]
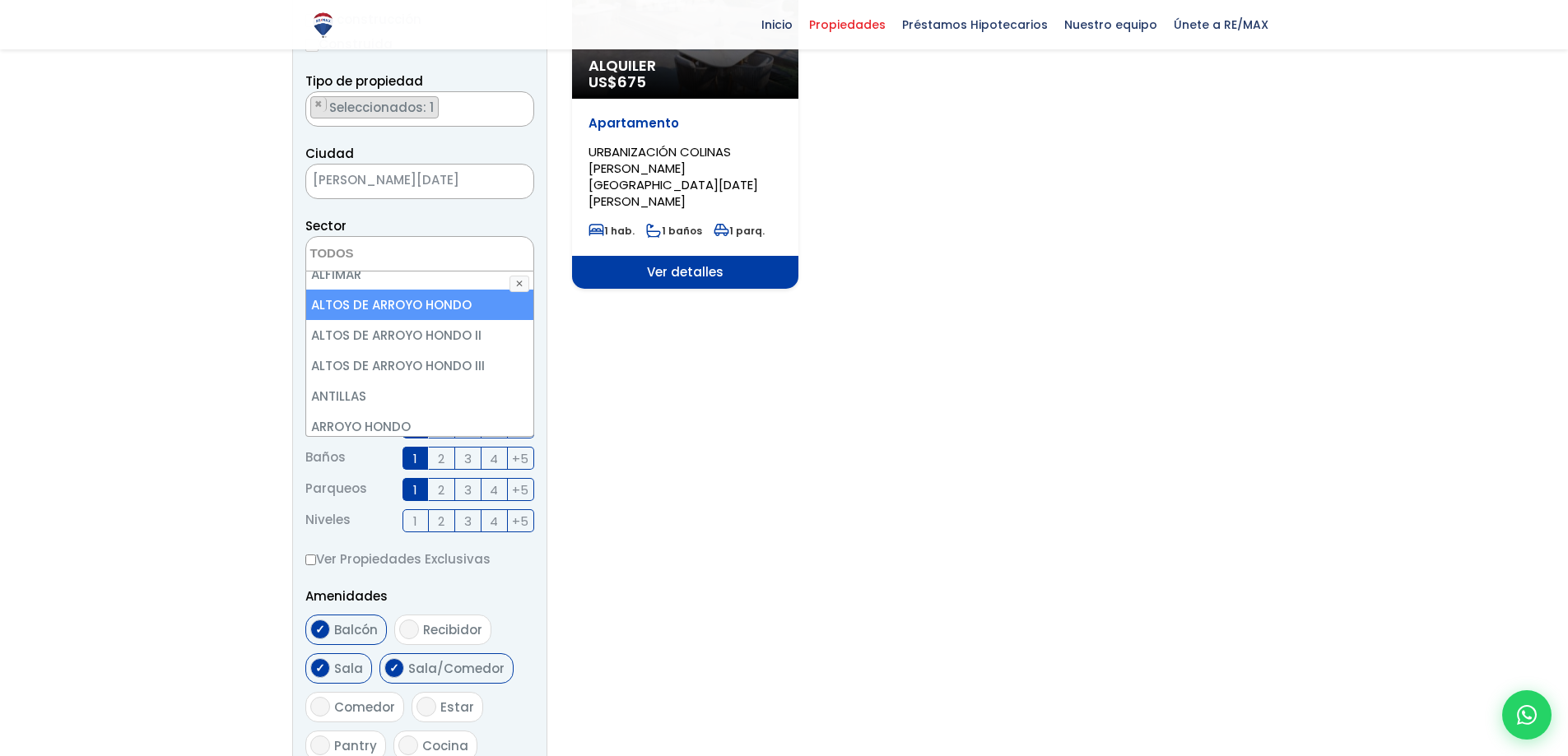
click at [392, 304] on li "ALTOS DE ARROYO HONDO" at bounding box center [420, 304] width 227 height 31
select select "19"
click at [382, 297] on li "ALTOS DE ARROYO HONDO" at bounding box center [420, 304] width 227 height 31
click at [379, 299] on li "ALTOS DE ARROYO HONDO" at bounding box center [420, 304] width 227 height 31
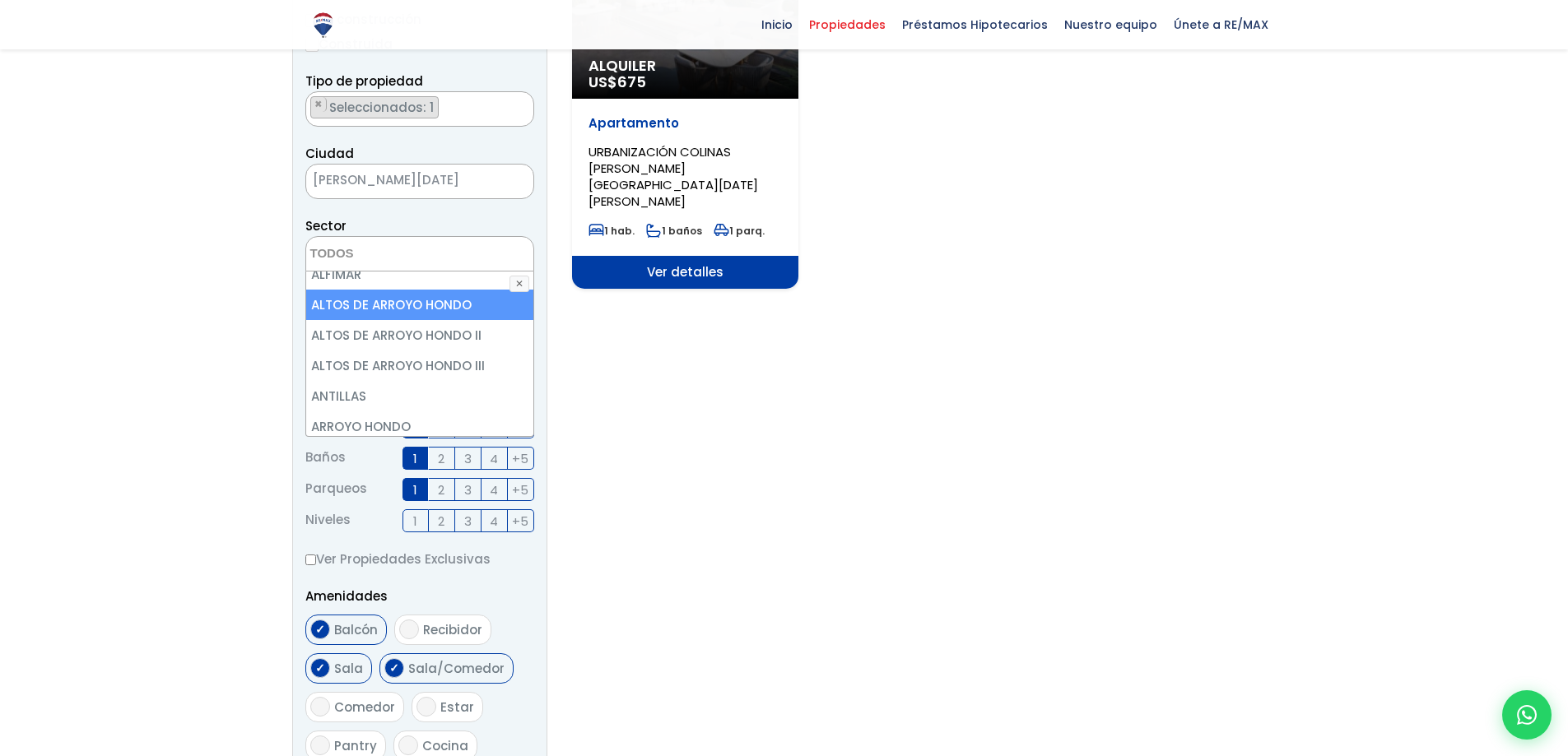
select select "19"
click at [379, 299] on li "ALTOS DE ARROYO HONDO" at bounding box center [420, 304] width 227 height 31
click at [381, 304] on li "ALTOS DE ARROYO HONDO" at bounding box center [420, 304] width 227 height 31
select select "19"
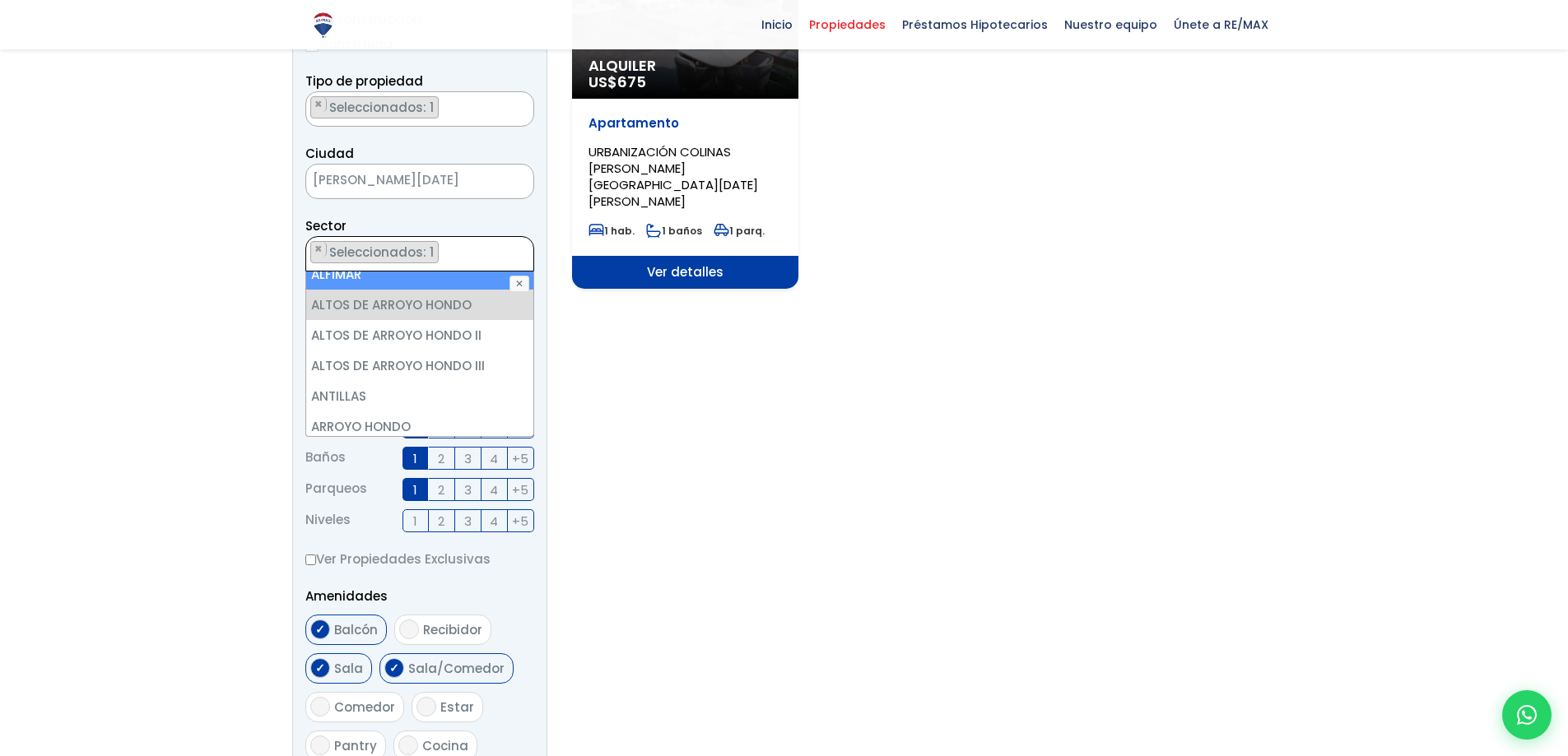
click at [392, 243] on li "× Seleccionados: 1" at bounding box center [374, 252] width 128 height 23
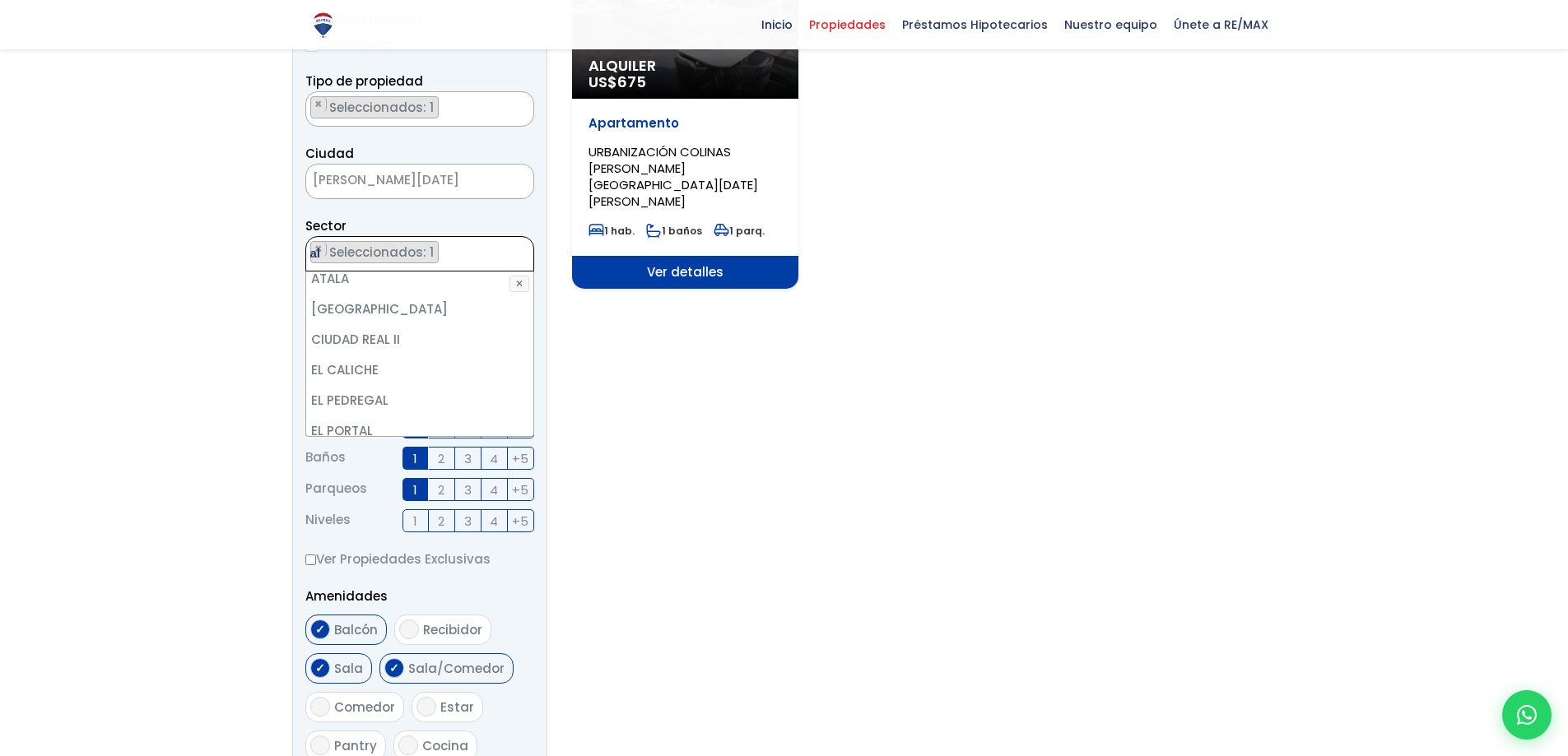
scroll to position [0, 0]
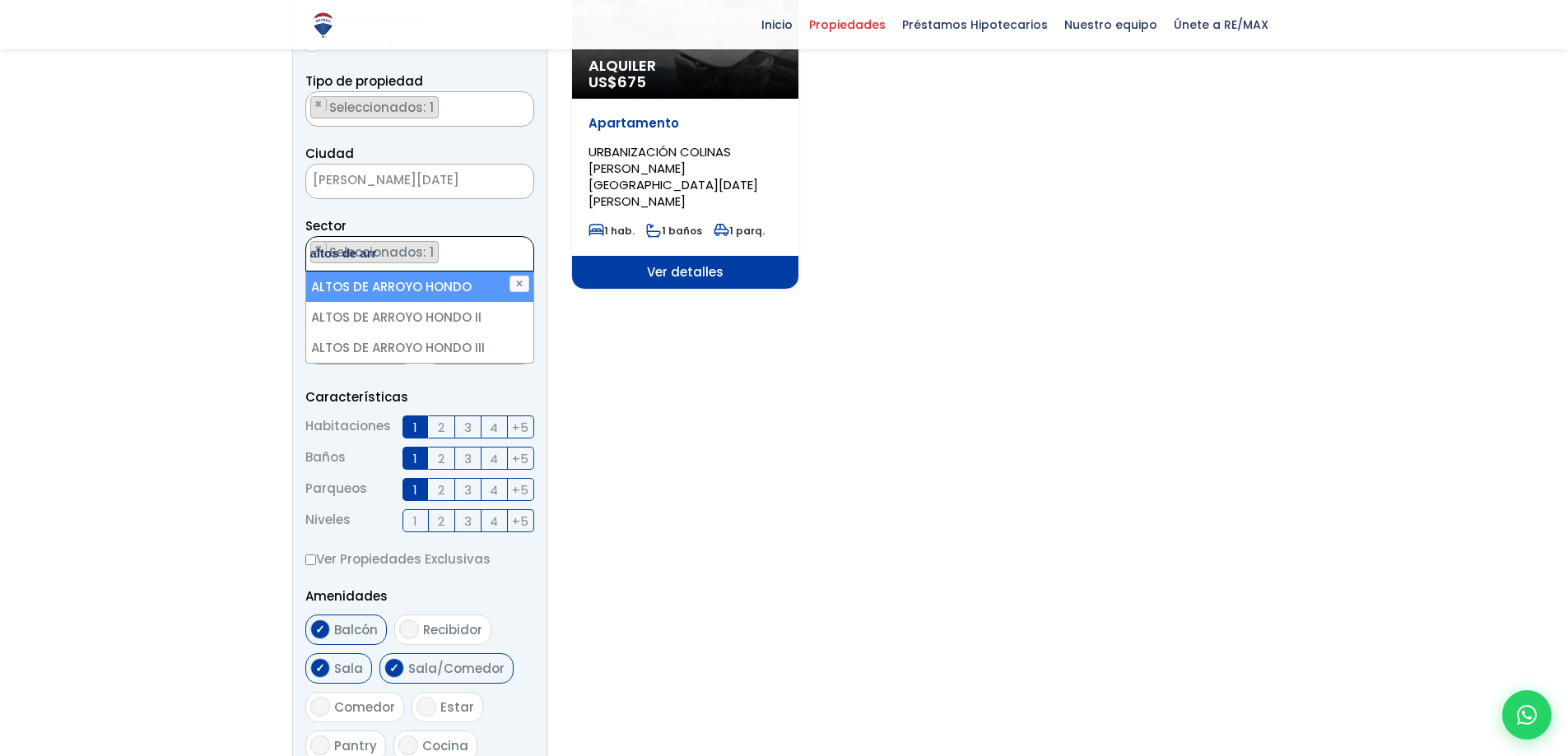
type textarea "altos de arr"
click at [436, 288] on li "ALTOS DE ARROYO HONDO" at bounding box center [420, 286] width 227 height 31
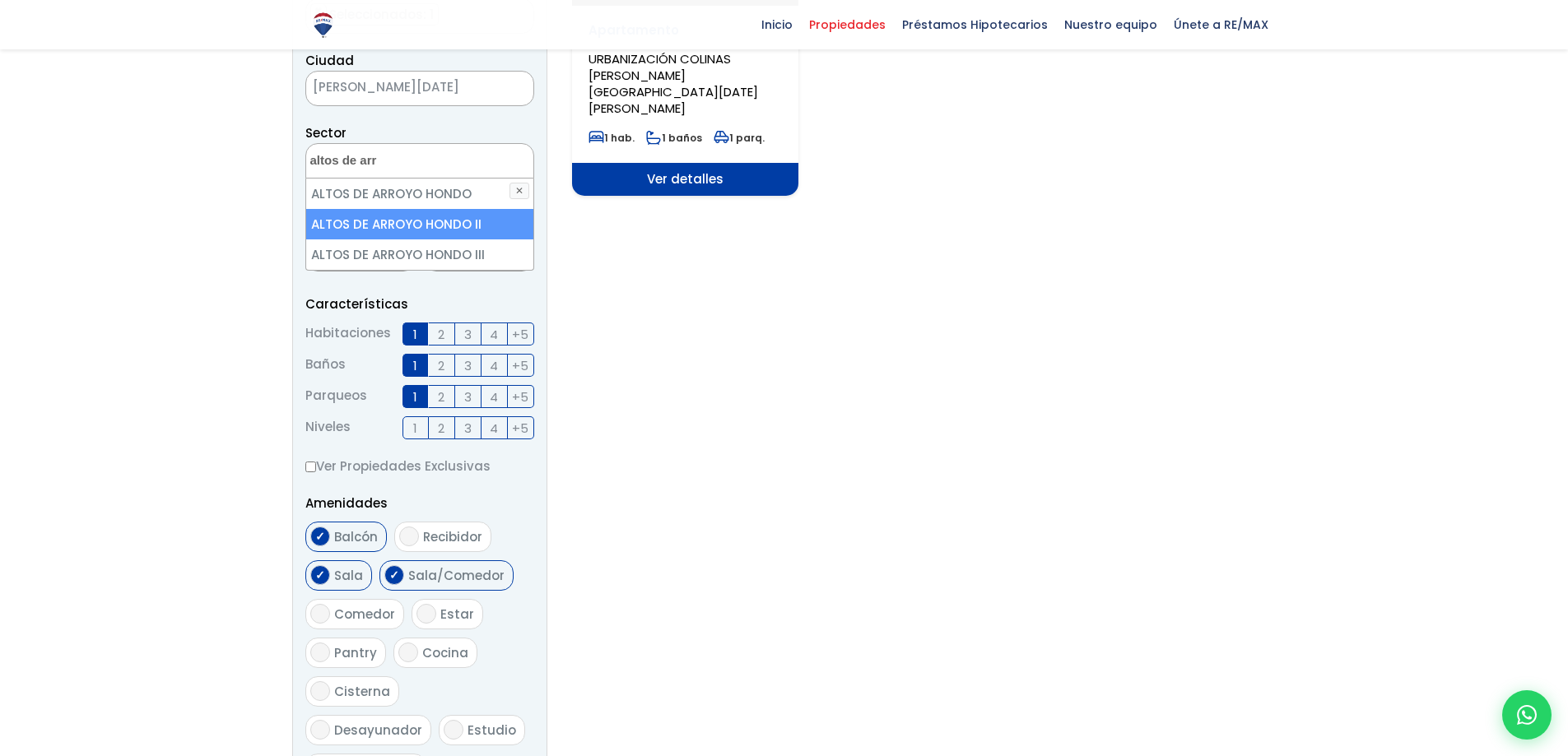
scroll to position [329, 0]
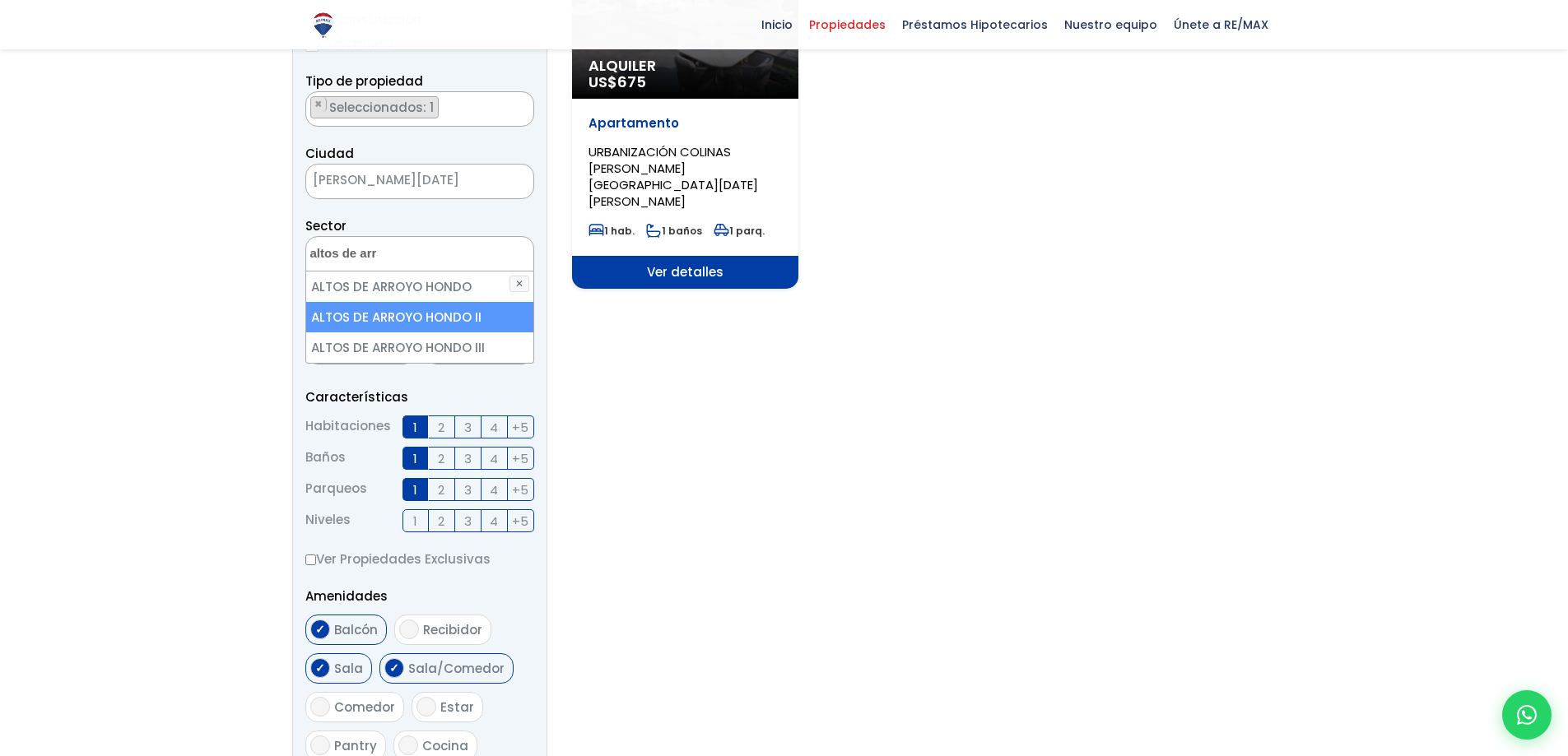
click at [508, 319] on li "ALTOS DE ARROYO HONDO II" at bounding box center [420, 317] width 227 height 31
select select "92"
click at [470, 313] on li "ALTOS DE ARROYO HONDO II" at bounding box center [420, 317] width 227 height 31
select select
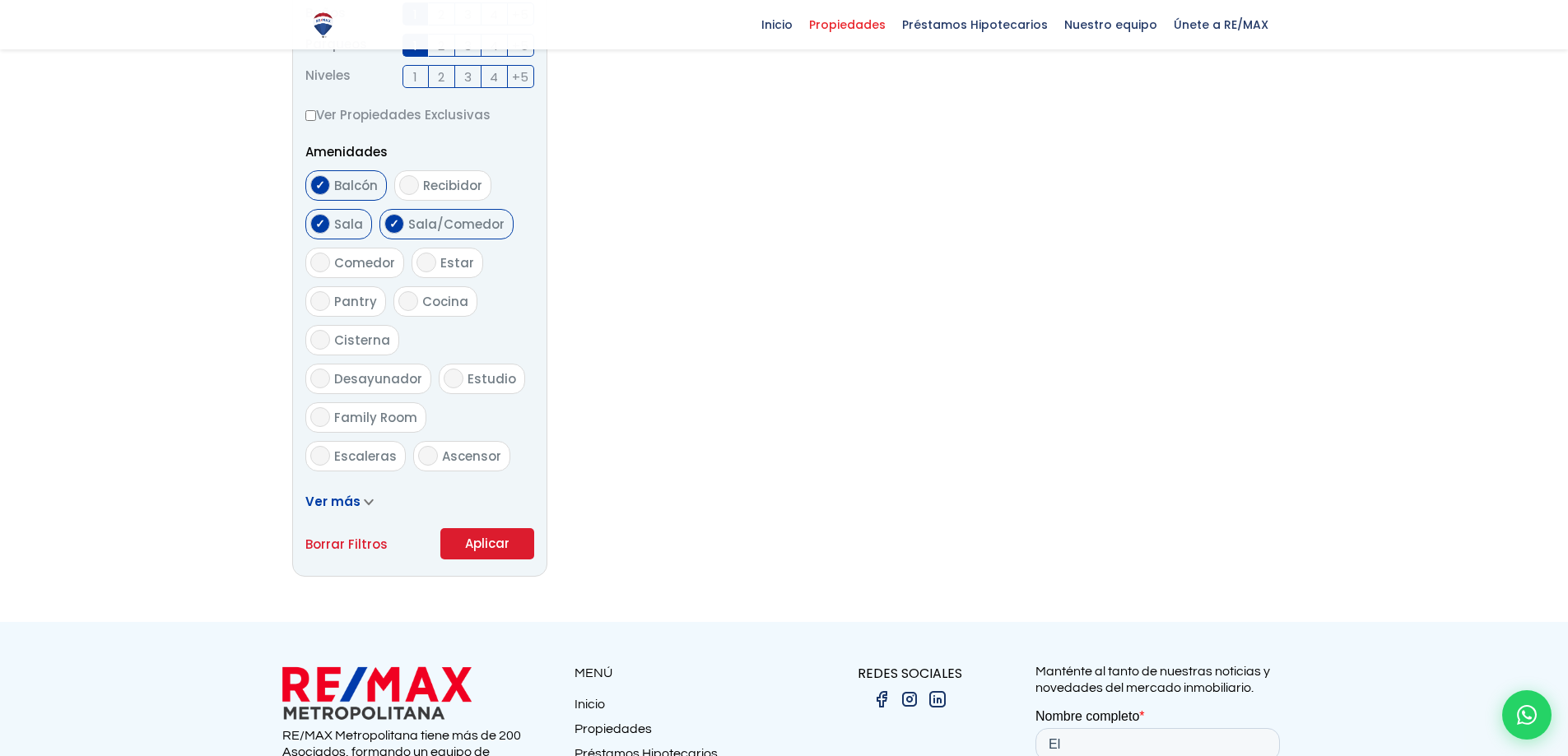
click at [505, 309] on form "Comprar Alquilar En construcción Construida Tipo de propiedad APARTAMENTO CASA …" at bounding box center [420, 31] width 229 height 1056
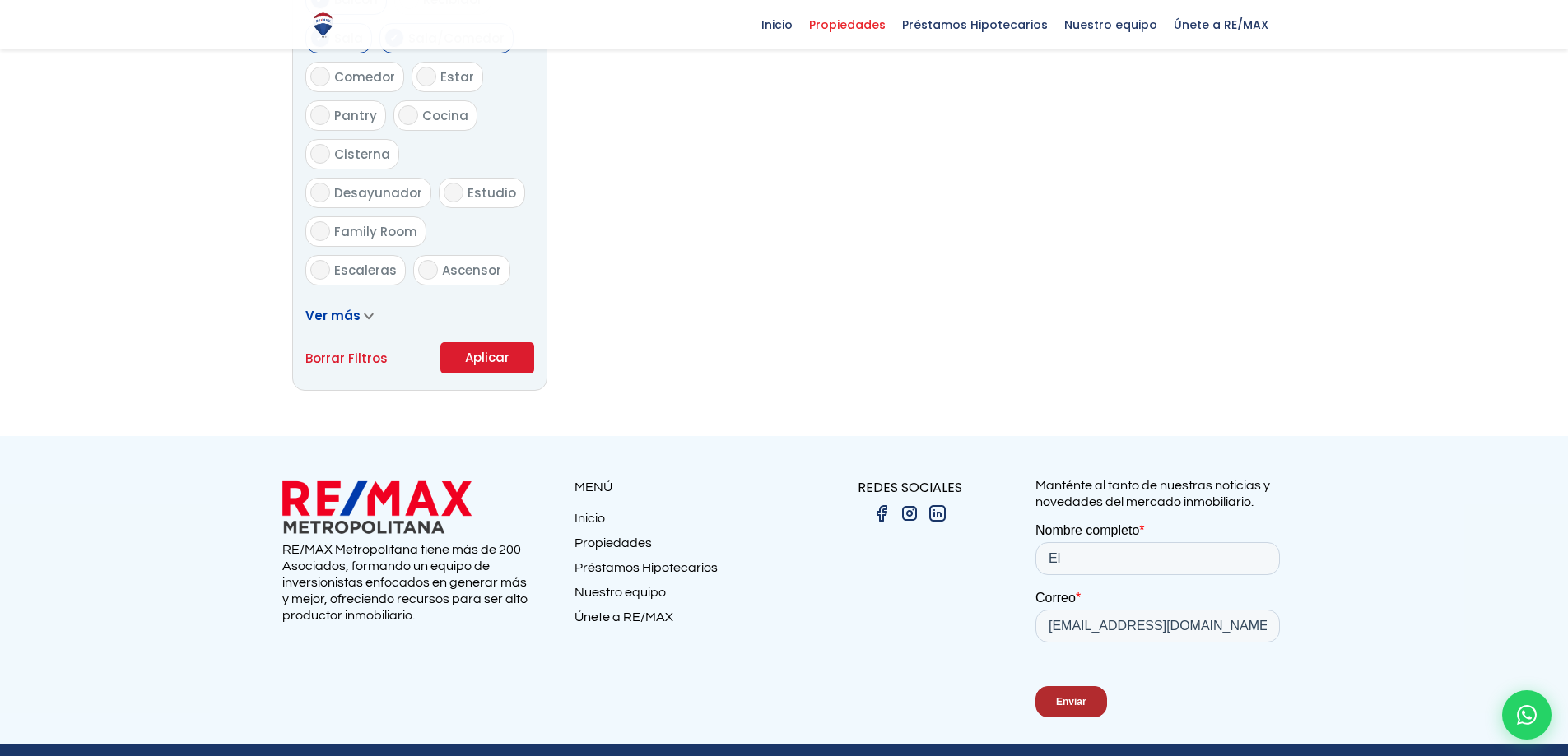
scroll to position [1005, 0]
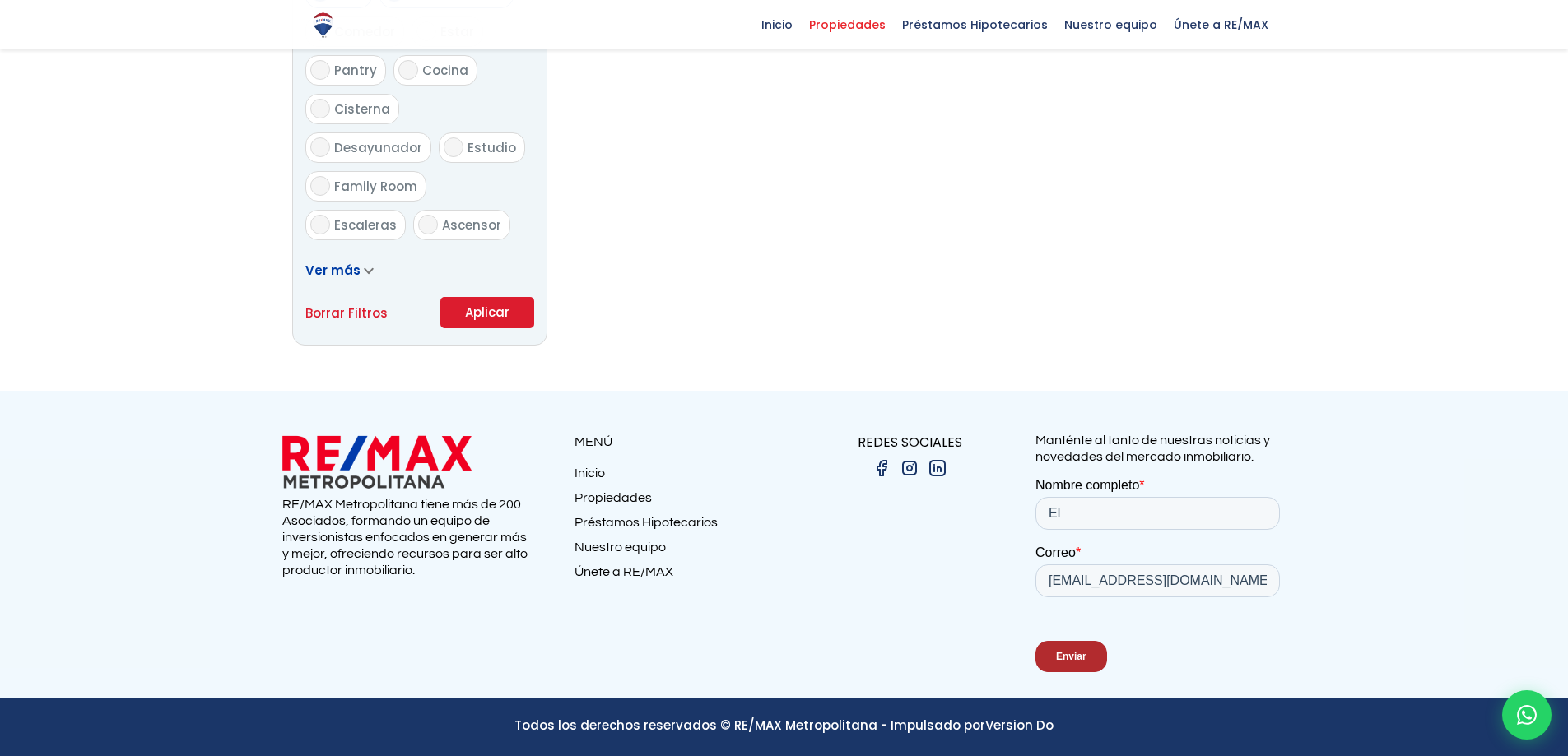
click at [490, 305] on button "Aplicar" at bounding box center [487, 313] width 94 height 32
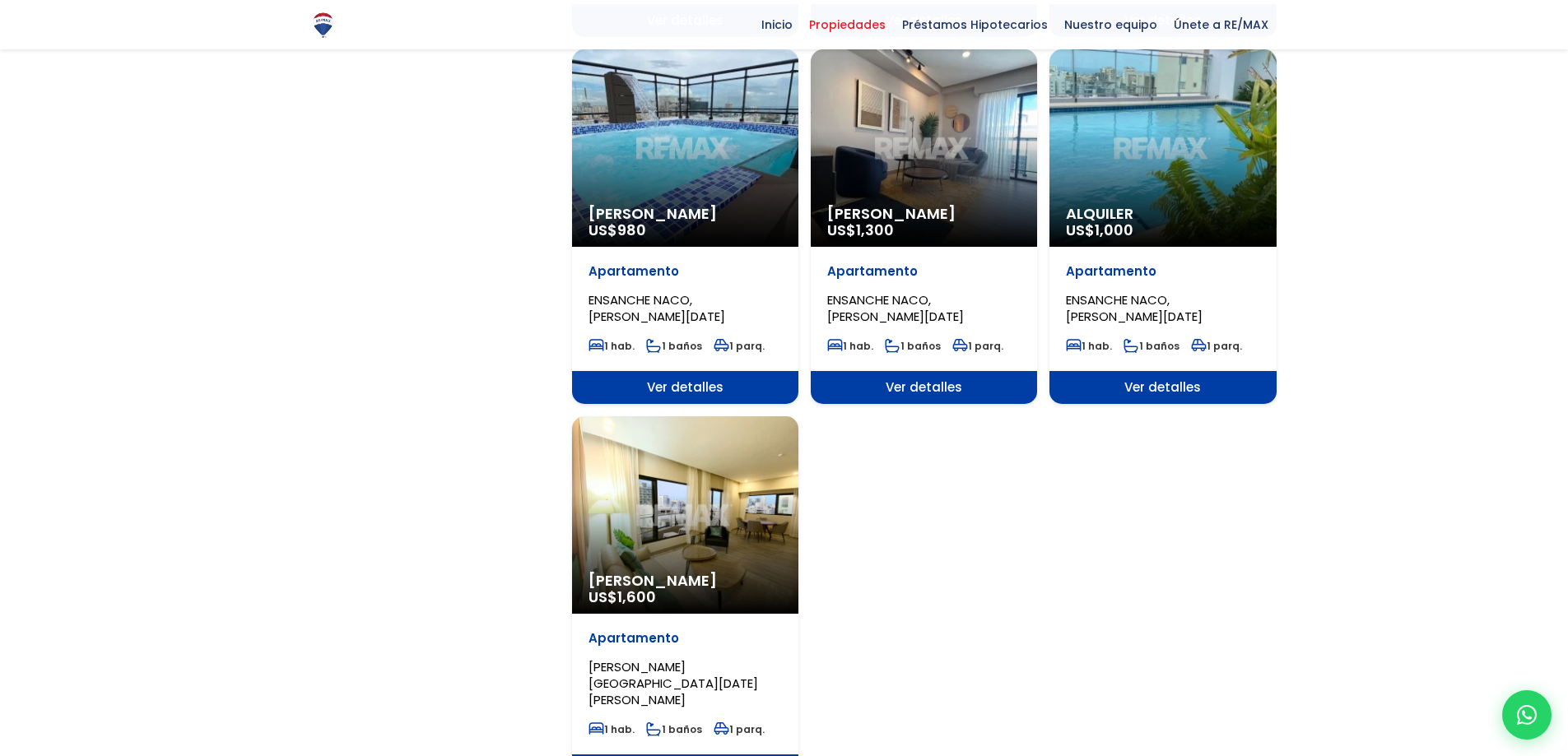
scroll to position [1975, 0]
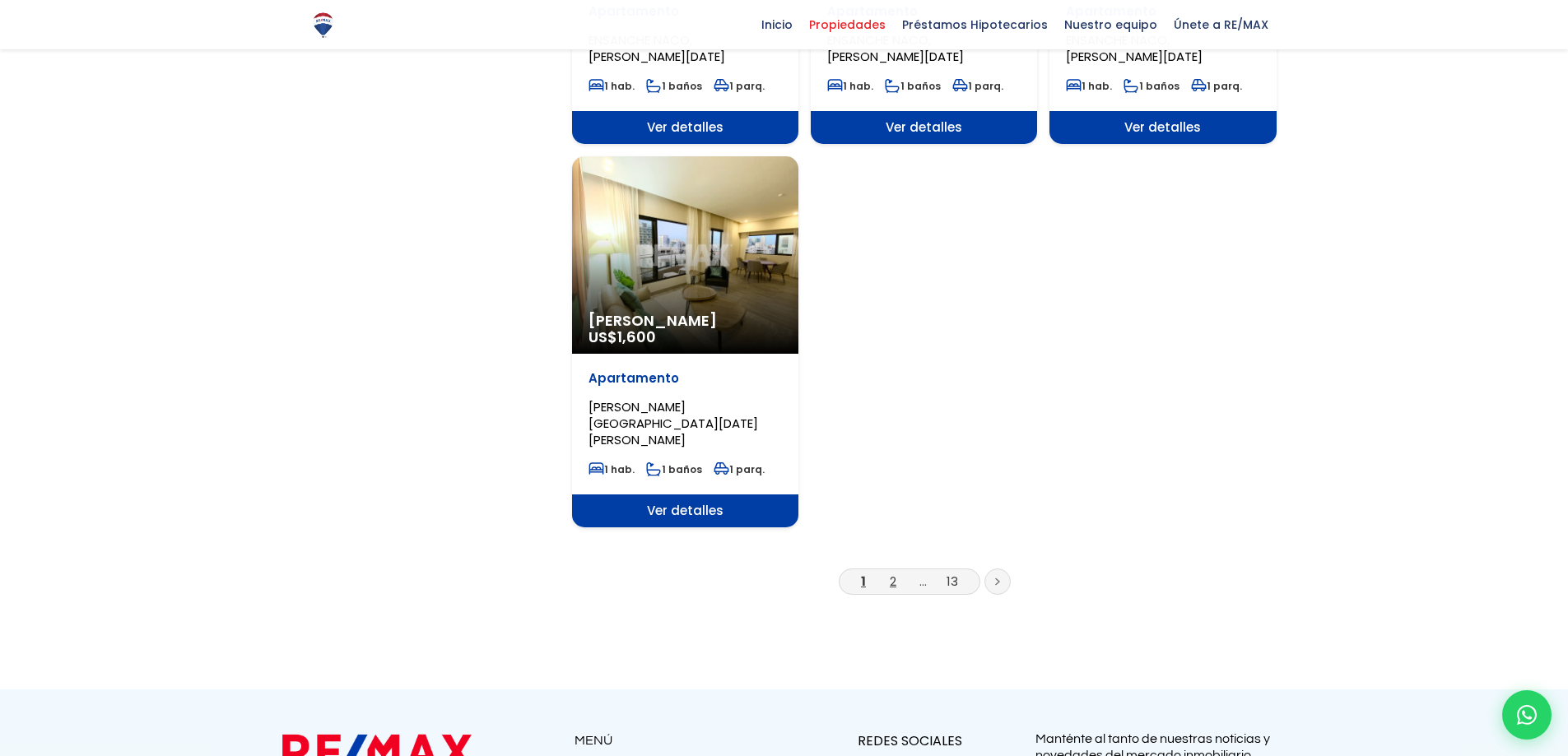
click at [890, 572] on link "2" at bounding box center [893, 581] width 7 height 18
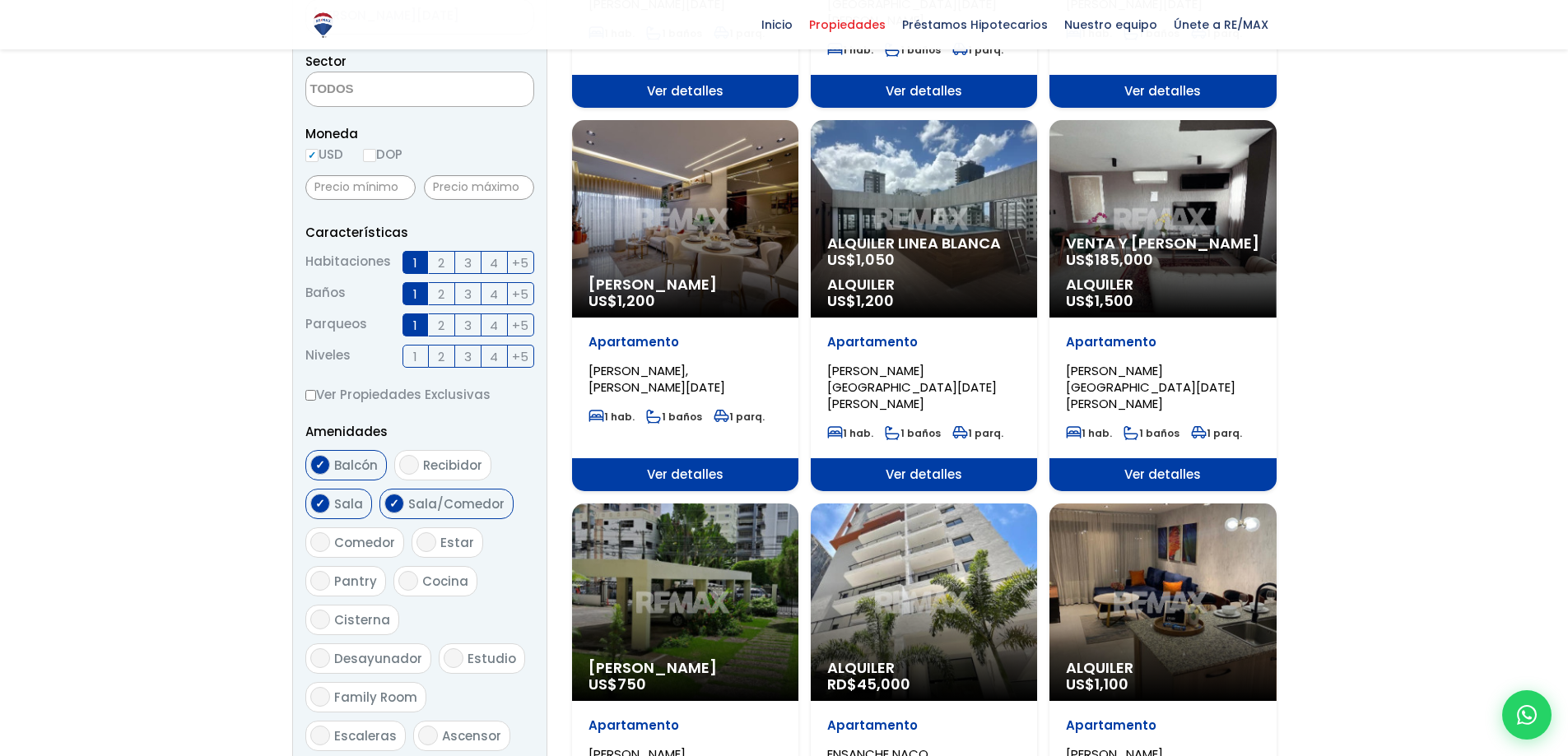
scroll to position [329, 0]
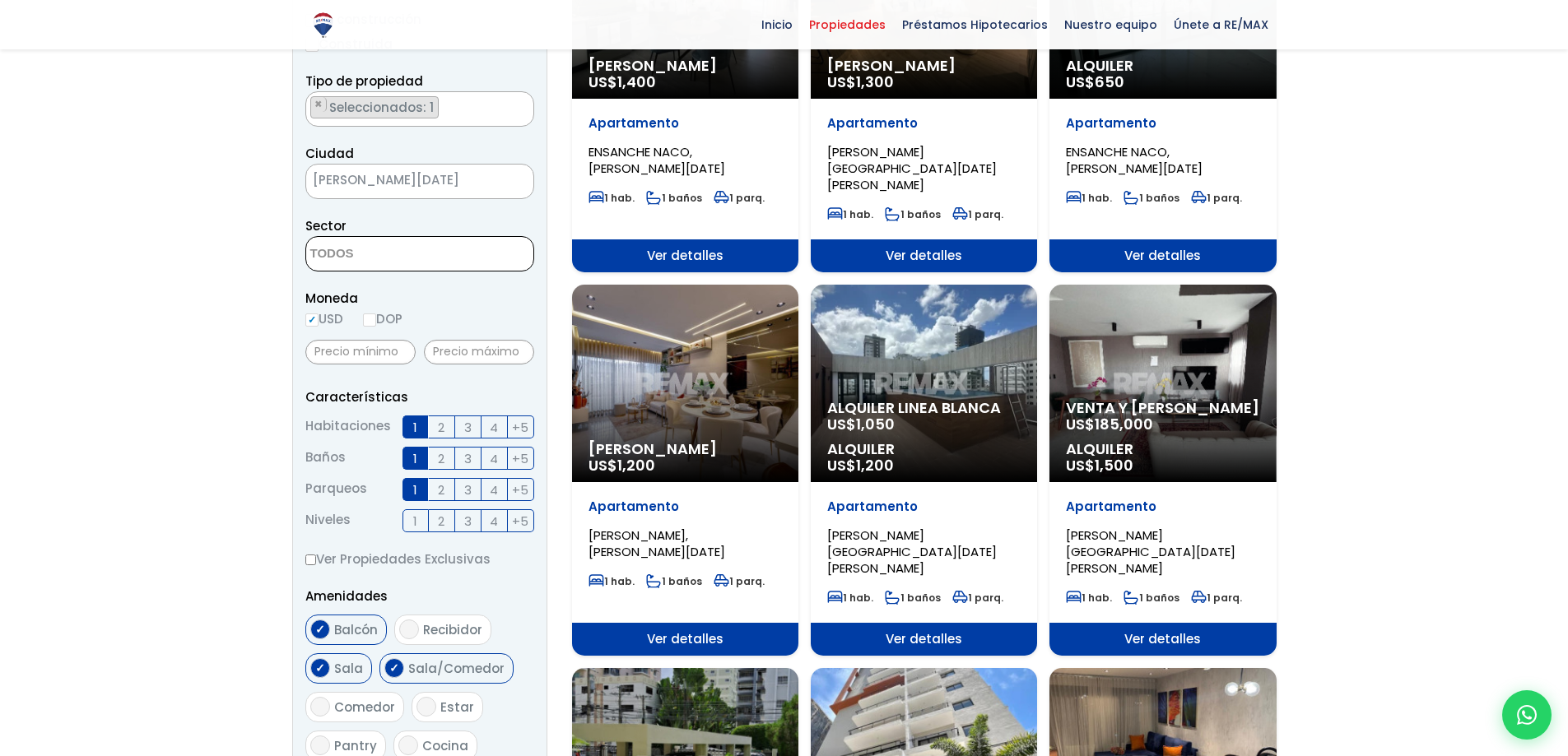
click at [490, 257] on span at bounding box center [420, 254] width 229 height 36
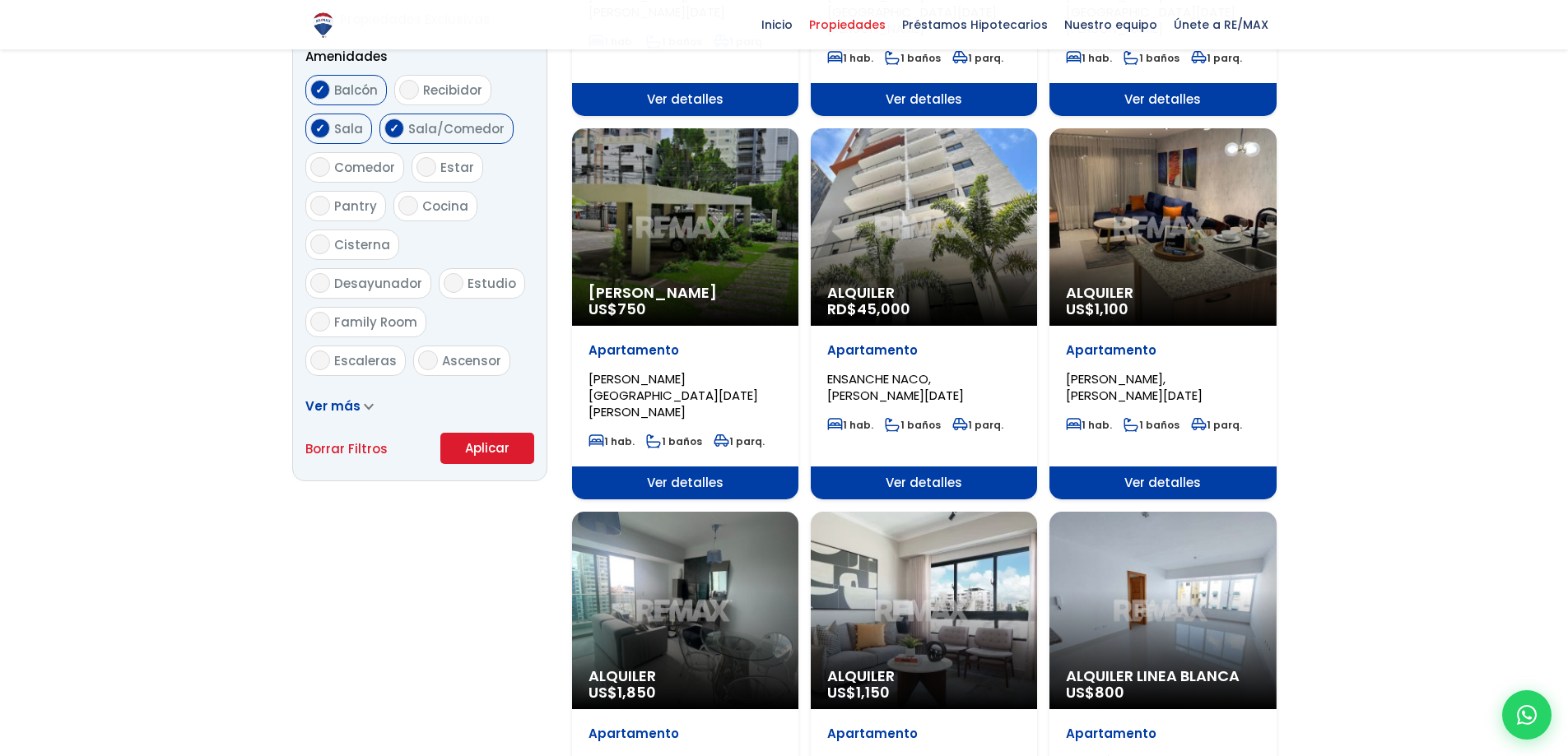
scroll to position [905, 0]
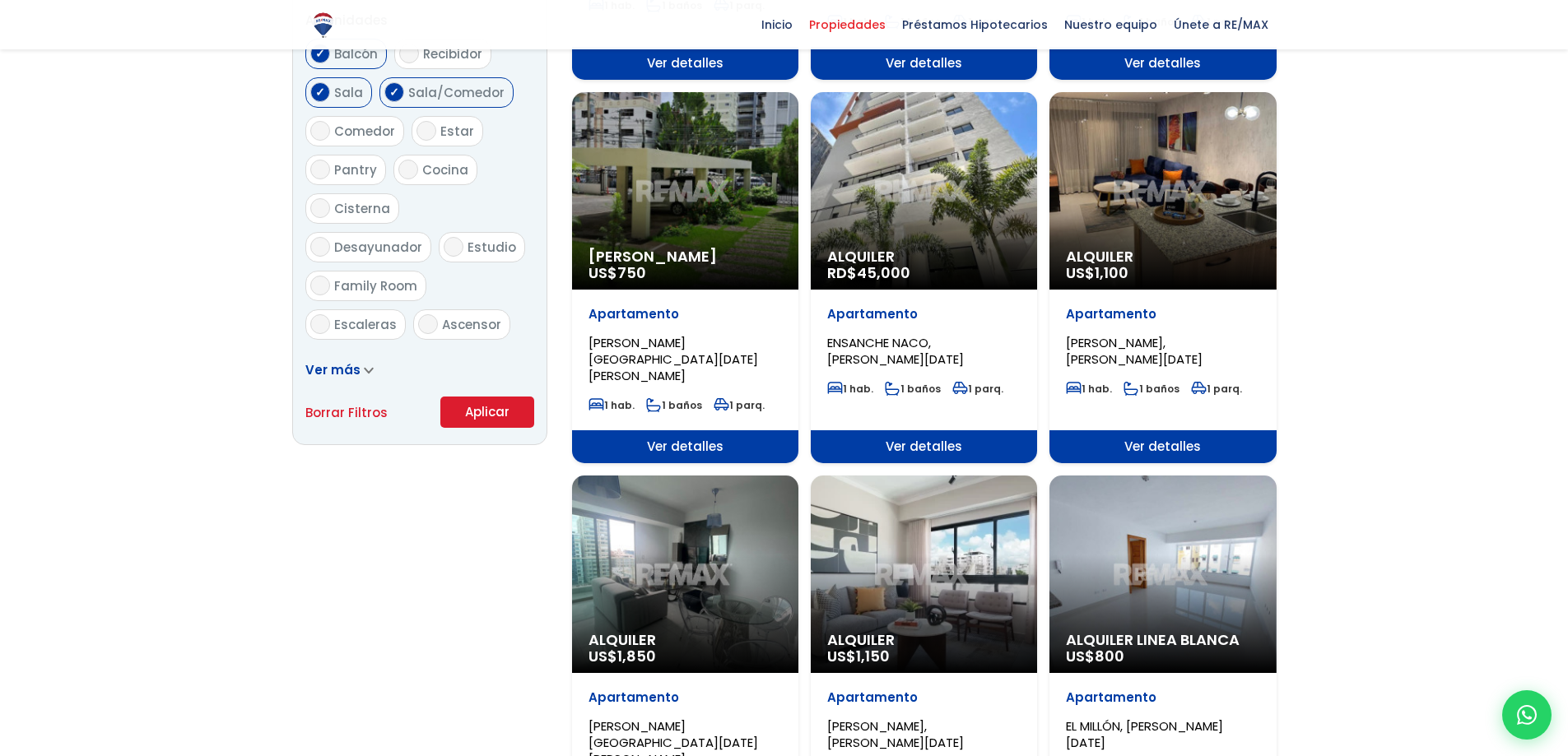
type textarea "altos de arroyo hondo"
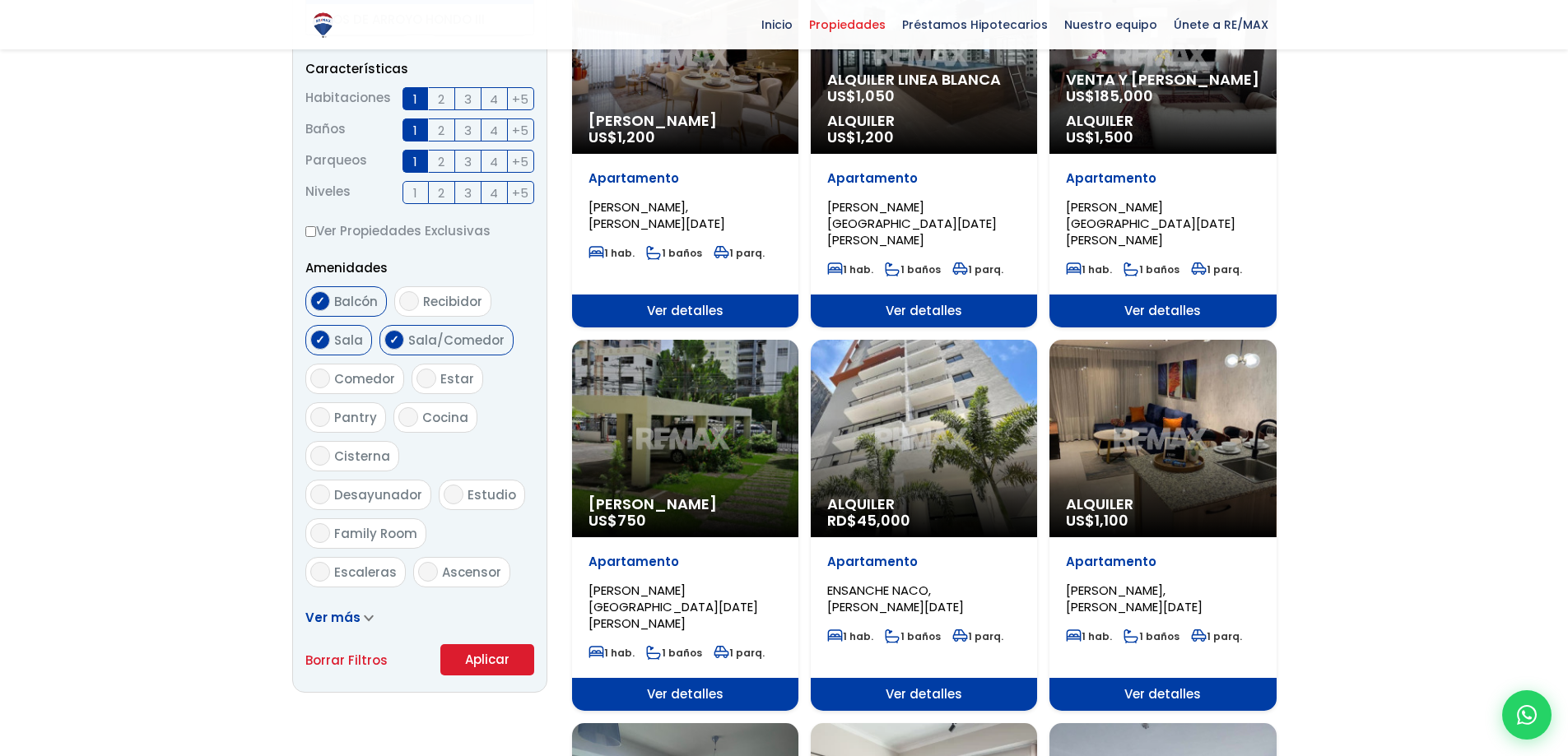
click at [492, 411] on form "Comprar Alquilar En construcción Construida Tipo de propiedad APARTAMENTO CASA …" at bounding box center [420, 147] width 229 height 1056
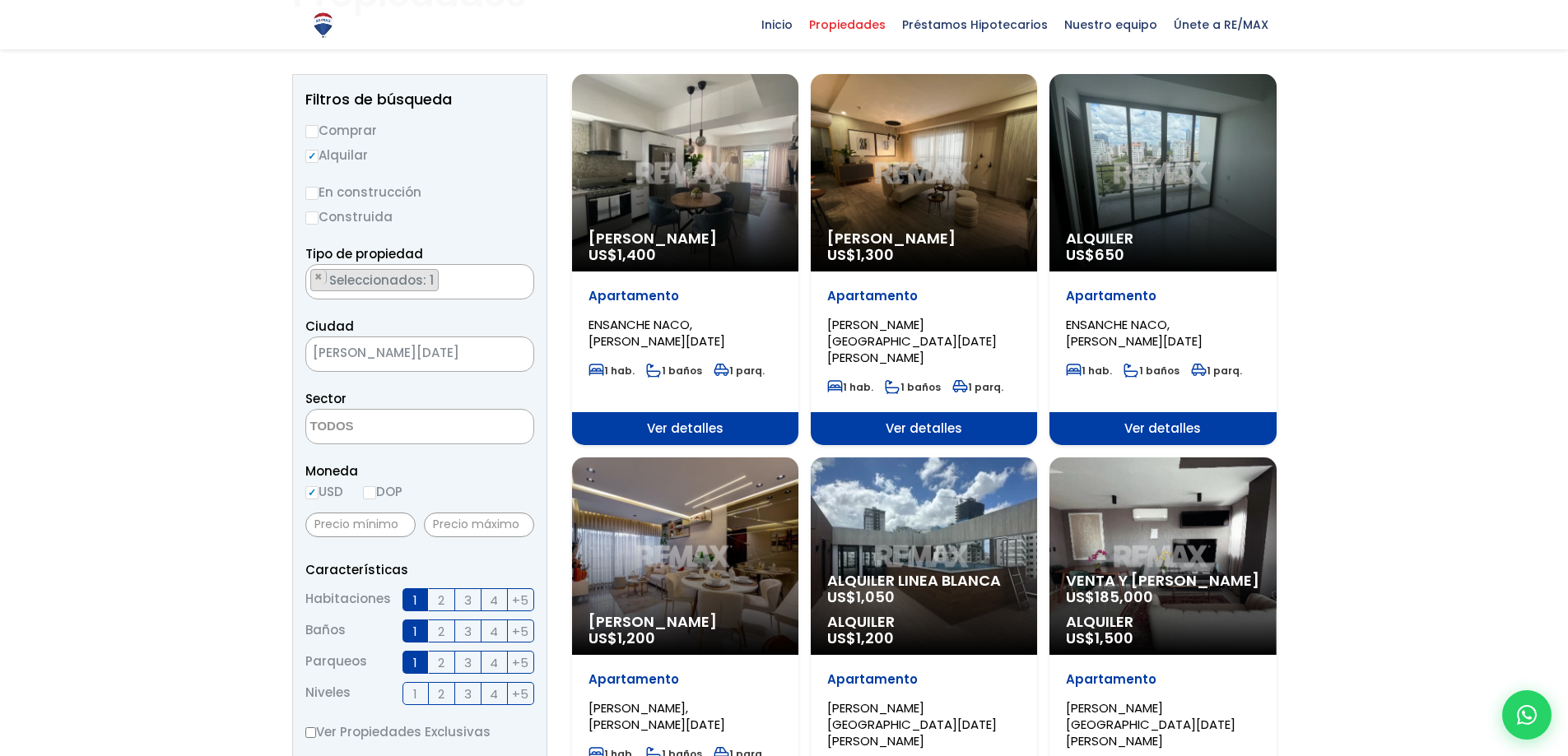
scroll to position [156, 0]
click at [414, 432] on textarea "Search" at bounding box center [386, 428] width 160 height 36
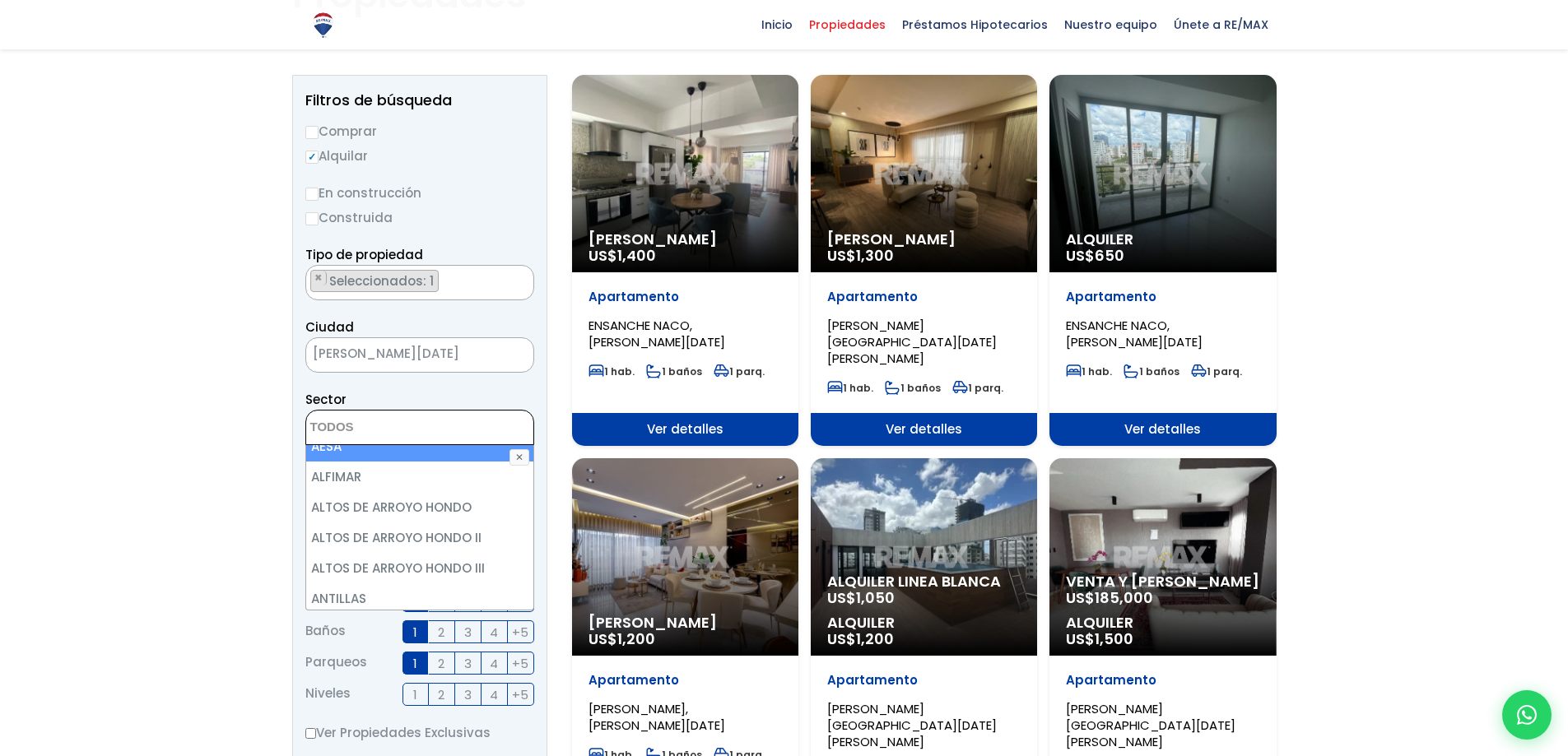
scroll to position [165, 0]
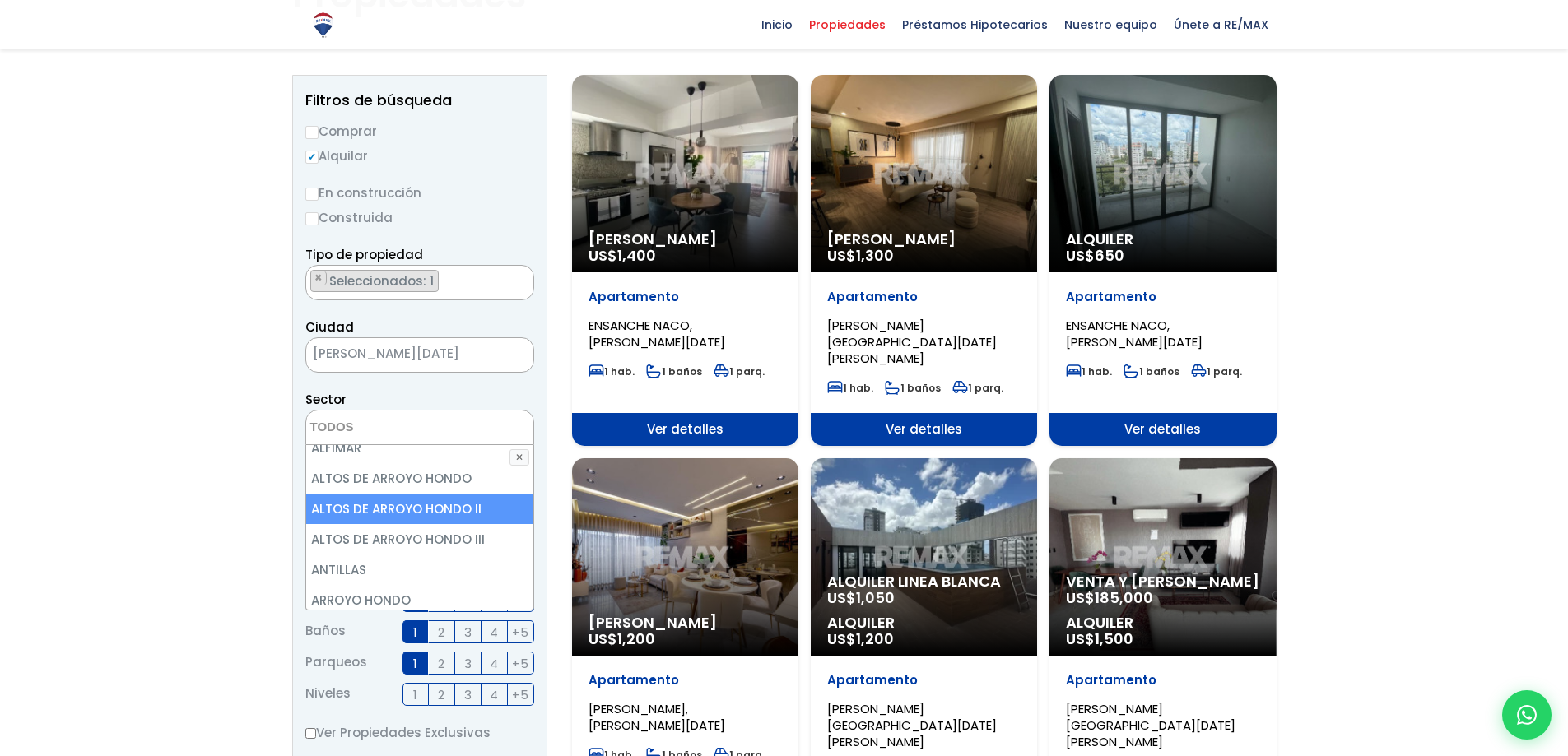
click at [417, 506] on li "ALTOS DE ARROYO HONDO II" at bounding box center [420, 508] width 227 height 31
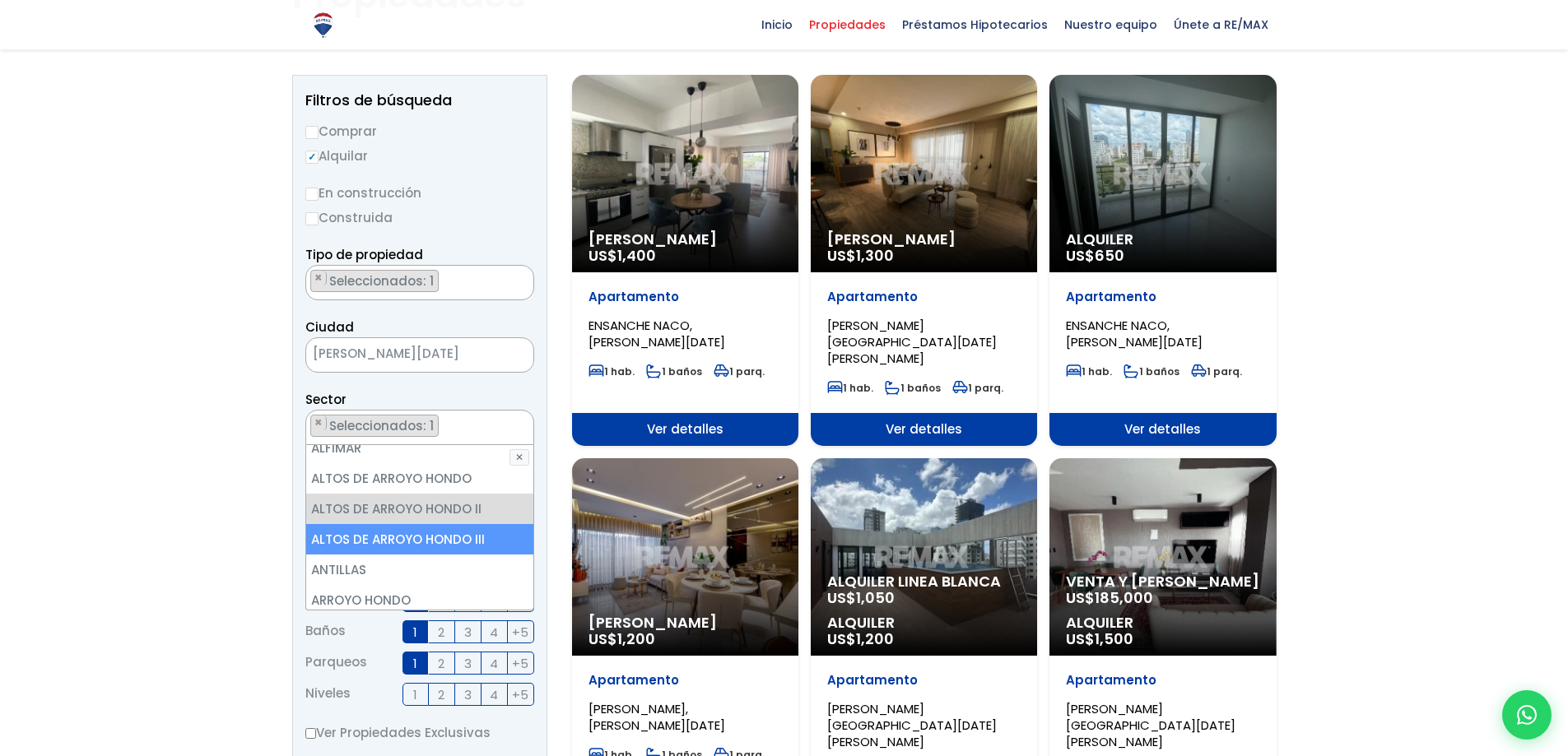
click at [414, 537] on li "ALTOS DE ARROYO HONDO III" at bounding box center [420, 539] width 227 height 31
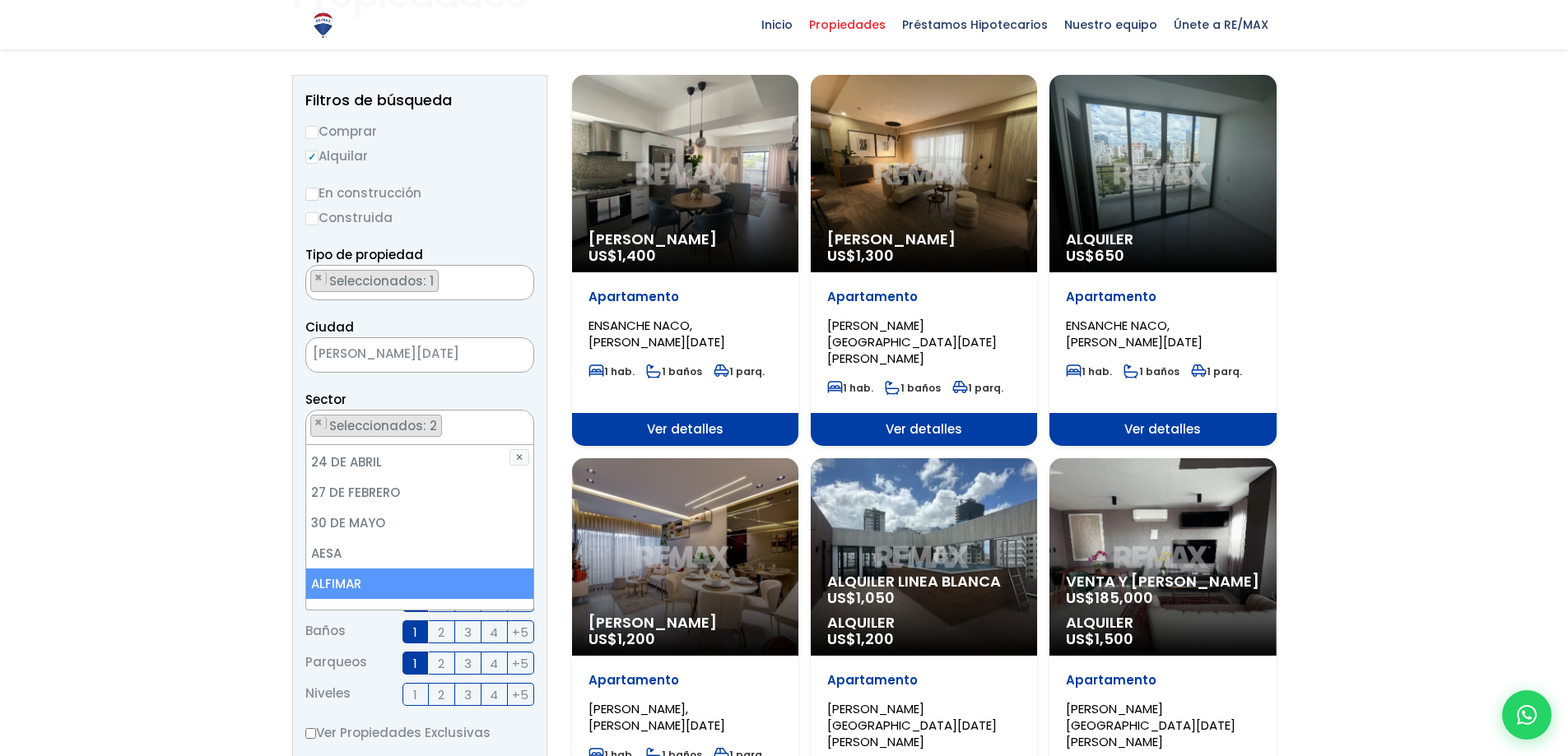
scroll to position [0, 0]
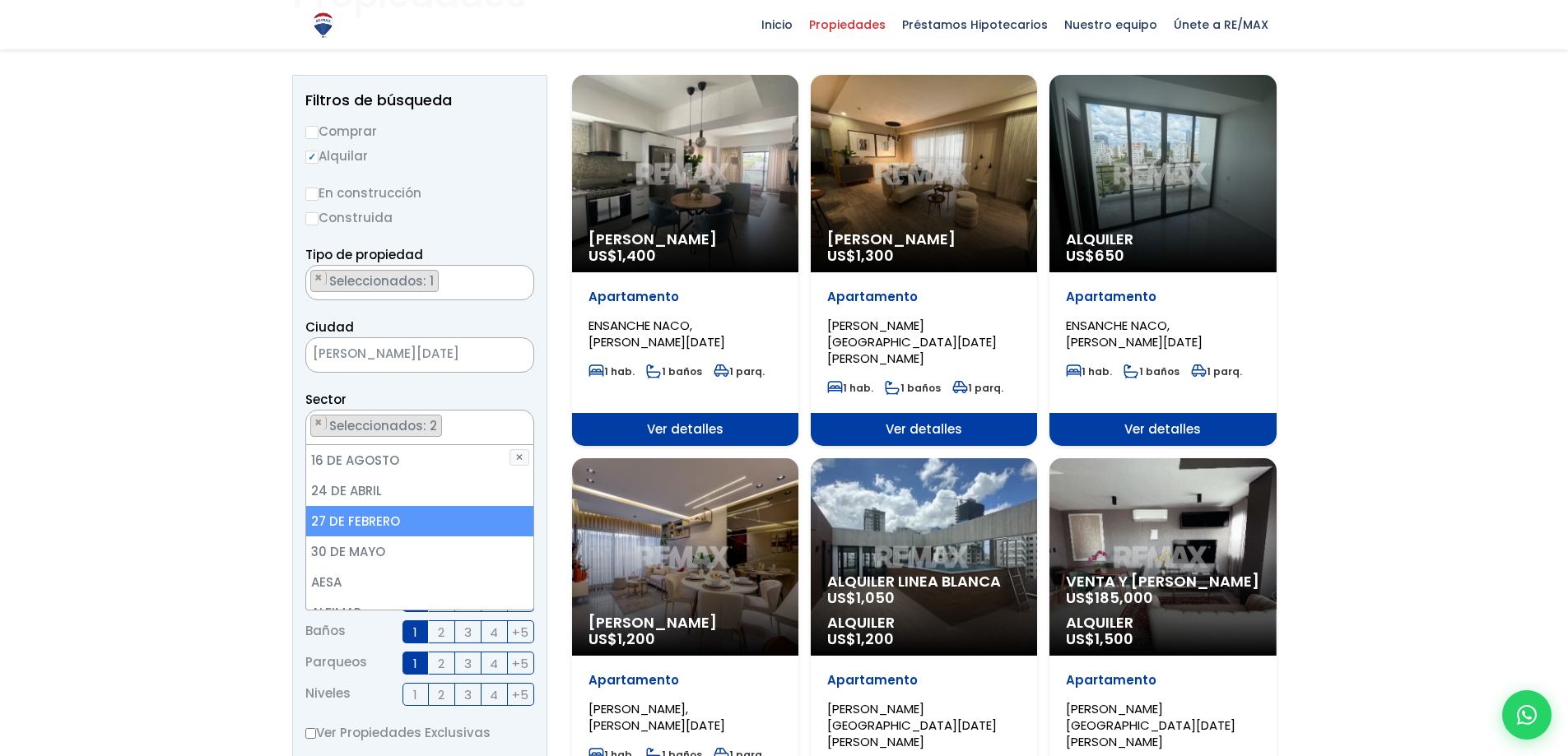
click at [410, 526] on li "27 DE FEBRERO" at bounding box center [420, 521] width 227 height 31
click at [408, 526] on li "27 DE FEBRERO" at bounding box center [420, 521] width 227 height 31
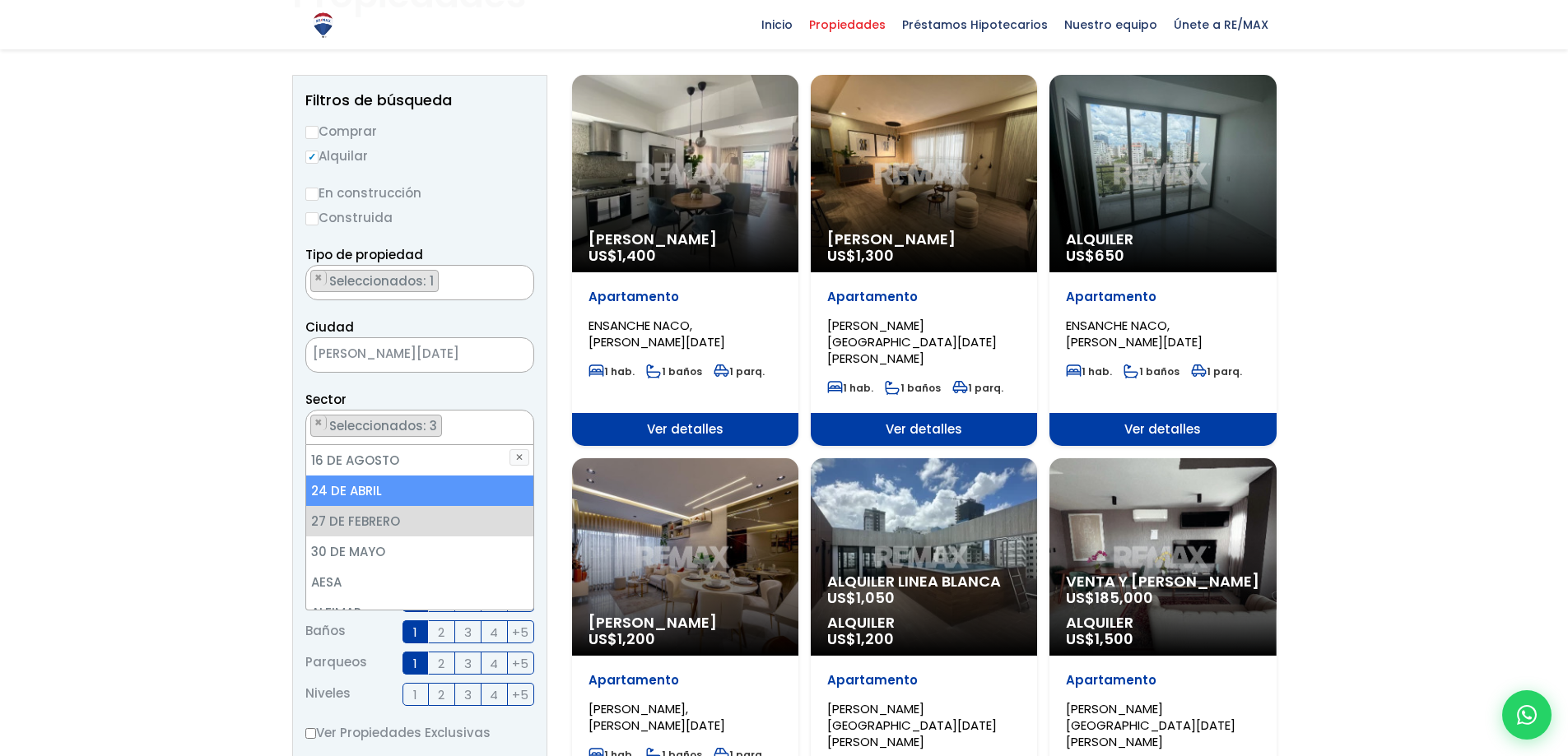
click at [407, 496] on li "24 DE ABRIL" at bounding box center [420, 491] width 227 height 31
select select "222"
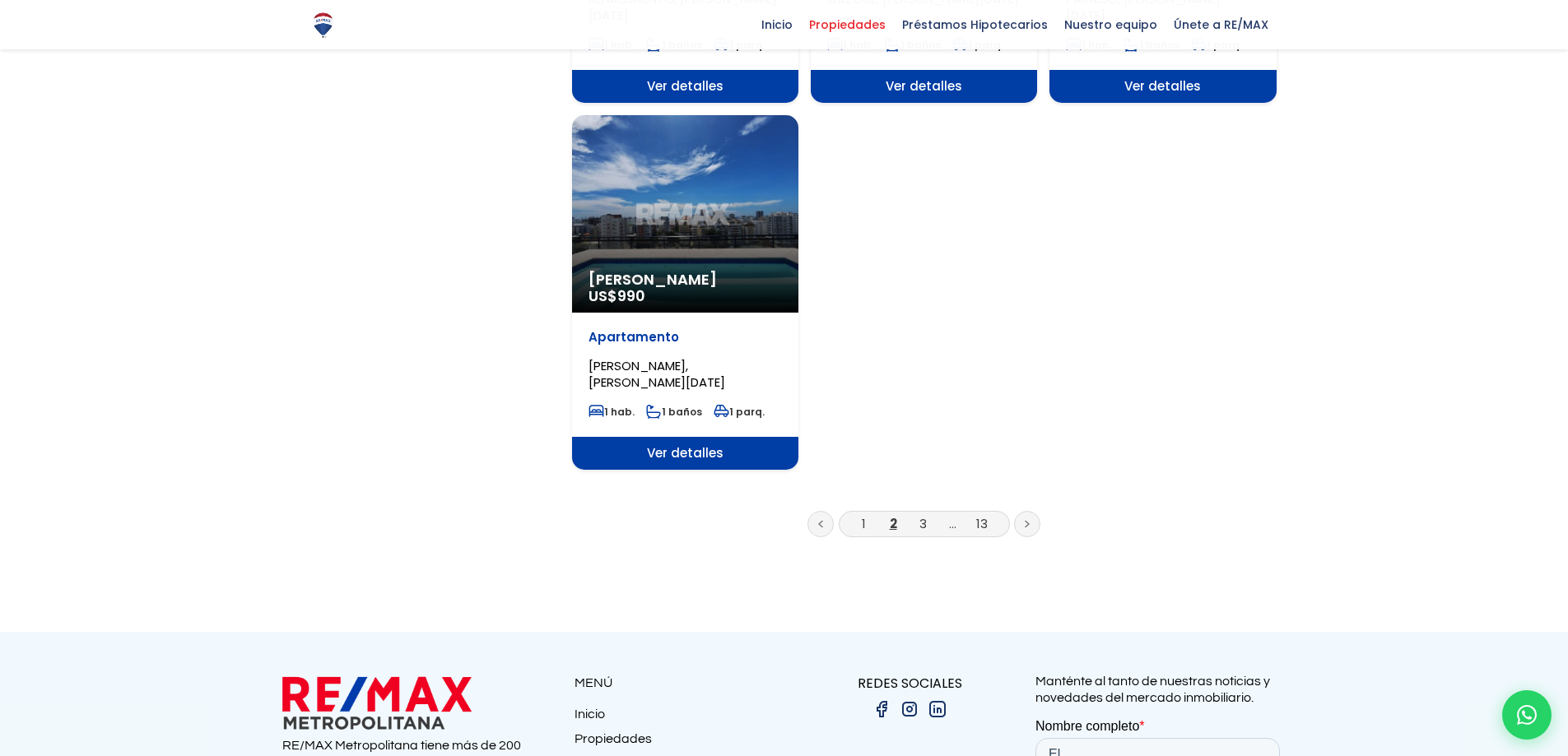
scroll to position [2191, 0]
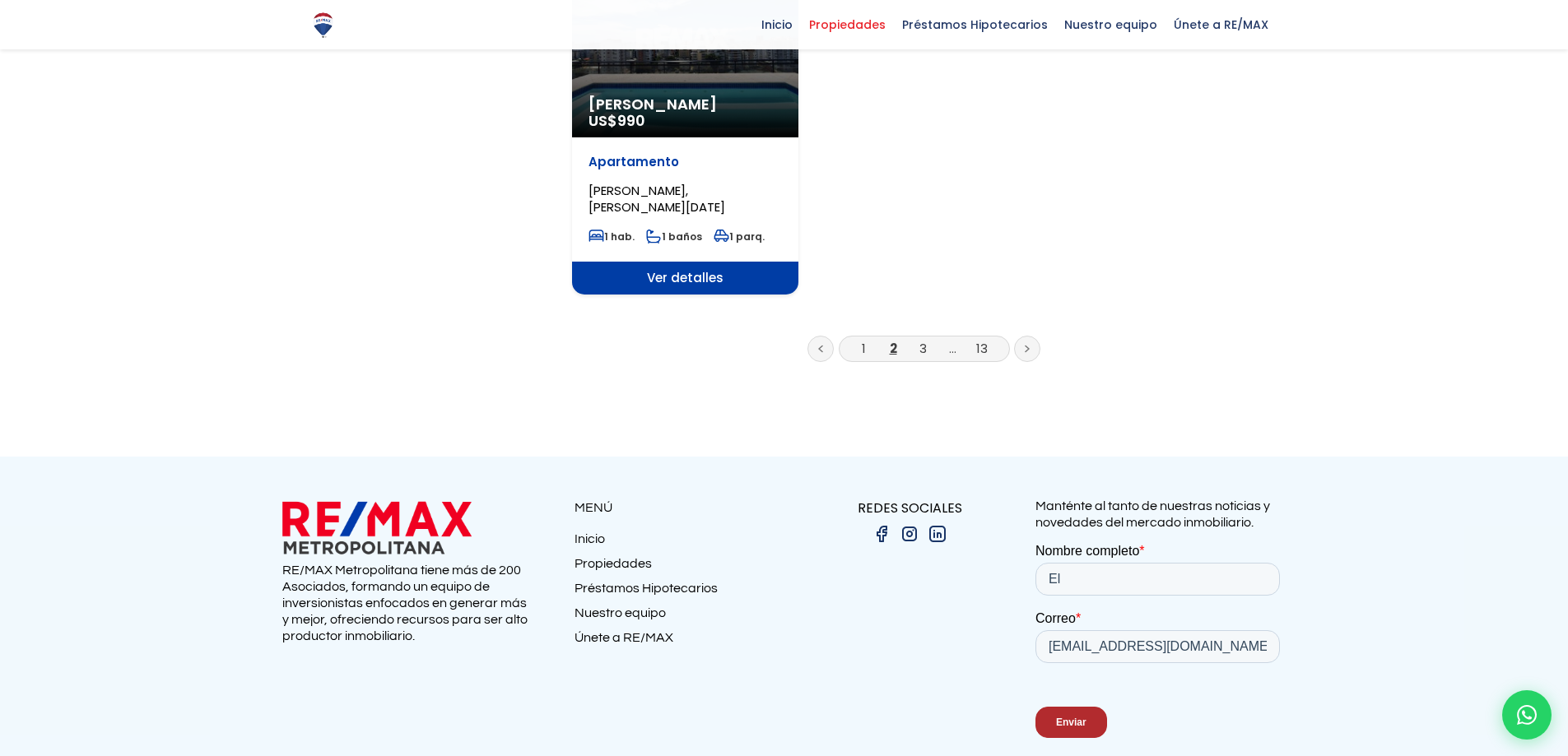
click at [1027, 346] on icon at bounding box center [1027, 349] width 3 height 6
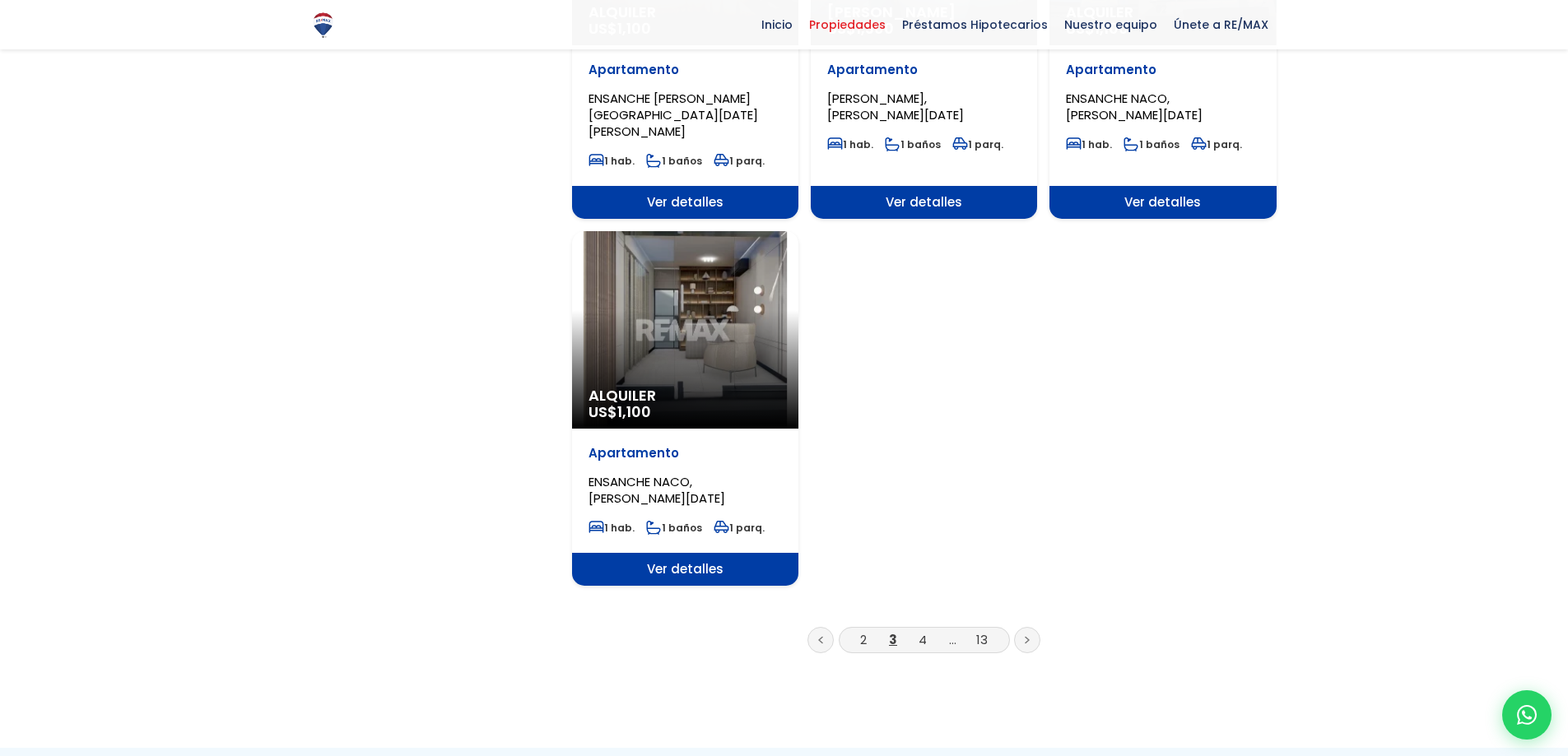
scroll to position [1975, 0]
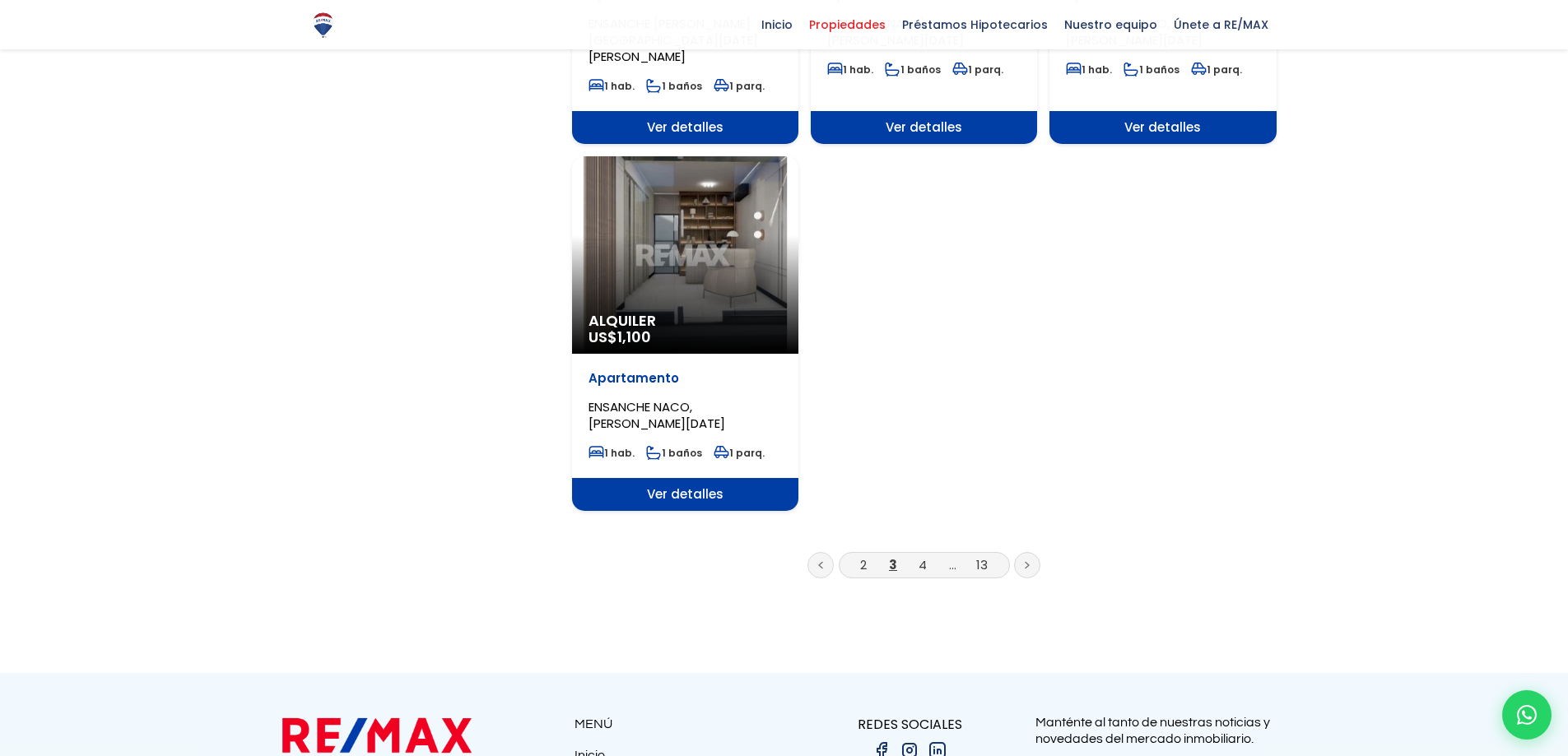
click at [1020, 552] on link at bounding box center [1027, 565] width 27 height 27
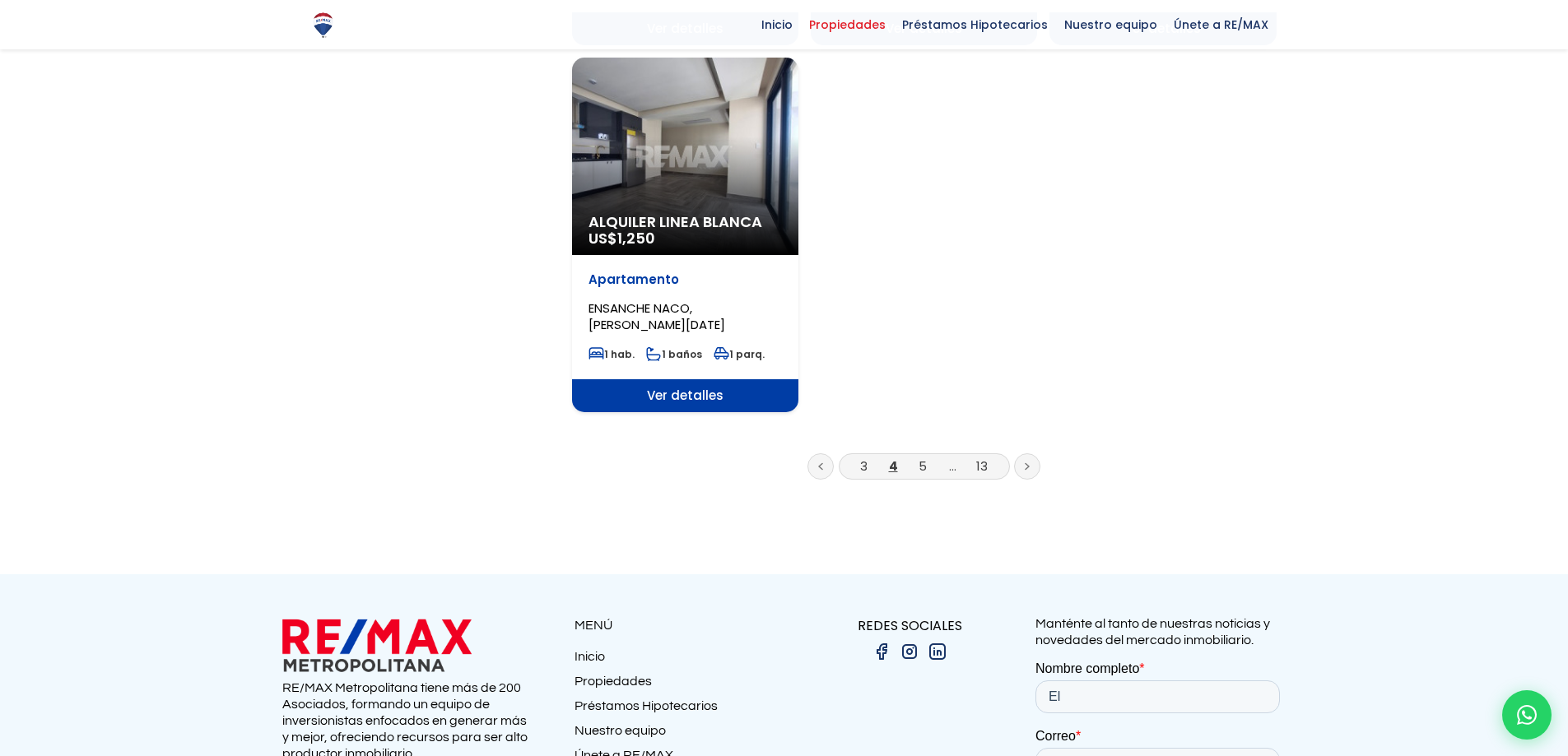
scroll to position [2057, 0]
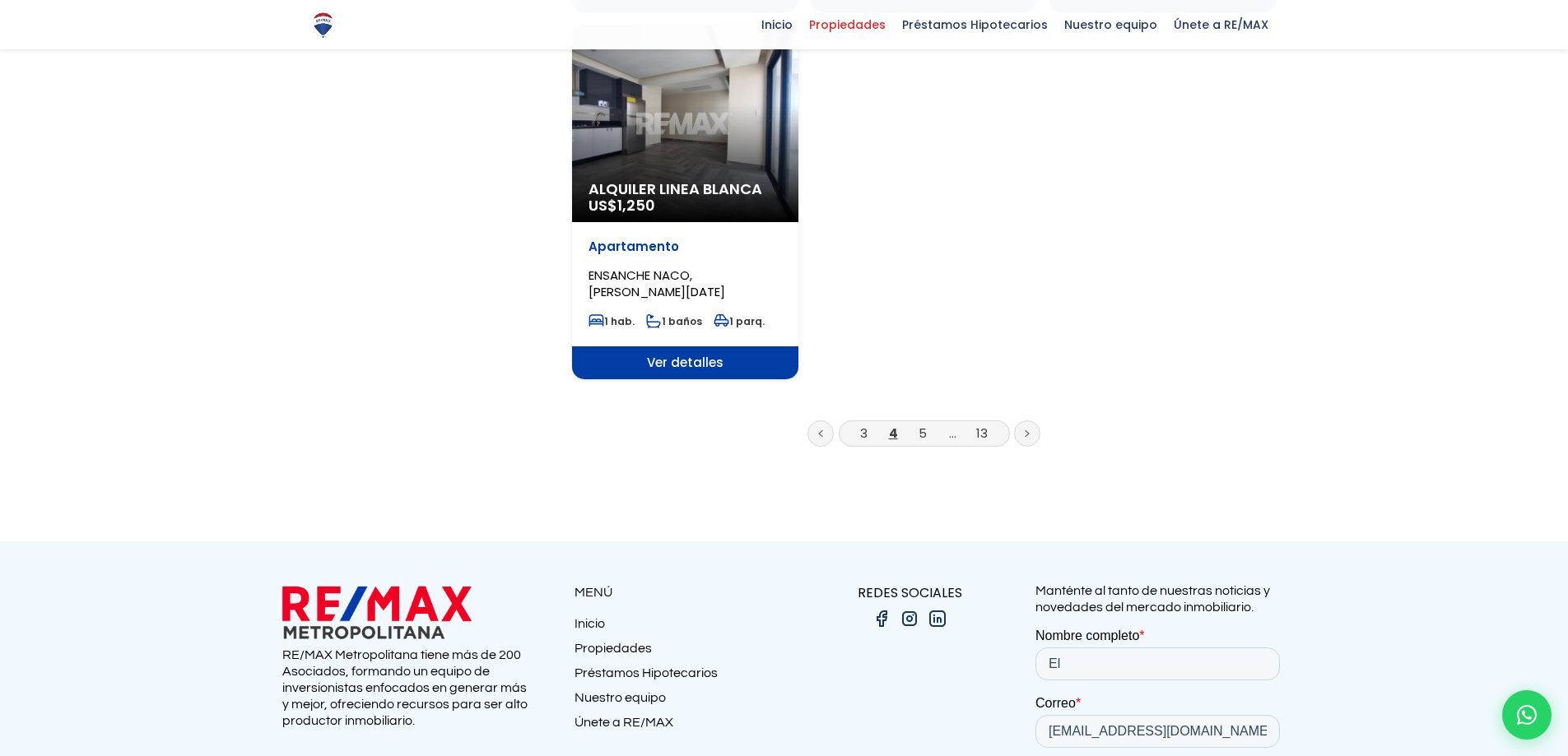
click at [1026, 429] on icon at bounding box center [1027, 433] width 5 height 8
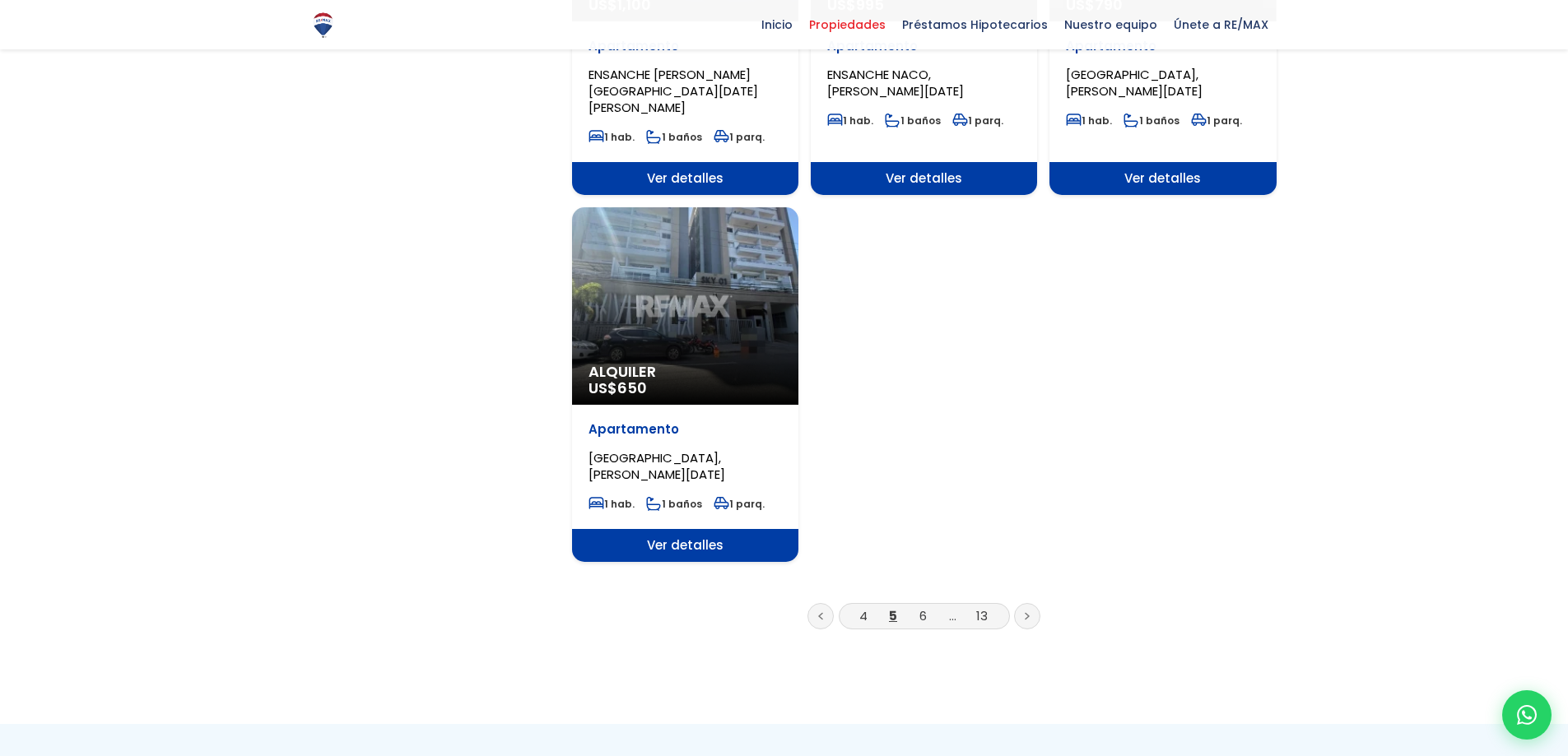
scroll to position [2057, 0]
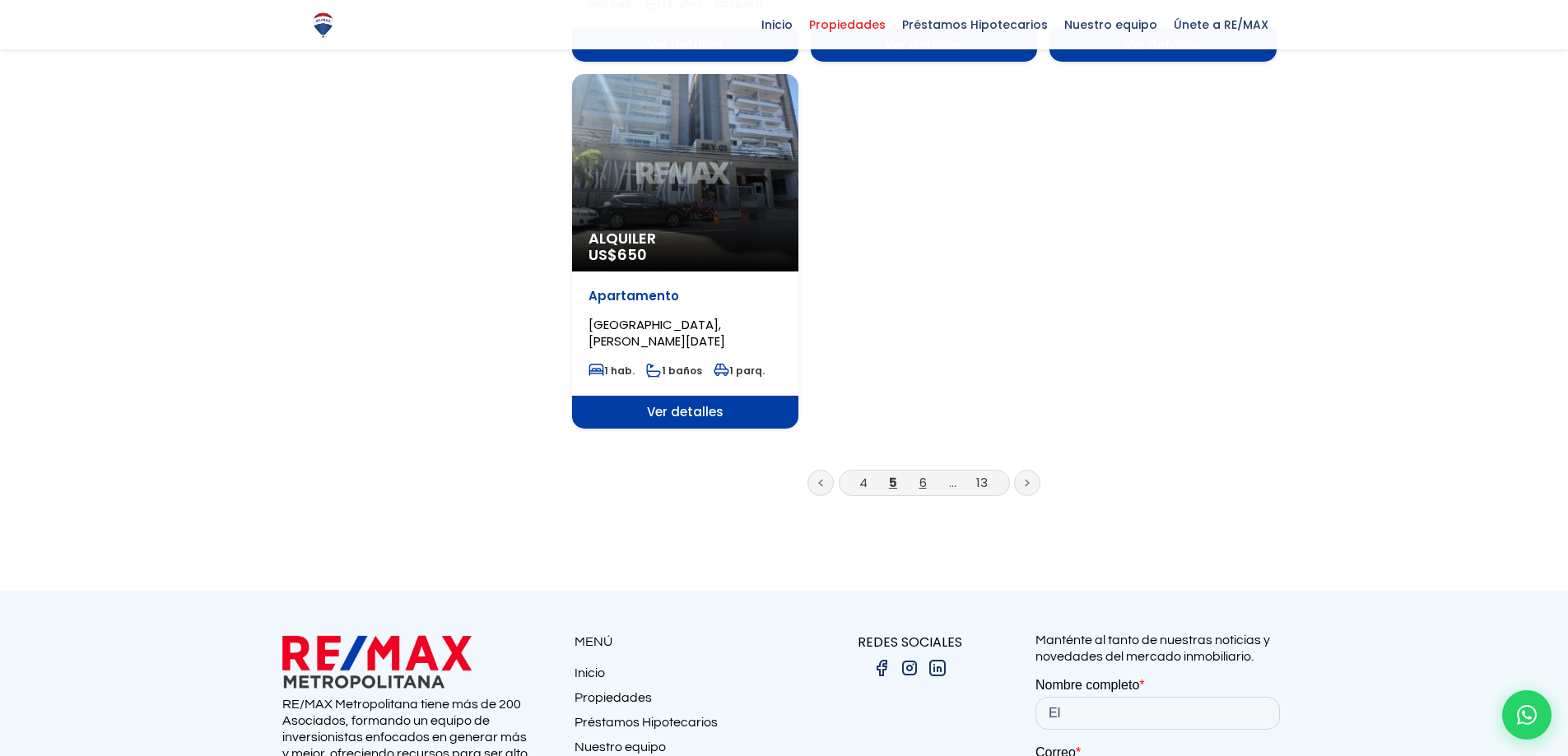
click at [923, 474] on link "6" at bounding box center [923, 483] width 8 height 18
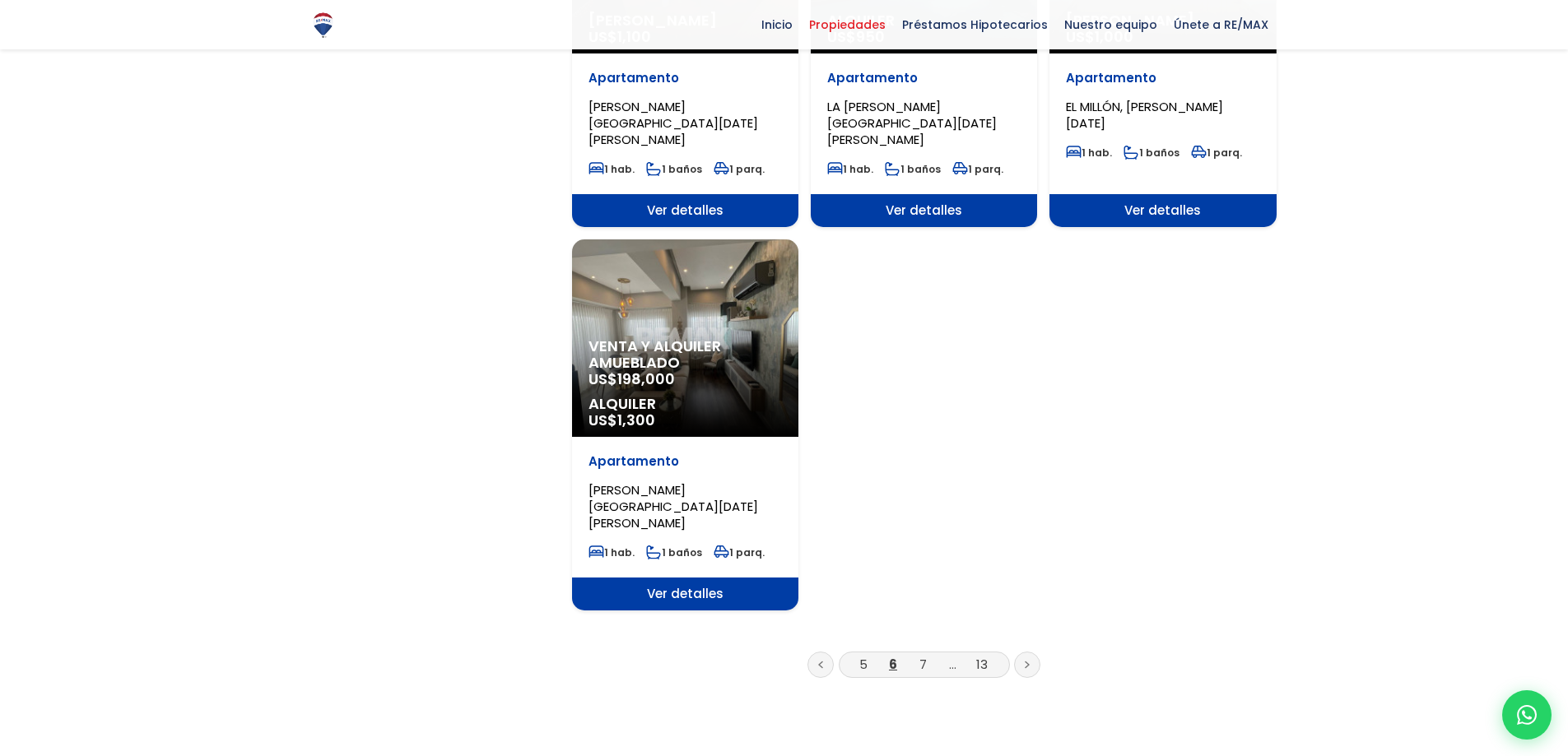
scroll to position [1893, 0]
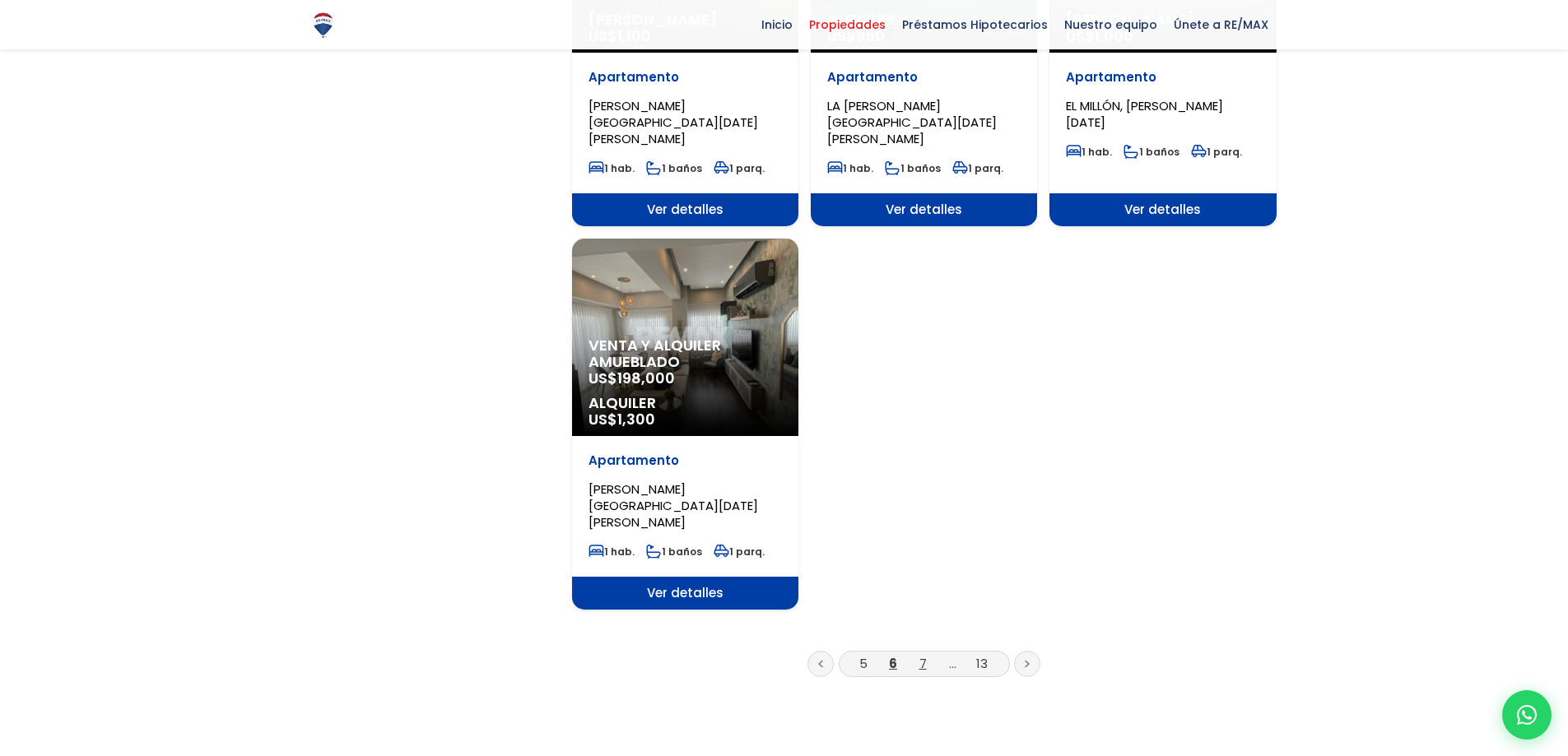
click at [919, 655] on link "7" at bounding box center [923, 664] width 8 height 18
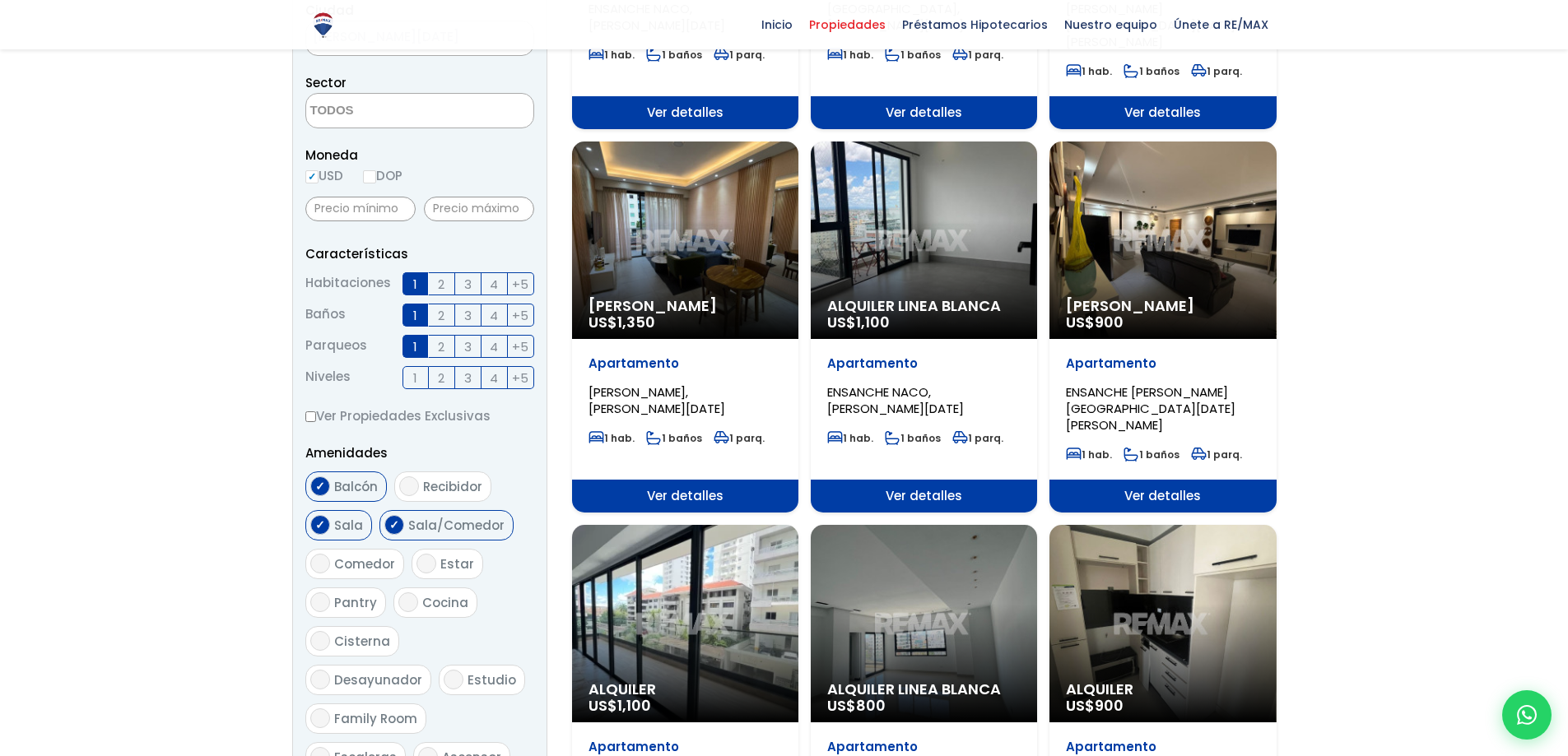
scroll to position [493, 0]
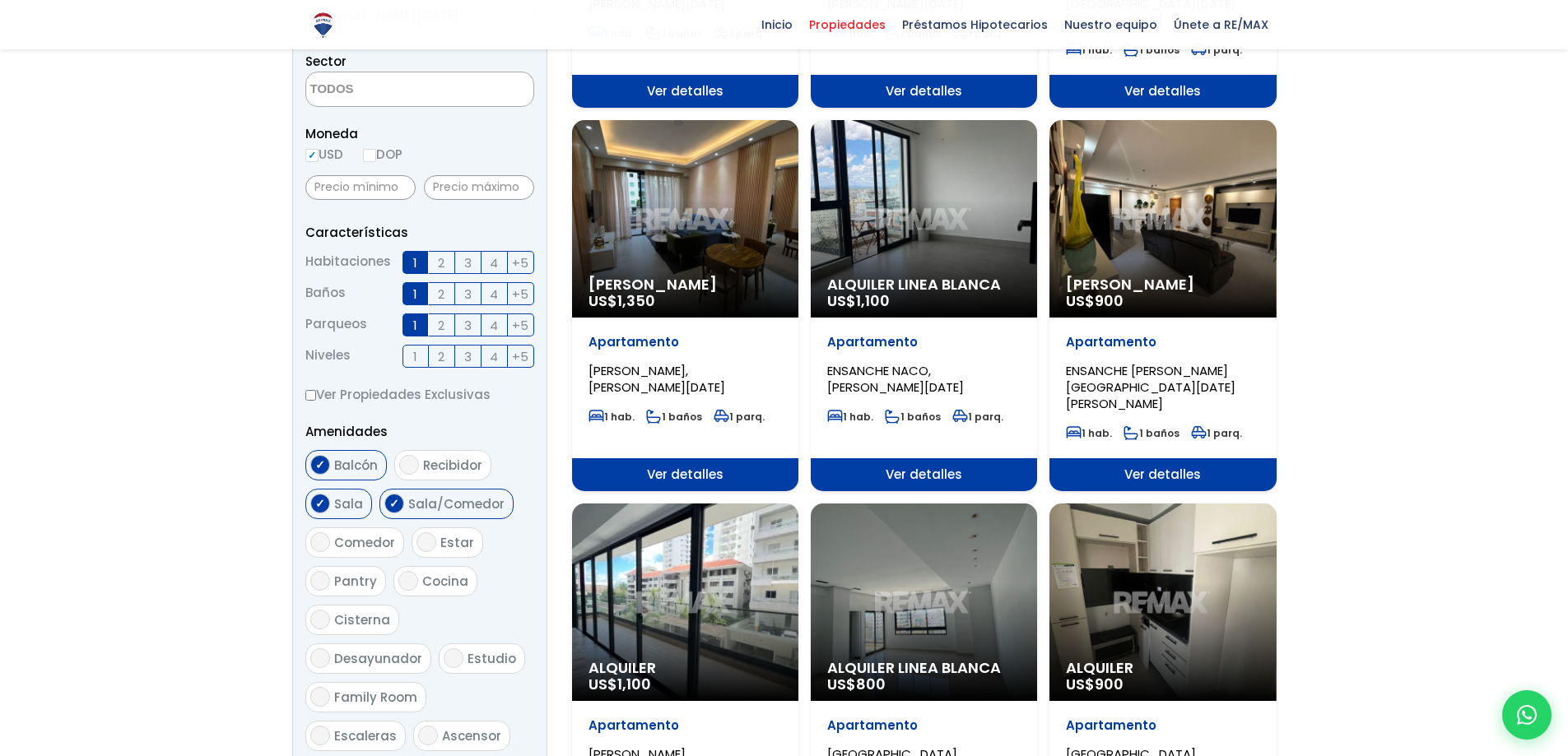
click at [1158, 210] on div "Alquiler Amueblado US$ 900" at bounding box center [1162, 219] width 226 height 197
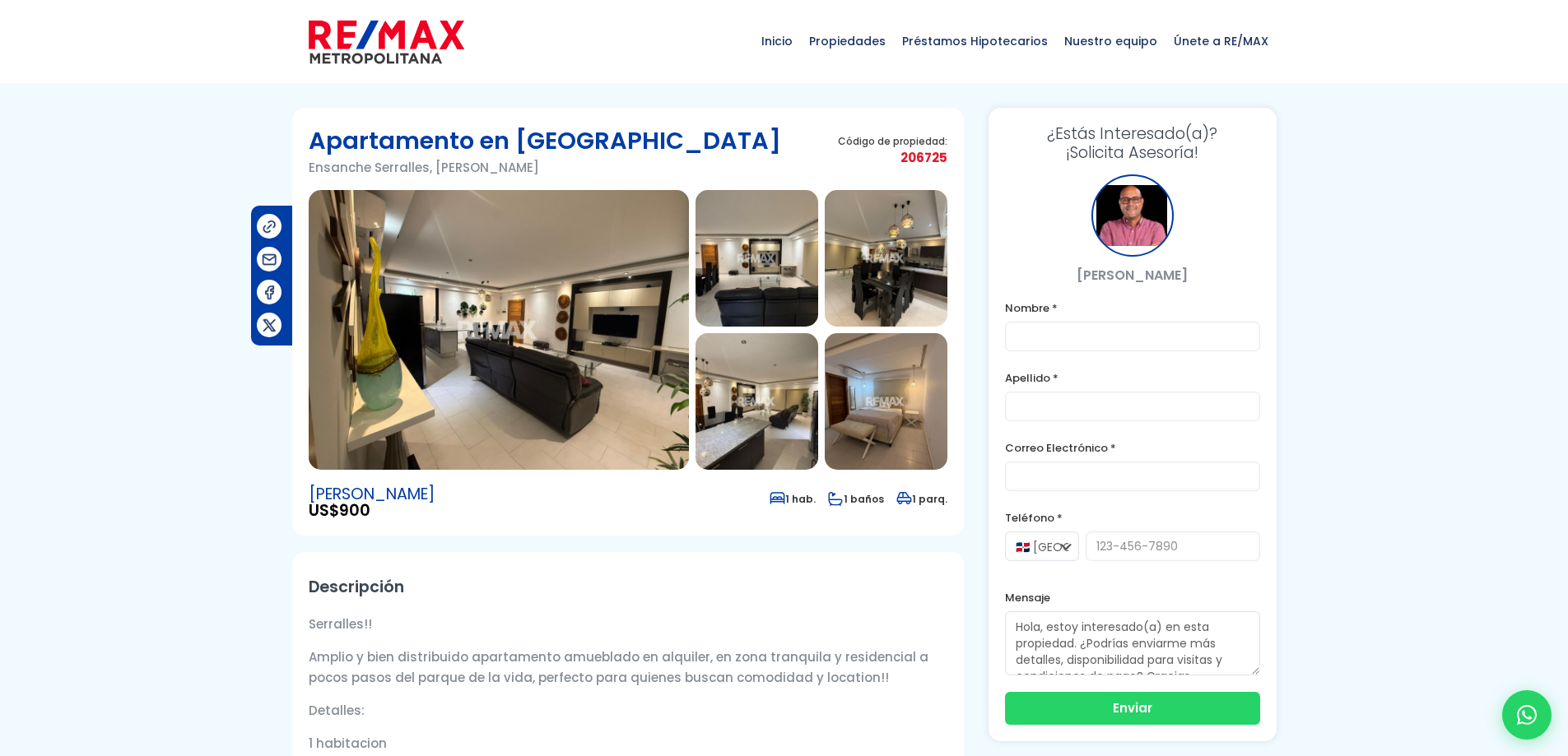
click at [537, 334] on img at bounding box center [499, 330] width 380 height 279
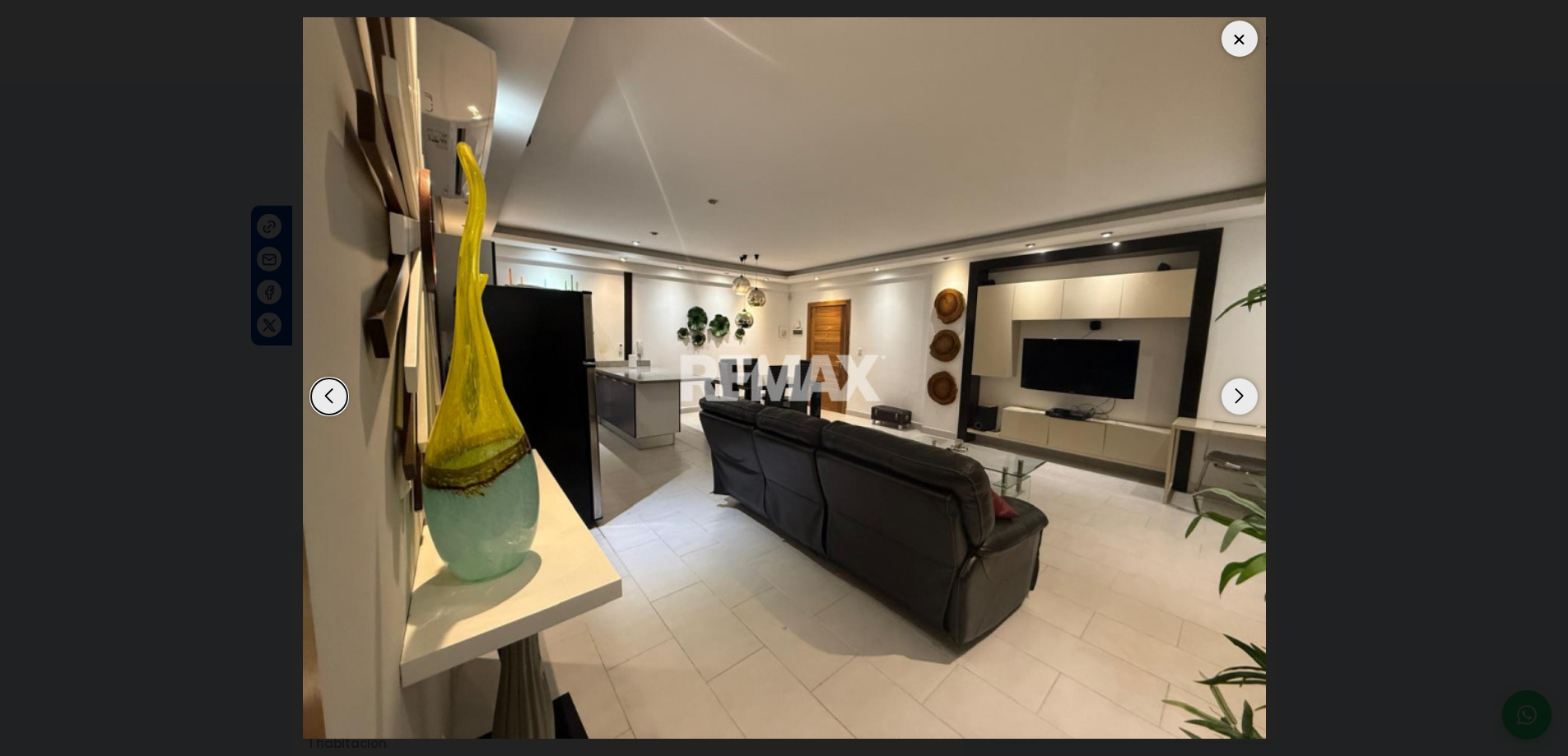
click at [1244, 394] on div "Next slide" at bounding box center [1239, 397] width 37 height 37
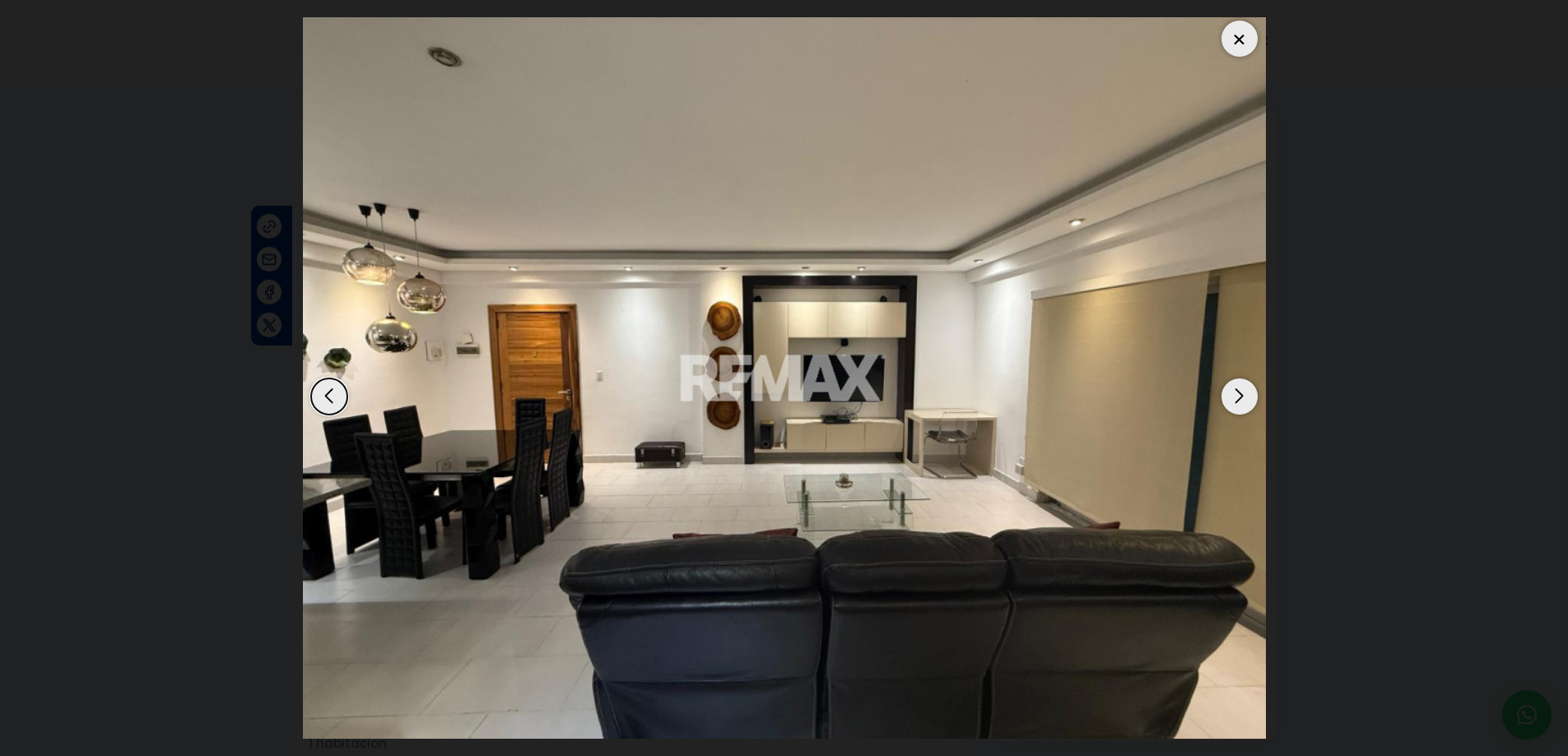
click at [1239, 393] on div "Next slide" at bounding box center [1239, 397] width 37 height 37
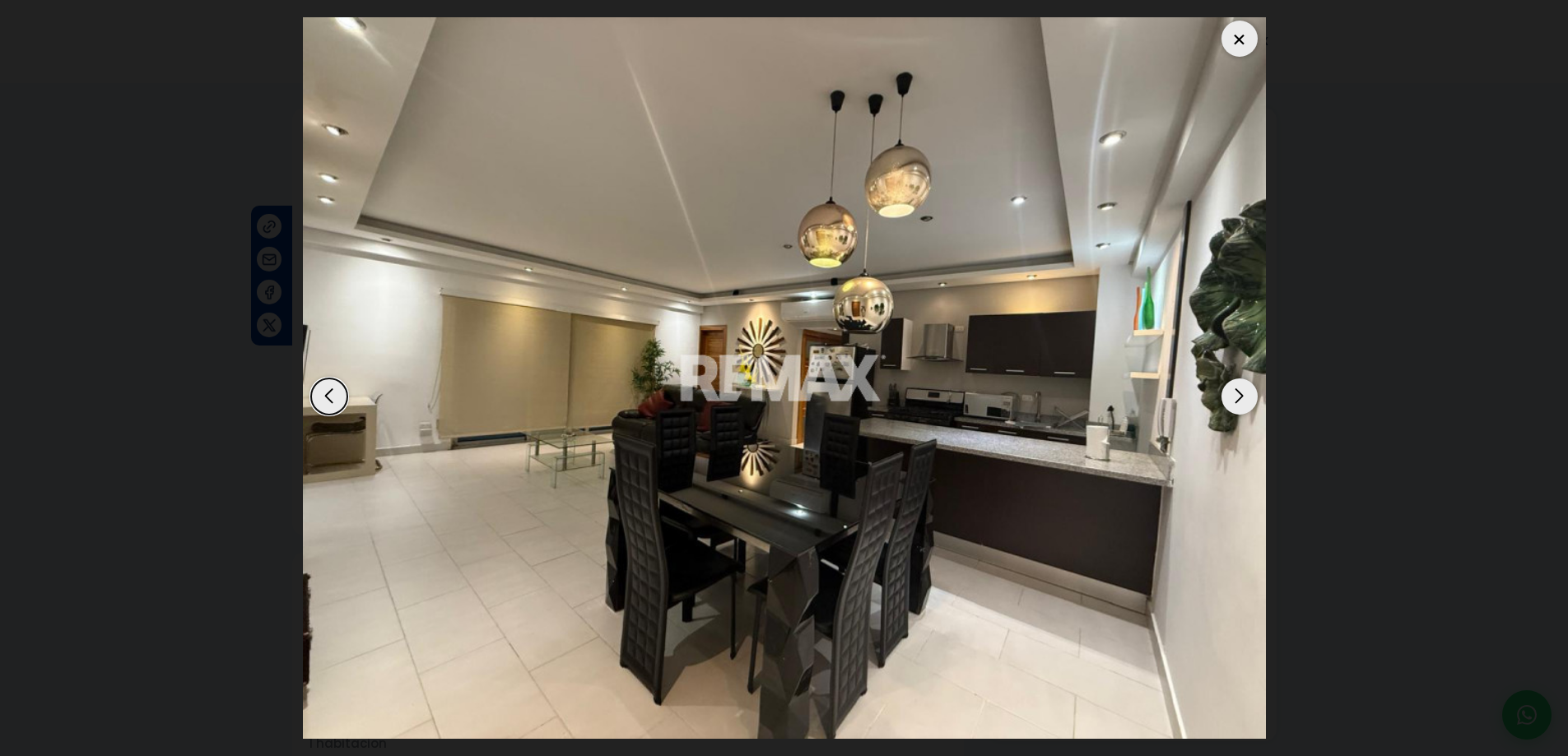
click at [1236, 395] on div "Next slide" at bounding box center [1239, 397] width 37 height 37
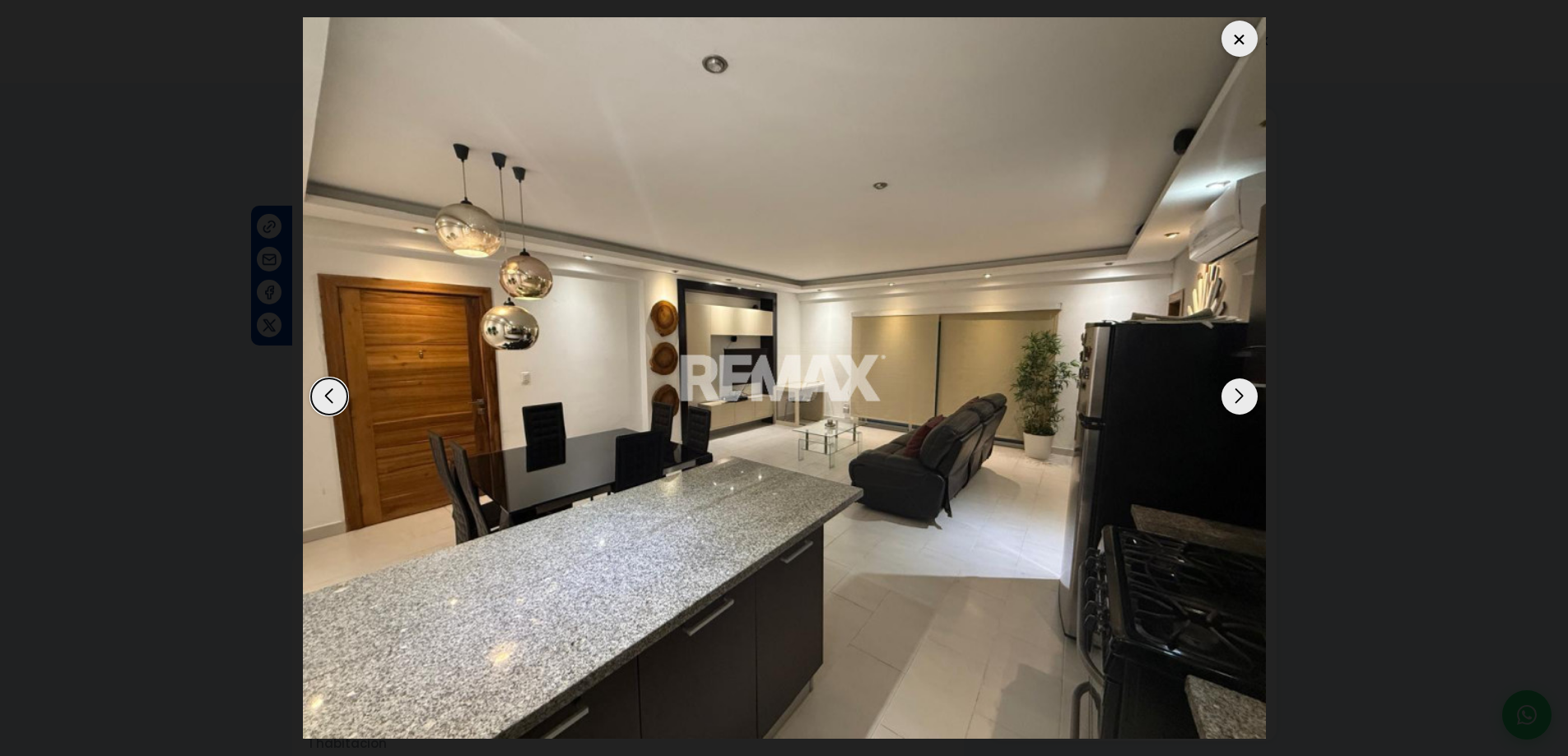
click at [1237, 395] on div "Next slide" at bounding box center [1239, 397] width 37 height 37
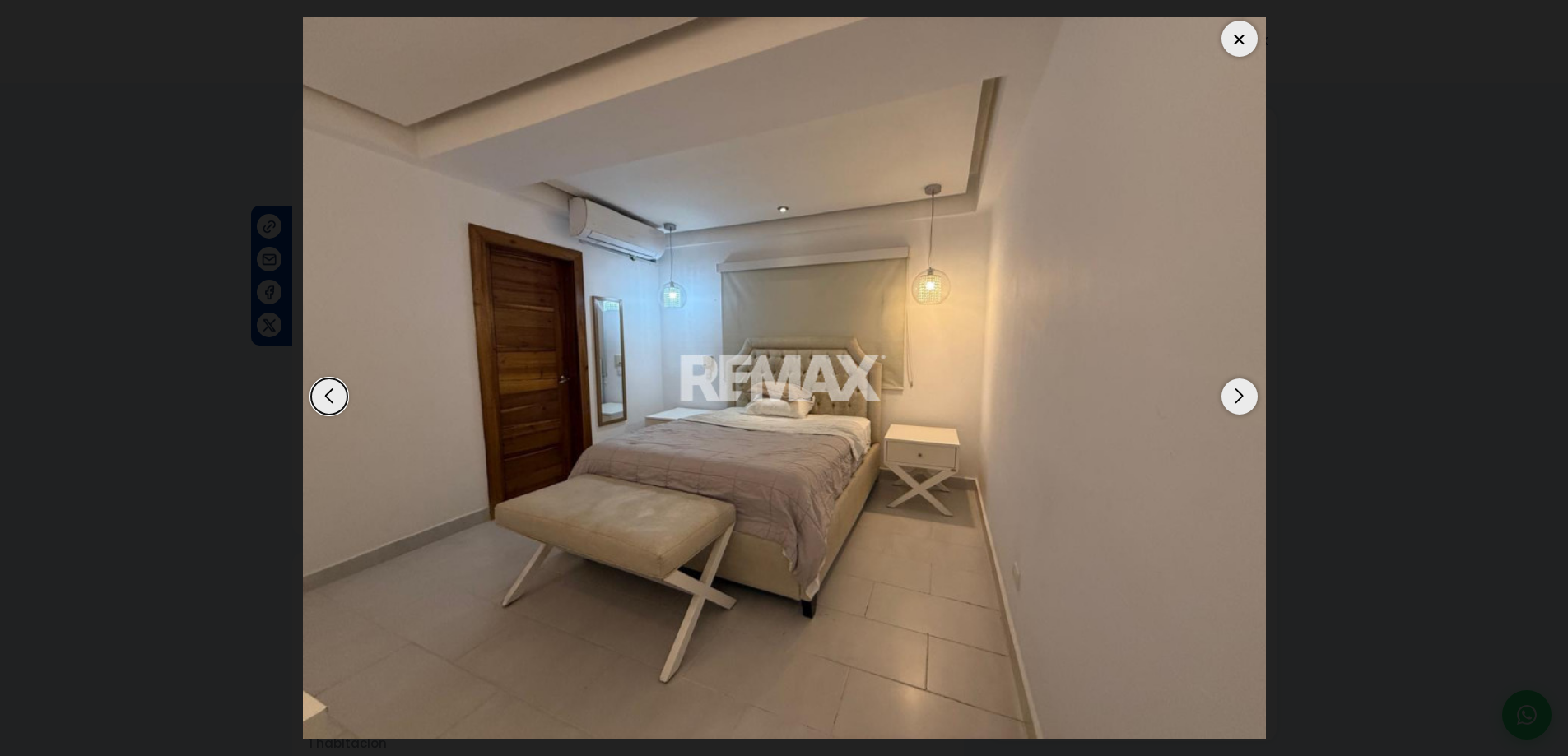
click at [1238, 396] on div "Next slide" at bounding box center [1239, 397] width 37 height 37
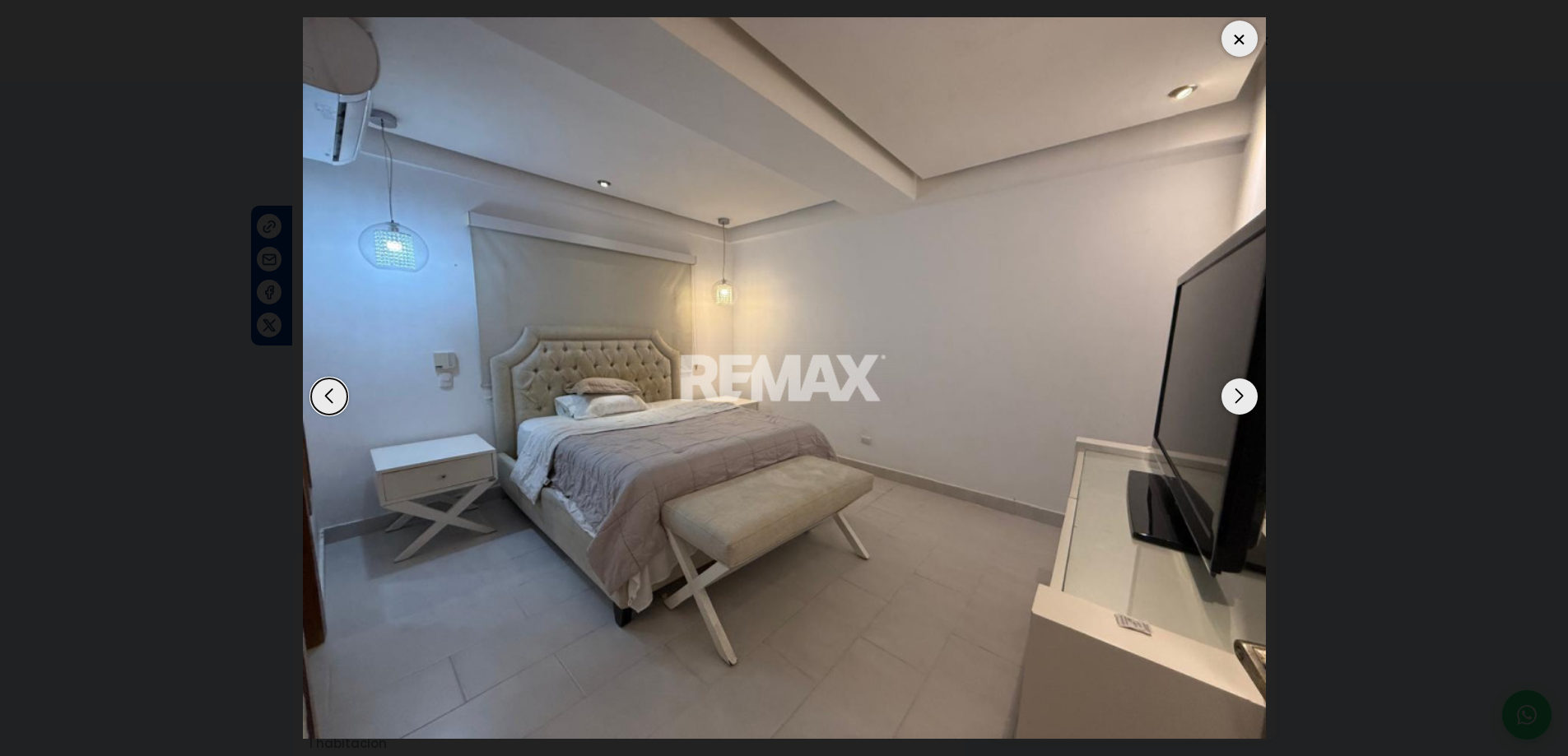
click at [1238, 398] on div "Next slide" at bounding box center [1239, 397] width 37 height 37
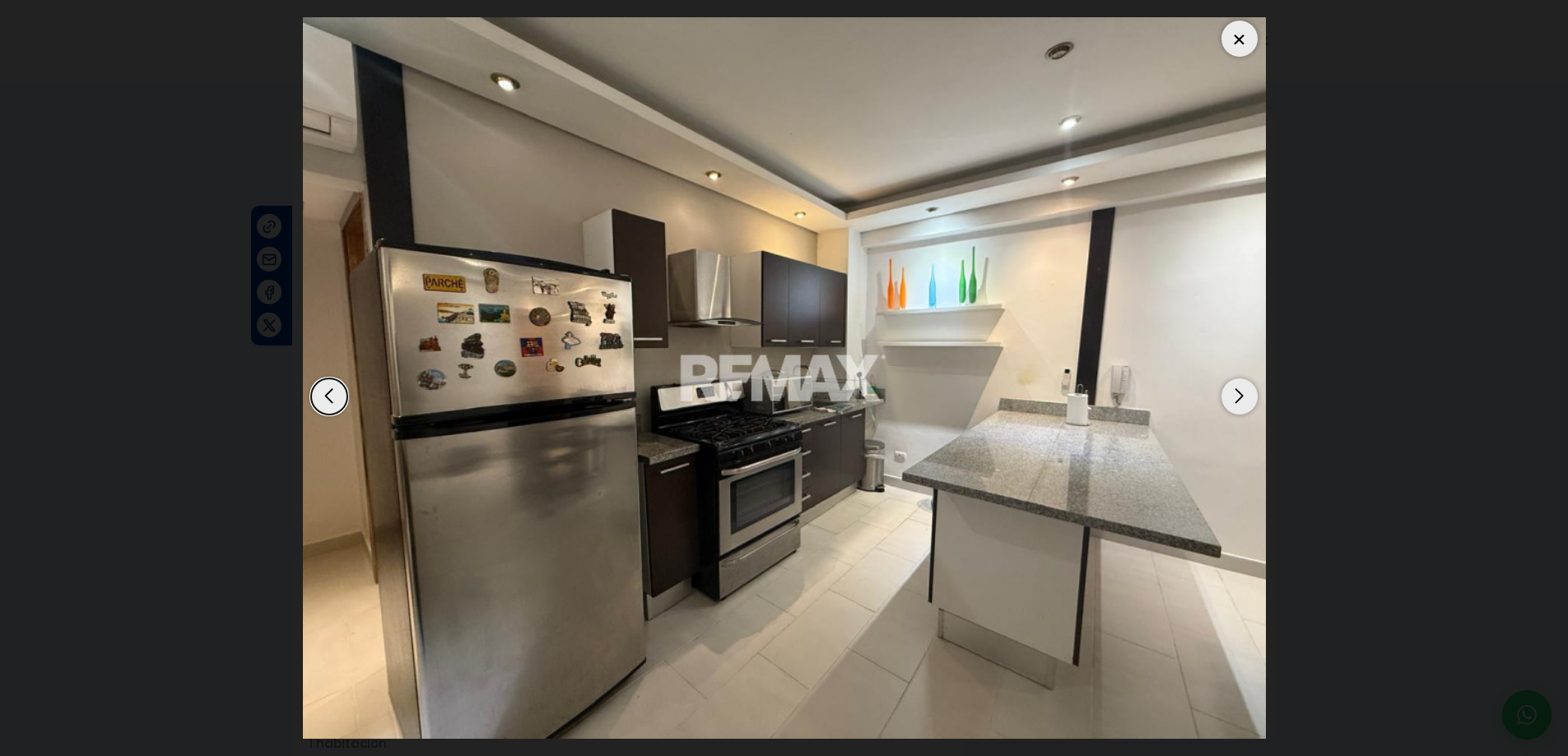
click at [1240, 398] on div "Next slide" at bounding box center [1239, 397] width 37 height 37
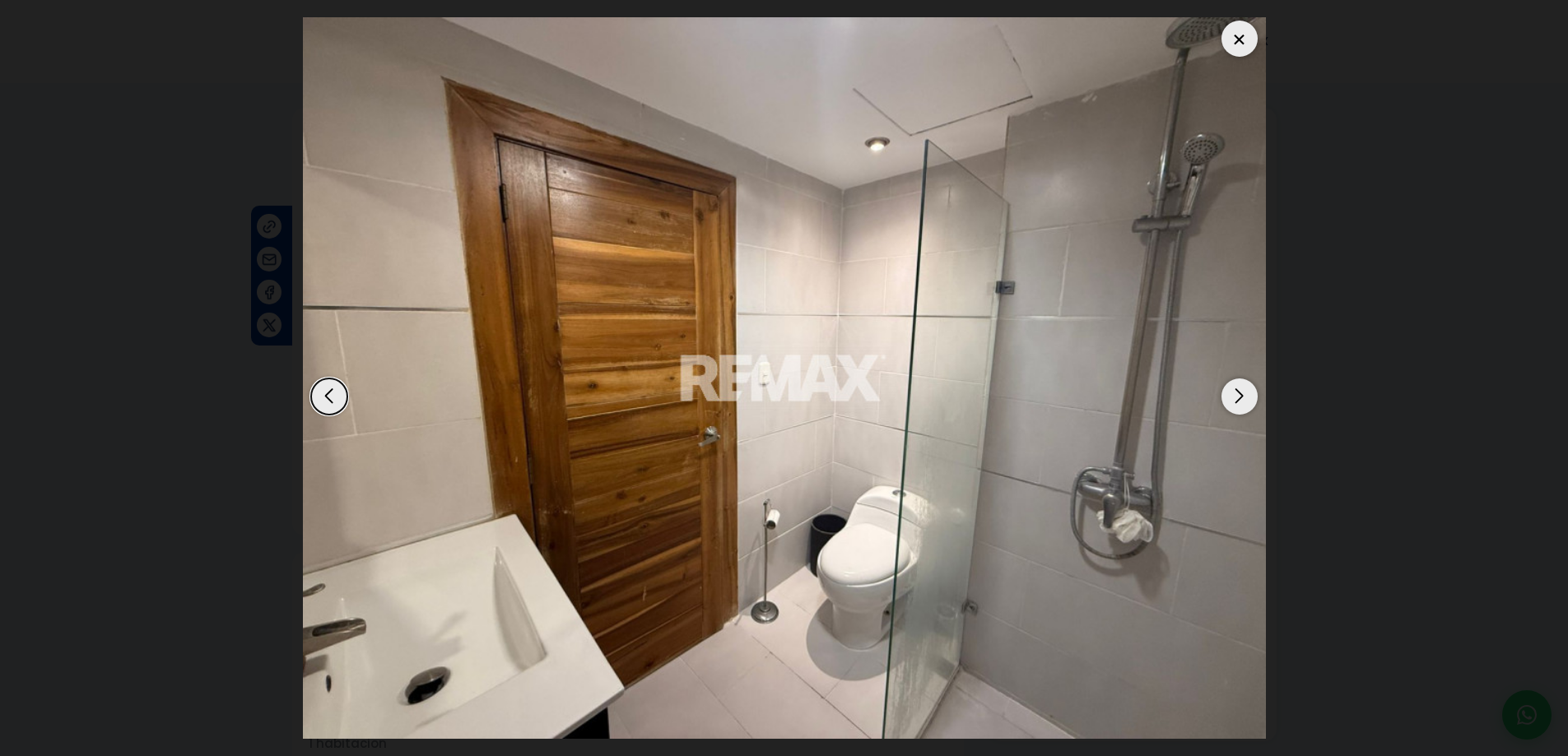
click at [1240, 397] on div "Next slide" at bounding box center [1239, 397] width 37 height 37
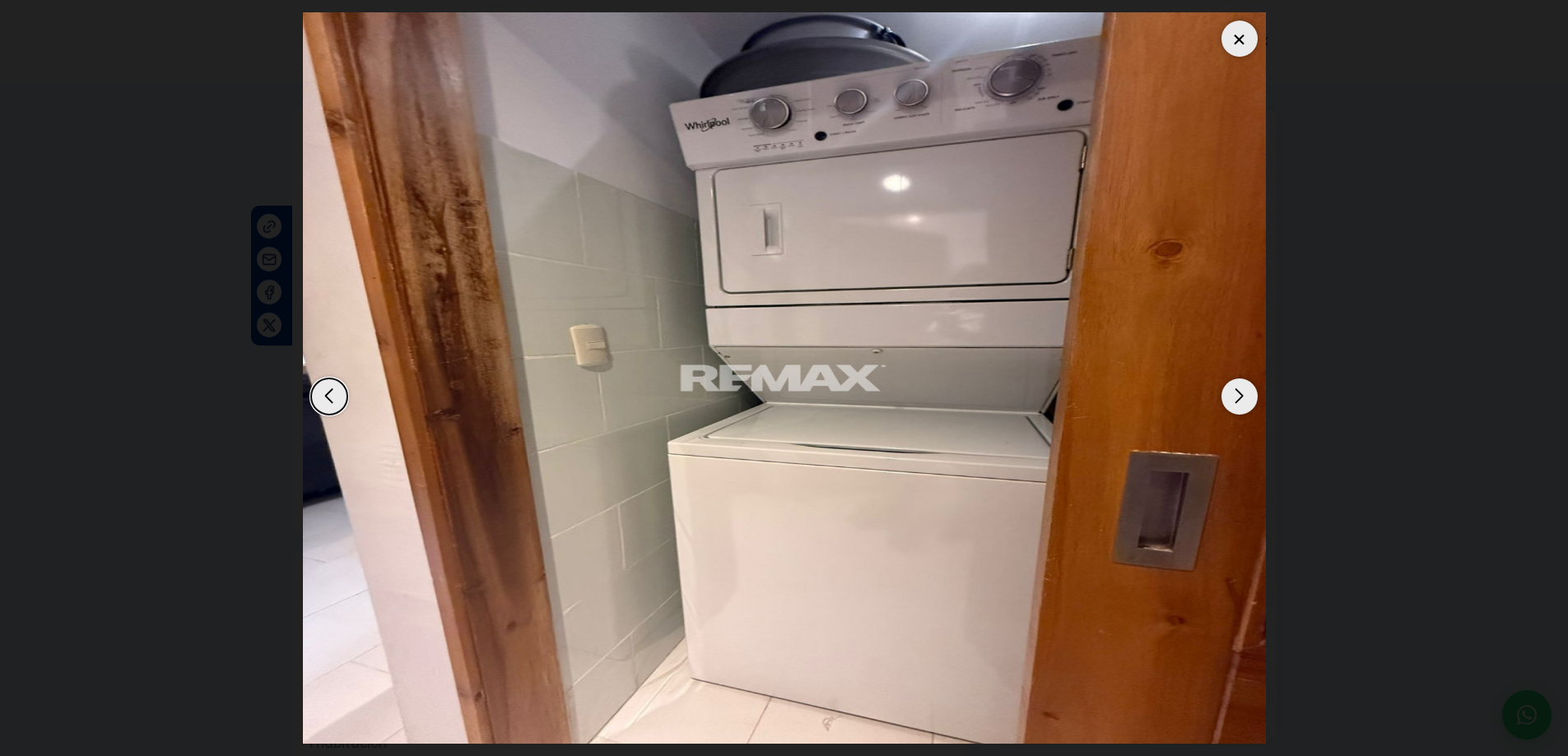
click at [1240, 397] on div "Next slide" at bounding box center [1239, 397] width 37 height 37
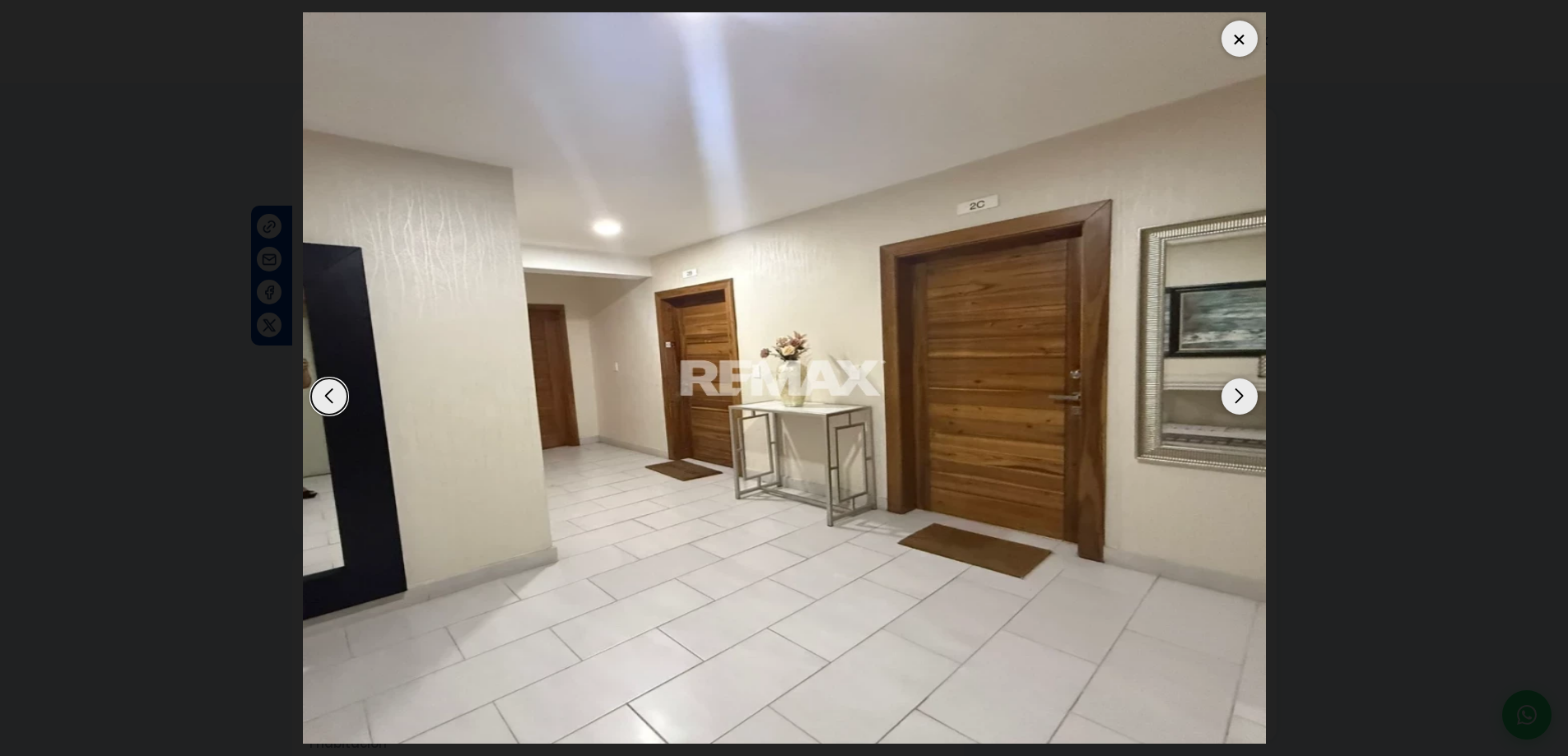
click at [1237, 398] on div "Next slide" at bounding box center [1239, 397] width 37 height 37
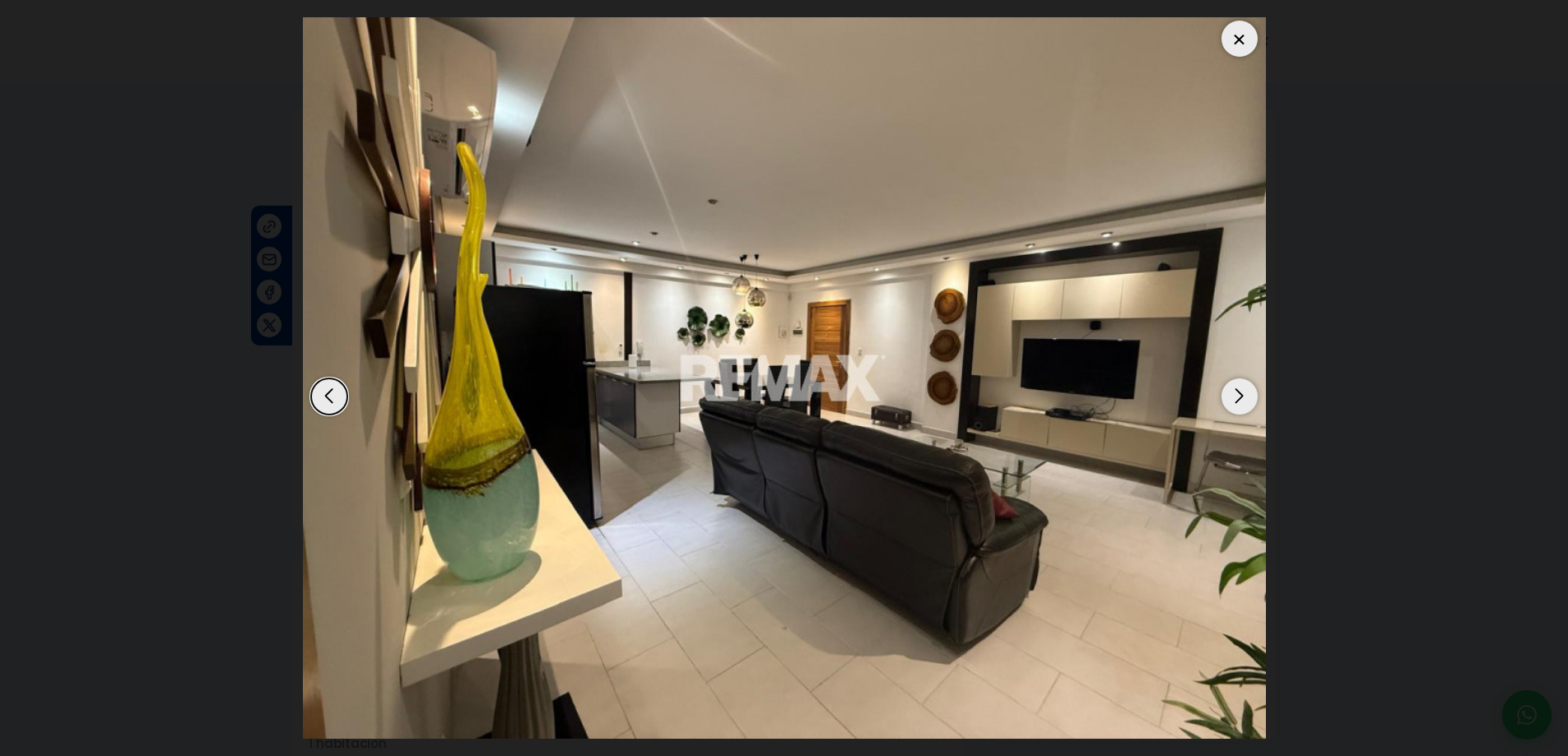
click at [1237, 398] on div "Next slide" at bounding box center [1239, 397] width 37 height 37
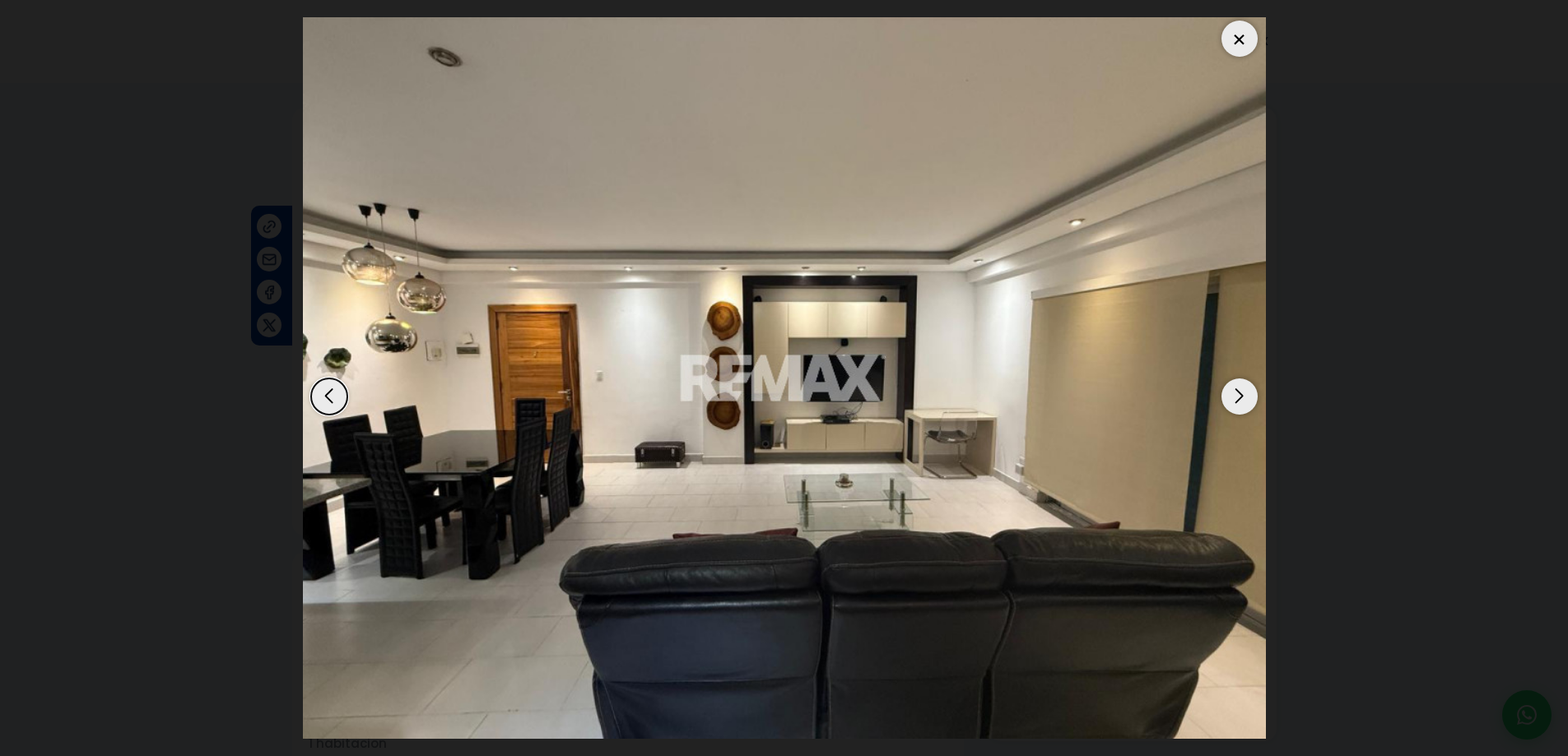
click at [1236, 38] on div at bounding box center [1239, 38] width 37 height 37
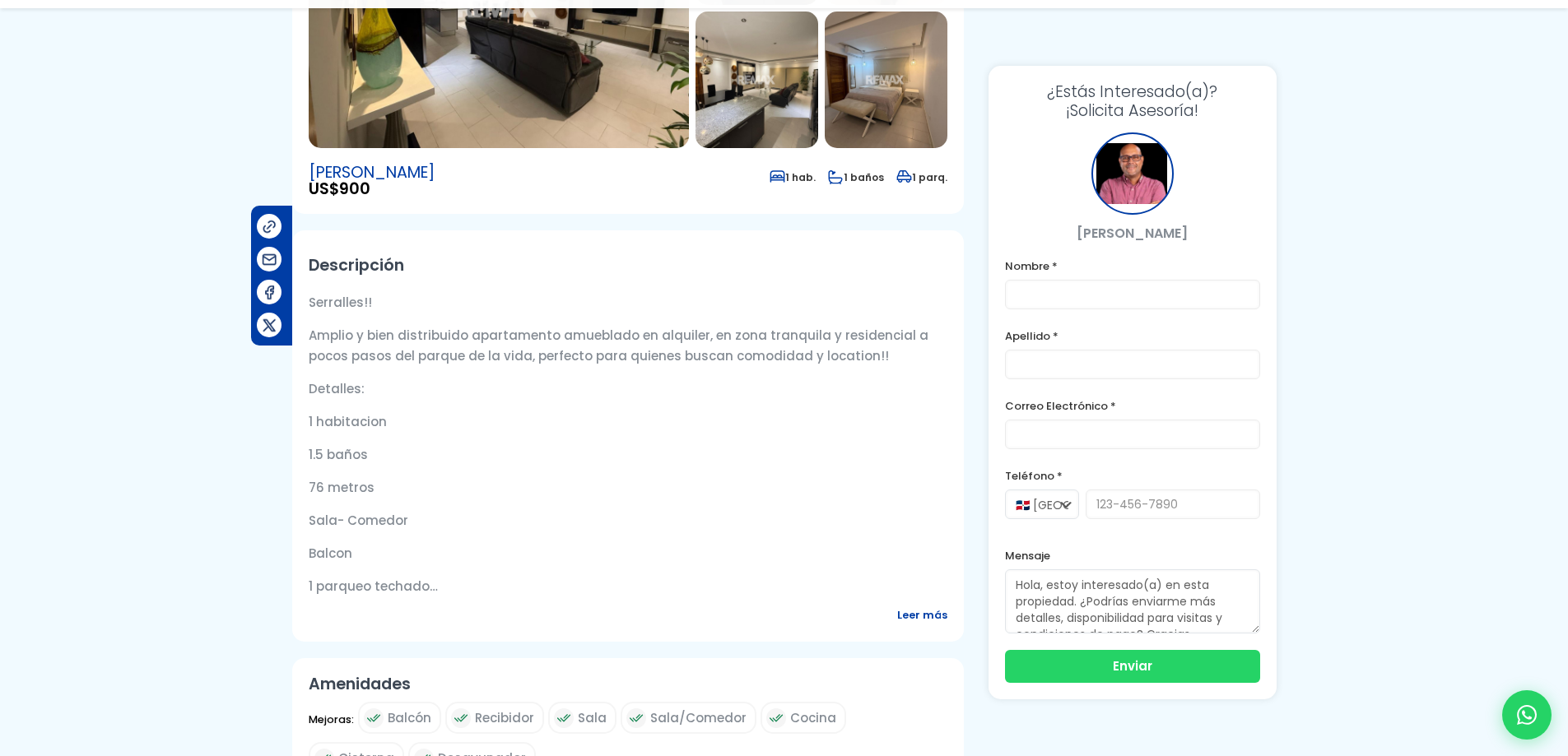
scroll to position [412, 0]
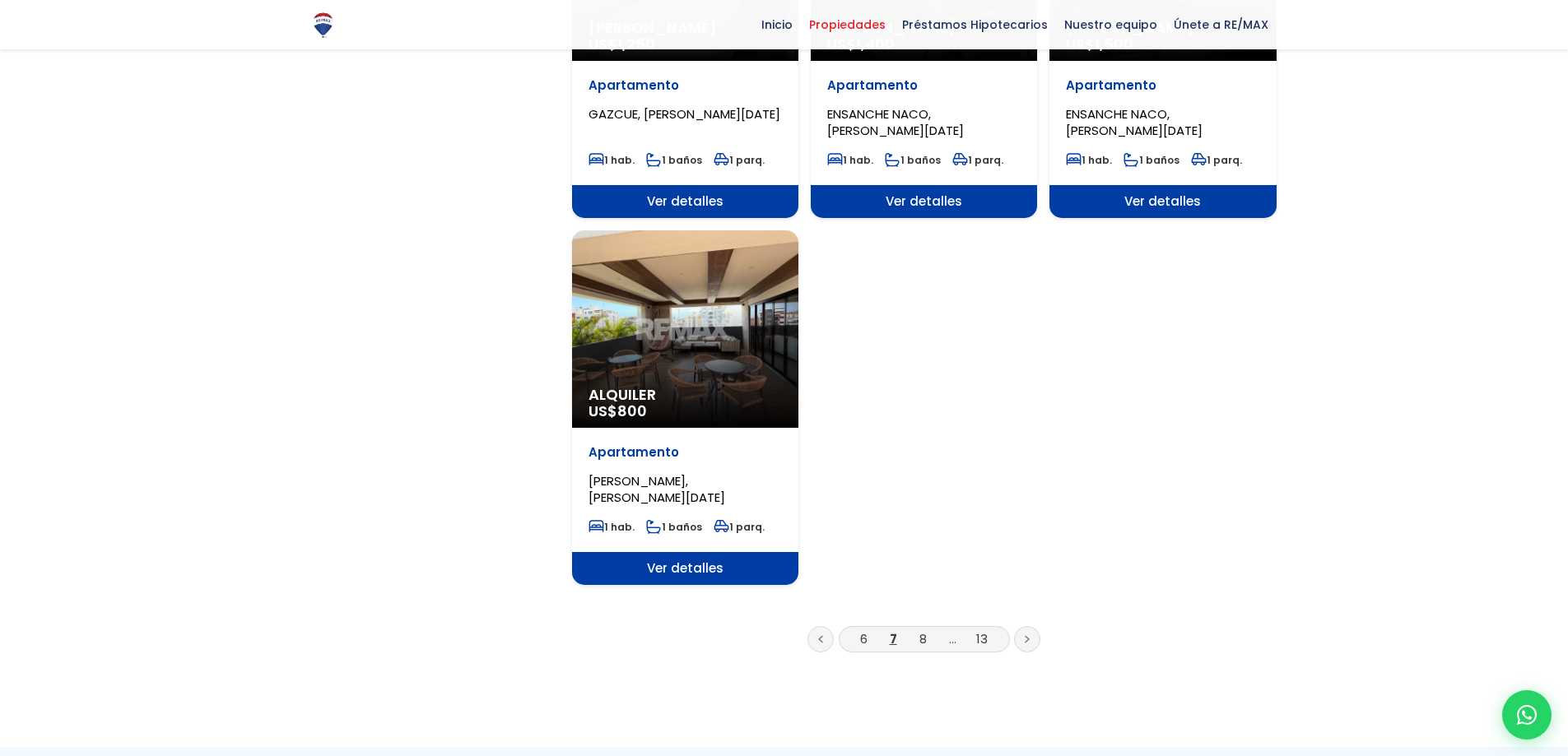
scroll to position [1893, 0]
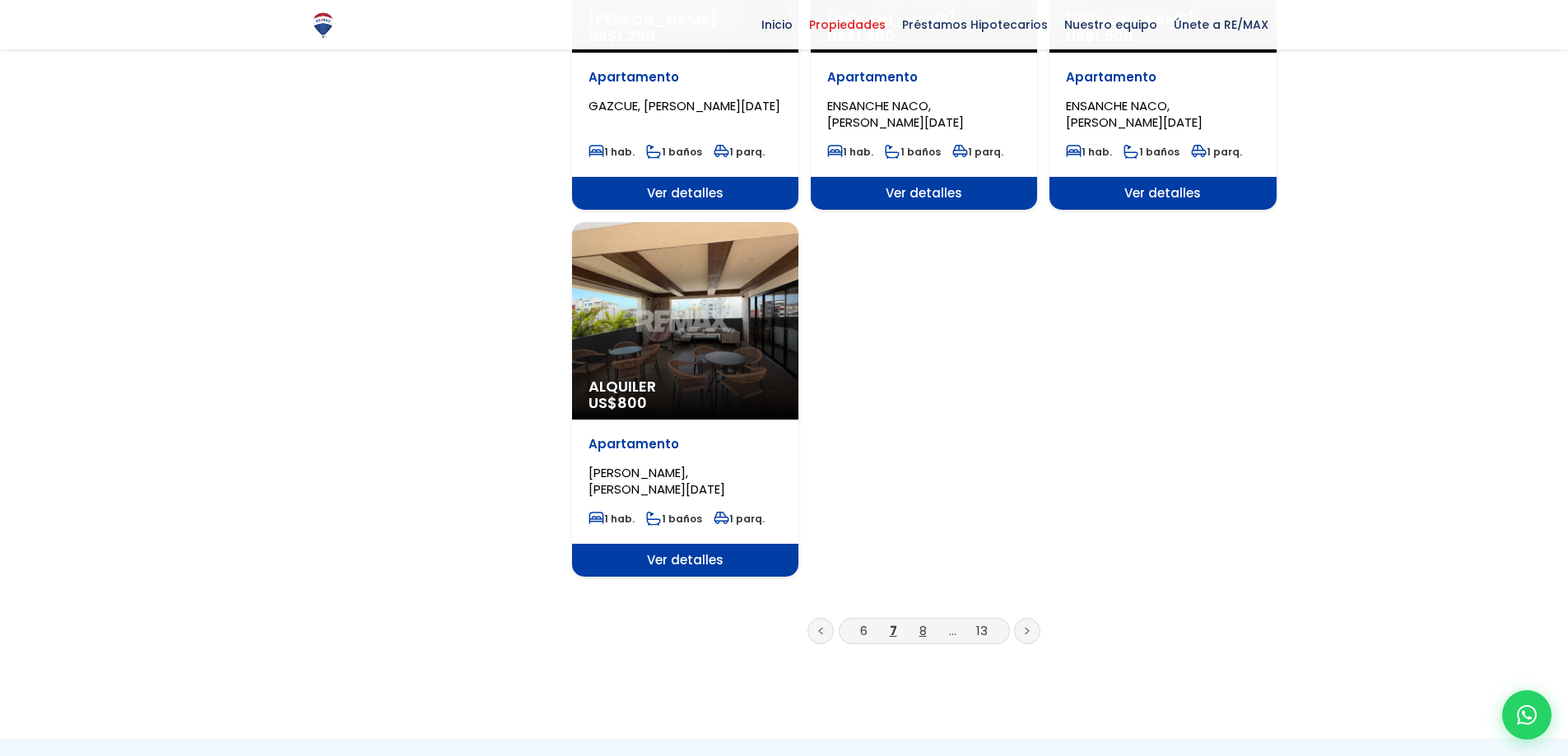
click at [919, 622] on link "8" at bounding box center [923, 631] width 8 height 18
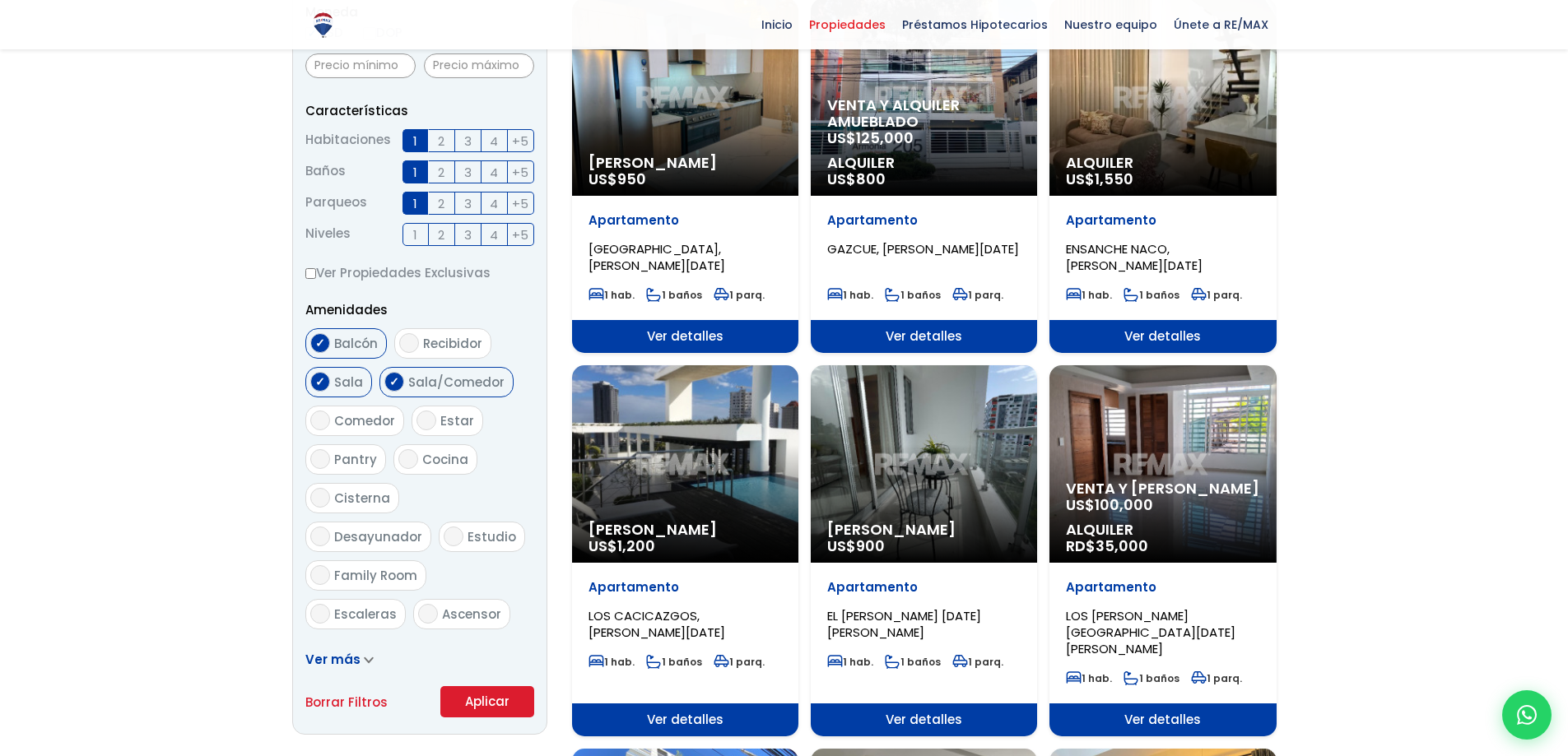
scroll to position [658, 0]
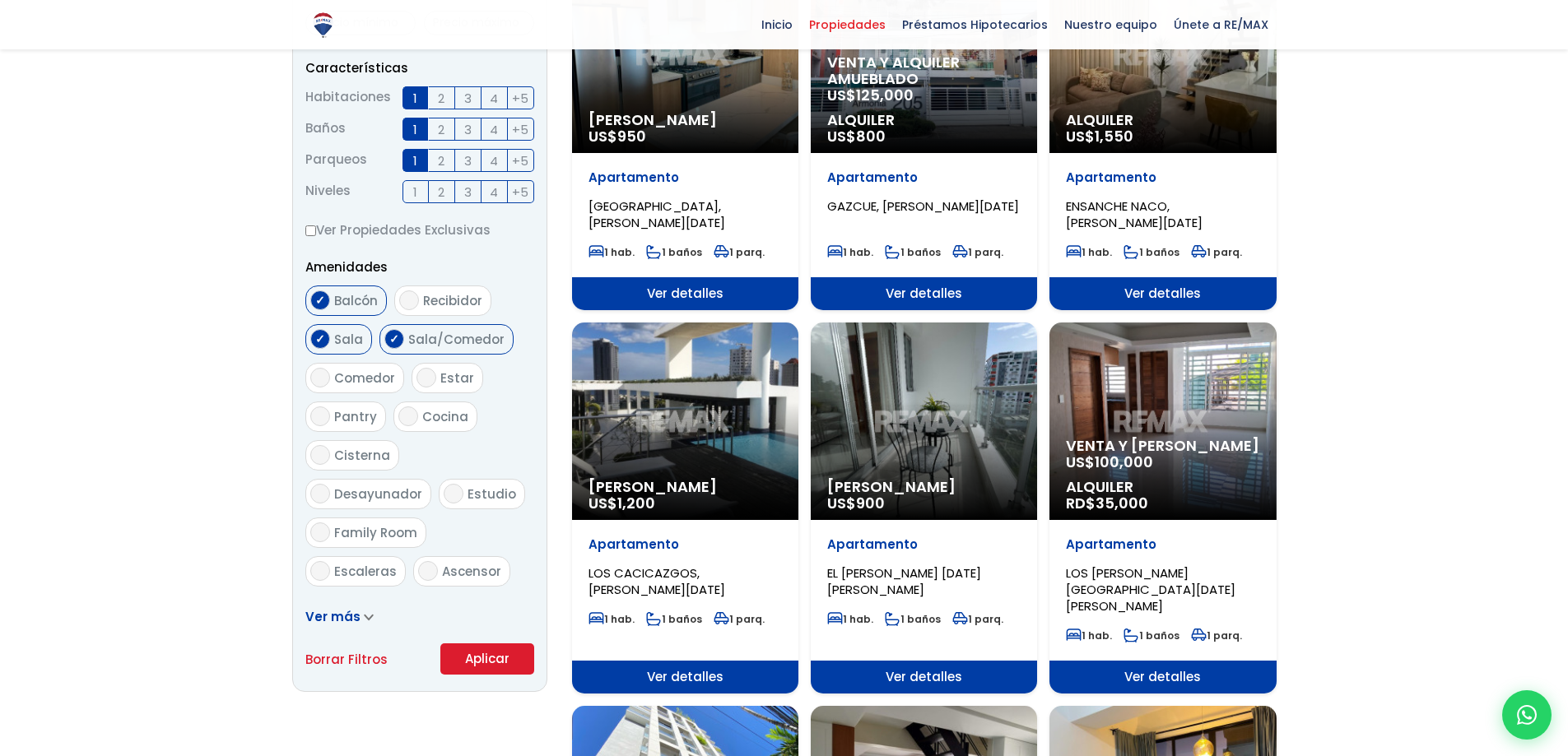
click at [946, 387] on div "Alquiler Amueblado US$ 900" at bounding box center [923, 421] width 226 height 197
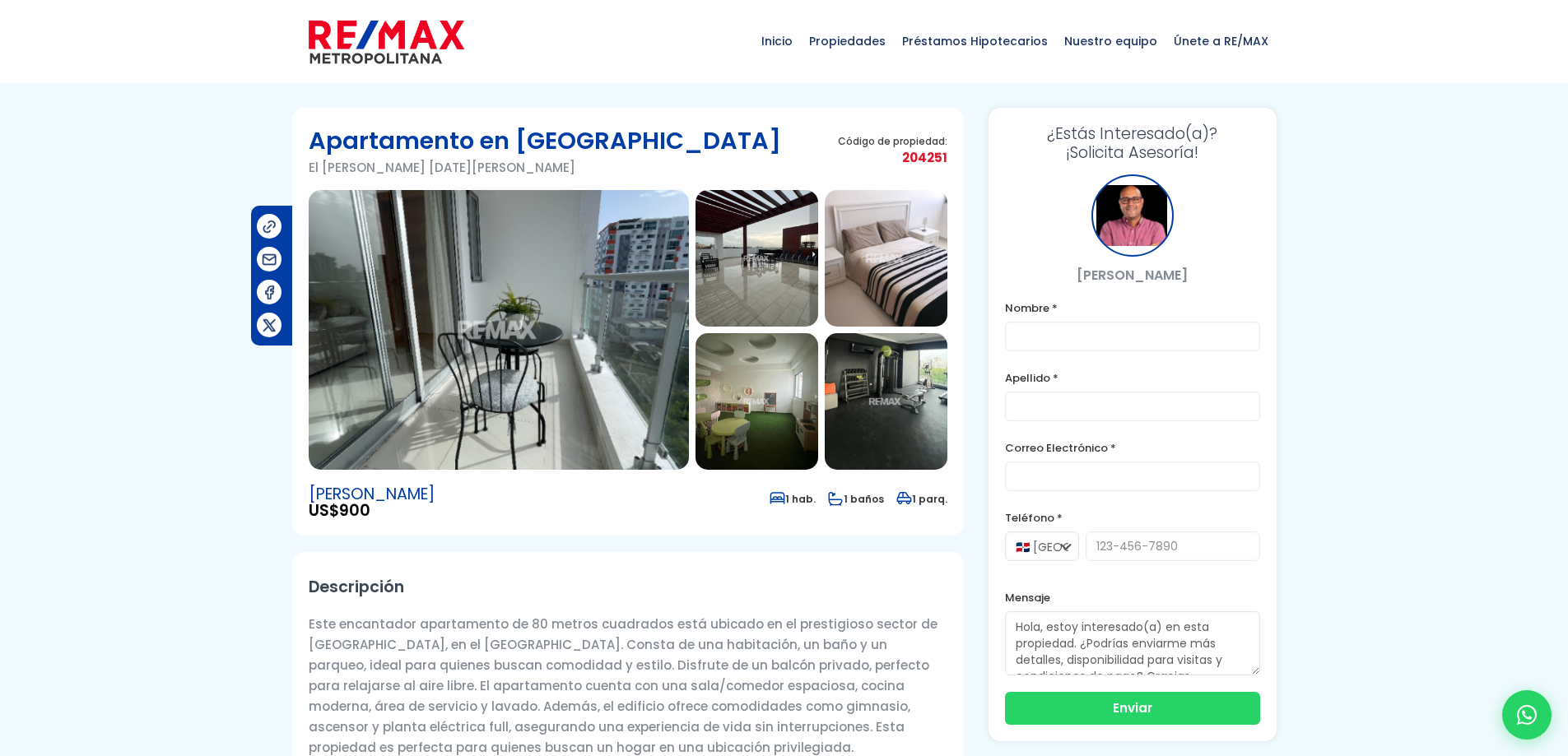
click at [546, 349] on img at bounding box center [499, 330] width 380 height 279
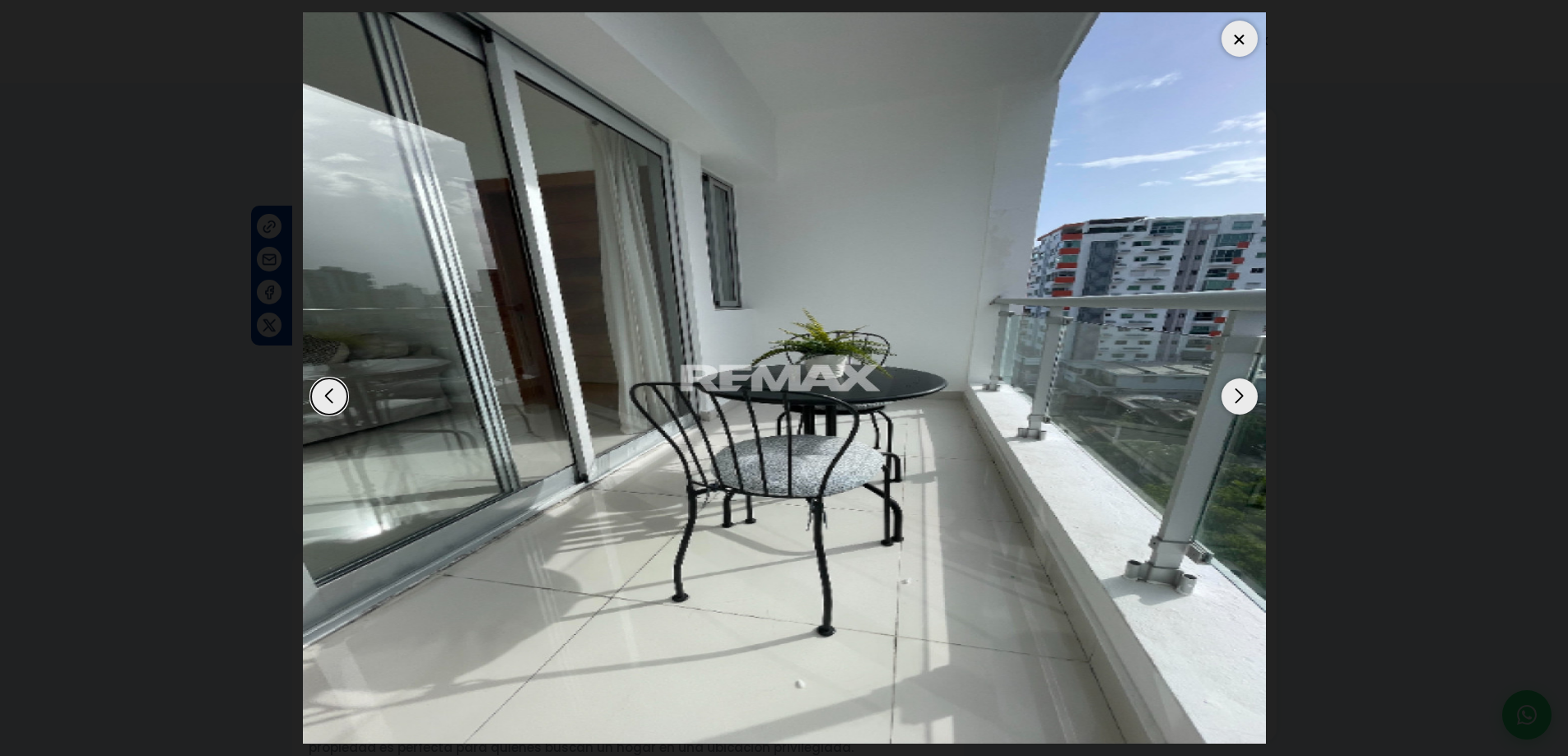
click at [1245, 401] on div "Next slide" at bounding box center [1239, 397] width 37 height 37
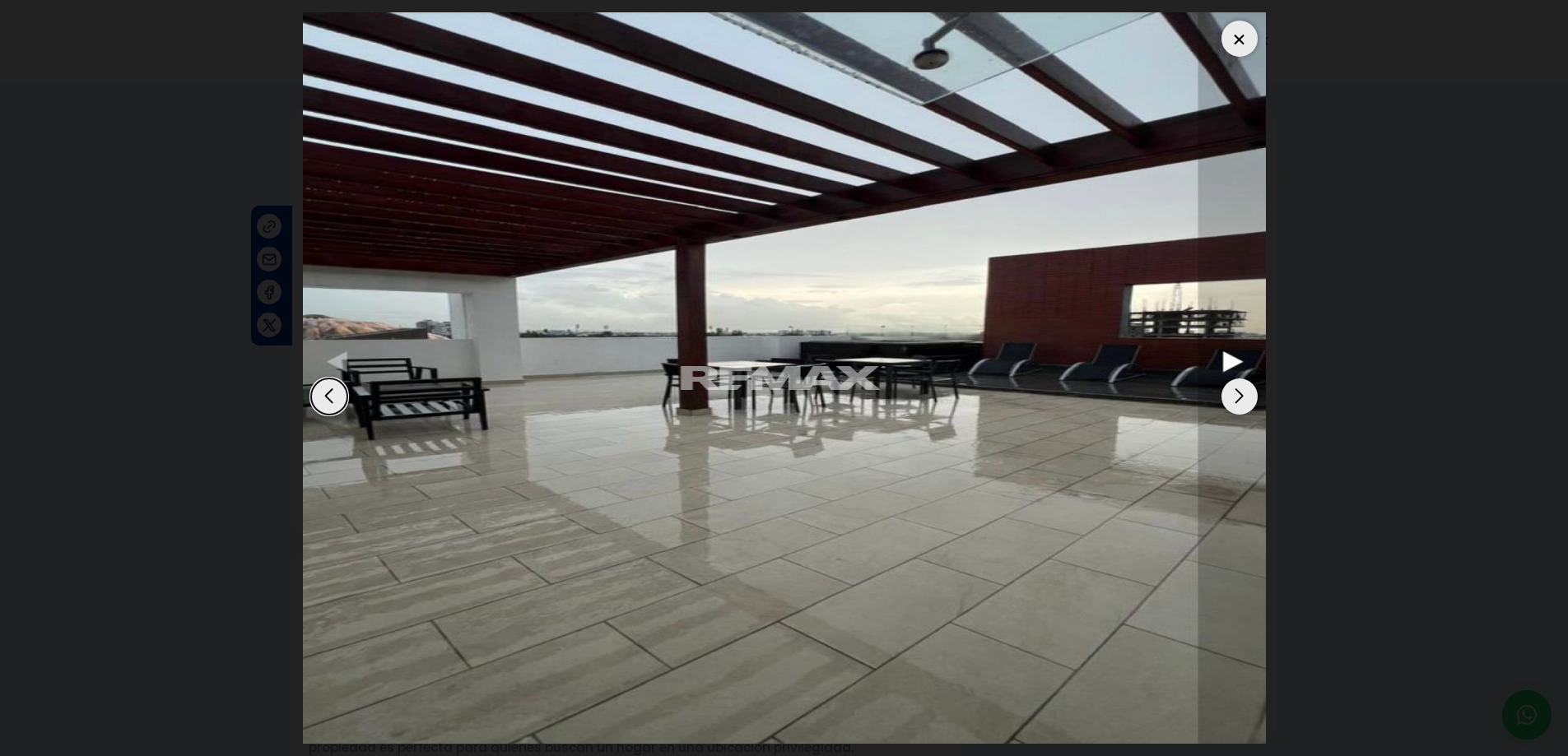
click at [1245, 401] on div "Next slide" at bounding box center [1239, 397] width 37 height 37
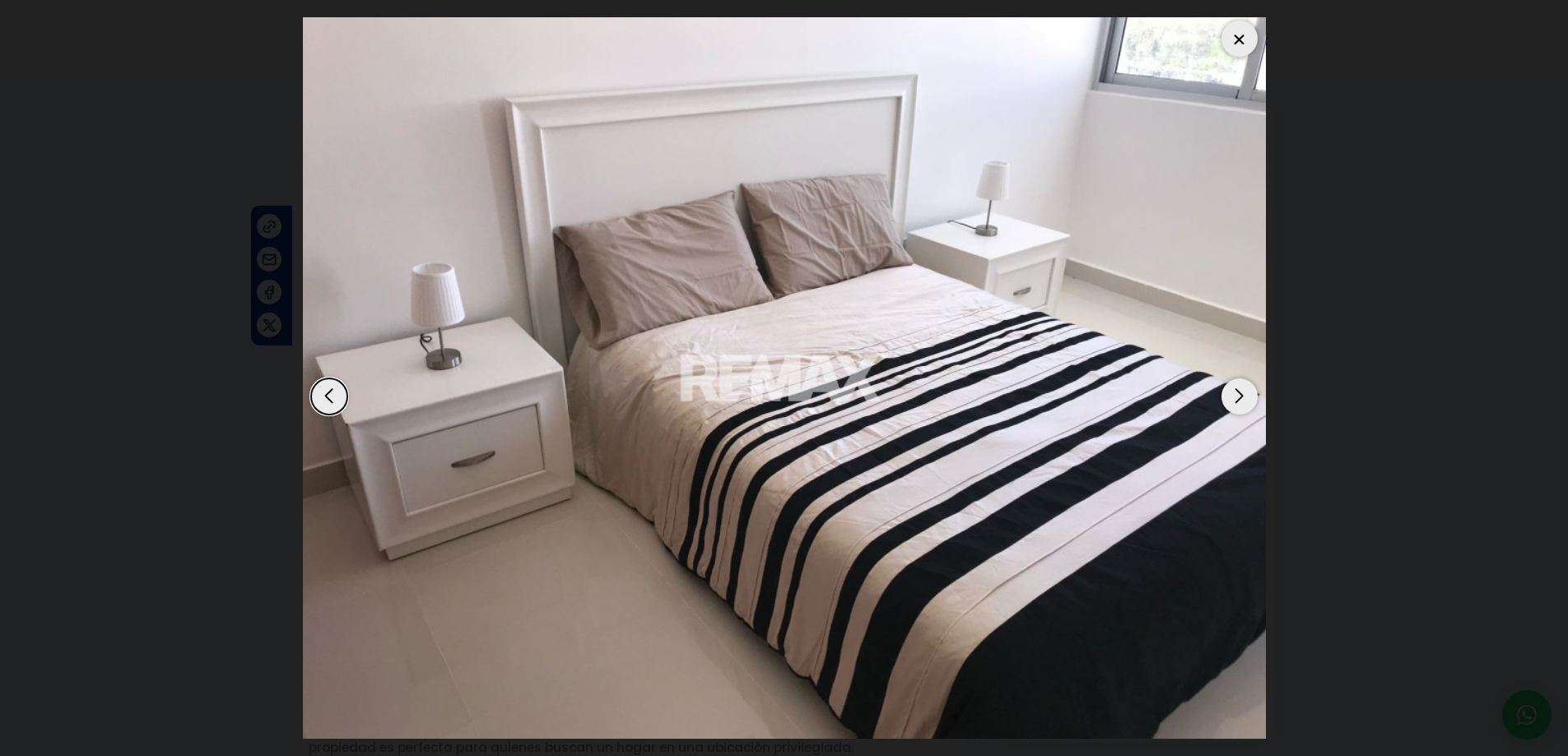
click at [1245, 404] on div "Next slide" at bounding box center [1239, 397] width 37 height 37
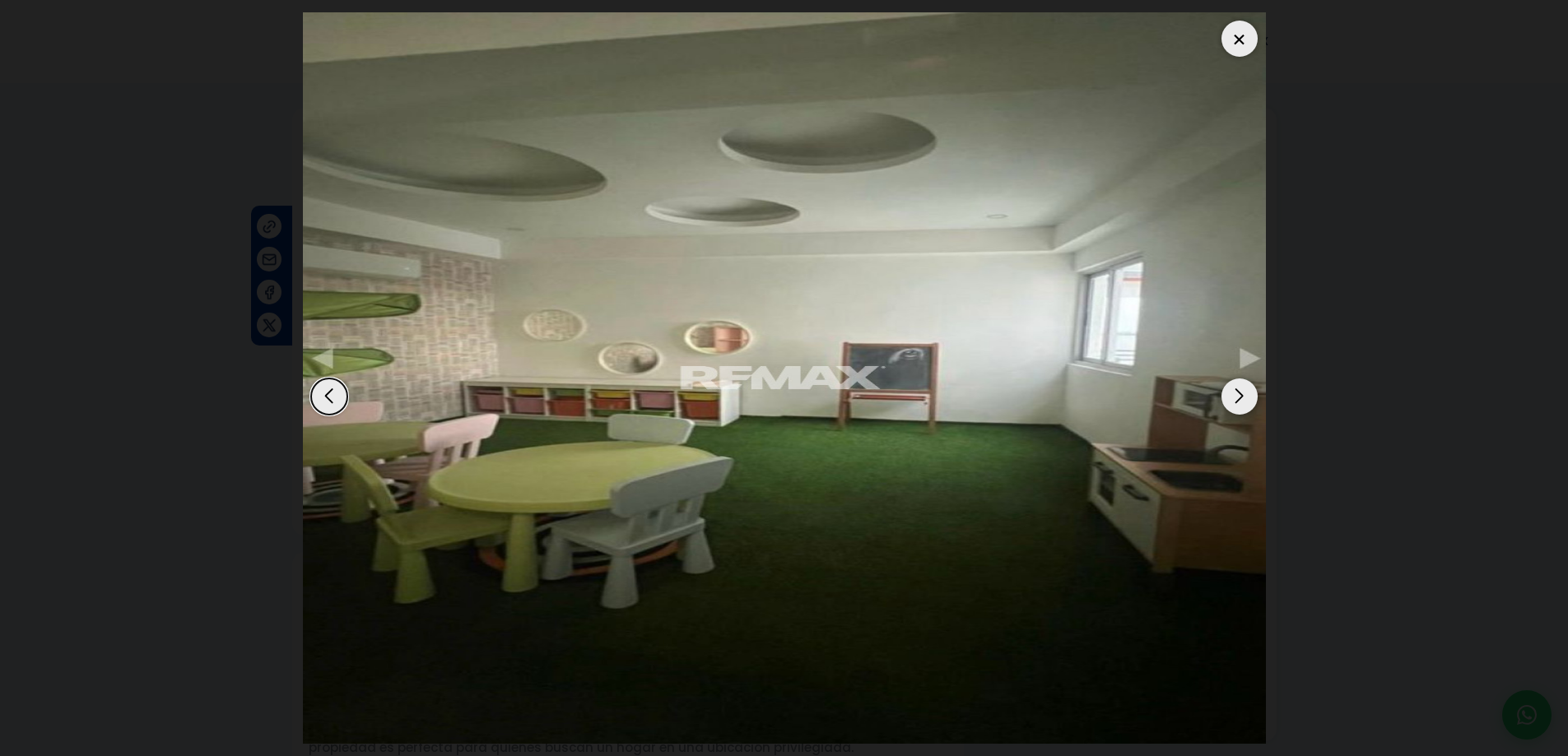
click at [1245, 405] on div "Next slide" at bounding box center [1239, 397] width 37 height 37
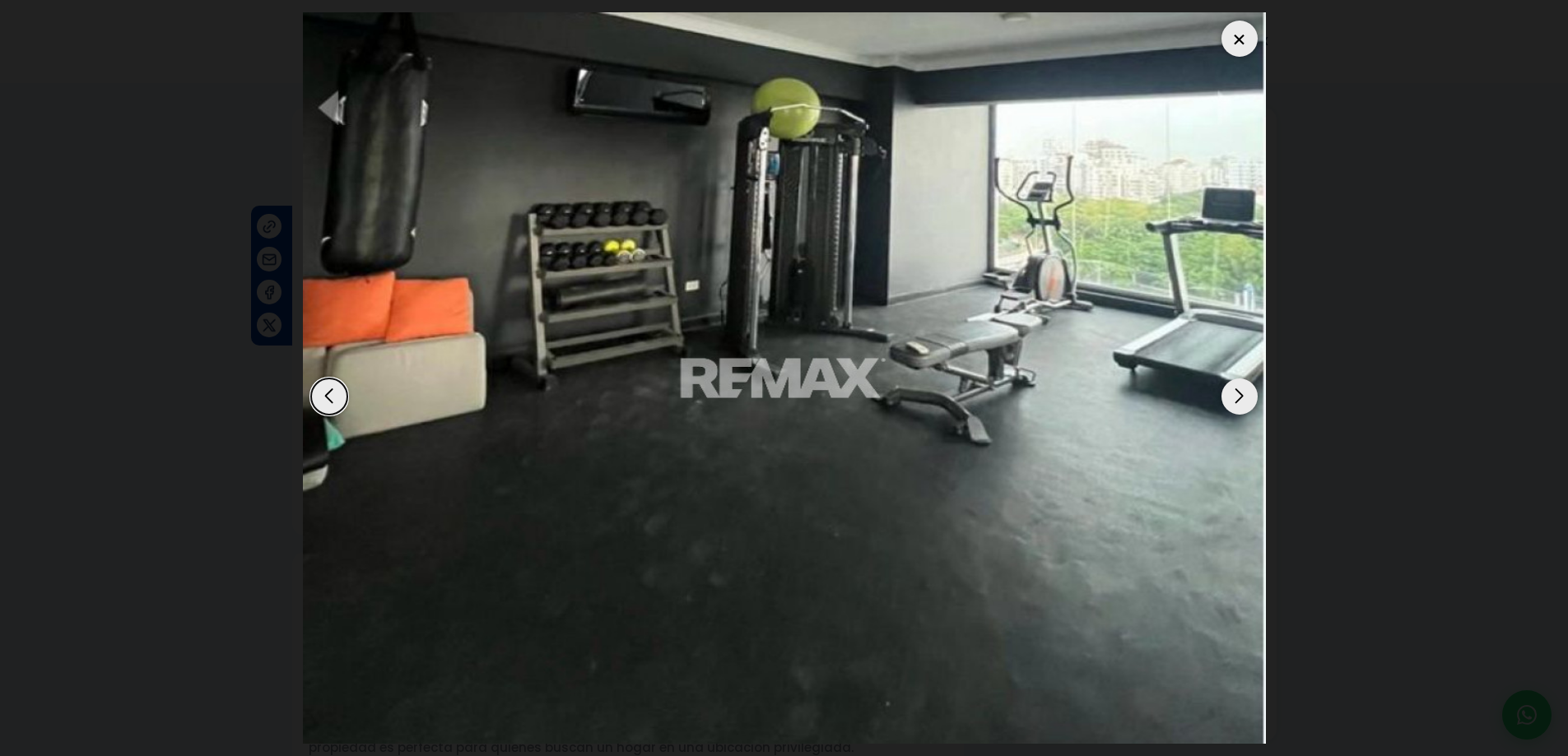
click at [1245, 404] on div "Next slide" at bounding box center [1239, 397] width 37 height 37
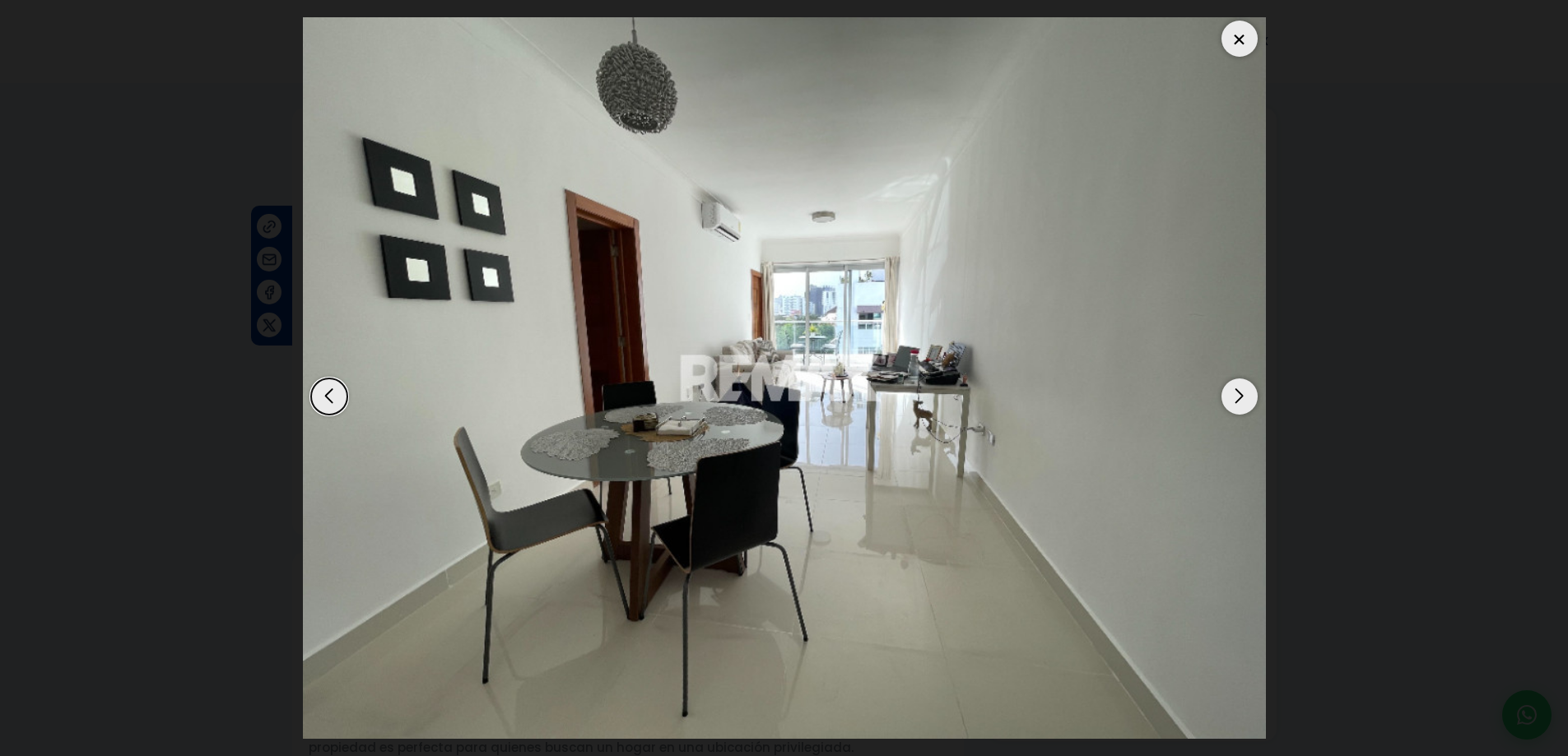
click at [1238, 404] on div "Next slide" at bounding box center [1239, 397] width 37 height 37
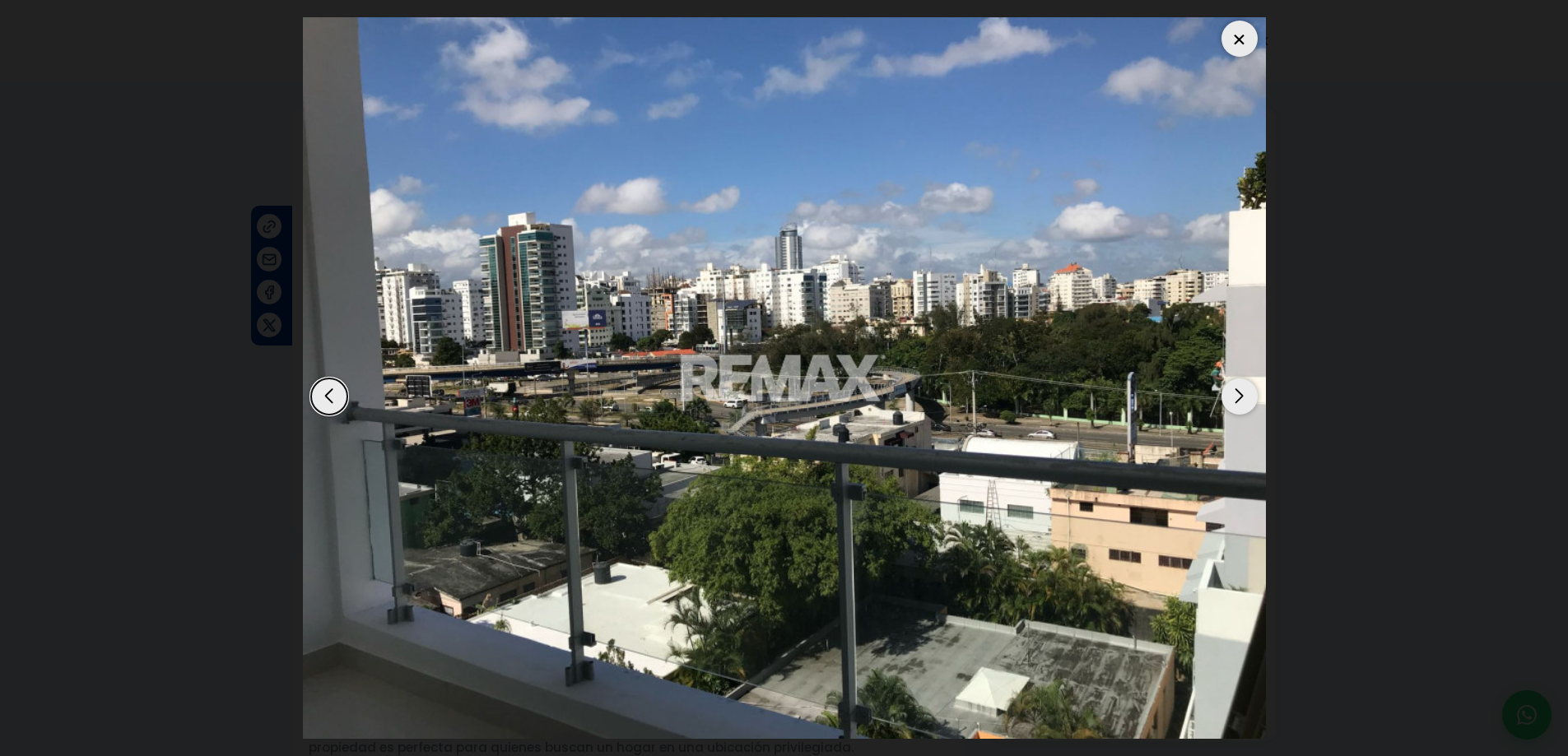
click at [1236, 404] on div "Next slide" at bounding box center [1239, 397] width 37 height 37
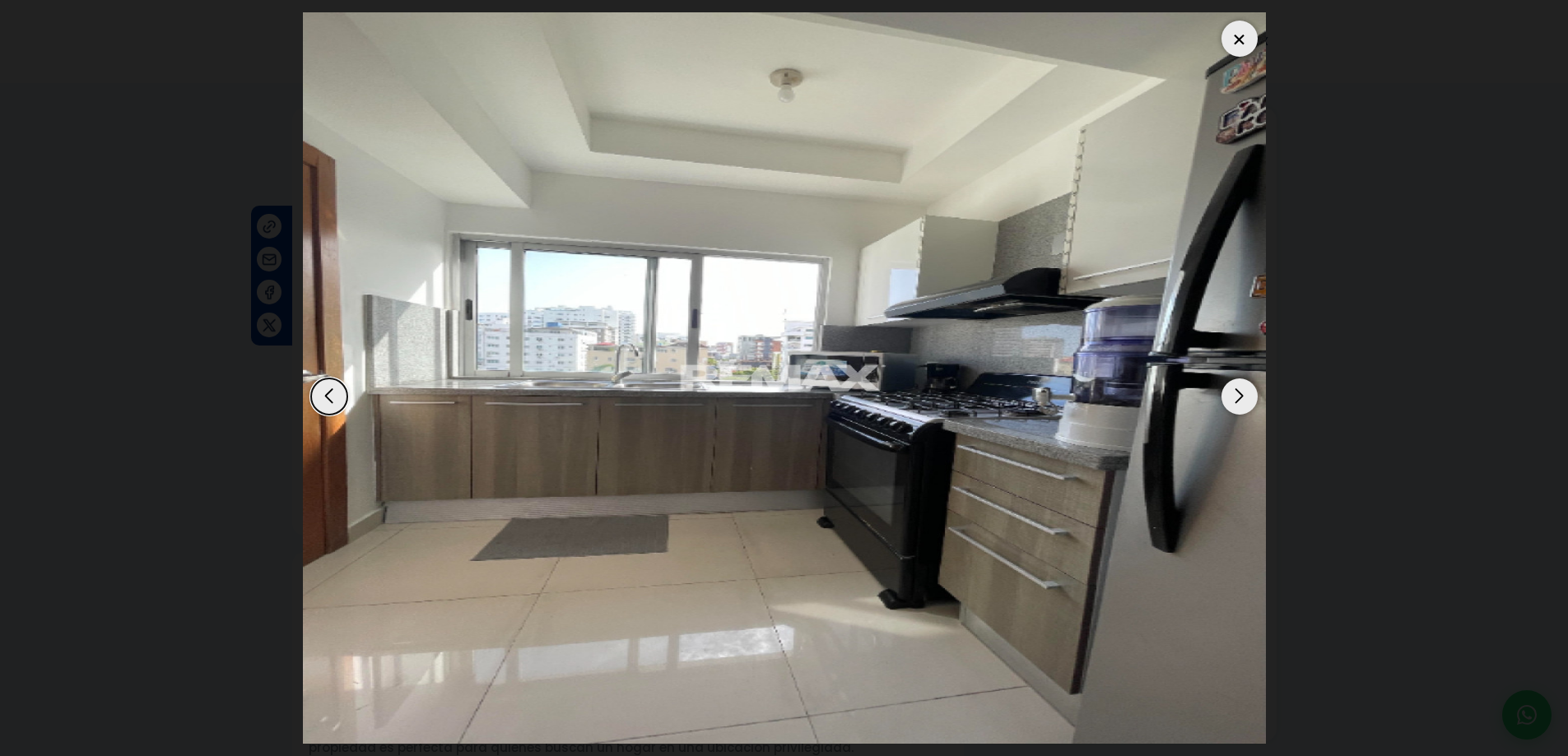
click at [1230, 399] on div "Next slide" at bounding box center [1239, 397] width 37 height 37
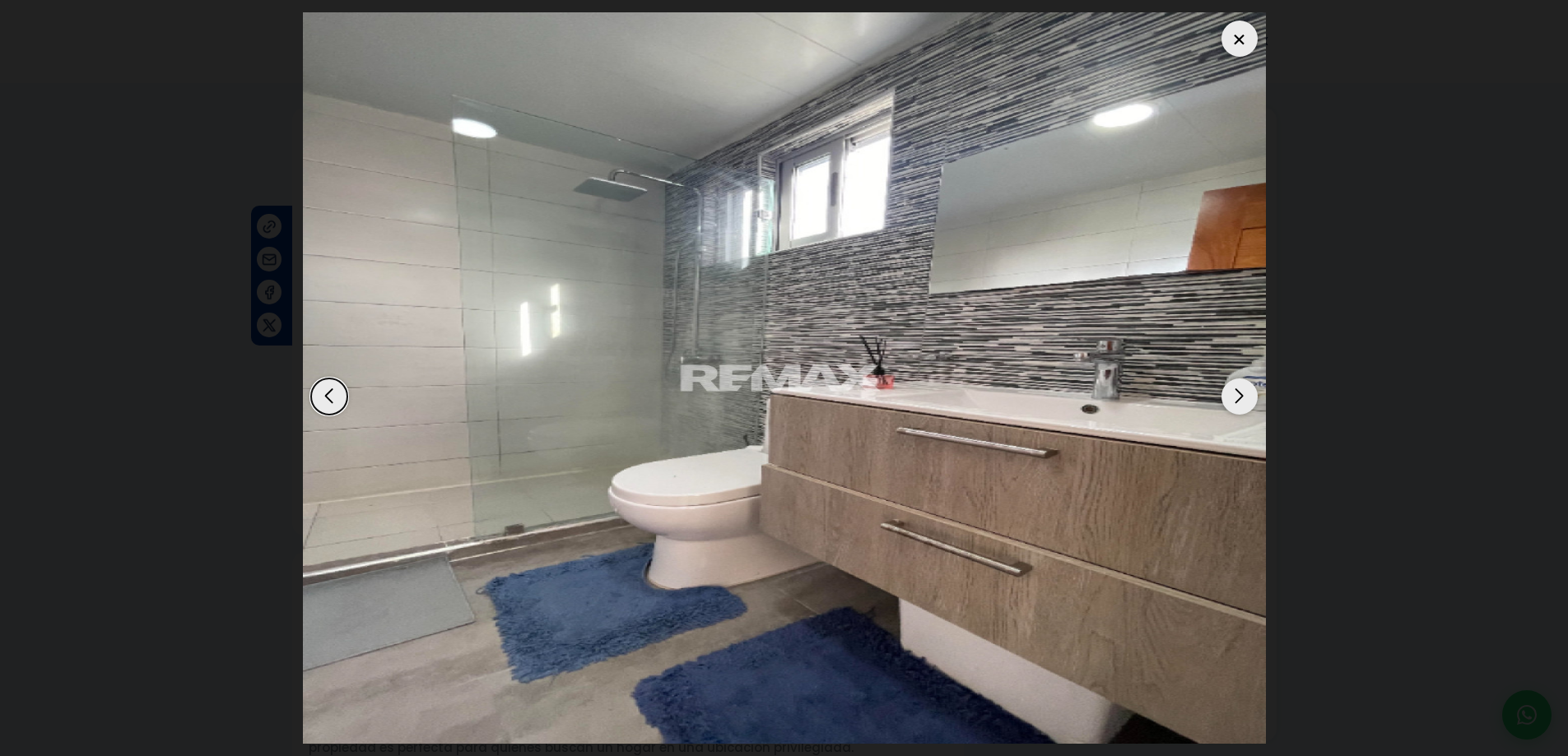
click at [1236, 397] on div "Next slide" at bounding box center [1239, 397] width 37 height 37
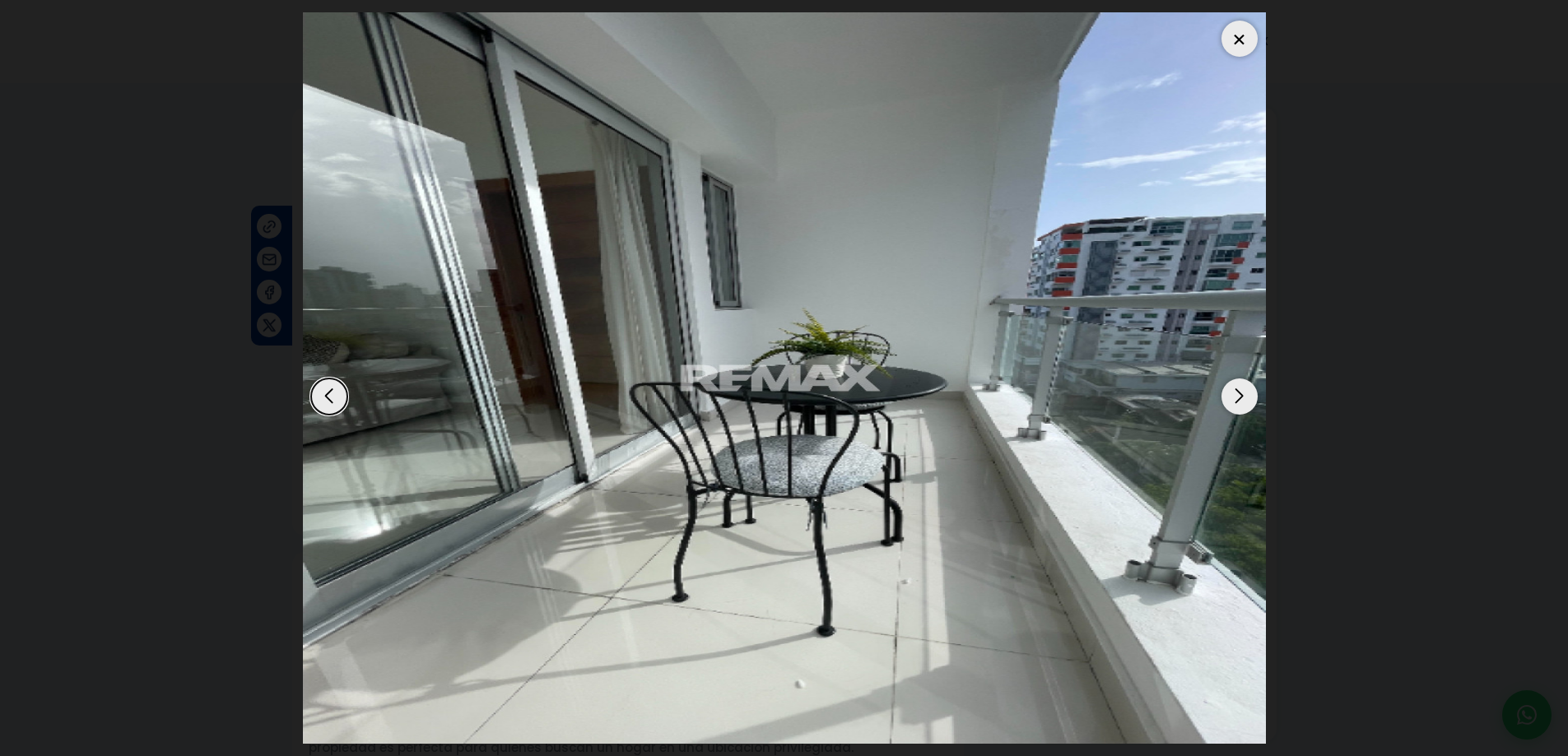
click at [1234, 38] on div at bounding box center [1239, 38] width 37 height 37
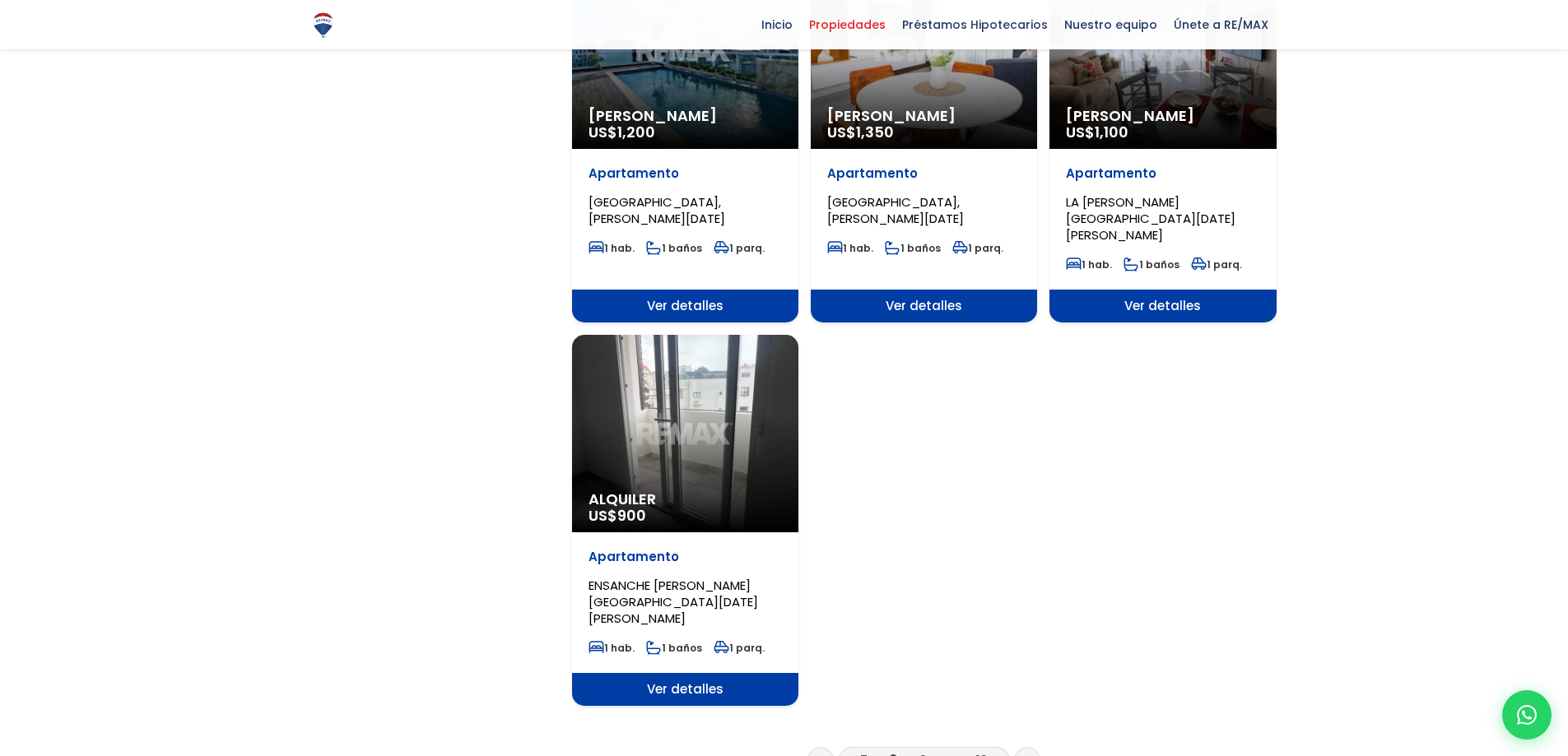
scroll to position [1810, 0]
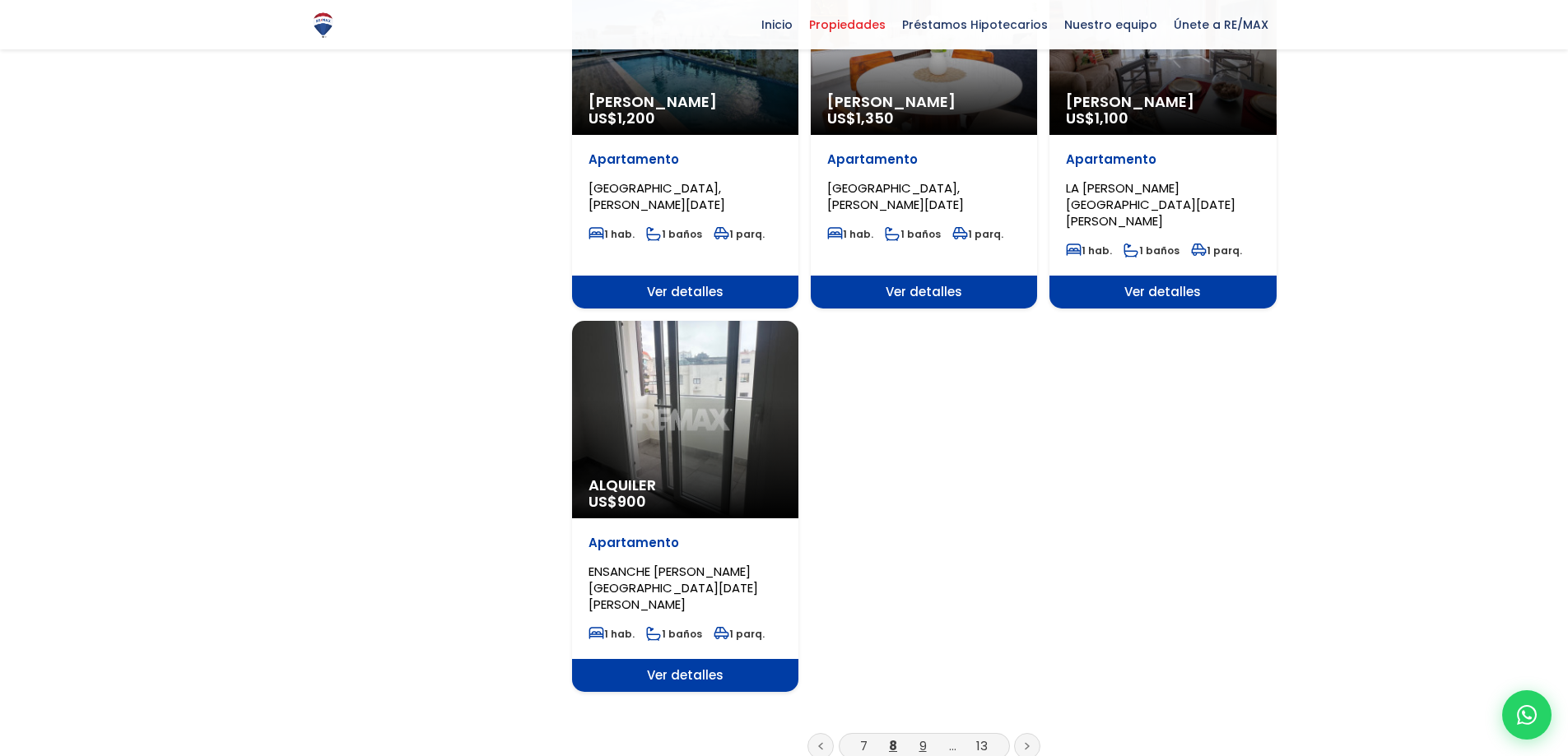
click at [920, 737] on link "9" at bounding box center [923, 746] width 8 height 18
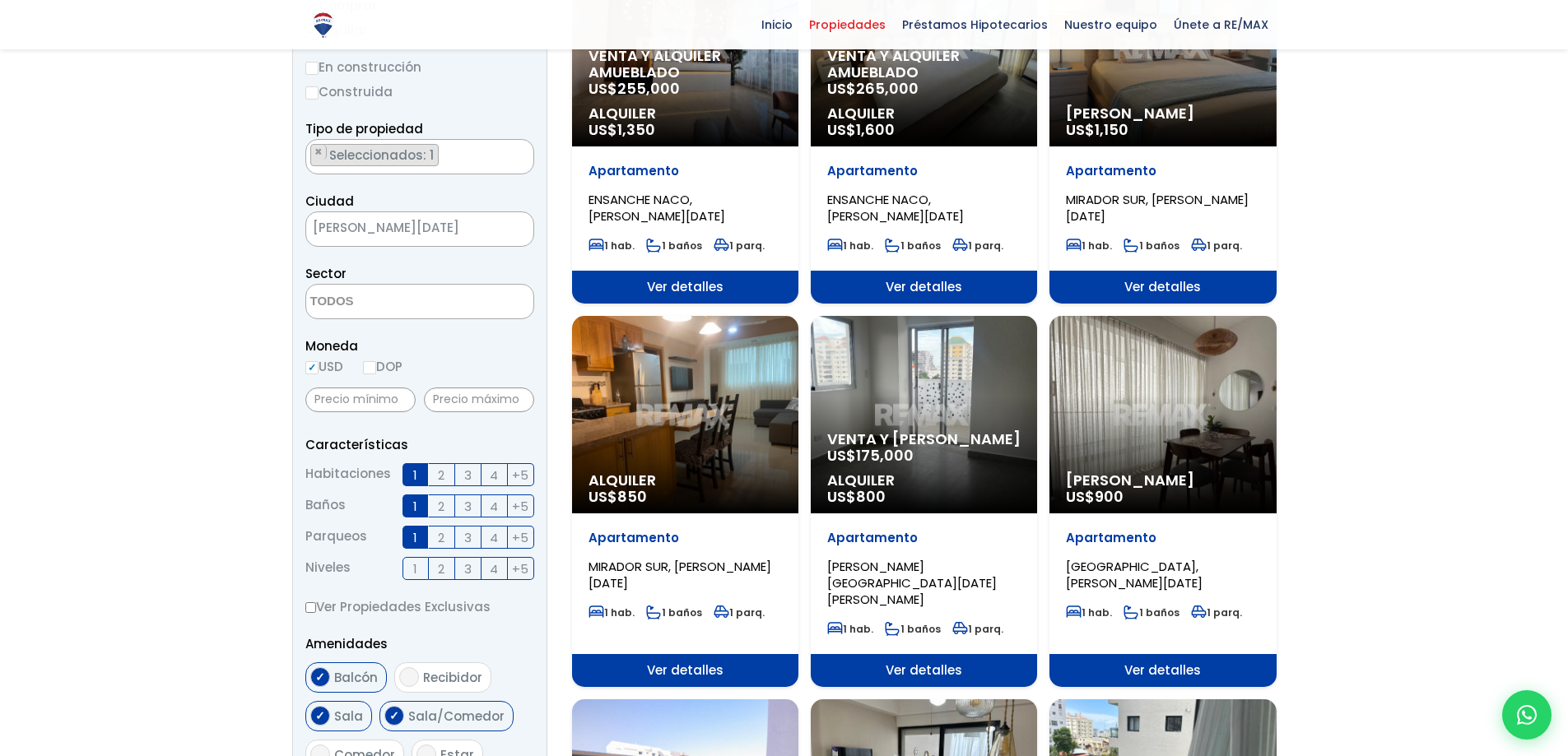
scroll to position [329, 0]
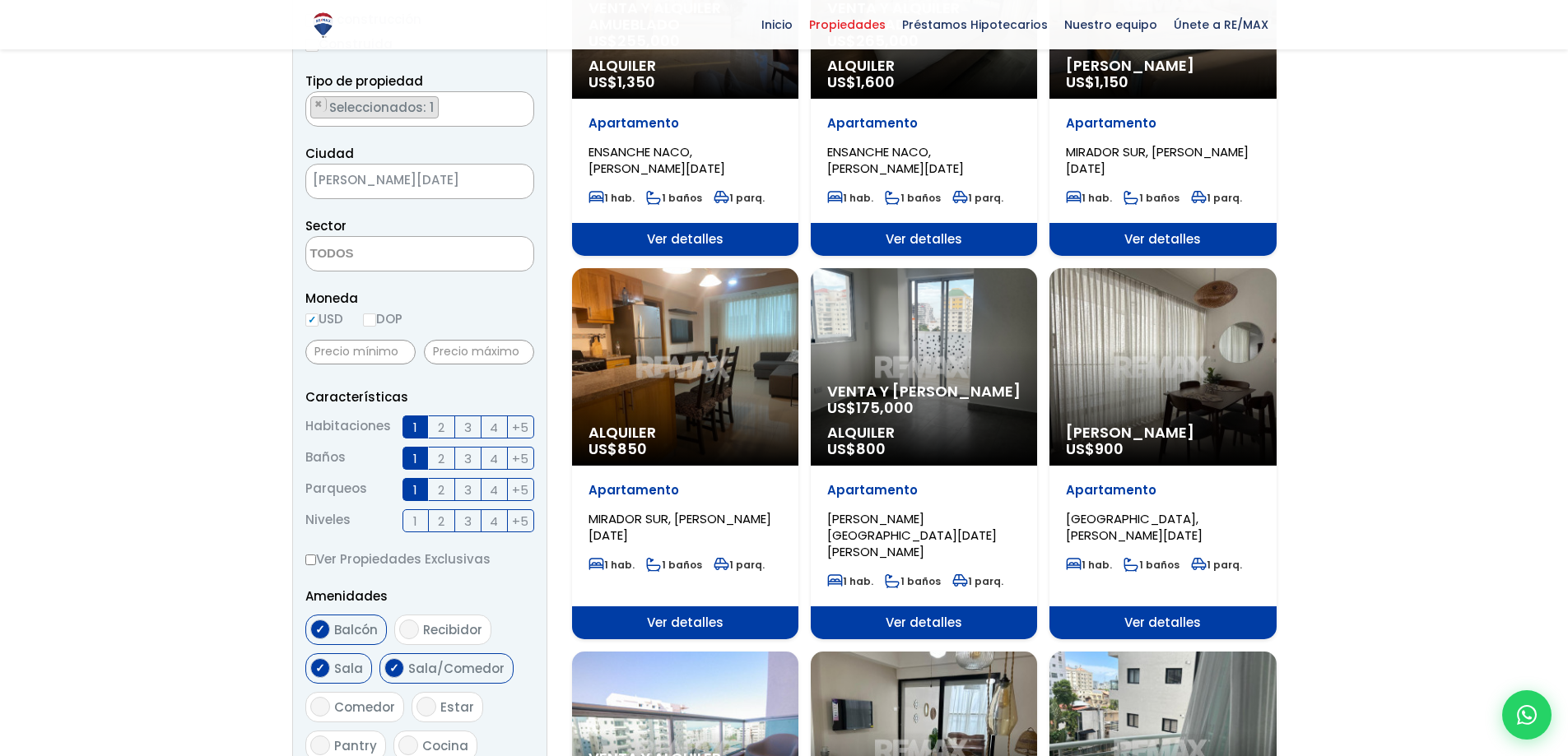
click at [1185, 356] on div "Alquiler Amueblado US$ 900" at bounding box center [1162, 367] width 226 height 197
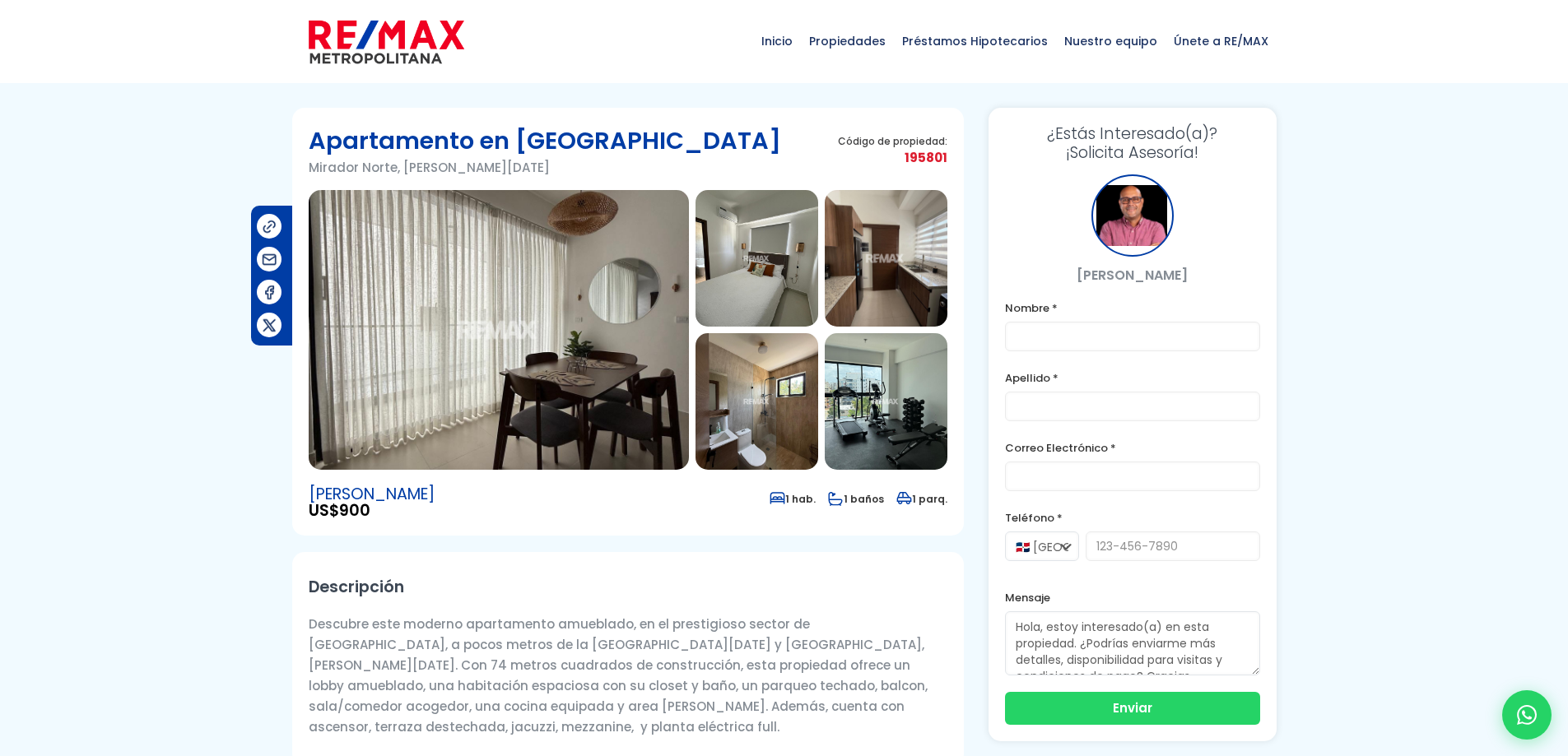
click at [471, 291] on img at bounding box center [499, 330] width 380 height 279
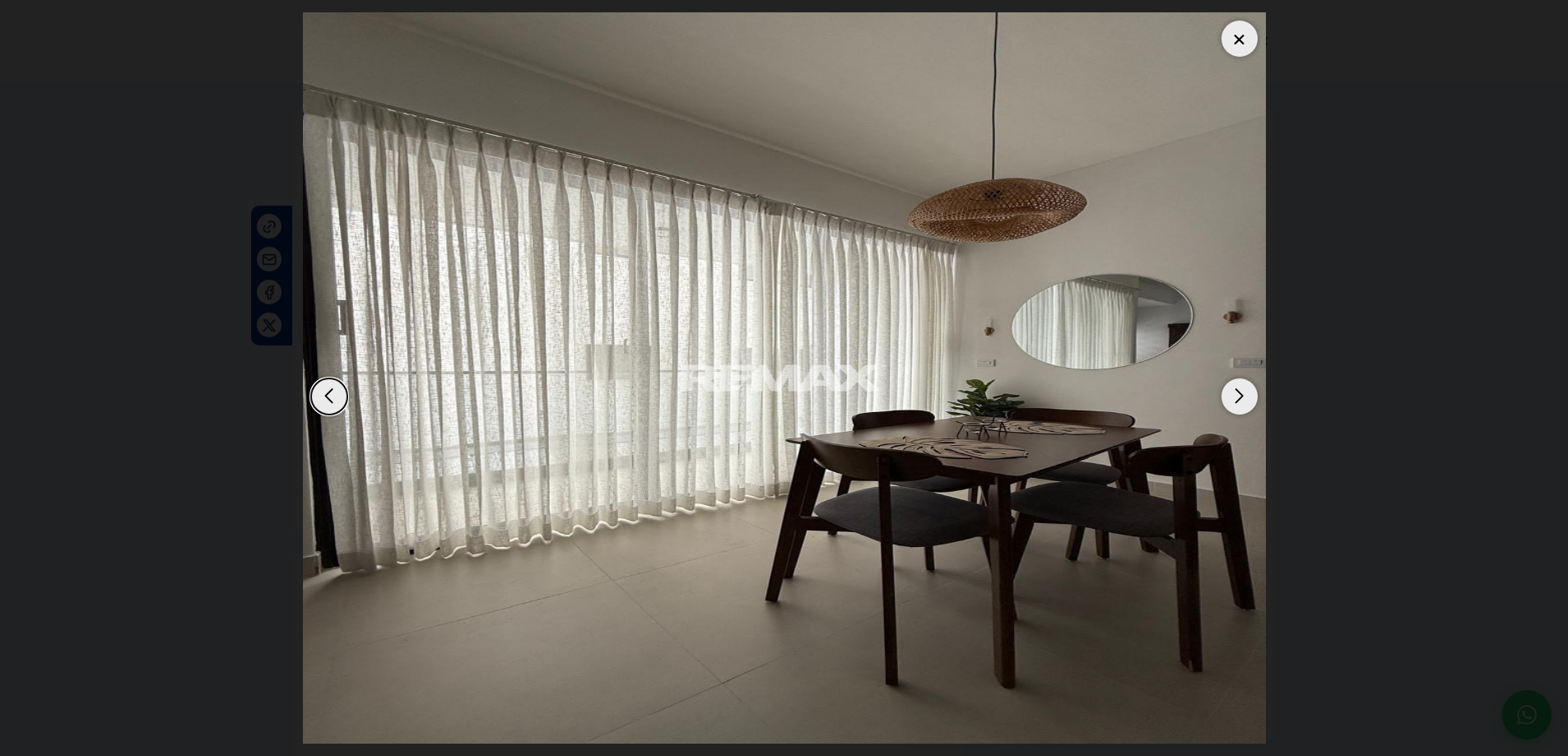
click at [1237, 398] on div "Next slide" at bounding box center [1239, 397] width 37 height 37
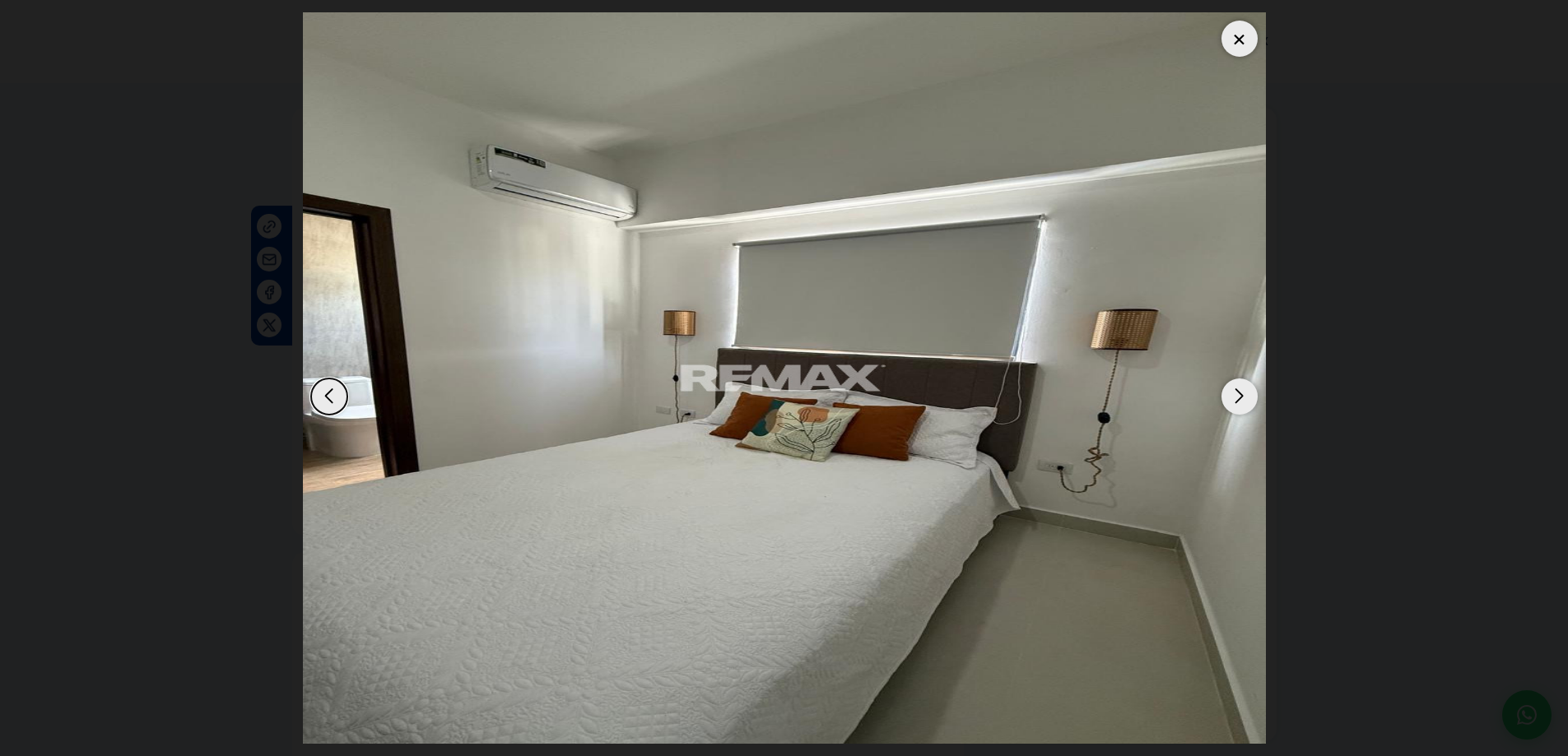
click at [1238, 390] on div "Next slide" at bounding box center [1239, 397] width 37 height 37
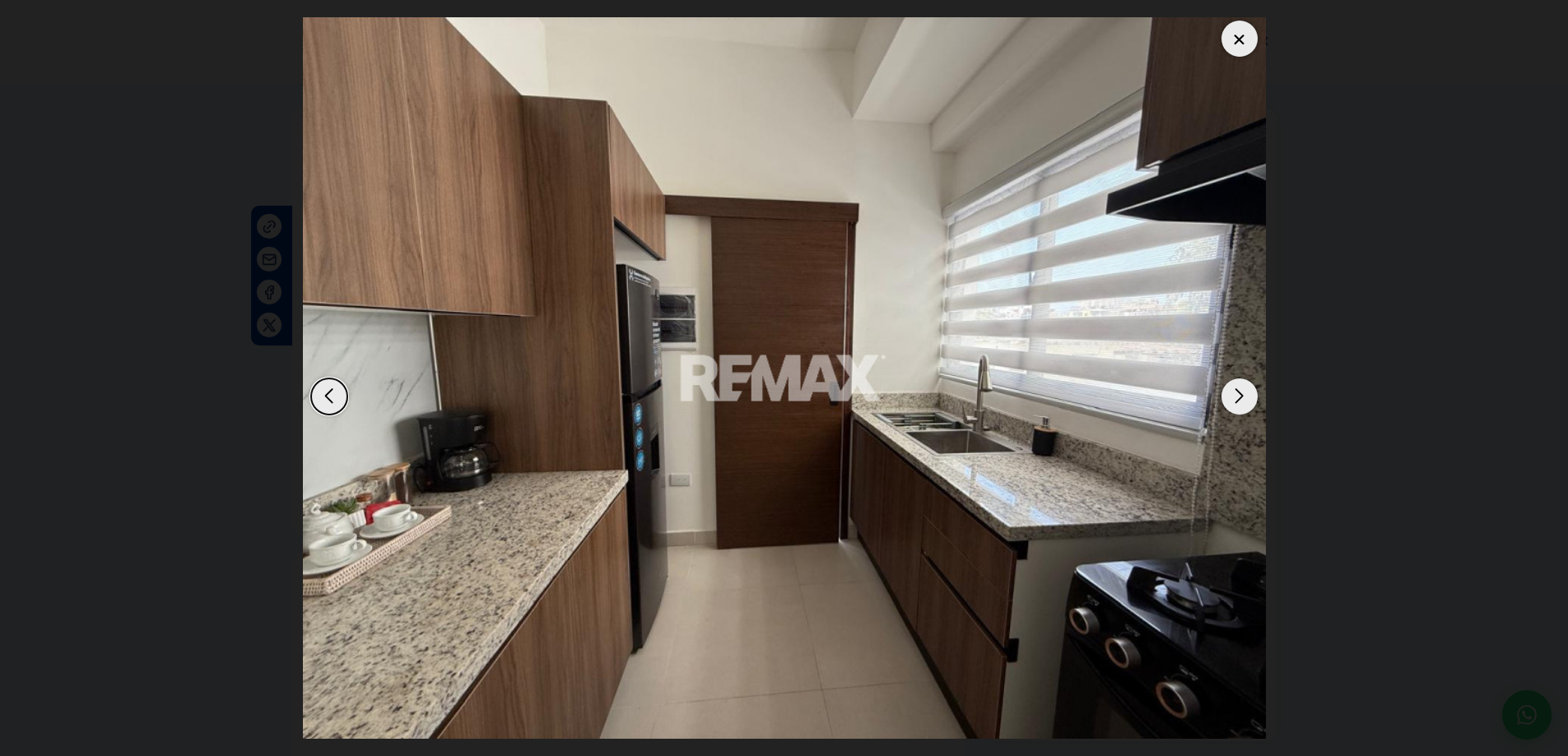
click at [1240, 399] on div "Next slide" at bounding box center [1239, 397] width 37 height 37
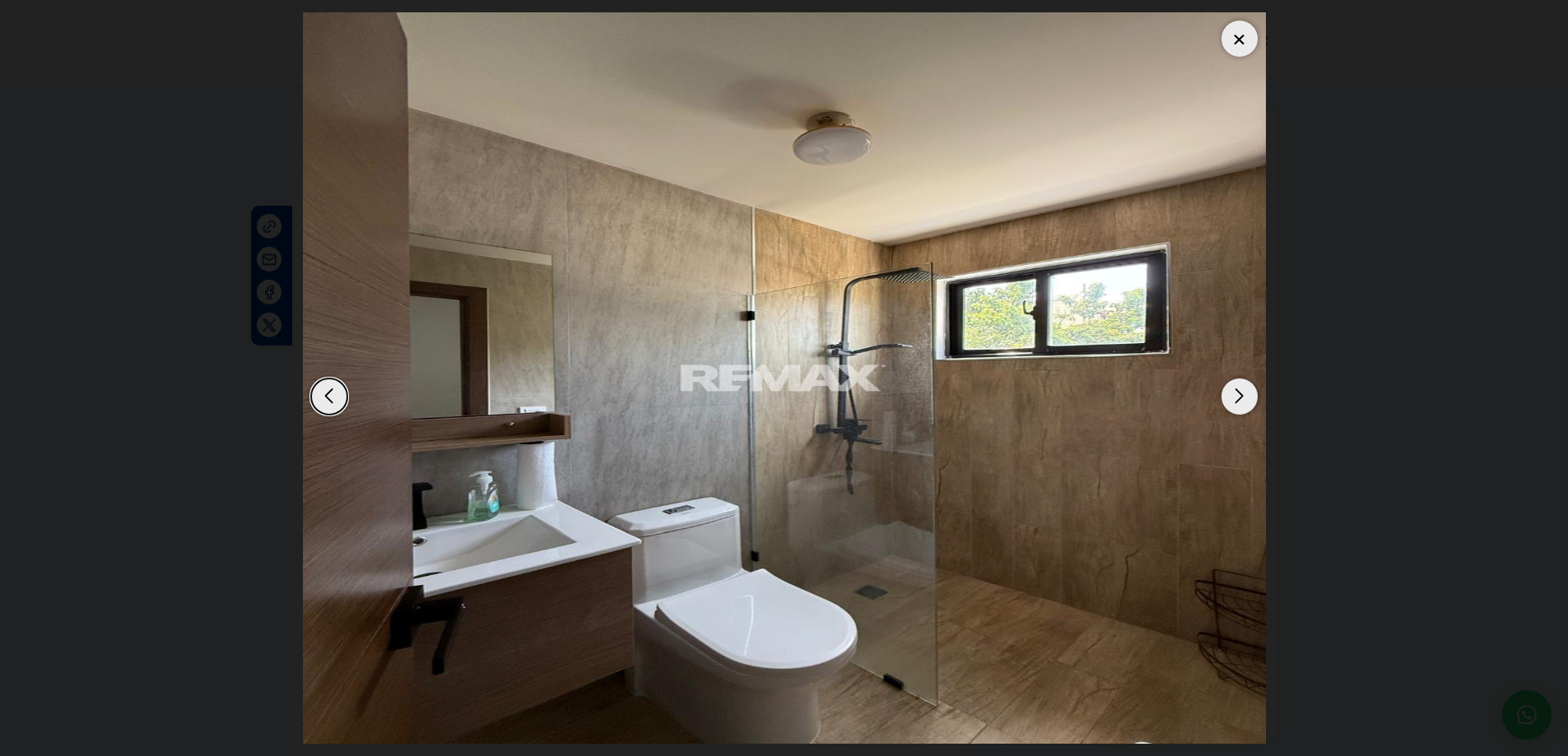
click at [1228, 398] on div "Next slide" at bounding box center [1239, 397] width 37 height 37
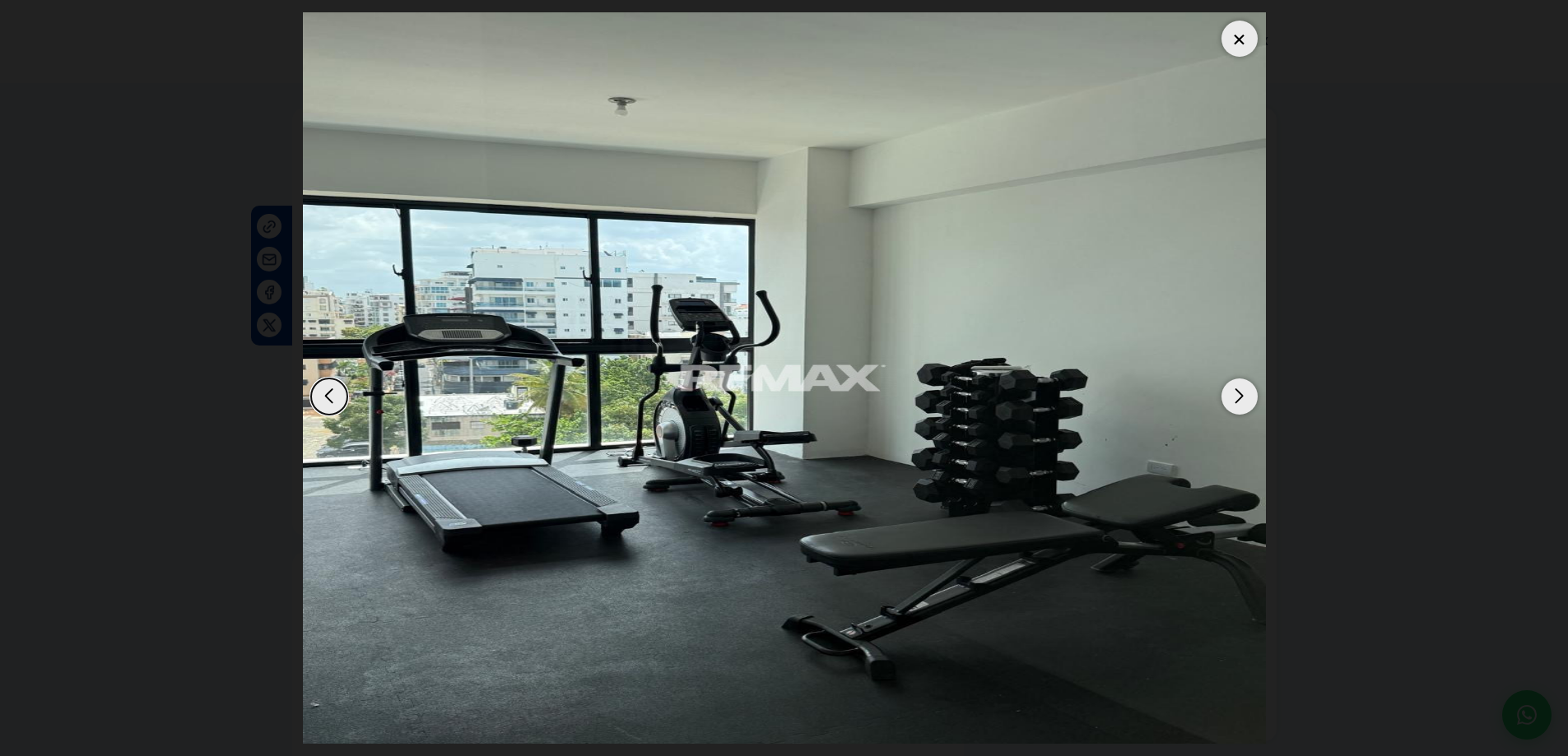
click at [1228, 398] on div "Next slide" at bounding box center [1239, 397] width 37 height 37
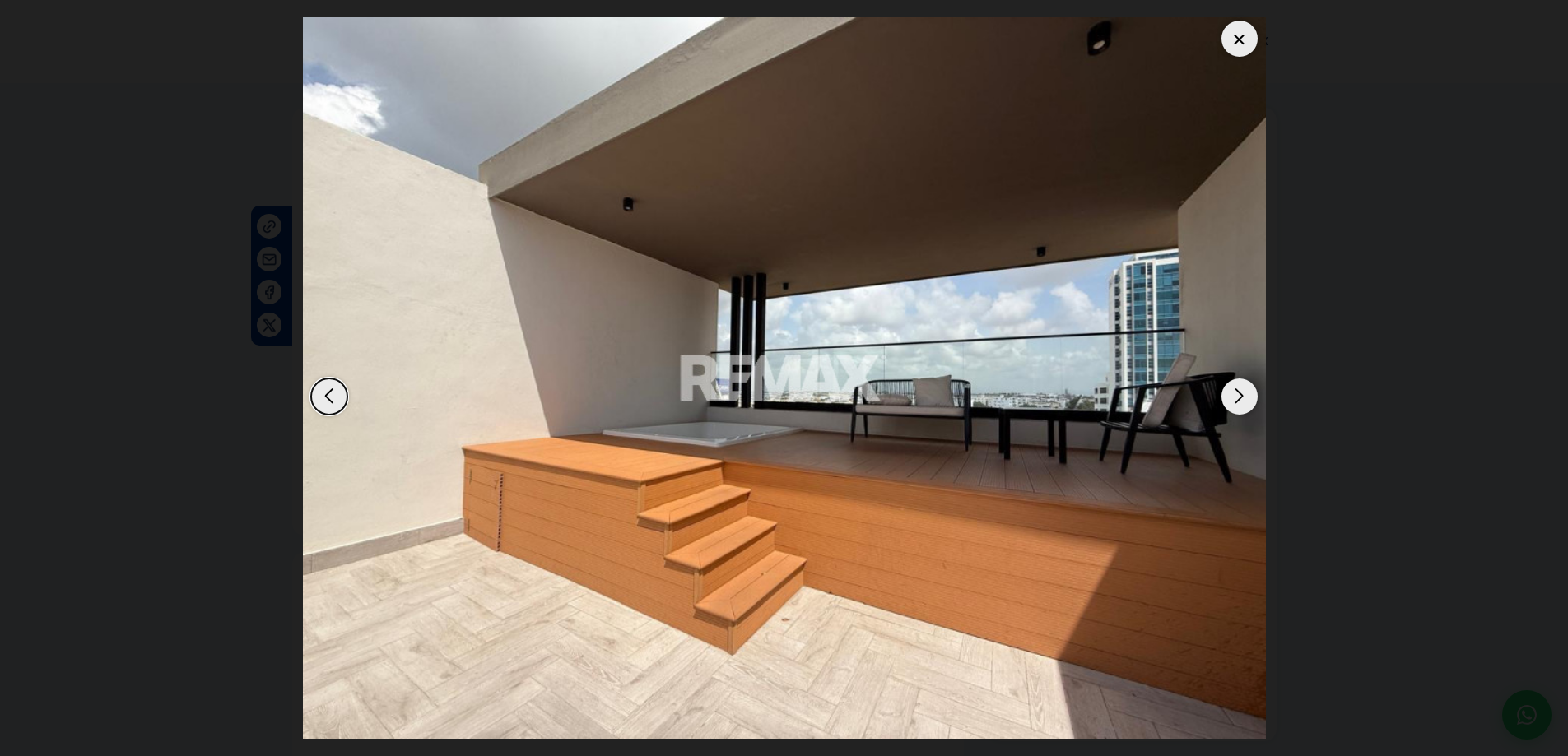
click at [1228, 398] on div "Next slide" at bounding box center [1239, 397] width 37 height 37
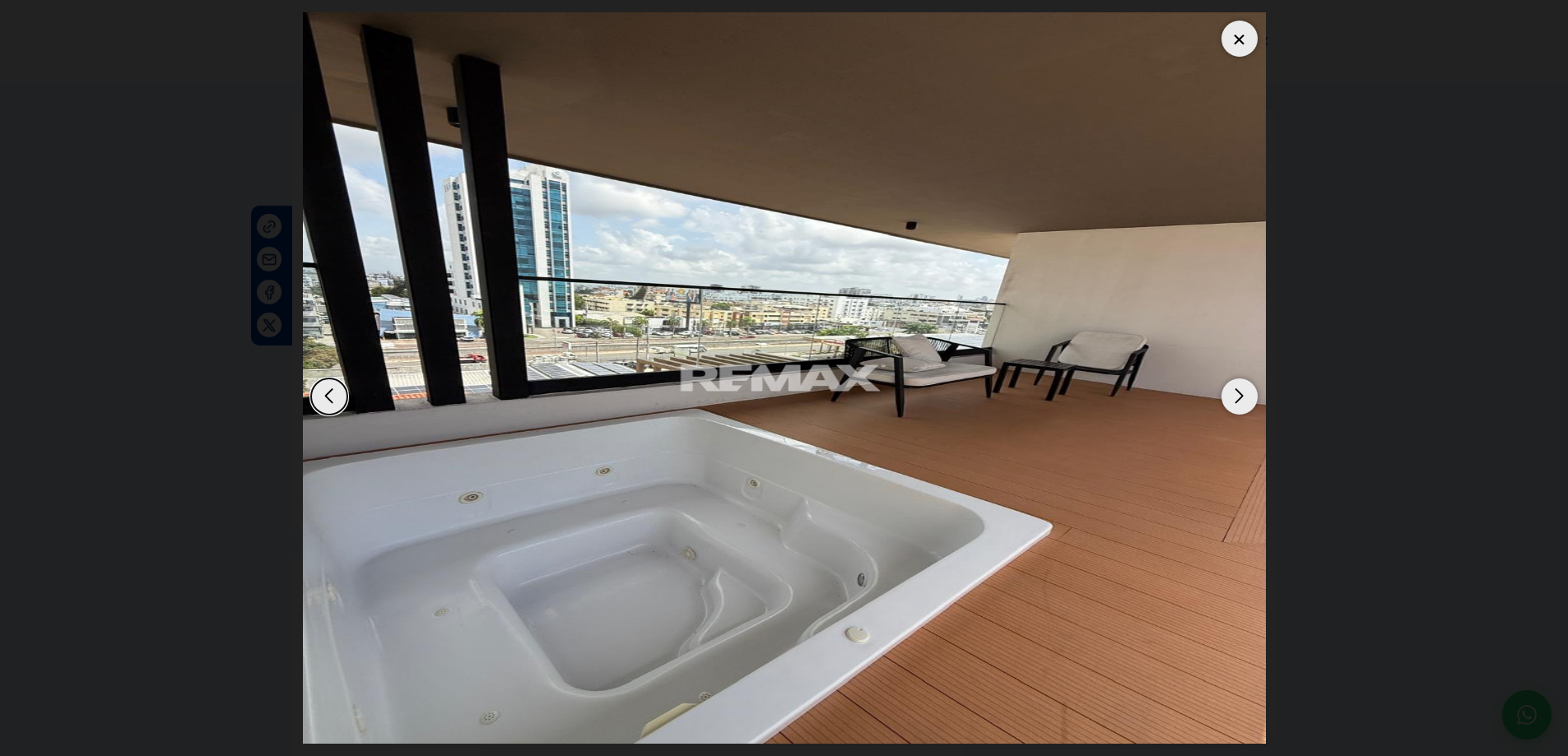
click at [1228, 398] on div "Next slide" at bounding box center [1239, 397] width 37 height 37
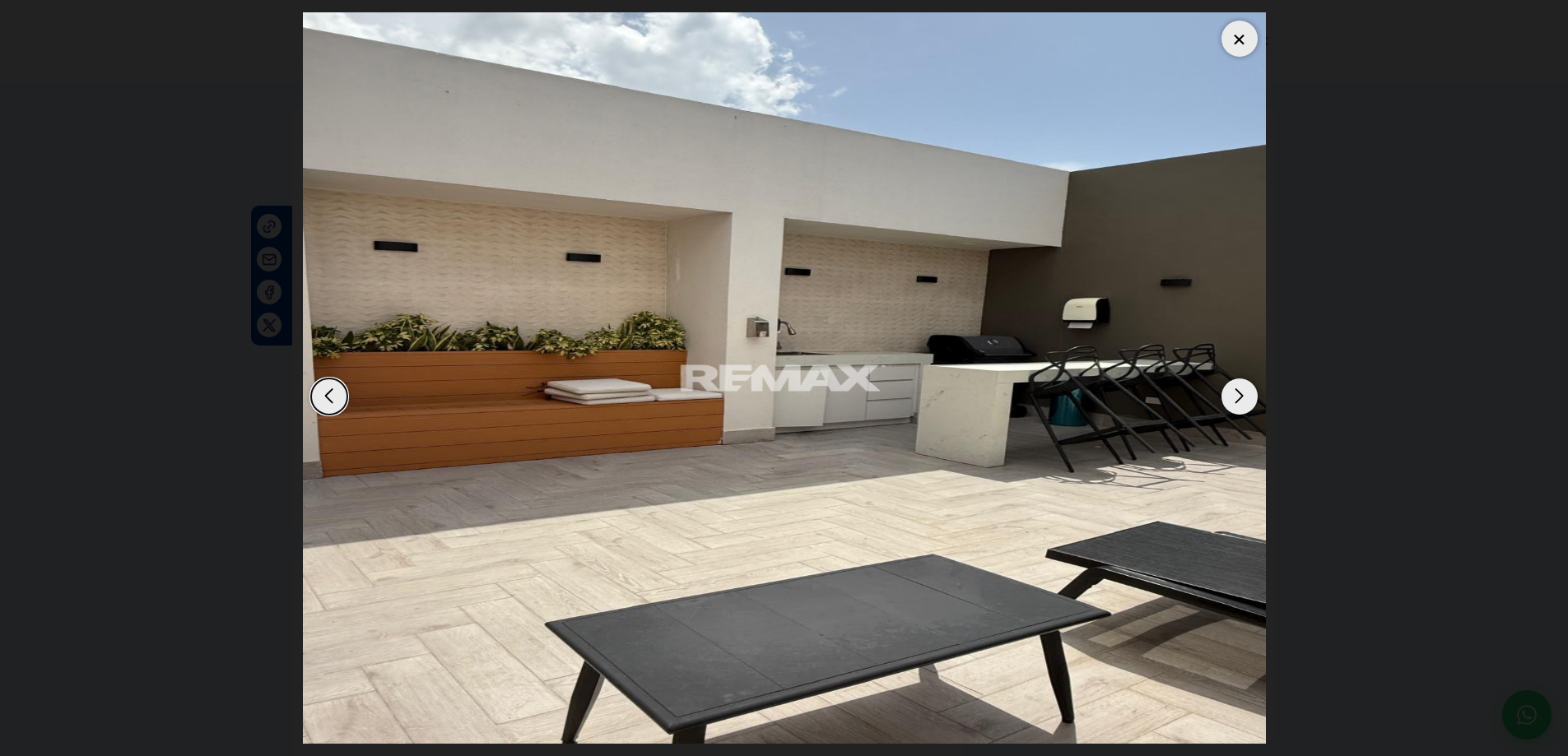
click at [1228, 396] on div "Next slide" at bounding box center [1239, 397] width 37 height 37
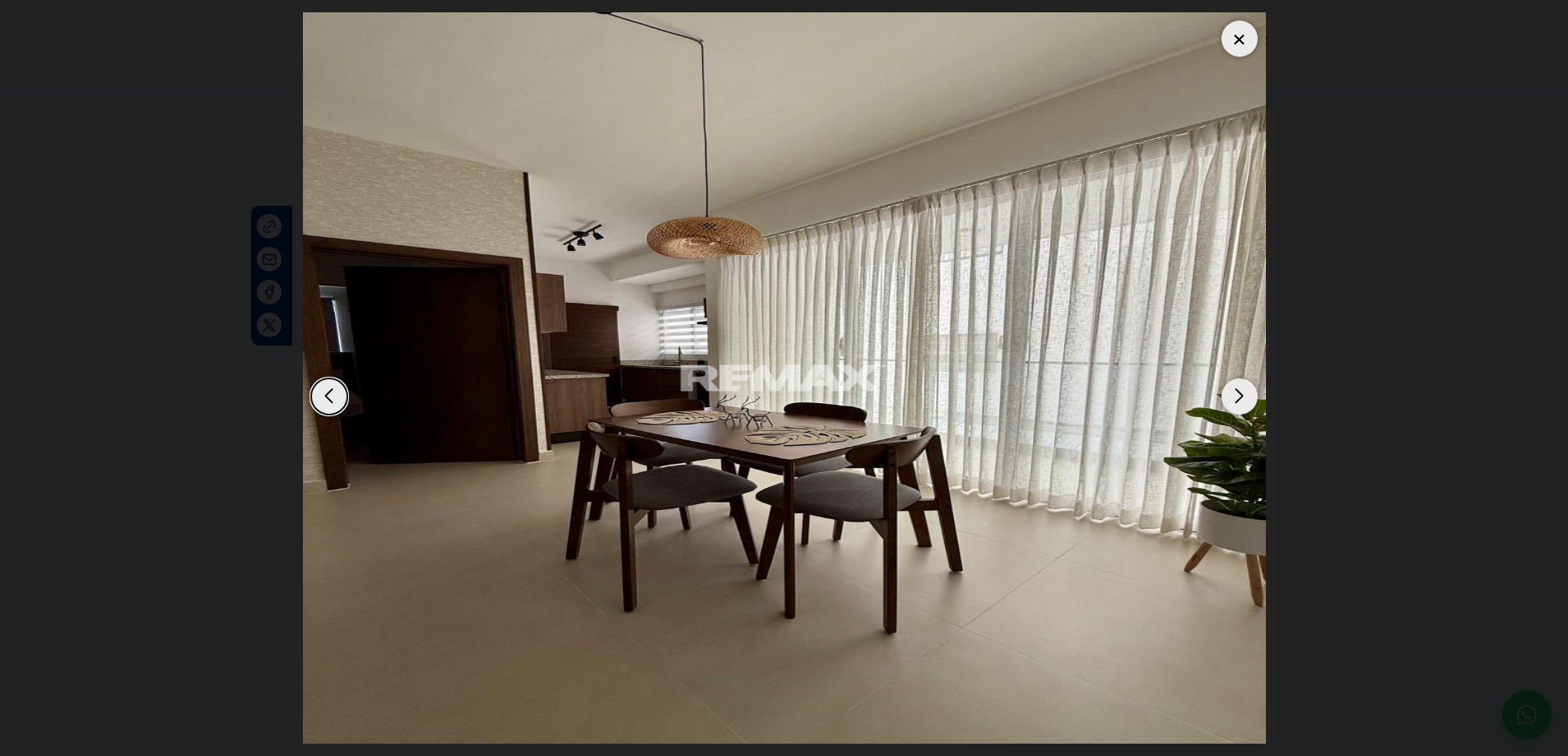
click at [1228, 397] on div "Next slide" at bounding box center [1239, 397] width 37 height 37
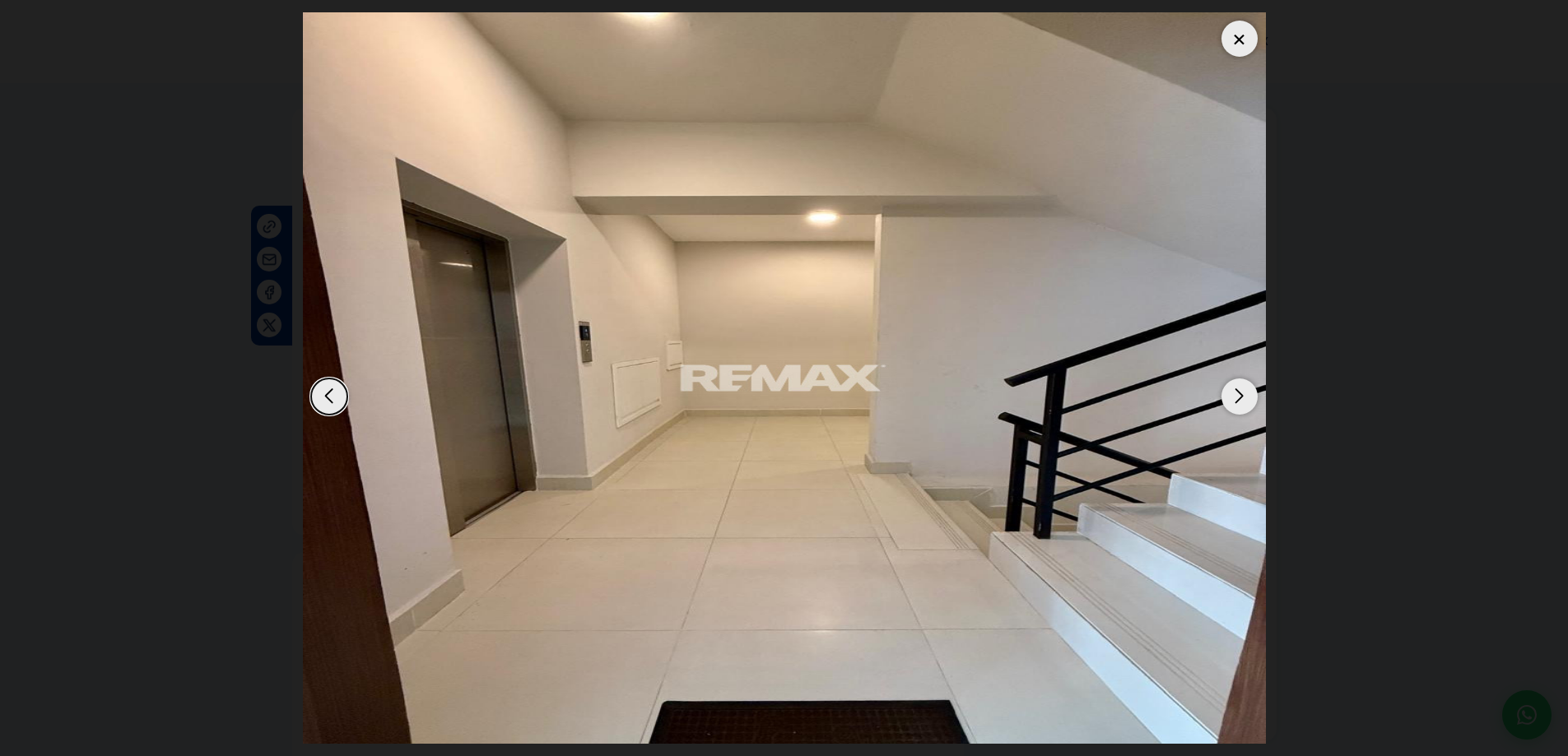
click at [1228, 395] on div "Next slide" at bounding box center [1239, 397] width 37 height 37
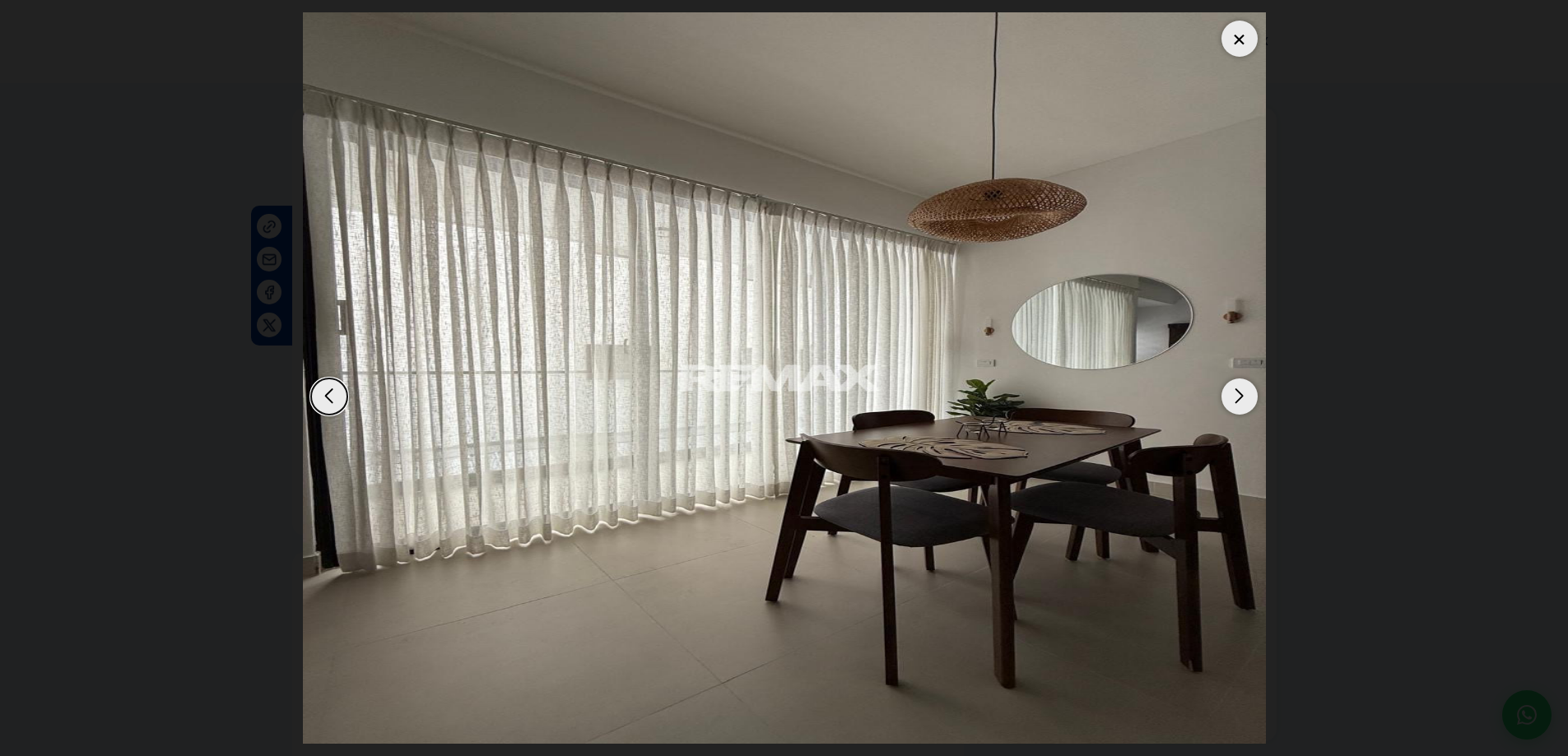
click at [1228, 395] on div "Next slide" at bounding box center [1239, 397] width 37 height 37
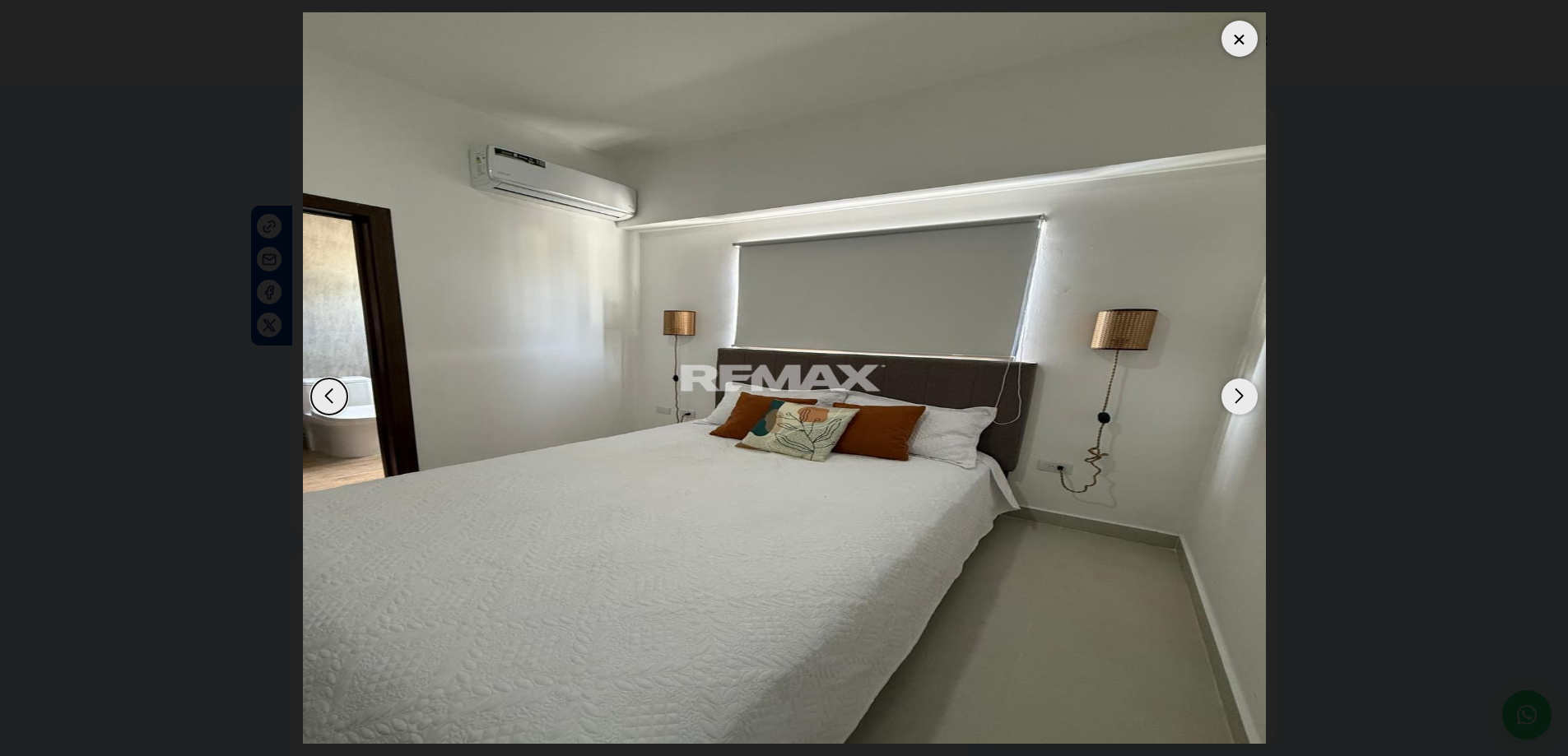
click at [1228, 395] on div "Next slide" at bounding box center [1239, 397] width 37 height 37
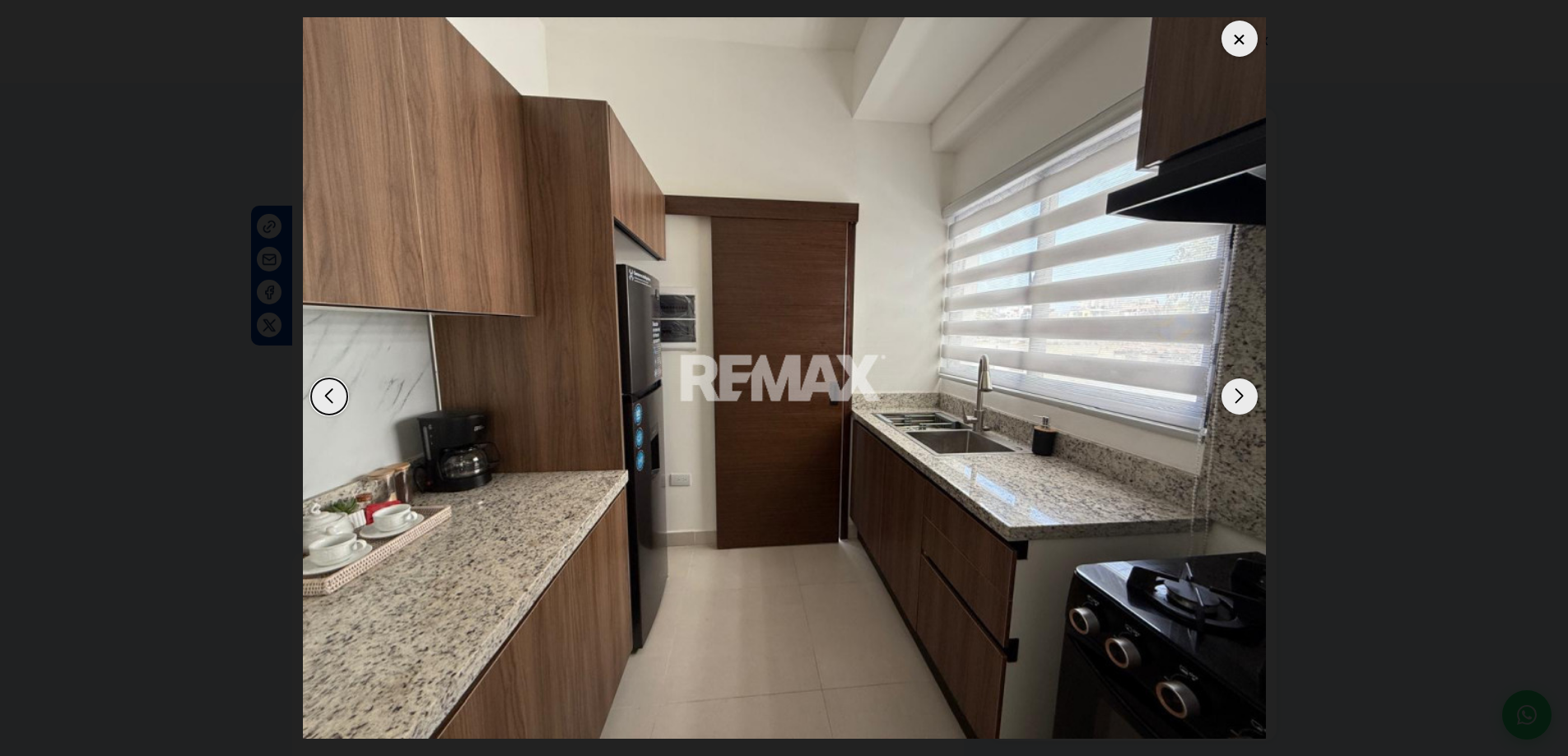
click at [1228, 395] on div "Next slide" at bounding box center [1239, 397] width 37 height 37
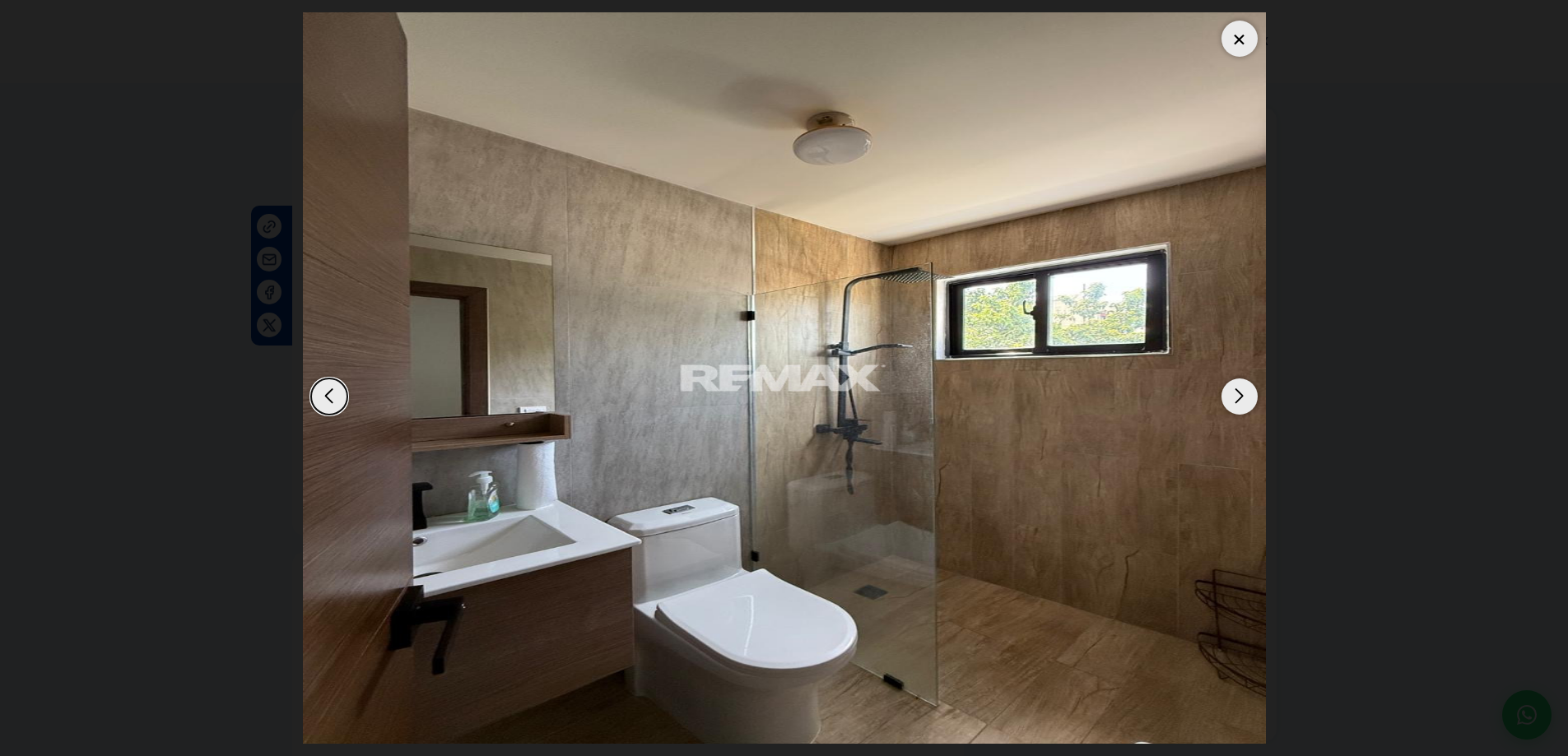
click at [1228, 395] on div "Next slide" at bounding box center [1239, 397] width 37 height 37
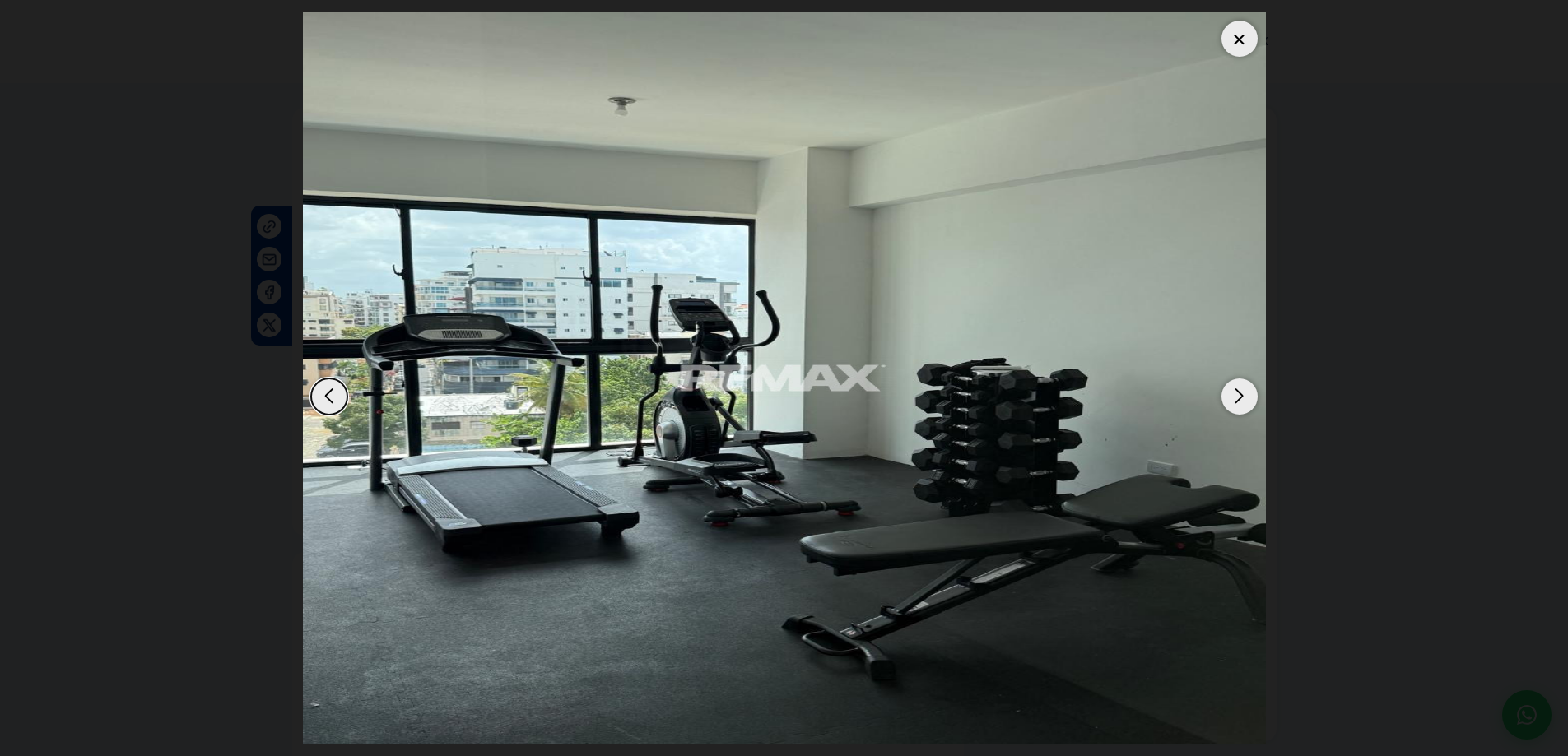
click at [1228, 393] on div "Next slide" at bounding box center [1239, 397] width 37 height 37
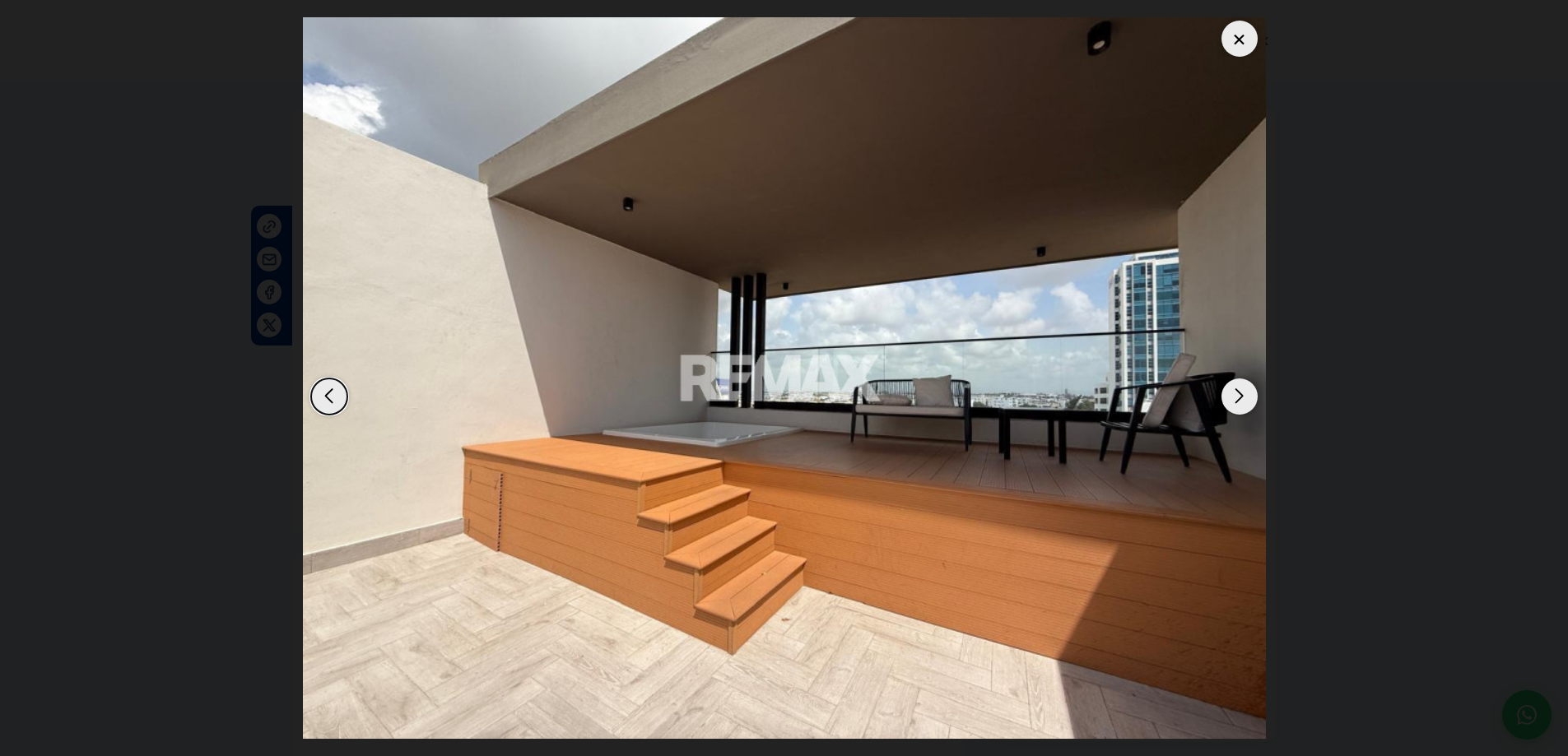
click at [1228, 393] on div "Next slide" at bounding box center [1239, 397] width 37 height 37
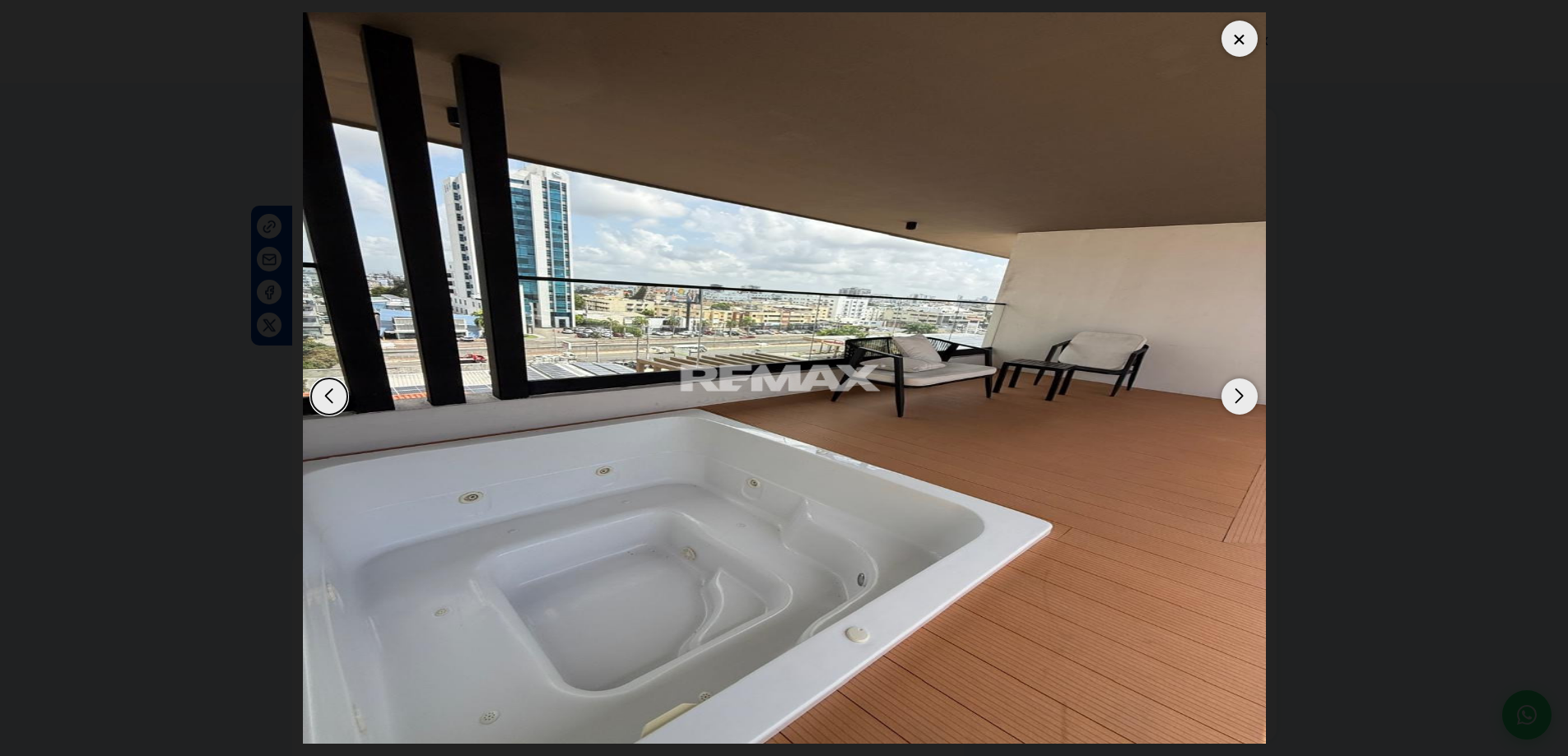
click at [1228, 393] on div "Next slide" at bounding box center [1239, 397] width 37 height 37
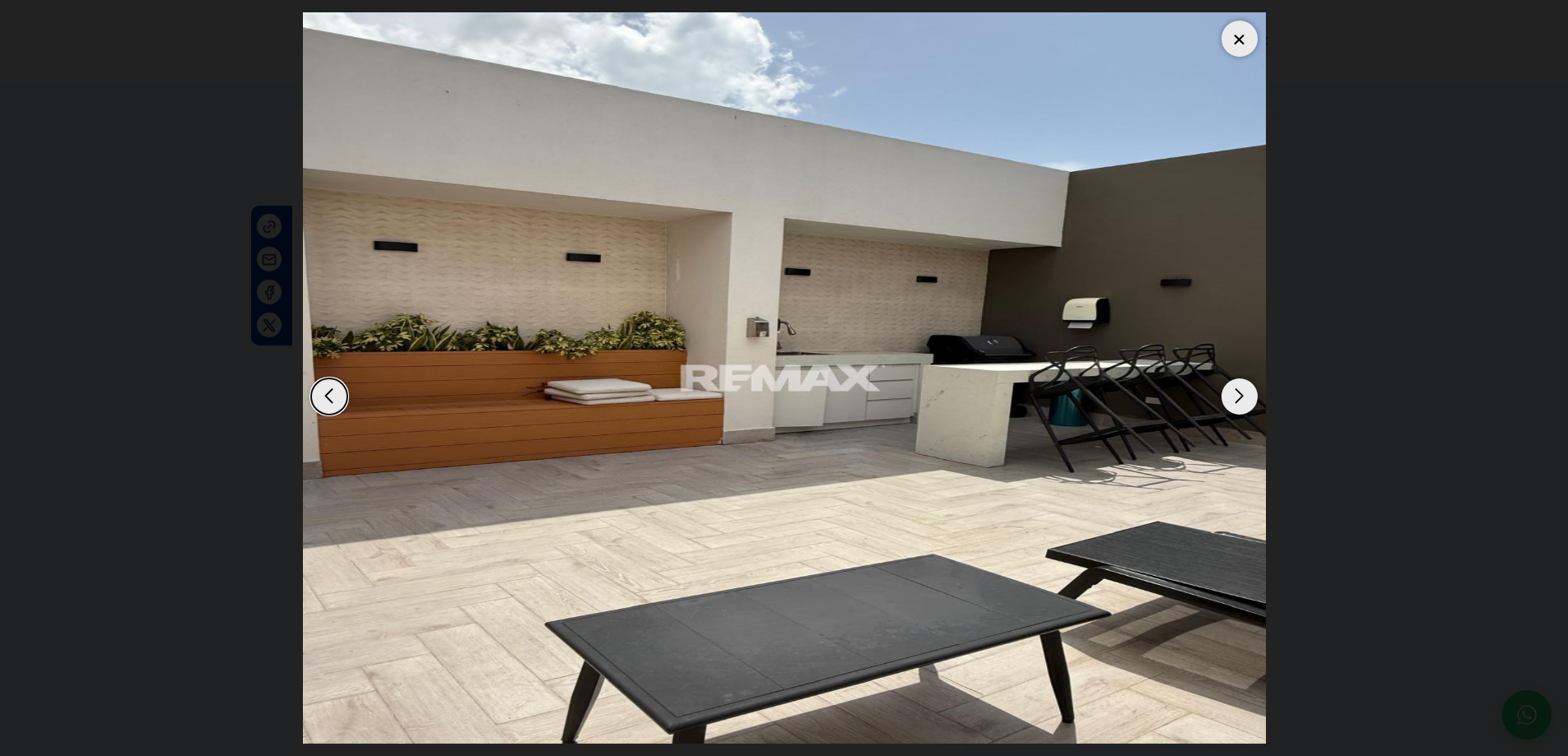
click at [1228, 393] on div "Next slide" at bounding box center [1239, 397] width 37 height 37
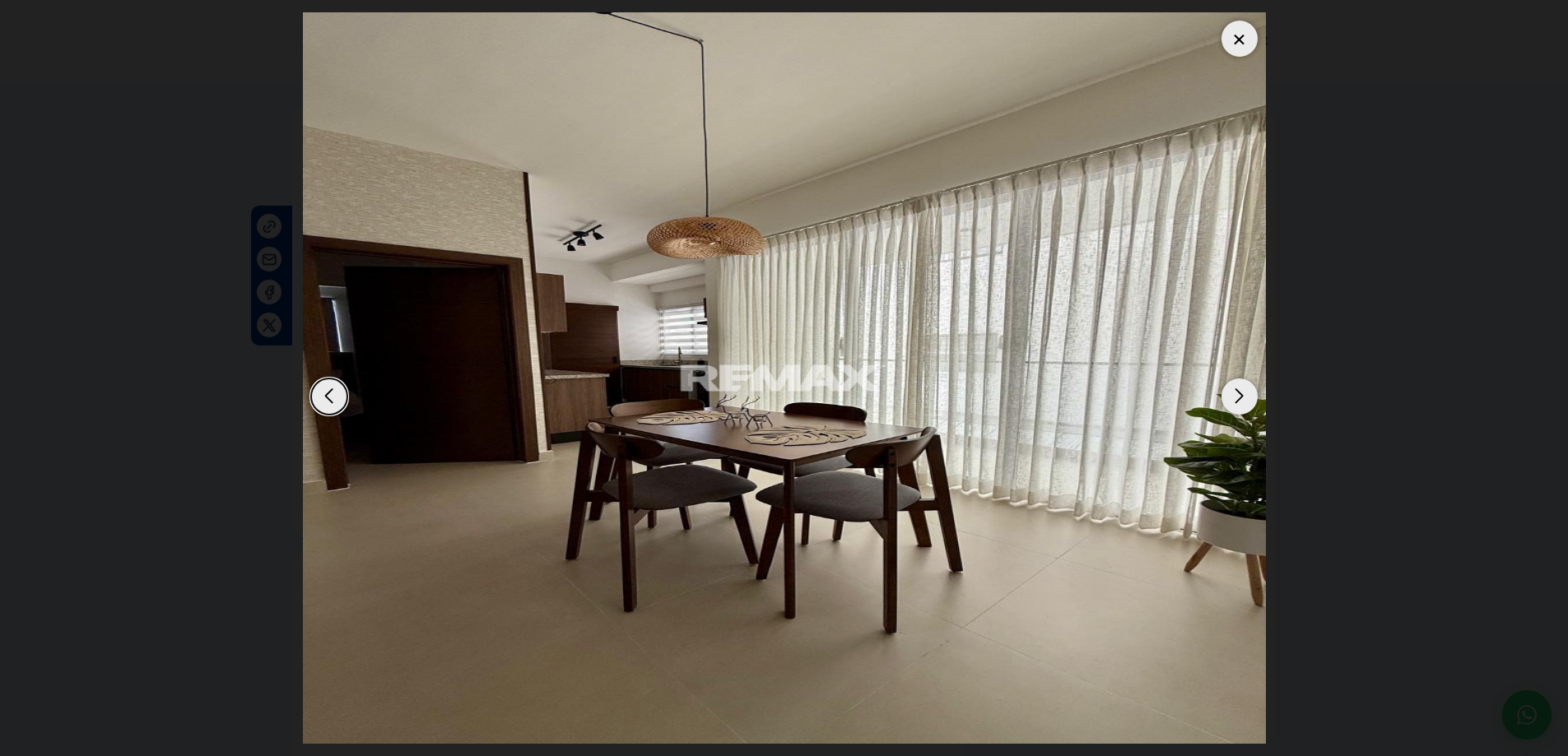
click at [1237, 38] on div at bounding box center [1239, 38] width 37 height 37
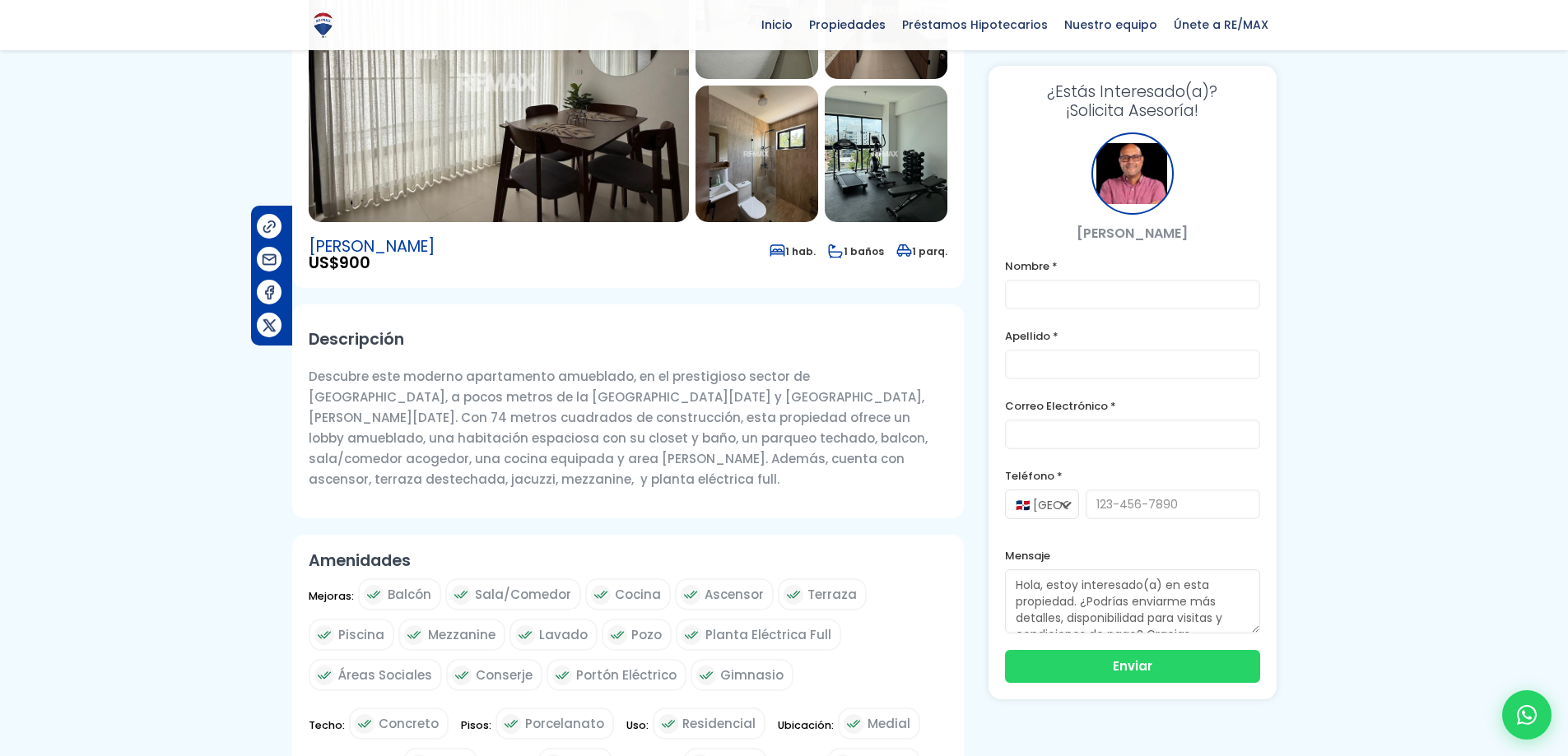
scroll to position [329, 0]
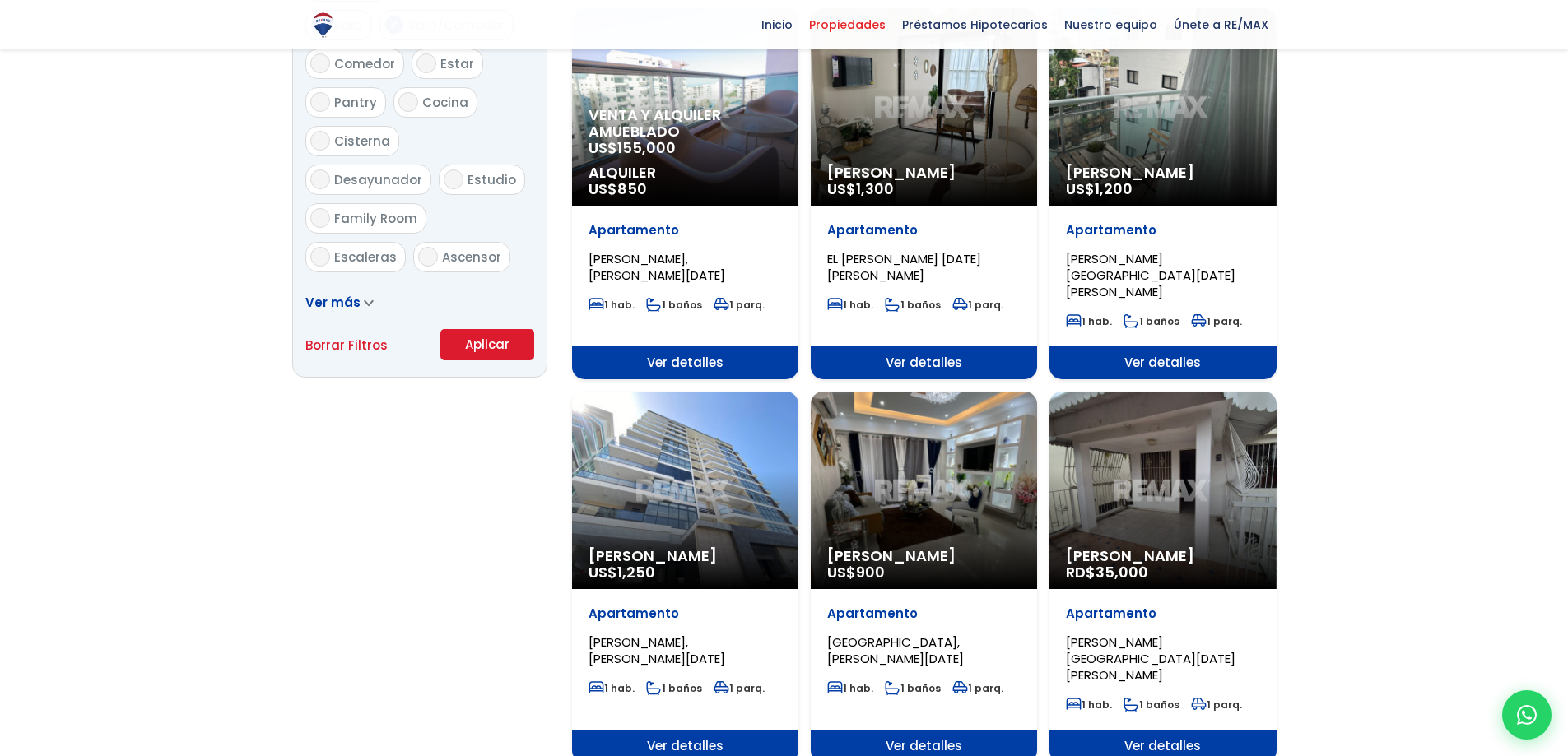
scroll to position [987, 0]
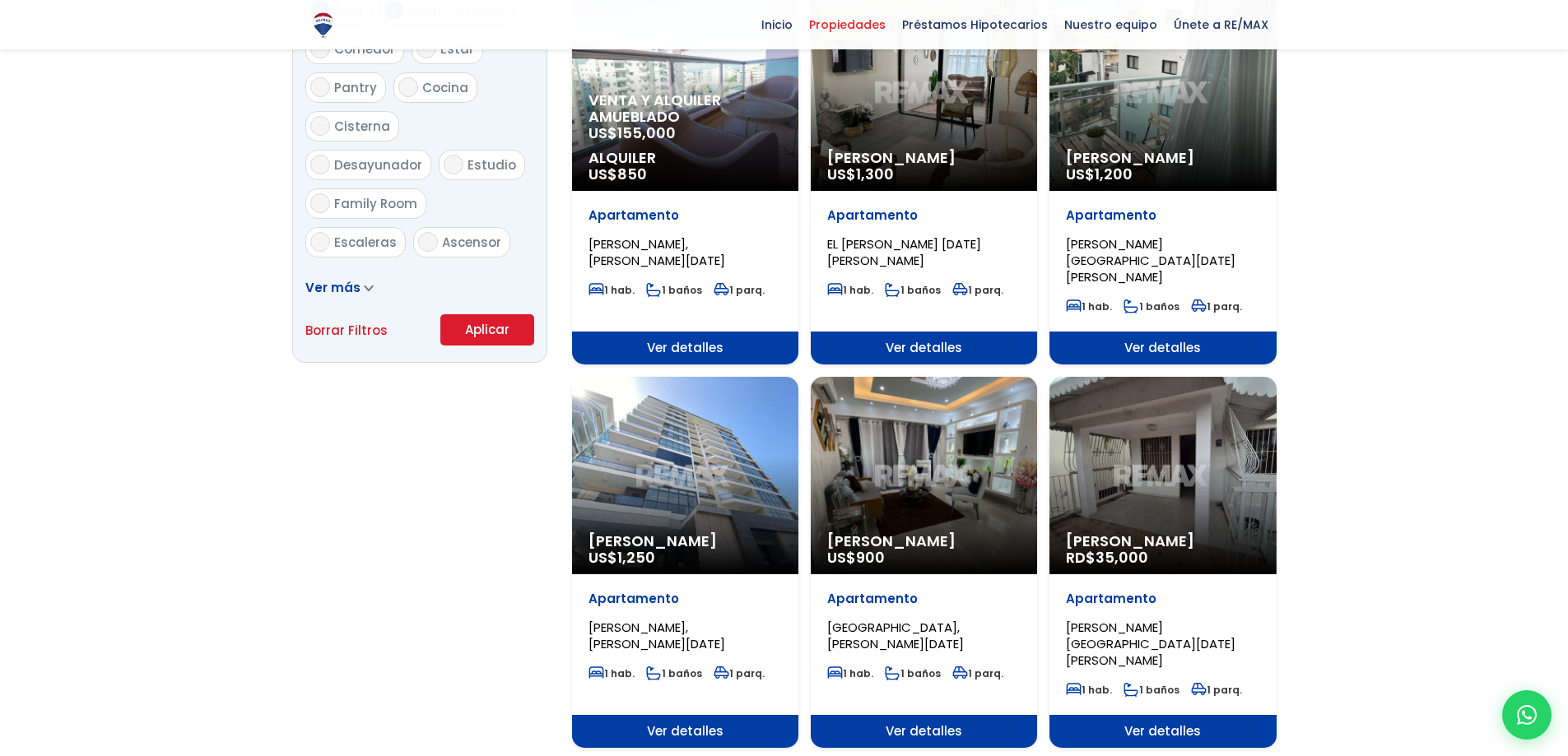
click at [1161, 439] on div "Alquiler Amueblado RD$ 35,000" at bounding box center [1162, 476] width 226 height 197
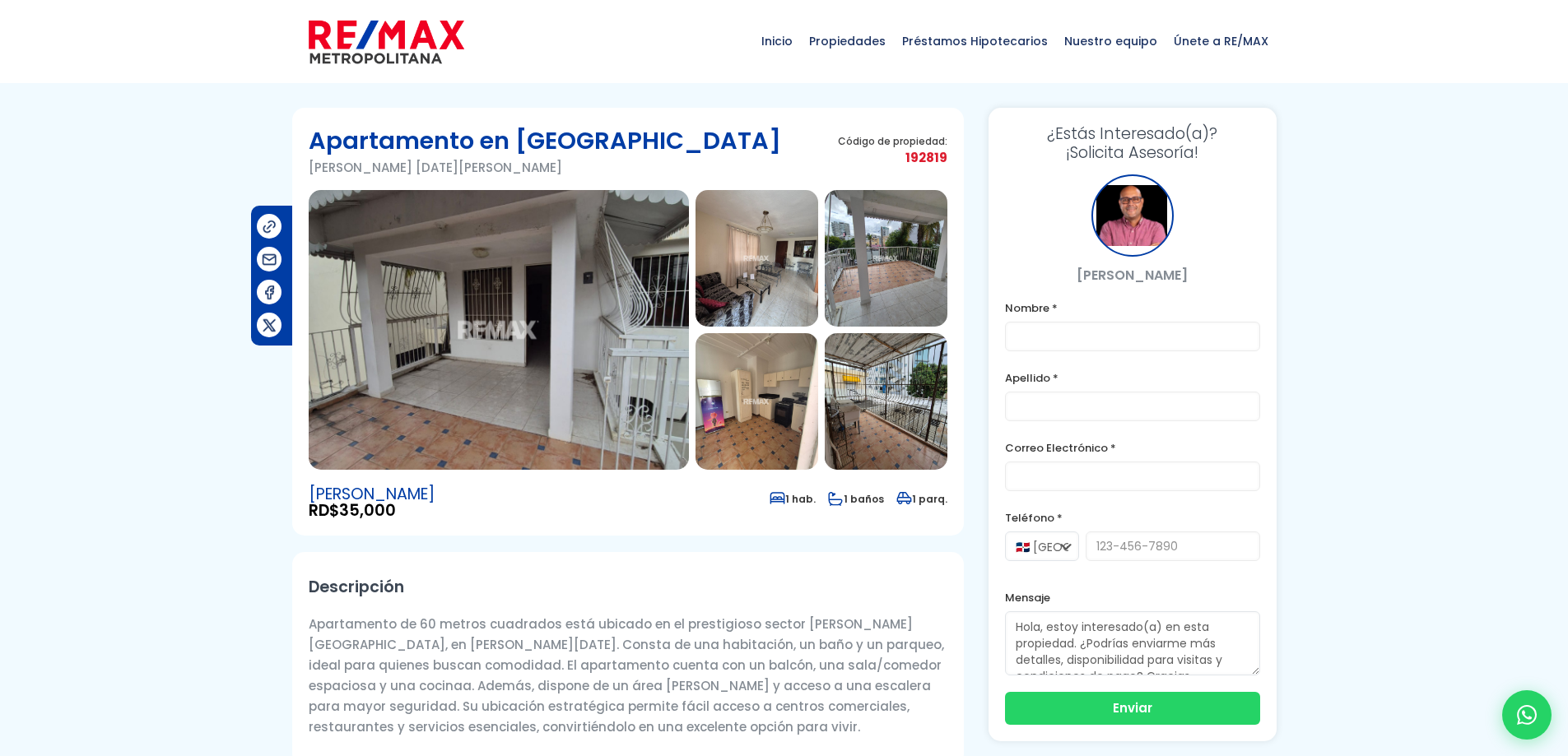
click at [414, 331] on img at bounding box center [499, 330] width 380 height 279
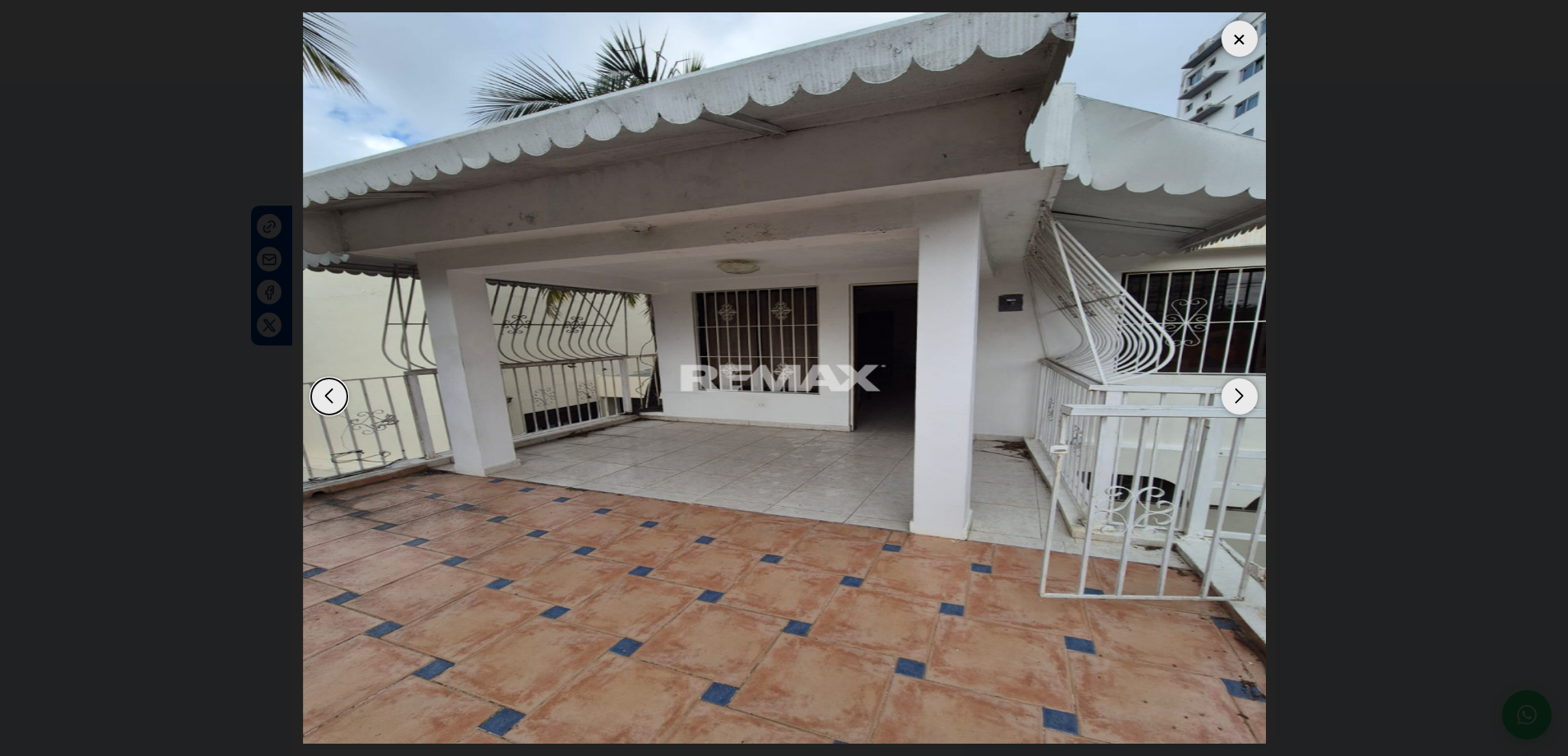
click at [1241, 392] on div "Next slide" at bounding box center [1239, 397] width 37 height 37
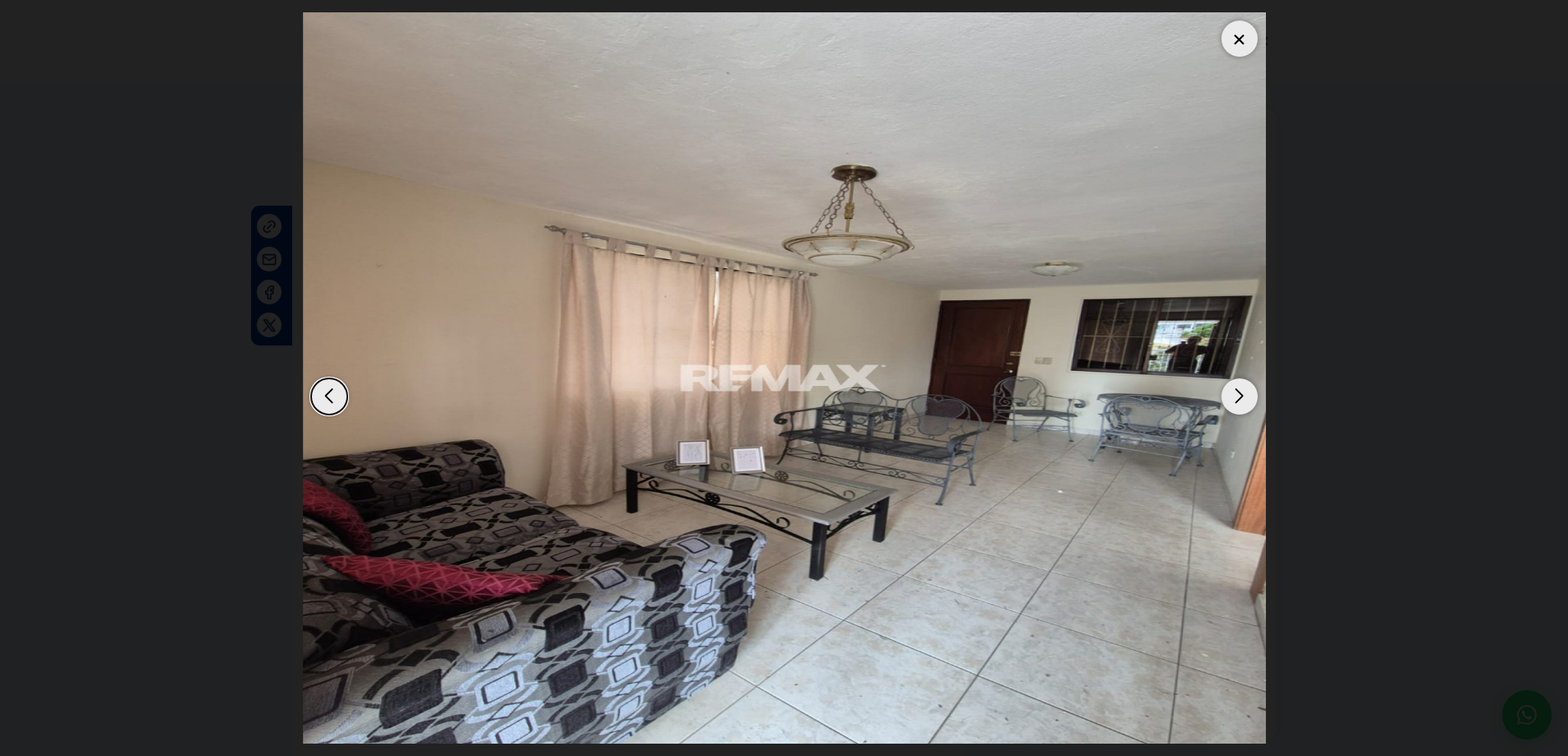
click at [1241, 392] on div "Next slide" at bounding box center [1239, 397] width 37 height 37
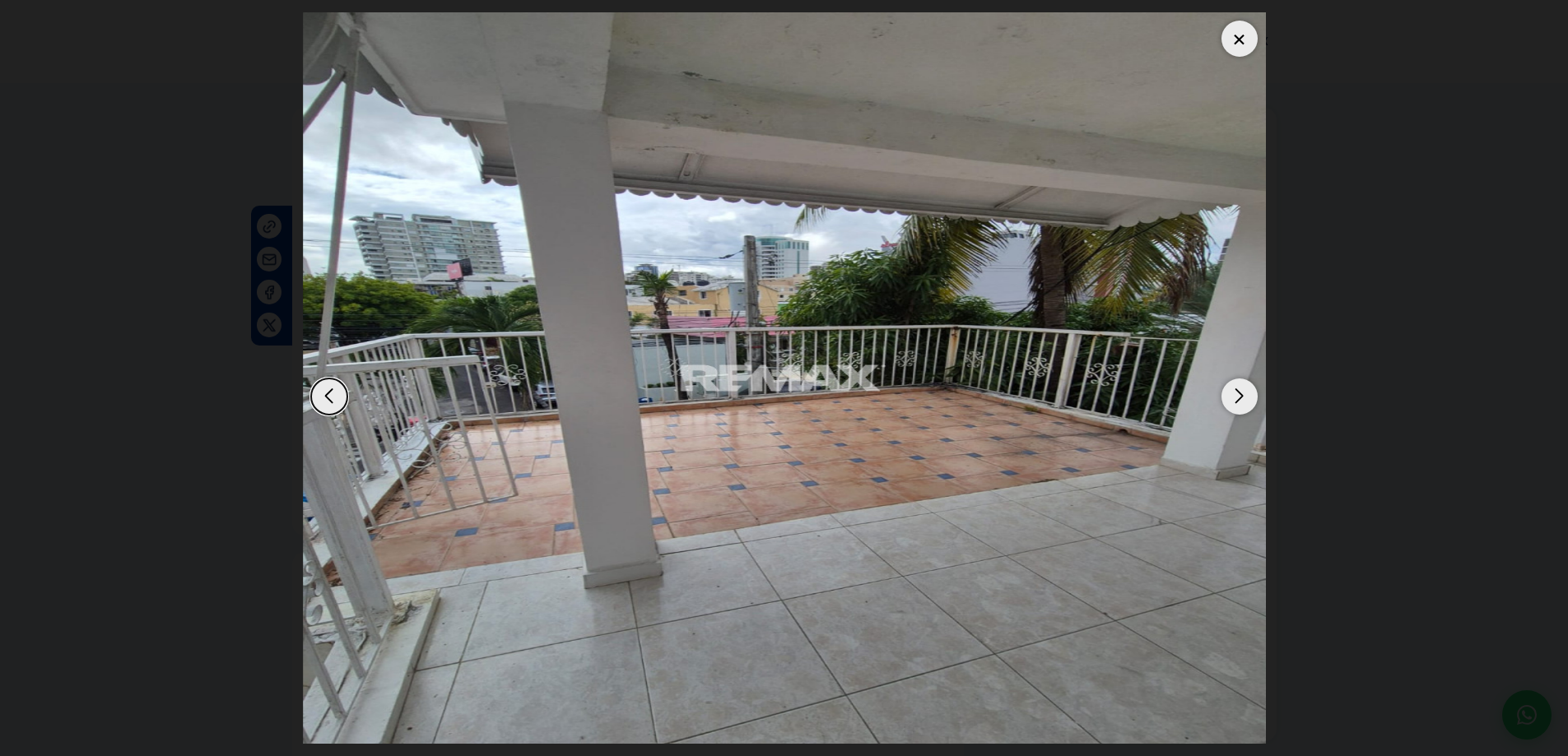
click at [1240, 394] on div "Next slide" at bounding box center [1239, 397] width 37 height 37
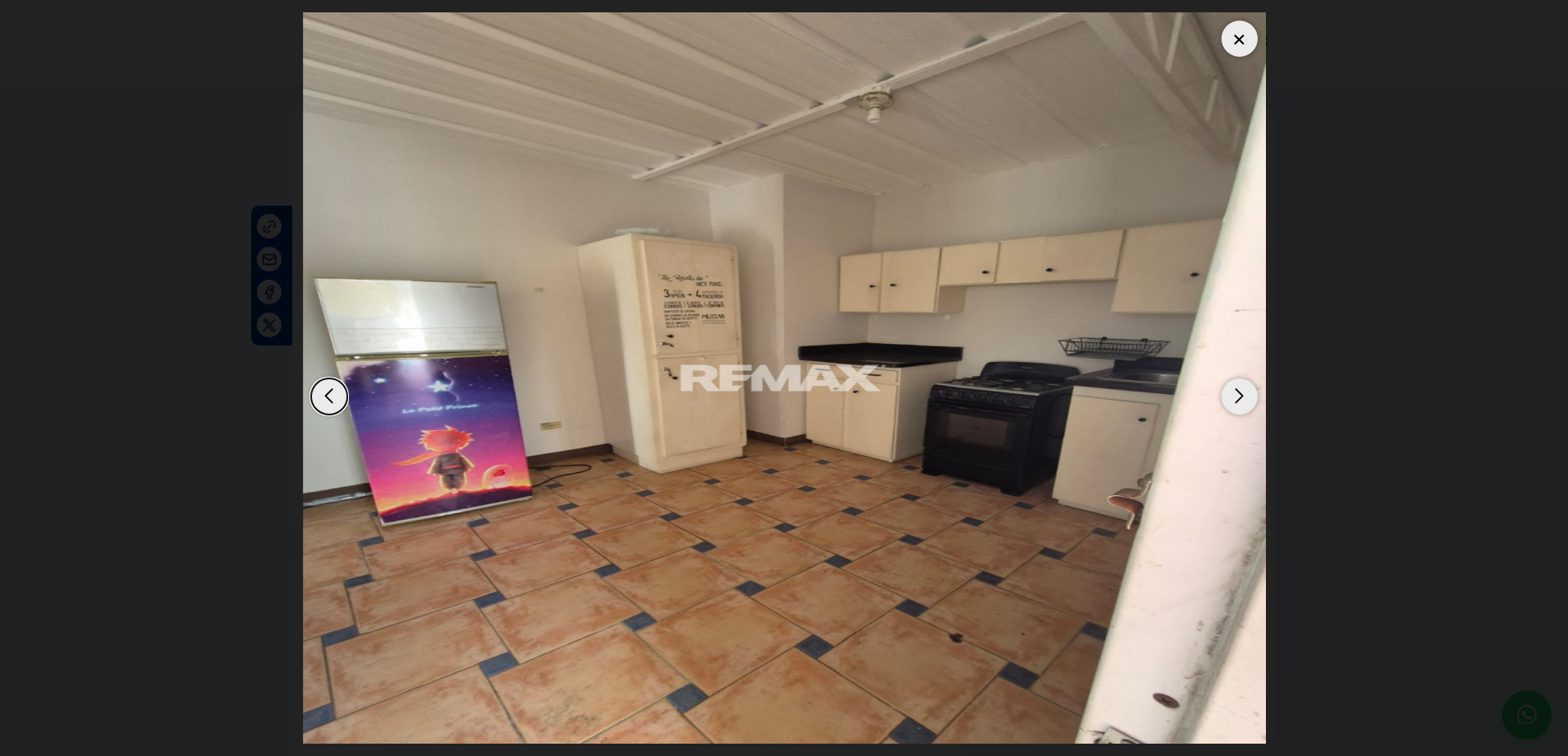
click at [1240, 394] on div "Next slide" at bounding box center [1239, 397] width 37 height 37
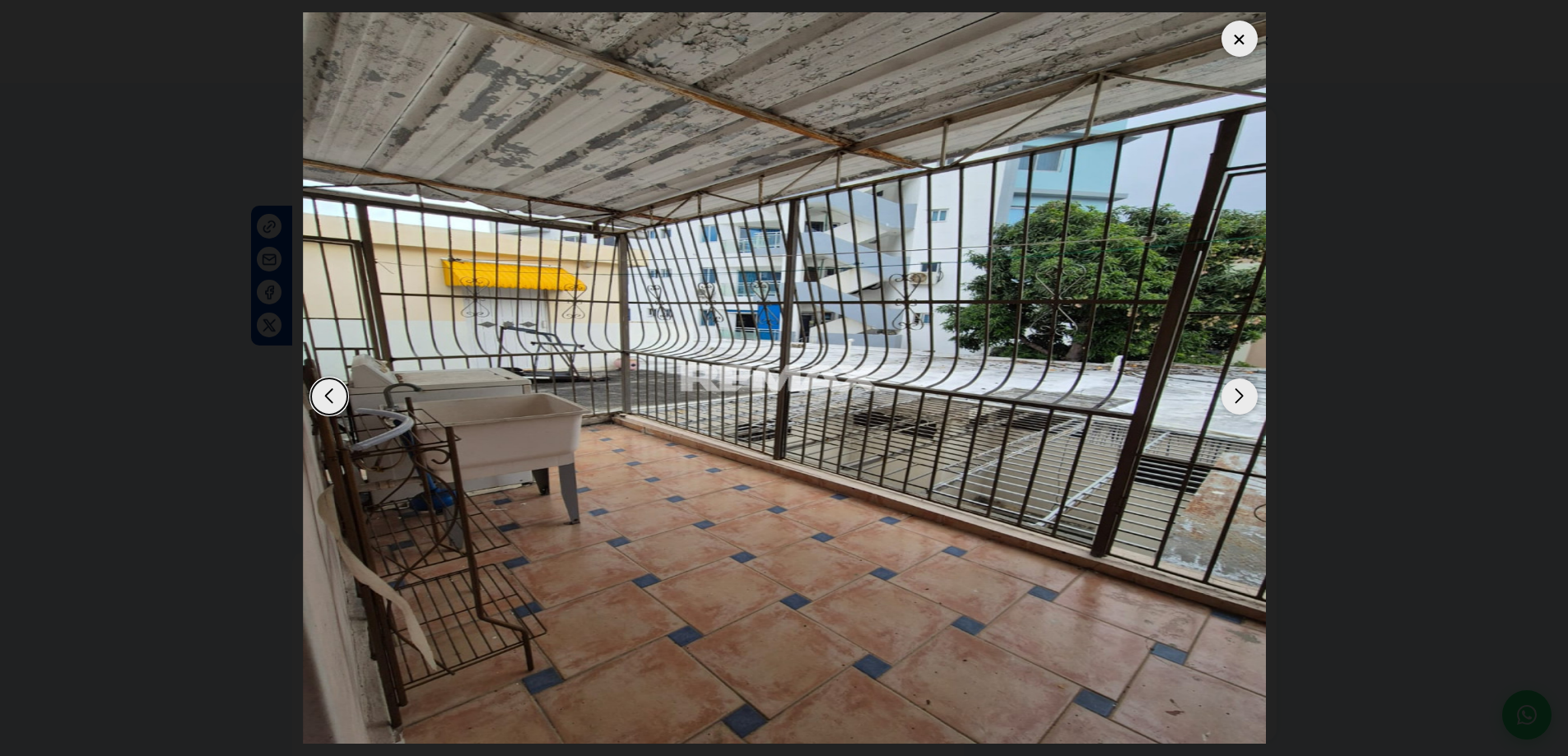
click at [1240, 392] on div "Next slide" at bounding box center [1239, 397] width 37 height 37
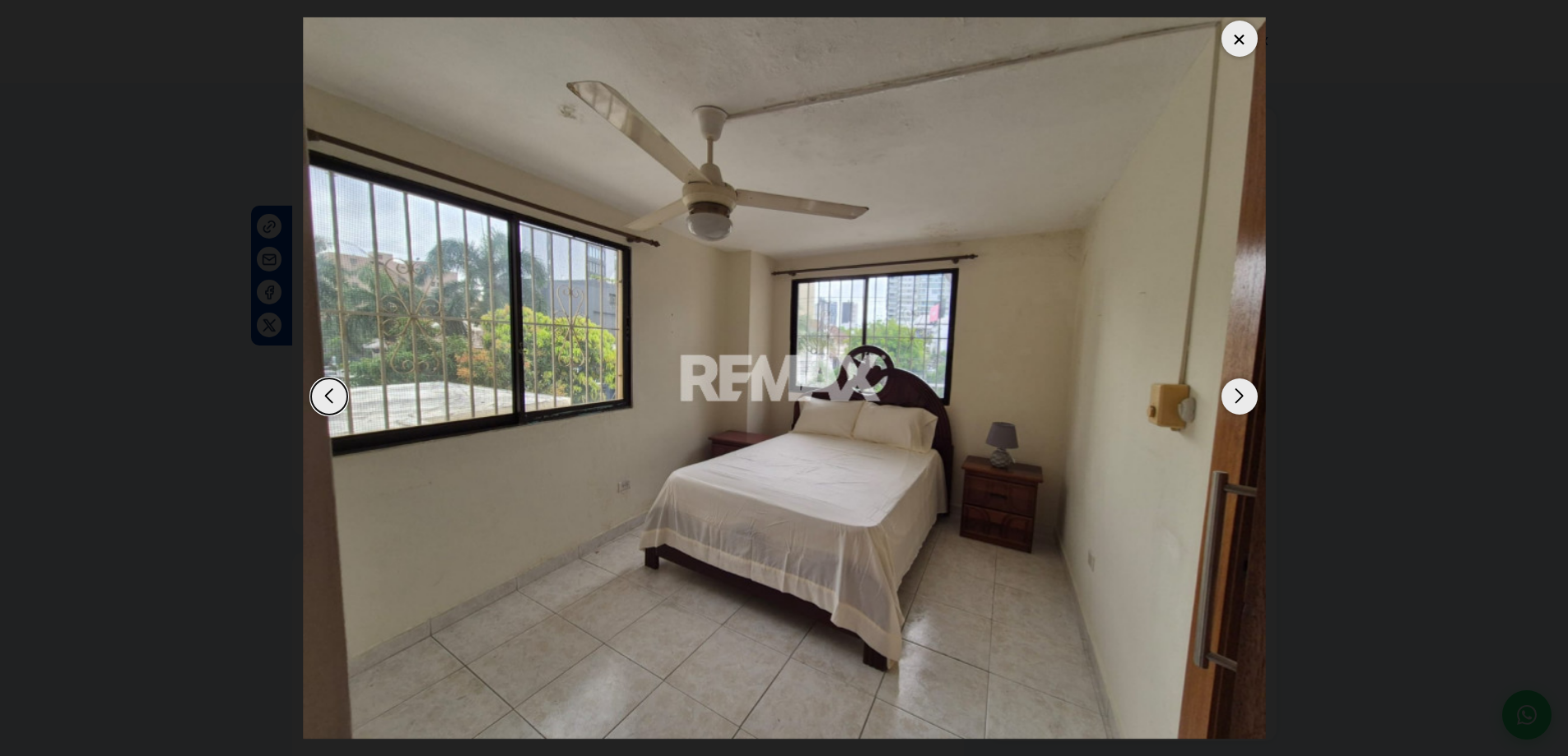
click at [1240, 392] on div "Next slide" at bounding box center [1239, 397] width 37 height 37
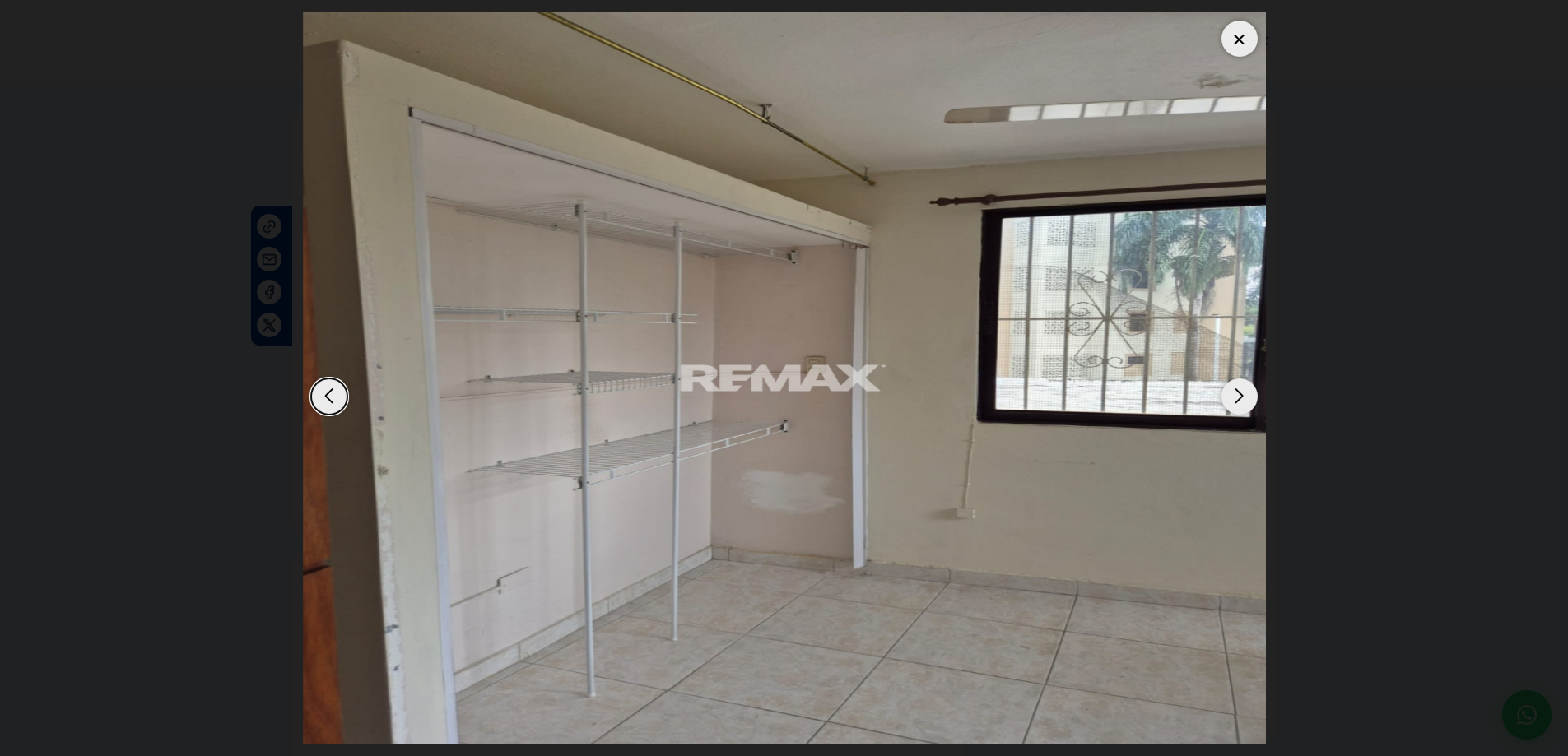
click at [1247, 38] on div at bounding box center [1239, 38] width 37 height 37
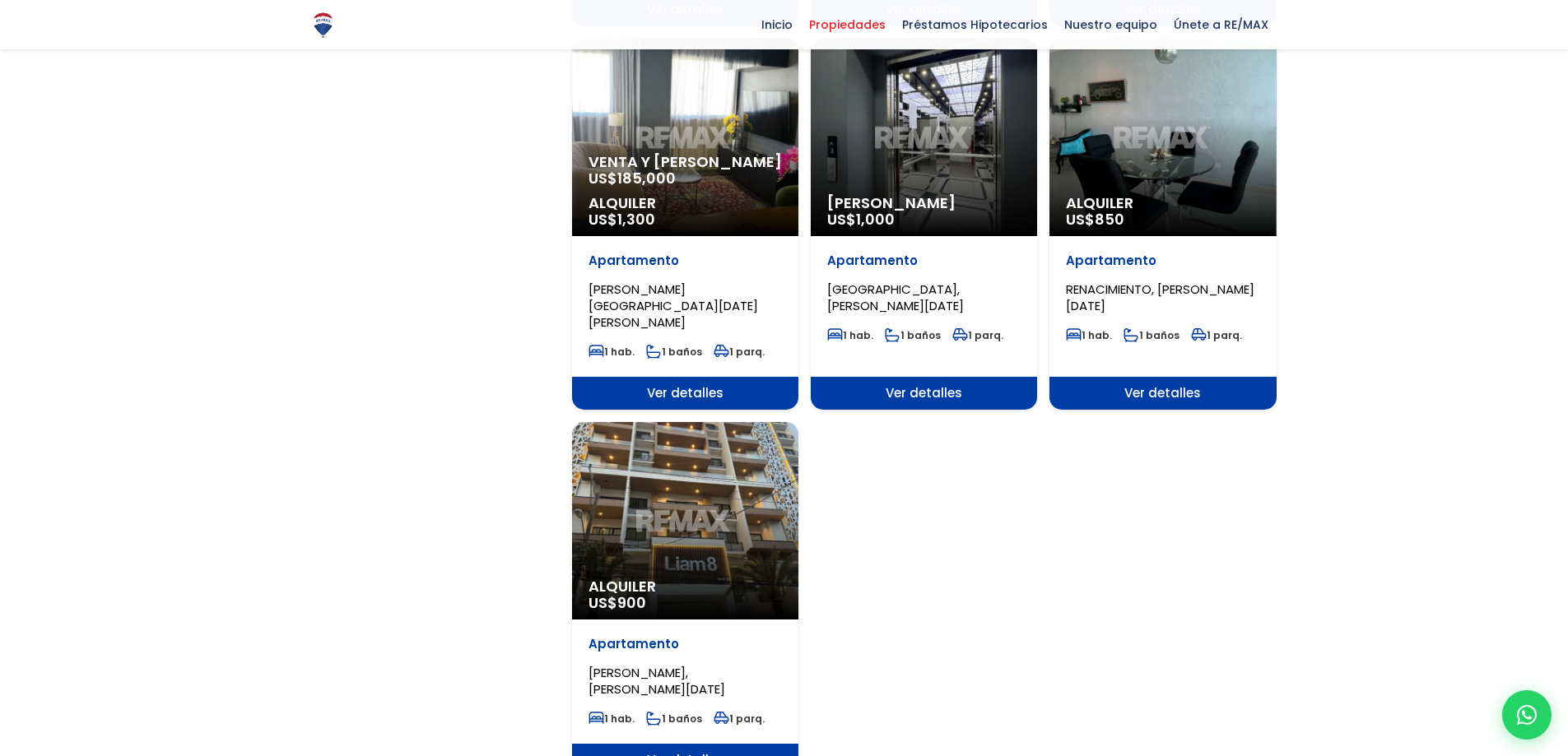
scroll to position [1810, 0]
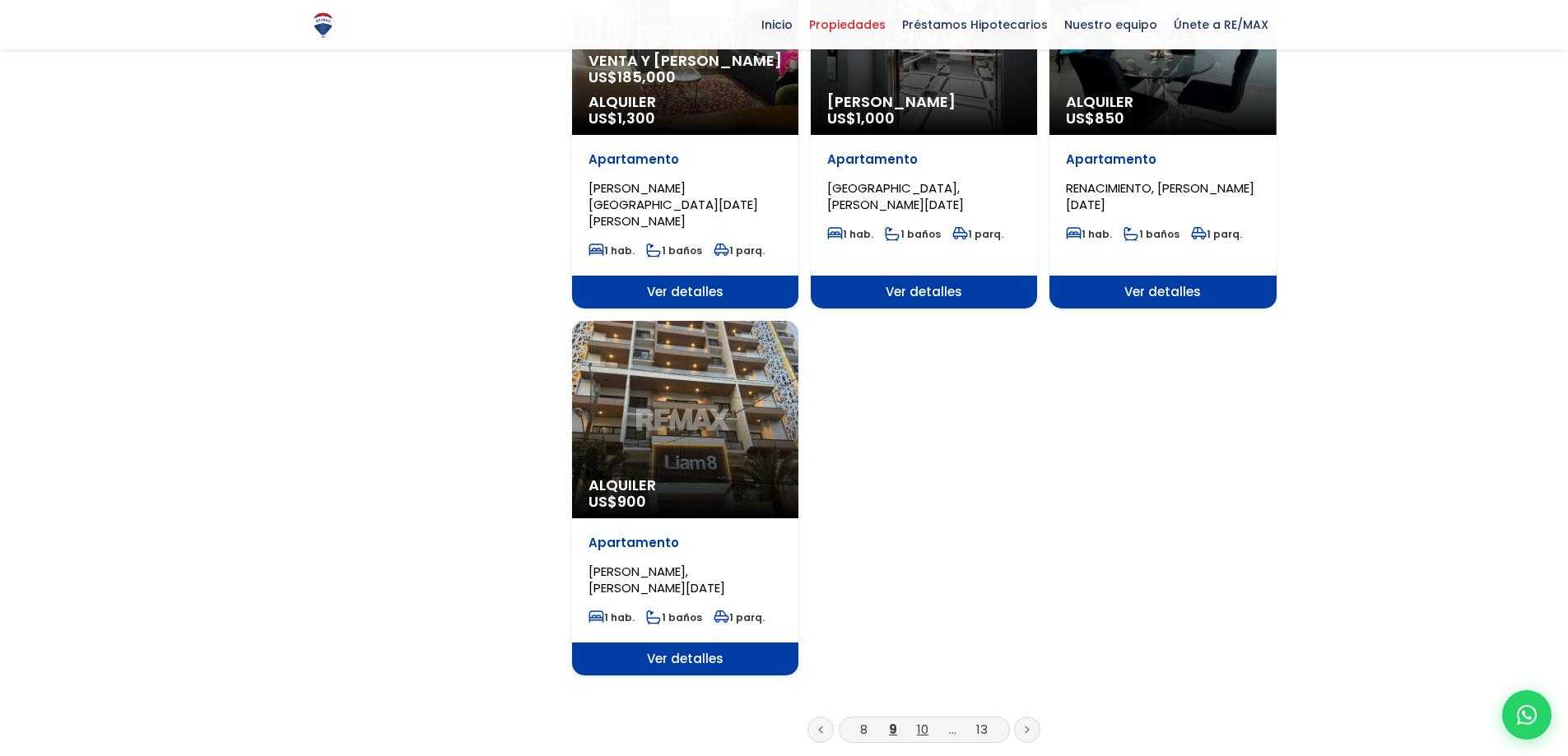
click at [918, 720] on link "10" at bounding box center [923, 729] width 12 height 18
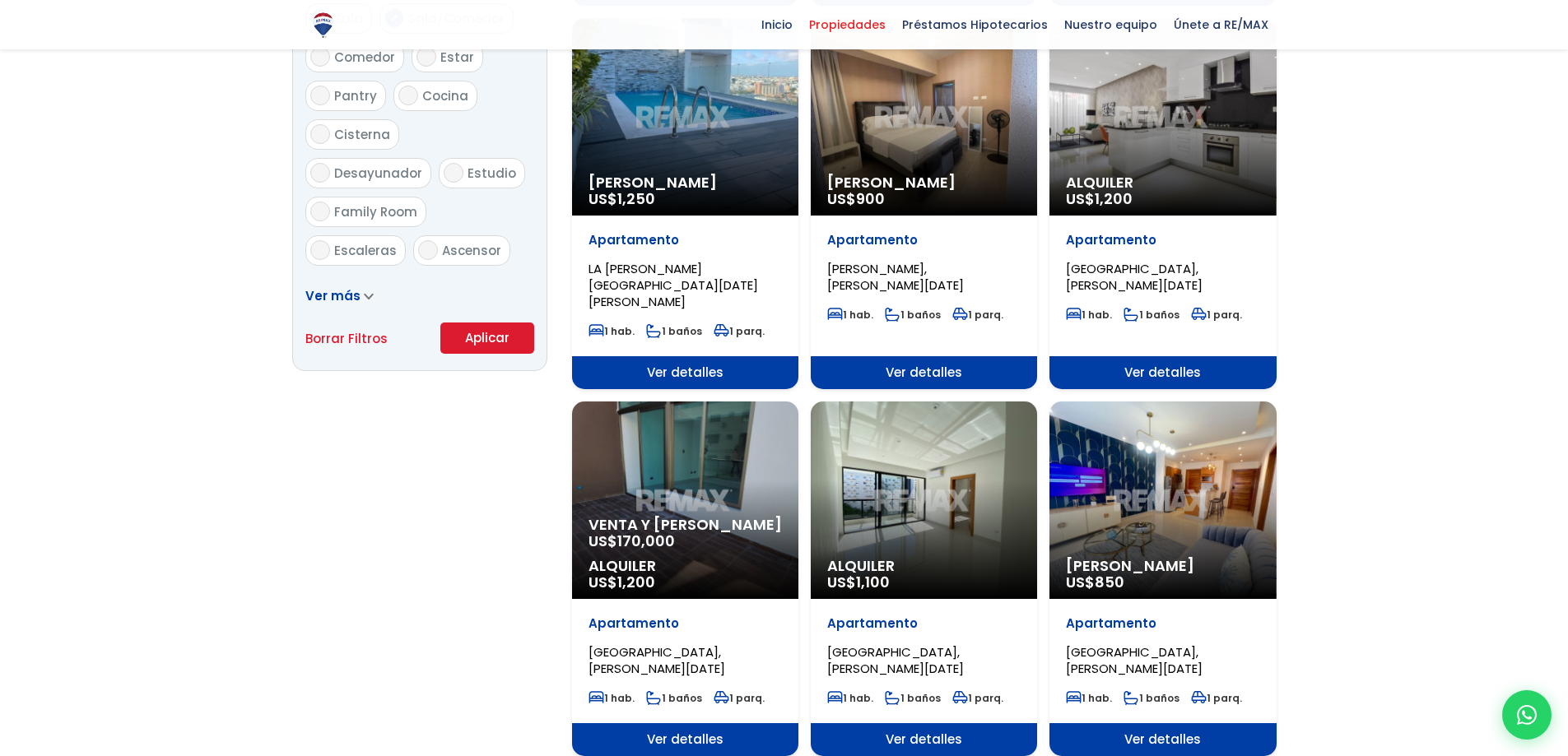
scroll to position [987, 0]
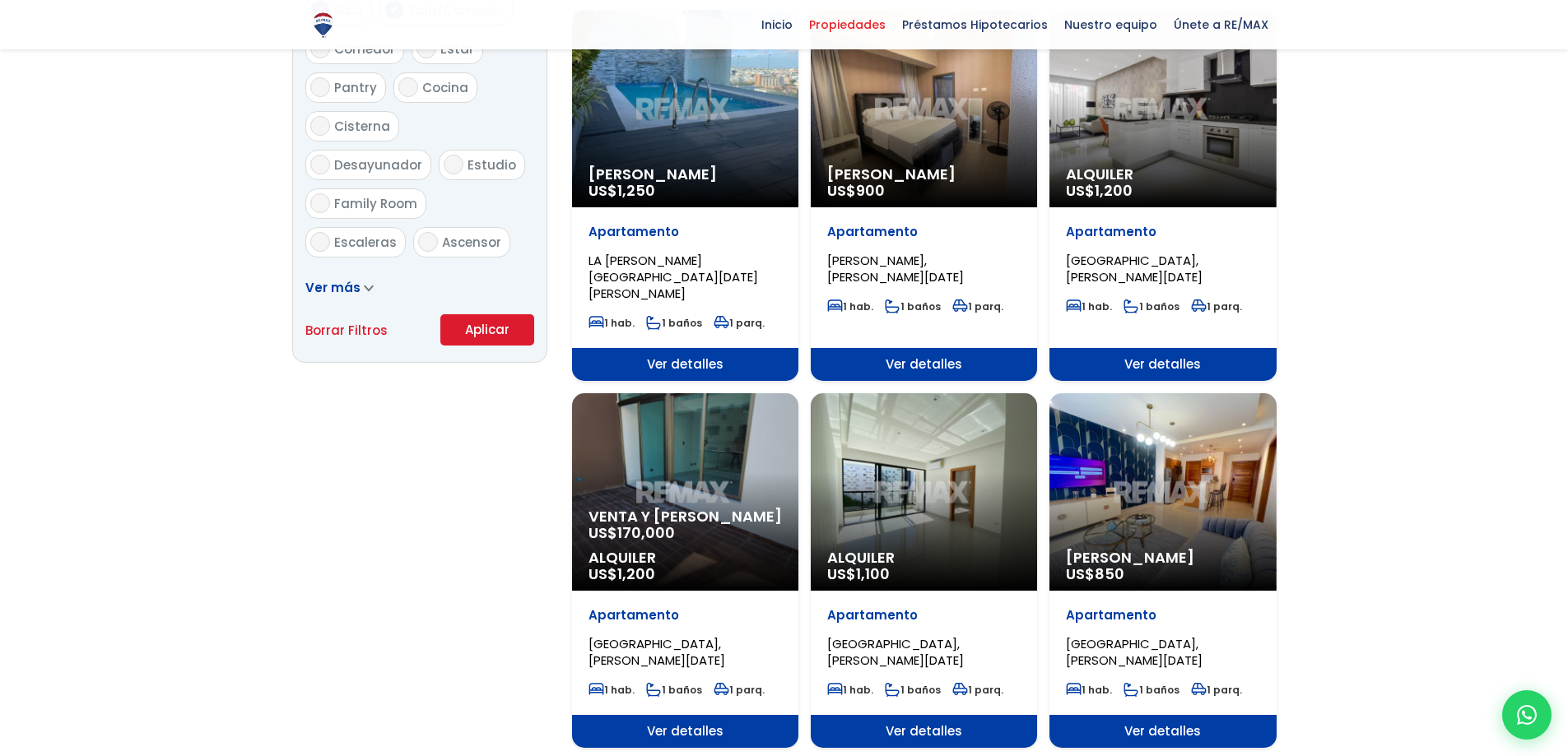
click at [1176, 439] on div "[PERSON_NAME] US$ 850" at bounding box center [1162, 492] width 226 height 197
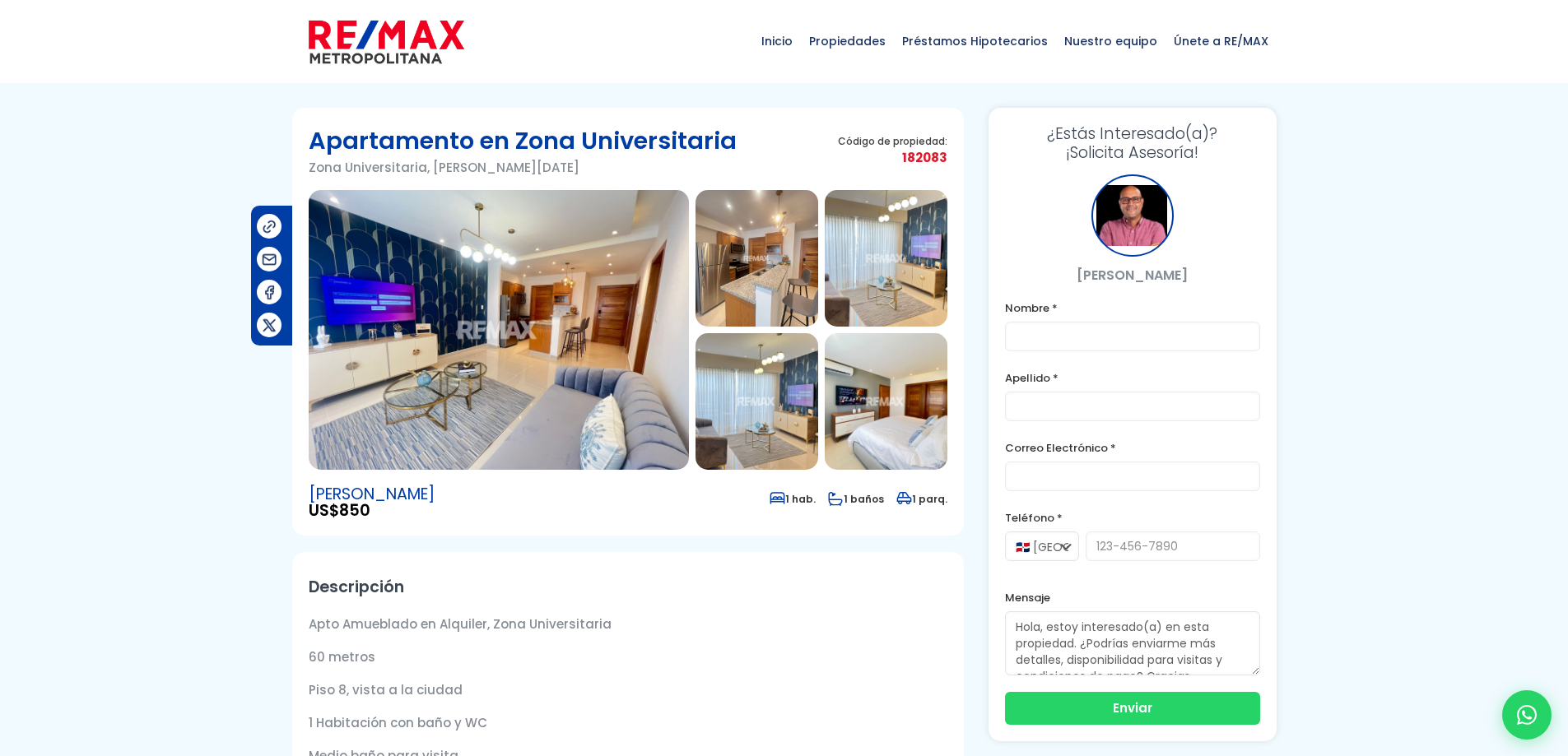
click at [480, 304] on img at bounding box center [499, 330] width 380 height 279
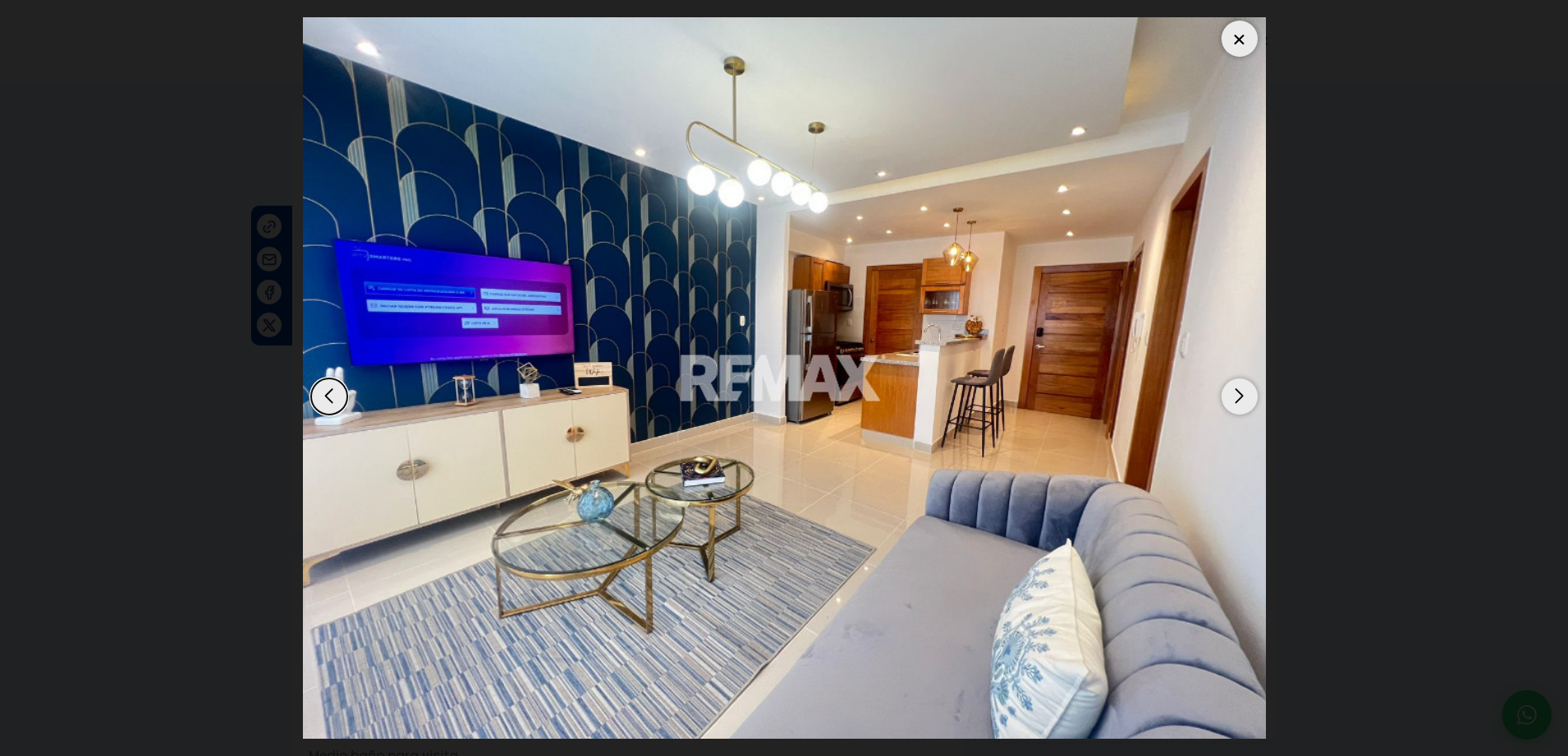
click at [1237, 392] on div "Next slide" at bounding box center [1239, 397] width 37 height 37
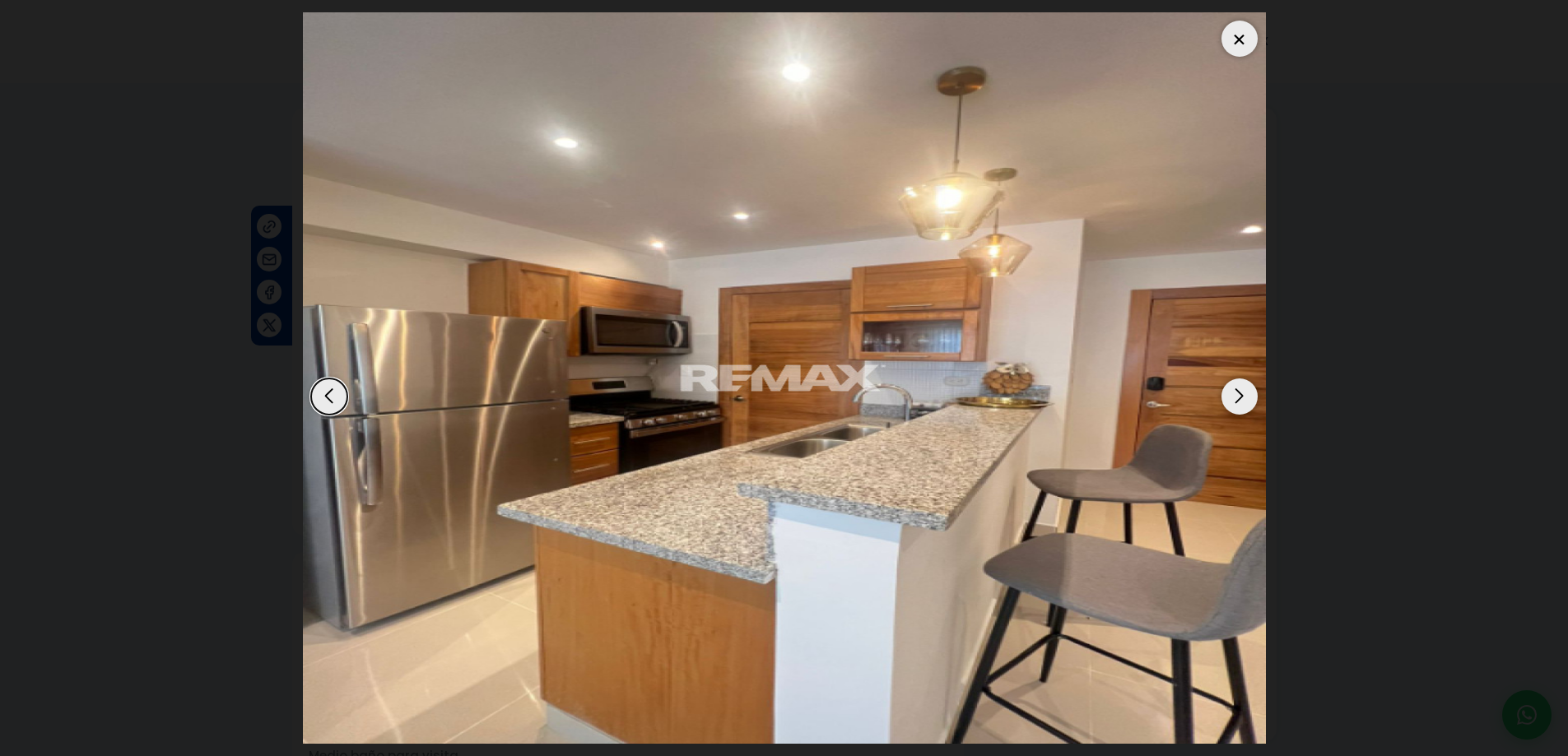
click at [1237, 390] on div "Next slide" at bounding box center [1239, 397] width 37 height 37
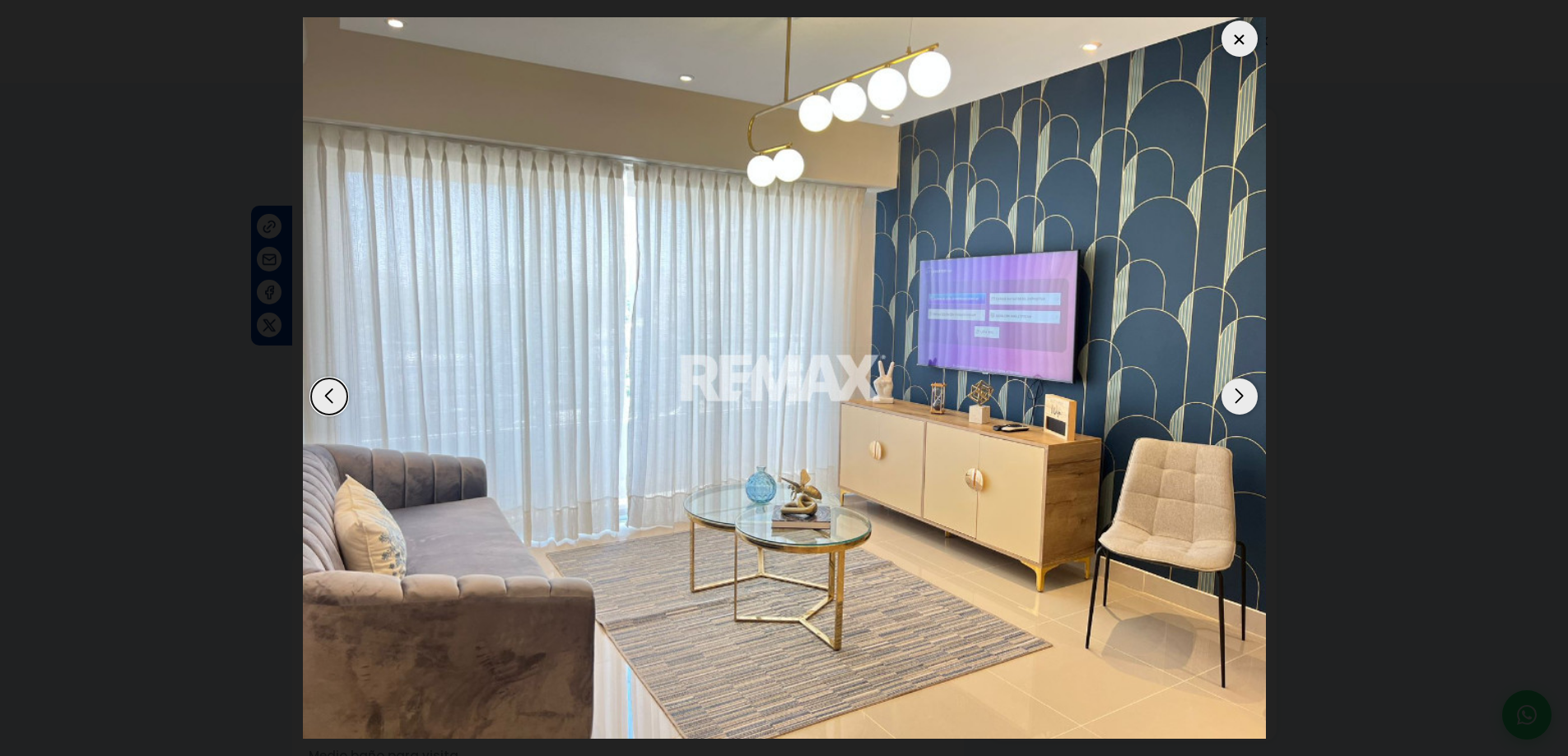
click at [1236, 390] on div "Next slide" at bounding box center [1239, 397] width 37 height 37
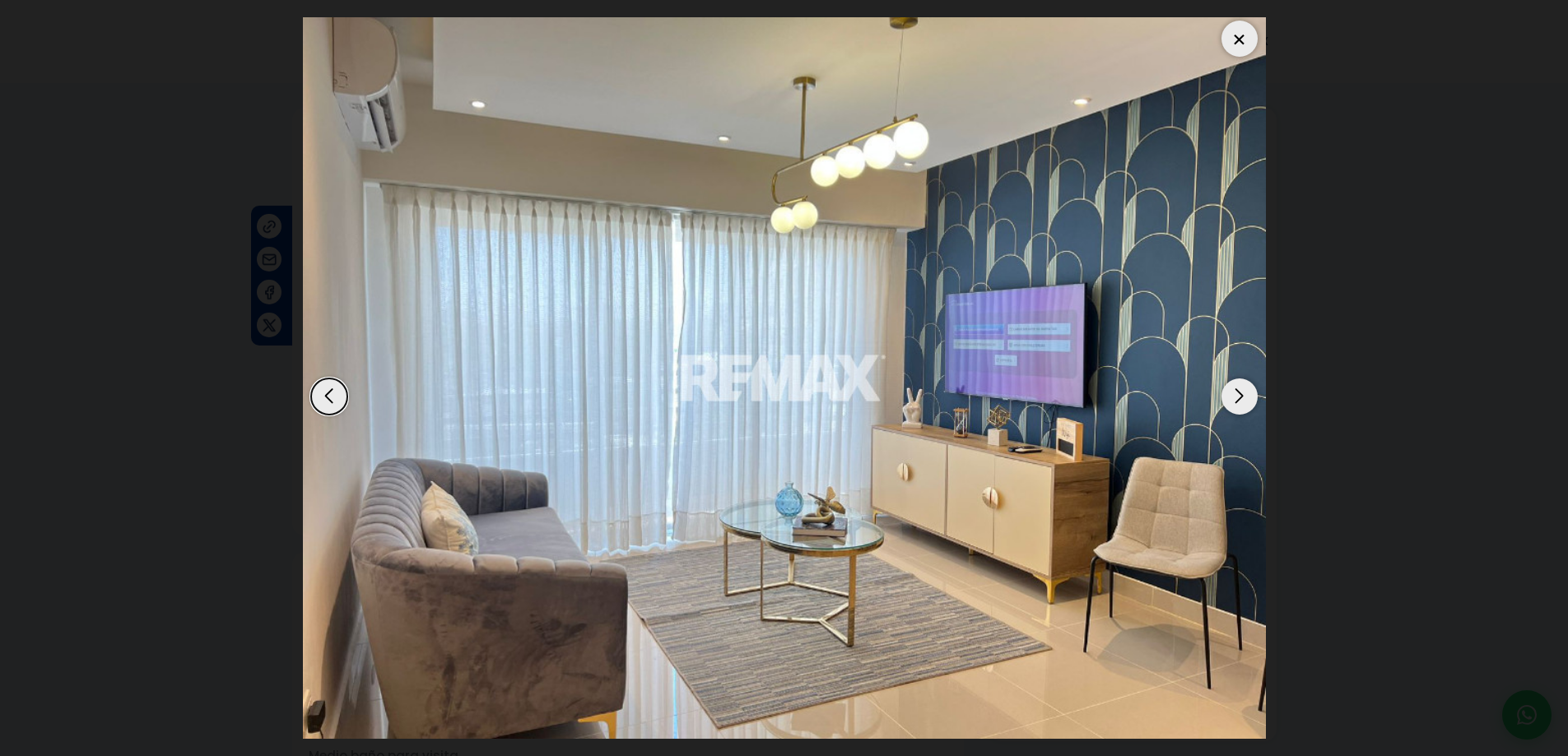
click at [1236, 390] on div "Next slide" at bounding box center [1239, 397] width 37 height 37
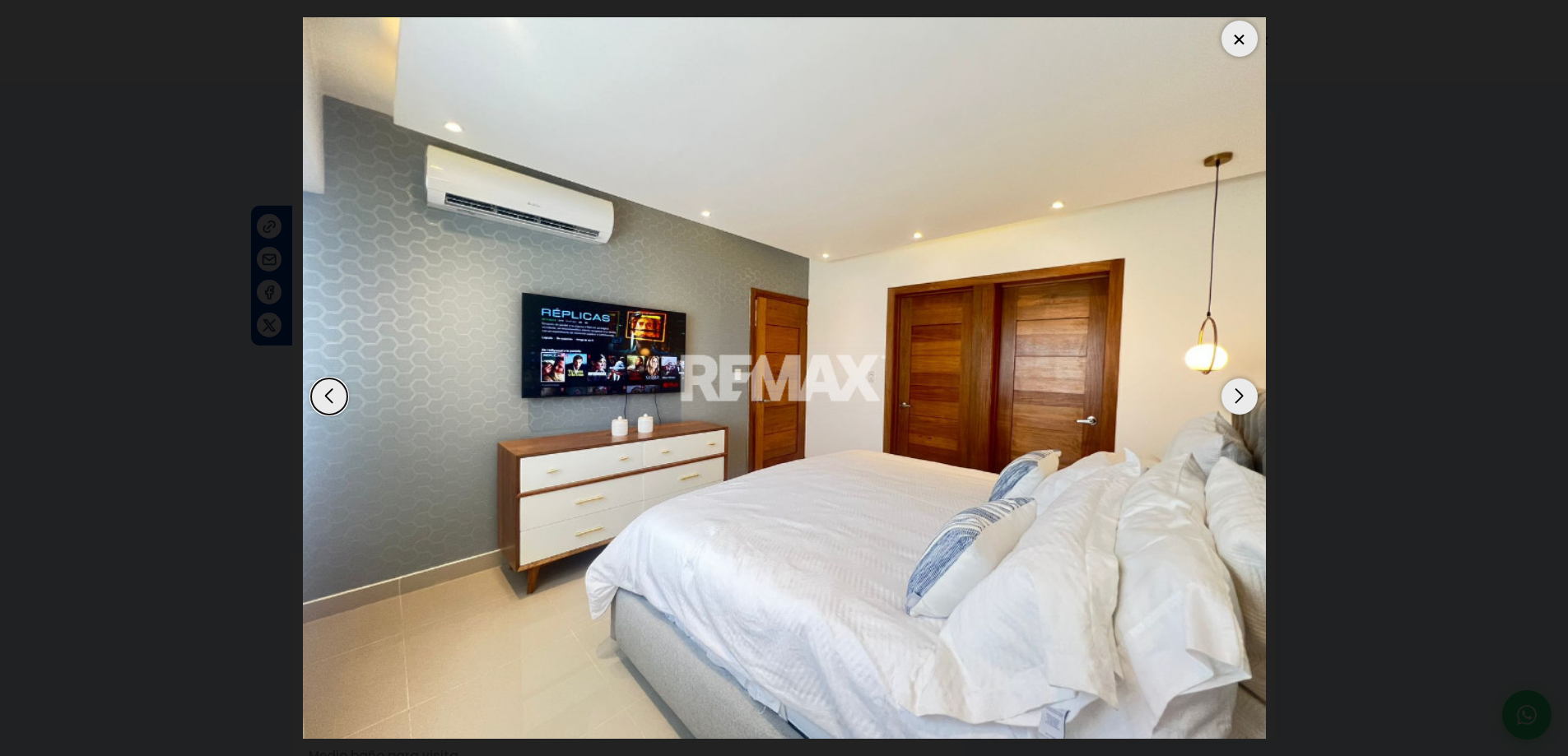
click at [1236, 390] on div "Next slide" at bounding box center [1239, 397] width 37 height 37
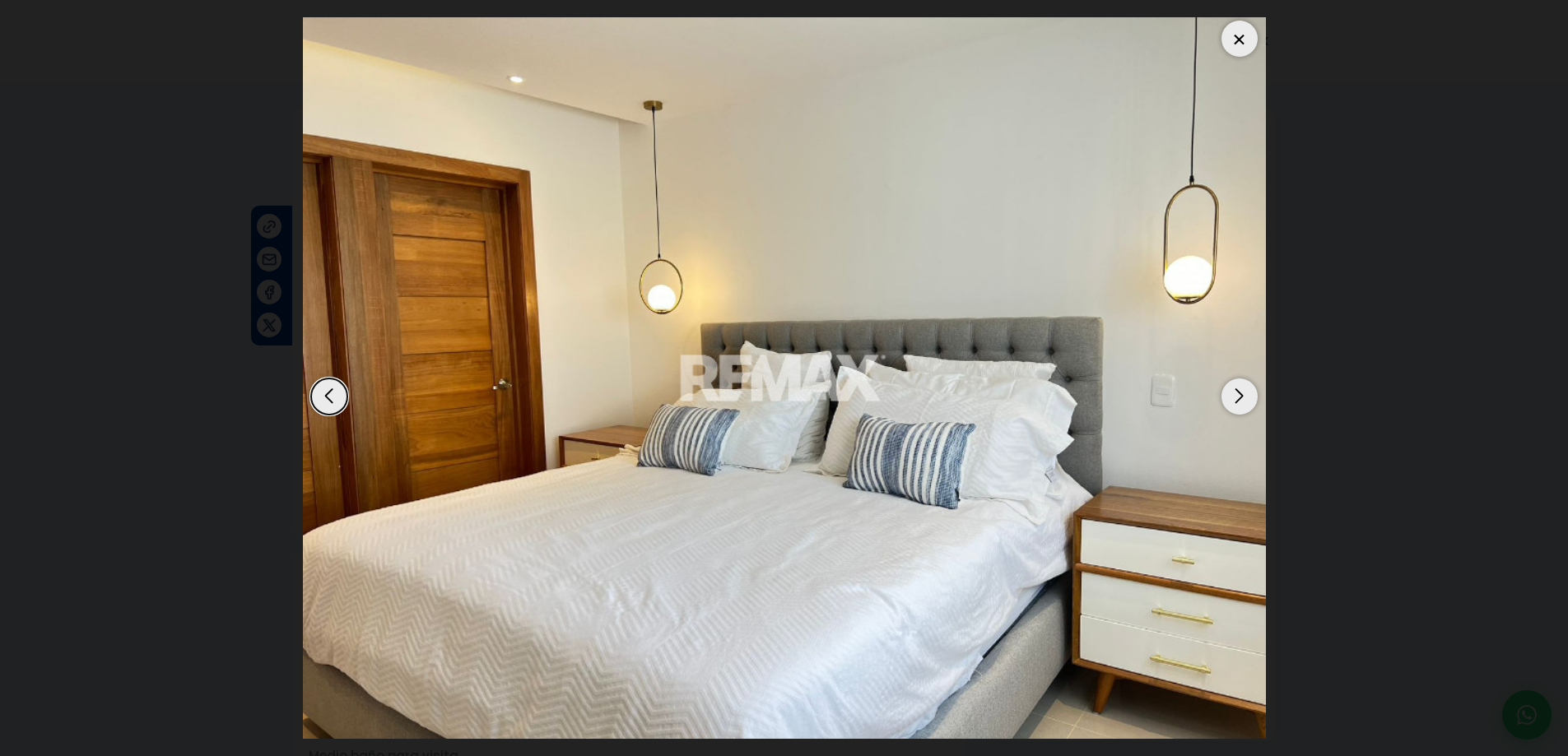
click at [1236, 390] on div "Next slide" at bounding box center [1239, 397] width 37 height 37
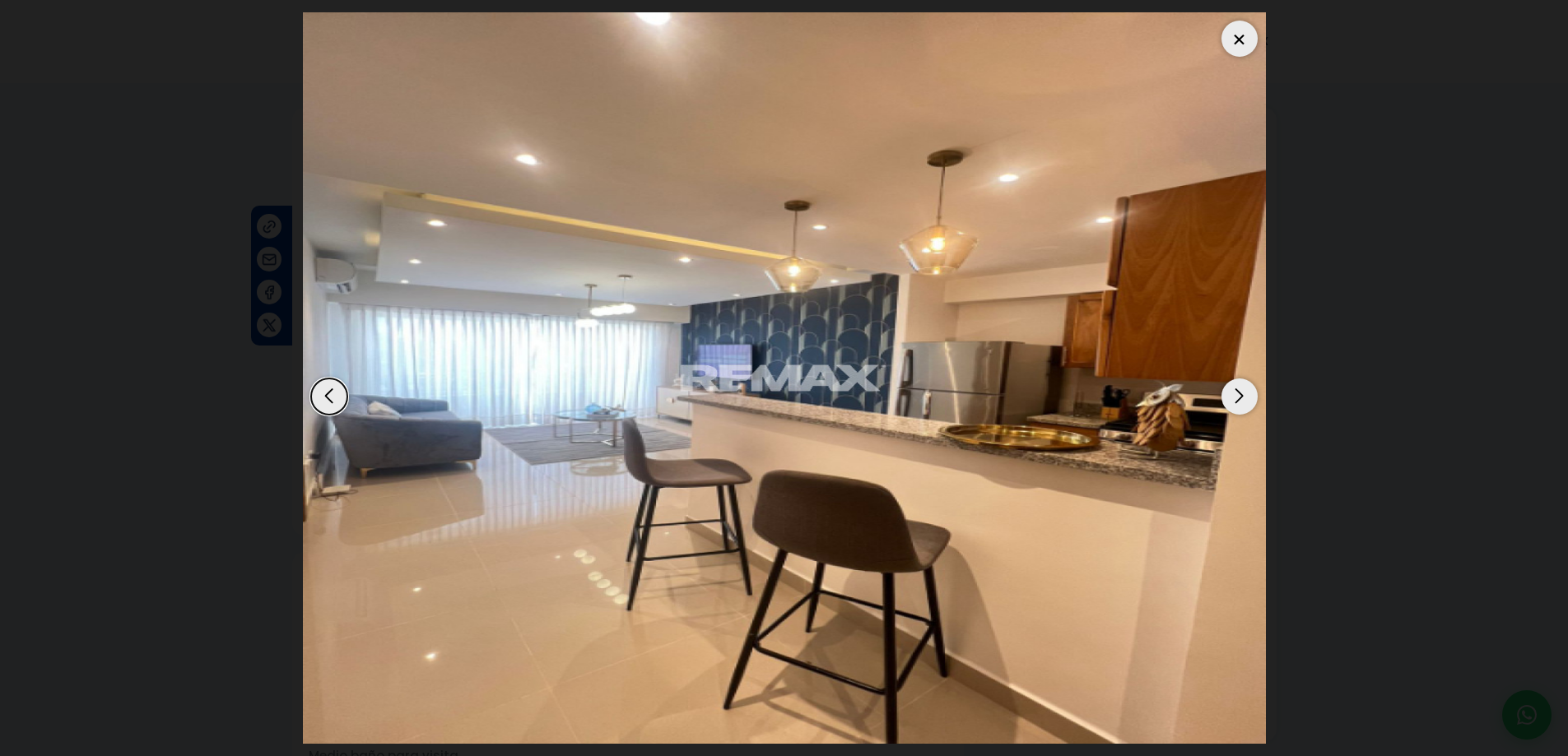
click at [1236, 390] on div "Next slide" at bounding box center [1239, 397] width 37 height 37
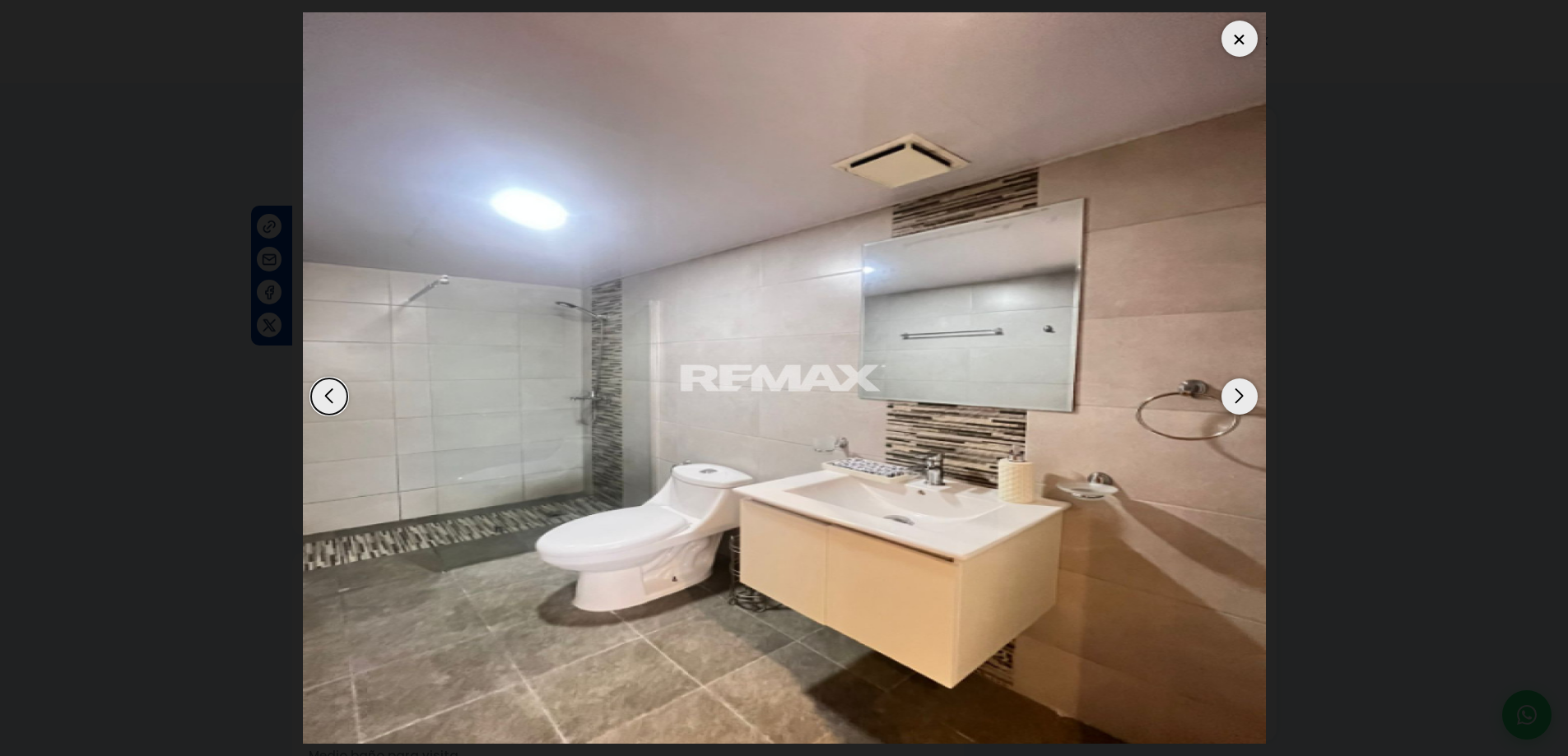
click at [1240, 39] on div at bounding box center [1239, 38] width 37 height 37
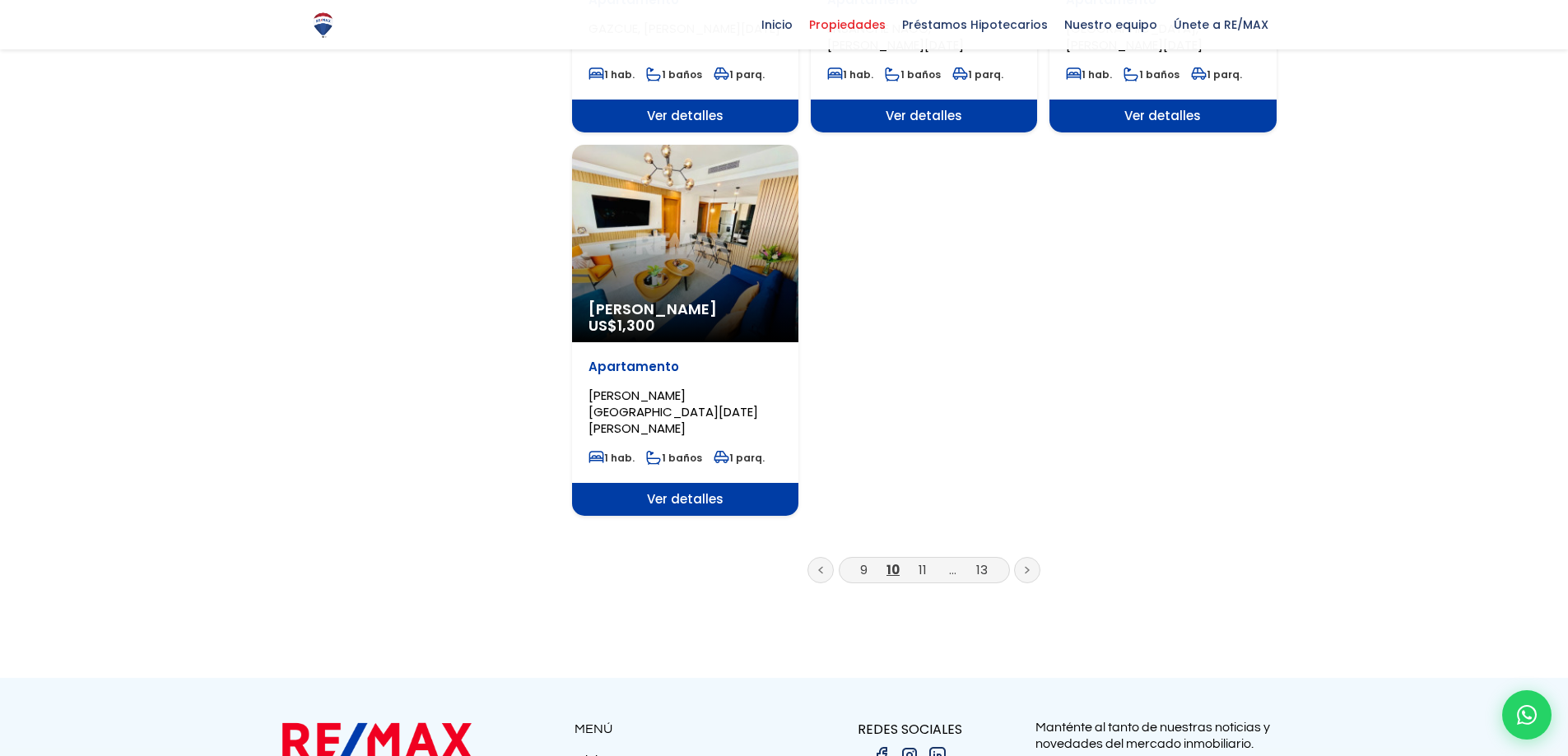
scroll to position [2140, 0]
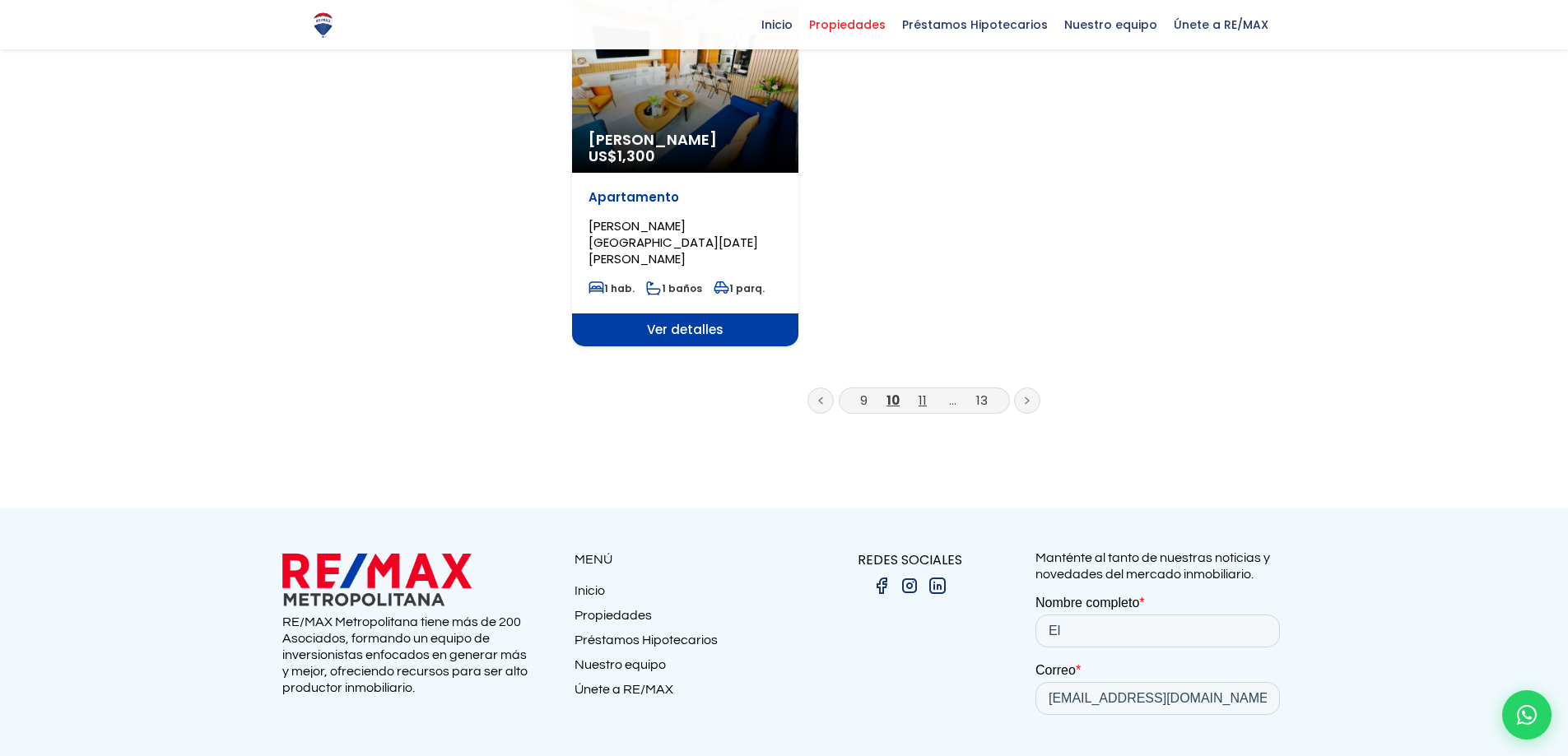
click at [920, 392] on link "11" at bounding box center [922, 401] width 8 height 18
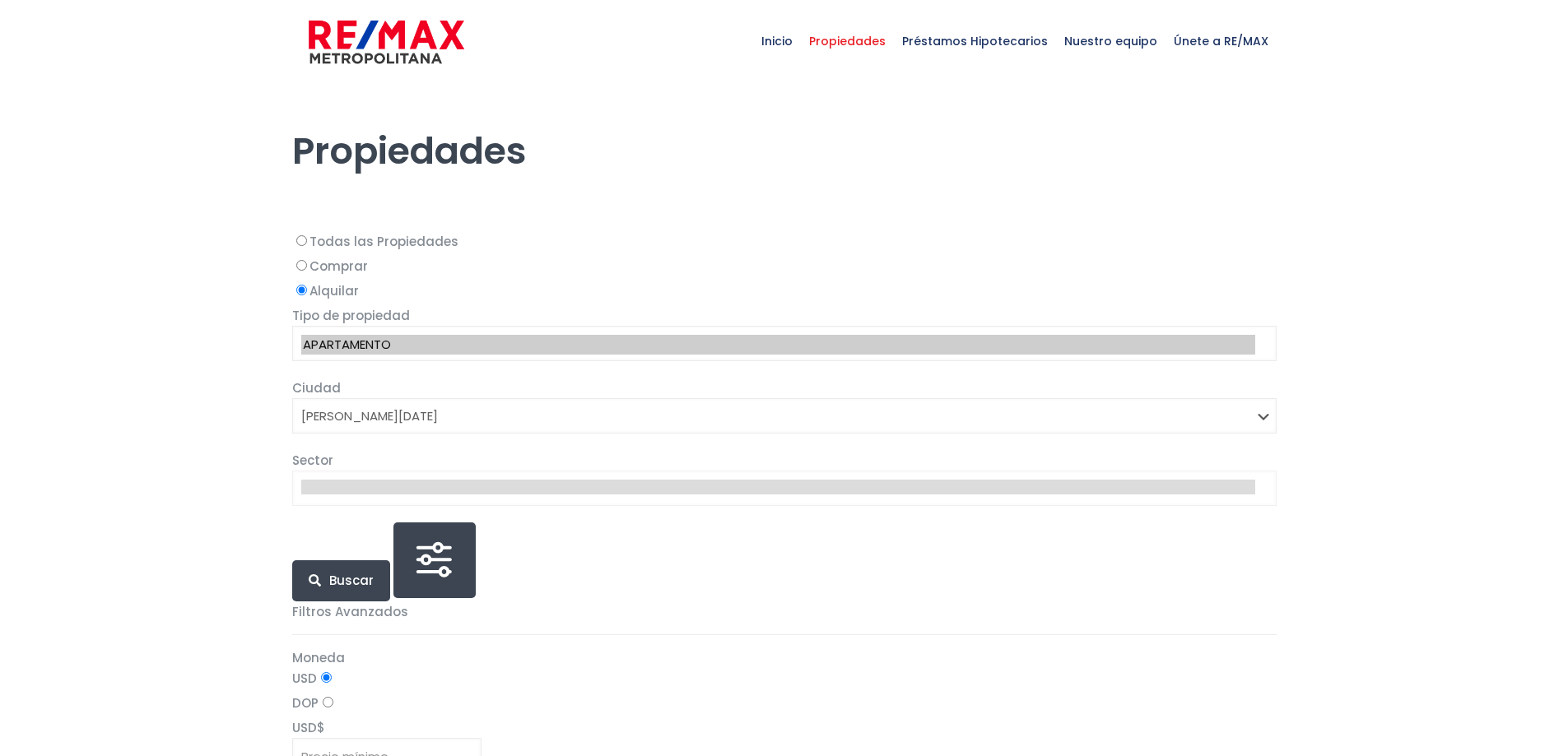
select select "1"
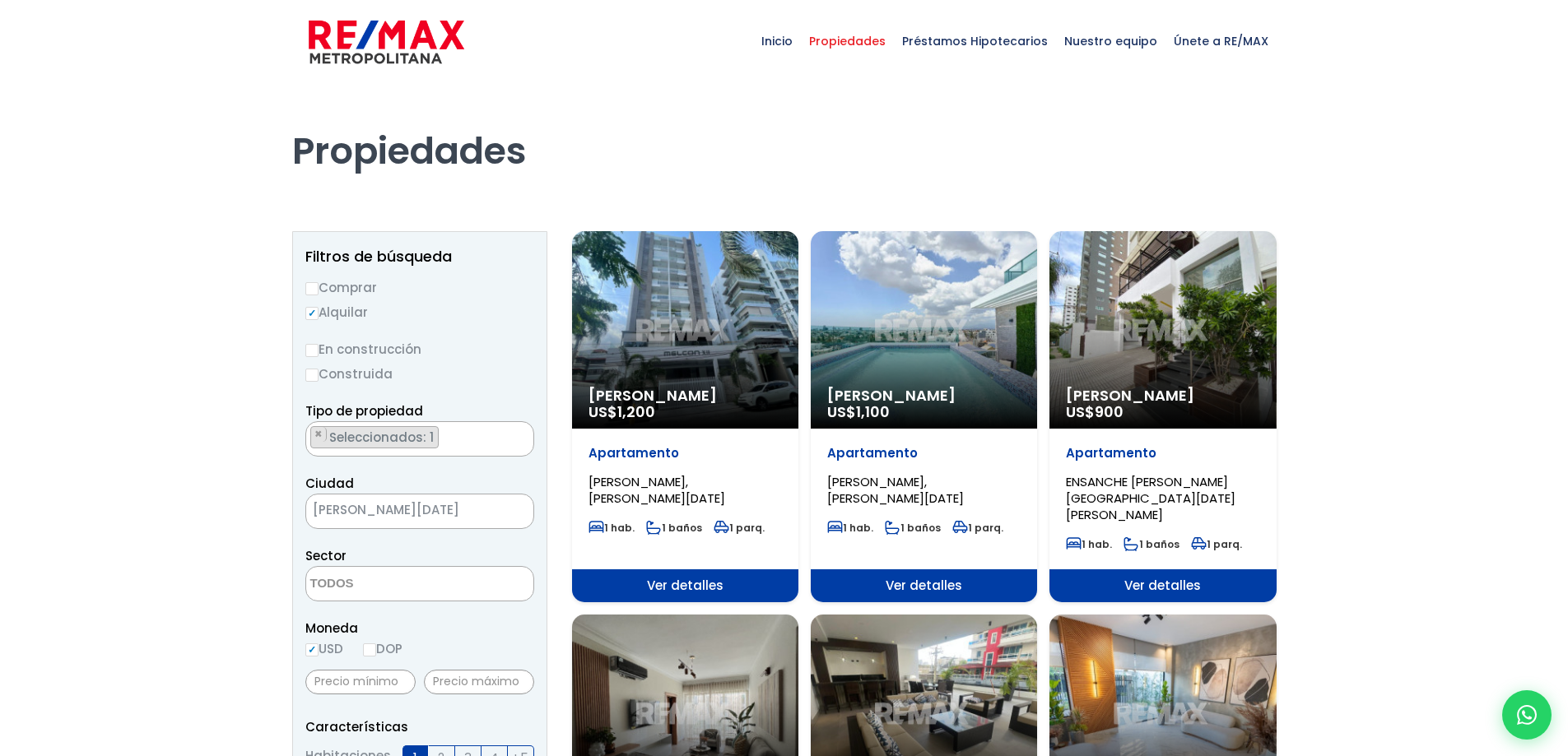
click at [1101, 357] on div "Alquiler Amueblado US$ 900" at bounding box center [1162, 330] width 226 height 197
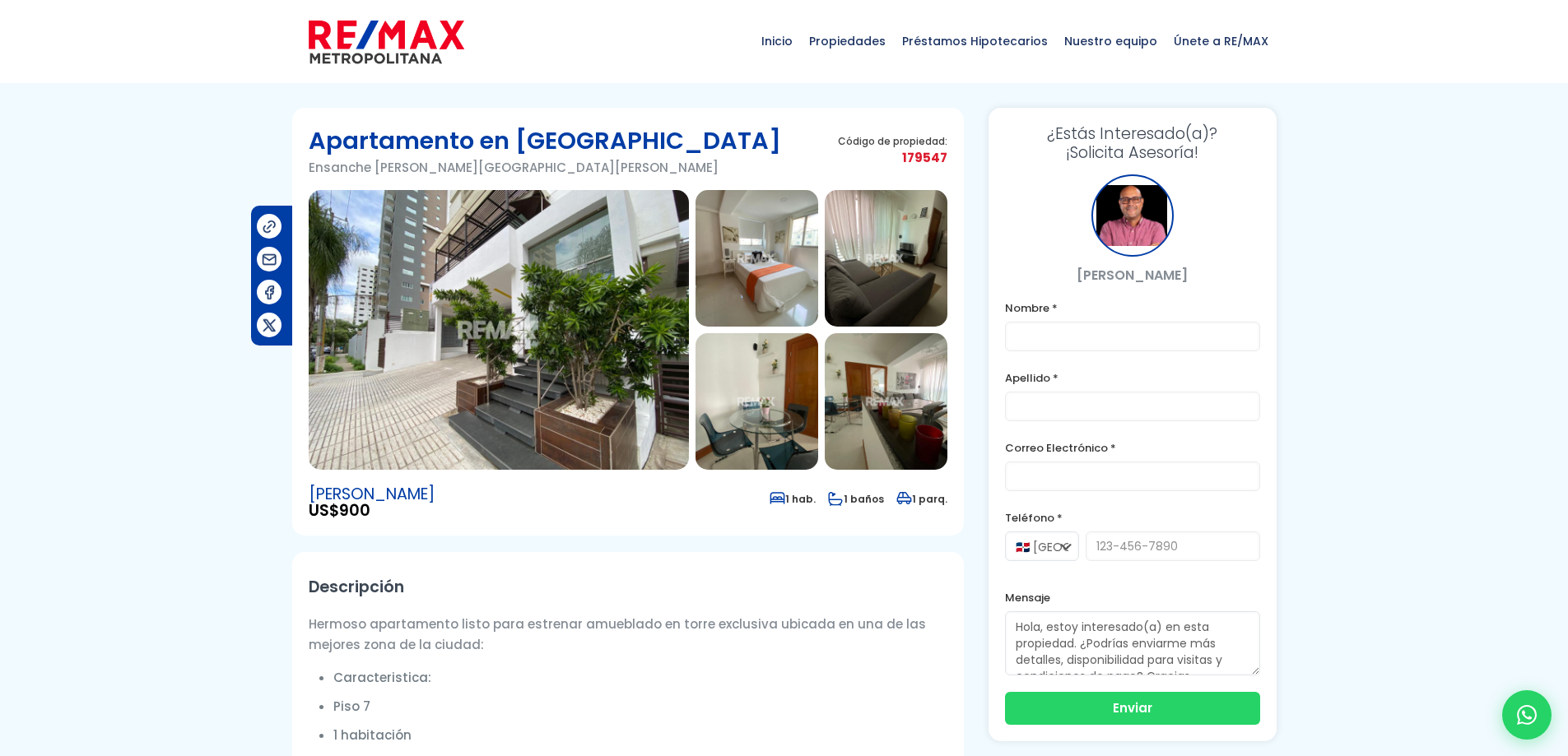
click at [523, 230] on img at bounding box center [499, 330] width 380 height 279
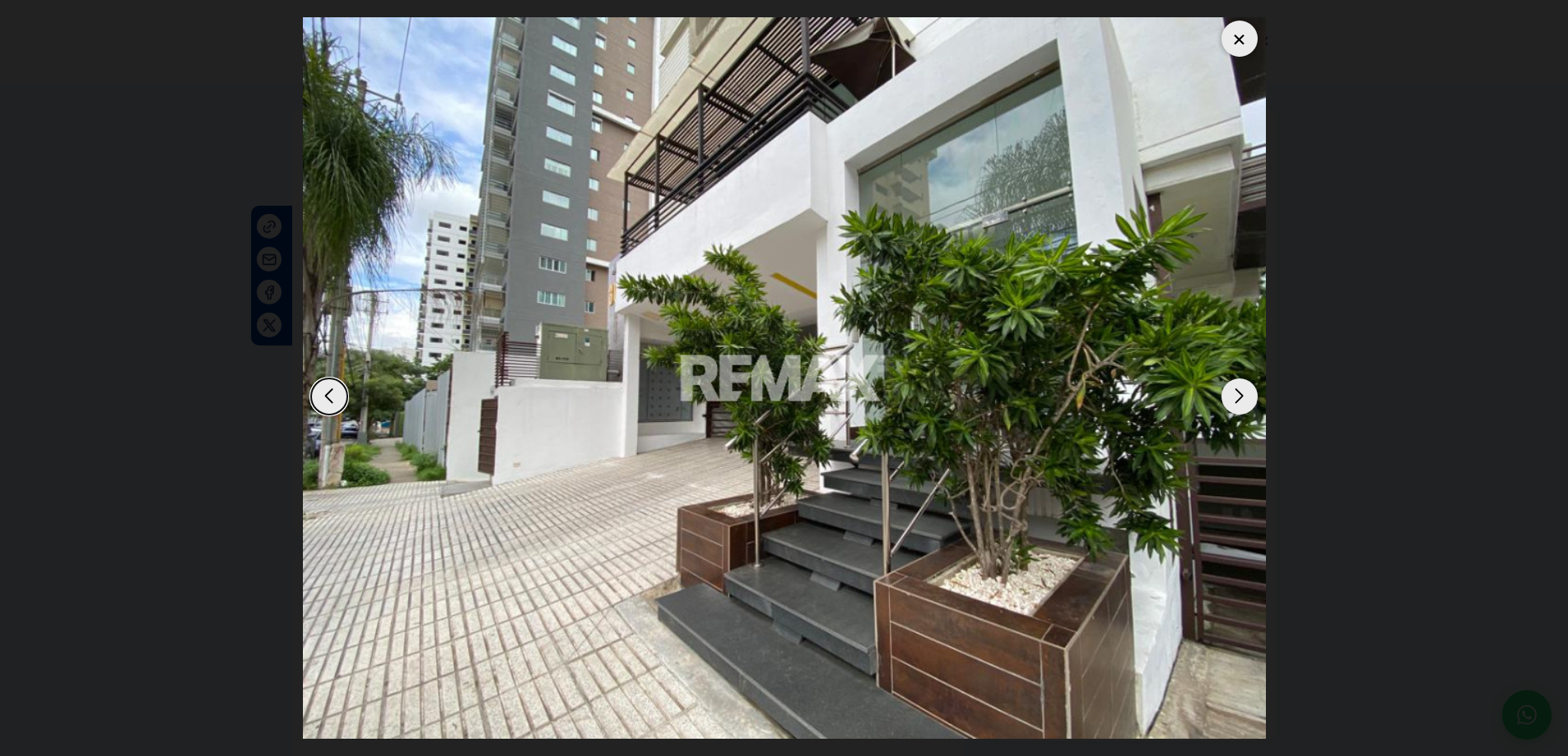
drag, startPoint x: 1236, startPoint y: 392, endPoint x: 1236, endPoint y: 404, distance: 12.0
click at [1236, 404] on div "Next slide" at bounding box center [1239, 397] width 37 height 37
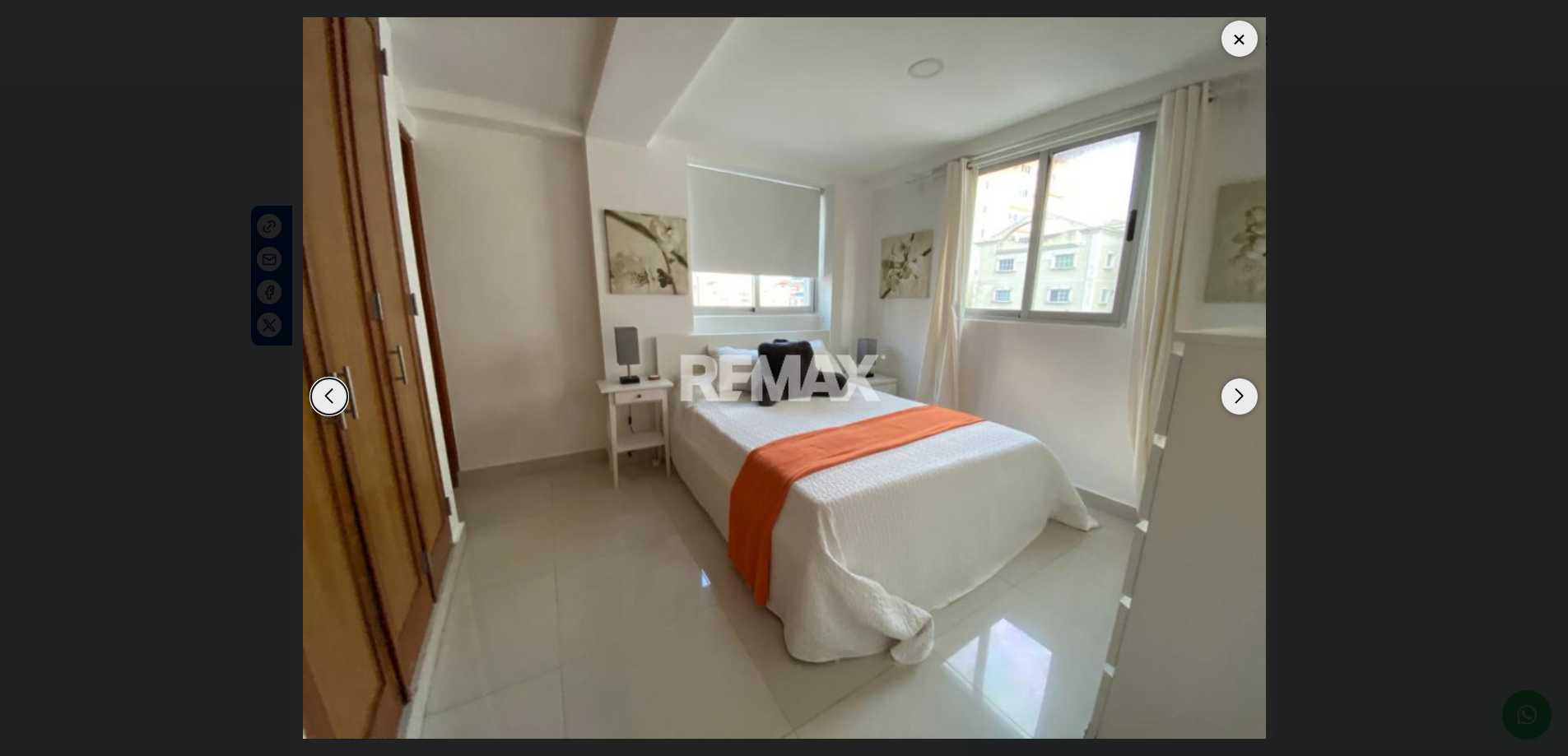
click at [1236, 404] on div "Next slide" at bounding box center [1239, 397] width 37 height 37
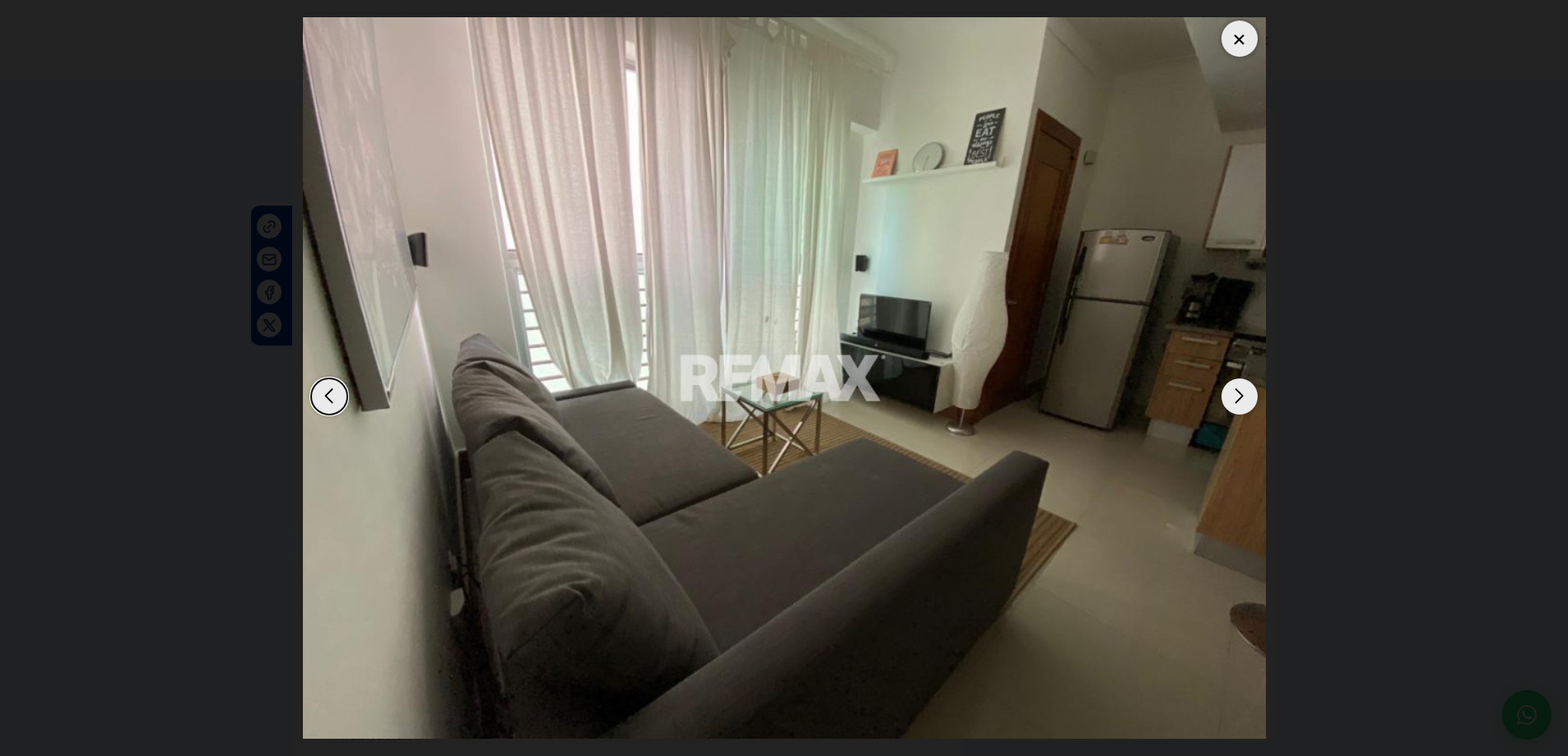
click at [1236, 404] on div "Next slide" at bounding box center [1239, 397] width 37 height 37
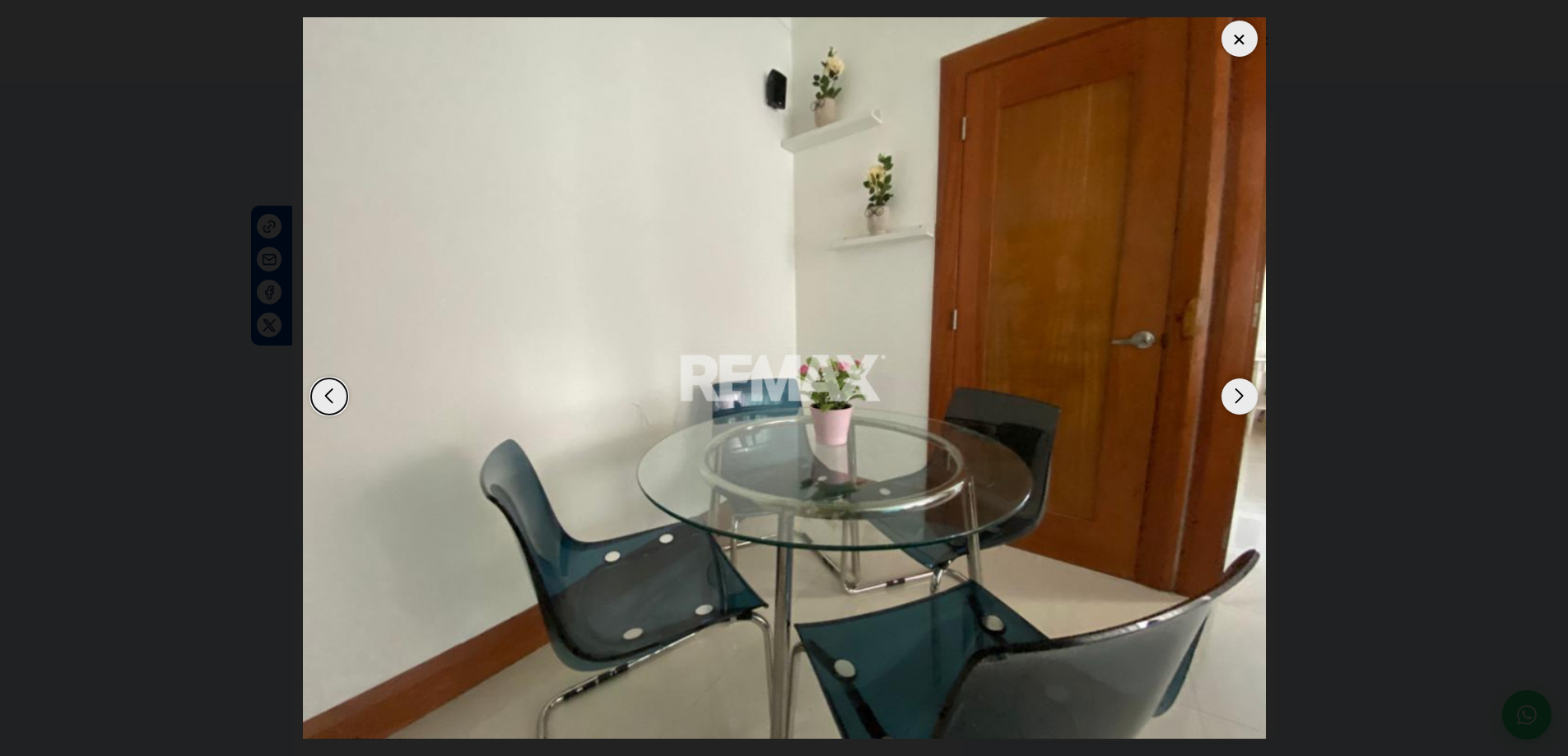
click at [1236, 404] on div "Next slide" at bounding box center [1239, 397] width 37 height 37
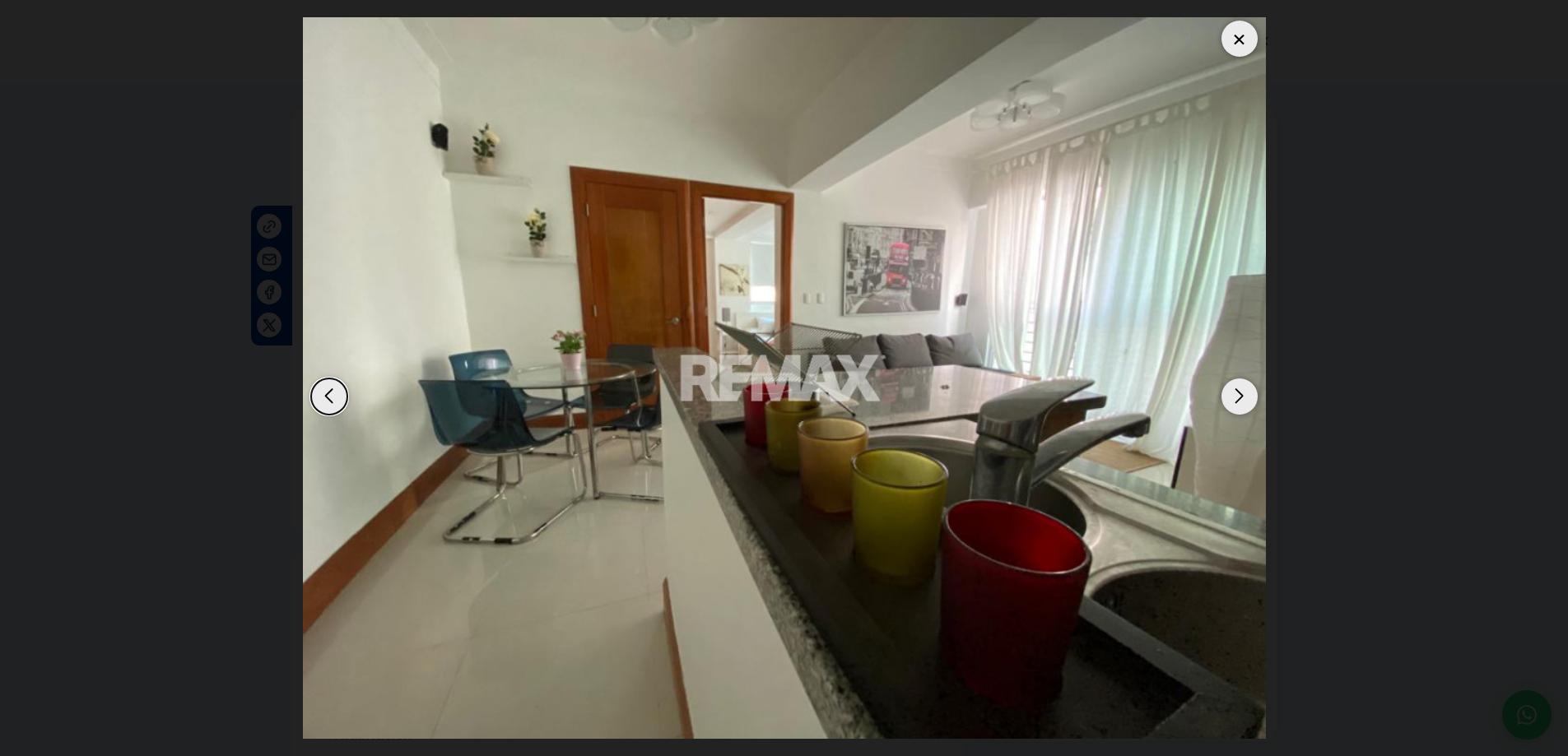
click at [1236, 404] on div "Next slide" at bounding box center [1239, 397] width 37 height 37
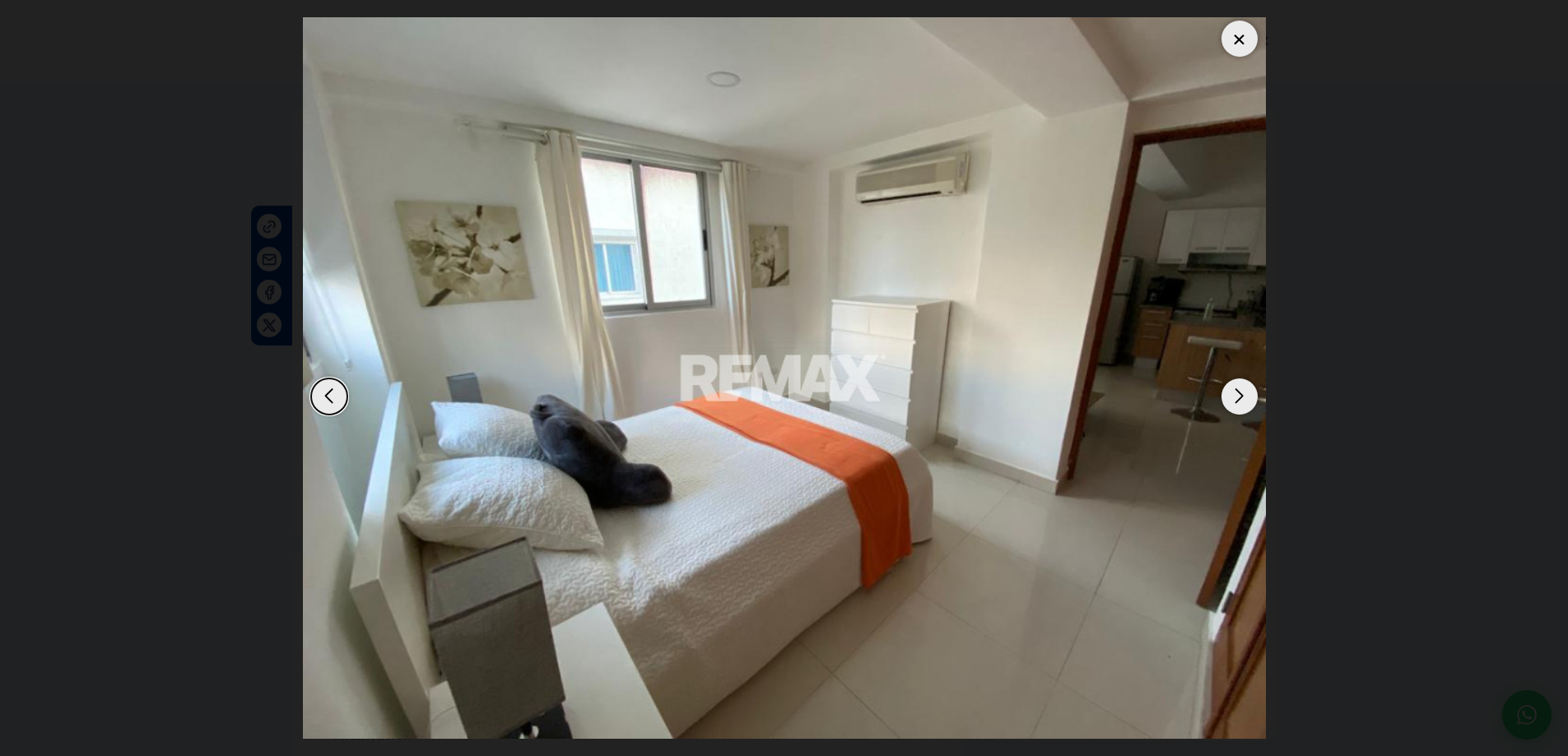
click at [1236, 404] on div "Next slide" at bounding box center [1239, 397] width 37 height 37
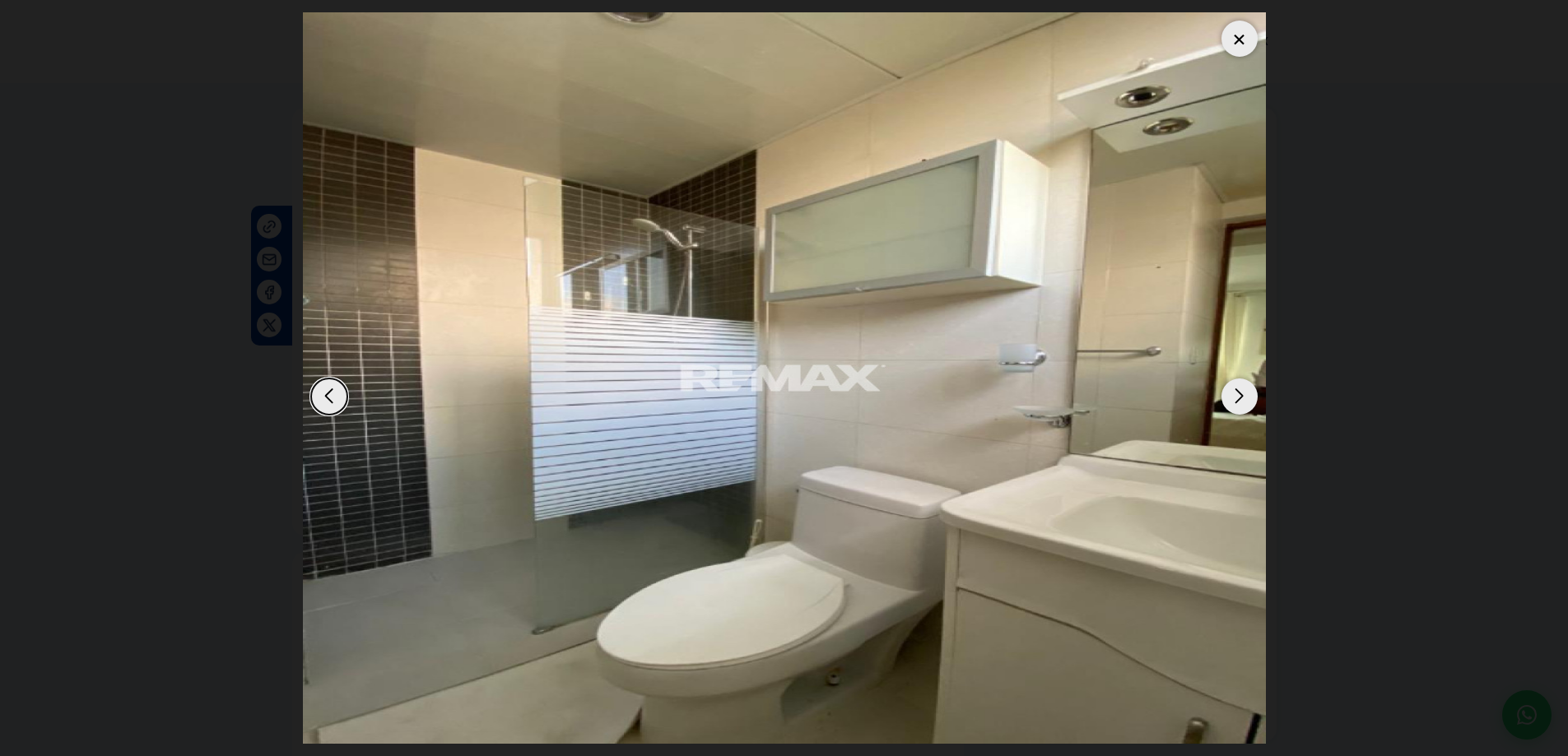
click at [1236, 404] on div "Next slide" at bounding box center [1239, 397] width 37 height 37
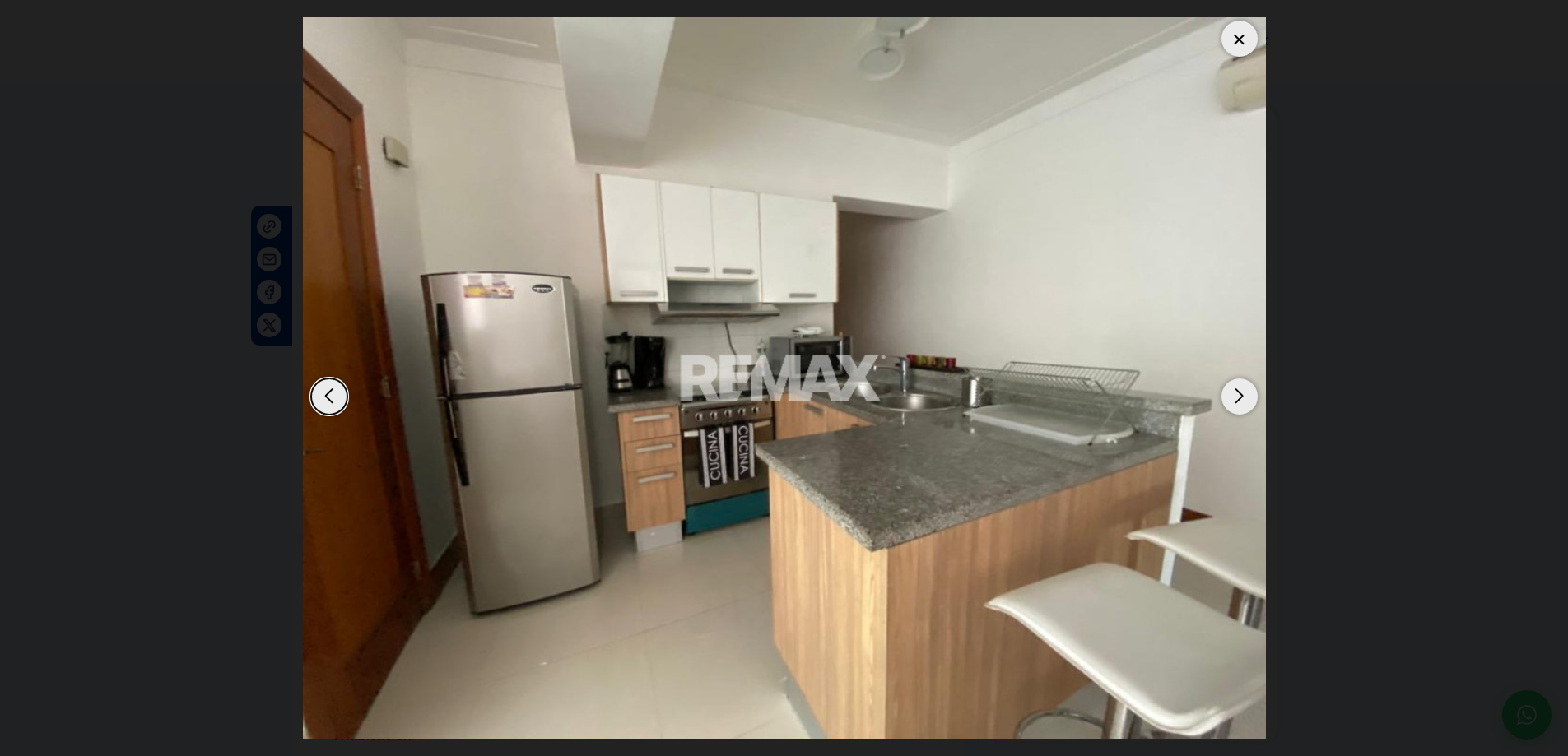
click at [1236, 404] on div "Next slide" at bounding box center [1239, 397] width 37 height 37
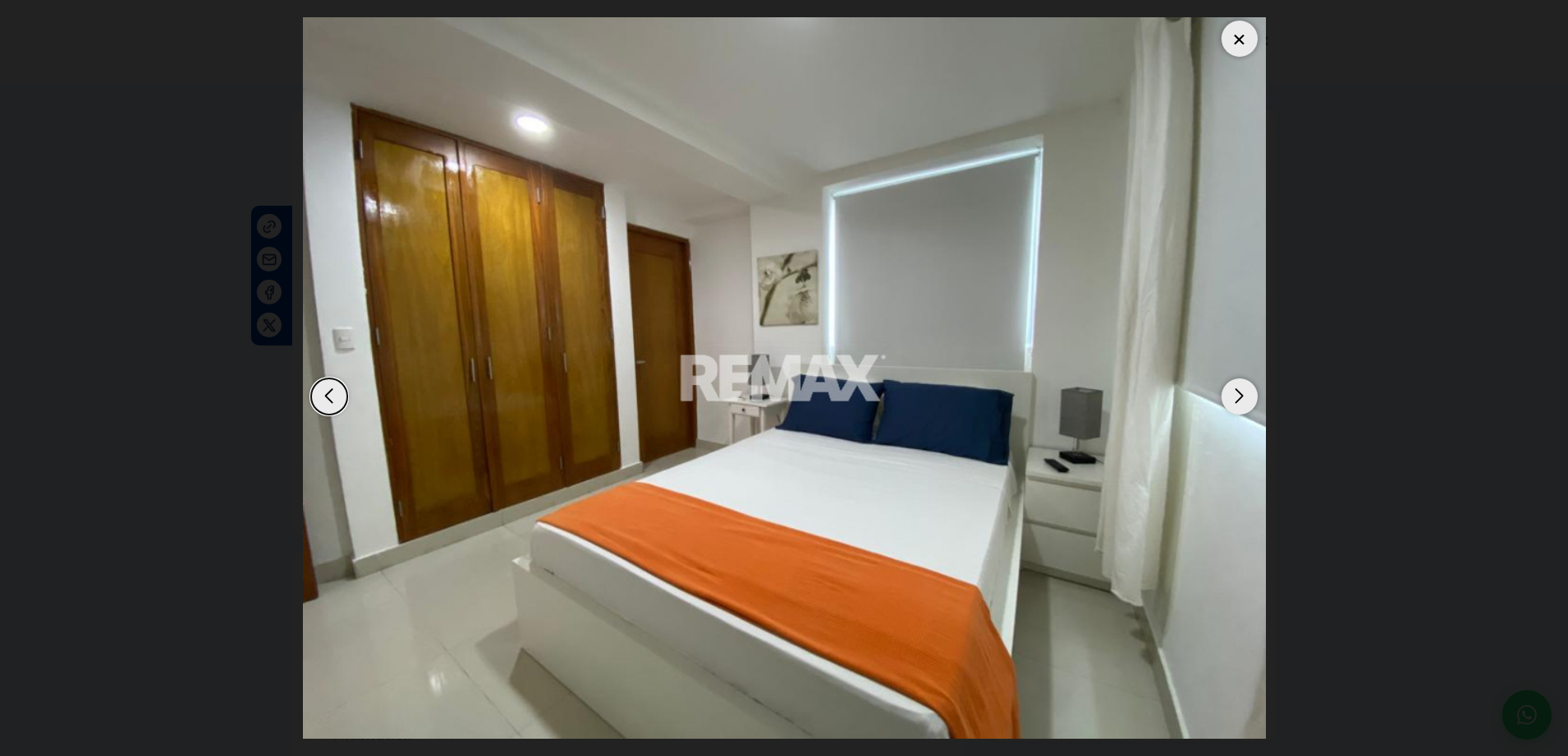
click at [1236, 404] on div "Next slide" at bounding box center [1239, 397] width 37 height 37
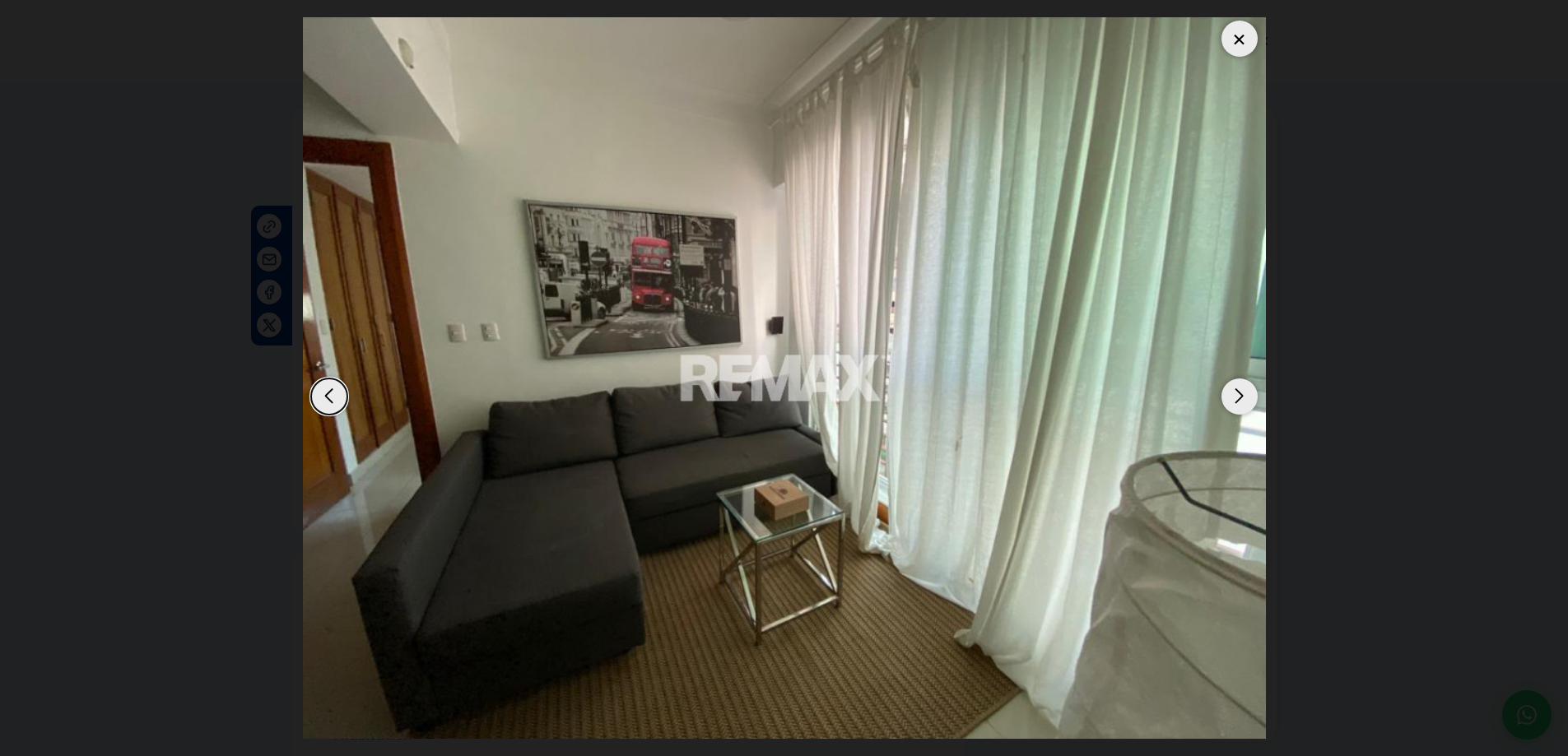
click at [1236, 404] on div "Next slide" at bounding box center [1239, 397] width 37 height 37
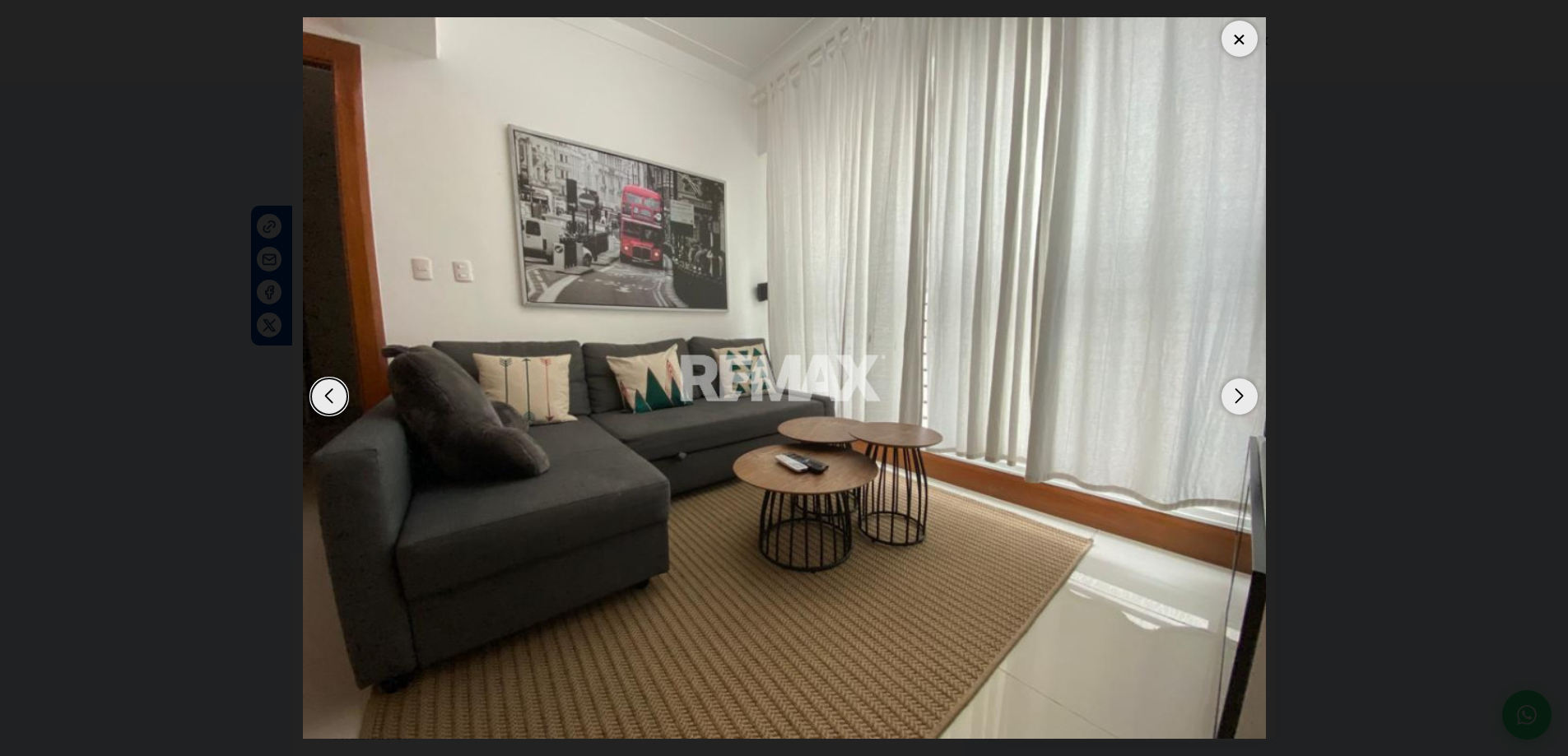
click at [1236, 404] on div "Next slide" at bounding box center [1239, 397] width 37 height 37
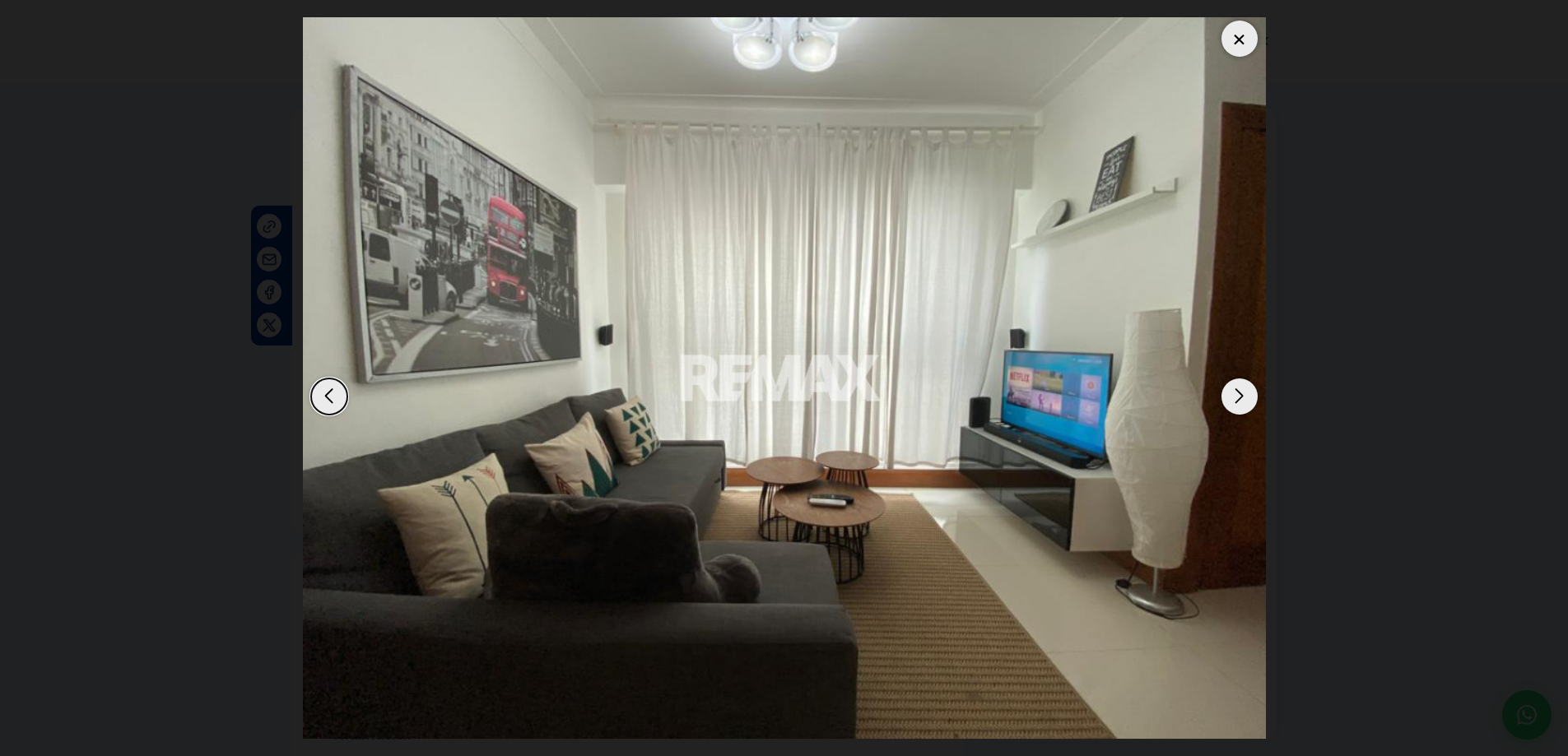
click at [1230, 38] on div at bounding box center [1239, 38] width 37 height 37
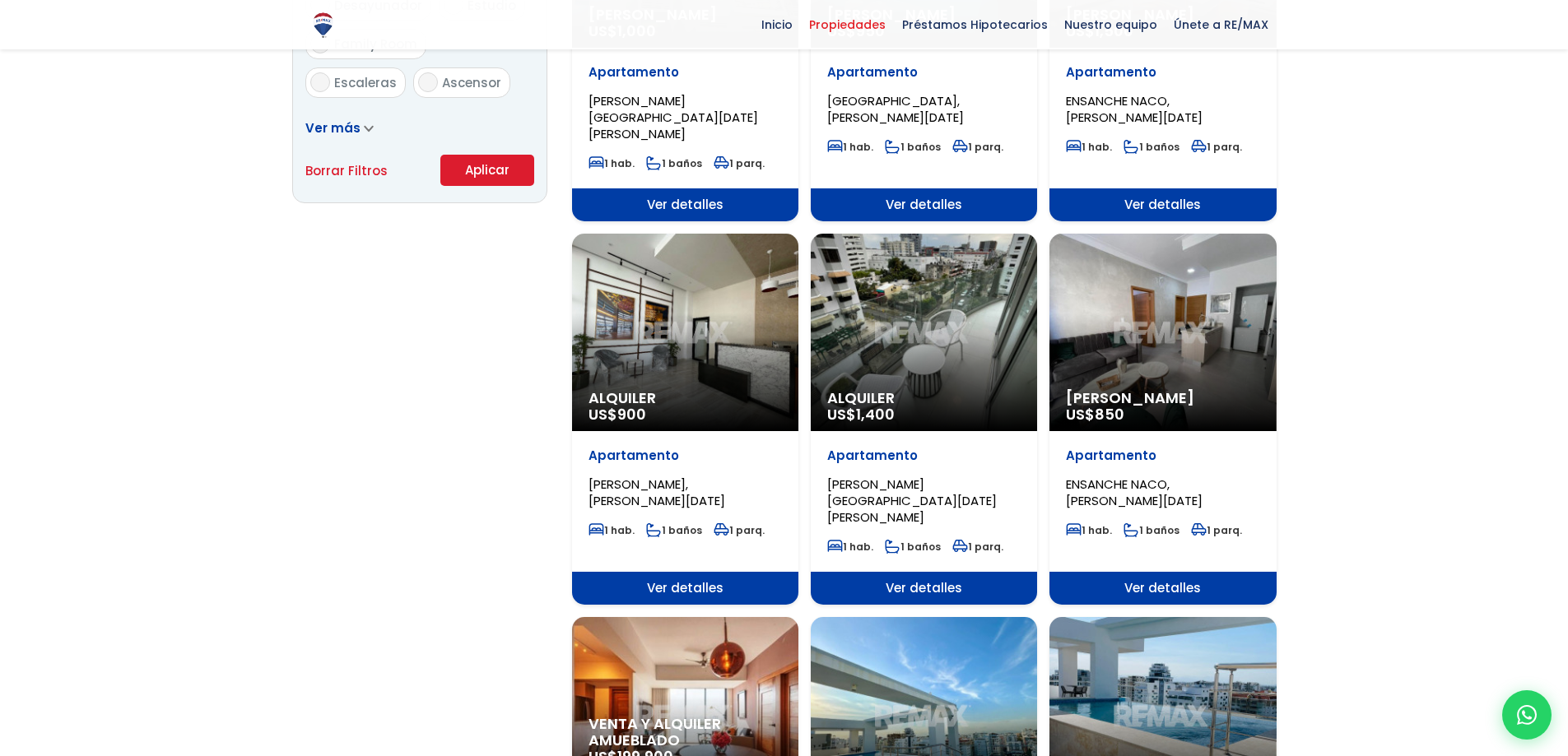
scroll to position [1152, 0]
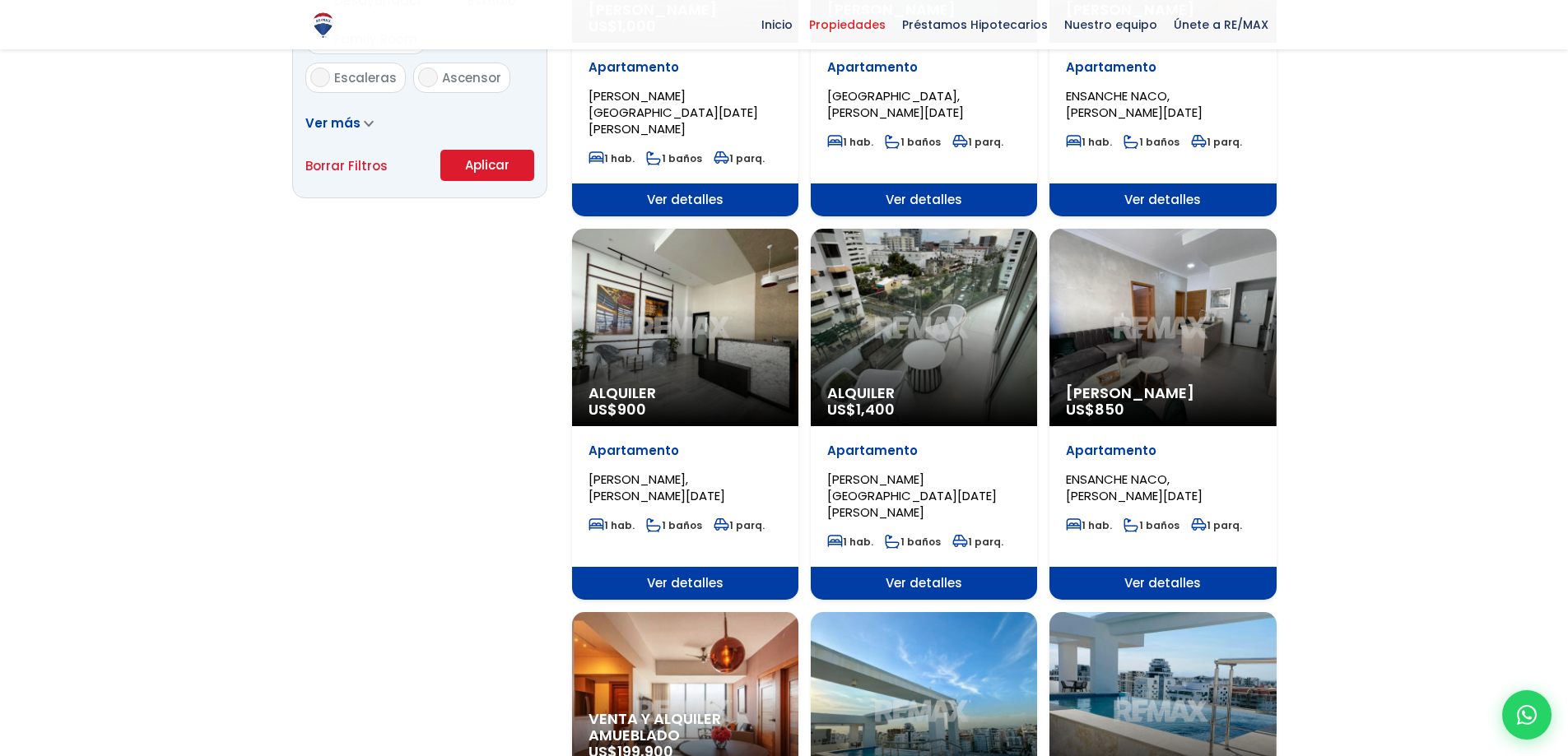
click at [1147, 284] on div "[PERSON_NAME] US$ 850" at bounding box center [1162, 328] width 226 height 197
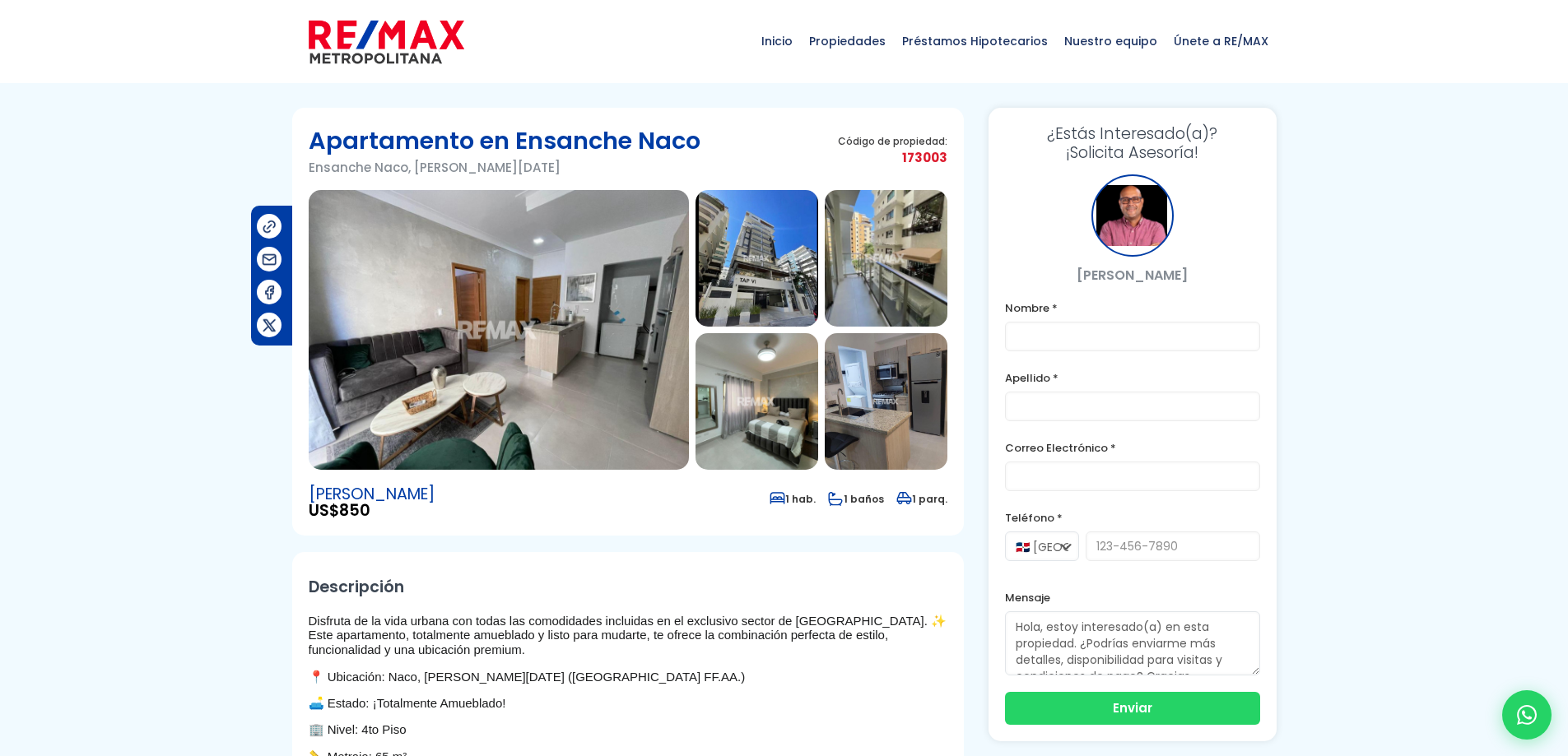
click at [557, 359] on img at bounding box center [499, 330] width 380 height 279
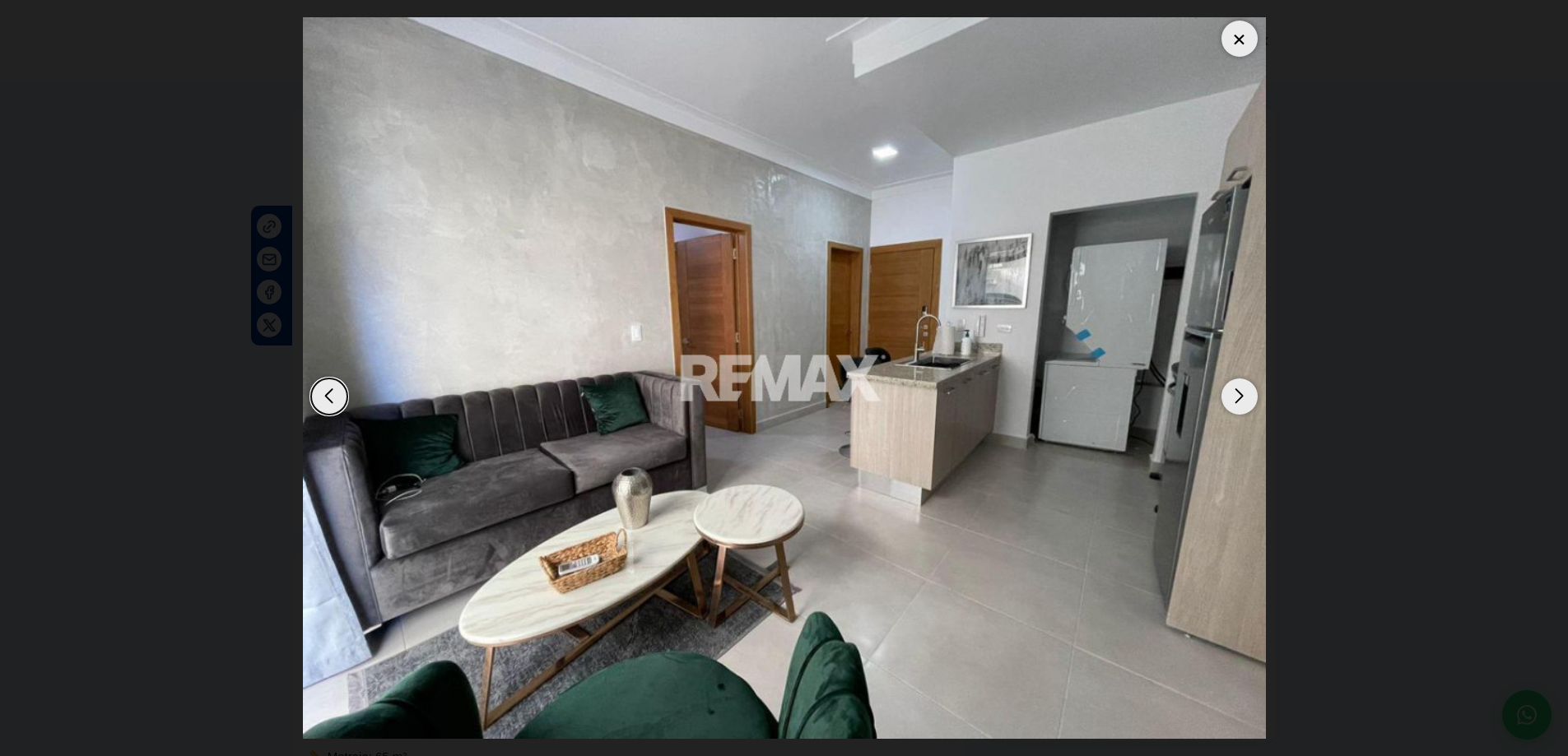
click at [1240, 402] on div "Next slide" at bounding box center [1239, 397] width 37 height 37
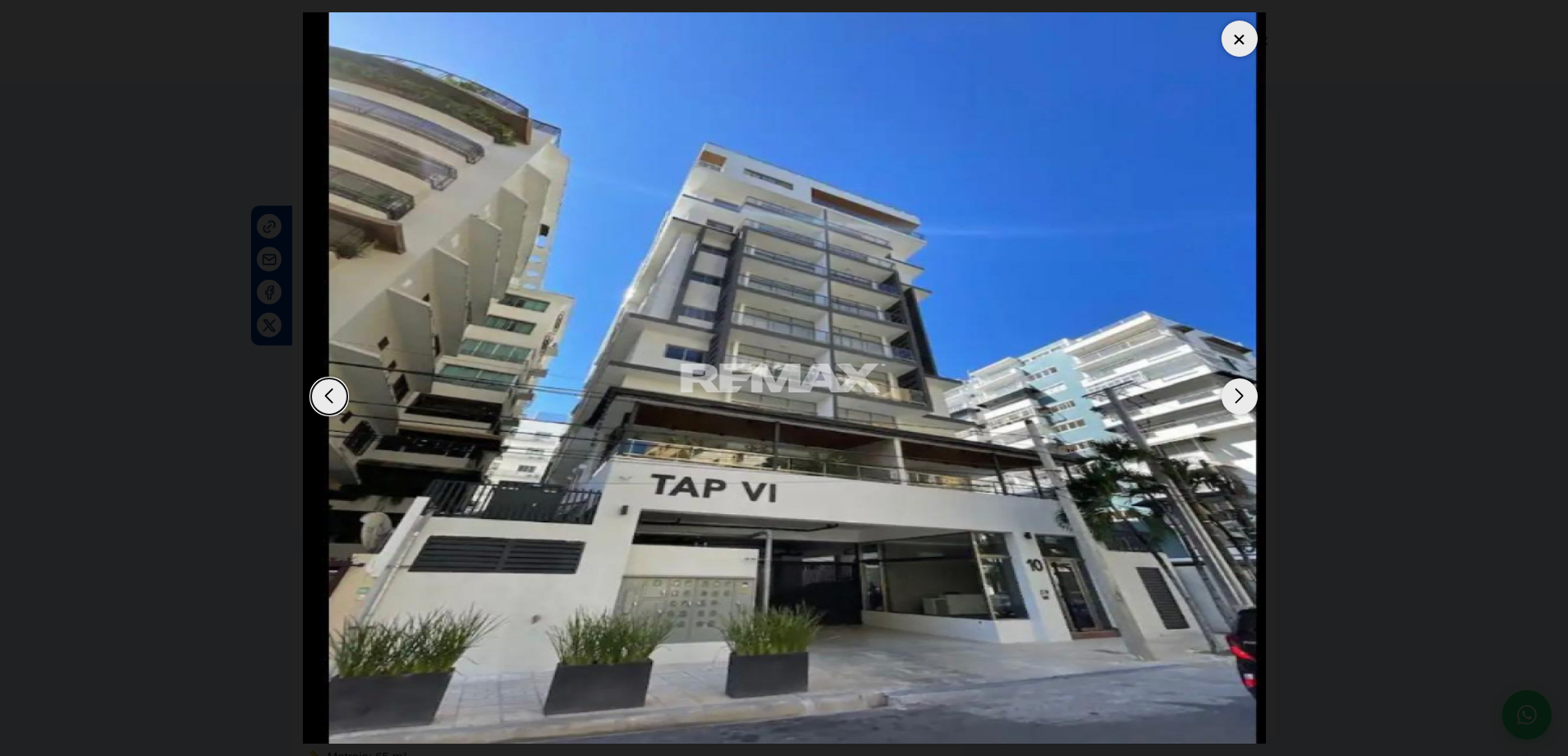
click at [1240, 402] on div "Next slide" at bounding box center [1239, 397] width 37 height 37
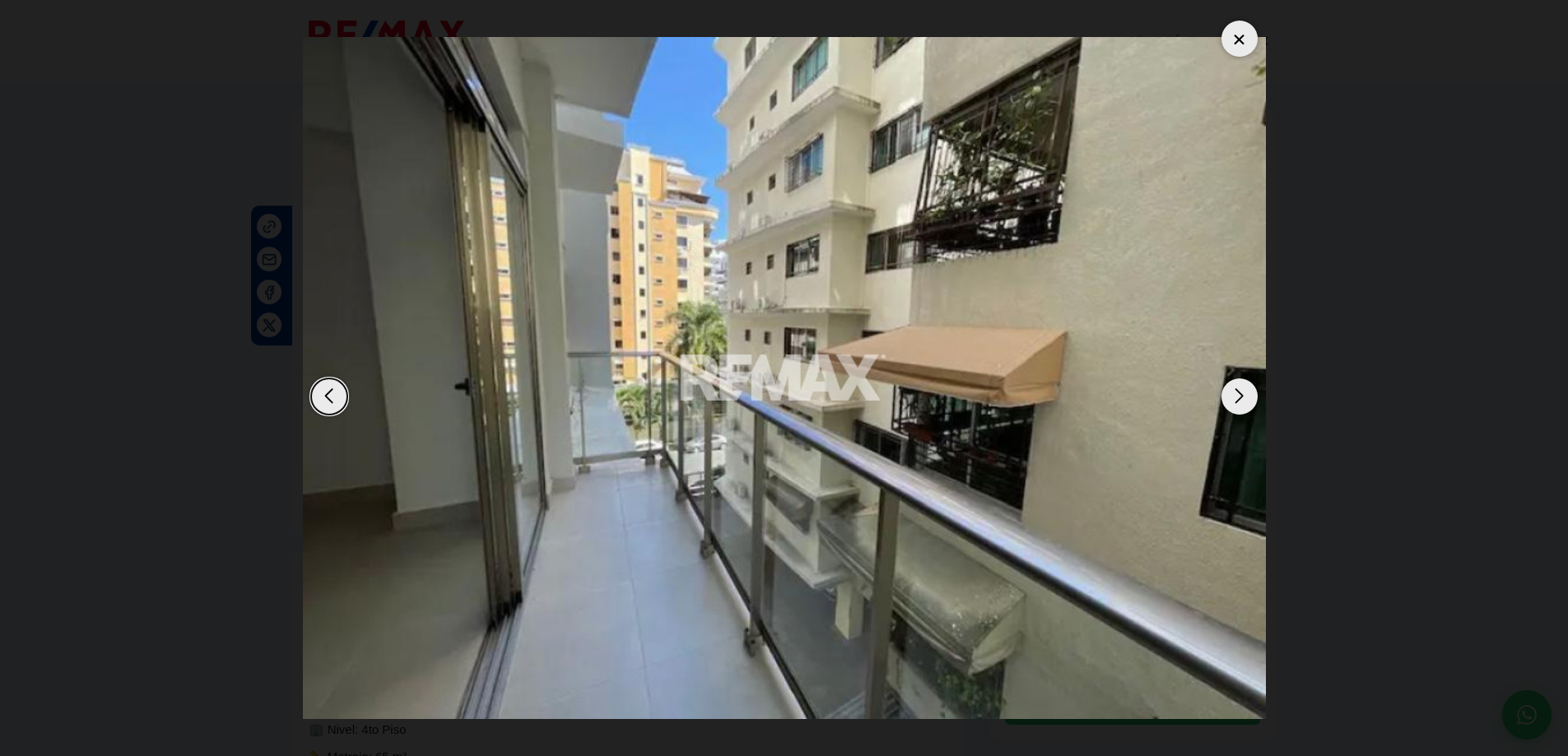
click at [1240, 402] on div "Next slide" at bounding box center [1239, 397] width 37 height 37
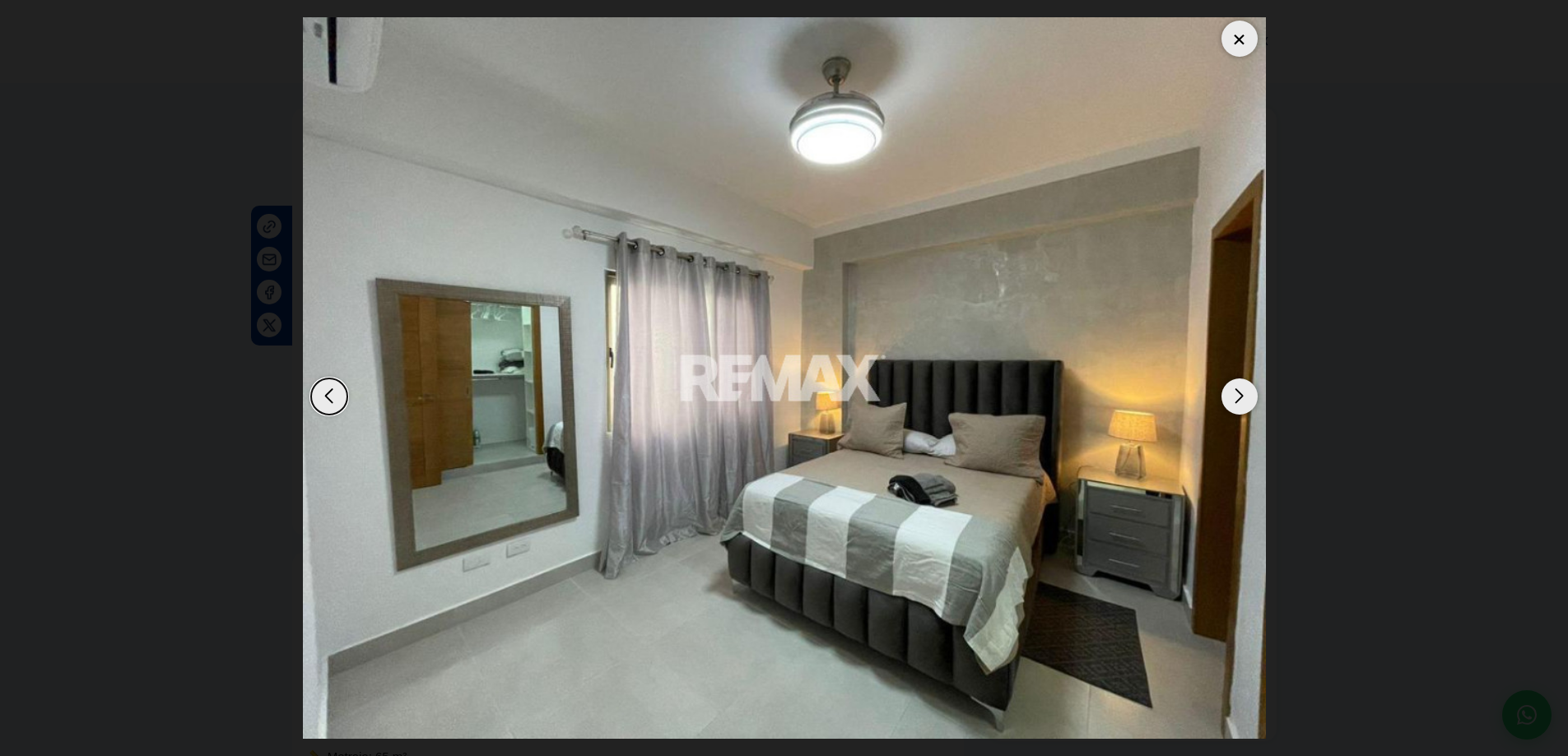
click at [1240, 402] on div "Next slide" at bounding box center [1239, 397] width 37 height 37
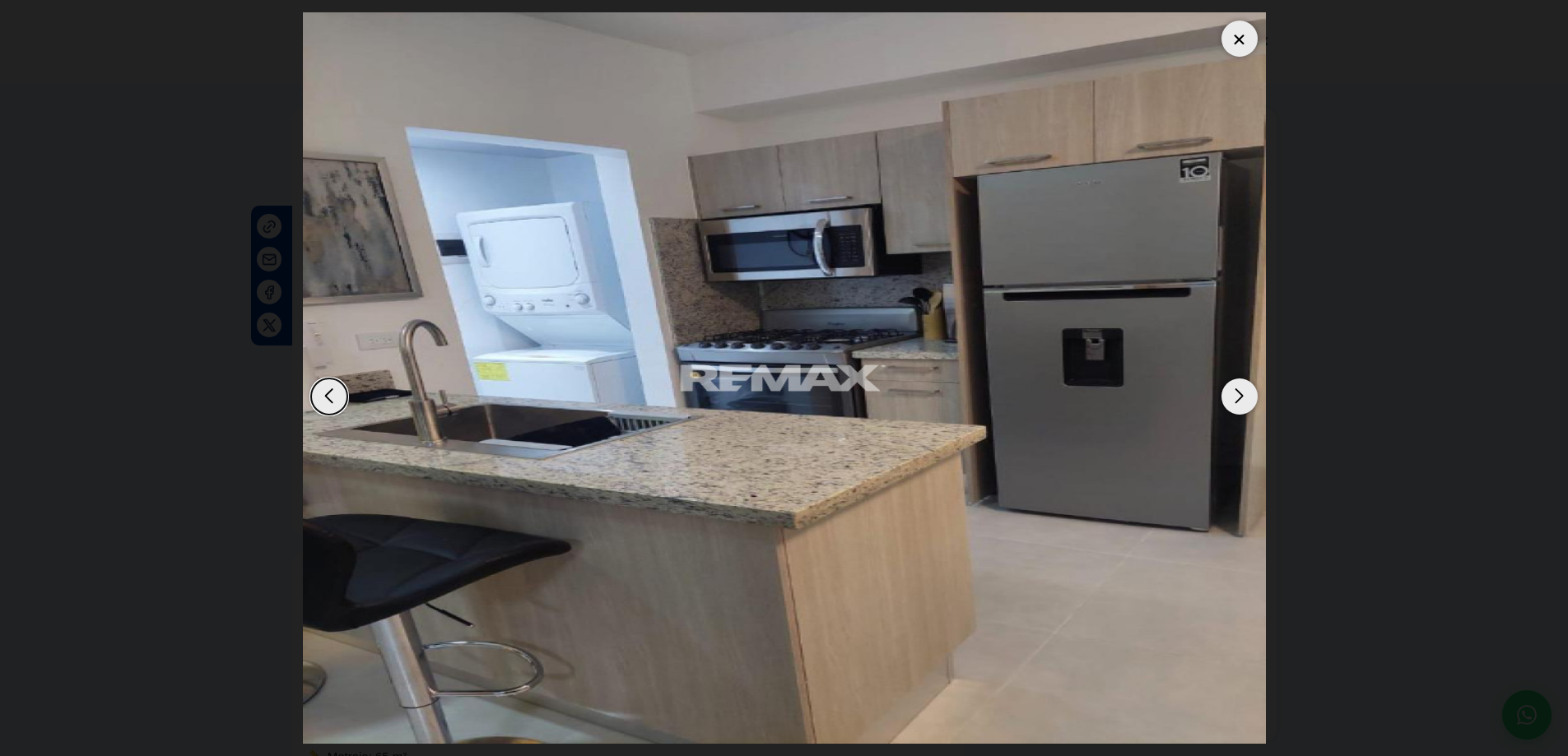
click at [1240, 399] on div "Next slide" at bounding box center [1239, 397] width 37 height 37
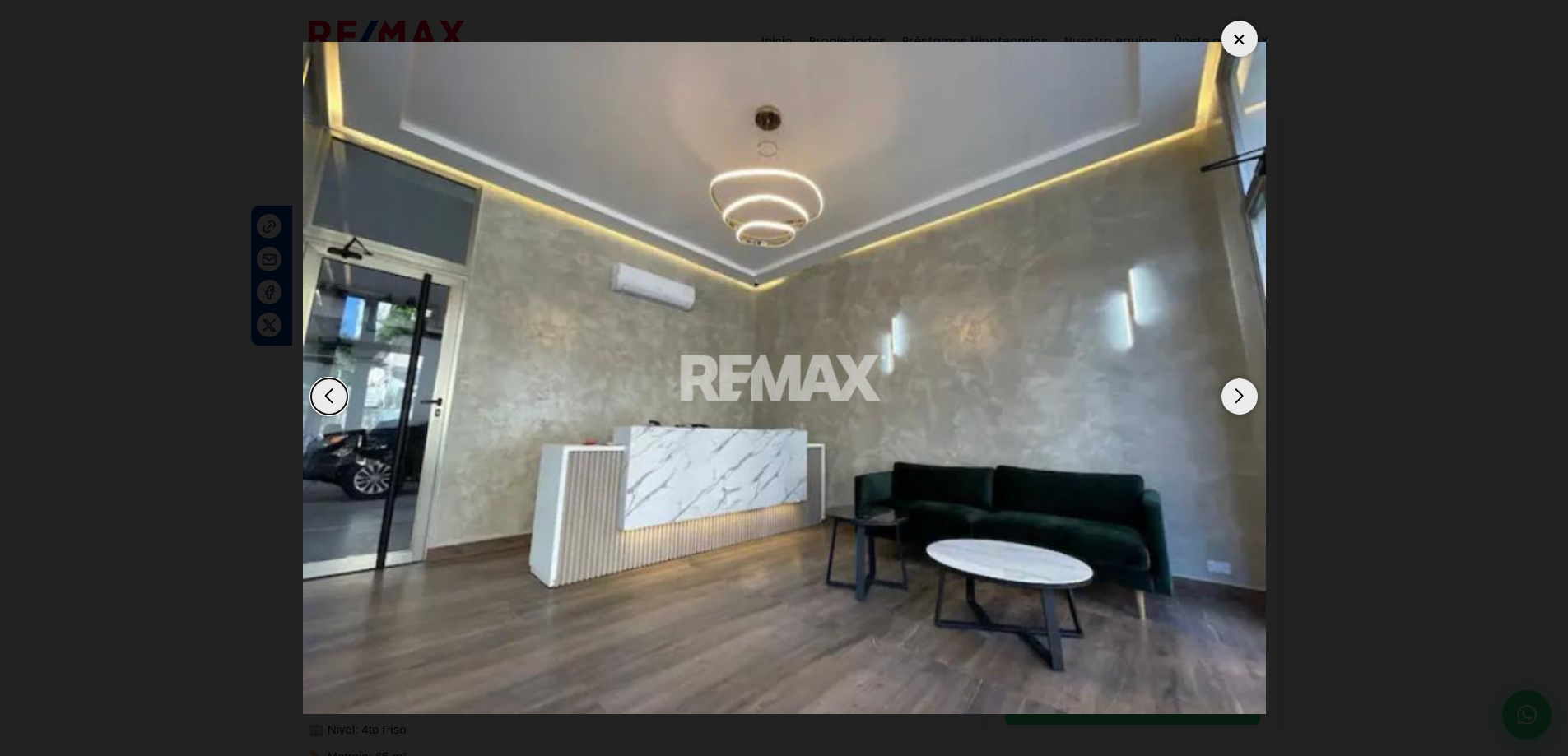
click at [1240, 399] on div "Next slide" at bounding box center [1239, 397] width 37 height 37
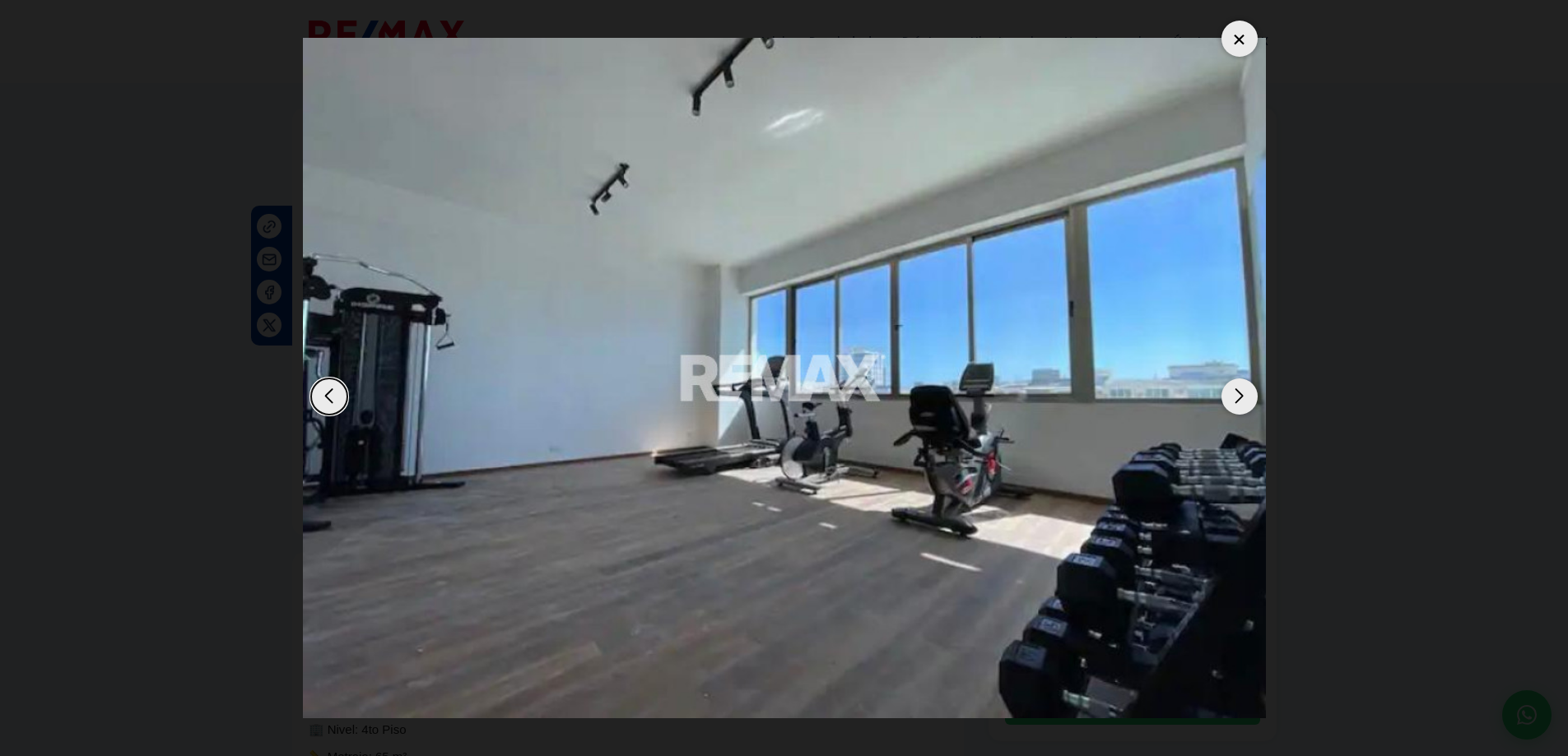
click at [1240, 399] on div "Next slide" at bounding box center [1239, 397] width 37 height 37
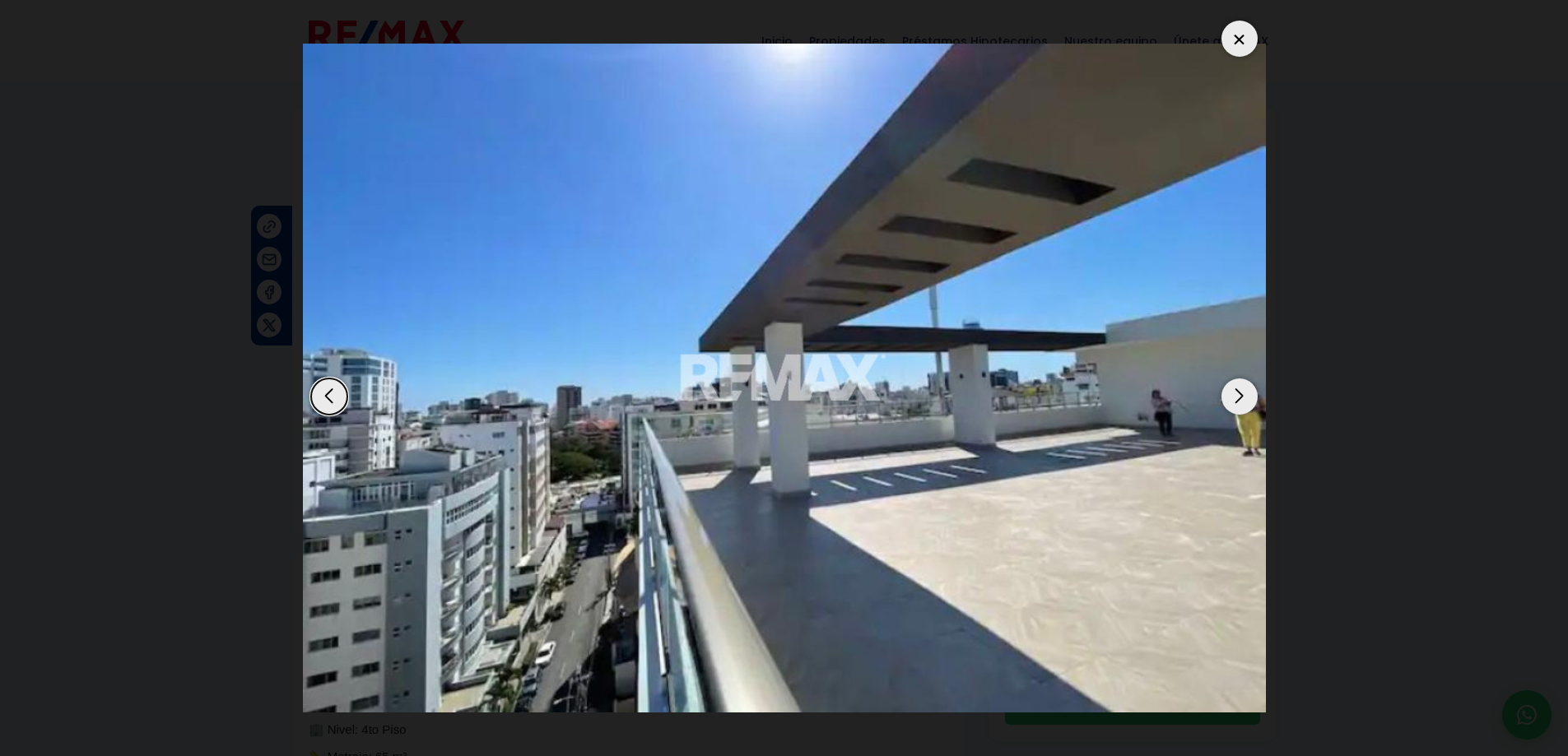
click at [1240, 399] on div "Next slide" at bounding box center [1239, 397] width 37 height 37
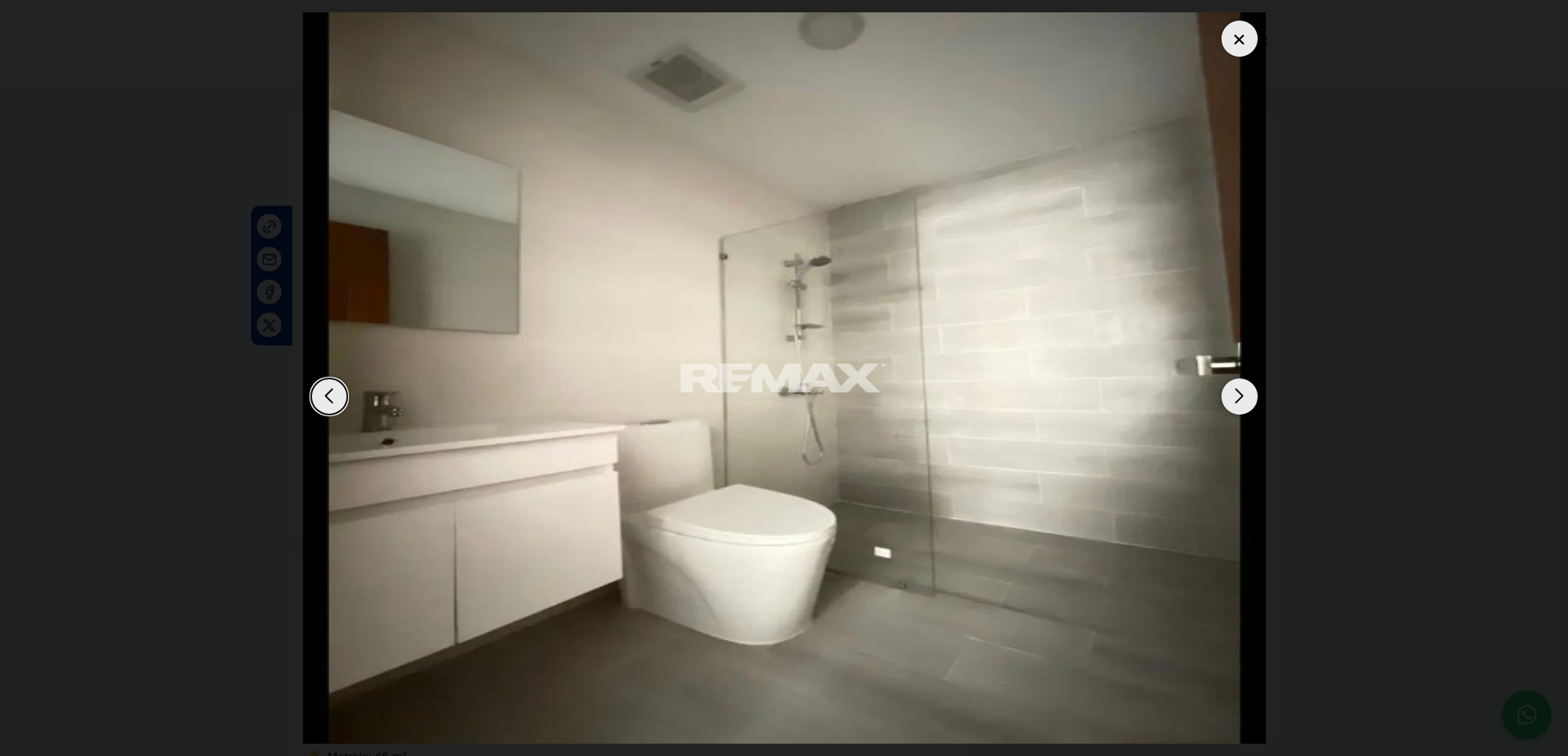
click at [1240, 399] on div "Next slide" at bounding box center [1239, 397] width 37 height 37
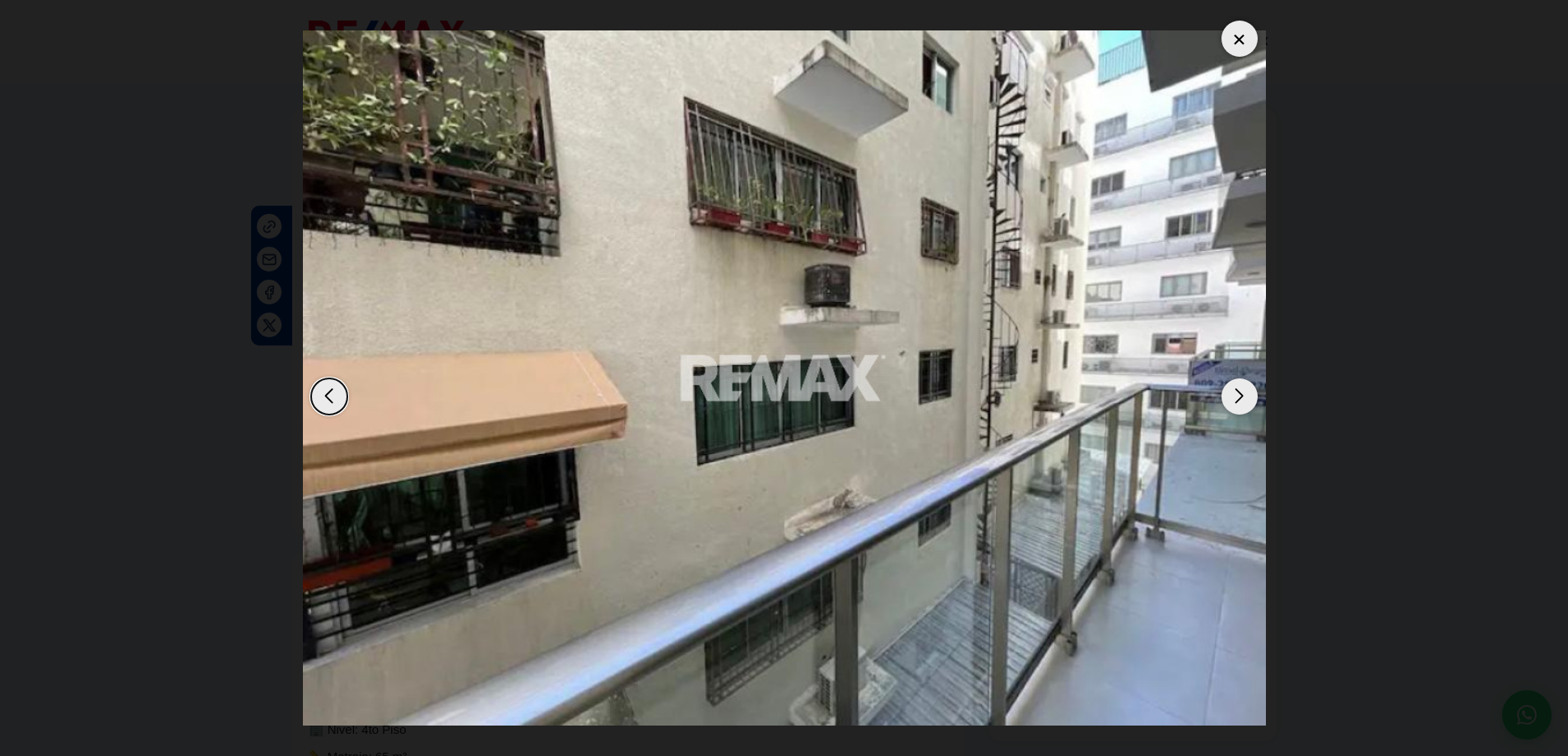
click at [1240, 399] on div "Next slide" at bounding box center [1239, 397] width 37 height 37
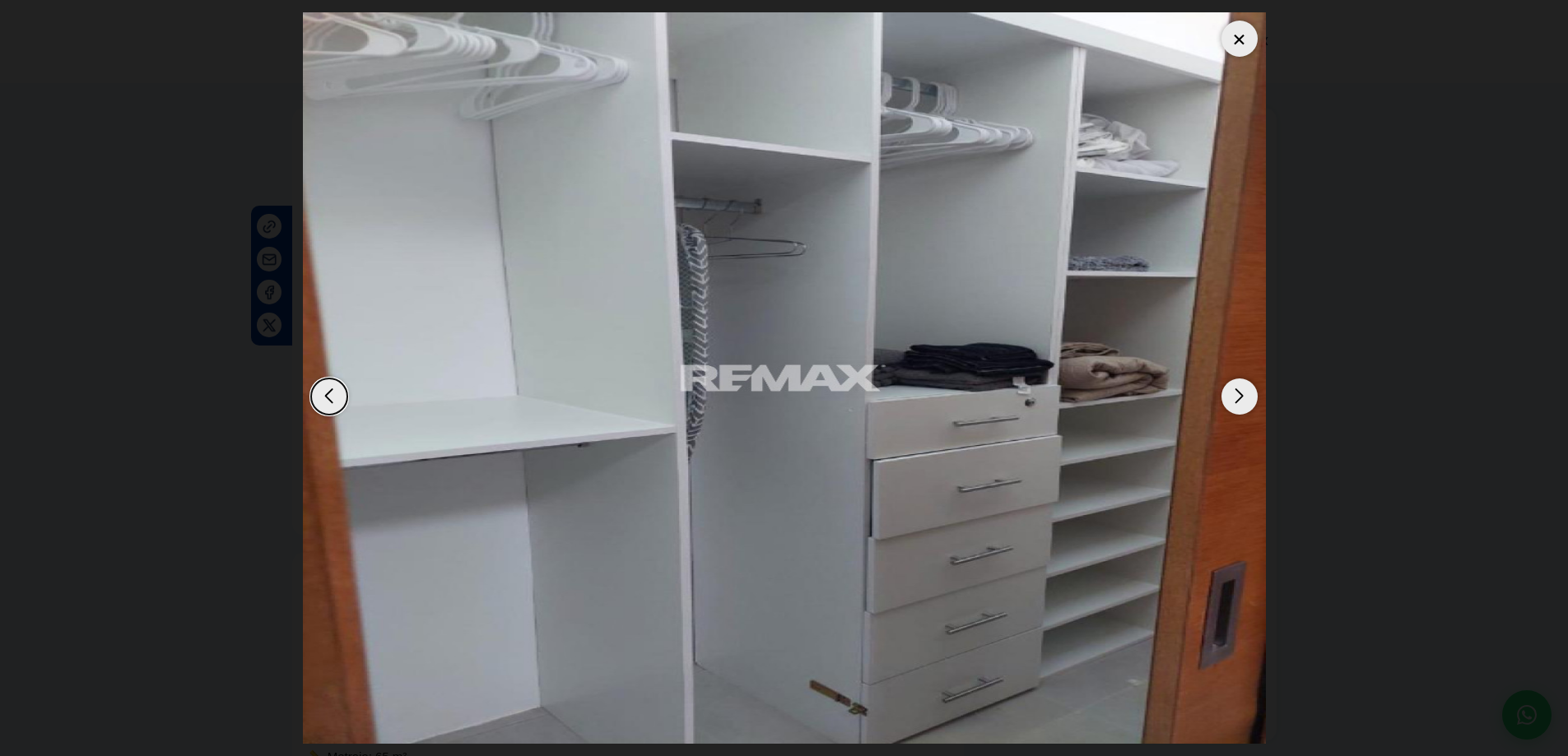
click at [1240, 399] on div "Next slide" at bounding box center [1239, 397] width 37 height 37
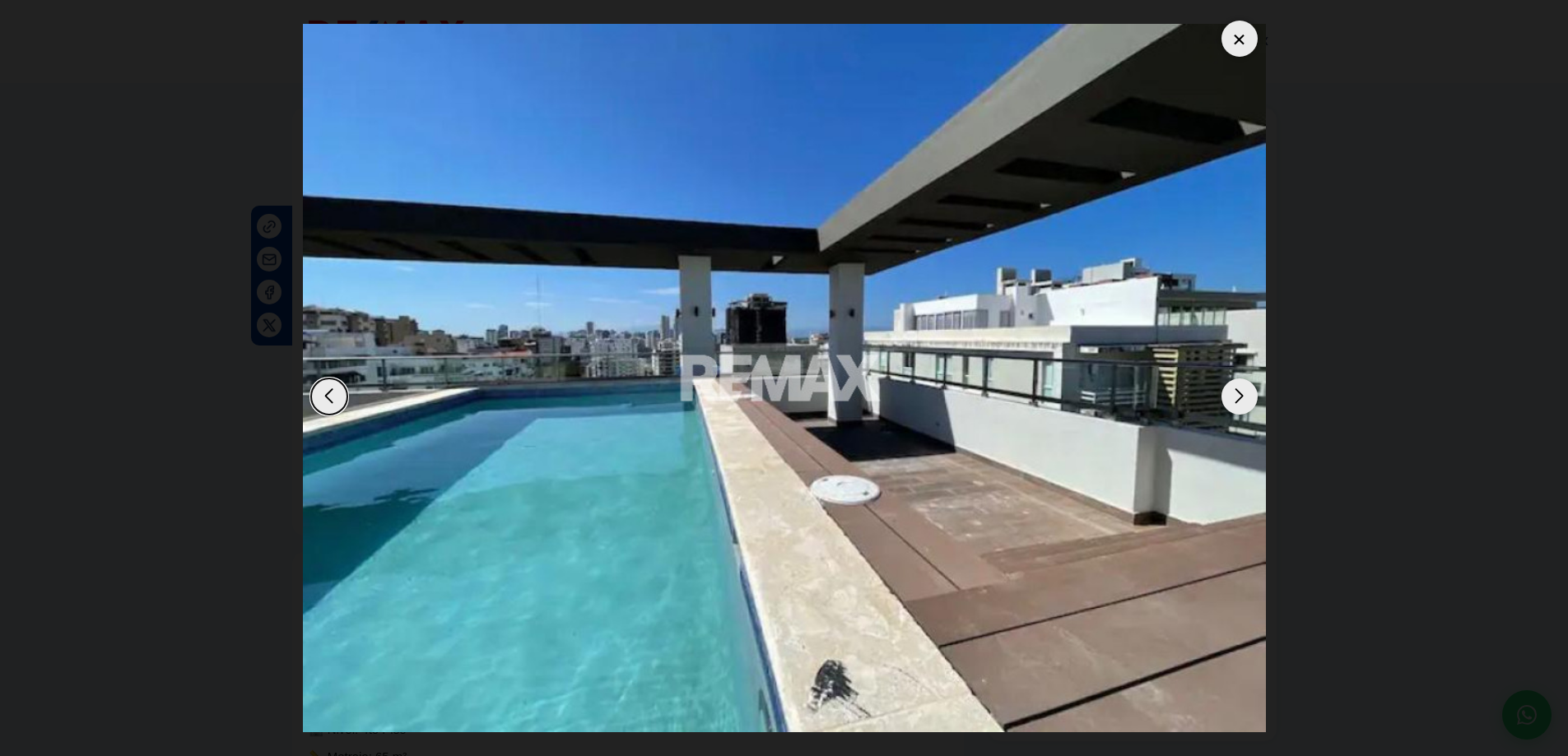
click at [1240, 399] on div "Next slide" at bounding box center [1239, 397] width 37 height 37
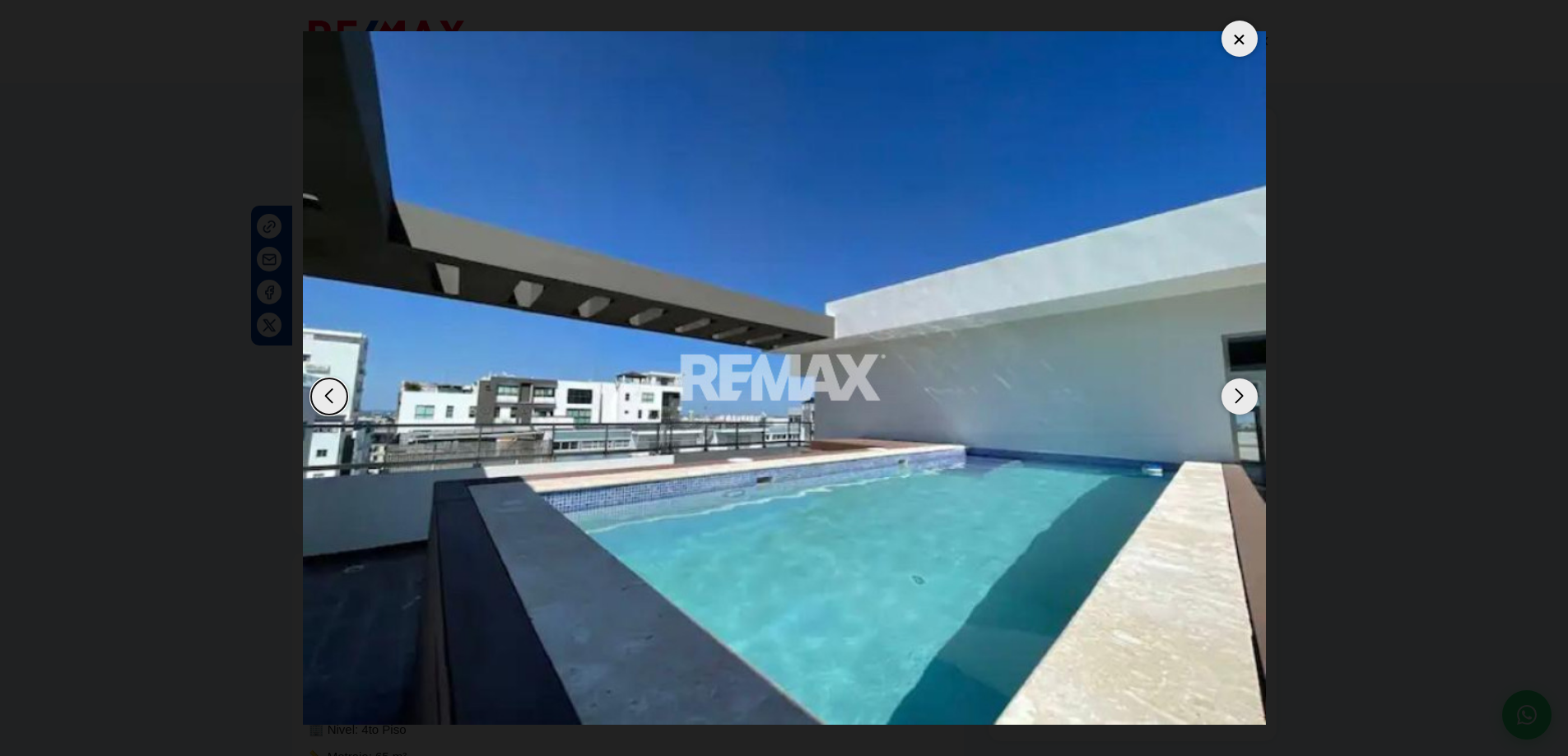
click at [1240, 399] on div "Next slide" at bounding box center [1239, 397] width 37 height 37
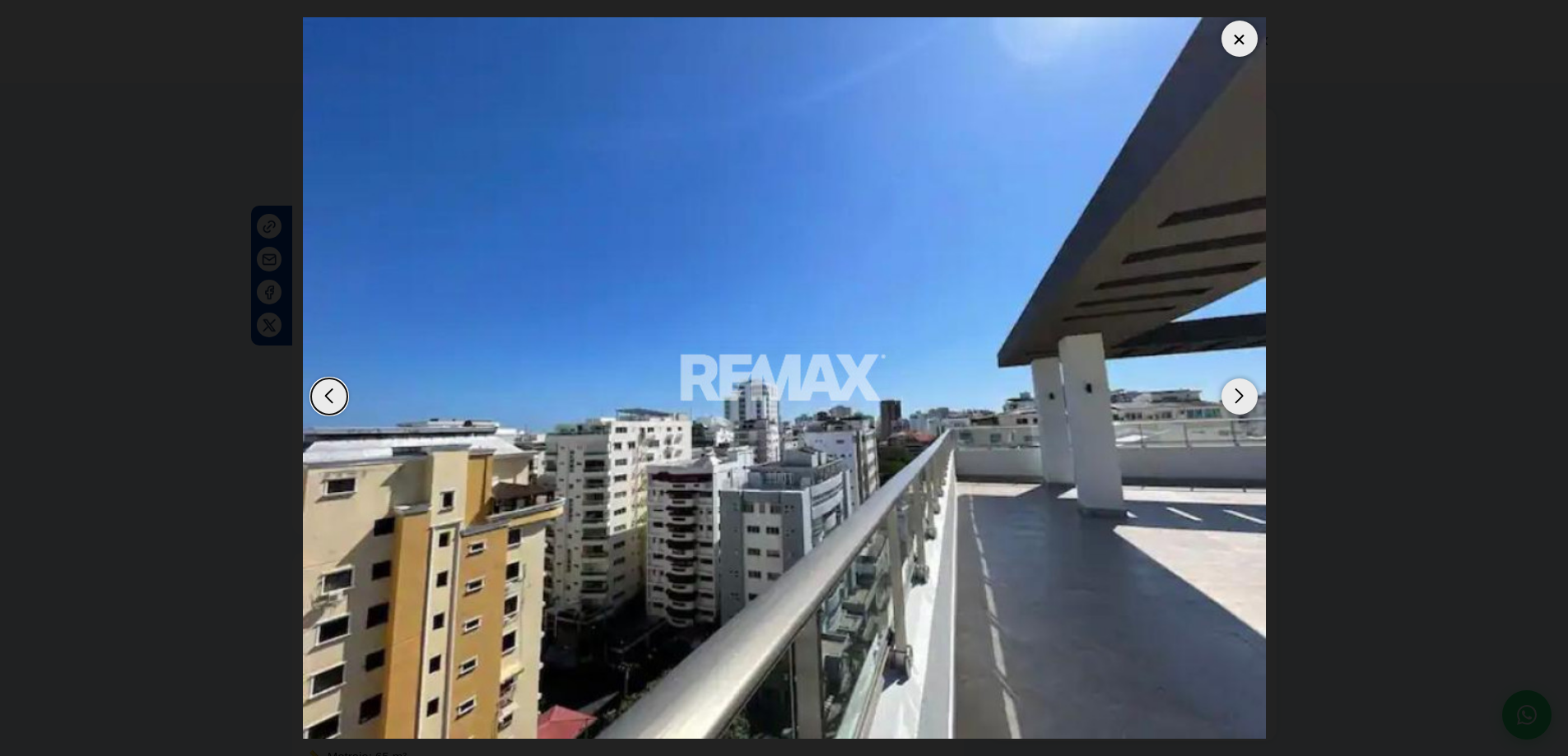
click at [1240, 399] on div "Next slide" at bounding box center [1239, 397] width 37 height 37
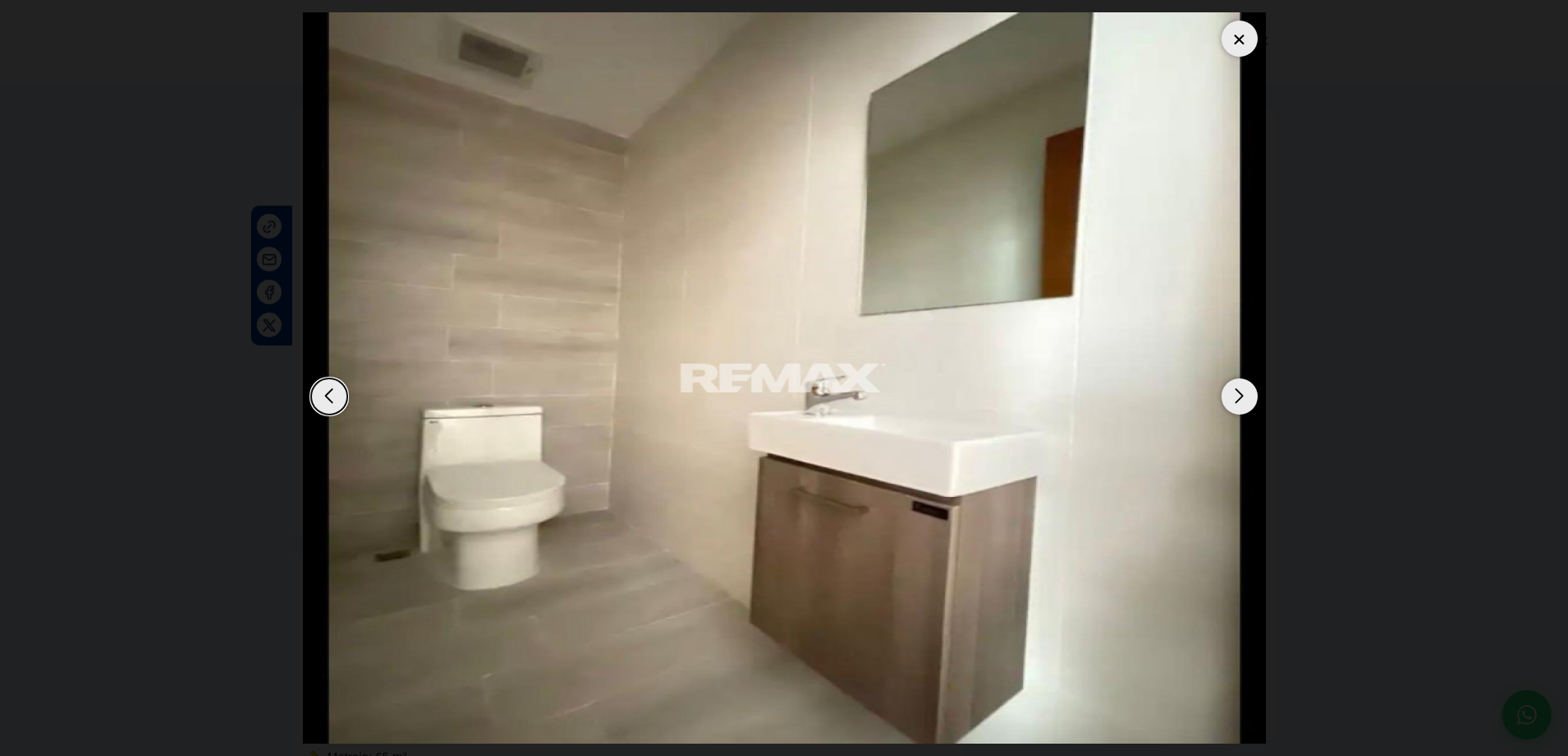
click at [1240, 399] on div "Next slide" at bounding box center [1239, 397] width 37 height 37
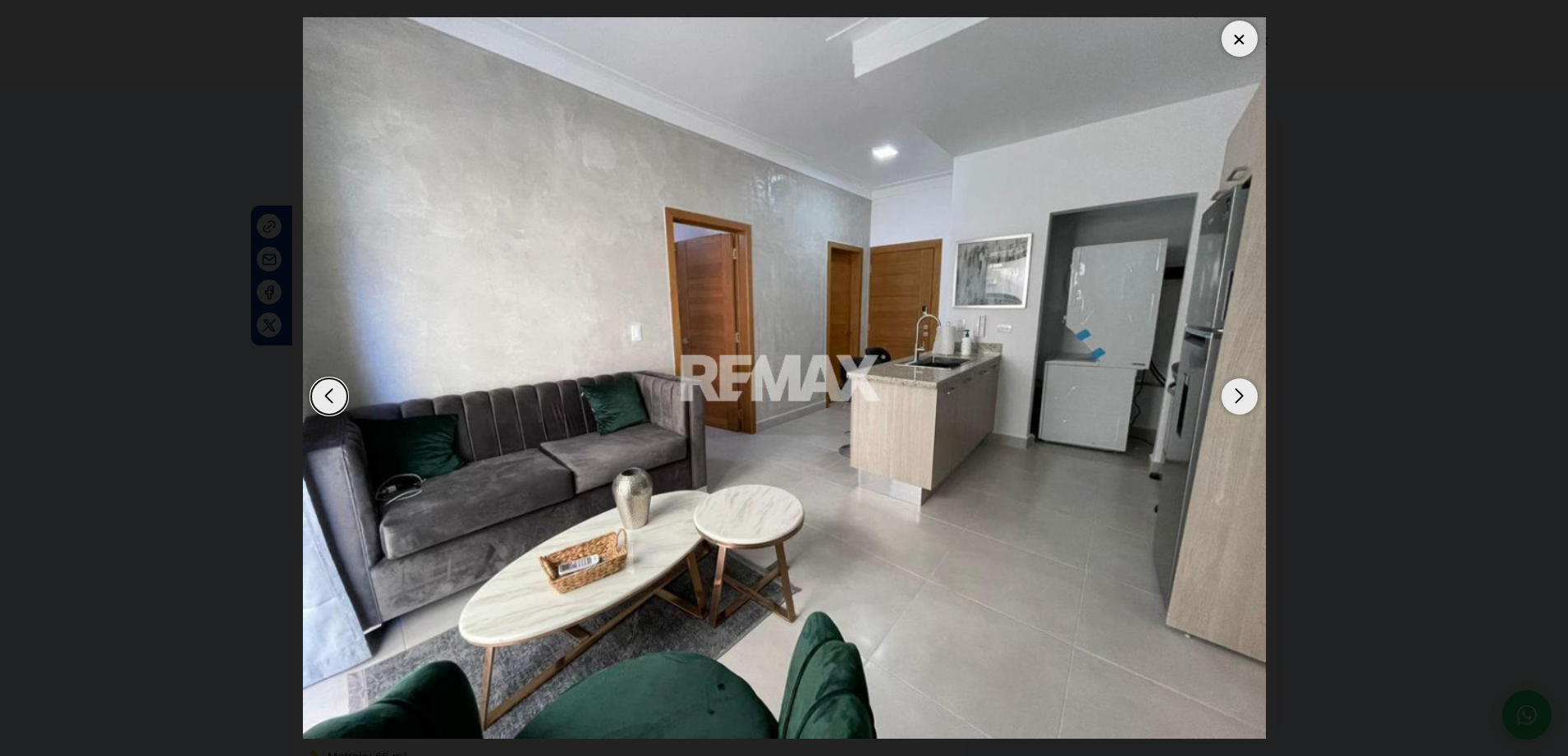
click at [1243, 401] on div "Next slide" at bounding box center [1239, 397] width 37 height 37
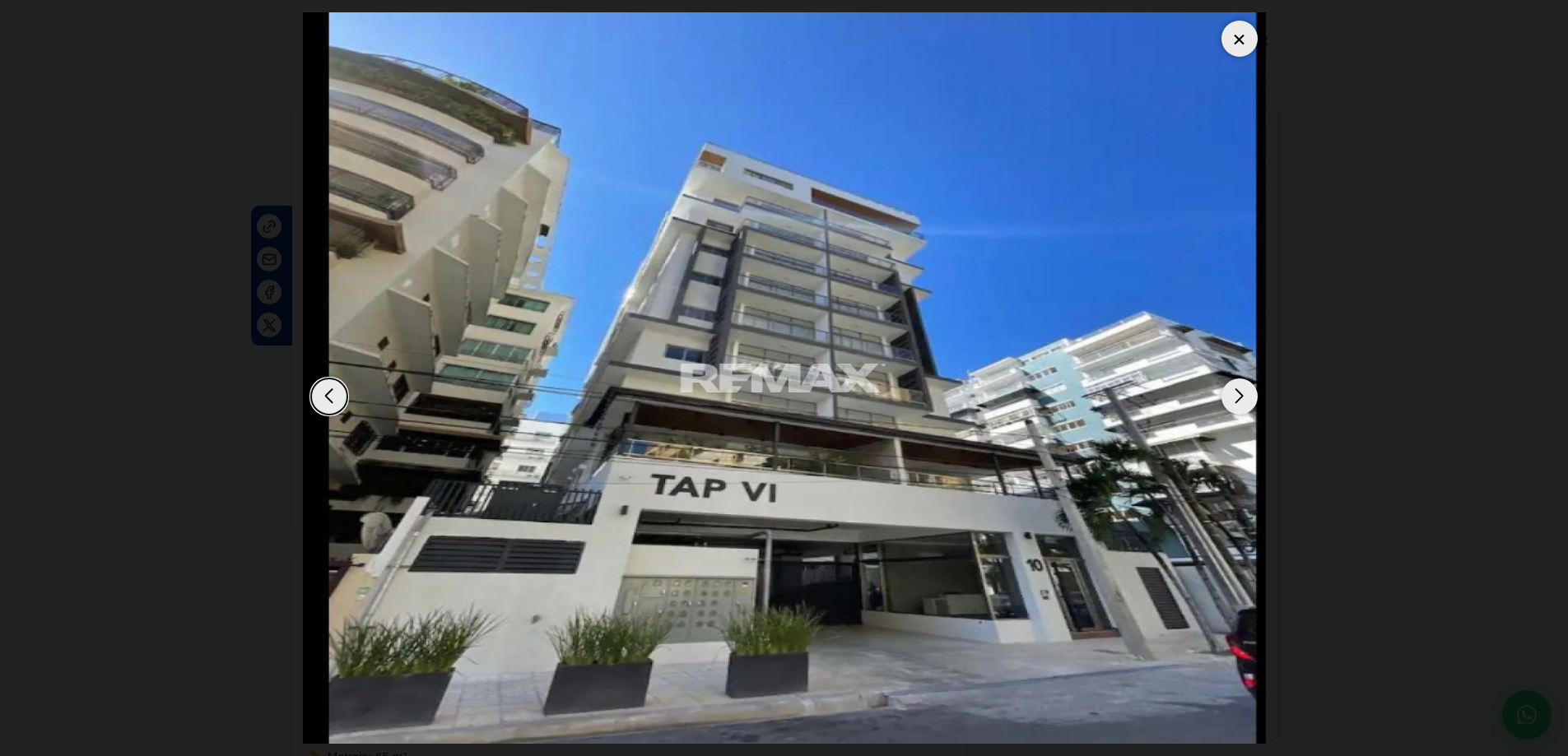
click at [1246, 36] on div at bounding box center [1239, 38] width 37 height 37
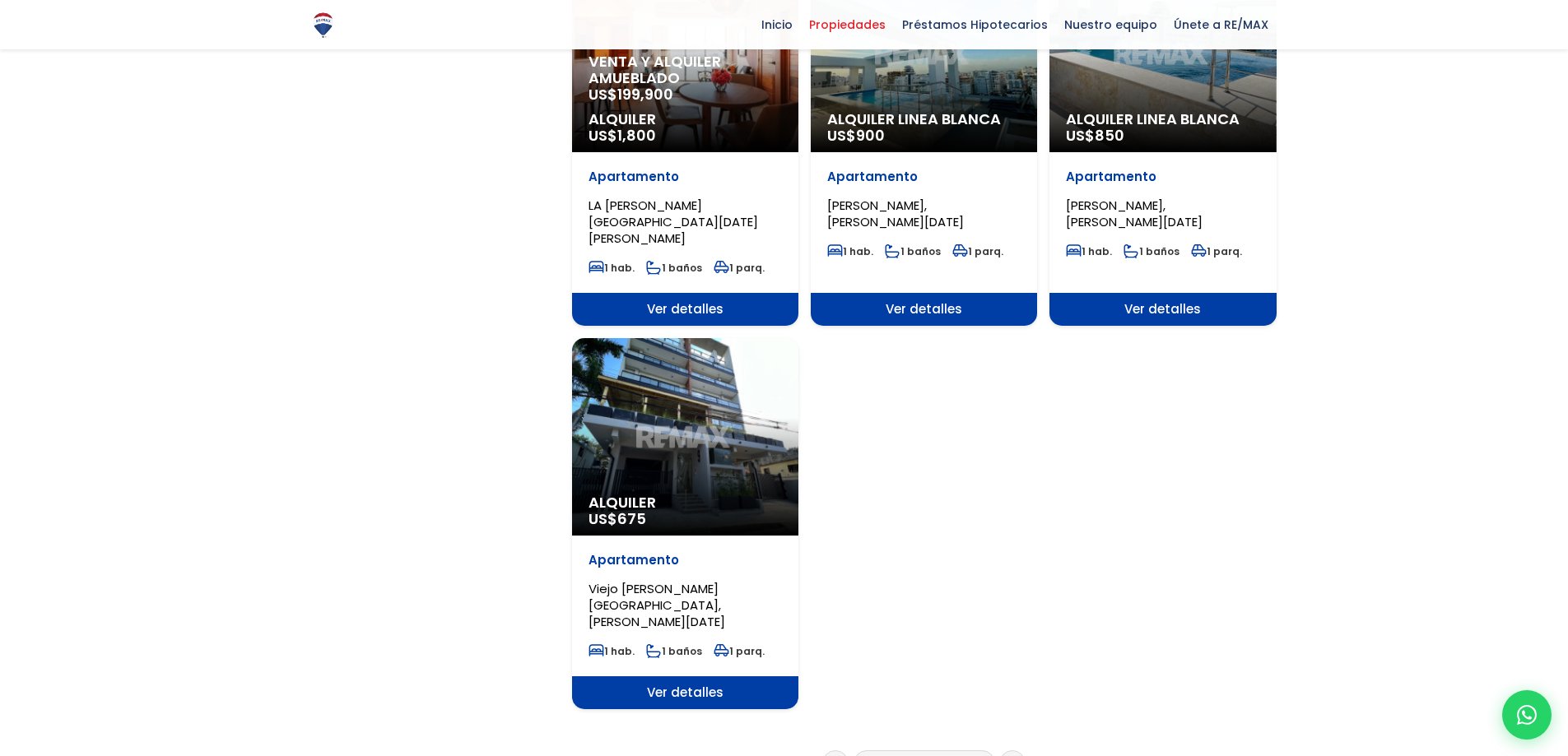
scroll to position [1810, 0]
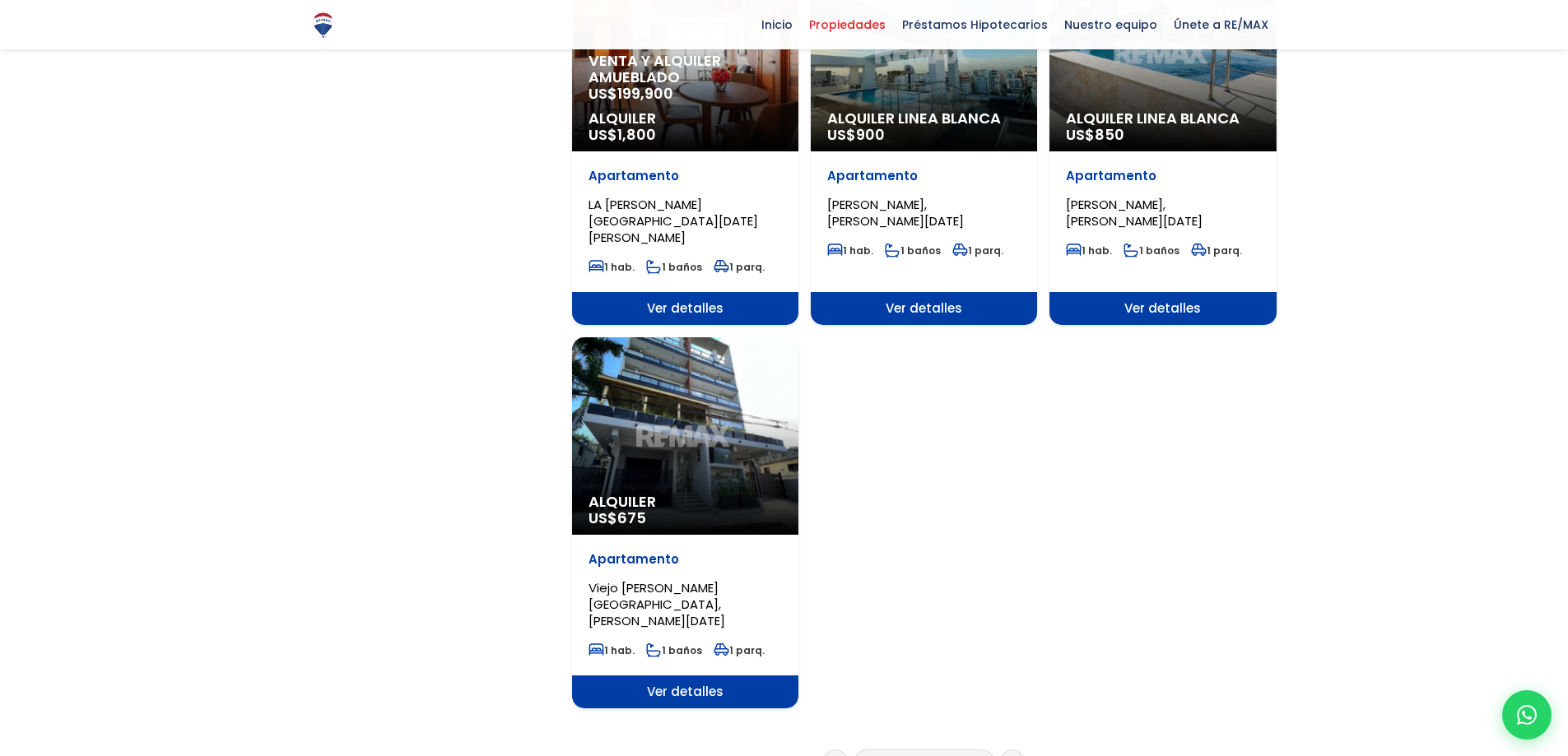
click at [941, 754] on link "12" at bounding box center [938, 763] width 11 height 18
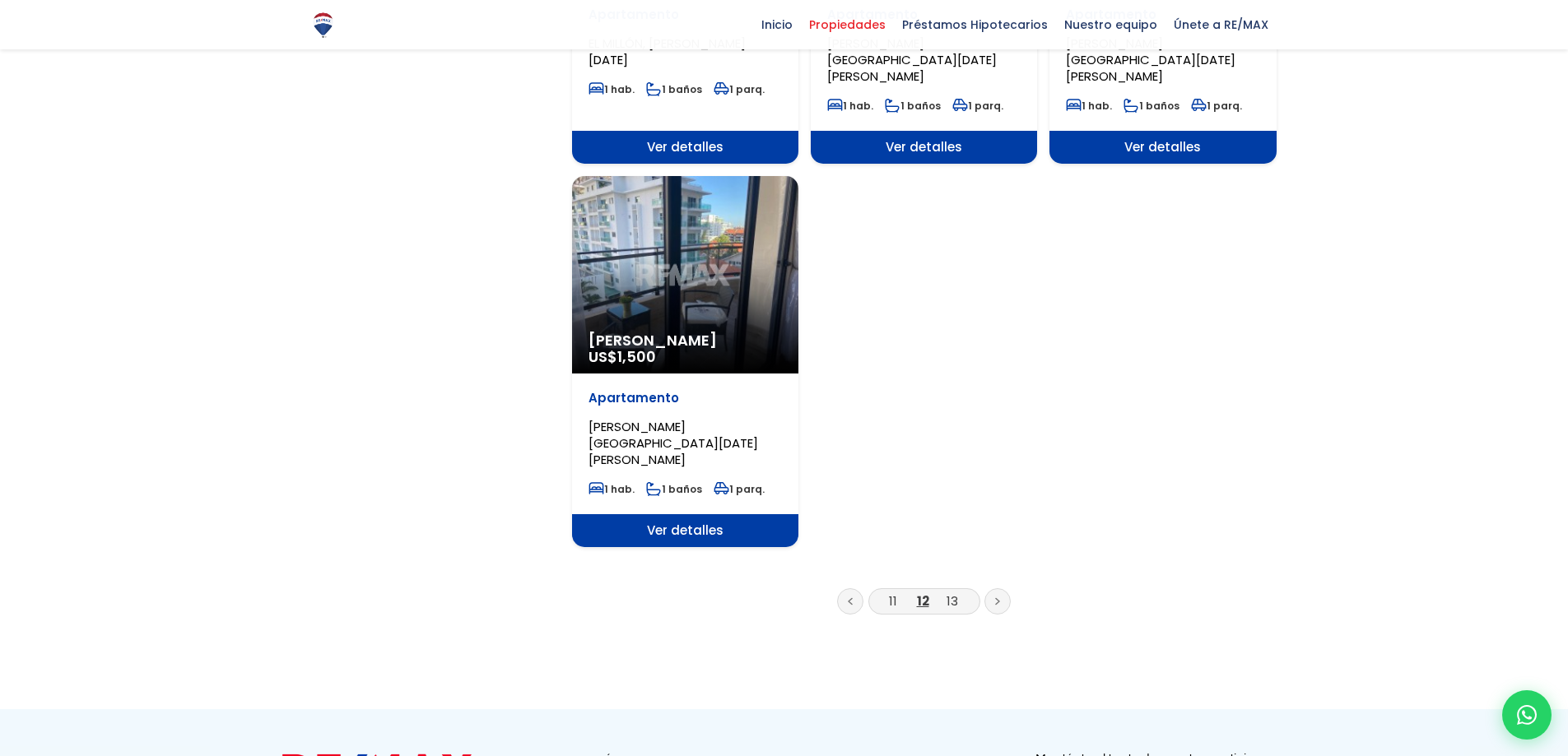
scroll to position [1975, 0]
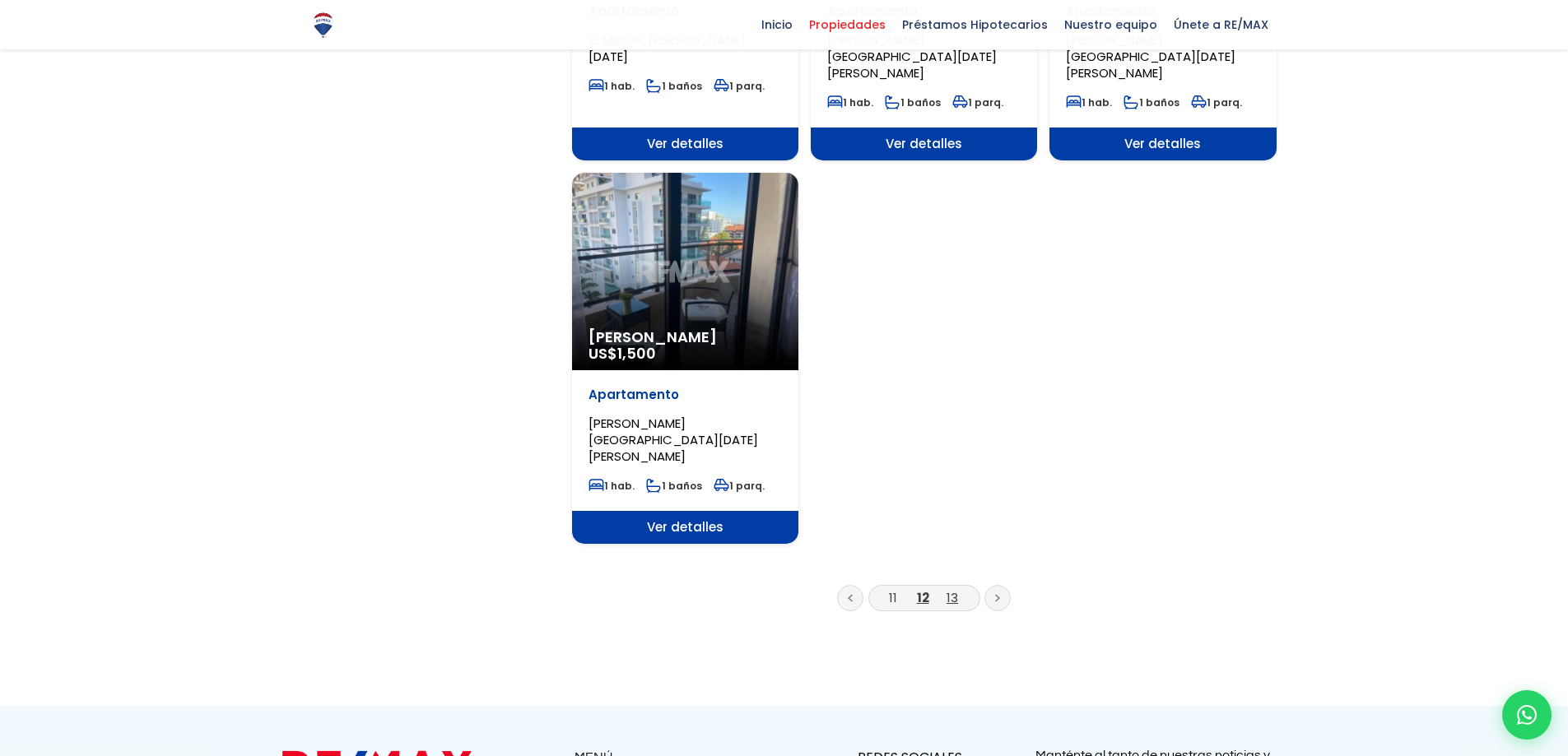
click at [954, 589] on link "13" at bounding box center [953, 598] width 12 height 18
